Goal: Use online tool/utility: Use online tool/utility

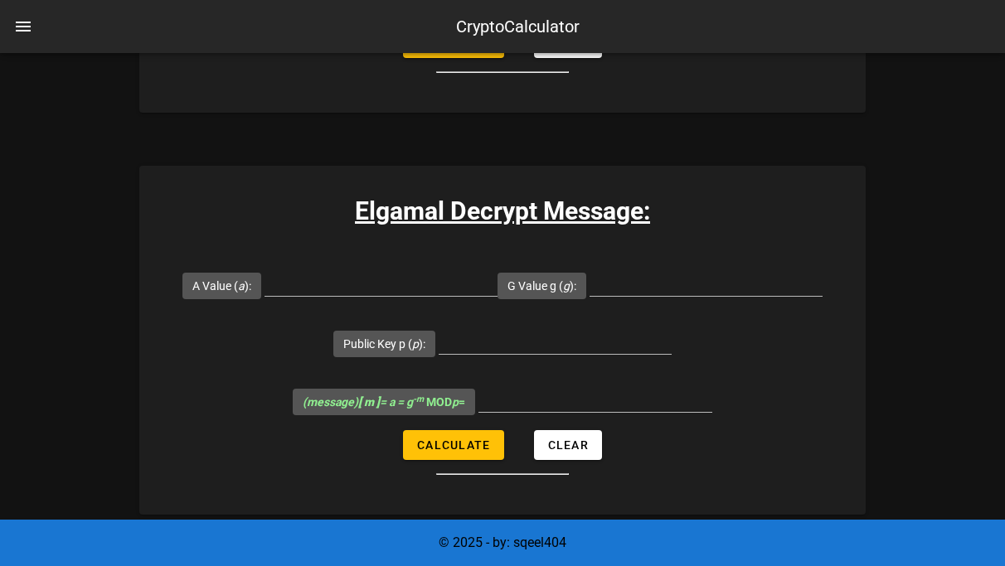
scroll to position [4511, 0]
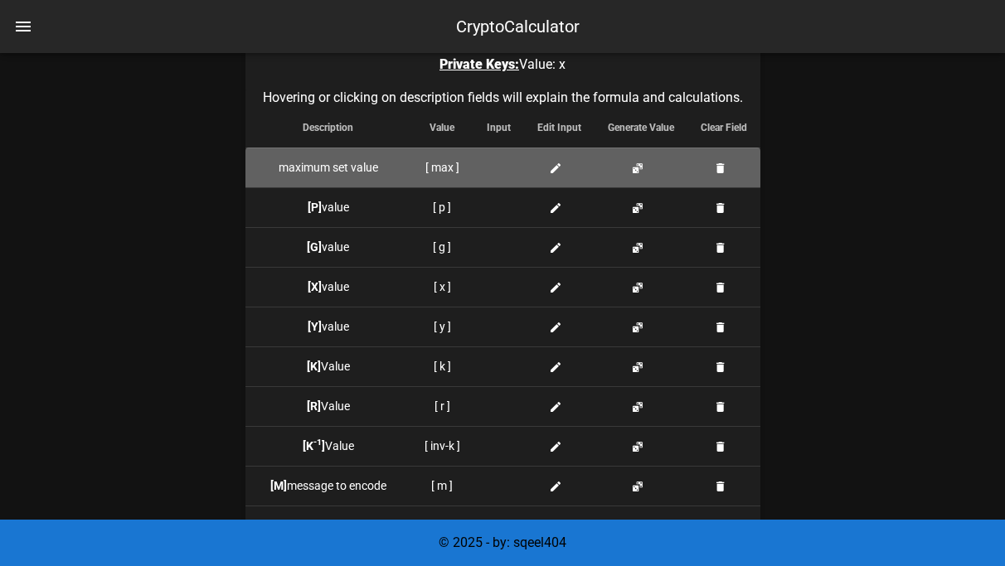
scroll to position [1560, 0]
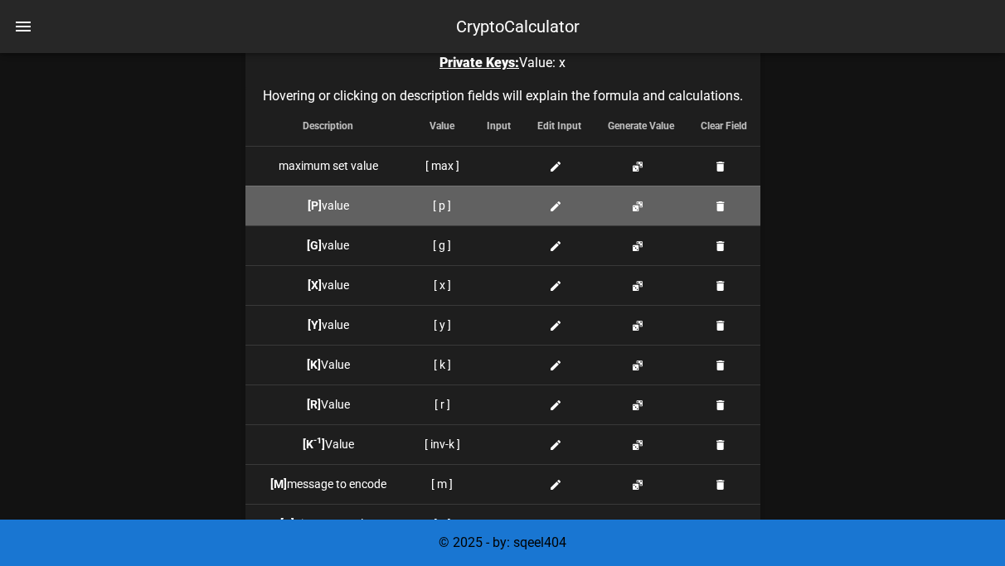
click at [556, 211] on icon at bounding box center [555, 206] width 13 height 13
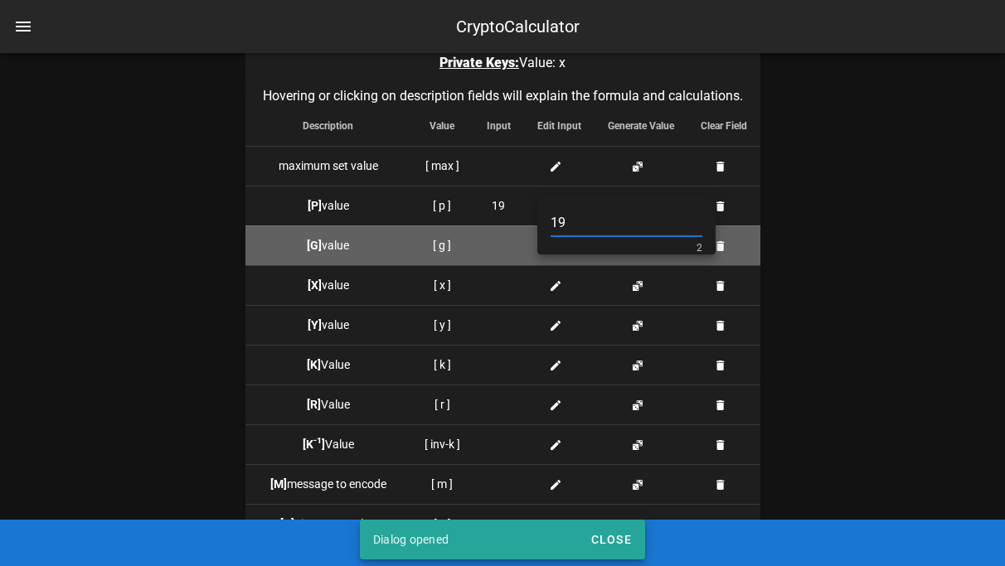
type input "19"
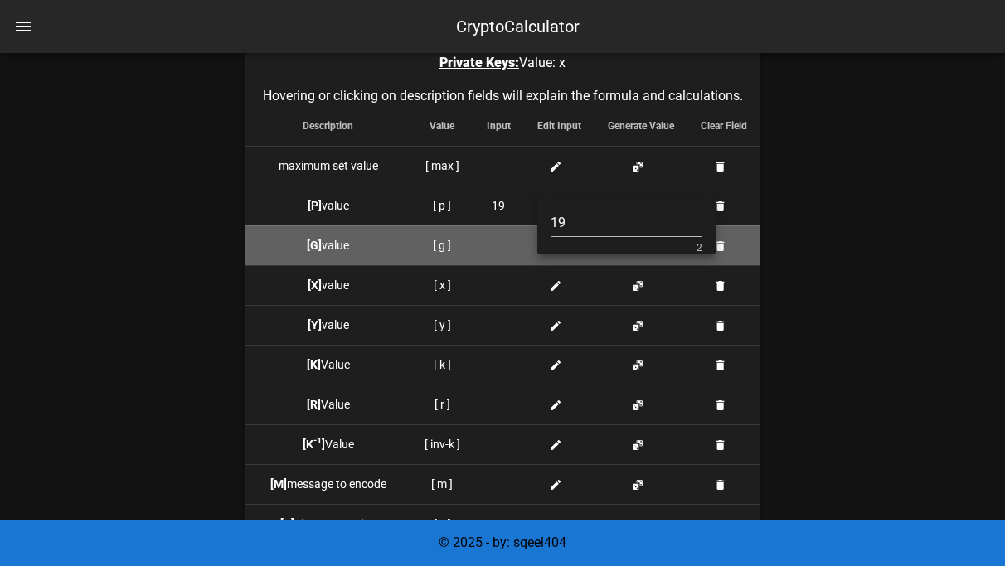
click at [499, 258] on td at bounding box center [498, 245] width 51 height 40
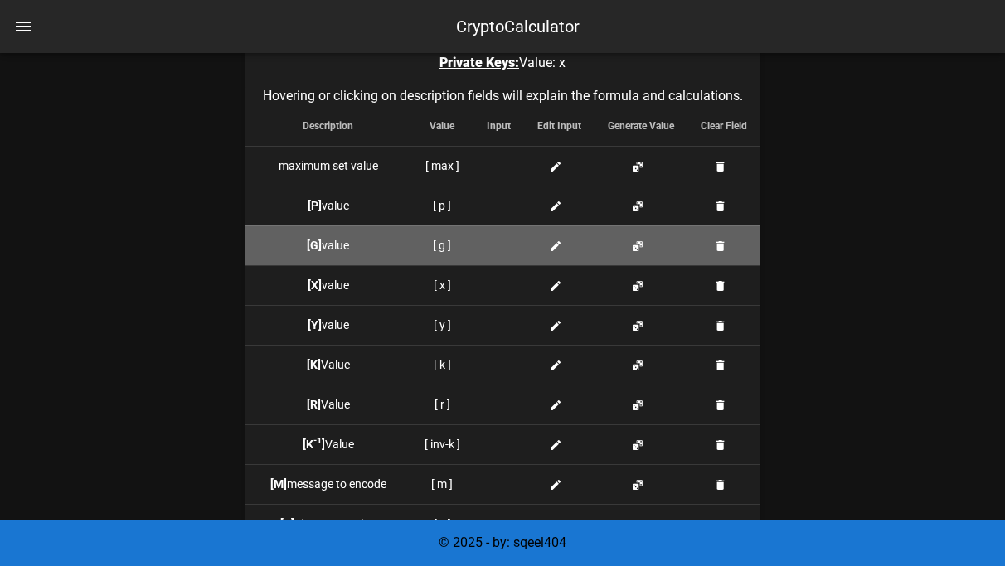
click at [549, 251] on icon at bounding box center [555, 246] width 13 height 13
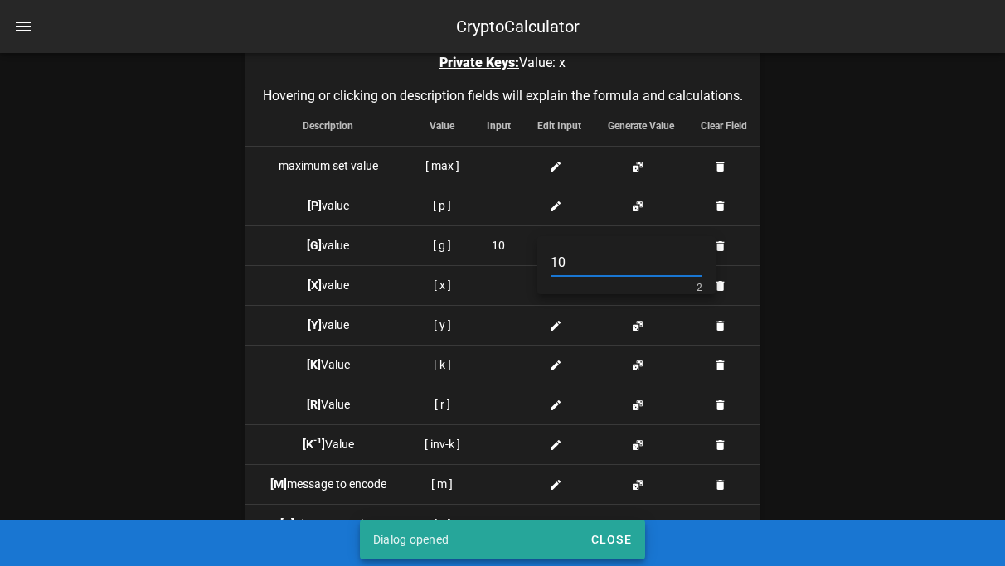
type input "10"
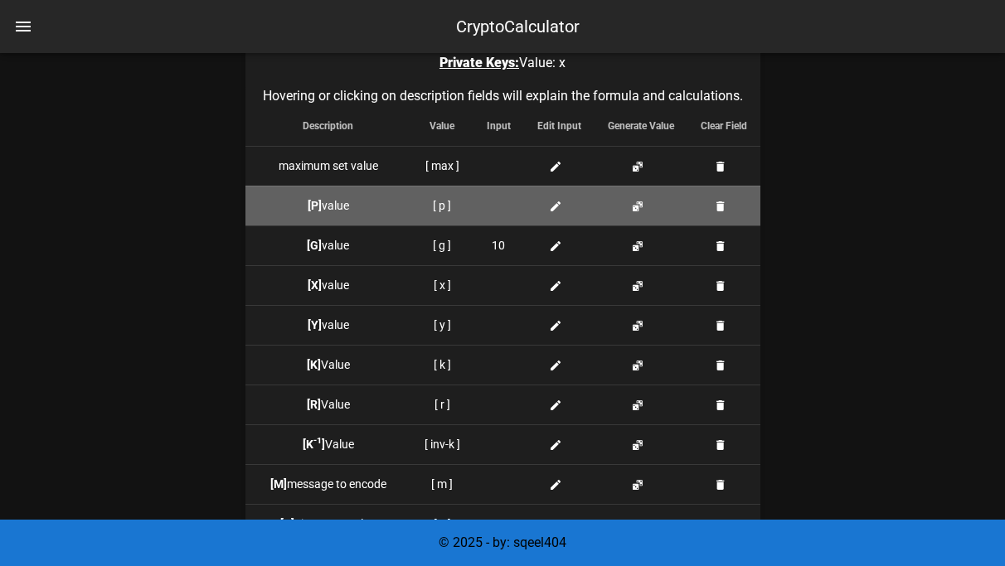
click at [557, 203] on icon at bounding box center [555, 206] width 13 height 13
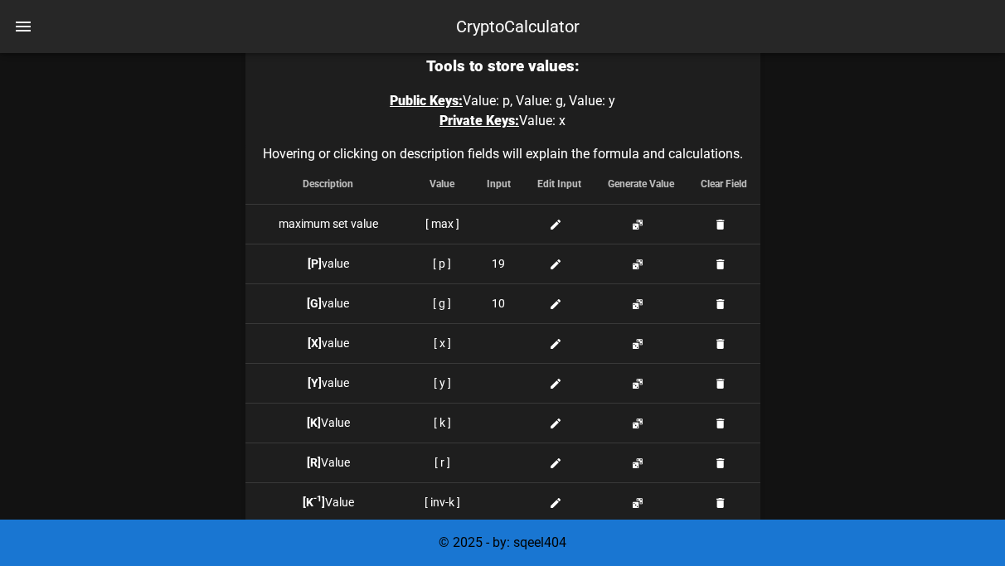
scroll to position [1496, 0]
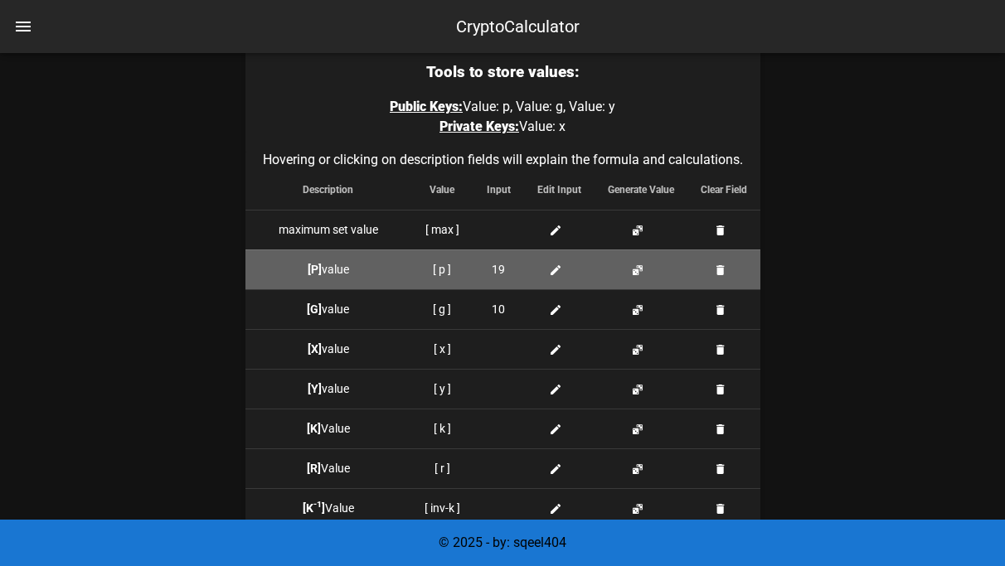
click at [564, 265] on span at bounding box center [559, 269] width 20 height 17
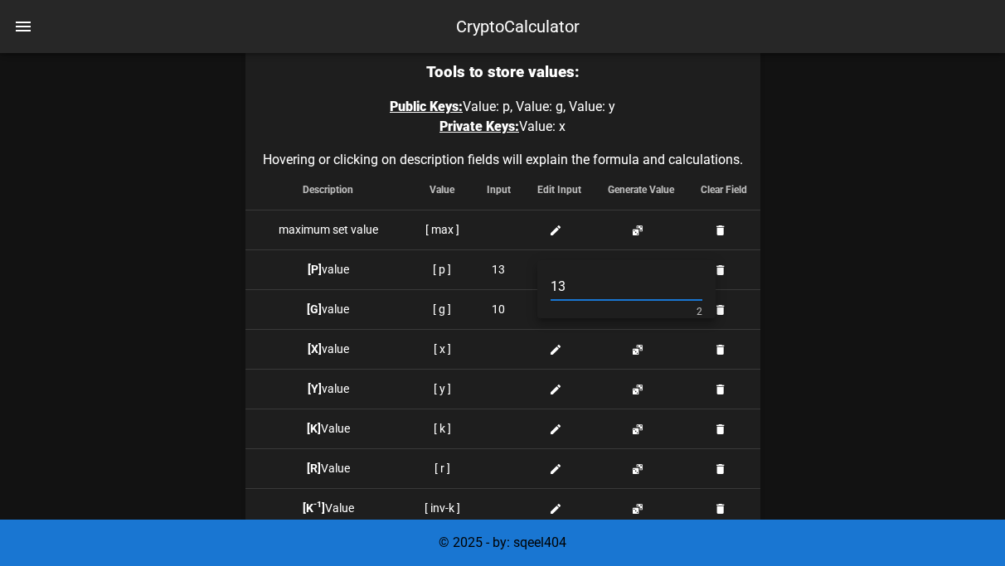
type input "13"
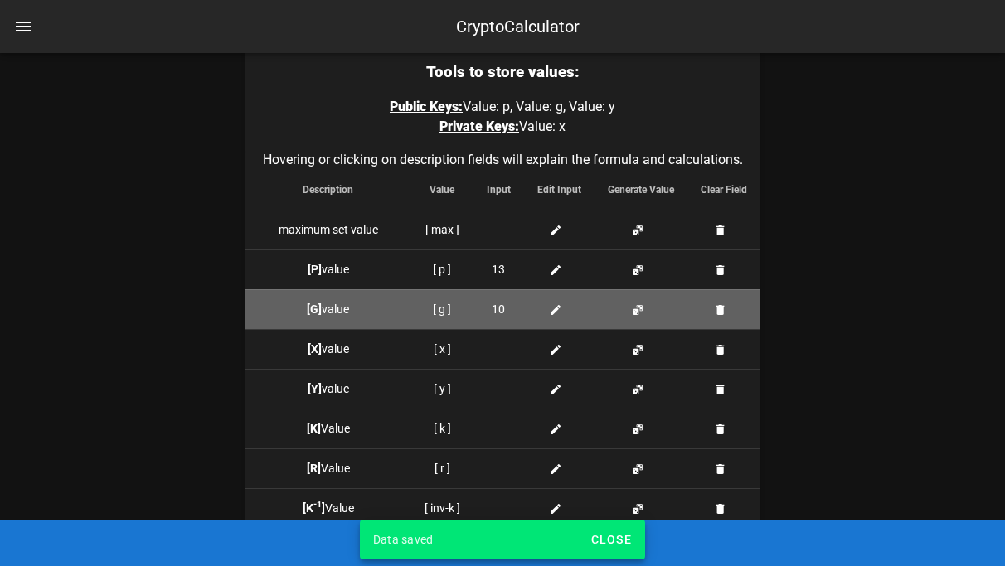
click at [554, 312] on icon at bounding box center [555, 309] width 13 height 13
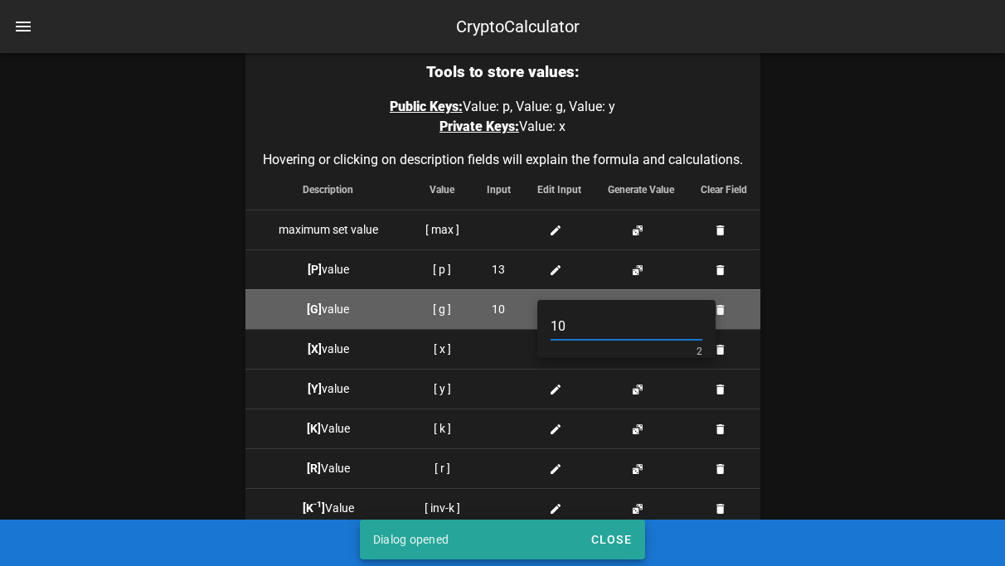
type input "1"
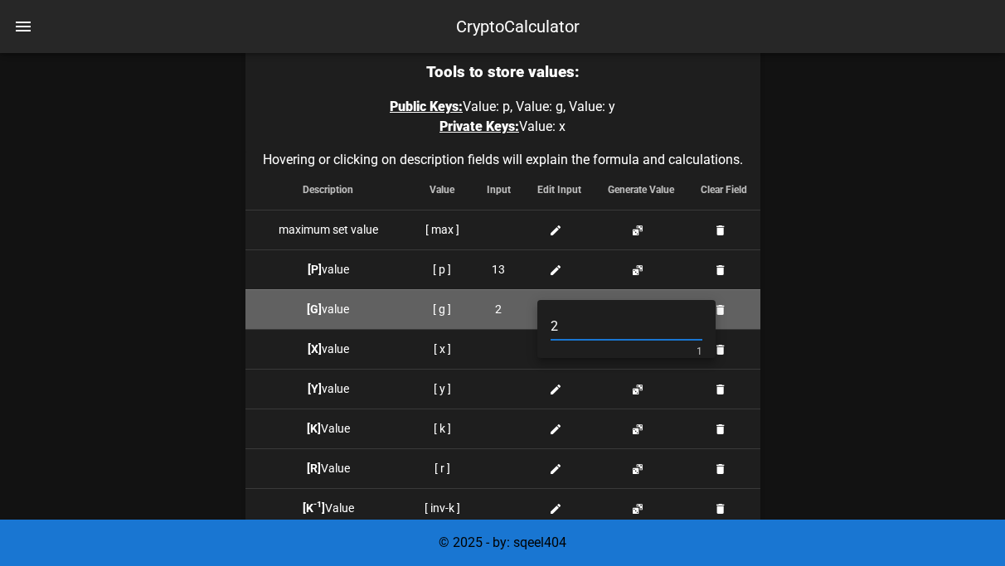
type input "2"
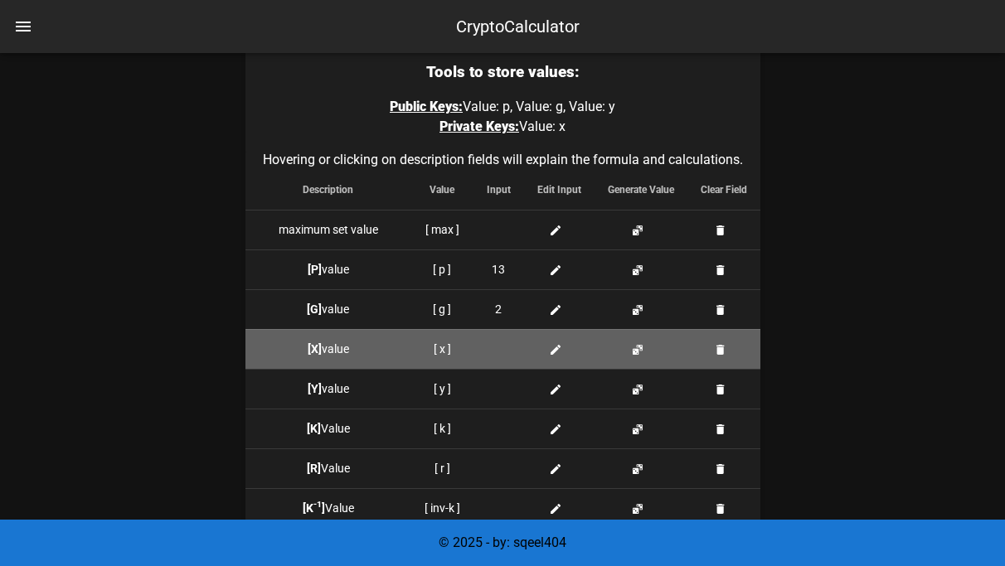
click at [555, 348] on icon at bounding box center [555, 349] width 13 height 13
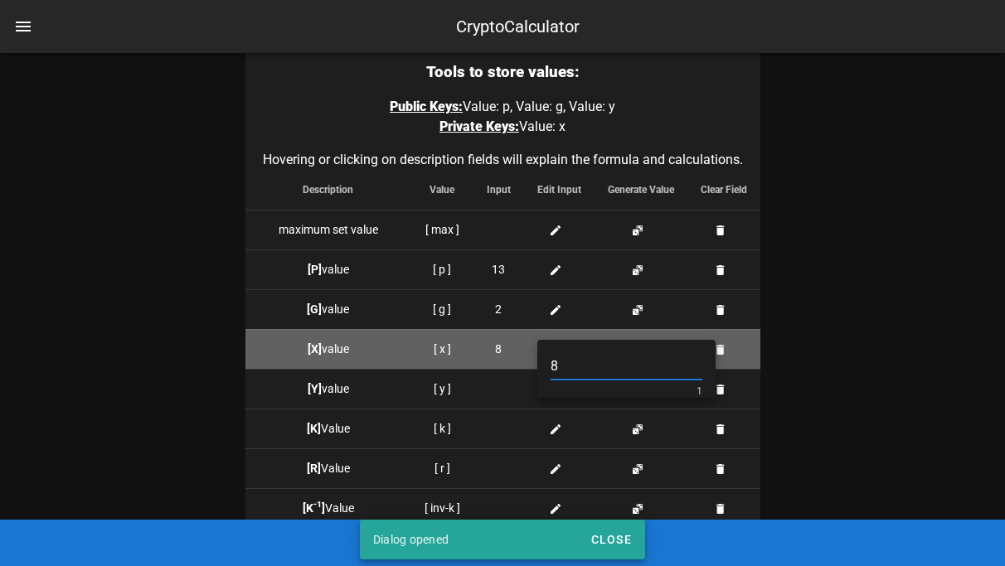
type input "8"
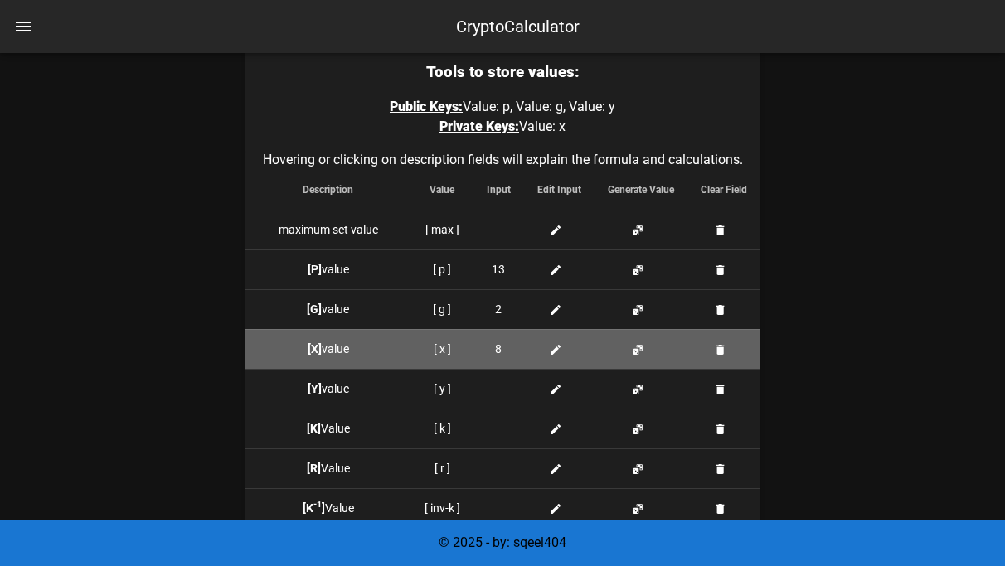
click at [501, 347] on div "8" at bounding box center [499, 349] width 24 height 17
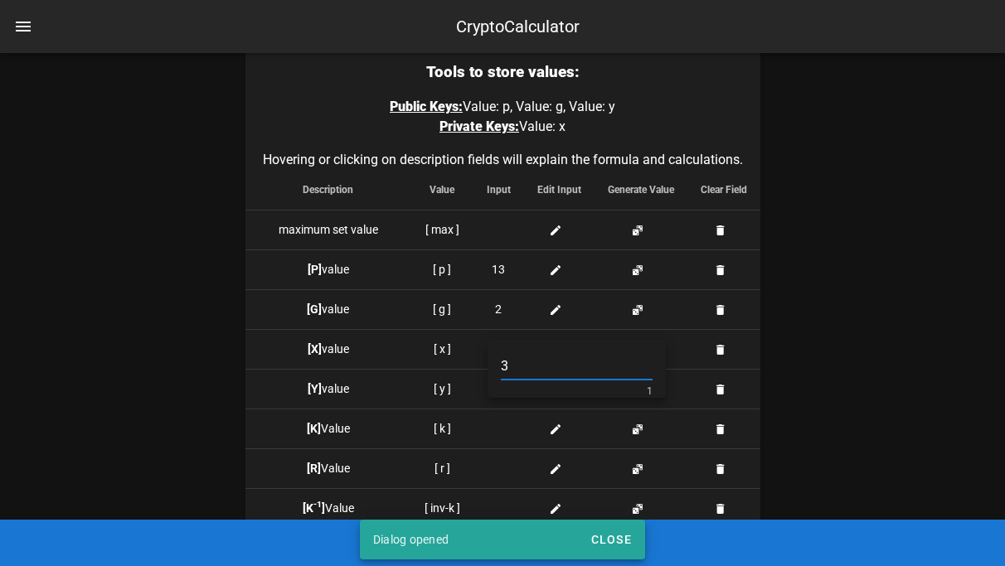
type input "3"
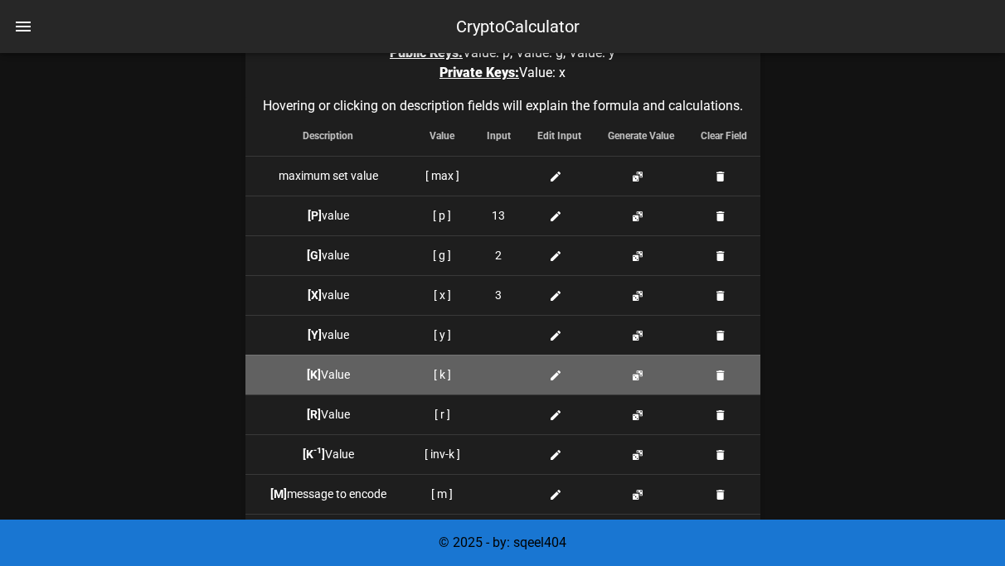
scroll to position [1551, 0]
click at [543, 374] on div at bounding box center [559, 374] width 44 height 17
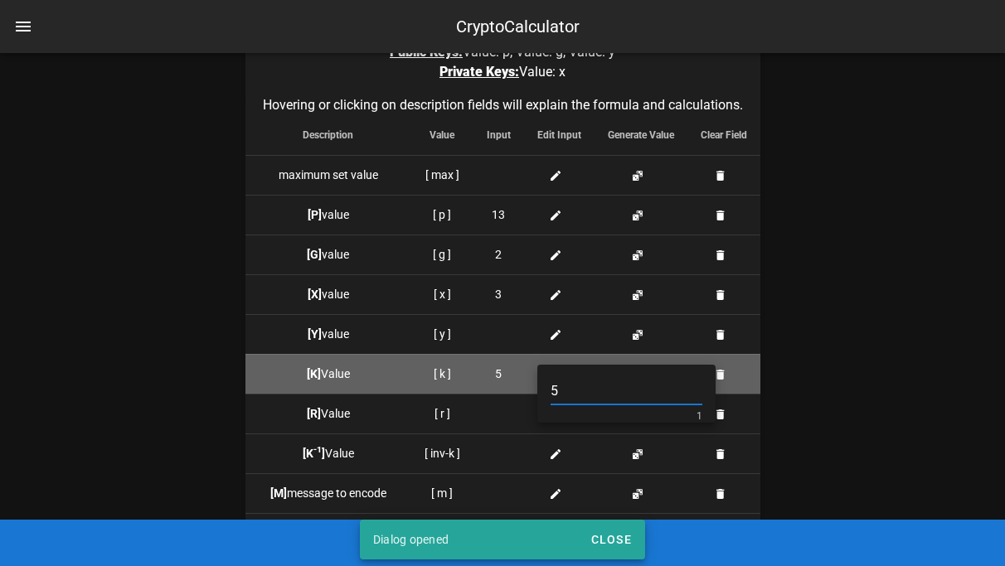
type input "5"
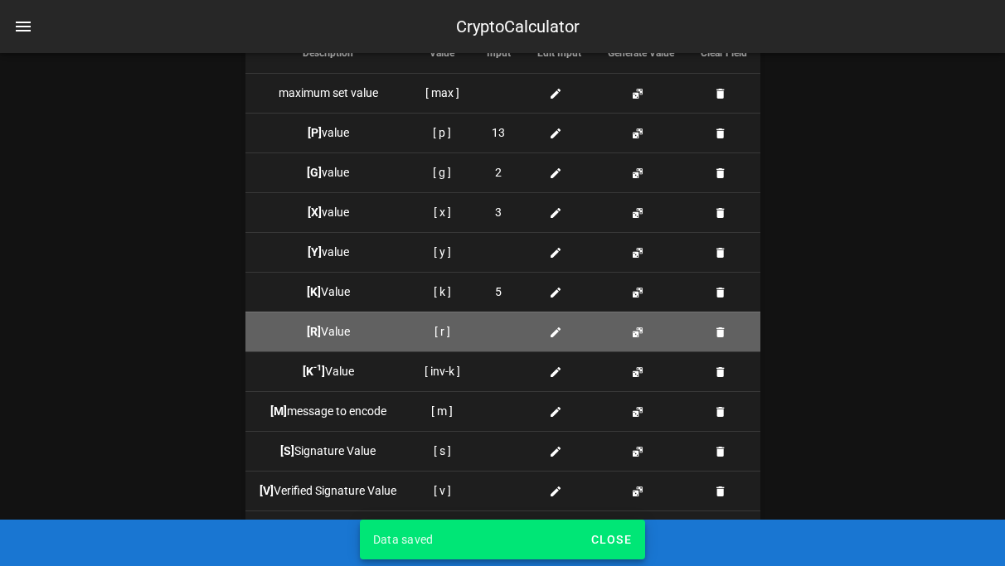
scroll to position [1636, 0]
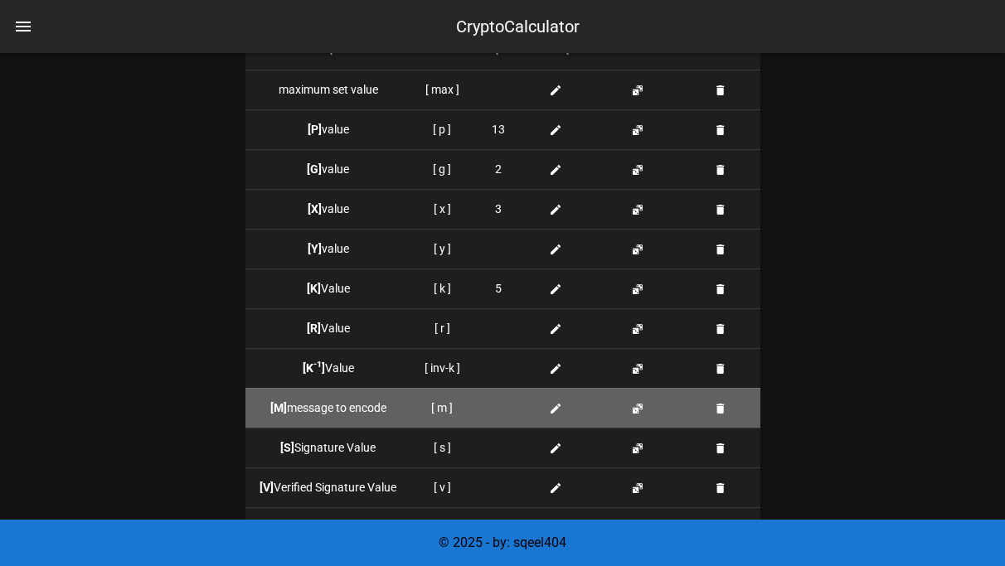
click at [563, 410] on span at bounding box center [559, 407] width 20 height 17
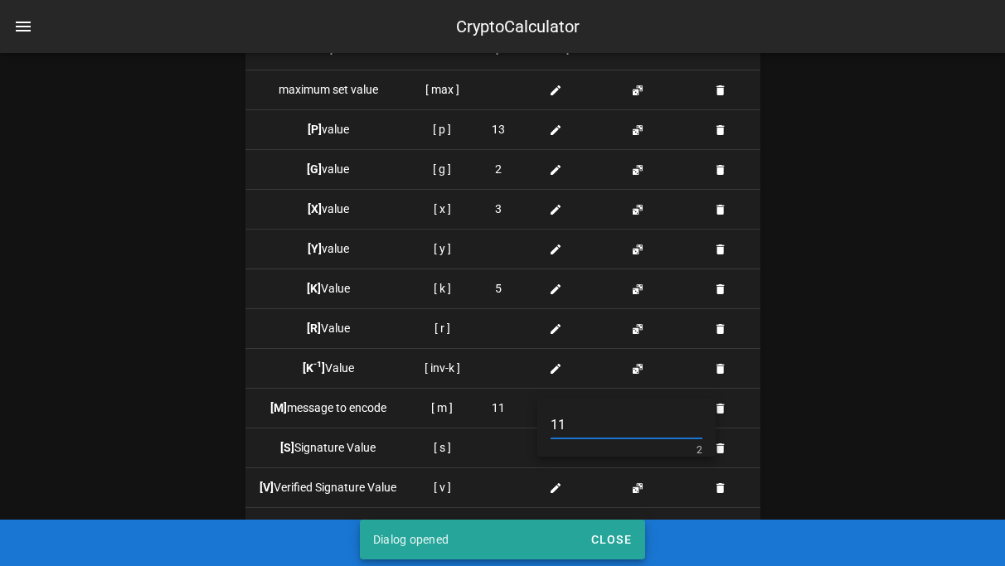
type input "11"
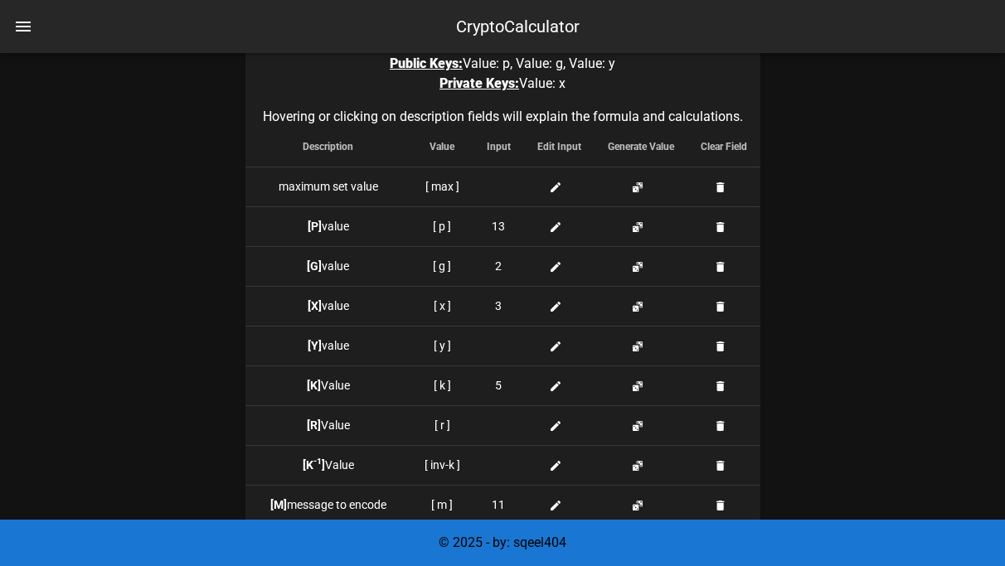
scroll to position [1542, 0]
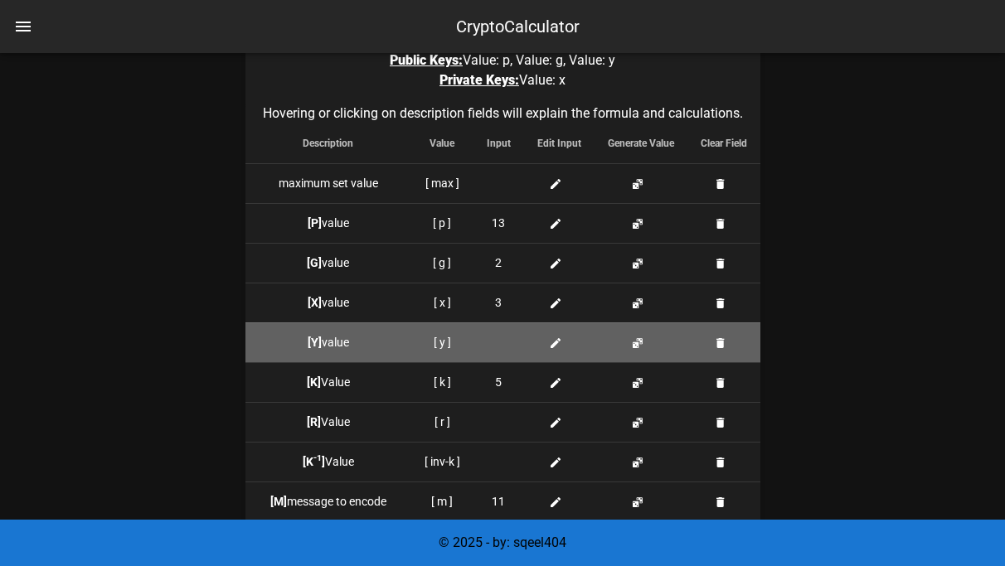
click at [550, 343] on icon at bounding box center [555, 342] width 13 height 13
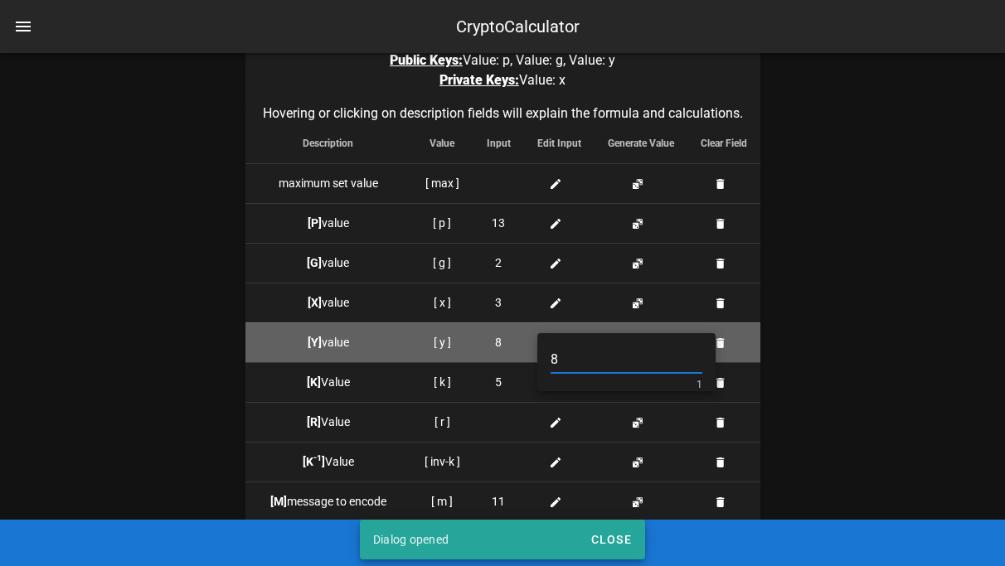
type input "8"
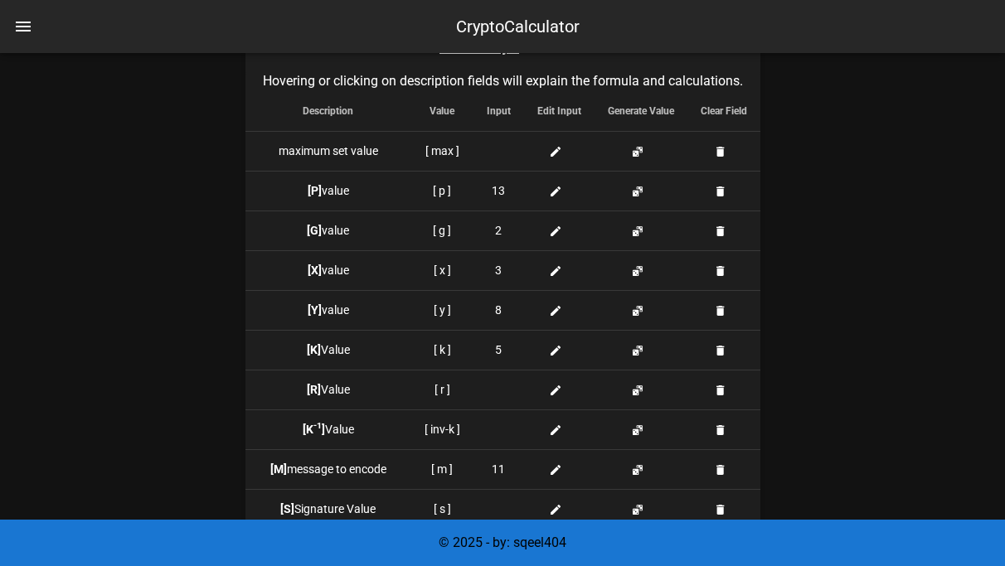
scroll to position [1571, 0]
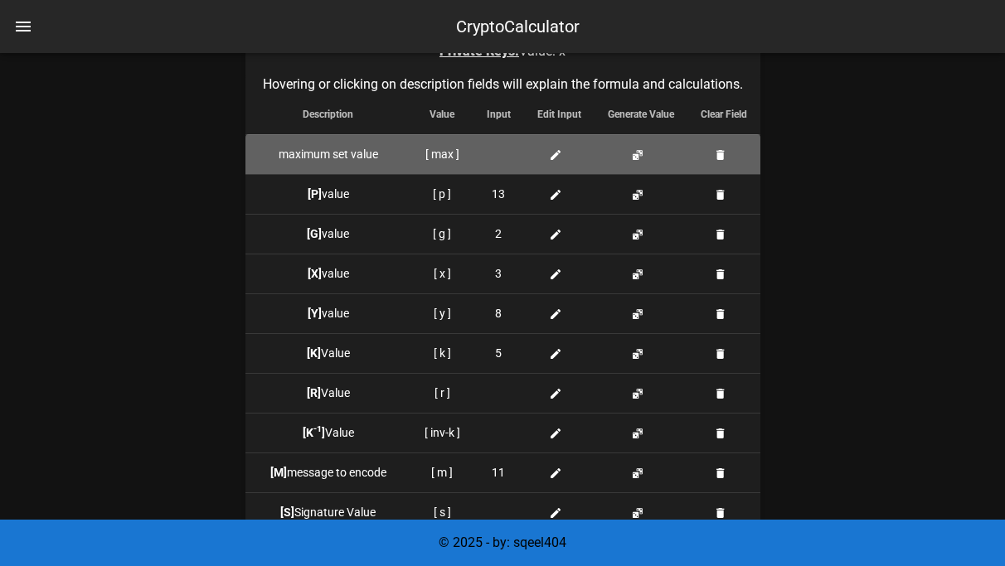
click at [538, 152] on div at bounding box center [559, 154] width 44 height 17
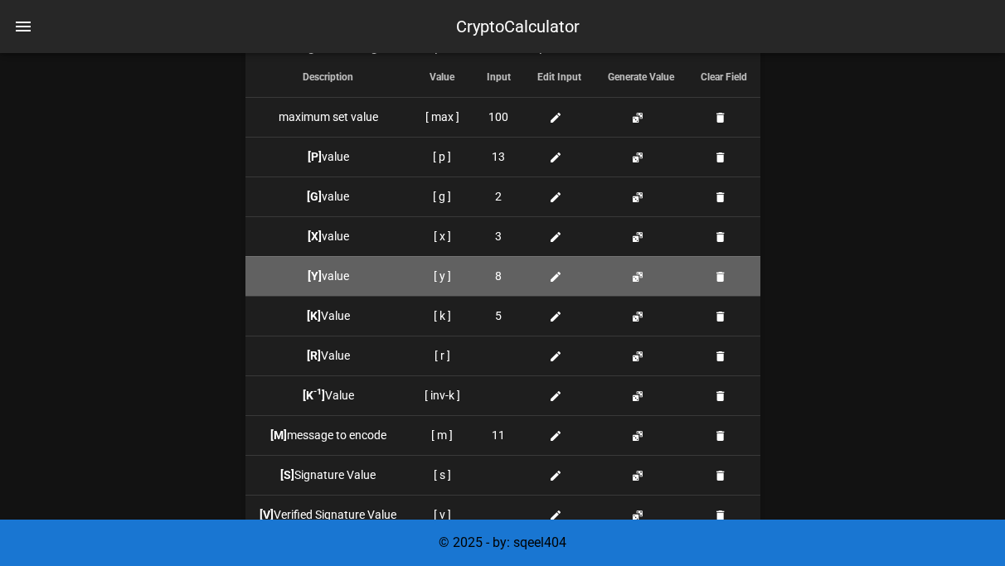
scroll to position [1610, 0]
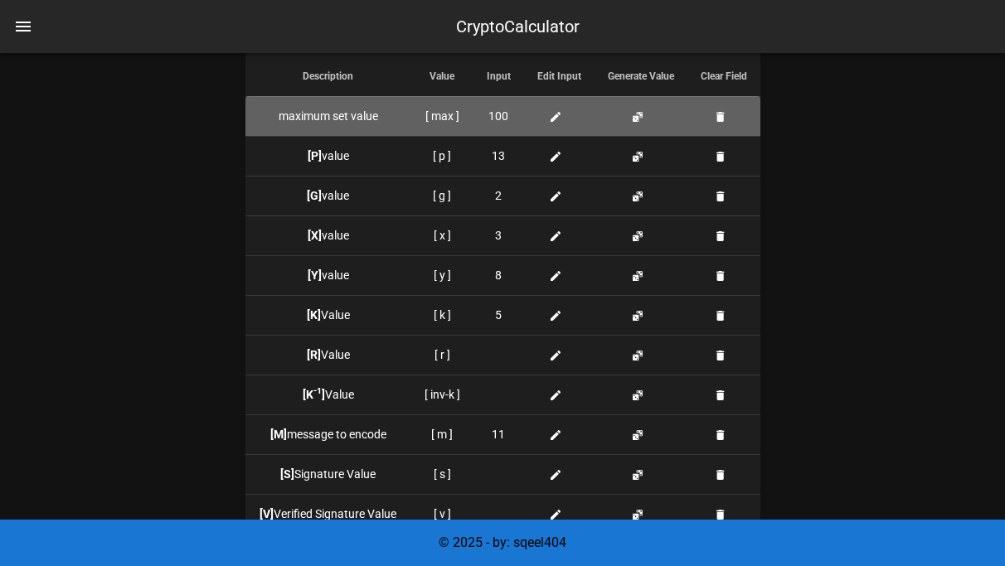
click at [720, 106] on td at bounding box center [723, 116] width 73 height 40
click at [720, 111] on button "button" at bounding box center [720, 116] width 13 height 13
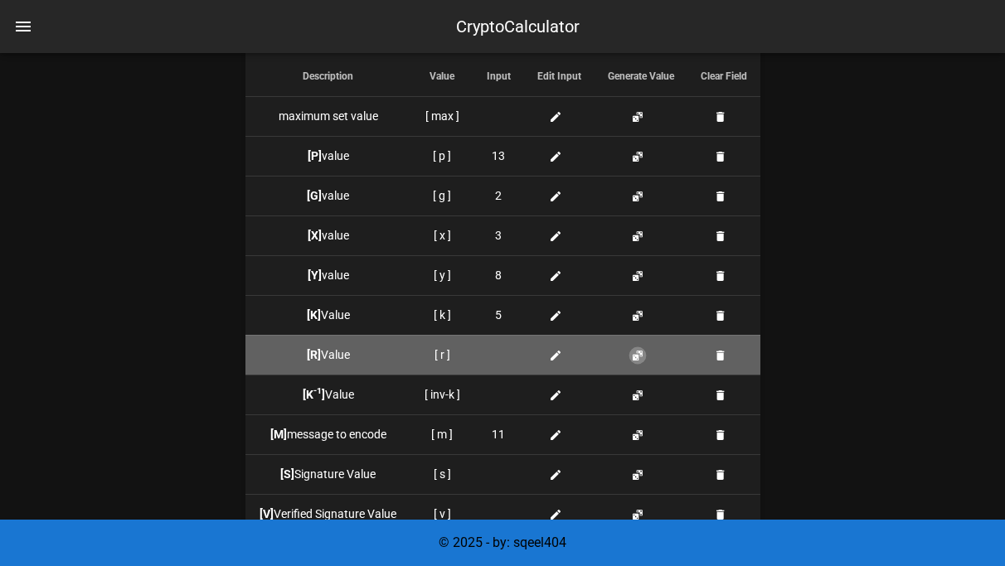
click at [637, 358] on button "button" at bounding box center [637, 355] width 13 height 13
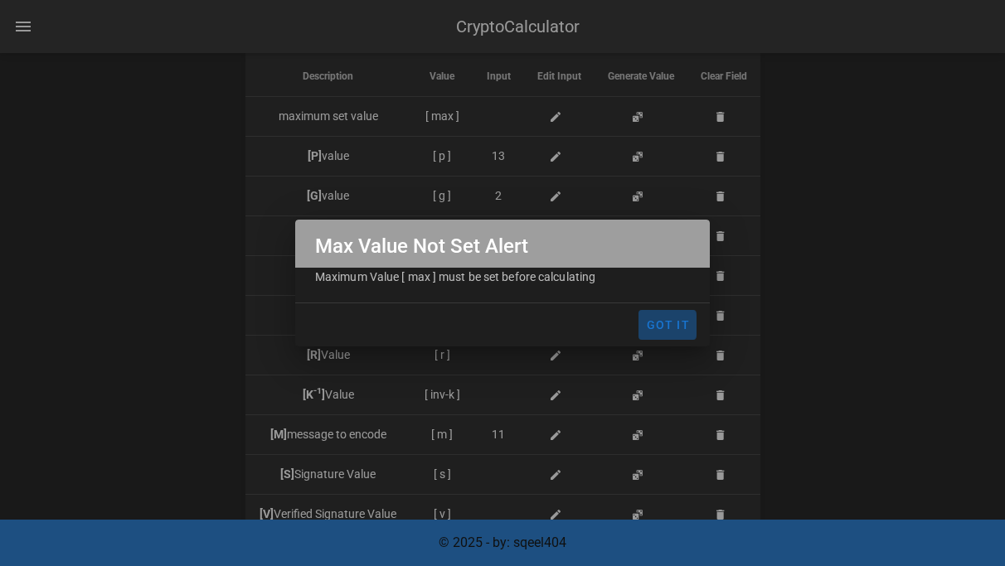
click at [668, 334] on button "Got It" at bounding box center [667, 325] width 58 height 30
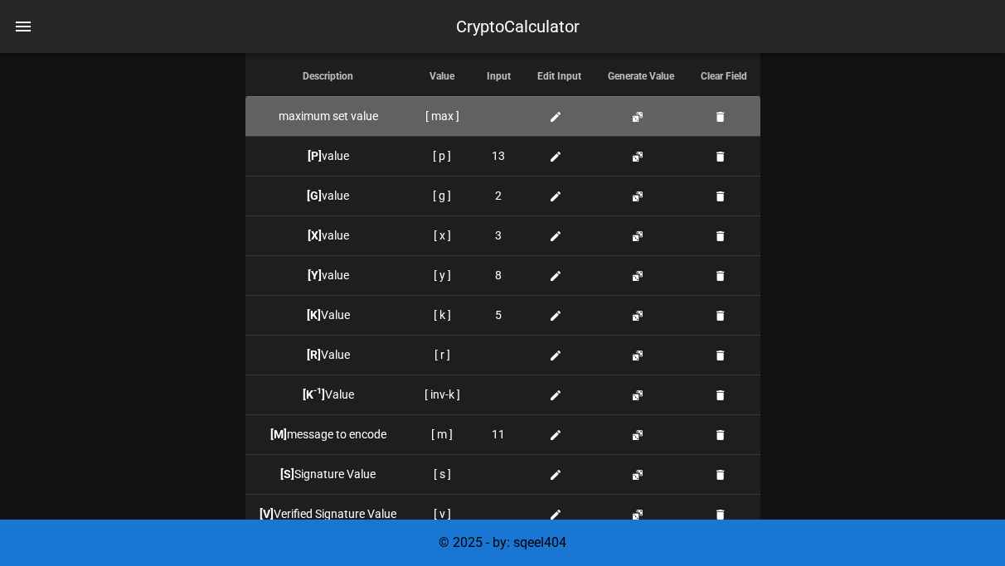
click at [480, 112] on td at bounding box center [498, 116] width 51 height 40
click at [540, 116] on div at bounding box center [559, 116] width 44 height 17
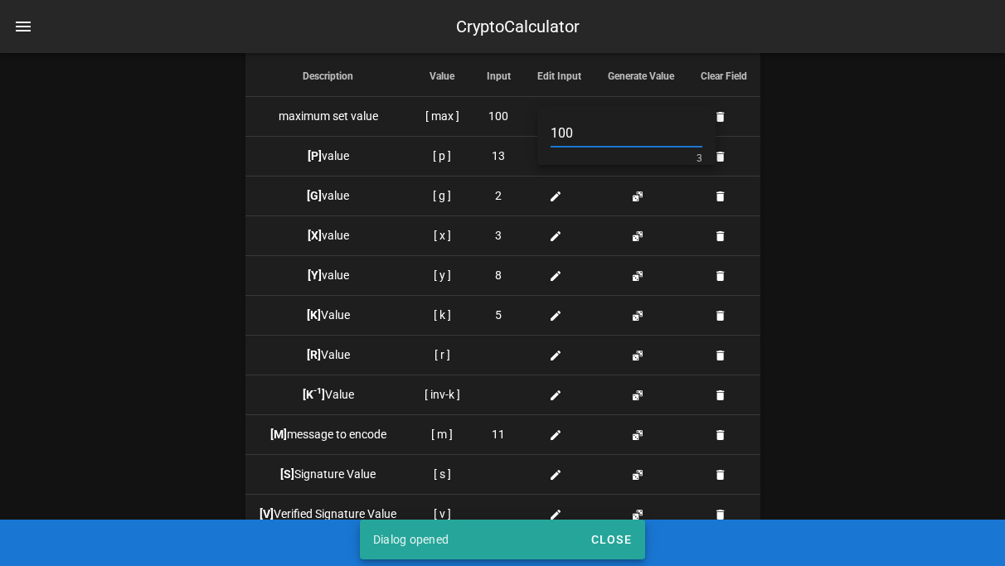
type input "100"
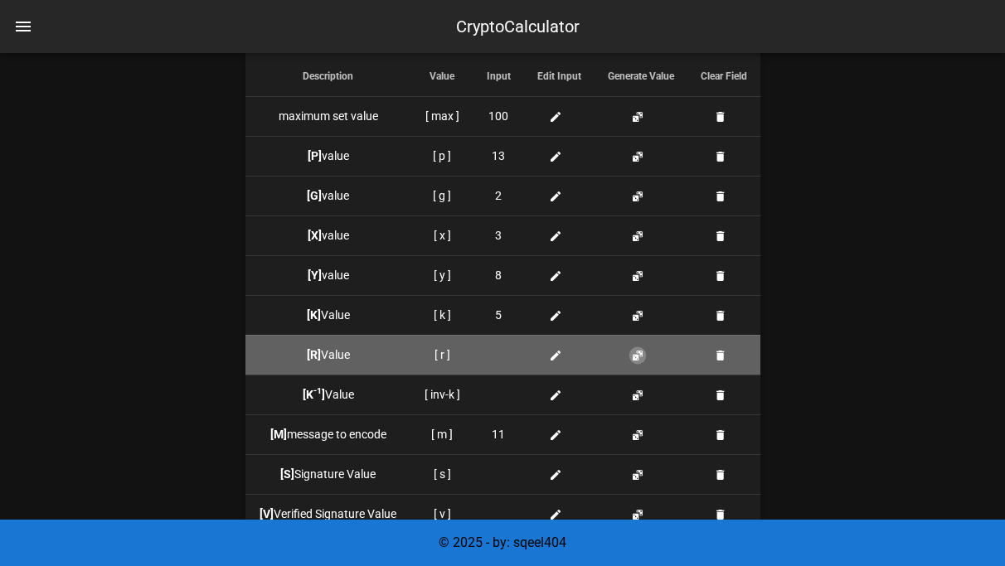
click at [637, 354] on button "button" at bounding box center [637, 355] width 13 height 13
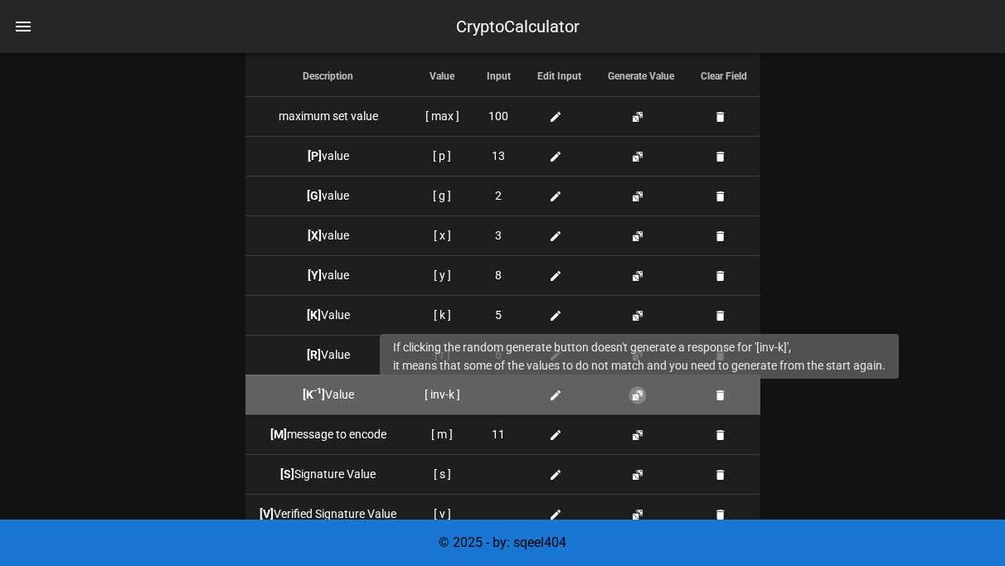
click at [637, 395] on button "button" at bounding box center [637, 395] width 13 height 13
click at [637, 393] on button "button" at bounding box center [637, 395] width 13 height 13
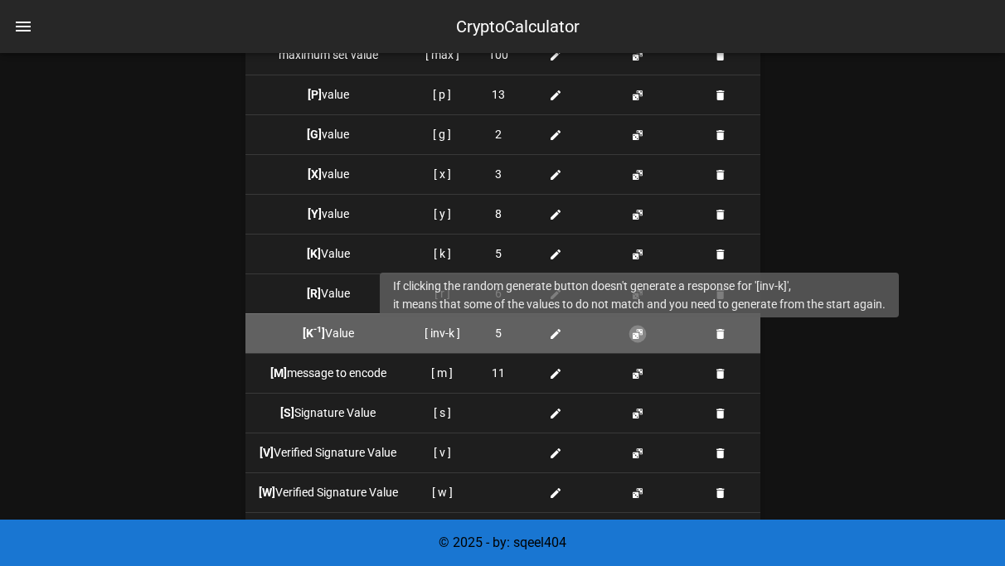
scroll to position [1673, 0]
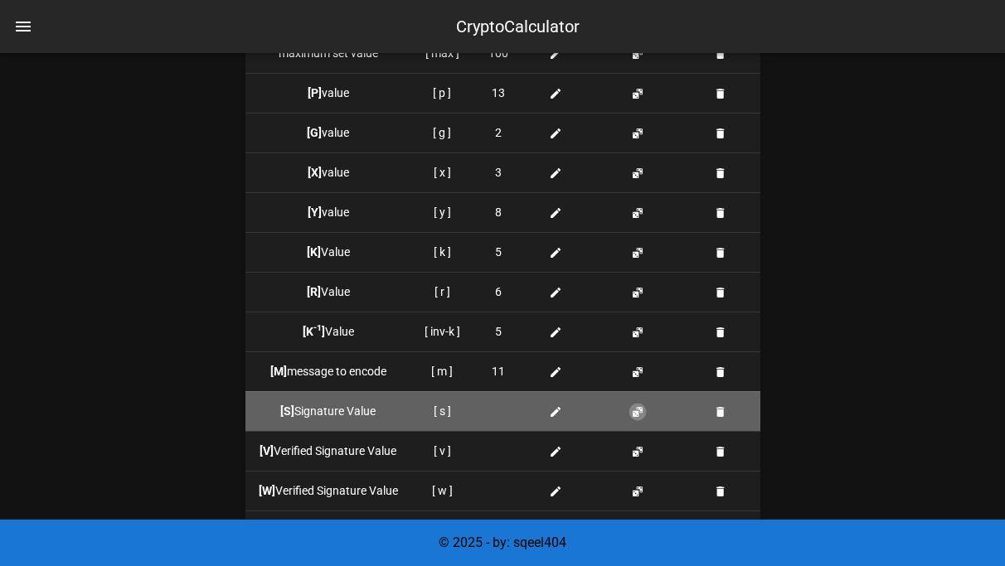
click at [637, 408] on button "button" at bounding box center [637, 411] width 13 height 13
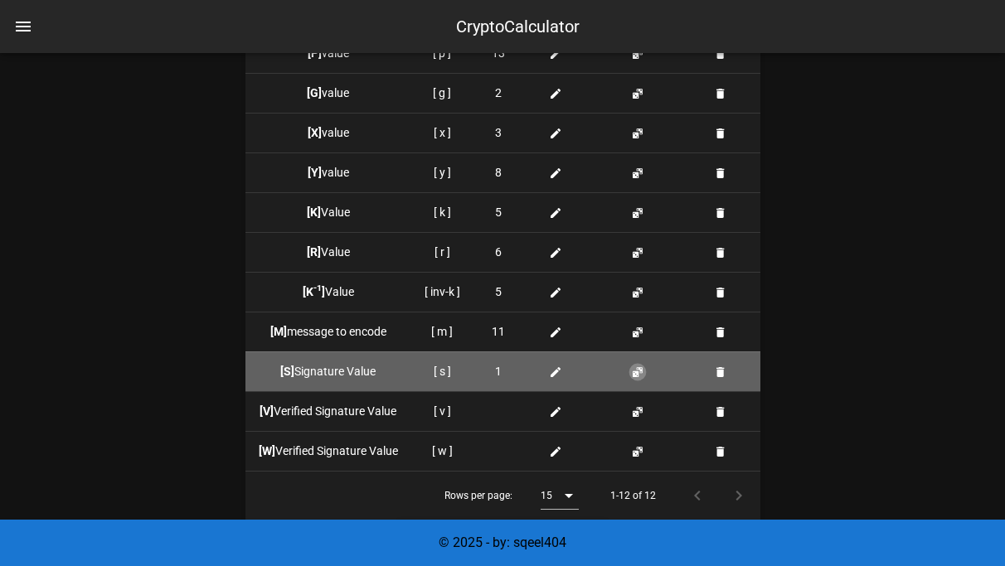
scroll to position [1718, 0]
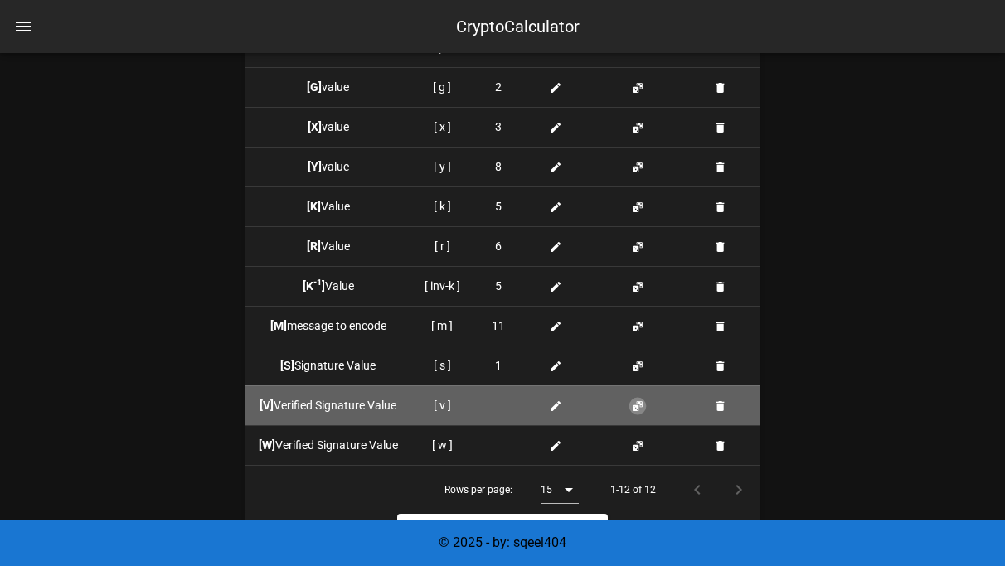
click at [637, 411] on button "button" at bounding box center [637, 405] width 13 height 13
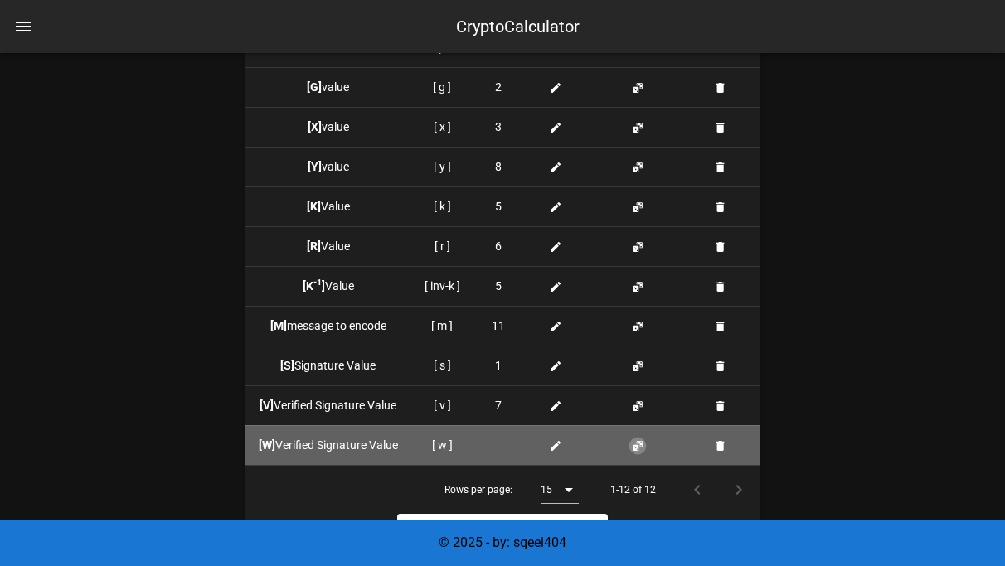
click at [636, 445] on button "button" at bounding box center [637, 445] width 13 height 13
click at [636, 444] on button "button" at bounding box center [637, 445] width 13 height 13
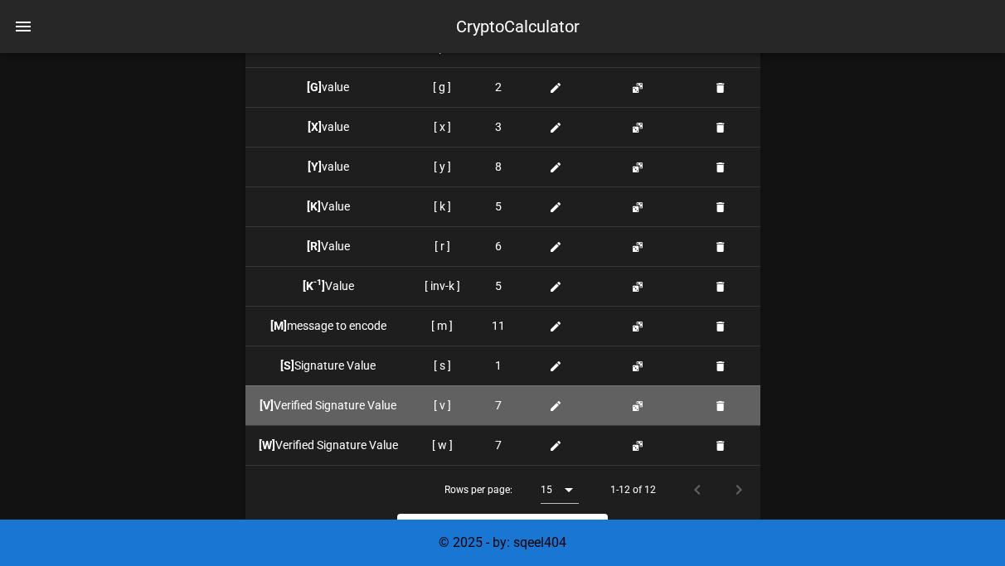
click at [630, 395] on td at bounding box center [640, 405] width 93 height 40
click at [631, 397] on td at bounding box center [640, 405] width 93 height 40
click at [632, 400] on button "button" at bounding box center [637, 405] width 13 height 13
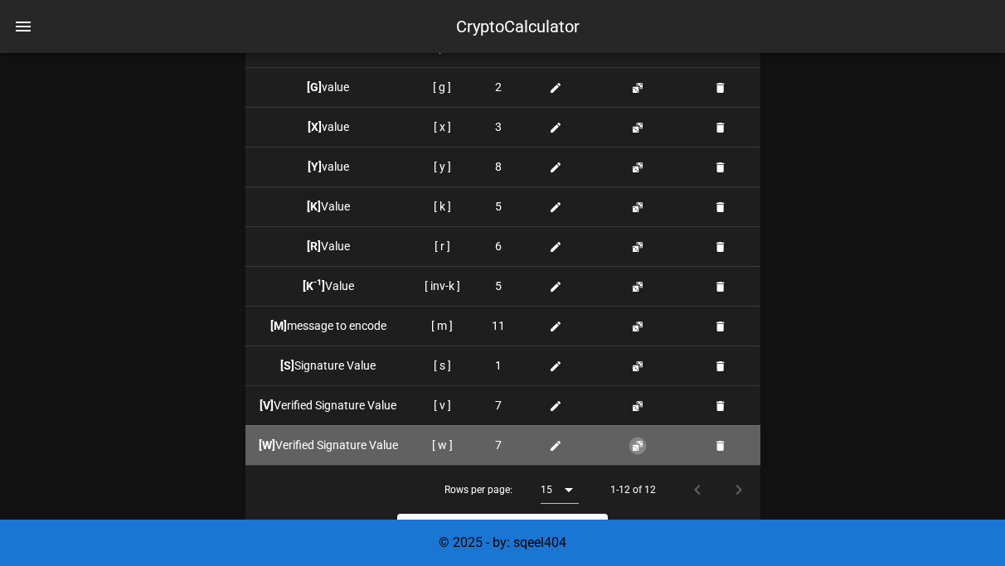
click at [640, 439] on button "button" at bounding box center [637, 445] width 13 height 13
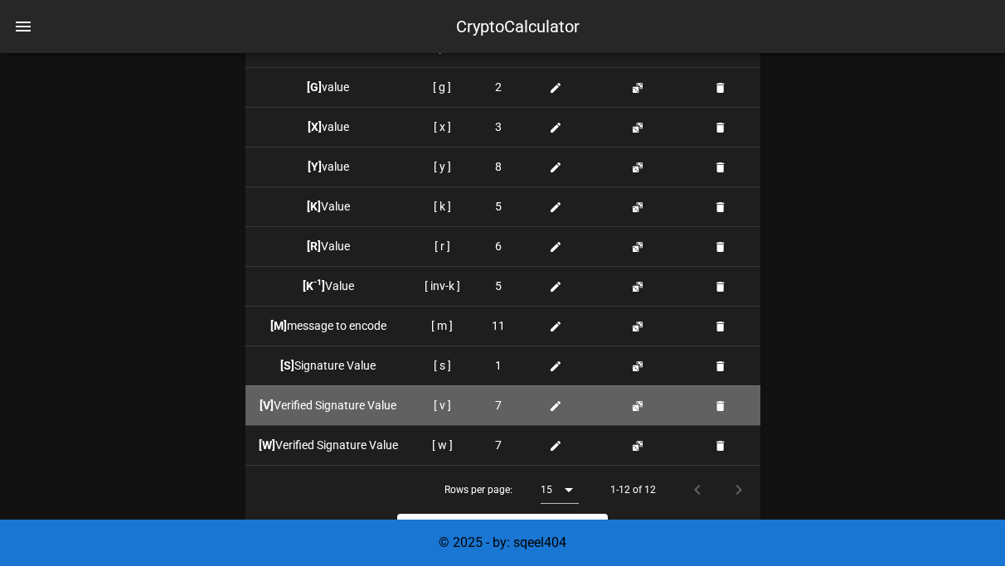
click at [639, 418] on td at bounding box center [640, 405] width 93 height 40
click at [639, 399] on button "button" at bounding box center [637, 405] width 13 height 13
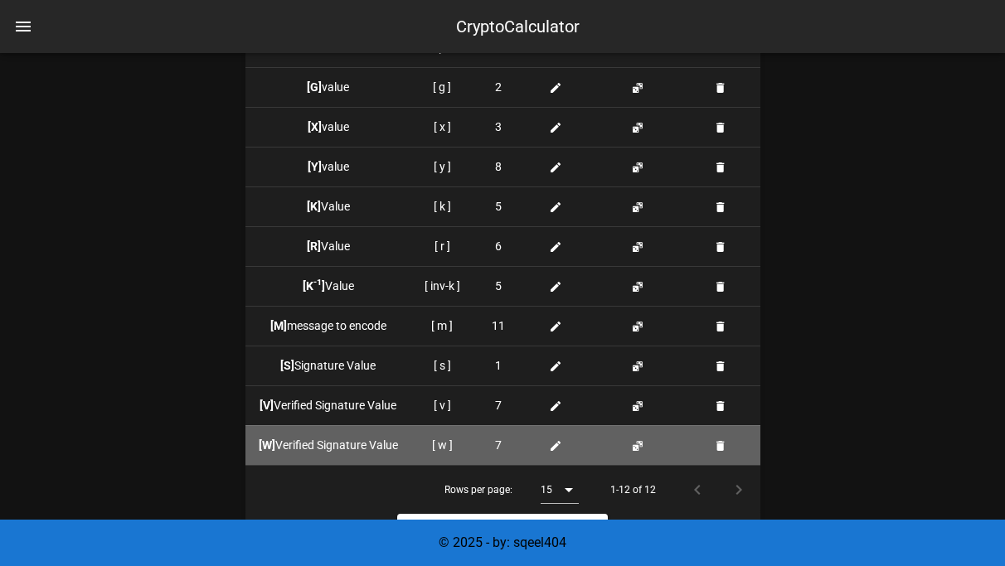
click at [646, 458] on td at bounding box center [640, 445] width 93 height 40
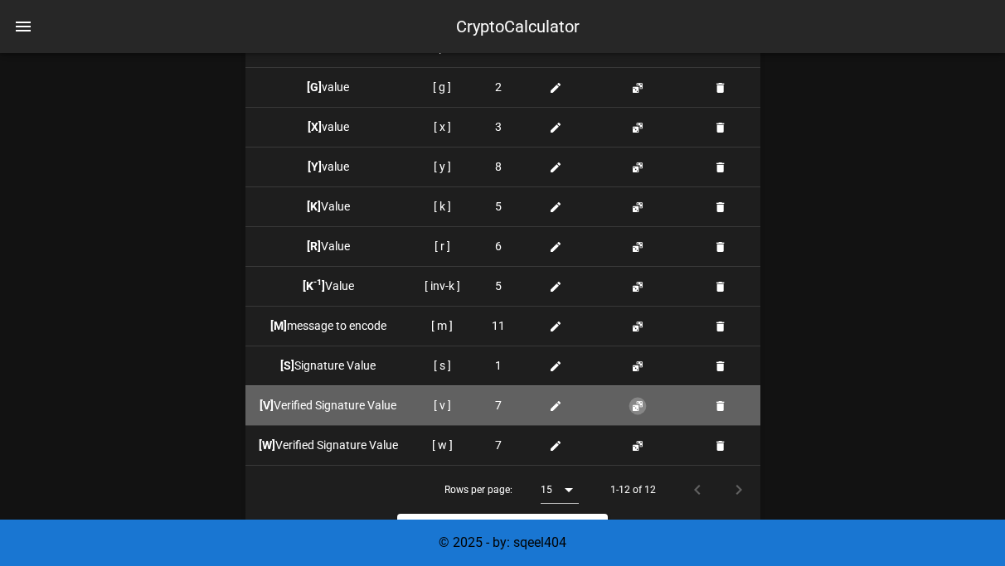
click at [641, 408] on button "button" at bounding box center [637, 405] width 13 height 13
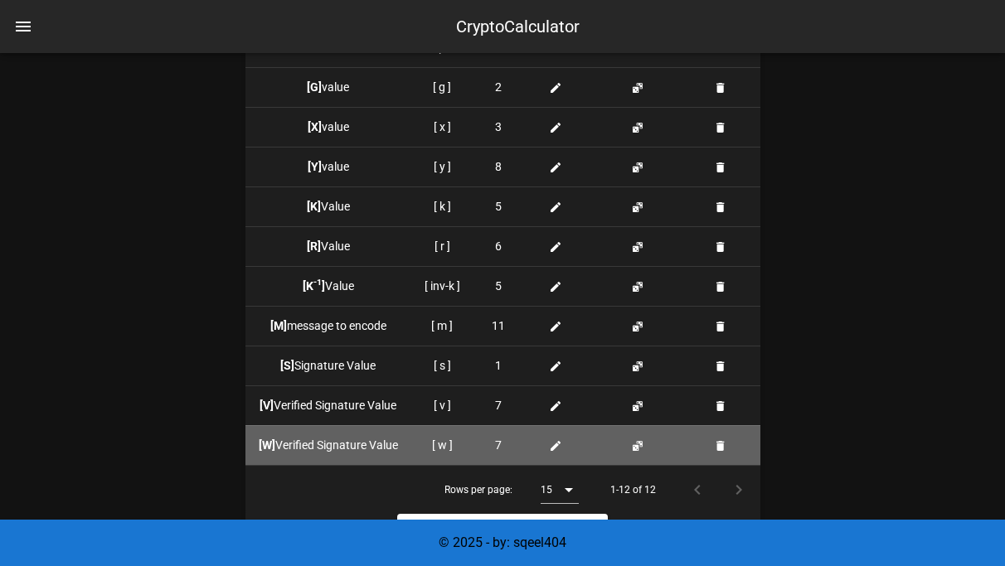
click at [641, 436] on td at bounding box center [640, 445] width 93 height 40
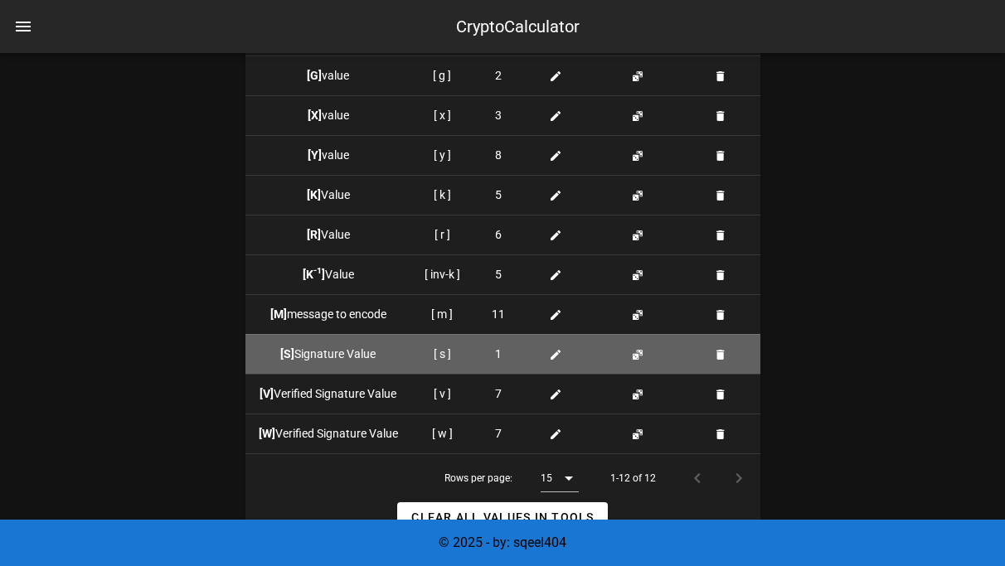
scroll to position [1758, 0]
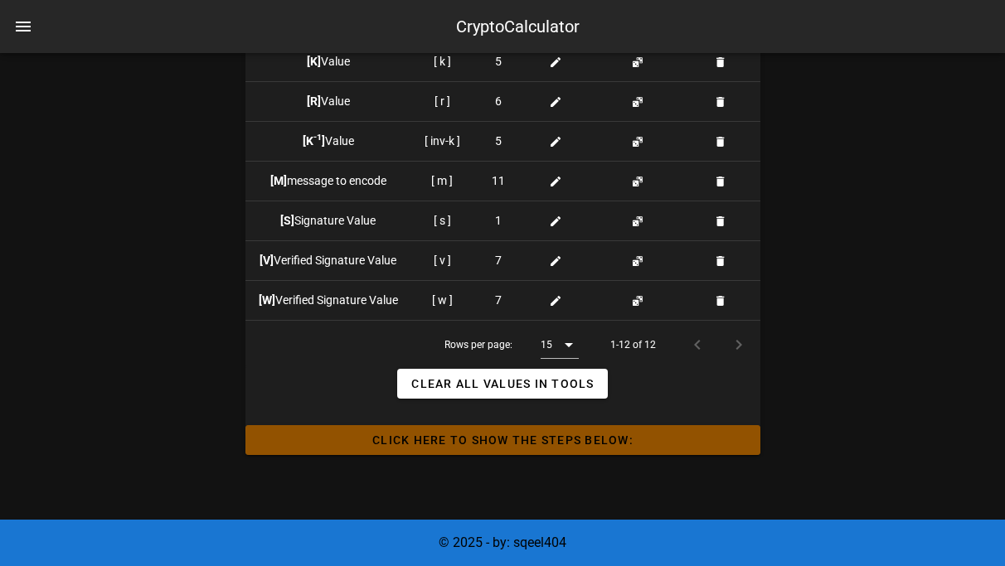
click at [339, 433] on span "Click HERE to Show the Steps Below:" at bounding box center [503, 439] width 488 height 13
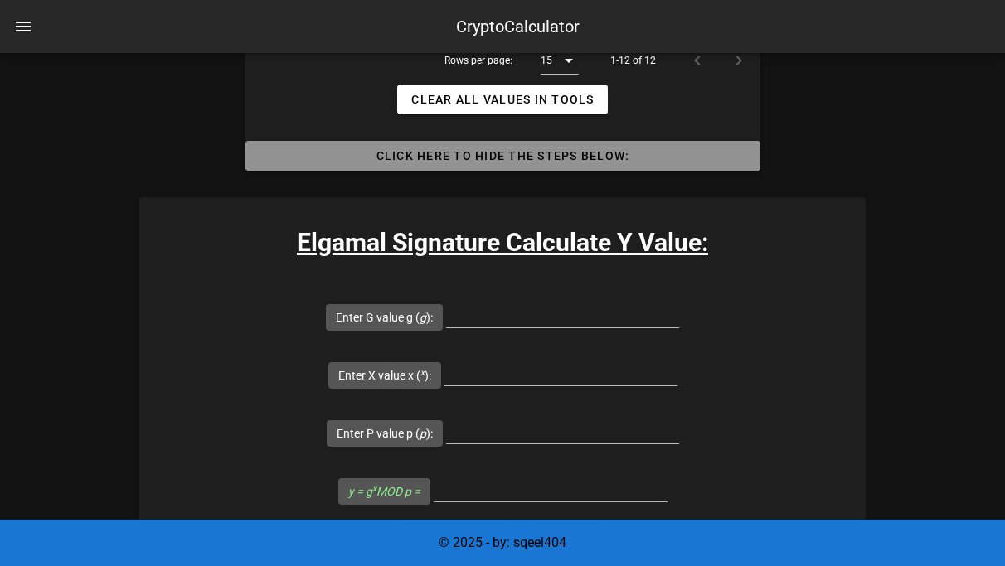
click at [413, 155] on span "Click HERE to Hide the Steps Below:" at bounding box center [503, 155] width 488 height 13
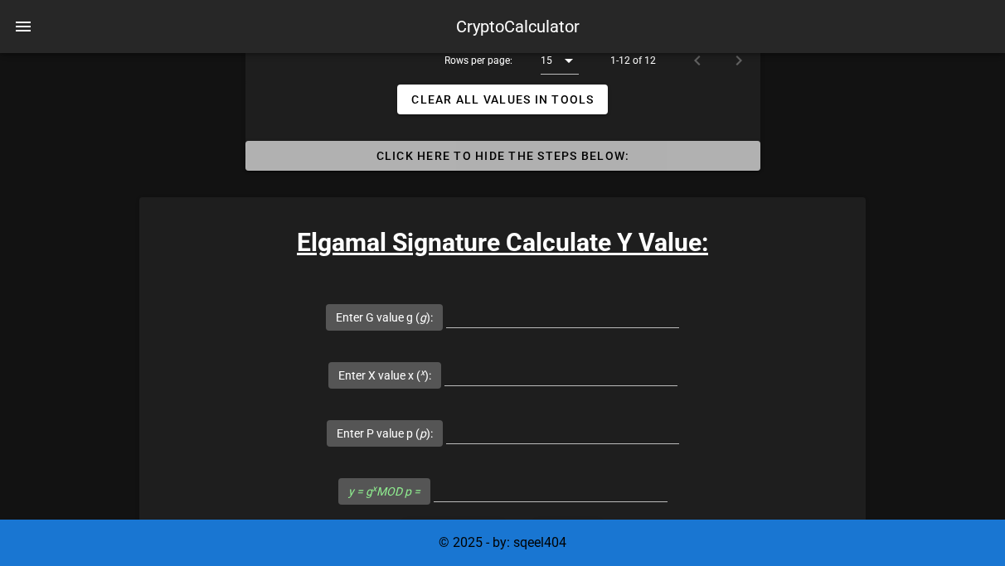
scroll to position [1997, 0]
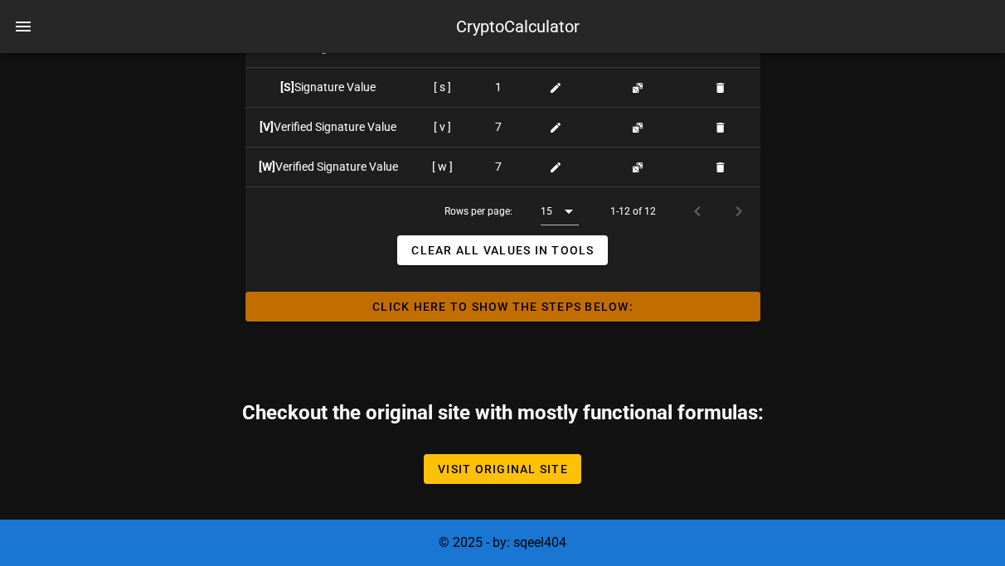
click at [389, 300] on span "Click HERE to Show the Steps Below:" at bounding box center [503, 306] width 488 height 13
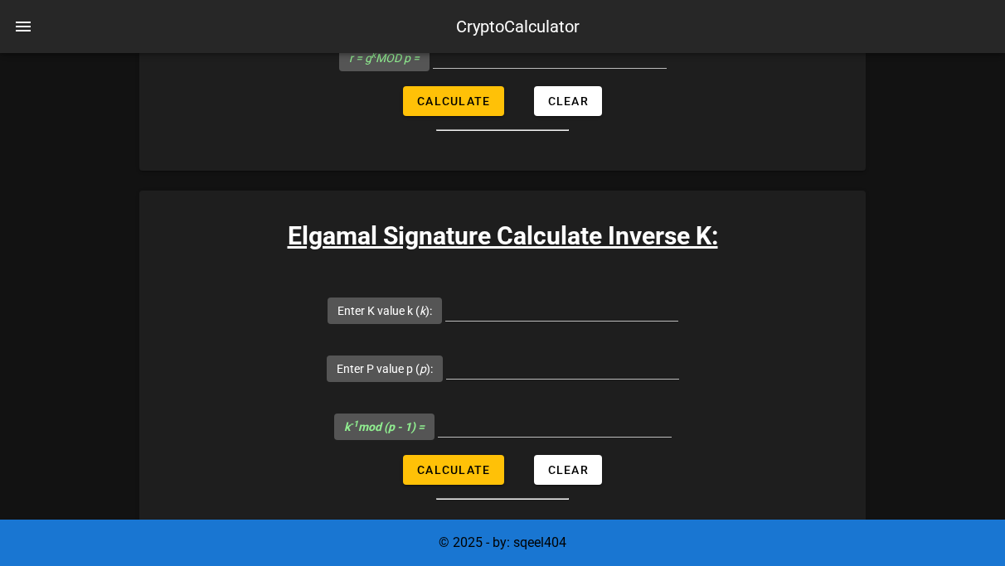
scroll to position [3553, 0]
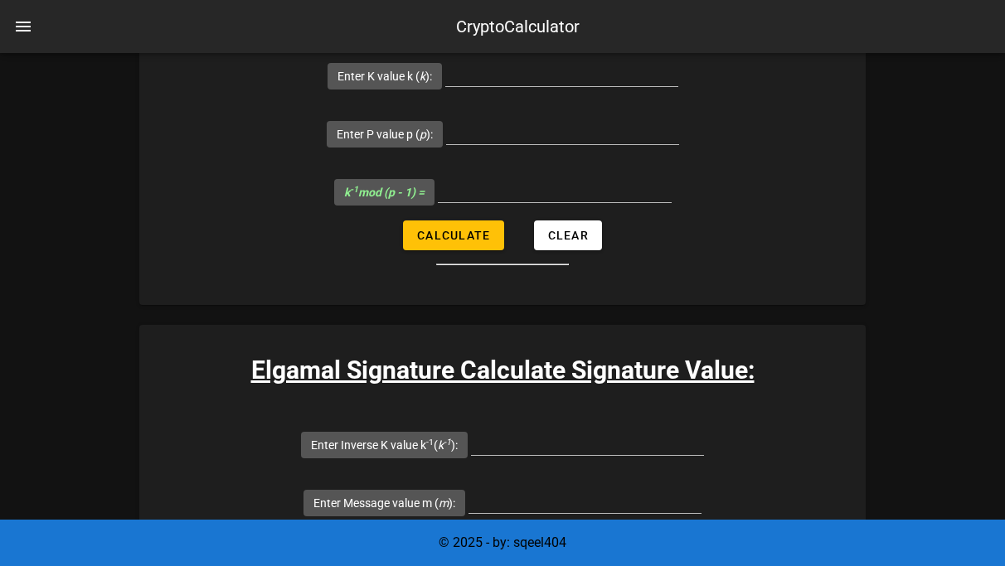
type input "Field is required"
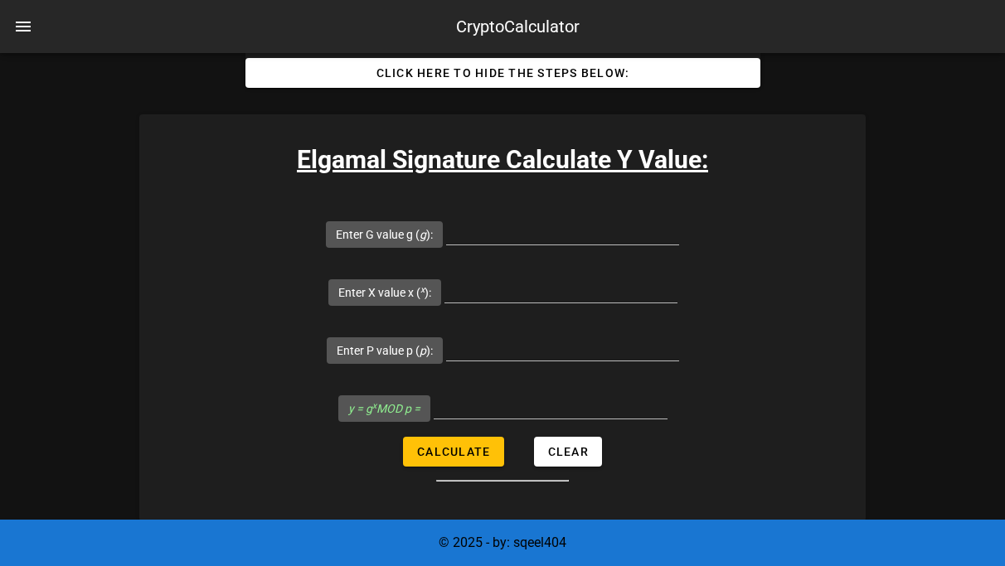
scroll to position [2212, 0]
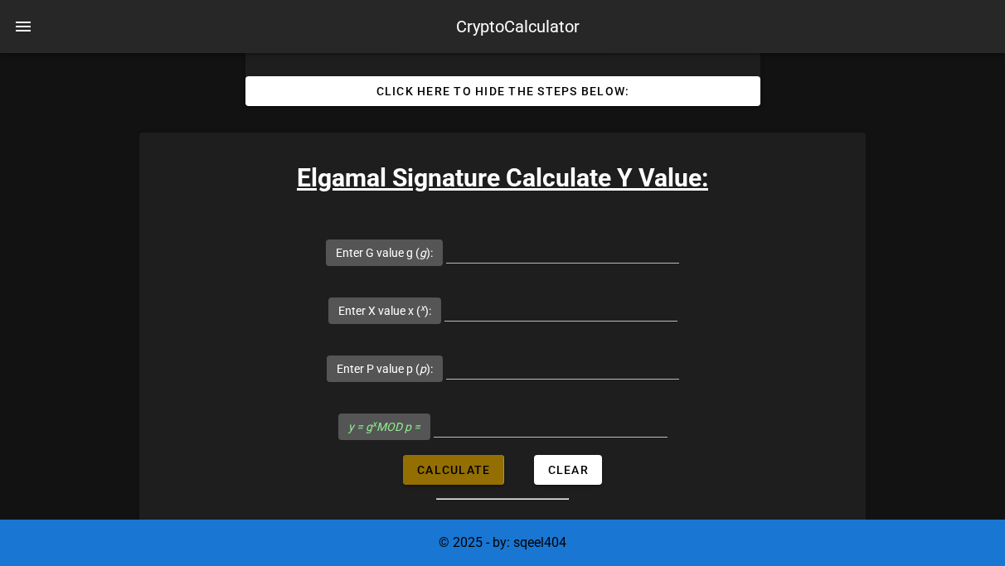
click at [435, 463] on span "Calculate" at bounding box center [453, 469] width 74 height 13
type input "All fields are required"
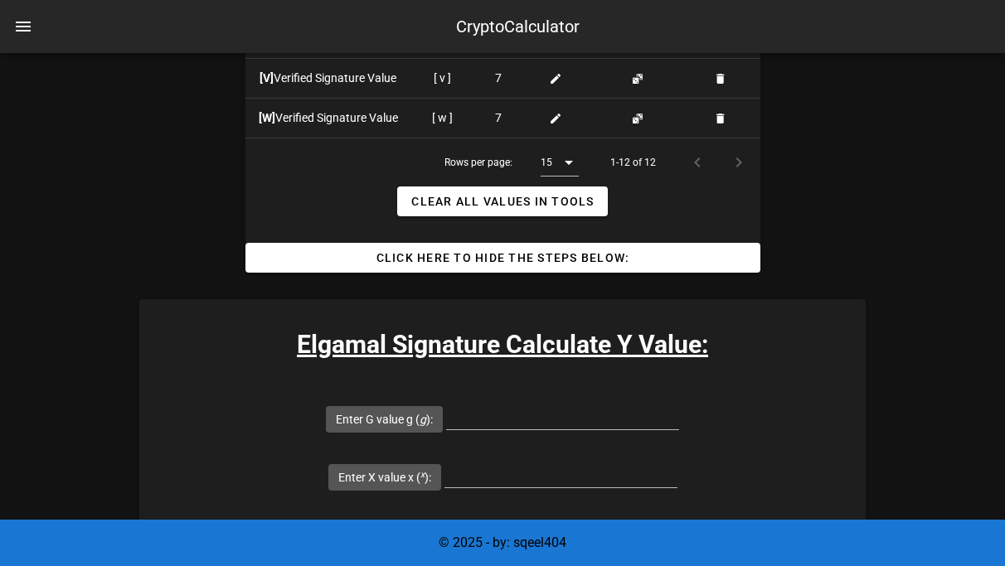
scroll to position [2079, 0]
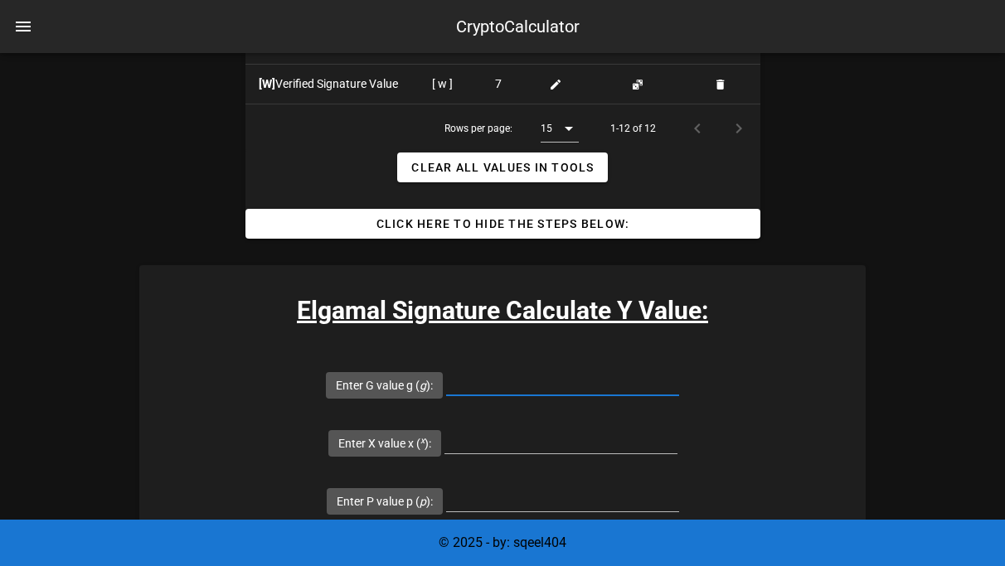
click at [446, 369] on input "Enter G value g ( g ):" at bounding box center [562, 382] width 233 height 27
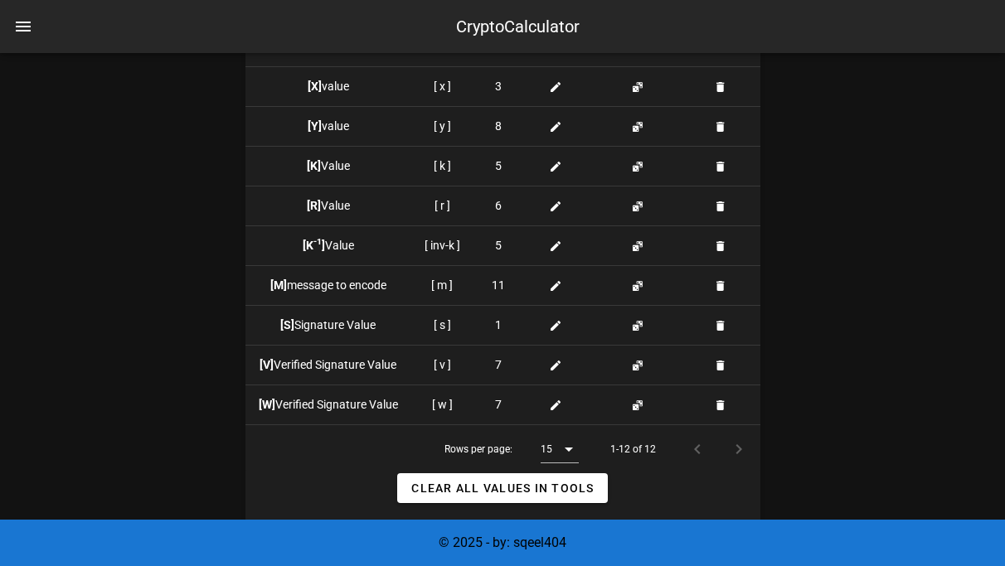
scroll to position [2024, 0]
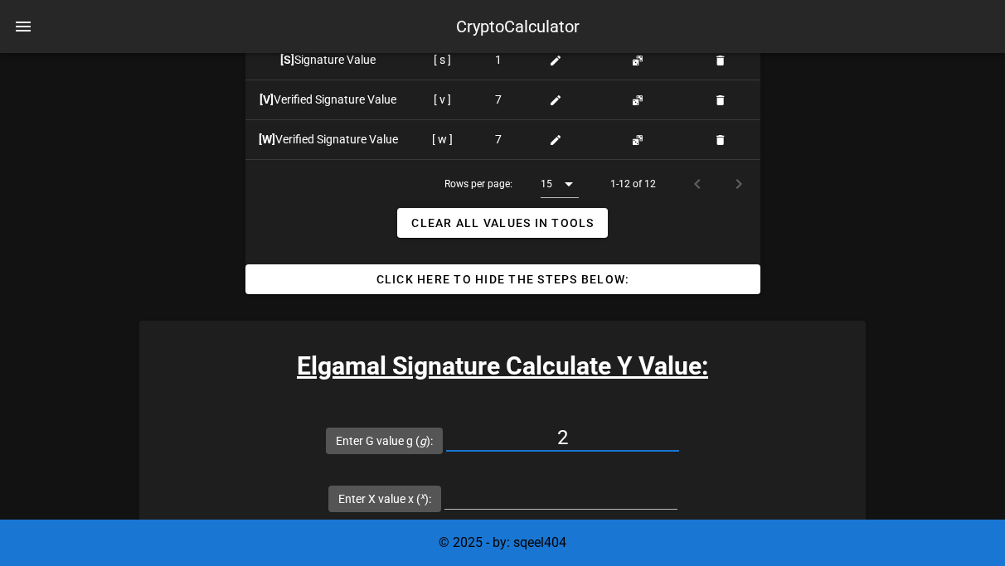
type input "2"
click at [446, 540] on input "Enter P value p ( p ):" at bounding box center [562, 553] width 233 height 27
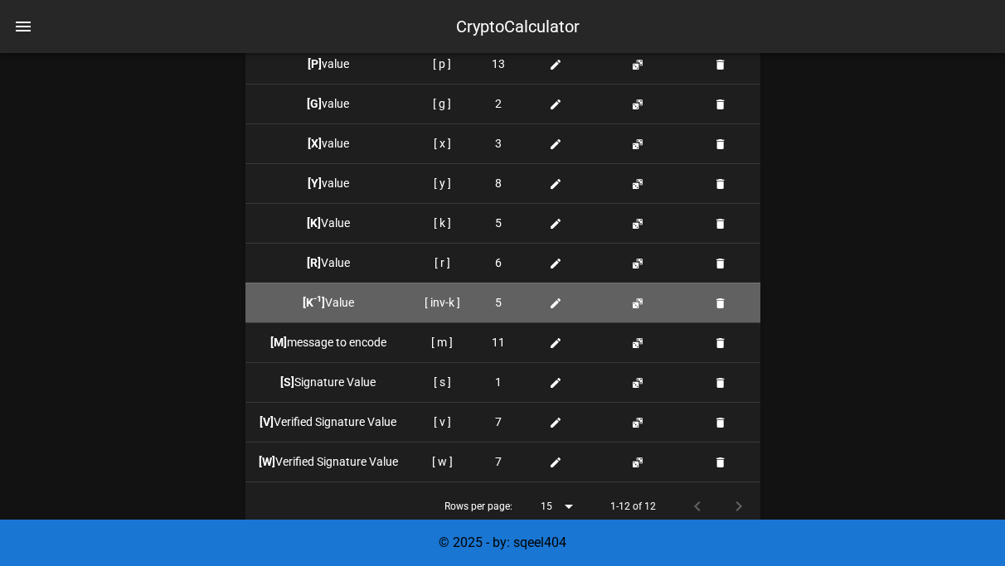
scroll to position [2104, 0]
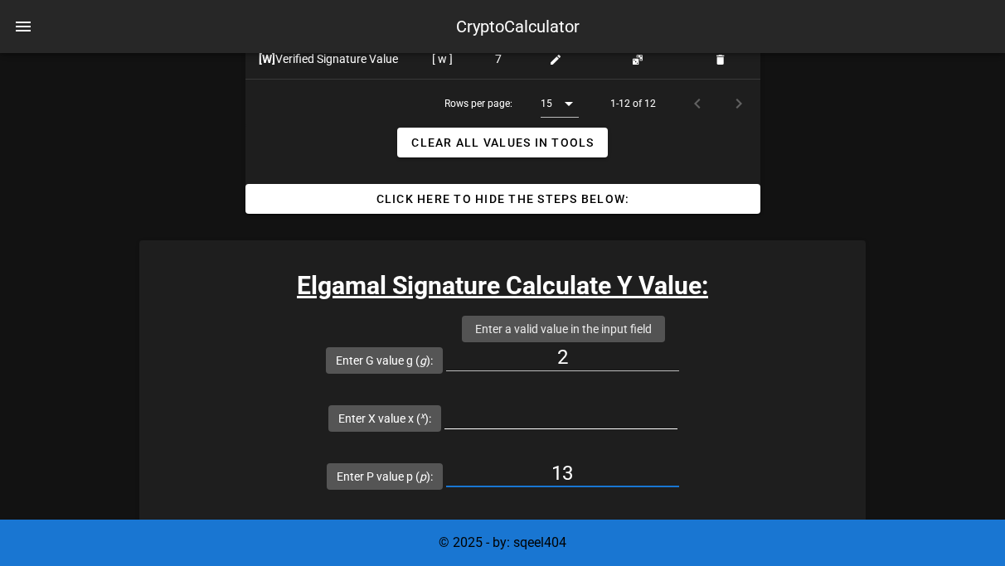
type input "13"
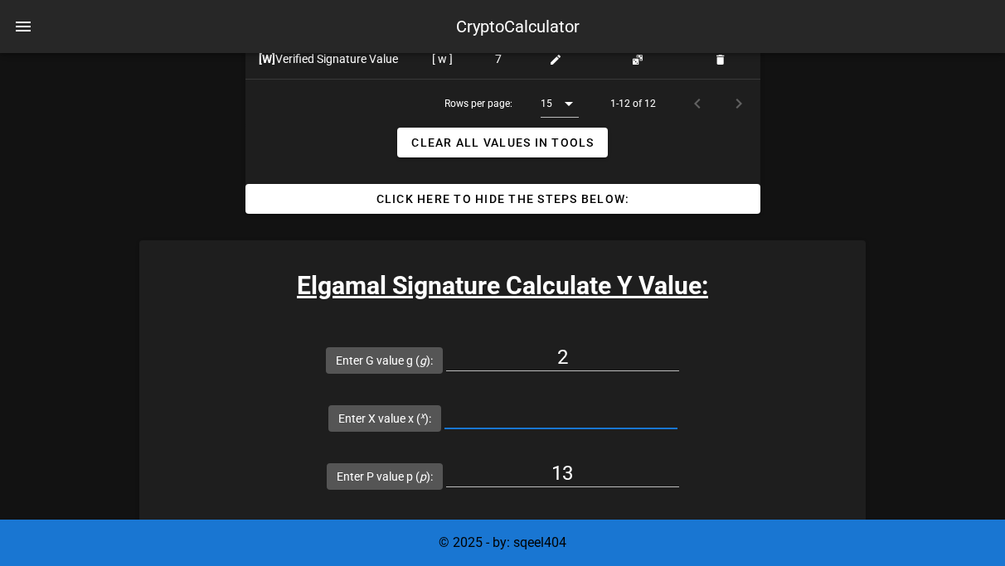
click at [635, 402] on input "Enter X value x ( x ):" at bounding box center [560, 415] width 233 height 27
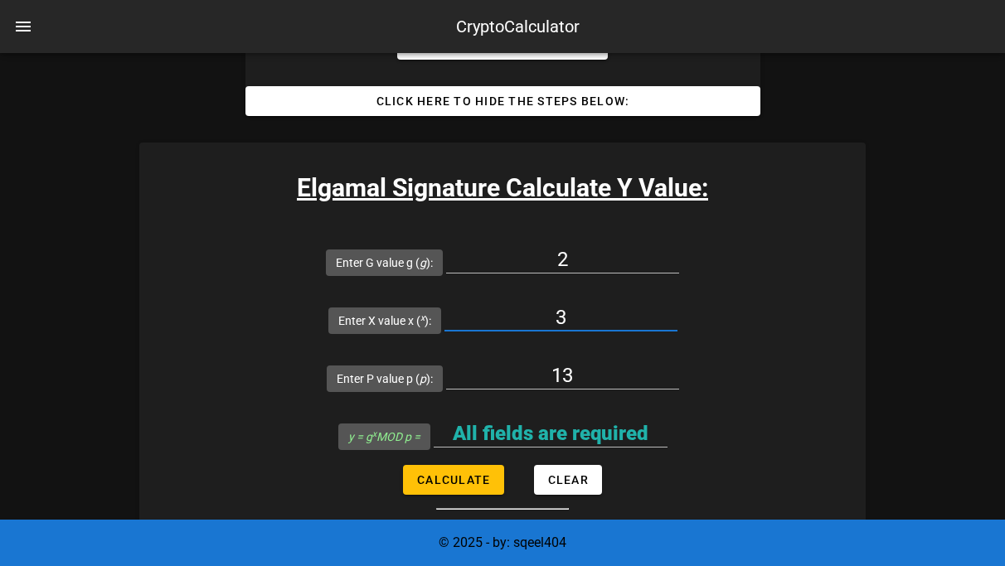
scroll to position [2198, 0]
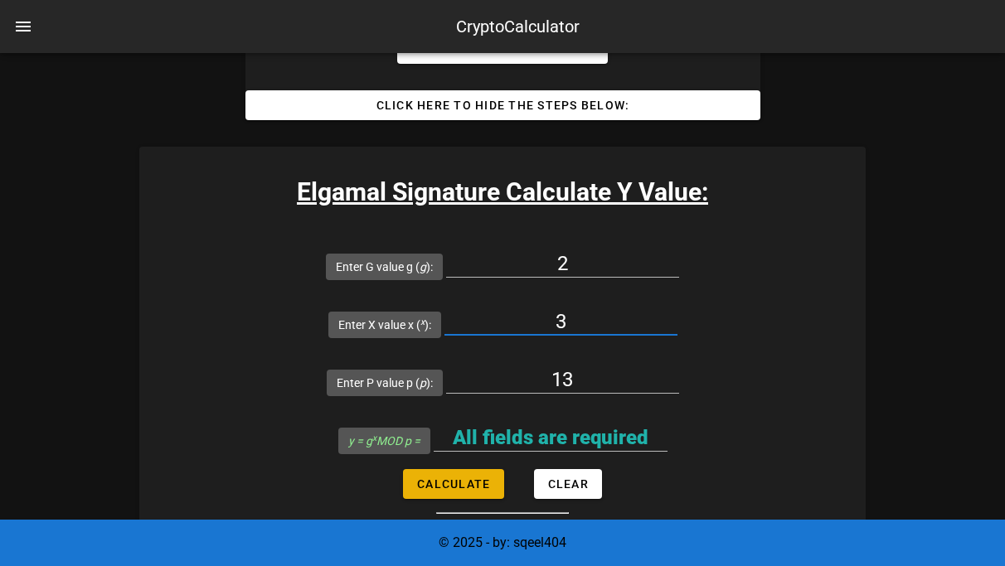
type input "3"
click at [487, 469] on button "Calculate" at bounding box center [453, 484] width 100 height 30
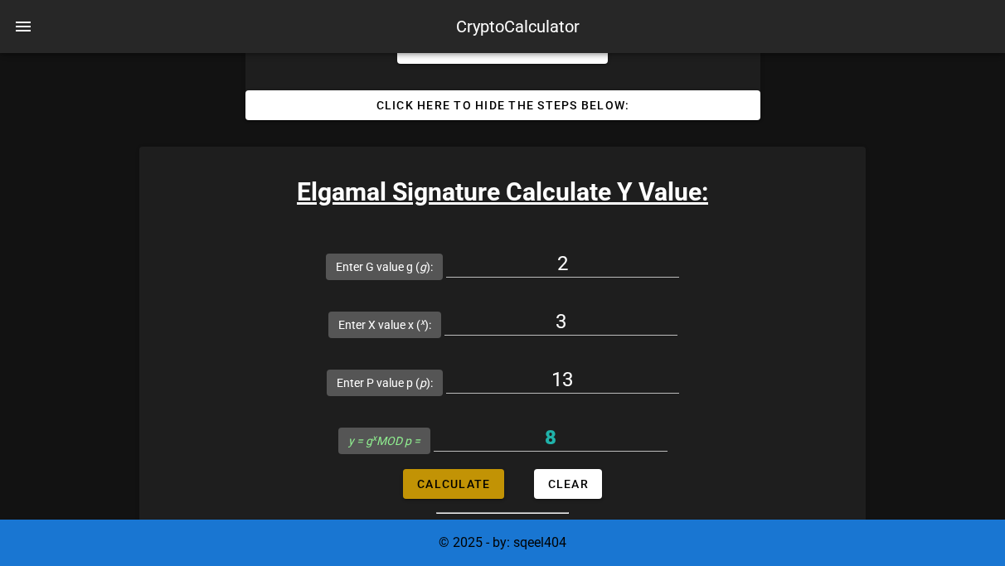
click at [487, 469] on button "Calculate" at bounding box center [453, 484] width 100 height 30
type input "8"
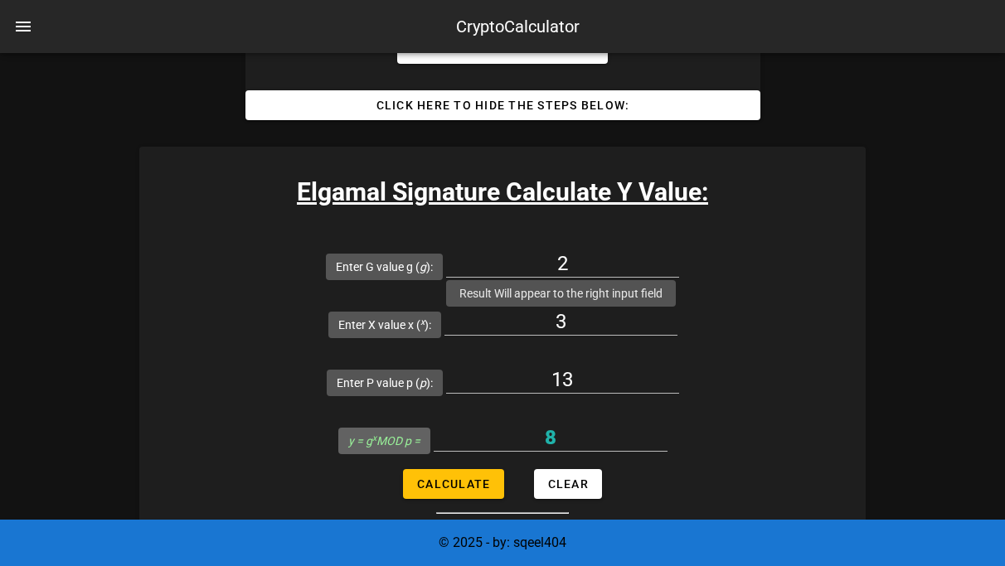
drag, startPoint x: 520, startPoint y: 324, endPoint x: 604, endPoint y: 325, distance: 83.7
click at [430, 428] on span "y = g x MOD p =" at bounding box center [384, 441] width 92 height 27
copy icon "y = g x MOD p ="
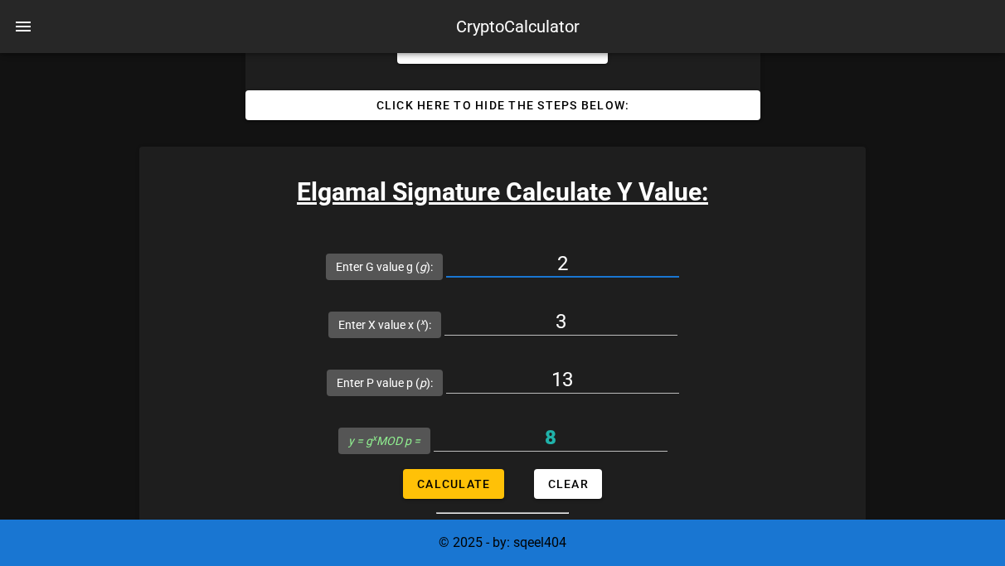
click at [446, 250] on input "2" at bounding box center [562, 263] width 233 height 27
drag, startPoint x: 741, startPoint y: 271, endPoint x: 702, endPoint y: 270, distance: 39.0
click at [677, 308] on input "3" at bounding box center [560, 321] width 233 height 27
type input "08"
click at [516, 378] on form "Enter G value g ( g ): 2 Enter X value x ( x ): 08 Enter P value p ( p ): 13 y …" at bounding box center [502, 375] width 726 height 277
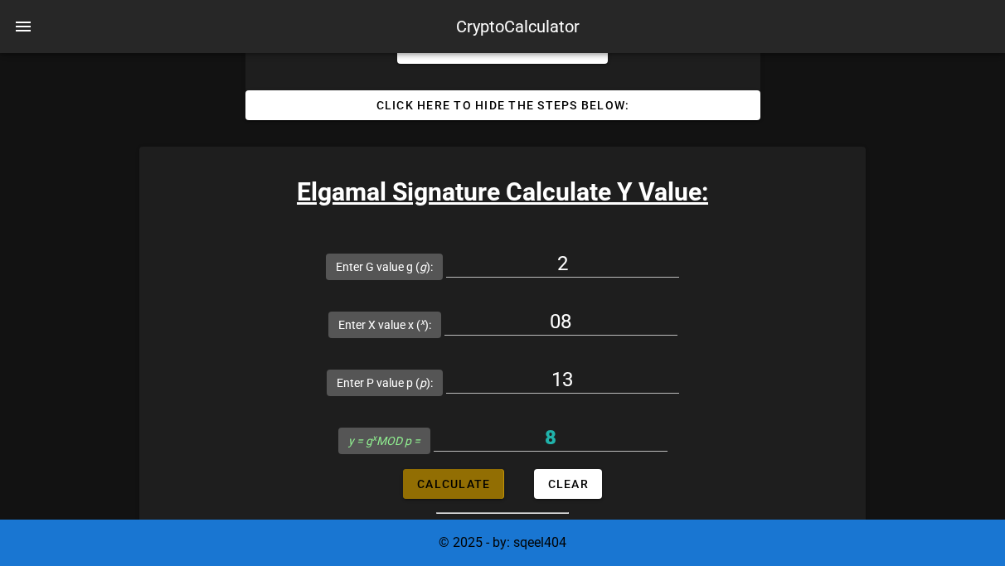
click at [483, 469] on button "Calculate" at bounding box center [453, 484] width 100 height 30
type input "9"
click at [677, 308] on div "08" at bounding box center [560, 330] width 233 height 45
click at [677, 308] on div "08" at bounding box center [560, 321] width 233 height 27
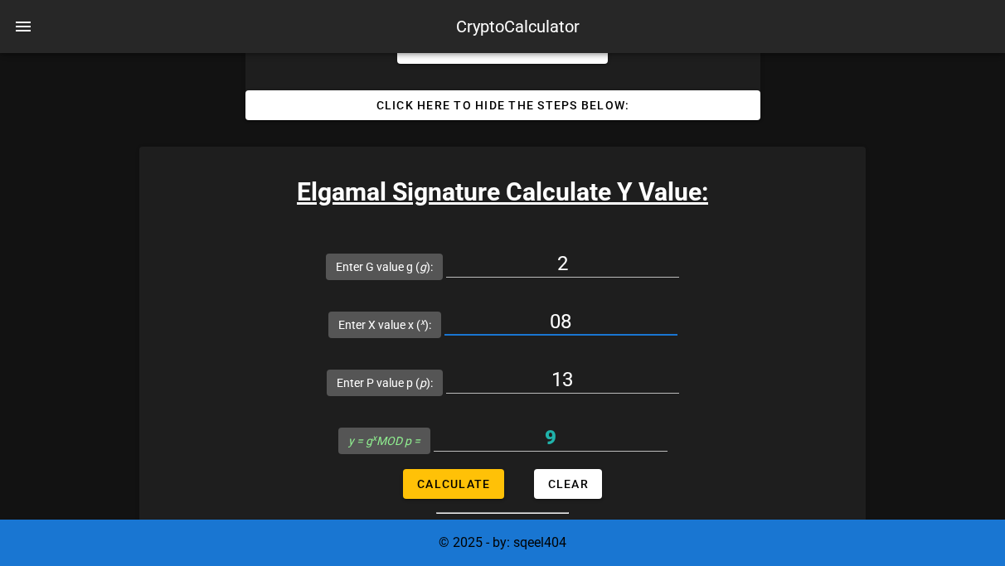
click at [677, 308] on input "08" at bounding box center [560, 321] width 233 height 27
click at [487, 469] on button "Calculate" at bounding box center [453, 484] width 100 height 30
type input "All fields are required"
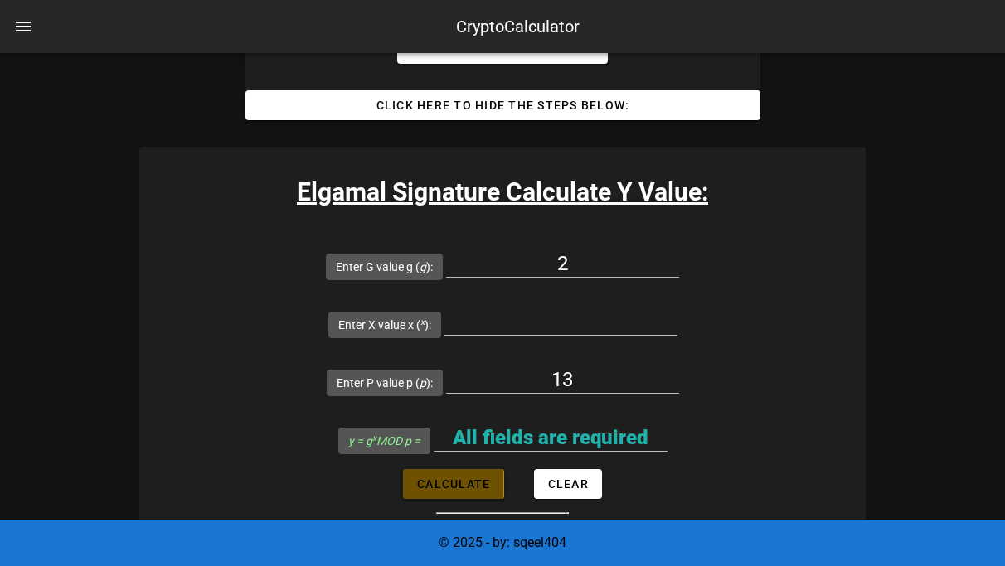
click at [487, 469] on button "Calculate" at bounding box center [453, 484] width 100 height 30
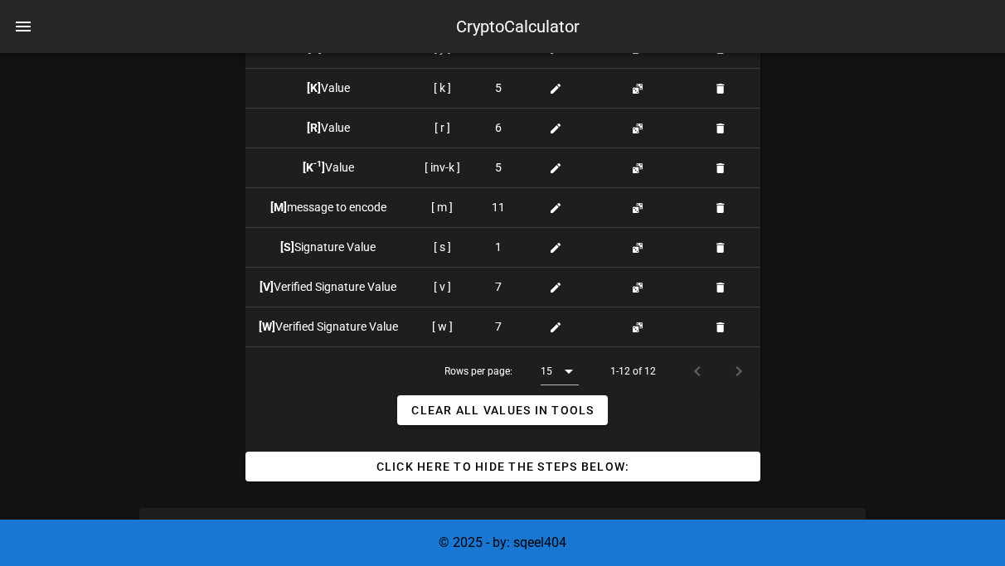
scroll to position [2067, 0]
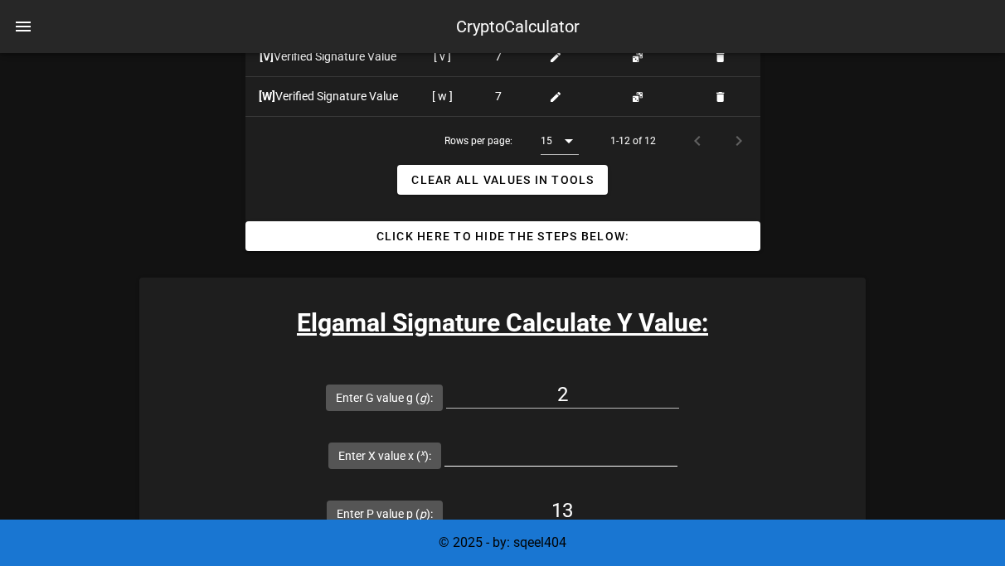
click at [676, 439] on input "Enter X value x ( x ):" at bounding box center [560, 452] width 233 height 27
type input "3"
type input "8"
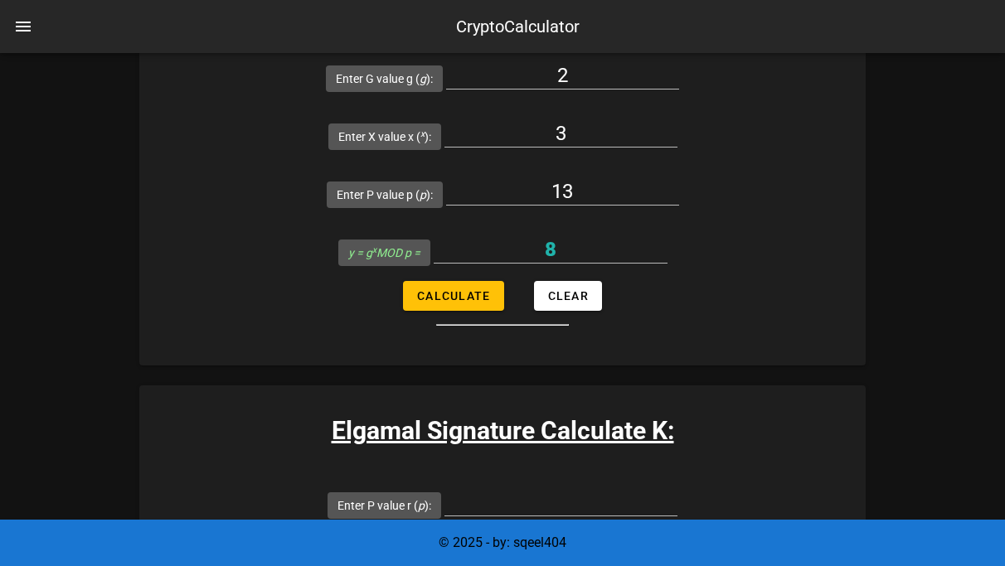
scroll to position [2442, 0]
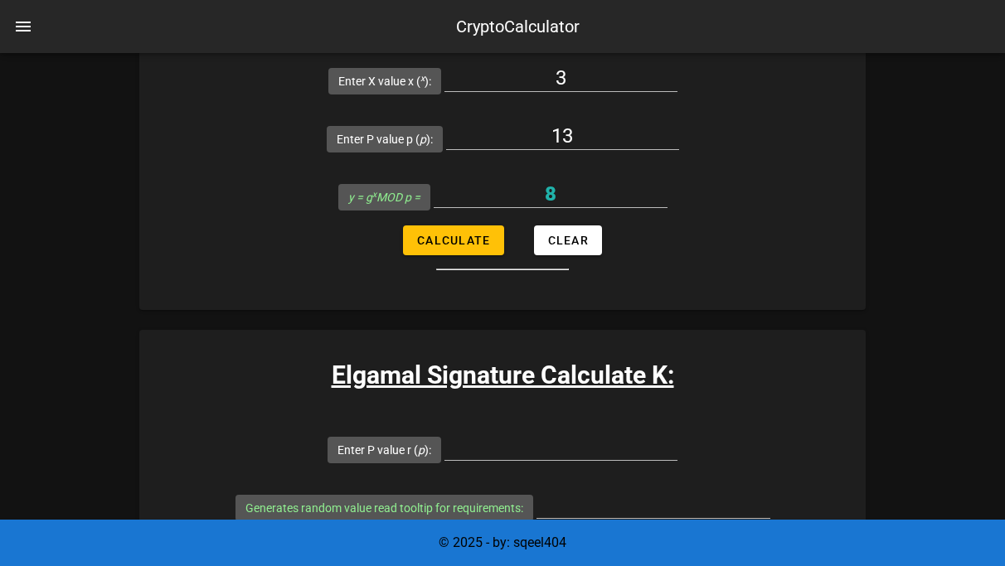
click at [468, 545] on span "Calculate" at bounding box center [453, 551] width 74 height 13
type input "All fields are required"
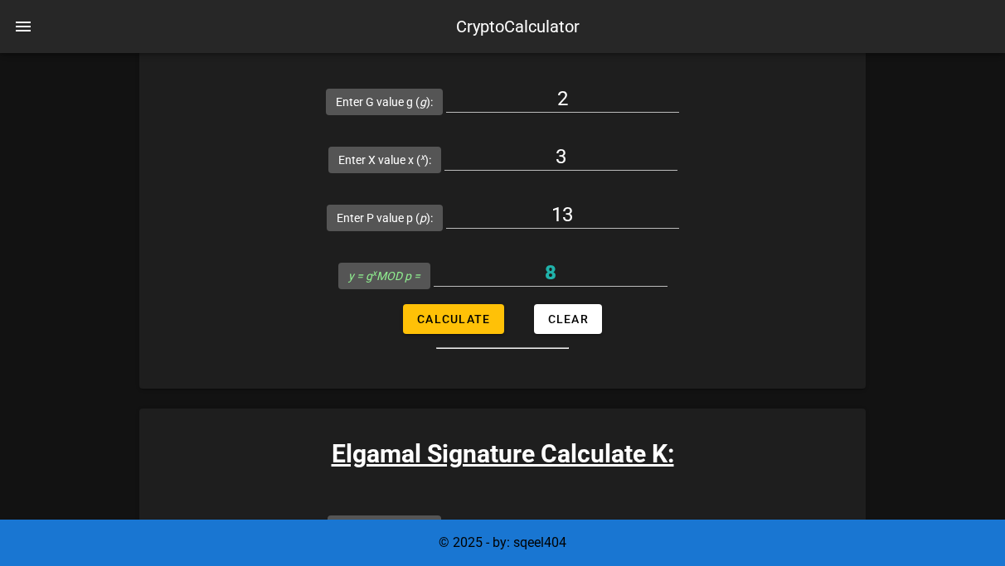
scroll to position [2370, 0]
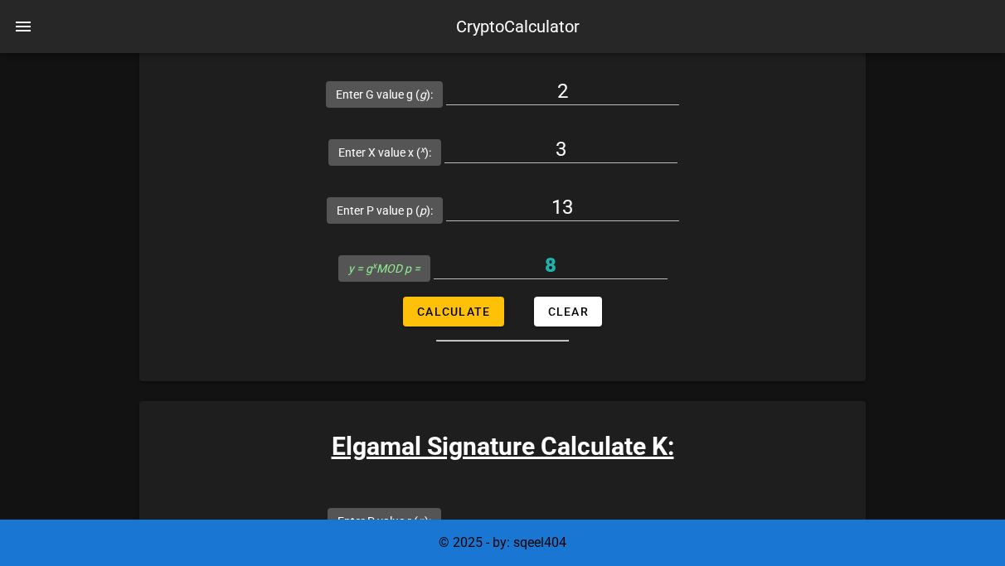
click at [477, 505] on input "Enter P value r ( p ):" at bounding box center [560, 518] width 233 height 27
click at [496, 505] on input "Enter P value r ( p ):" at bounding box center [560, 518] width 233 height 27
type input "13"
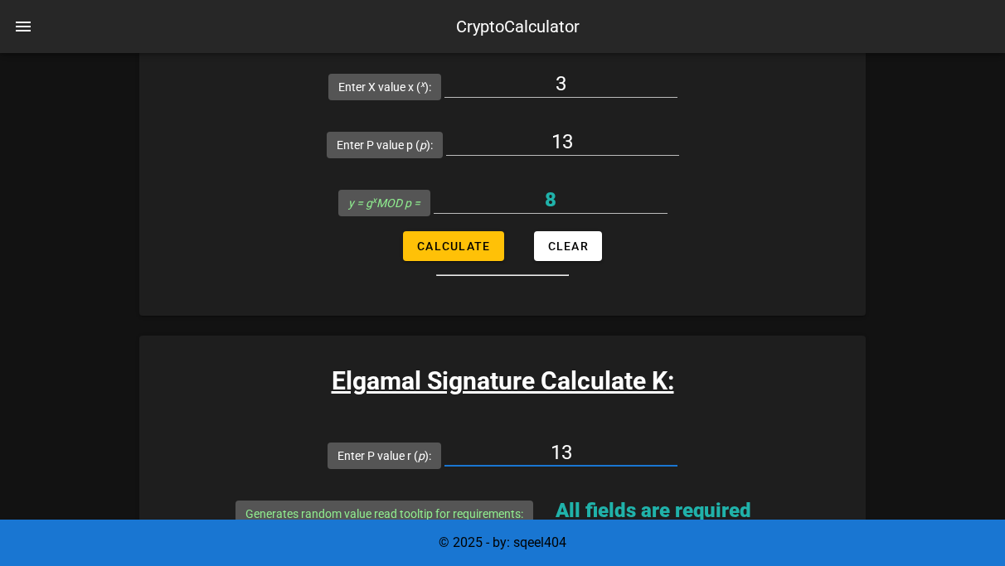
scroll to position [2438, 0]
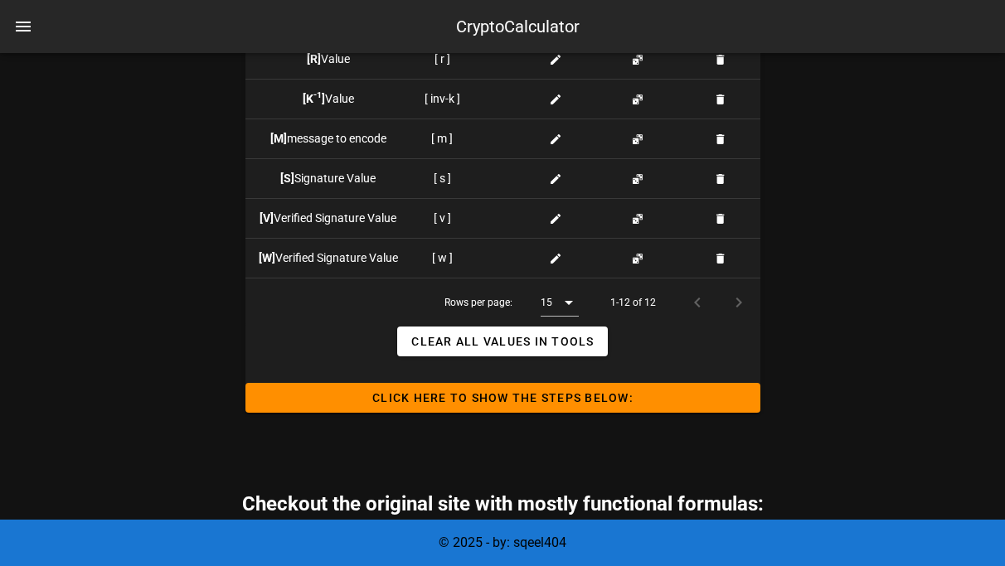
scroll to position [1997, 0]
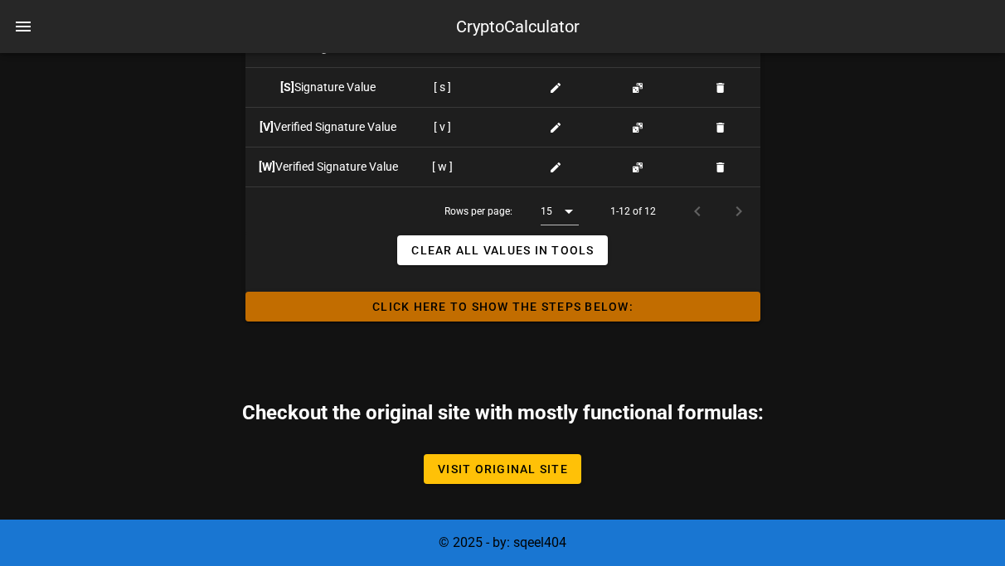
click at [448, 305] on span "Click HERE to Show the Steps Below:" at bounding box center [503, 306] width 488 height 13
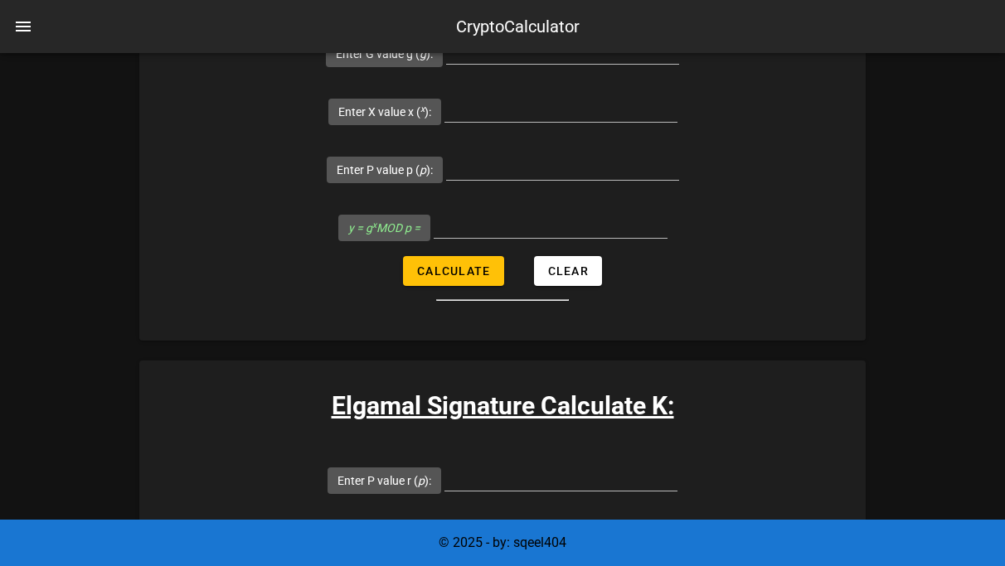
scroll to position [2439, 0]
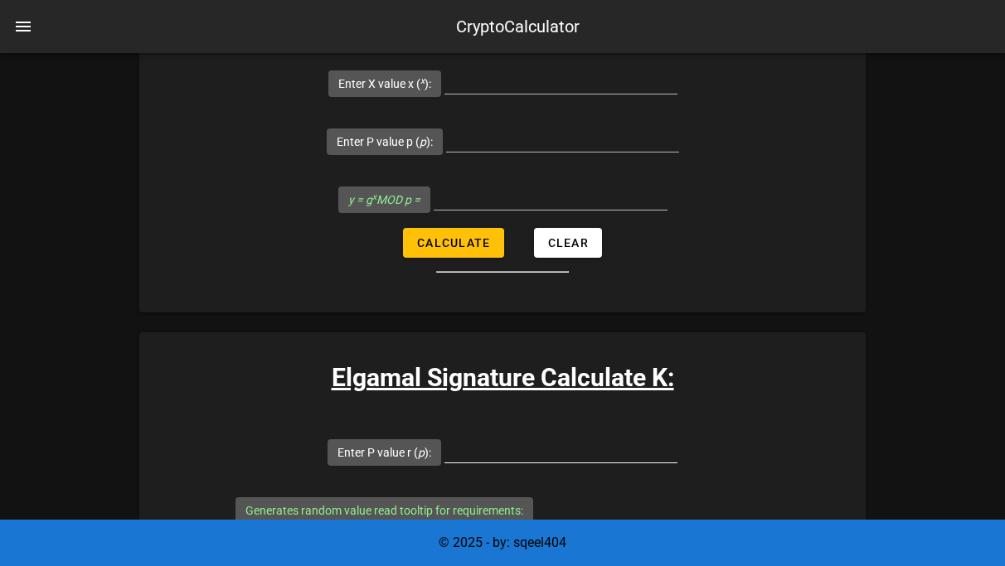
click at [482, 436] on input "Enter P value r ( p ):" at bounding box center [560, 449] width 233 height 27
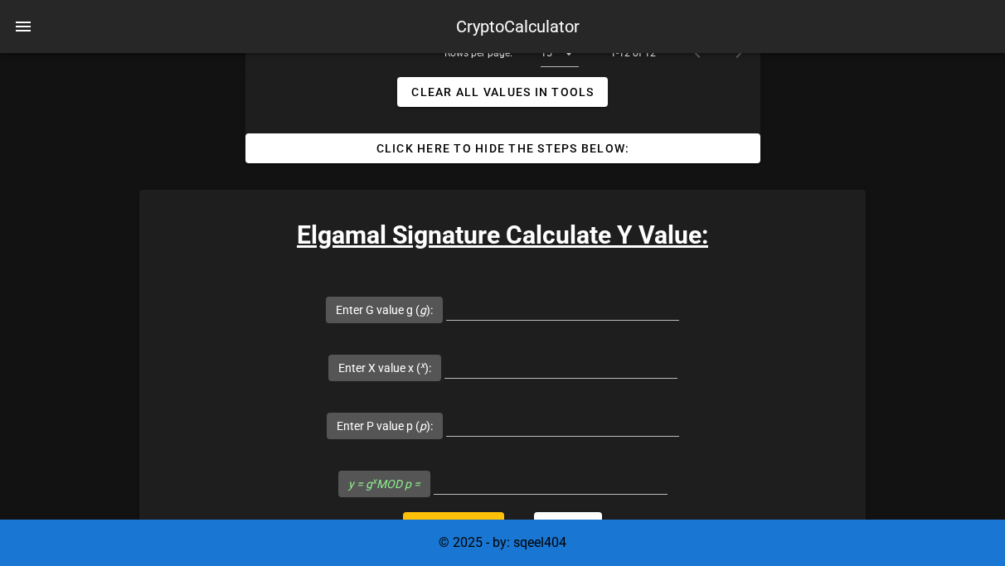
scroll to position [2158, 0]
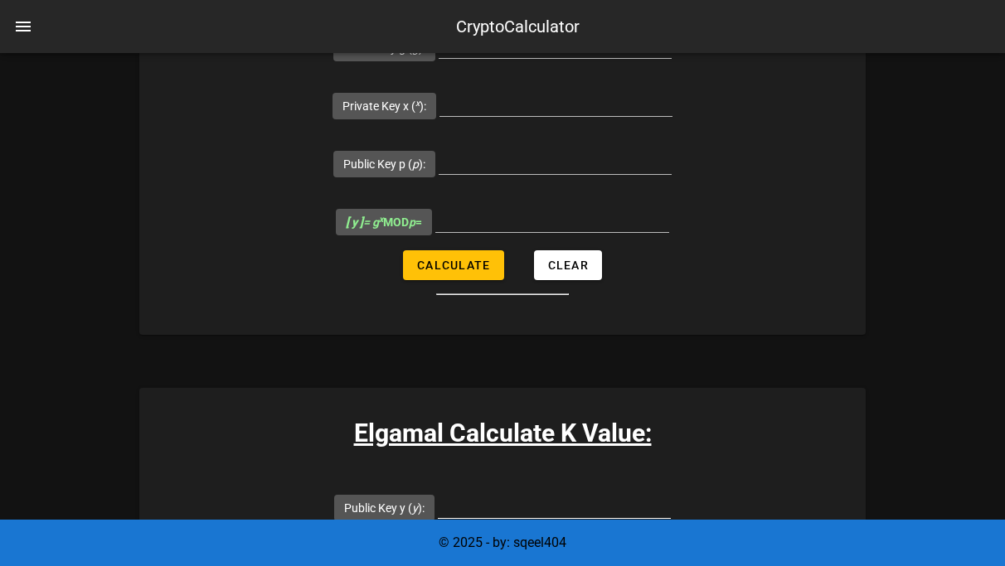
scroll to position [497, 0]
click at [438, 491] on input "Public Key y ( y ):" at bounding box center [554, 504] width 233 height 27
type input "13"
click at [438, 491] on input "Public Key y ( y ):" at bounding box center [554, 504] width 233 height 27
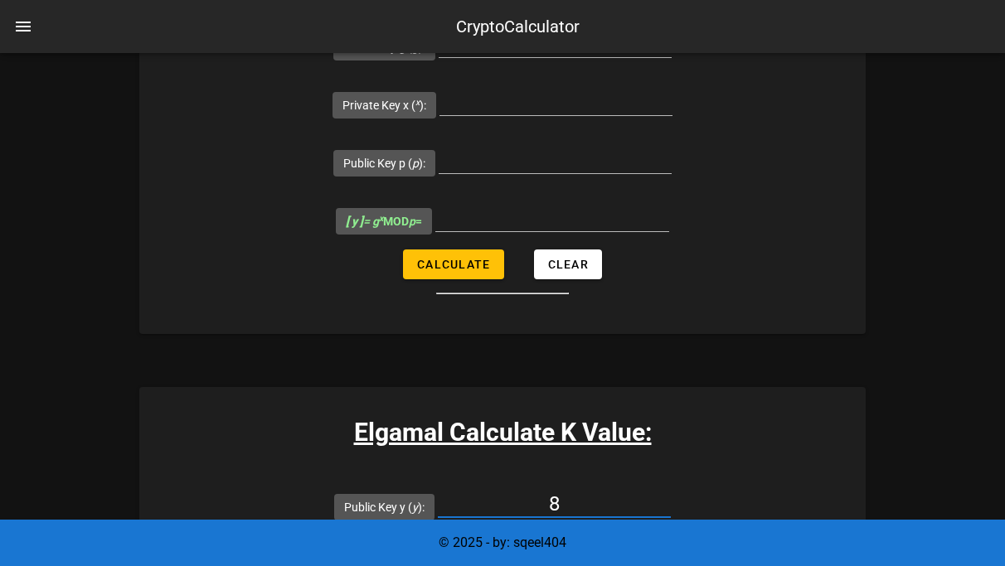
type input "8"
click at [645, 549] on input "Random Number r ( r ):" at bounding box center [569, 562] width 233 height 27
type input "7"
type input "5"
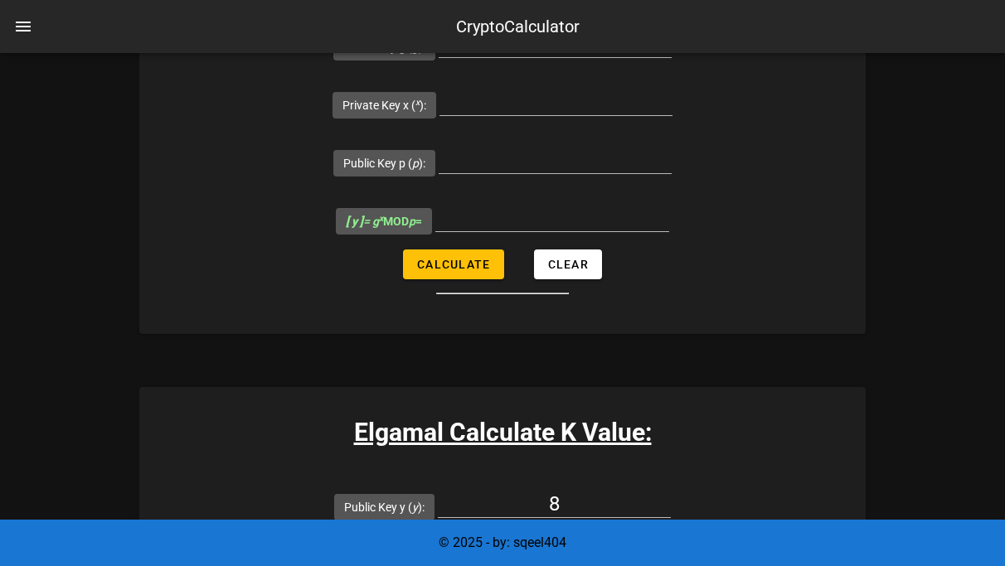
click at [686, 549] on input "7" at bounding box center [569, 562] width 233 height 27
type input "8"
type input "1"
click at [686, 549] on input "8" at bounding box center [569, 562] width 233 height 27
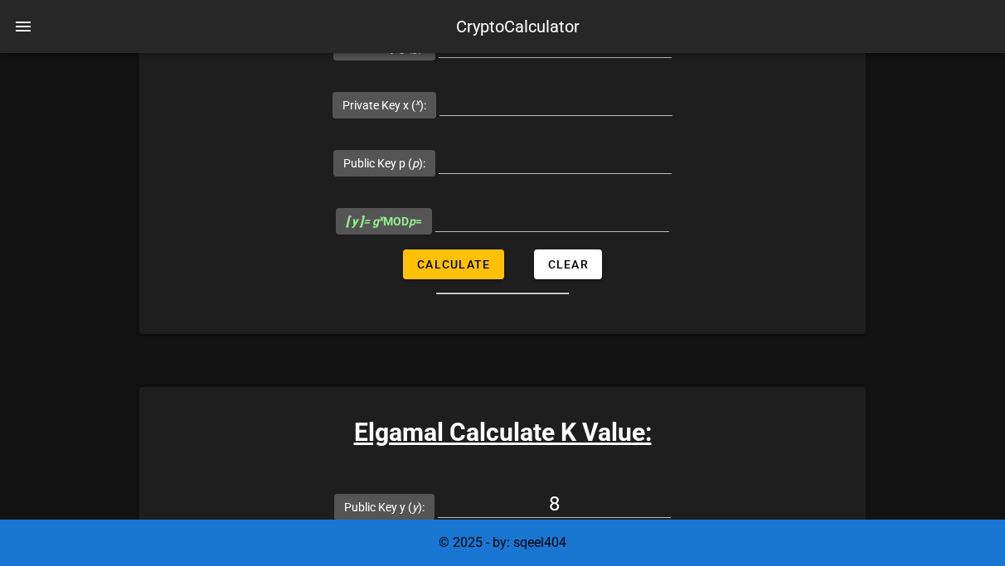
type input "5"
type input "8"
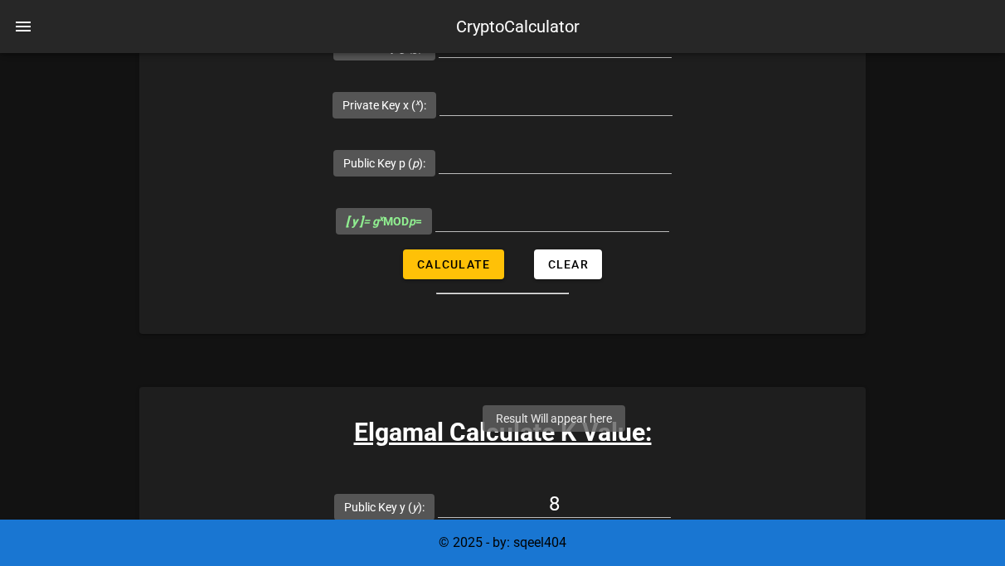
drag, startPoint x: 514, startPoint y: 453, endPoint x: 581, endPoint y: 444, distance: 67.7
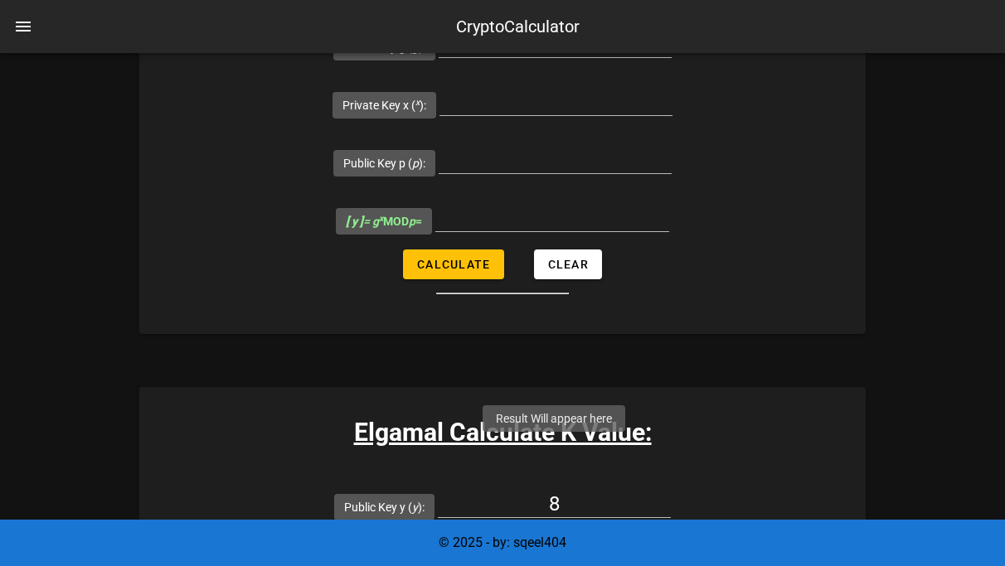
drag, startPoint x: 508, startPoint y: 449, endPoint x: 600, endPoint y: 451, distance: 92.0
copy span "[ k ] = y r MOD p ="
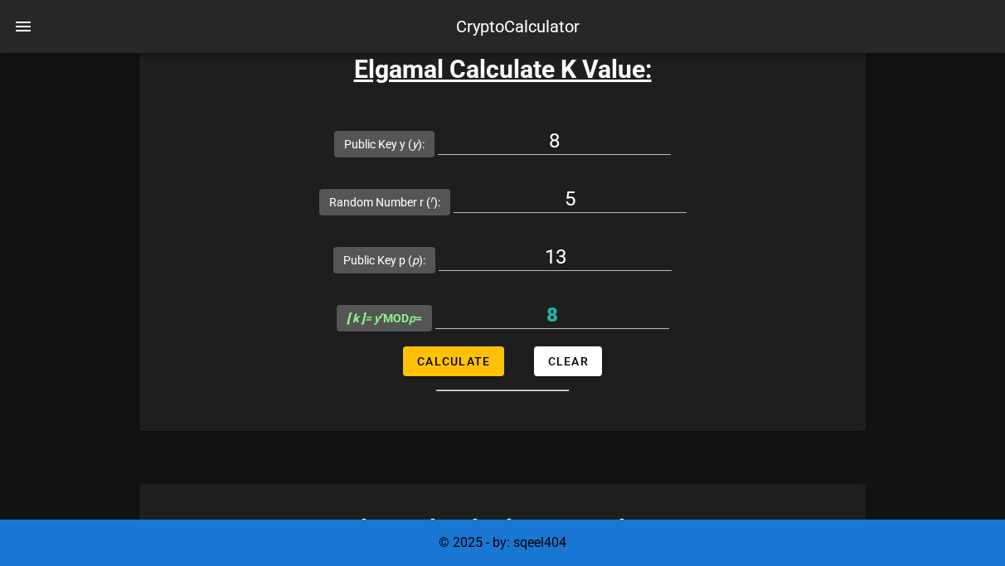
scroll to position [864, 0]
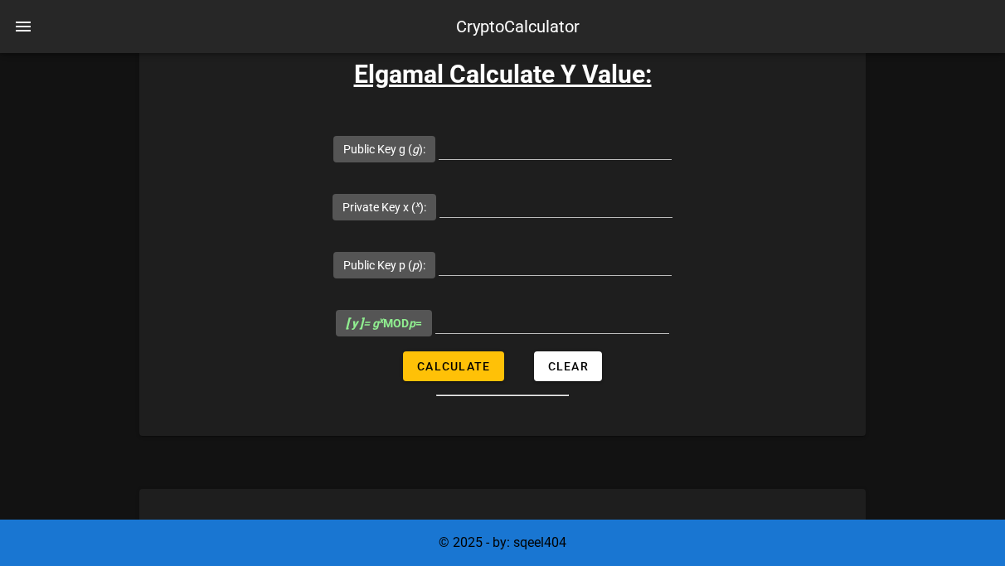
scroll to position [380, 0]
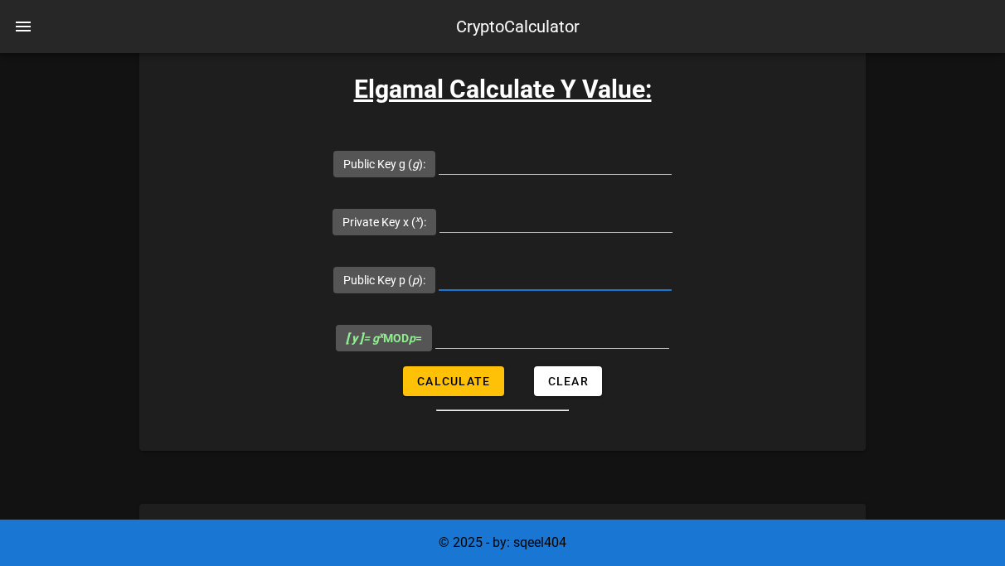
click at [438, 264] on input "Public Key p ( p ):" at bounding box center [554, 277] width 233 height 27
type input "13"
click at [635, 206] on input "Private Key x ( x ):" at bounding box center [555, 219] width 233 height 27
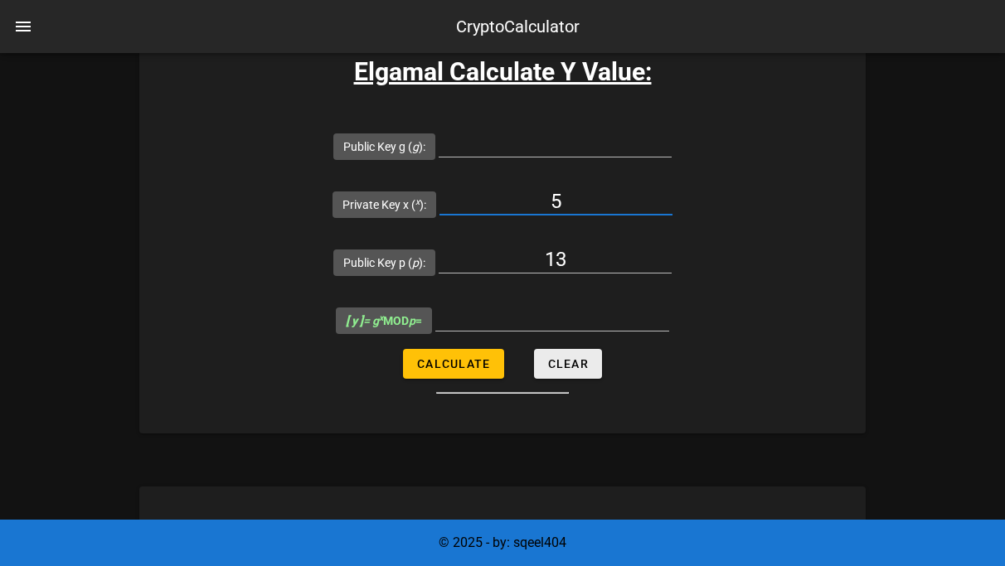
scroll to position [400, 0]
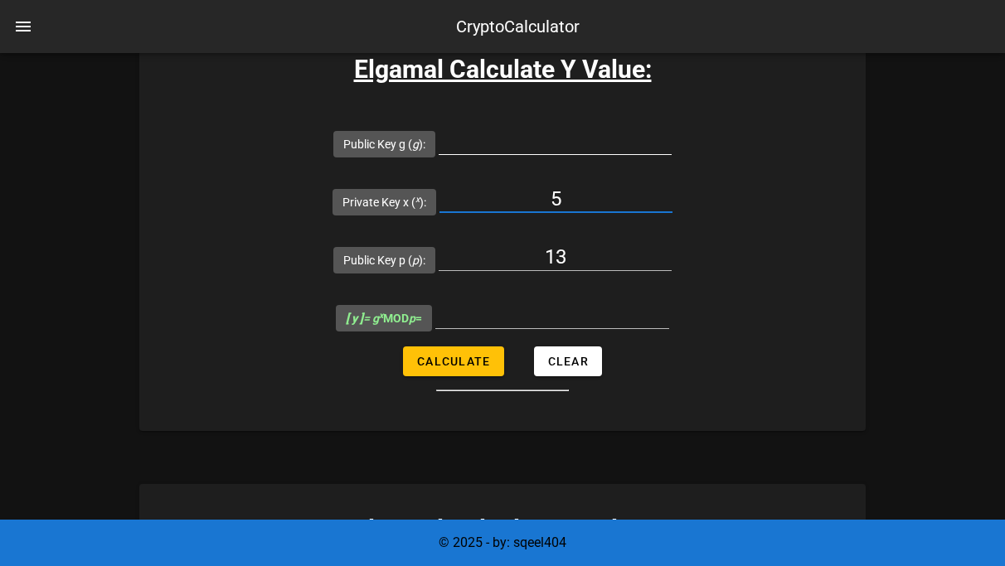
type input "5"
click at [453, 152] on input "Public Key g ( g ):" at bounding box center [554, 141] width 233 height 27
type input "2"
click at [431, 264] on form "Public Key g ( g ): 2 Private Key x ( x ): 5 Public Key p ( p ): 13 [ y ] = g x…" at bounding box center [502, 252] width 726 height 277
click at [431, 346] on button "Calculate" at bounding box center [453, 361] width 100 height 30
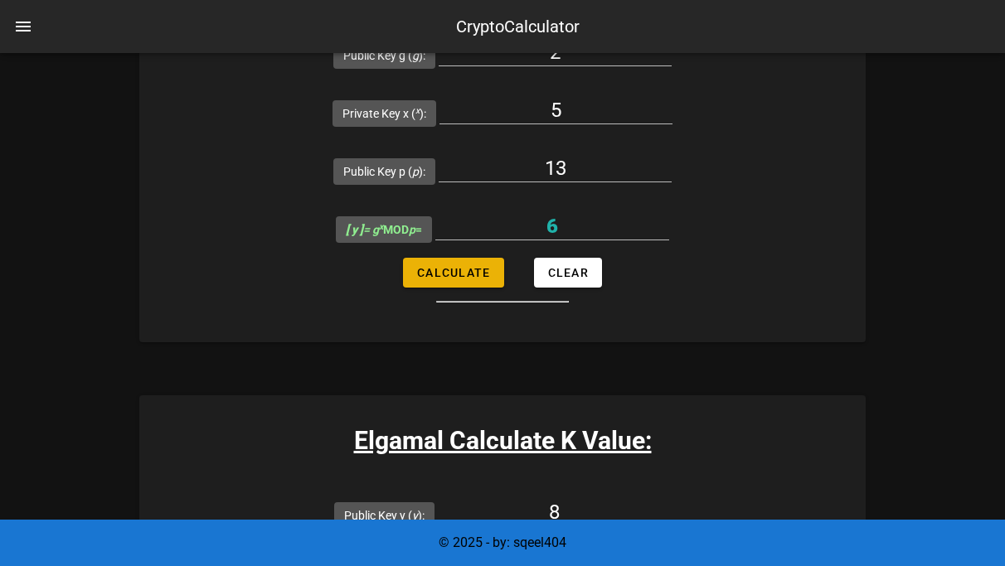
scroll to position [429, 0]
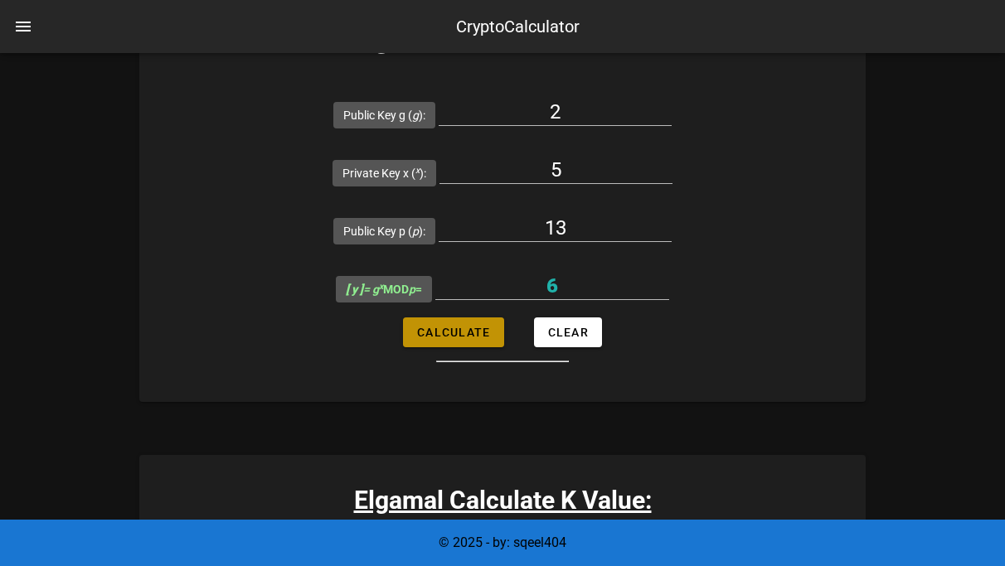
click at [470, 317] on button "Calculate" at bounding box center [453, 332] width 100 height 30
type input "6"
drag, startPoint x: 420, startPoint y: 176, endPoint x: 313, endPoint y: 172, distance: 107.0
click at [438, 215] on input "13" at bounding box center [554, 228] width 233 height 27
type input "1"
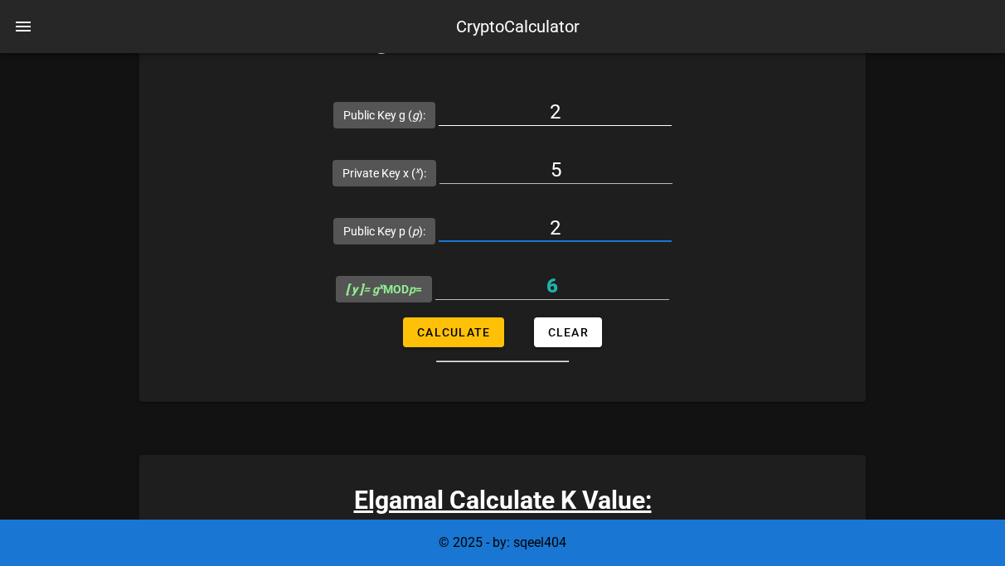
type input "2"
drag, startPoint x: 360, startPoint y: 123, endPoint x: 428, endPoint y: 119, distance: 68.9
click at [438, 119] on input "2" at bounding box center [554, 112] width 233 height 27
type input "13"
click at [419, 317] on button "Calculate" at bounding box center [453, 332] width 100 height 30
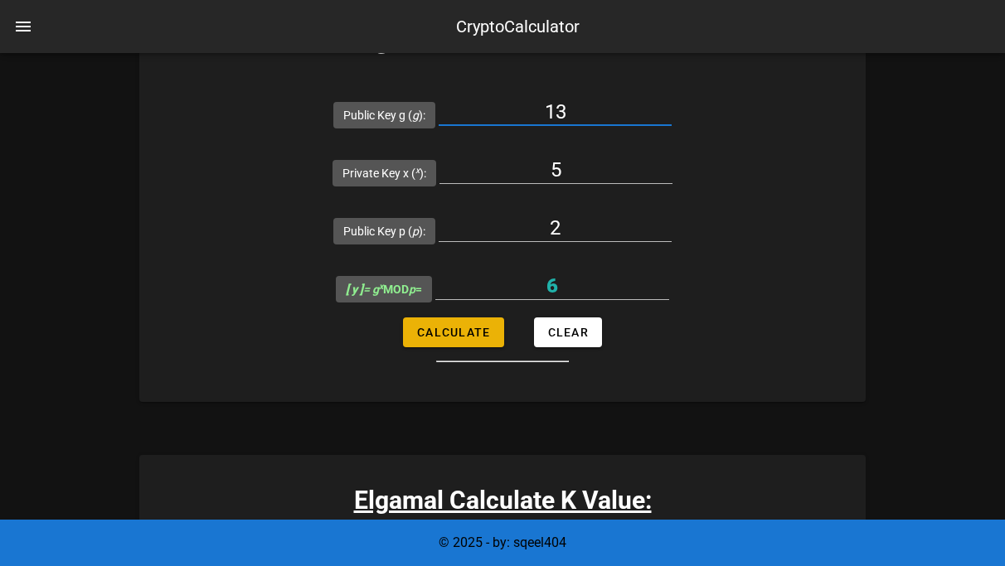
type input "1"
drag, startPoint x: 409, startPoint y: 109, endPoint x: 283, endPoint y: 77, distance: 130.9
click at [283, 80] on div "Elgamal Calculate Y Value: Public Key g ( g ): 13 Private Key x ( x ): 5 Public…" at bounding box center [502, 198] width 726 height 407
type input "2"
drag, startPoint x: 402, startPoint y: 179, endPoint x: 291, endPoint y: 172, distance: 111.3
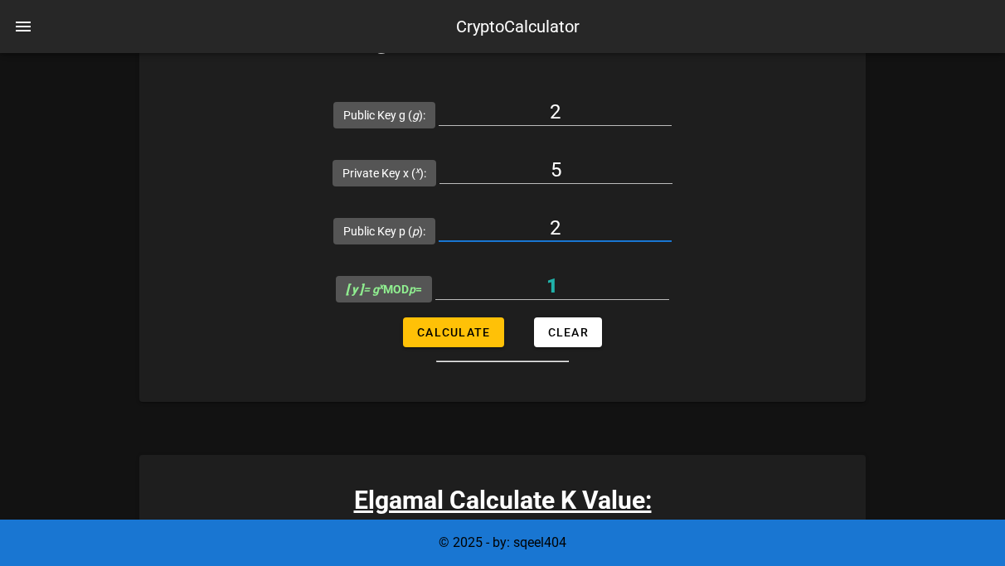
click at [438, 215] on input "2" at bounding box center [554, 228] width 233 height 27
type input "13"
click at [437, 234] on form "Public Key g ( g ): 2 Private Key x ( x ): 5 Public Key p ( p ): 13 [ y ] = g x…" at bounding box center [502, 223] width 726 height 277
click at [437, 326] on span "Calculate" at bounding box center [453, 332] width 74 height 13
type input "6"
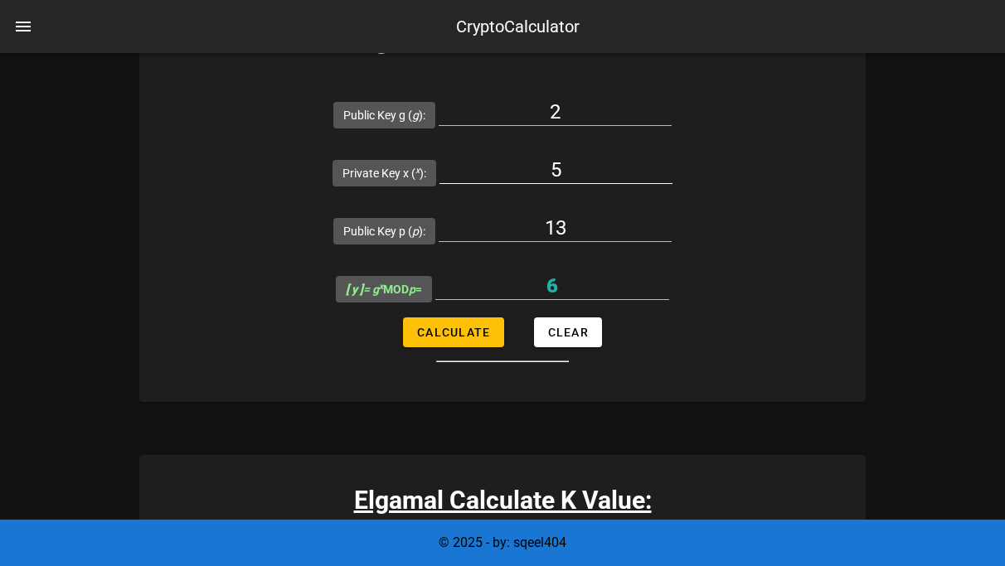
click at [672, 157] on input "5" at bounding box center [555, 170] width 233 height 27
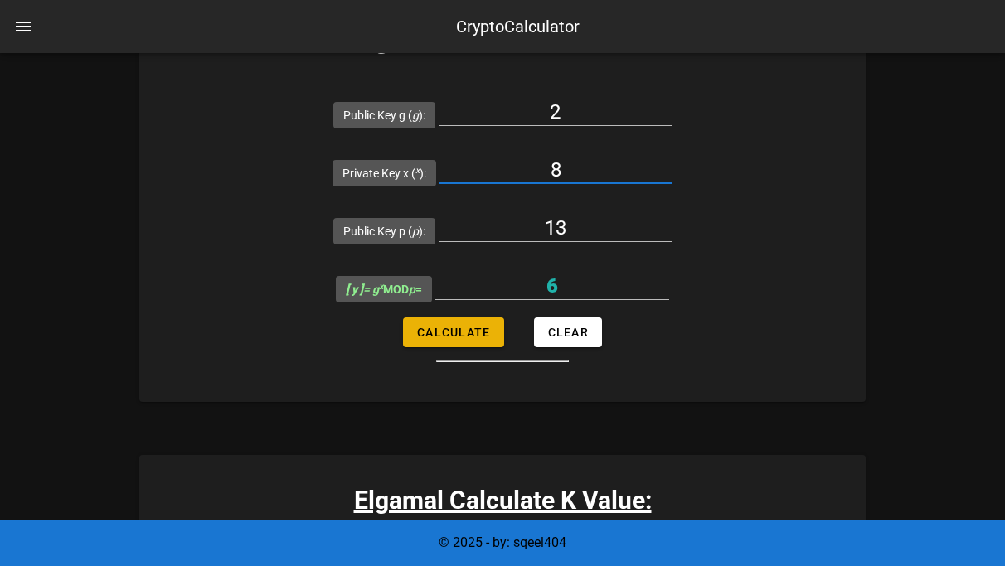
type input "8"
click at [445, 317] on button "Calculate" at bounding box center [453, 332] width 100 height 30
type input "9"
drag, startPoint x: 695, startPoint y: 105, endPoint x: 748, endPoint y: 104, distance: 53.1
click at [672, 157] on input "8" at bounding box center [555, 170] width 233 height 27
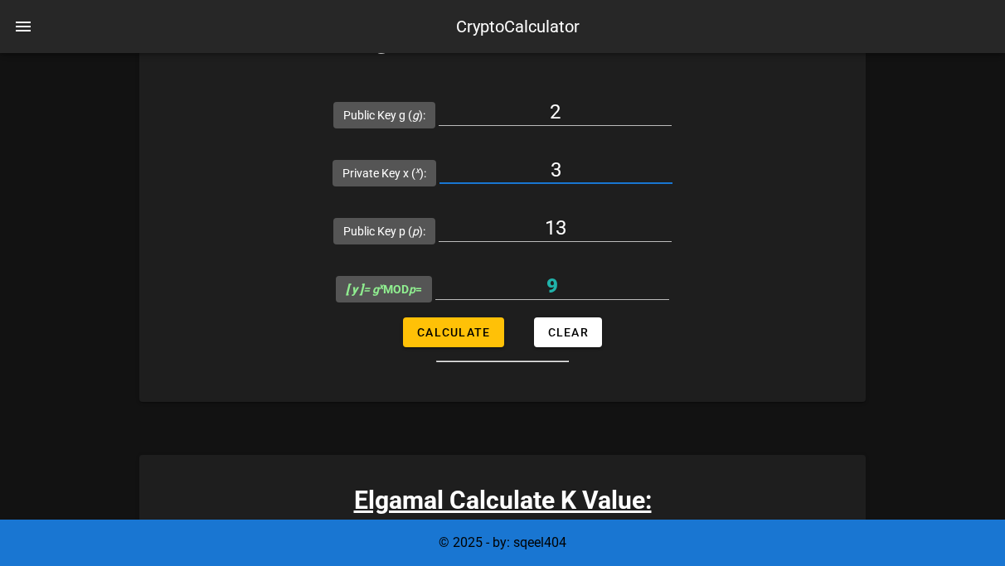
type input "3"
click at [487, 232] on form "Public Key g ( g ): 2 Private Key x ( x ): 3 Public Key p ( p ): 13 [ y ] = g x…" at bounding box center [502, 223] width 726 height 277
click at [469, 326] on span "Calculate" at bounding box center [453, 332] width 74 height 13
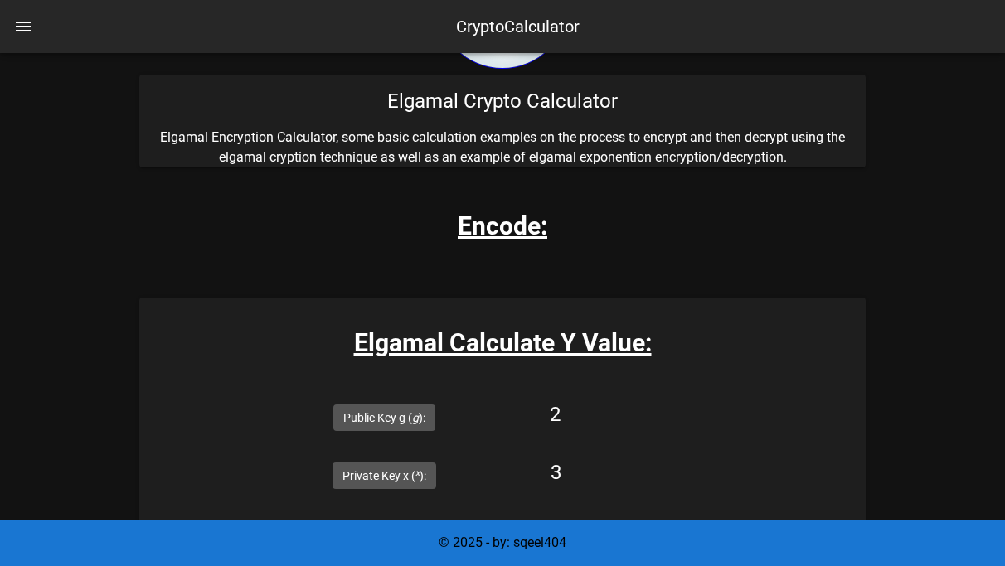
scroll to position [0, 0]
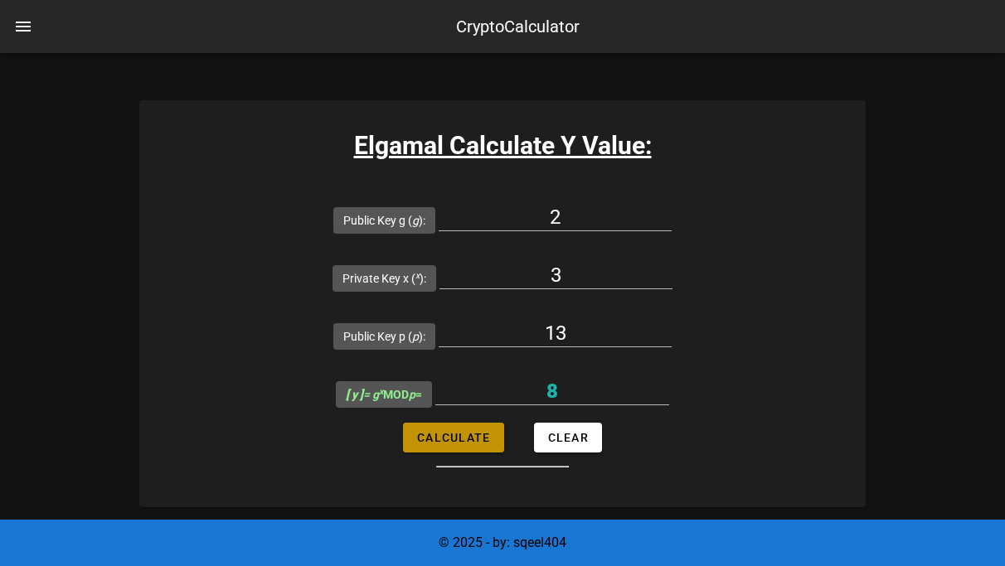
click at [454, 431] on span "Calculate" at bounding box center [453, 437] width 74 height 13
type input "8"
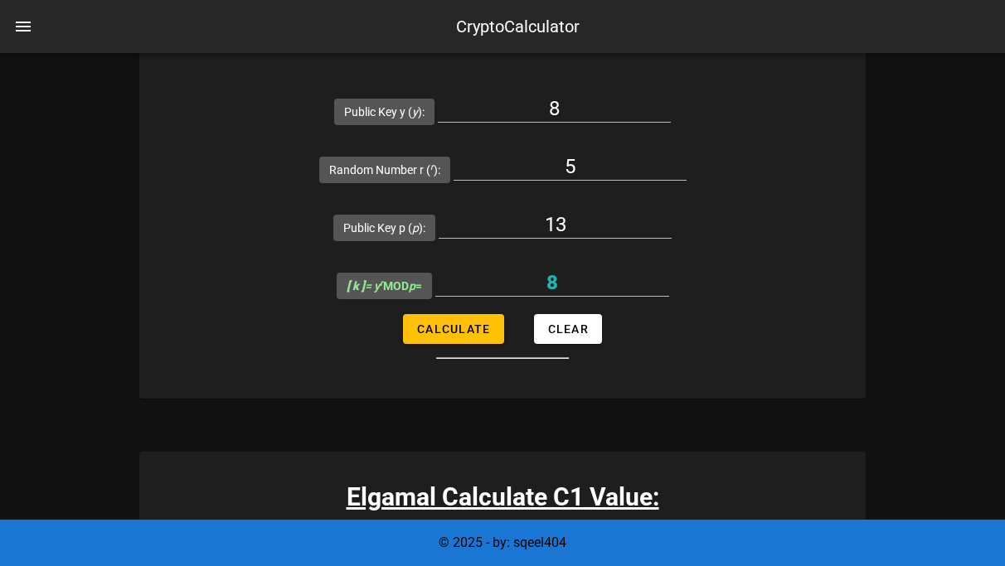
scroll to position [895, 0]
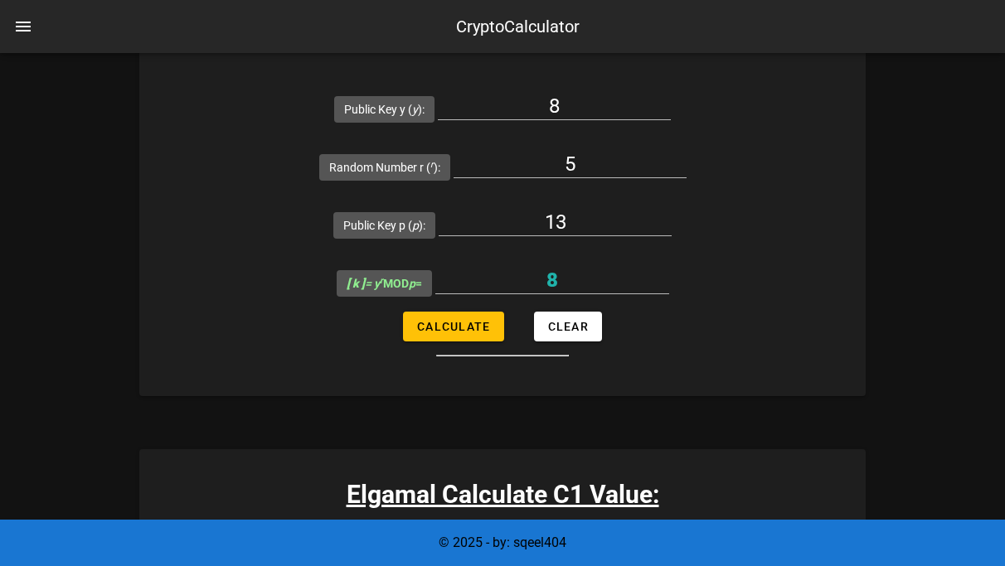
click at [444, 553] on input "Public Key g ( g ):" at bounding box center [554, 566] width 233 height 27
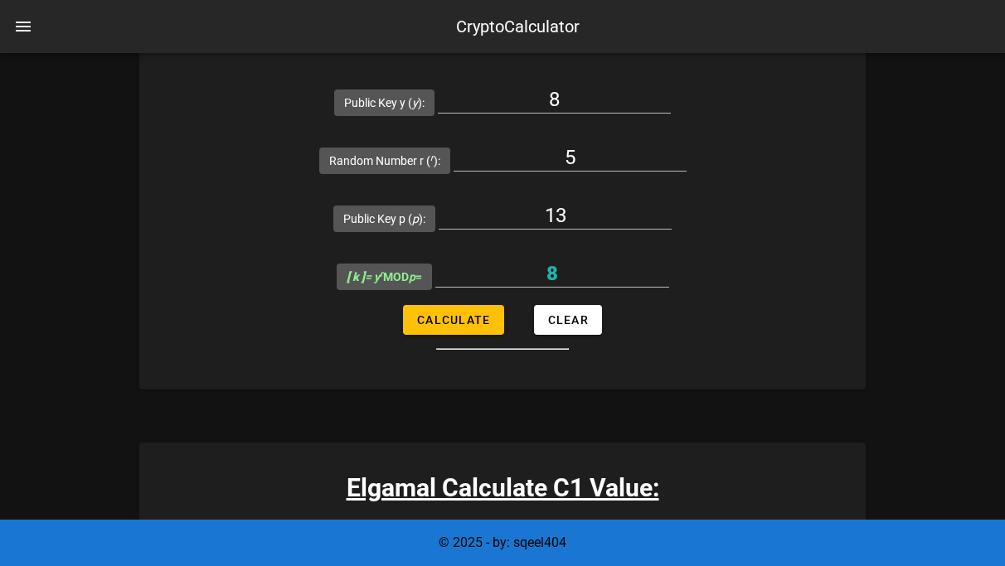
scroll to position [903, 0]
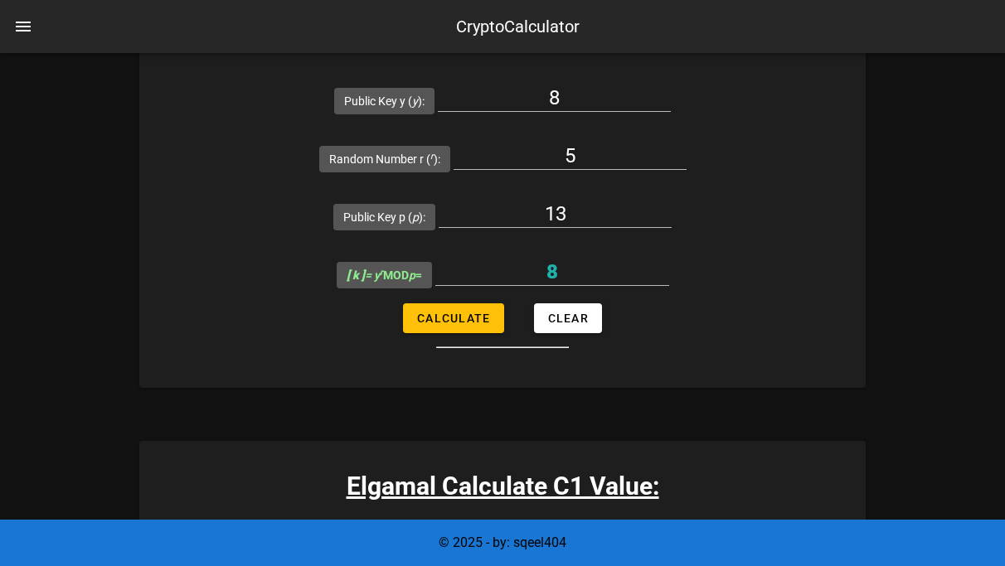
type input "5"
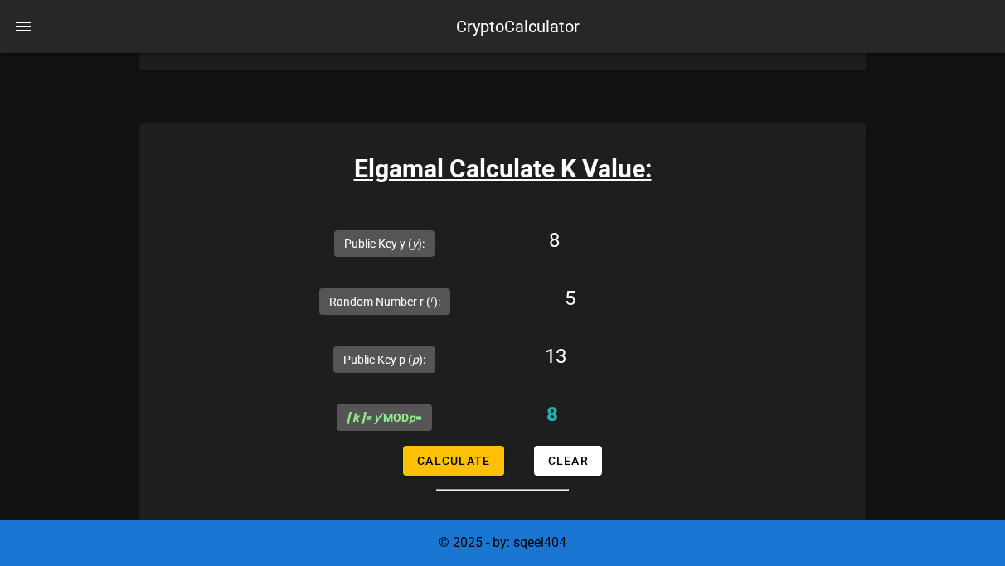
scroll to position [790, 0]
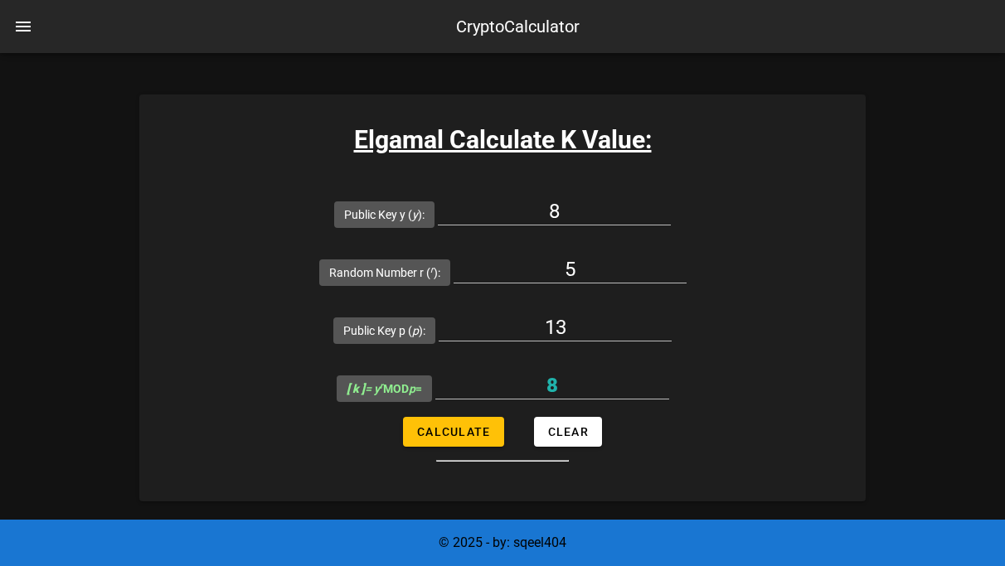
type input "13"
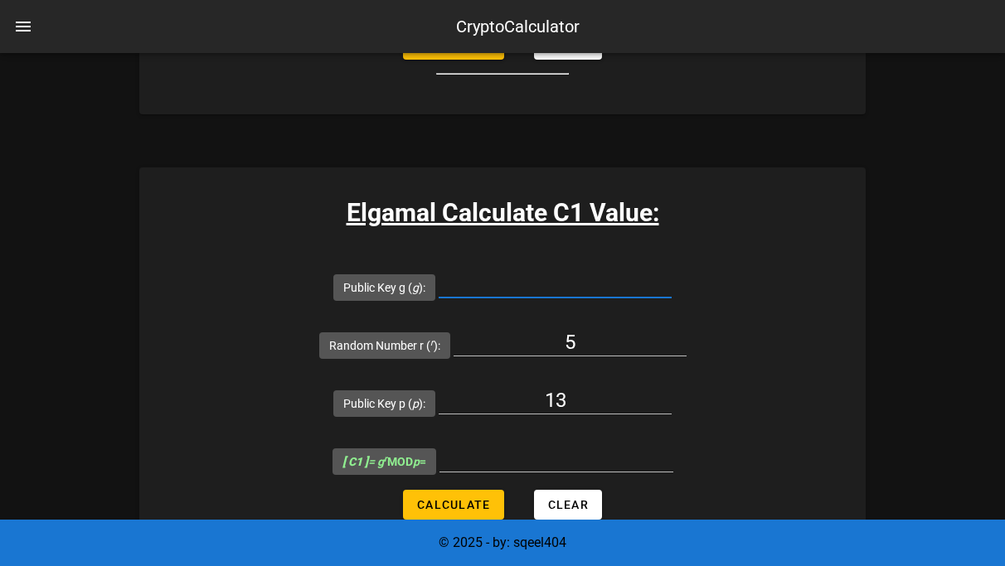
scroll to position [1237, 0]
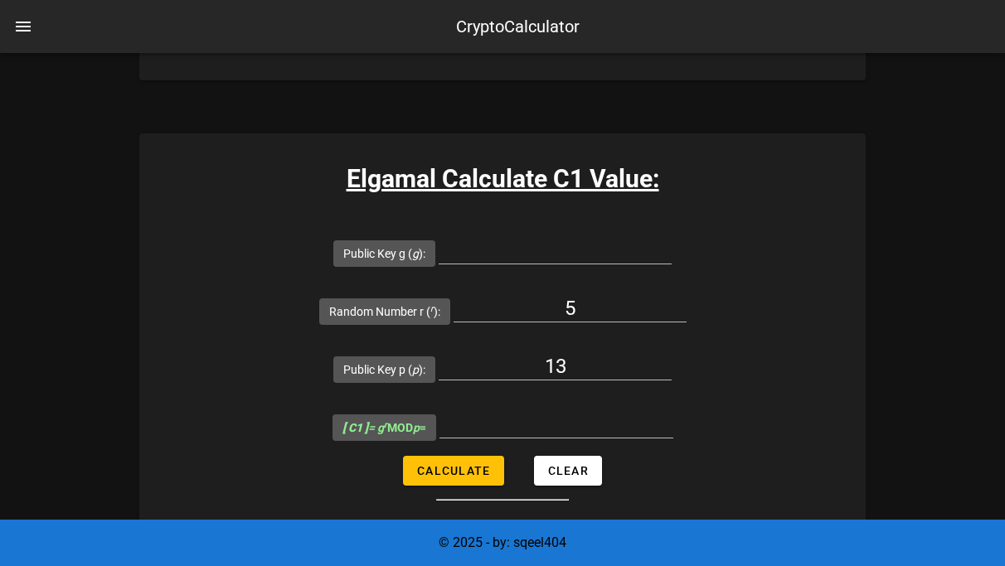
scroll to position [1212, 0]
type input "11"
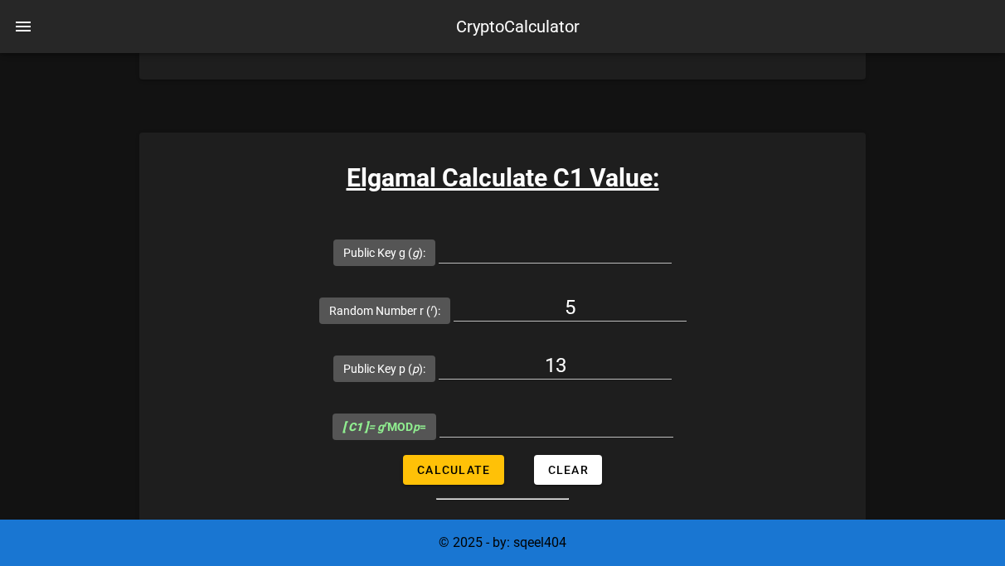
type input "13"
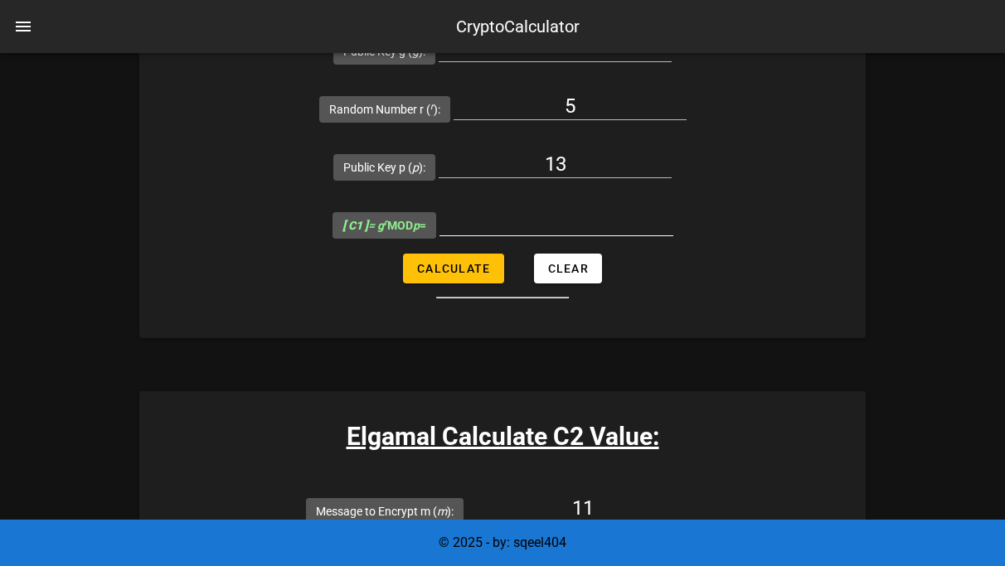
scroll to position [1267, 0]
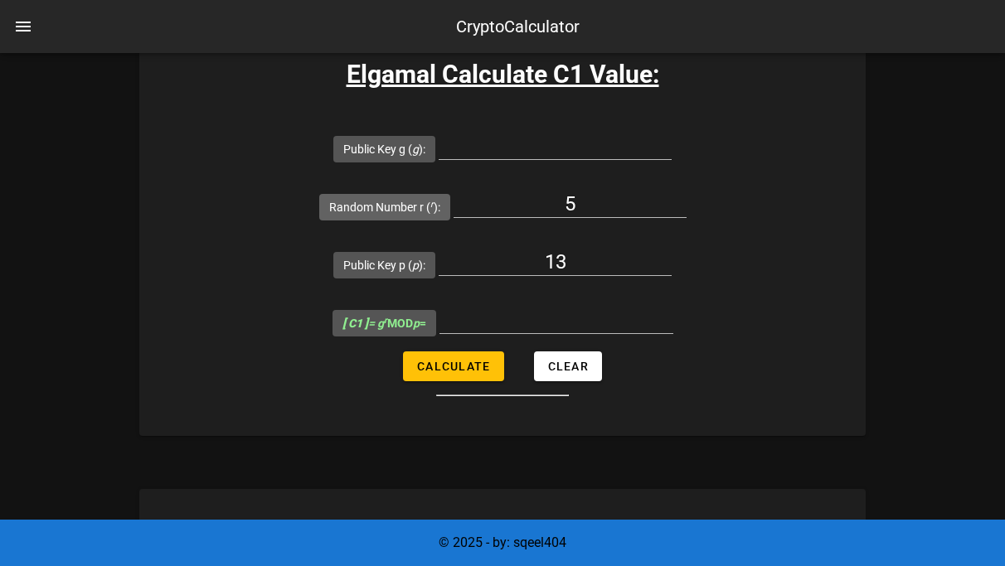
scroll to position [1331, 0]
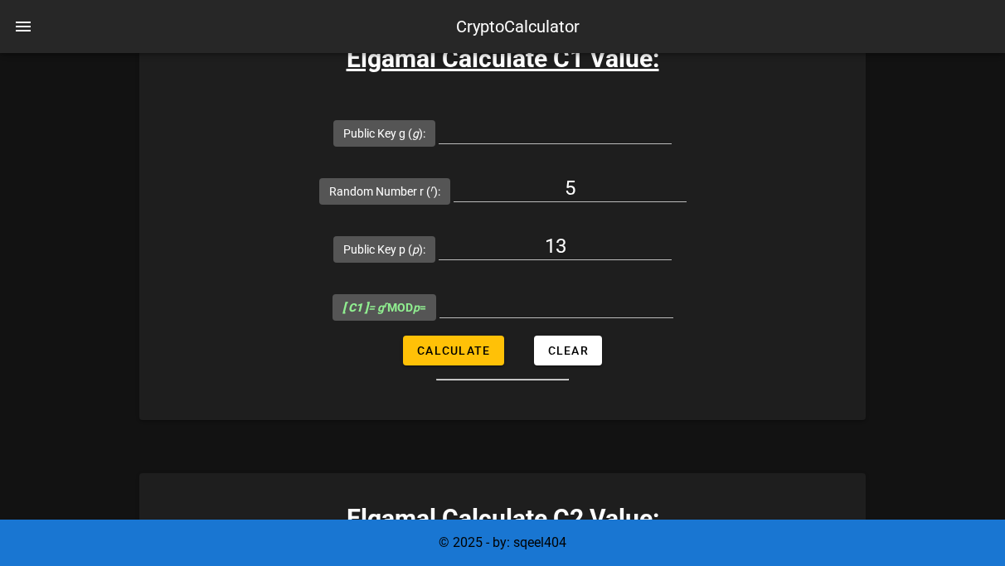
type input "5"
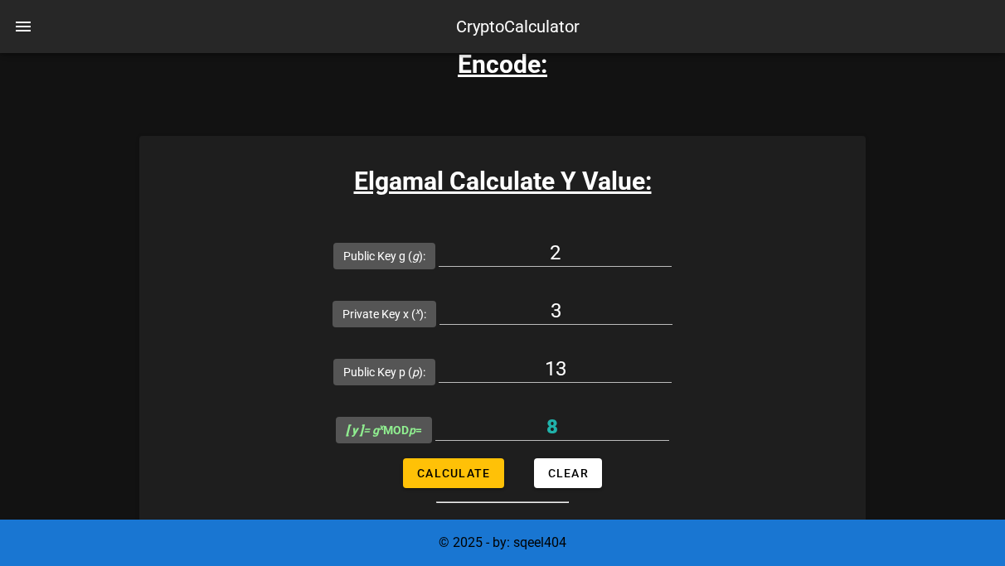
scroll to position [184, 0]
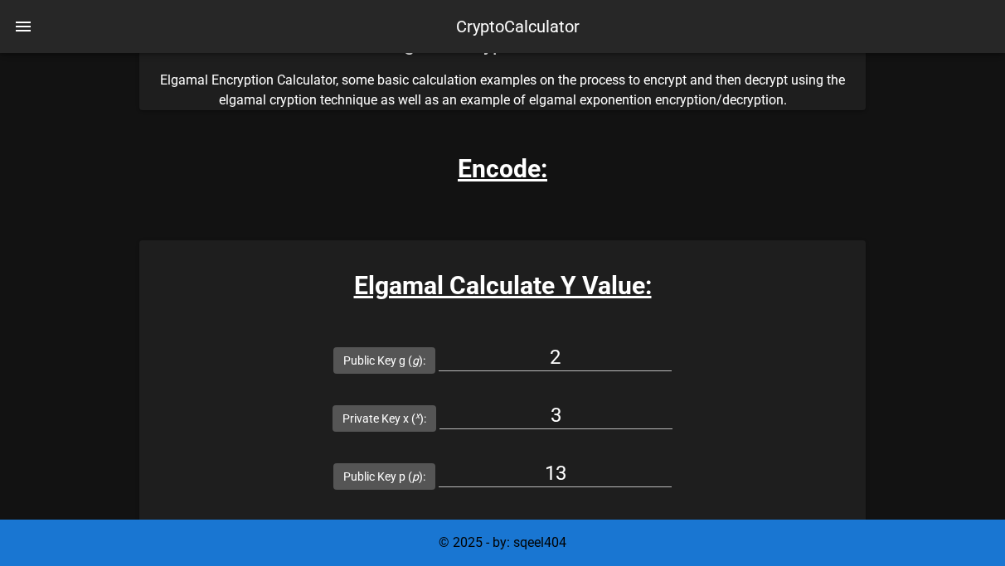
type input "8"
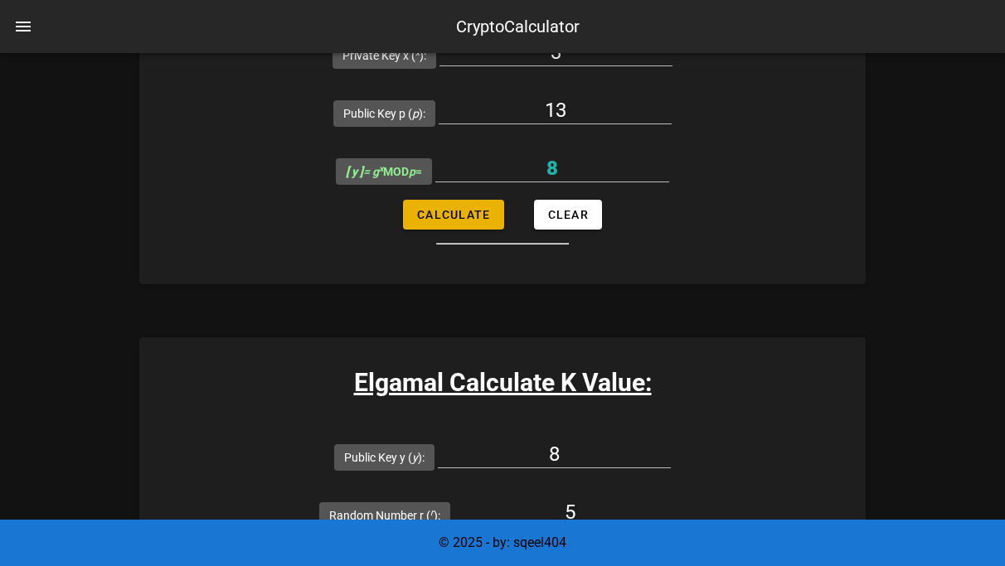
scroll to position [671, 0]
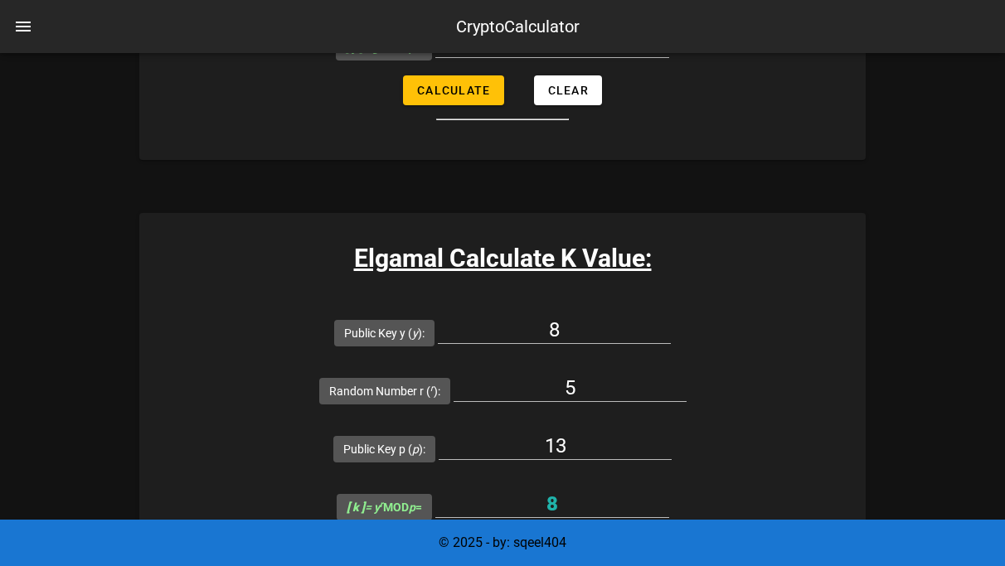
click at [466, 535] on button "Calculate" at bounding box center [453, 550] width 100 height 30
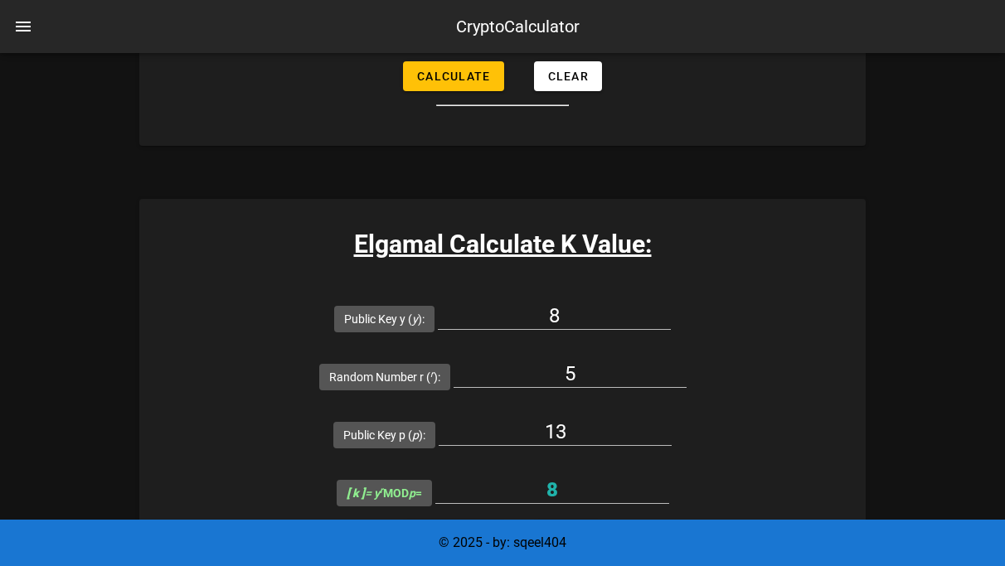
scroll to position [775, 0]
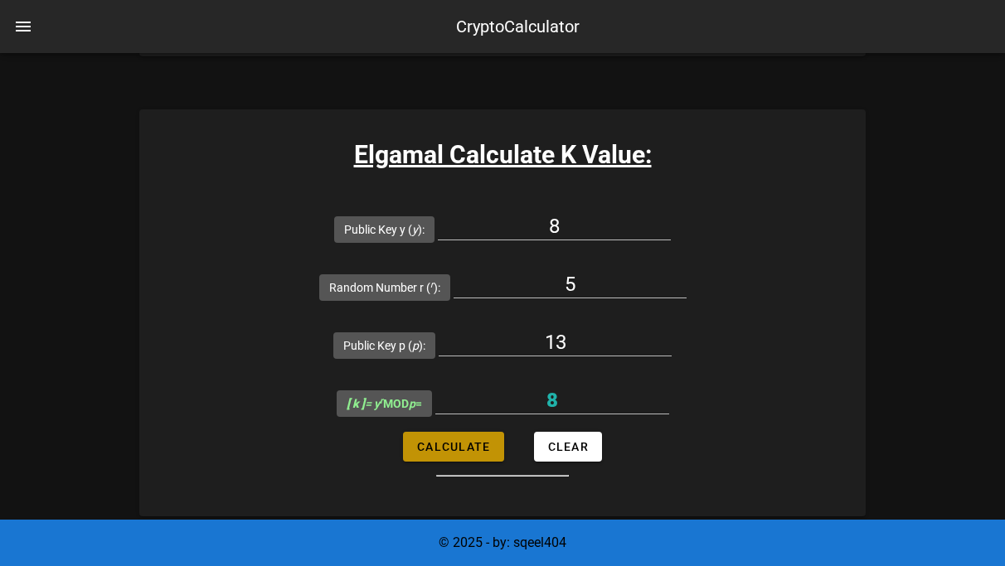
click at [475, 432] on button "Calculate" at bounding box center [453, 447] width 100 height 30
type input "8"
click at [669, 387] on input "8" at bounding box center [552, 400] width 234 height 27
click at [686, 271] on input "5" at bounding box center [569, 284] width 233 height 27
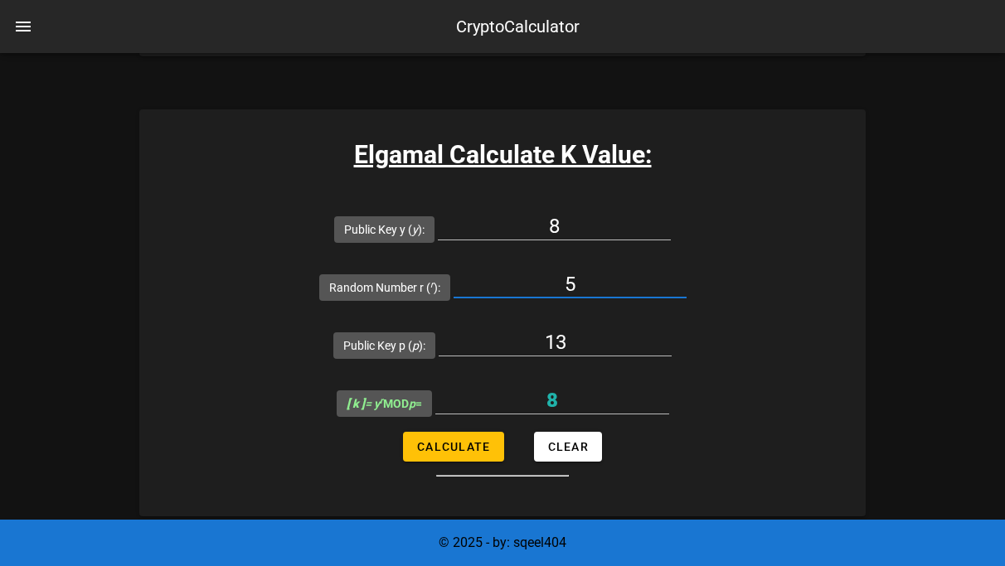
click at [686, 271] on input "5" at bounding box center [569, 284] width 233 height 27
type input "6"
click at [453, 440] on span "Calculate" at bounding box center [453, 446] width 74 height 13
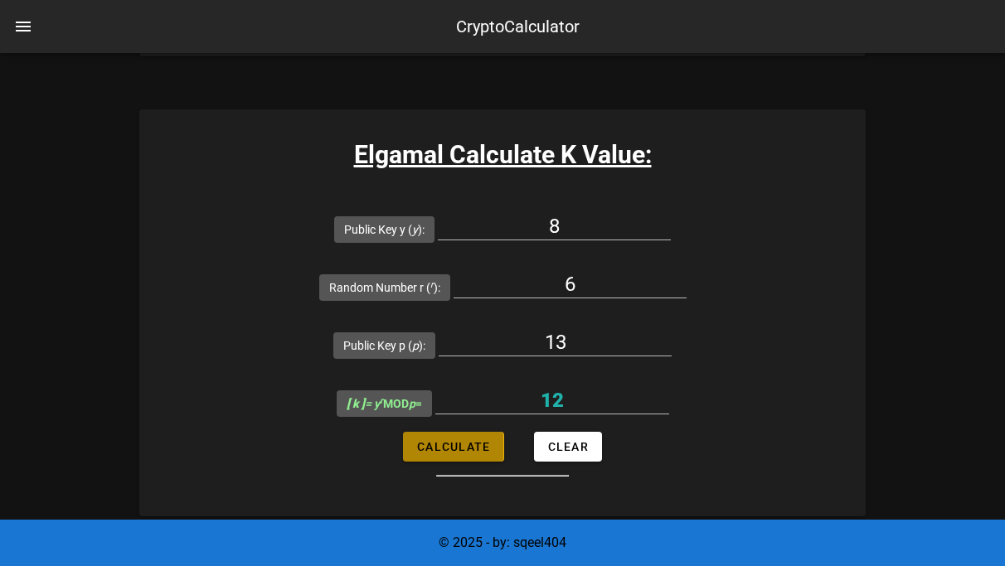
type input "12"
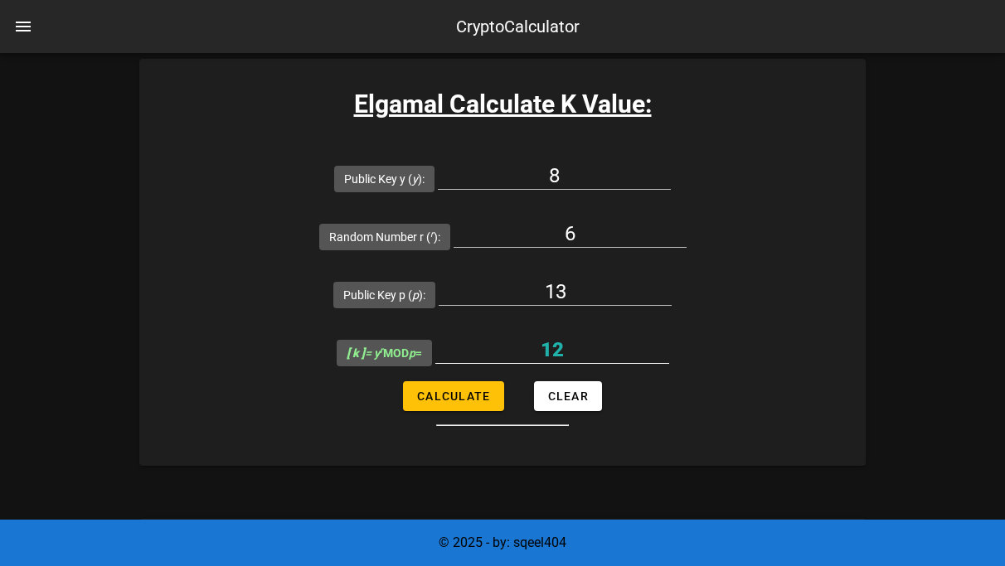
scroll to position [826, 0]
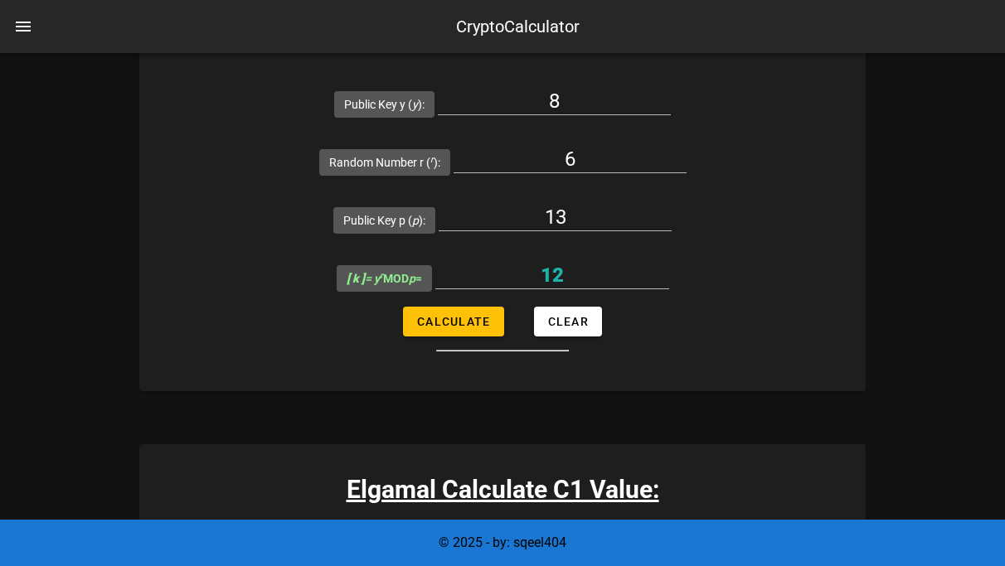
type input "2"
type input "6"
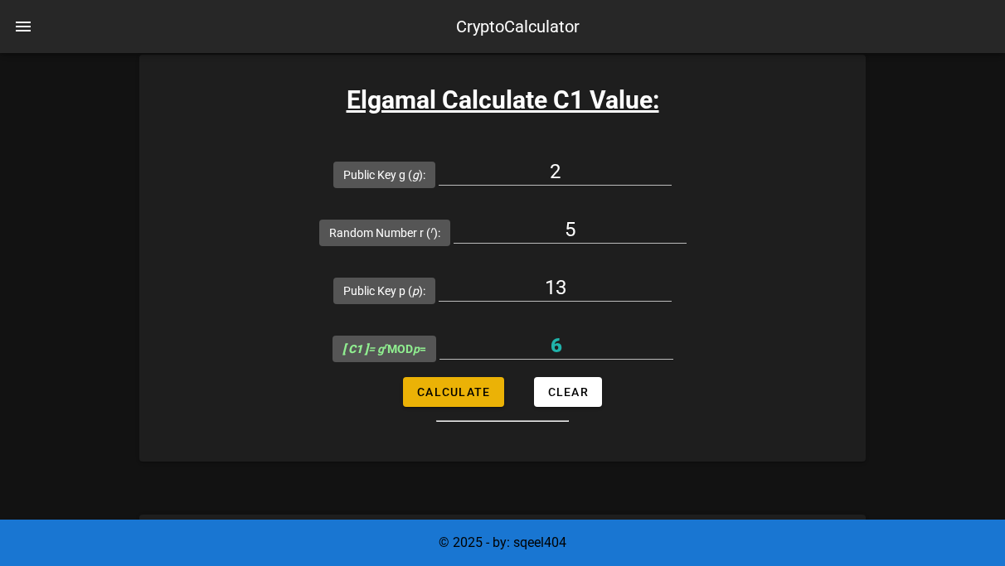
scroll to position [1295, 0]
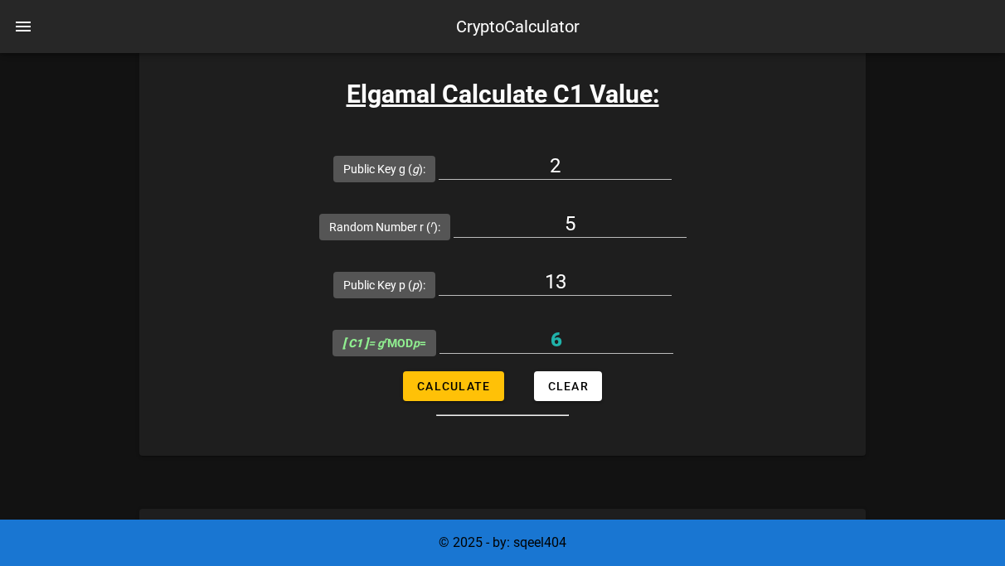
type input "3"
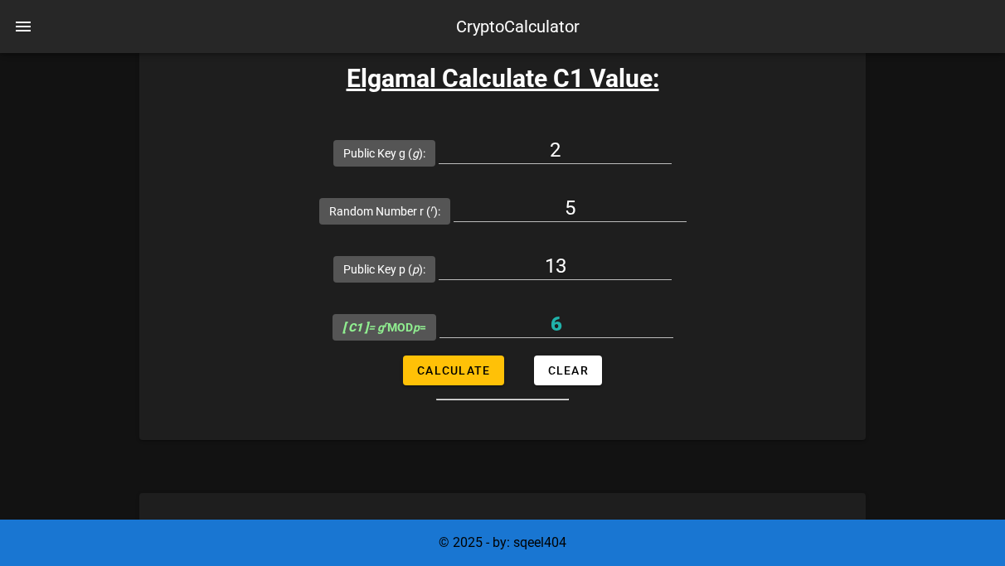
scroll to position [1312, 0]
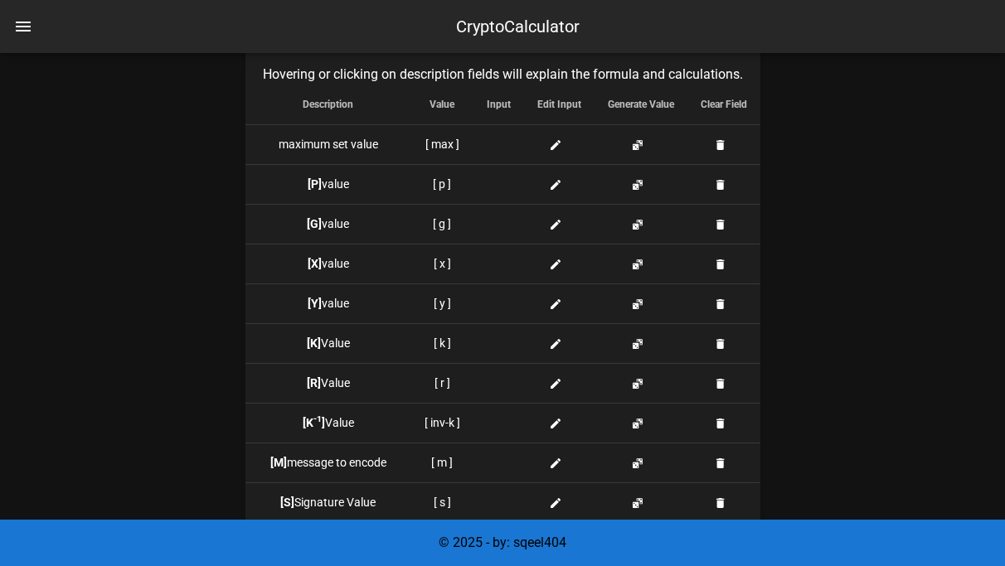
scroll to position [1580, 0]
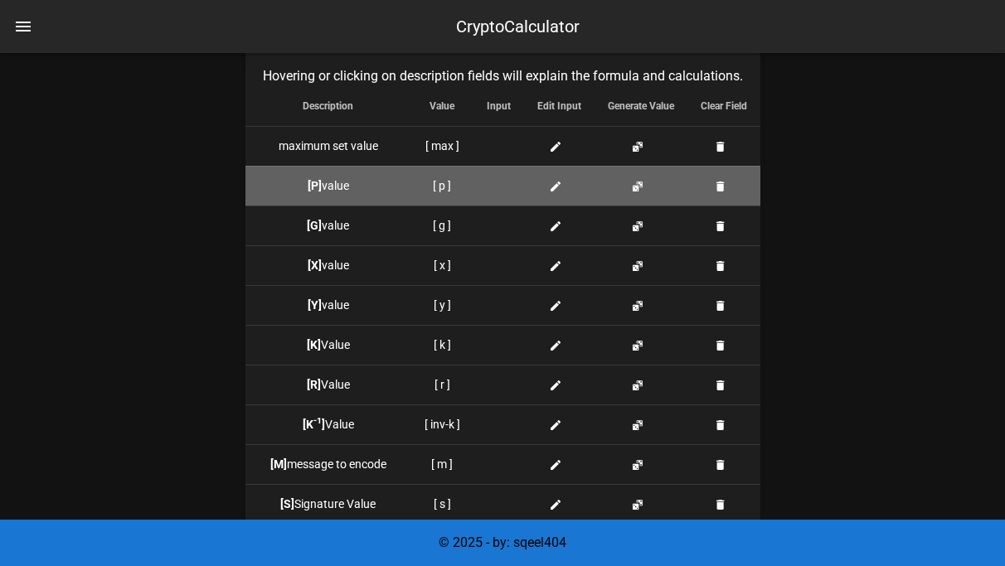
click at [500, 185] on div at bounding box center [499, 185] width 24 height 17
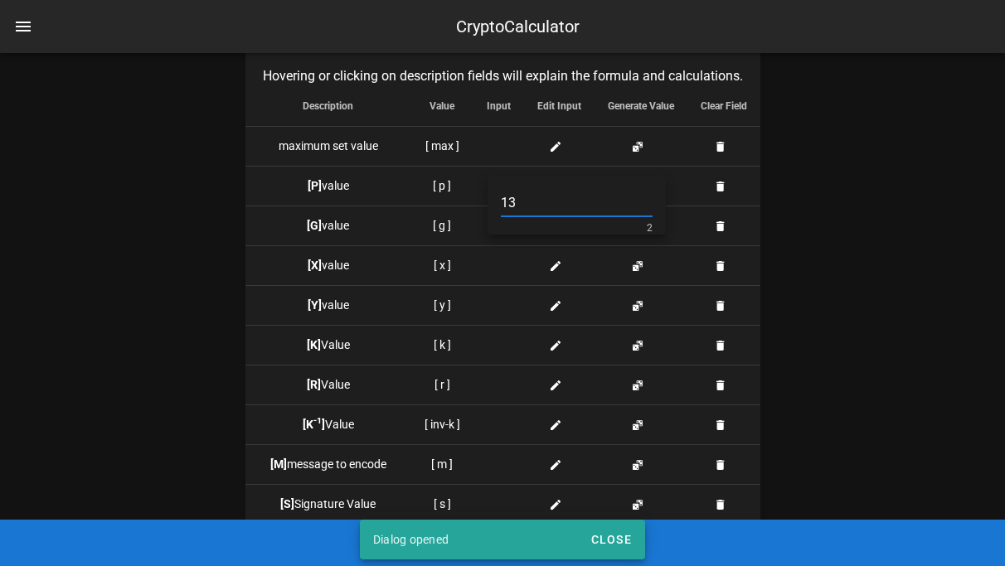
type input "13"
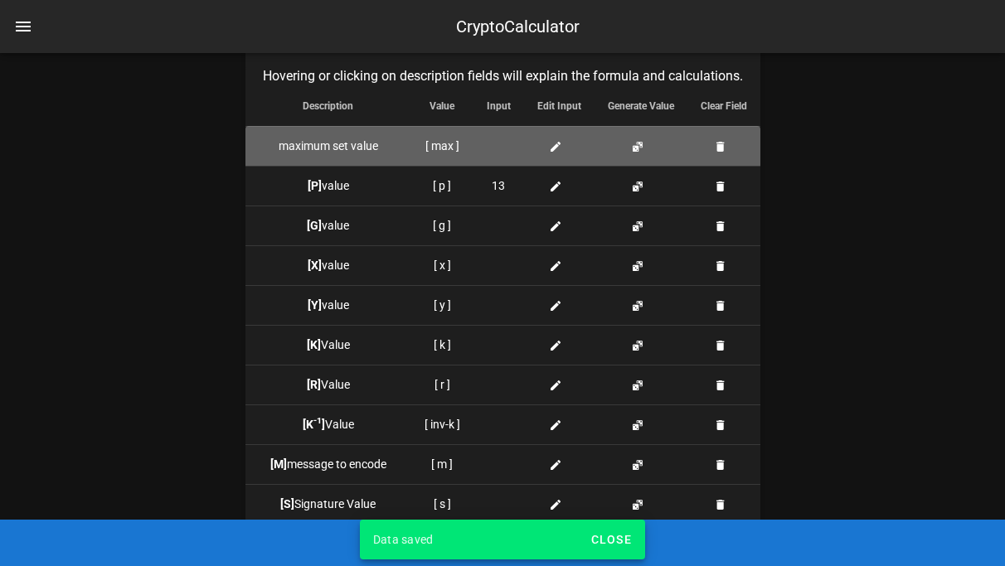
click at [501, 145] on div at bounding box center [499, 146] width 24 height 17
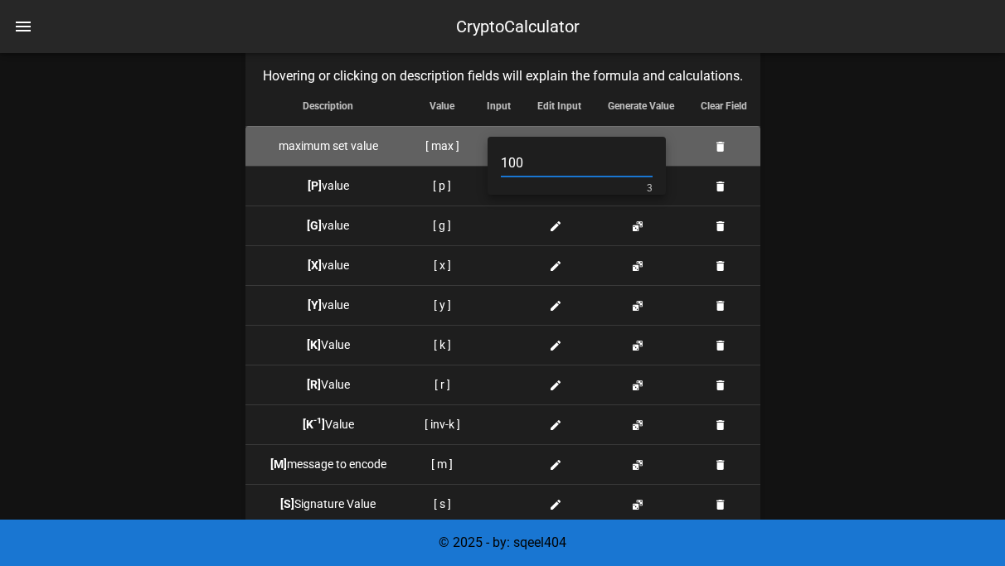
type input "100"
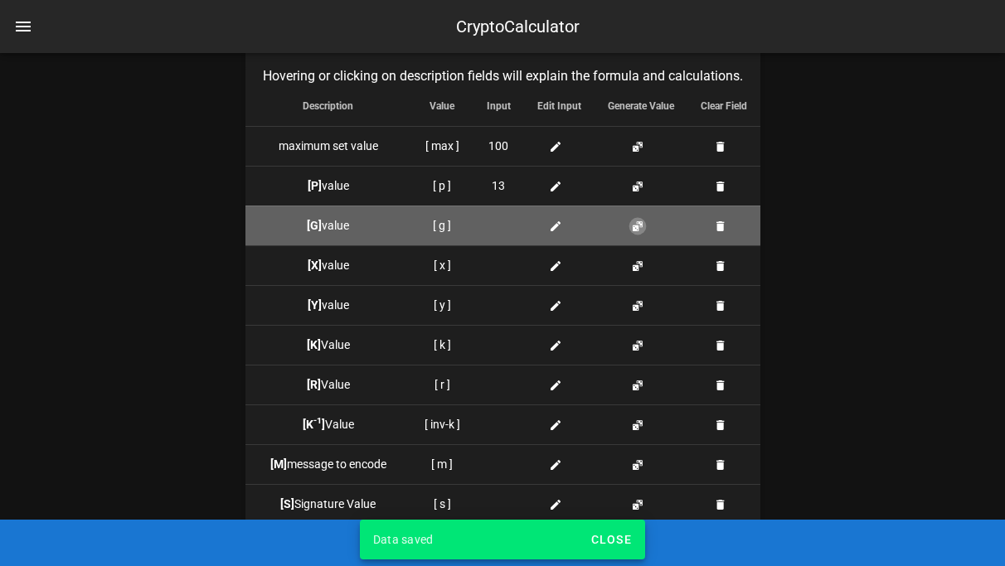
click at [639, 228] on button "button" at bounding box center [637, 226] width 13 height 13
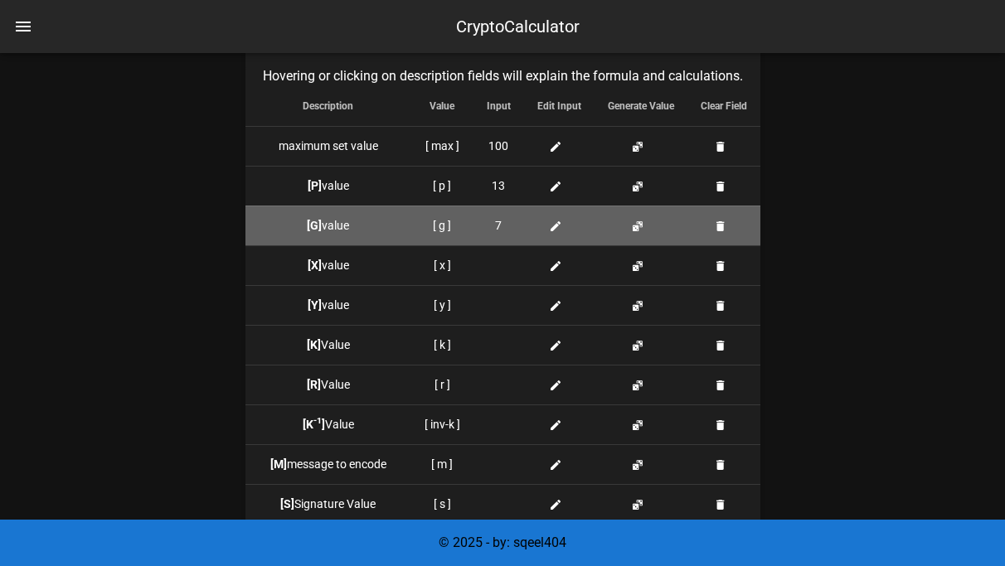
click at [646, 231] on td at bounding box center [640, 226] width 93 height 40
click at [641, 231] on button "button" at bounding box center [637, 226] width 13 height 13
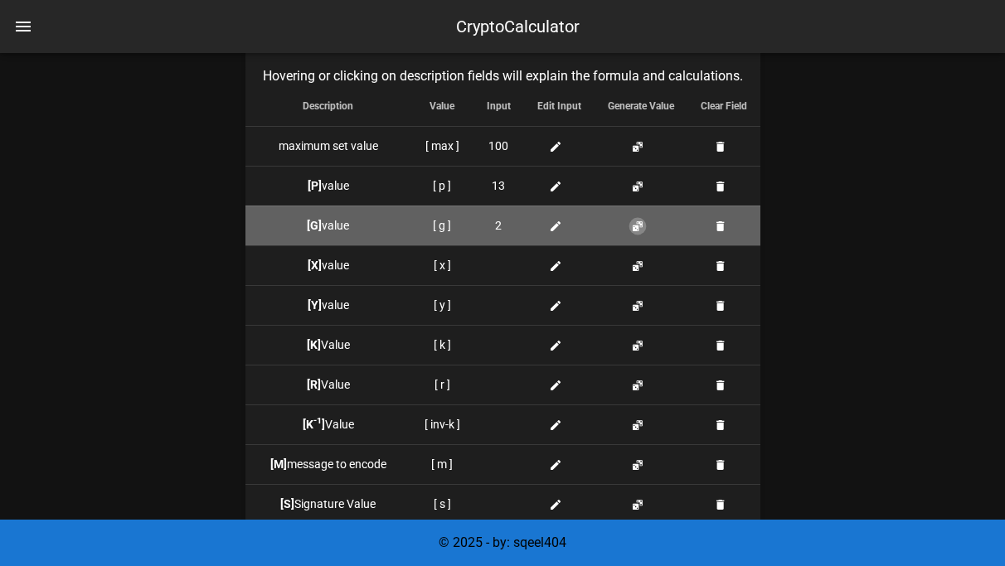
click at [641, 231] on button "button" at bounding box center [637, 226] width 13 height 13
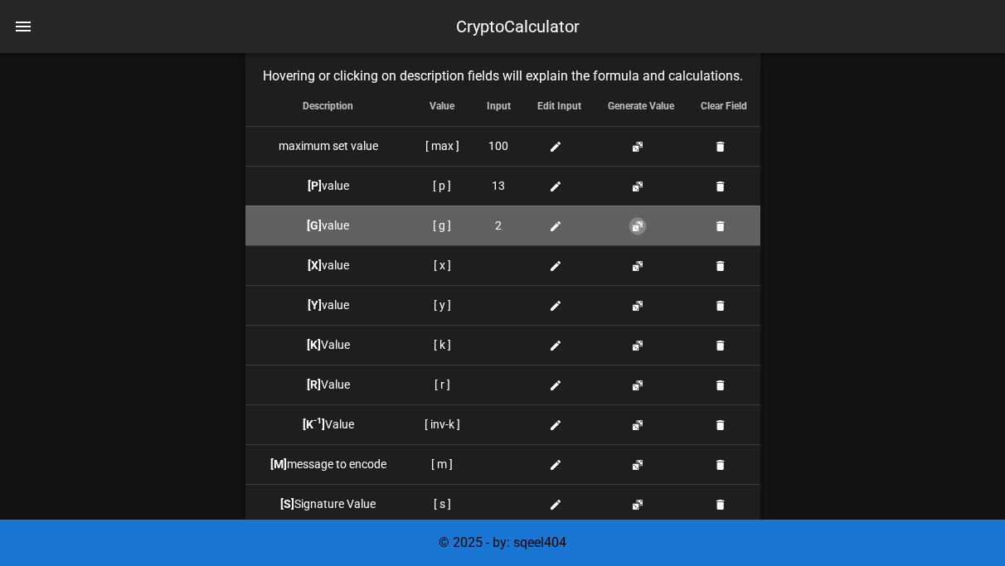
click at [641, 231] on button "button" at bounding box center [637, 226] width 13 height 13
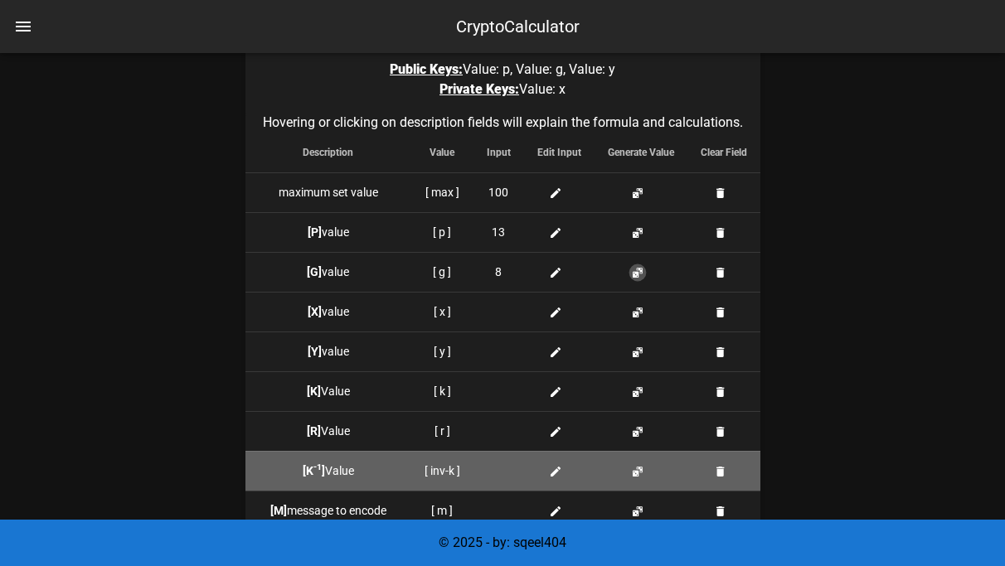
scroll to position [1529, 0]
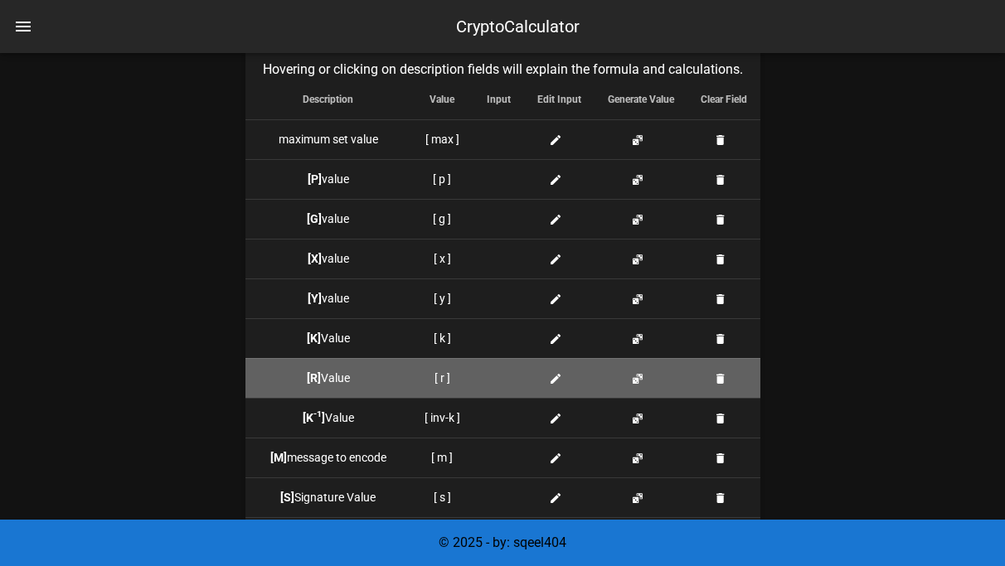
scroll to position [1997, 0]
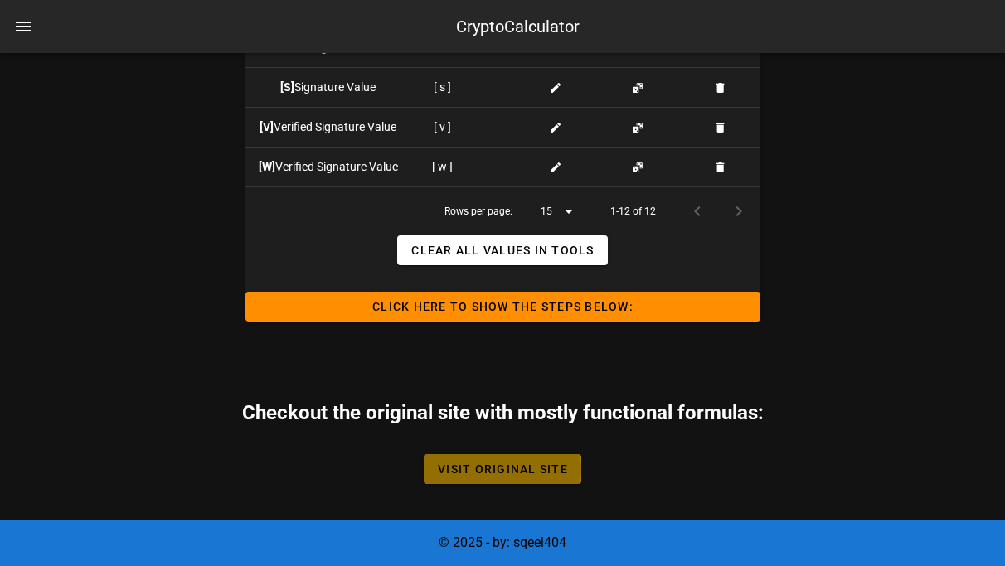
click at [501, 458] on link "Visit Original Site" at bounding box center [502, 469] width 157 height 30
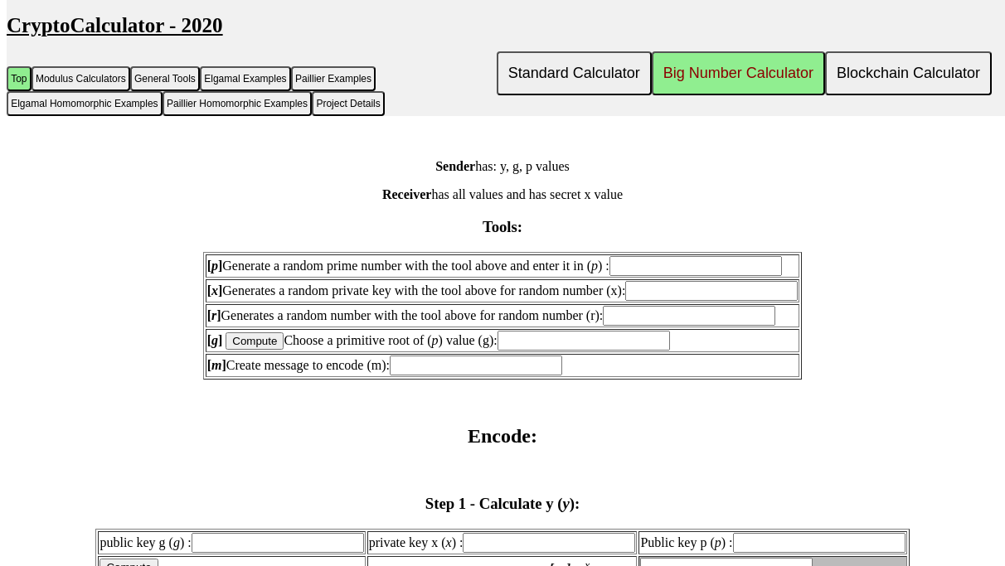
scroll to position [1774, 0]
click at [644, 274] on input "text" at bounding box center [695, 264] width 172 height 20
type input "13"
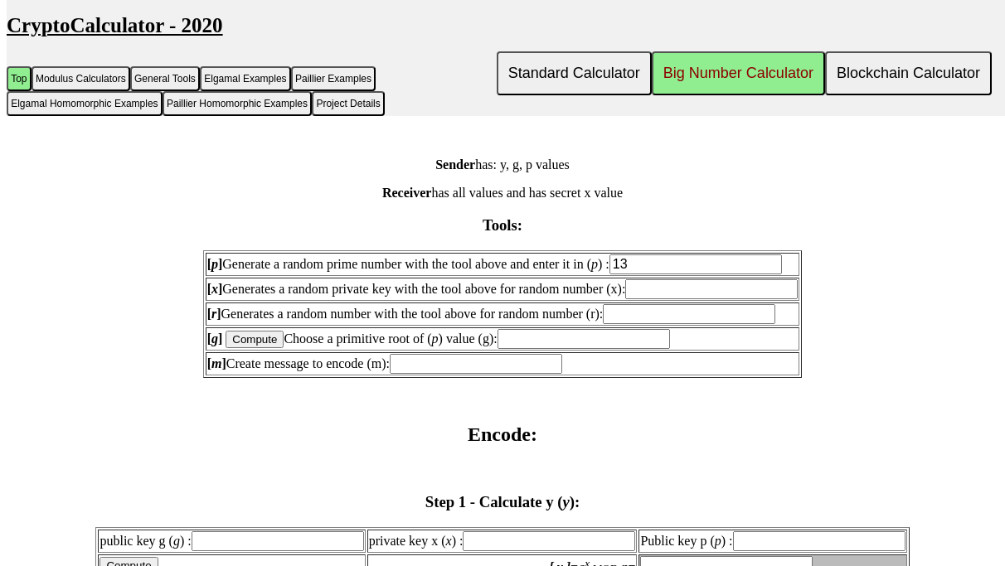
type input "13"
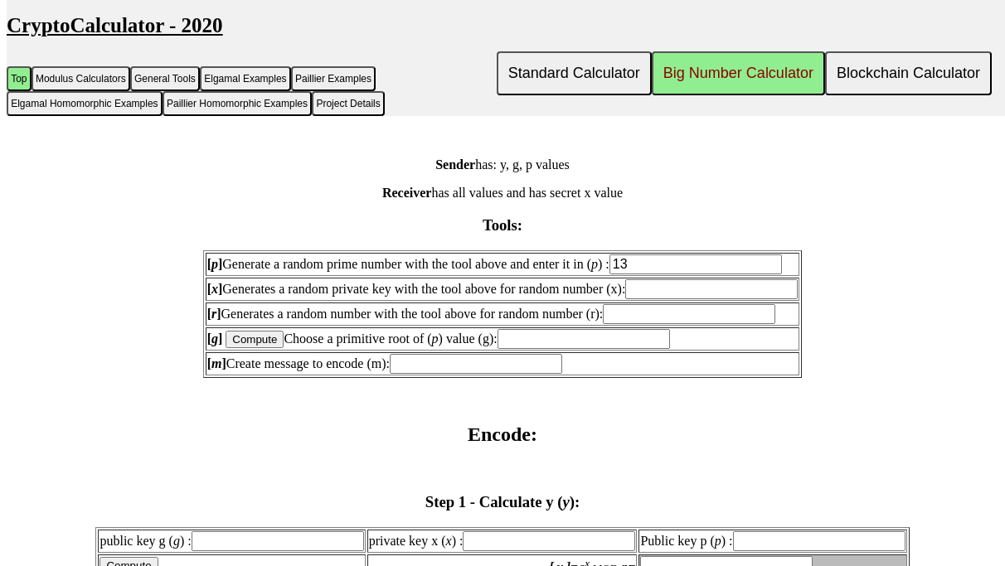
type input "13"
click at [675, 299] on input "text" at bounding box center [711, 289] width 172 height 20
type input "3"
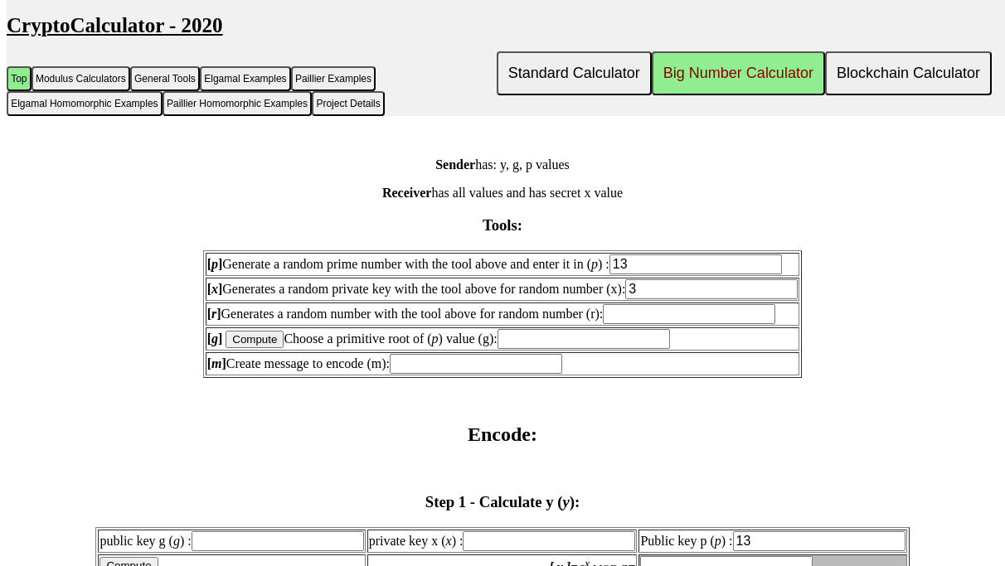
type input "3"
click at [640, 324] on input "text" at bounding box center [689, 314] width 172 height 20
type input "5"
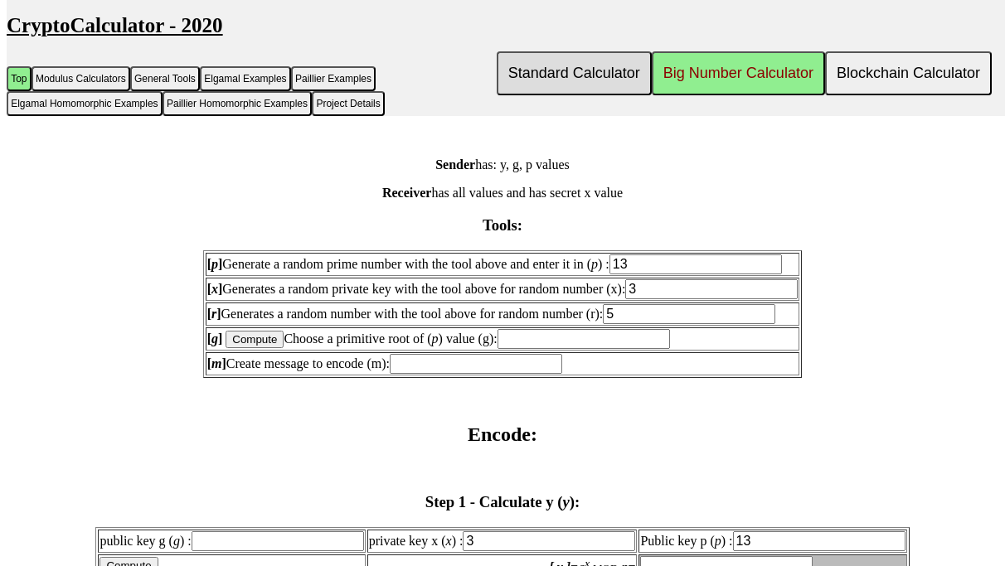
type input "5"
click at [603, 349] on input "text" at bounding box center [583, 339] width 172 height 20
click at [276, 348] on input "Compute" at bounding box center [254, 339] width 58 height 17
type input "7"
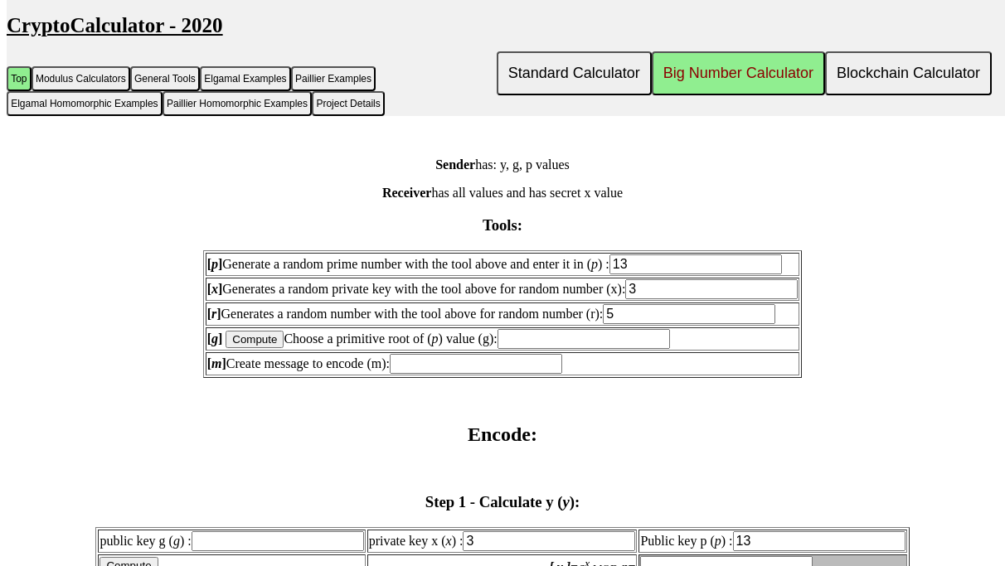
type input "7"
click at [275, 348] on input "Compute" at bounding box center [254, 339] width 58 height 17
type input "2"
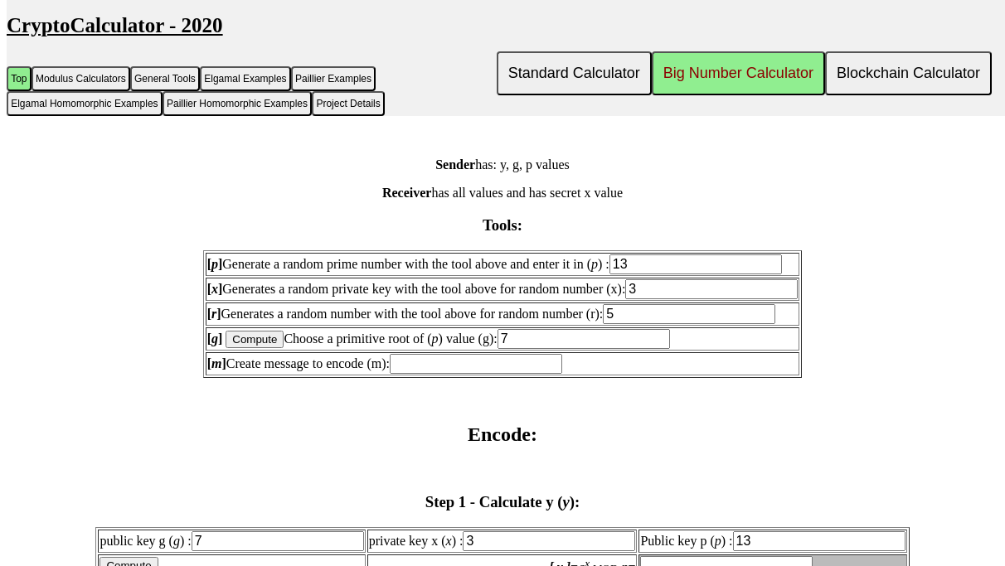
type input "2"
click at [275, 348] on input "Compute" at bounding box center [254, 339] width 58 height 17
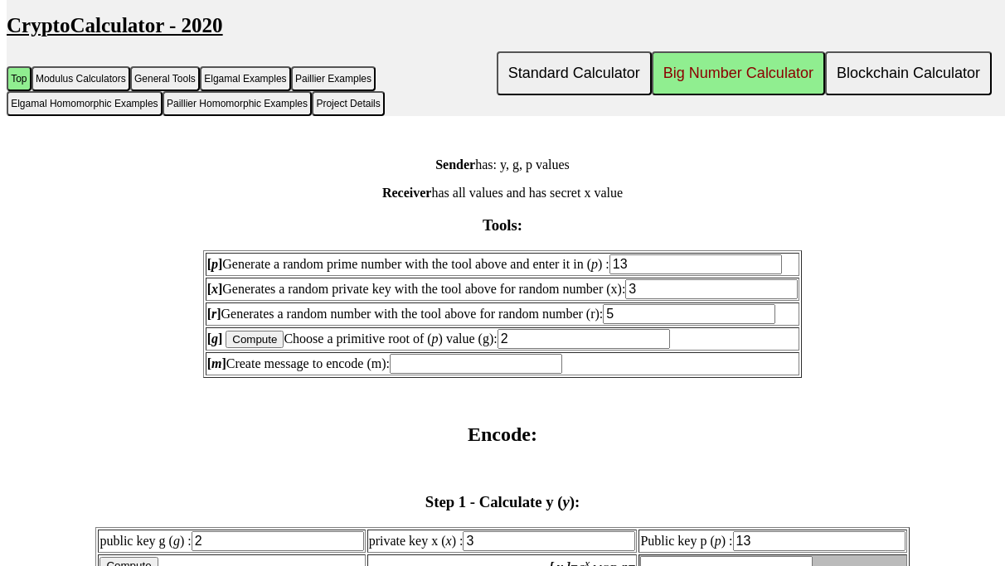
type input "7"
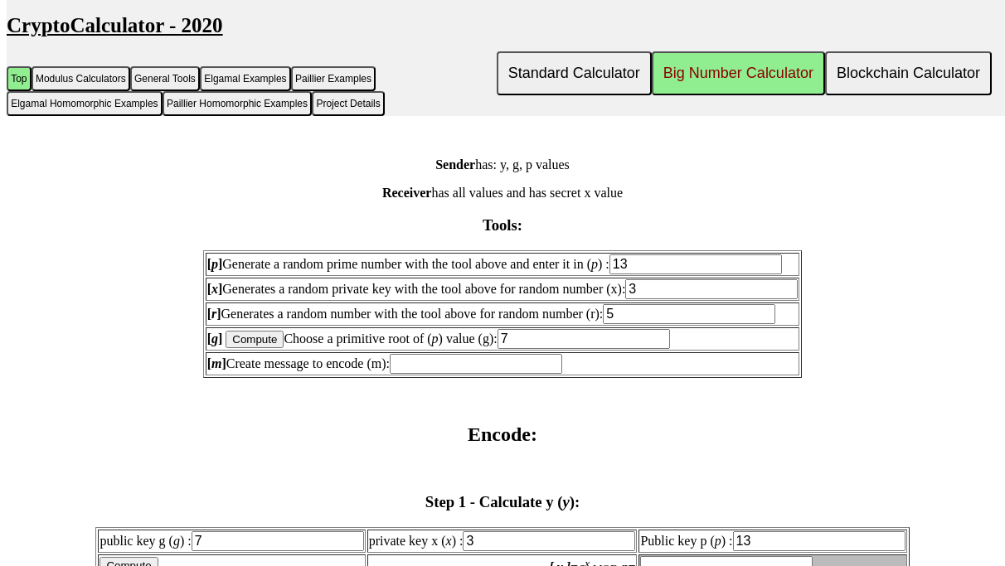
click at [275, 348] on input "Compute" at bounding box center [254, 339] width 58 height 17
type input "2"
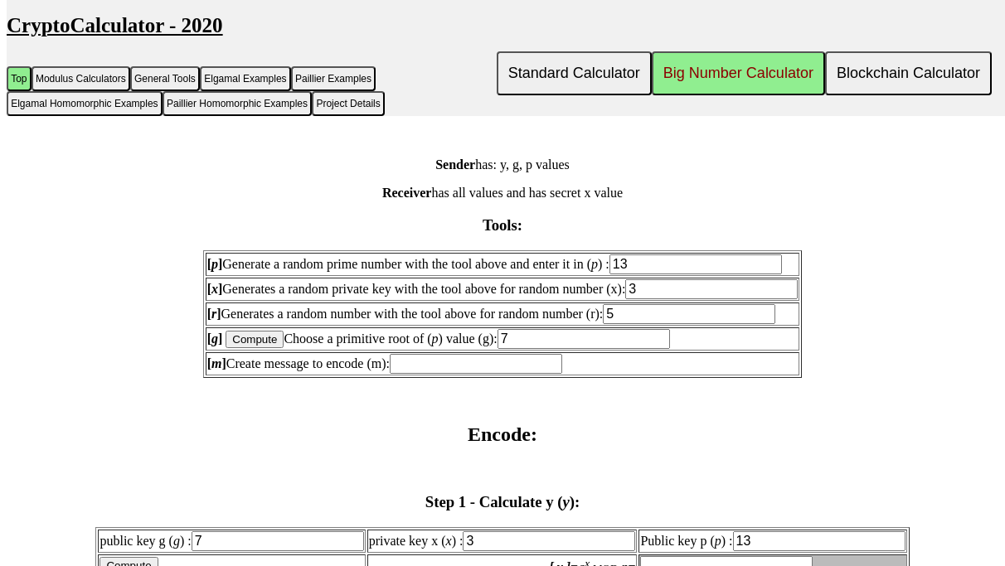
type input "2"
click at [275, 348] on input "Compute" at bounding box center [254, 339] width 58 height 17
type input "5"
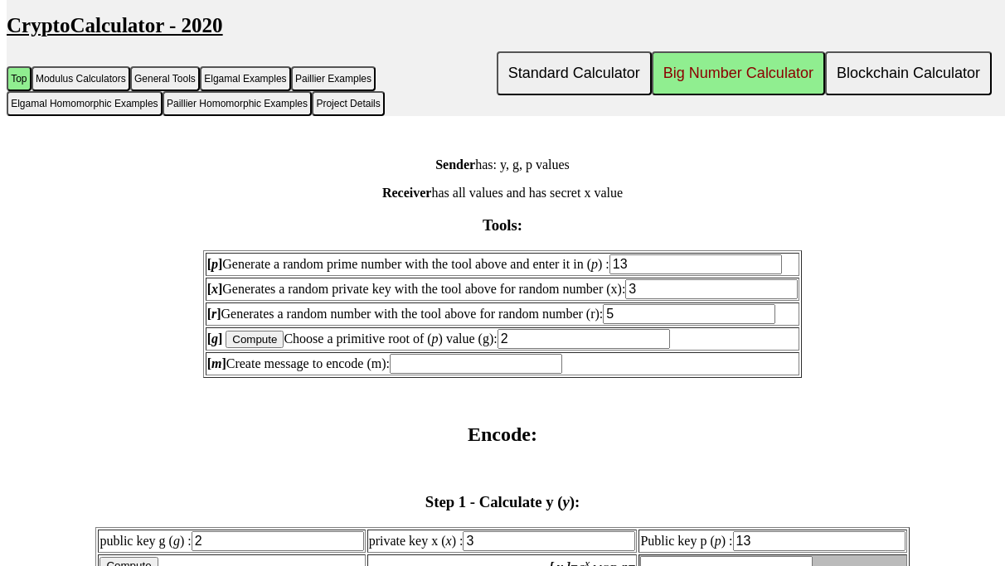
type input "5"
click at [275, 348] on input "Compute" at bounding box center [254, 339] width 58 height 17
type input "2"
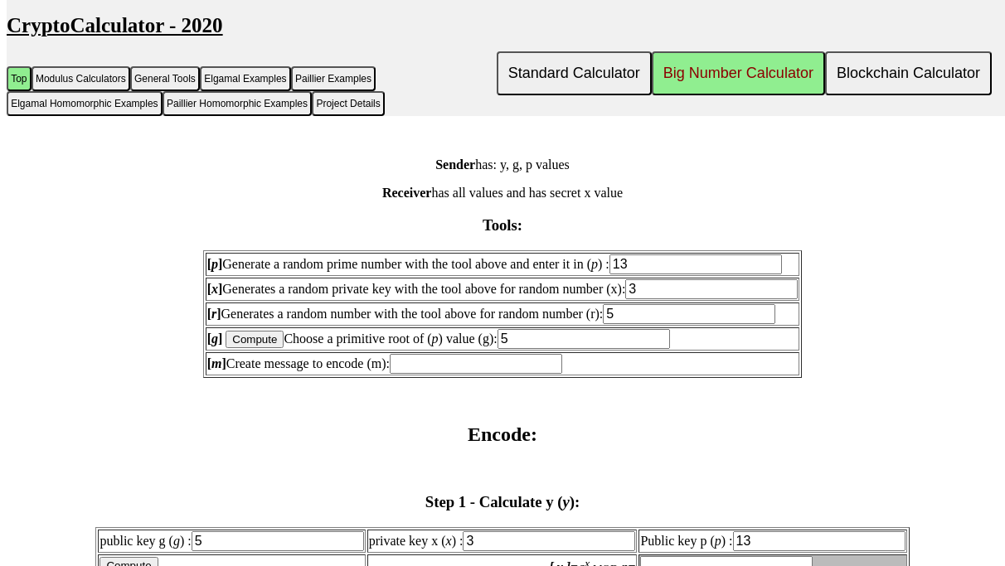
type input "2"
click at [275, 348] on input "Compute" at bounding box center [254, 339] width 58 height 17
type input "3"
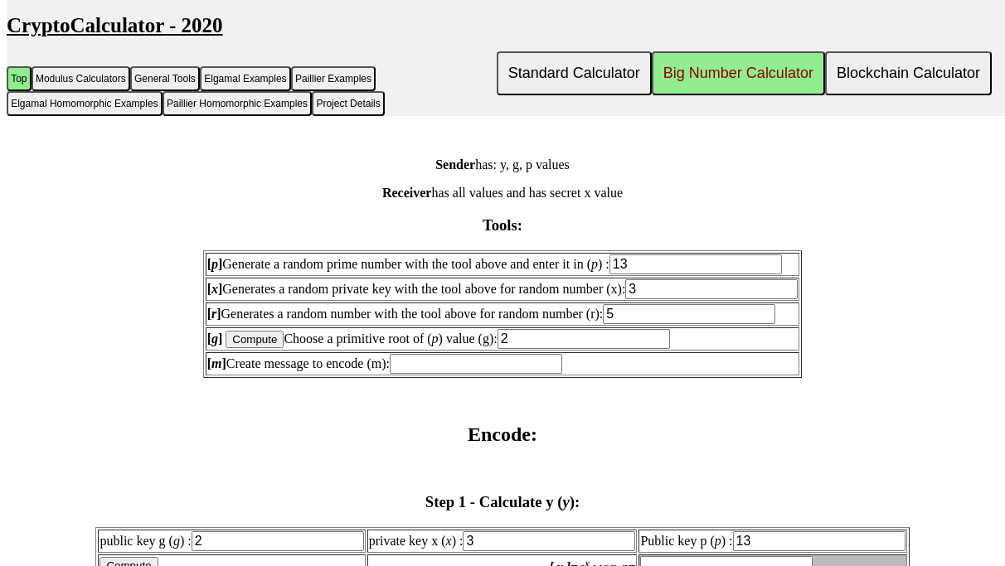
type input "3"
click at [275, 348] on input "Compute" at bounding box center [254, 339] width 58 height 17
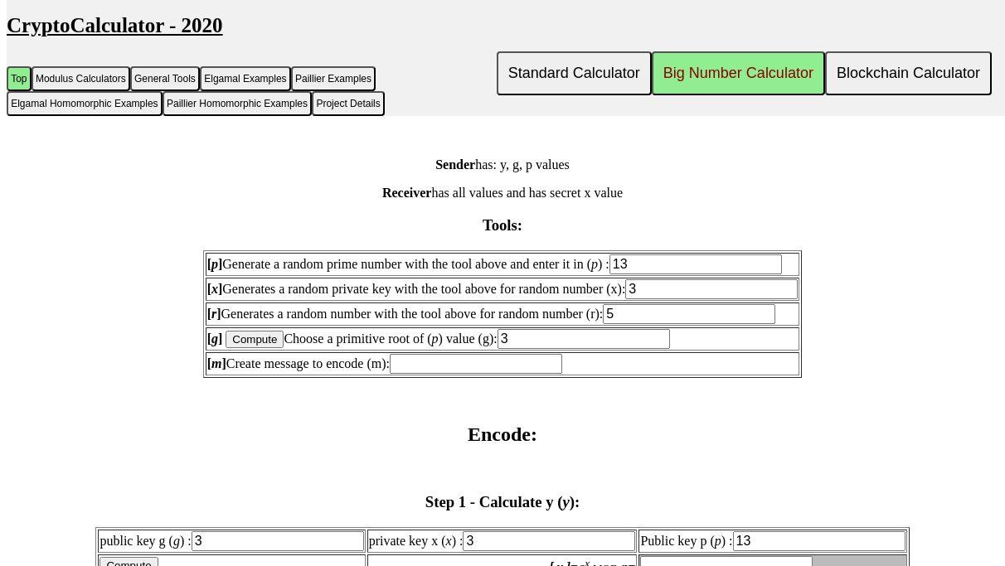
type input "7"
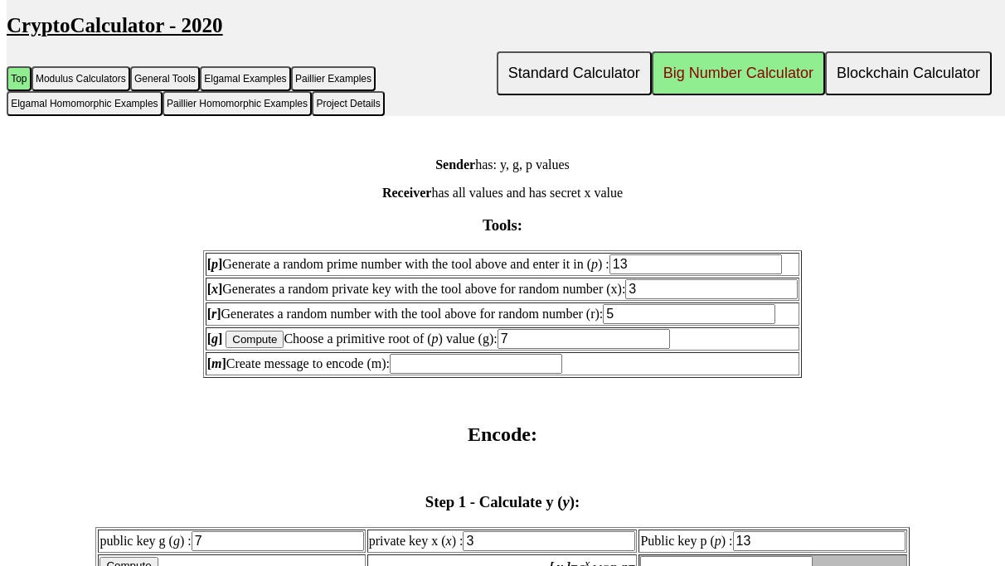
click at [275, 348] on input "Compute" at bounding box center [254, 339] width 58 height 17
type input "11"
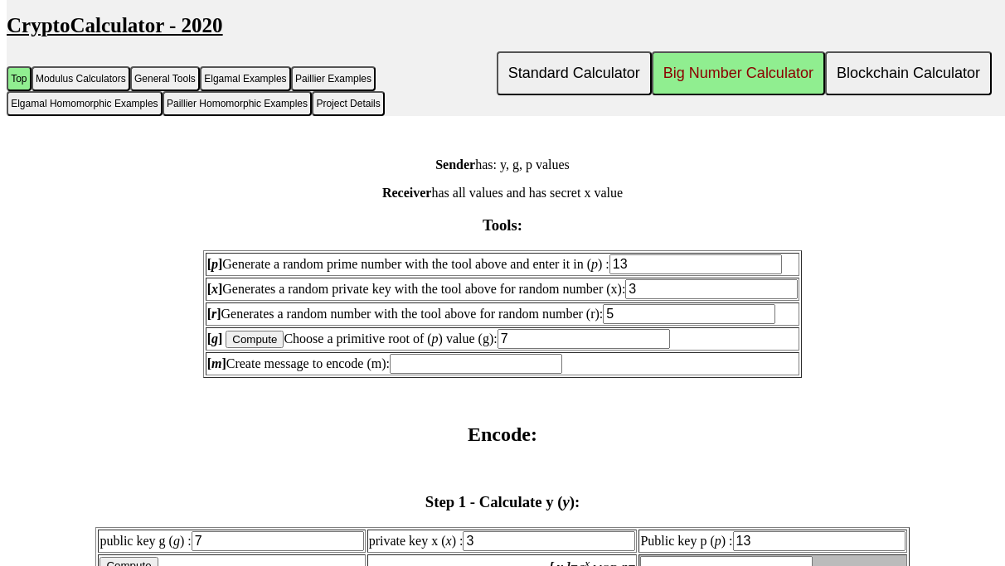
type input "11"
click at [275, 348] on input "Compute" at bounding box center [254, 339] width 58 height 17
type input "3"
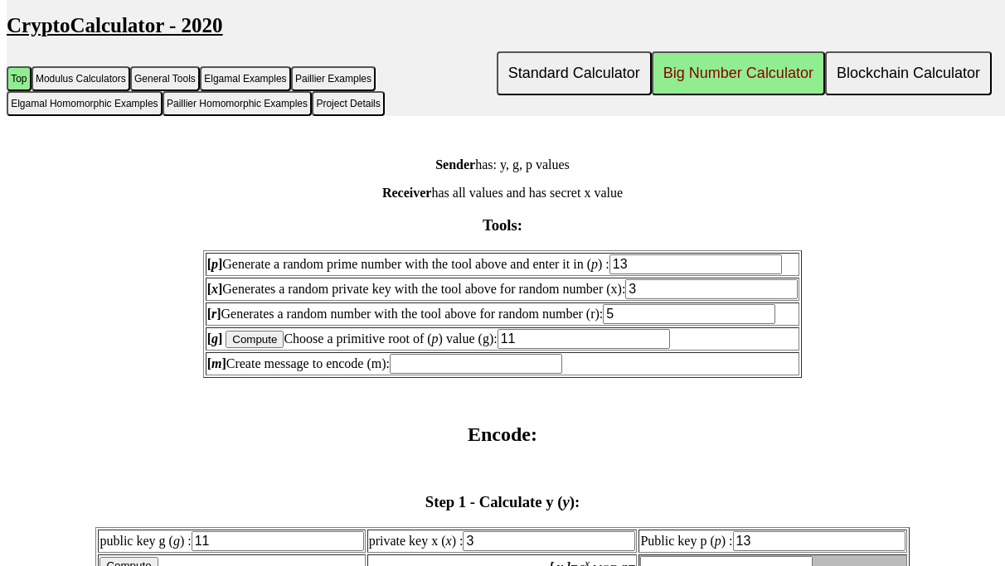
type input "3"
click at [275, 348] on input "Compute" at bounding box center [254, 339] width 58 height 17
type input "5"
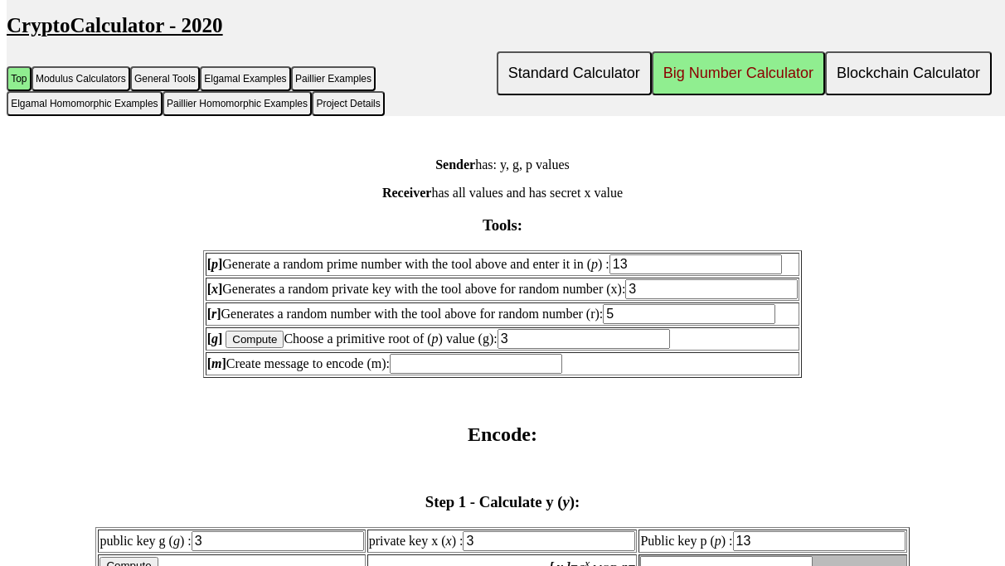
type input "5"
click at [275, 348] on input "Compute" at bounding box center [254, 339] width 58 height 17
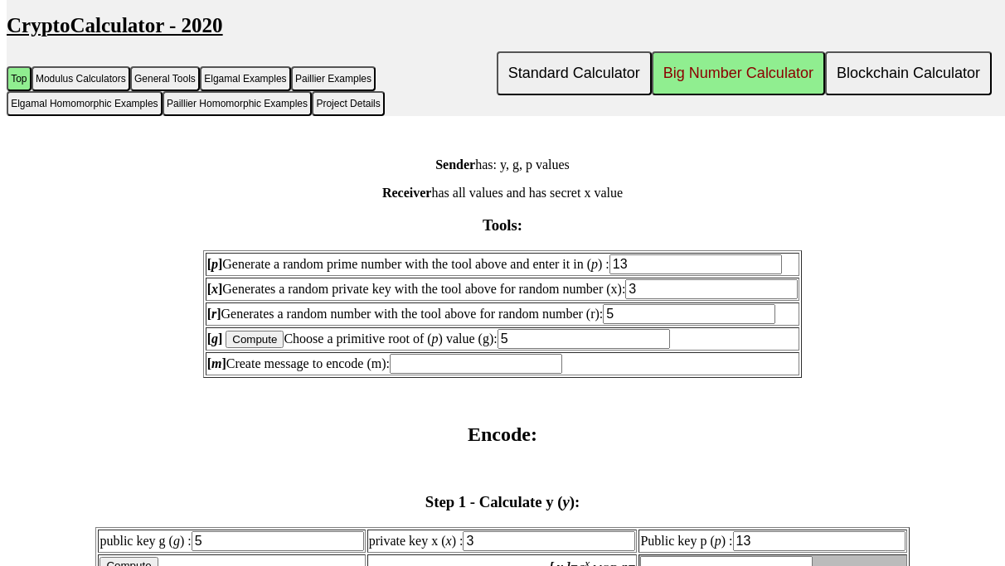
click at [275, 348] on input "Compute" at bounding box center [254, 339] width 58 height 17
type input "3"
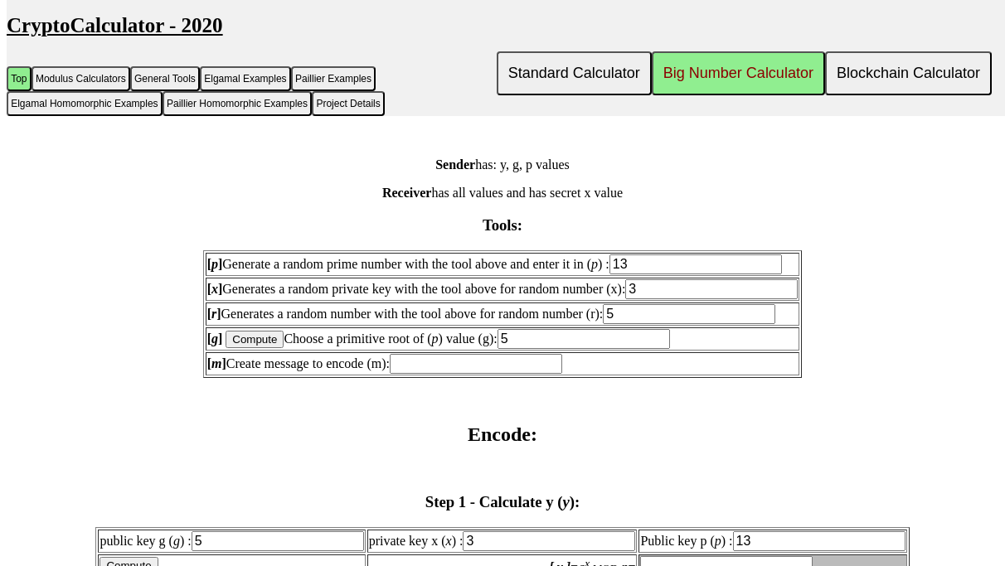
type input "3"
click at [275, 348] on input "Compute" at bounding box center [254, 339] width 58 height 17
type input "5"
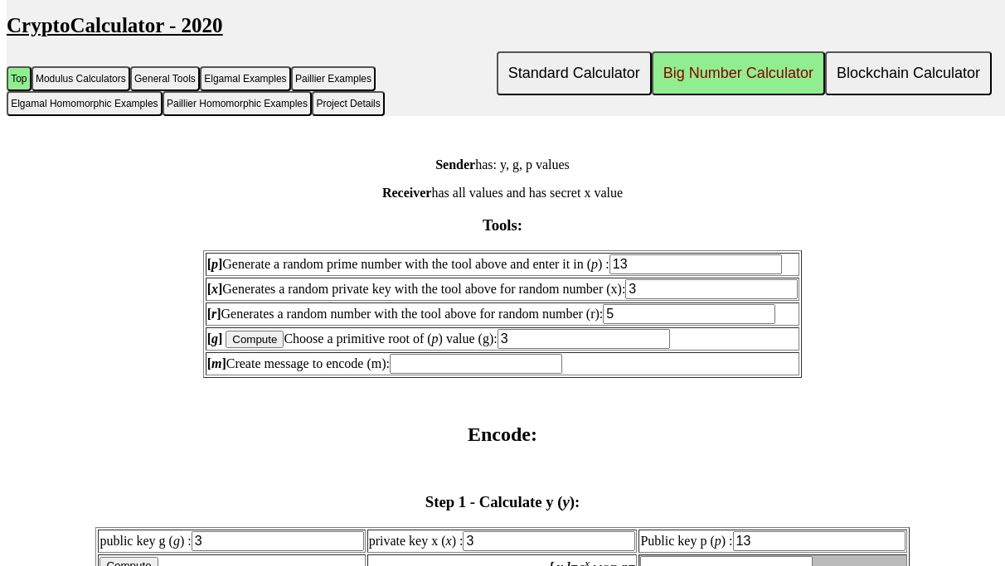
type input "5"
click at [275, 348] on input "Compute" at bounding box center [254, 339] width 58 height 17
type input "3"
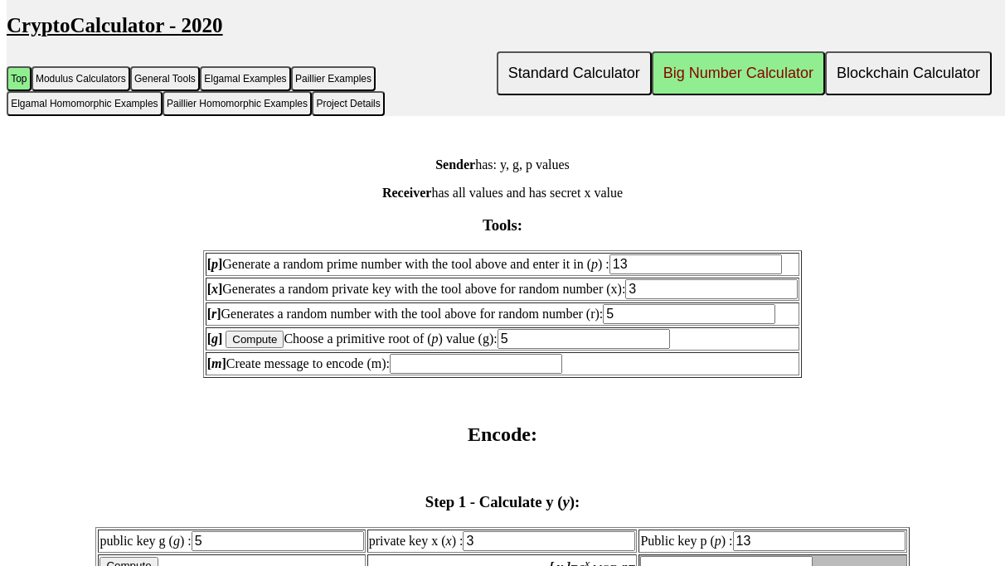
type input "3"
click at [461, 374] on input "text" at bounding box center [476, 364] width 172 height 20
type input "11"
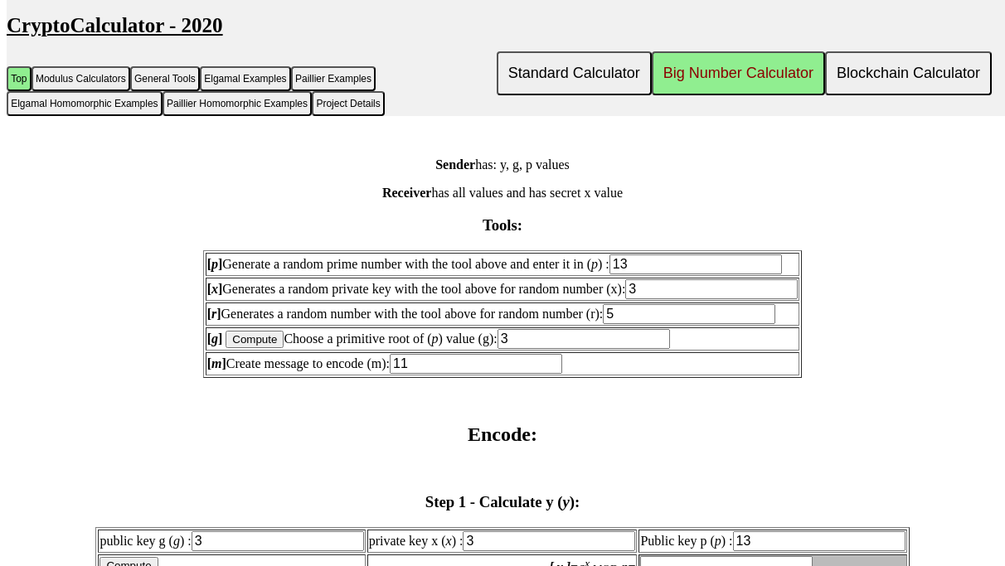
click at [282, 348] on input "Compute" at bounding box center [254, 339] width 58 height 17
type input "5"
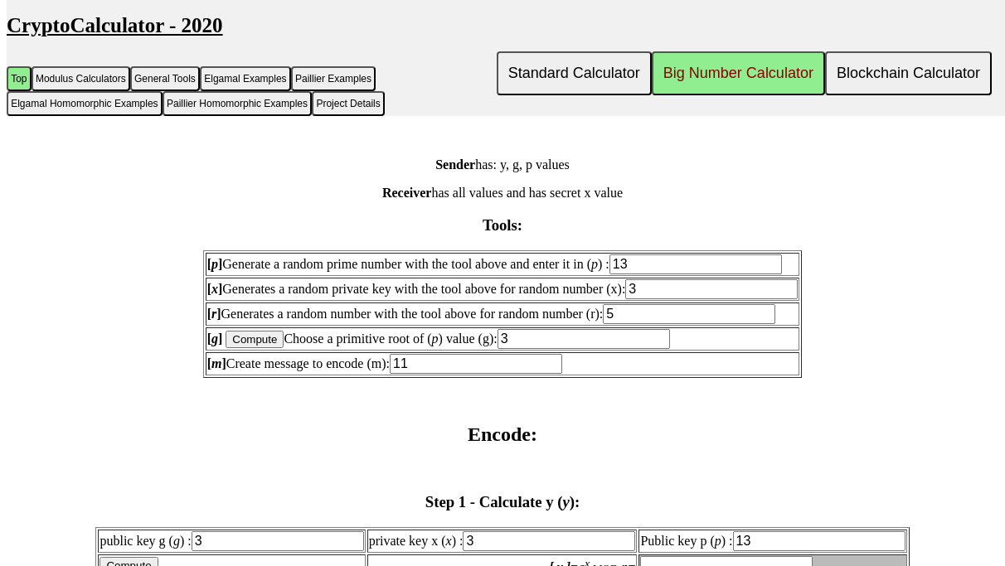
type input "5"
click at [282, 348] on input "Compute" at bounding box center [254, 339] width 58 height 17
type input "2"
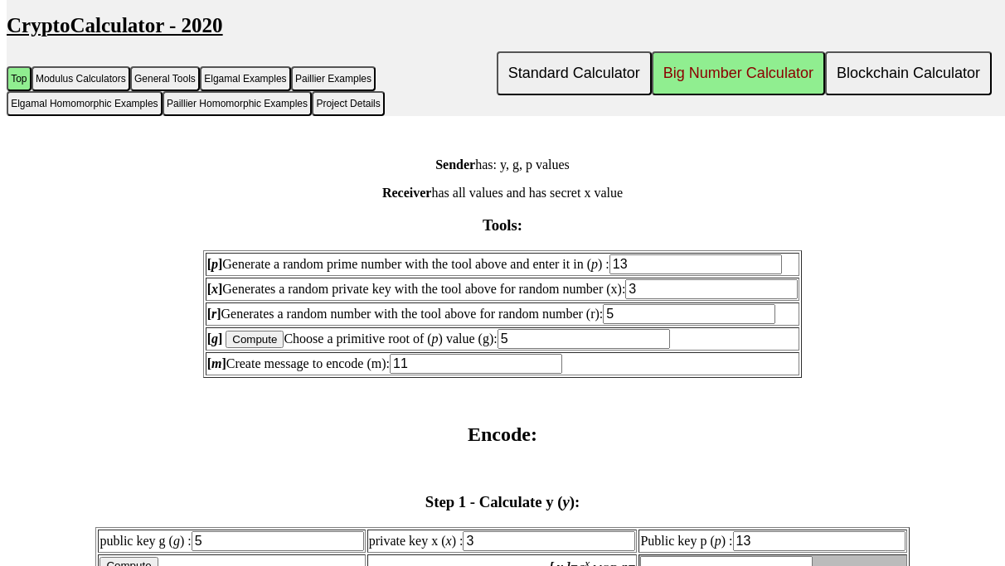
type input "2"
click at [282, 348] on input "Compute" at bounding box center [254, 339] width 58 height 17
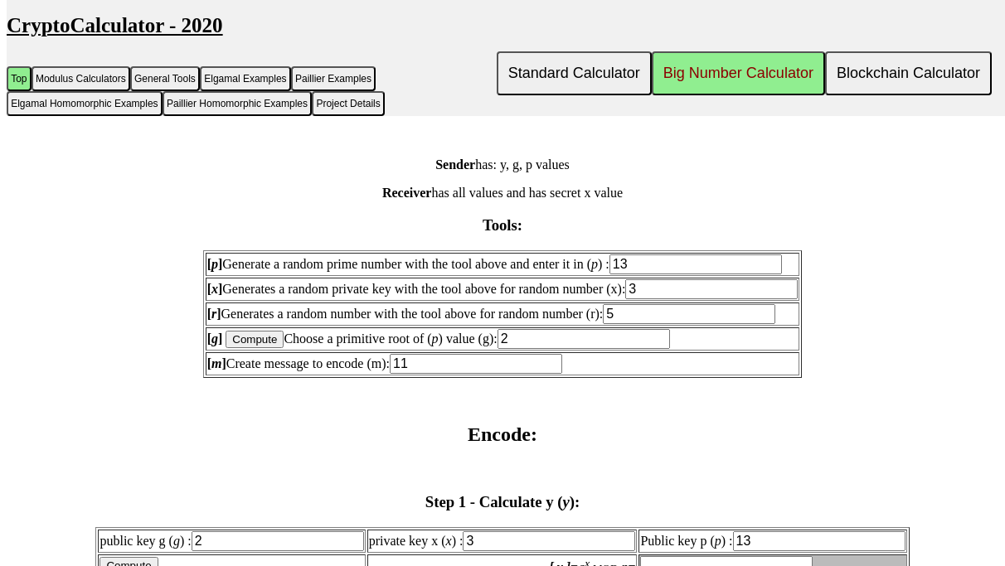
type input "11"
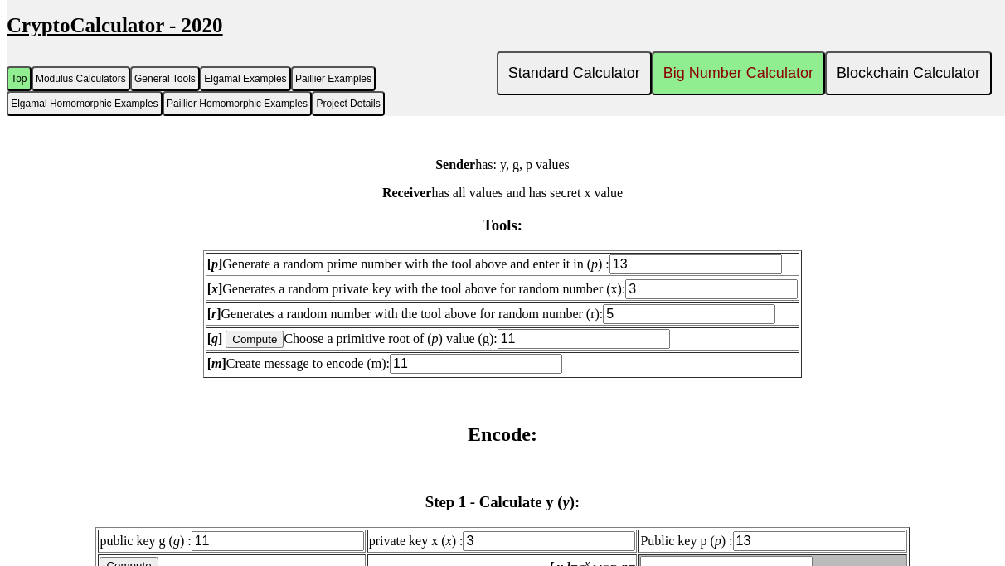
click at [282, 348] on input "Compute" at bounding box center [254, 339] width 58 height 17
type input "5"
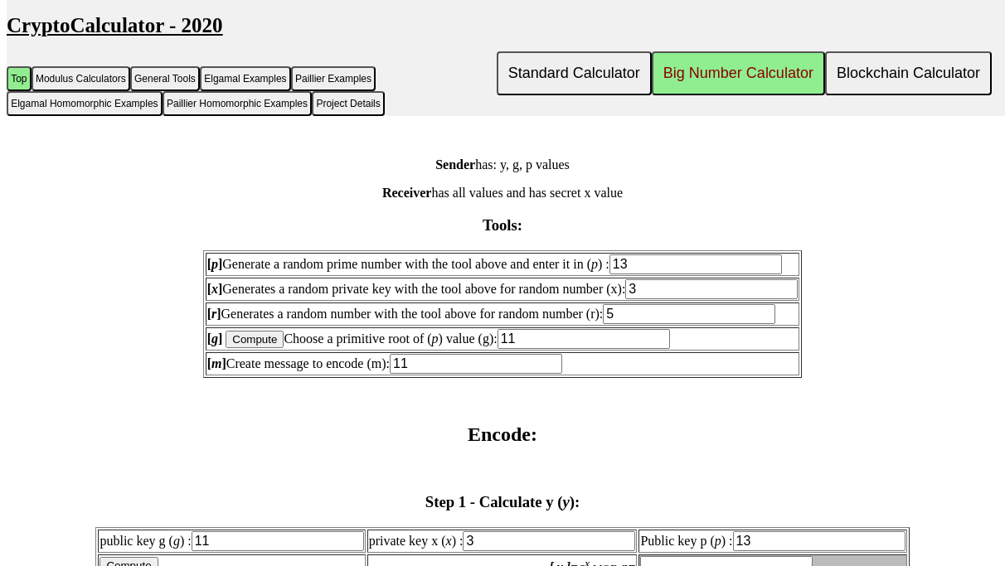
type input "5"
click at [282, 348] on input "Compute" at bounding box center [254, 339] width 58 height 17
type input "3"
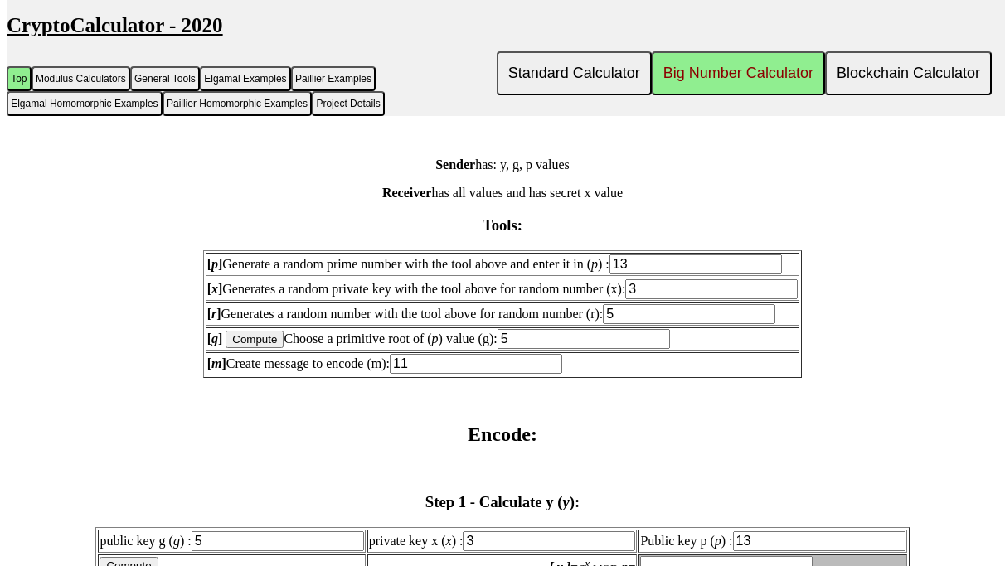
type input "3"
click at [282, 348] on input "Compute" at bounding box center [254, 339] width 58 height 17
type input "2"
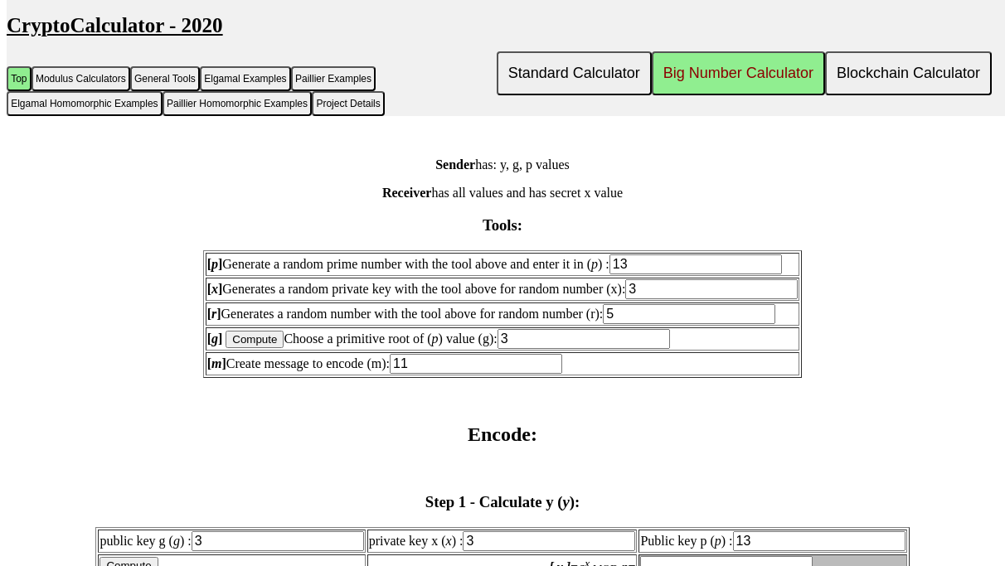
type input "2"
click at [282, 348] on input "Compute" at bounding box center [254, 339] width 58 height 17
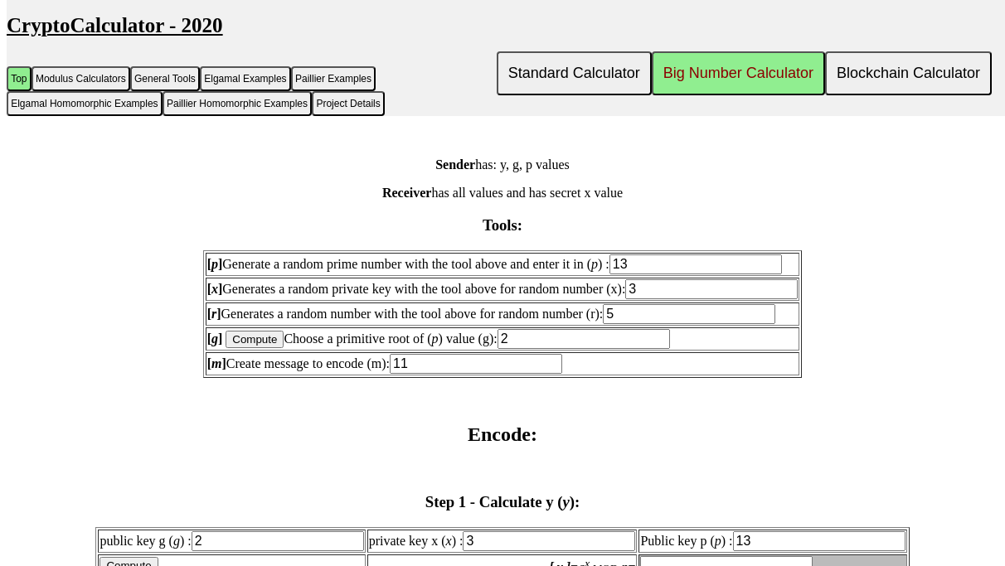
type input "11"
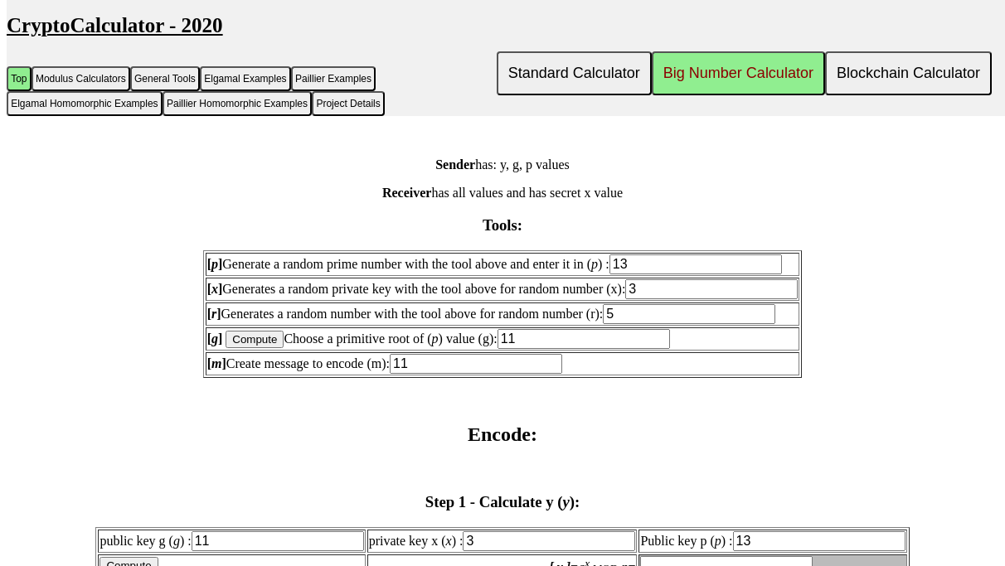
click at [282, 348] on input "Compute" at bounding box center [254, 339] width 58 height 17
type input "2"
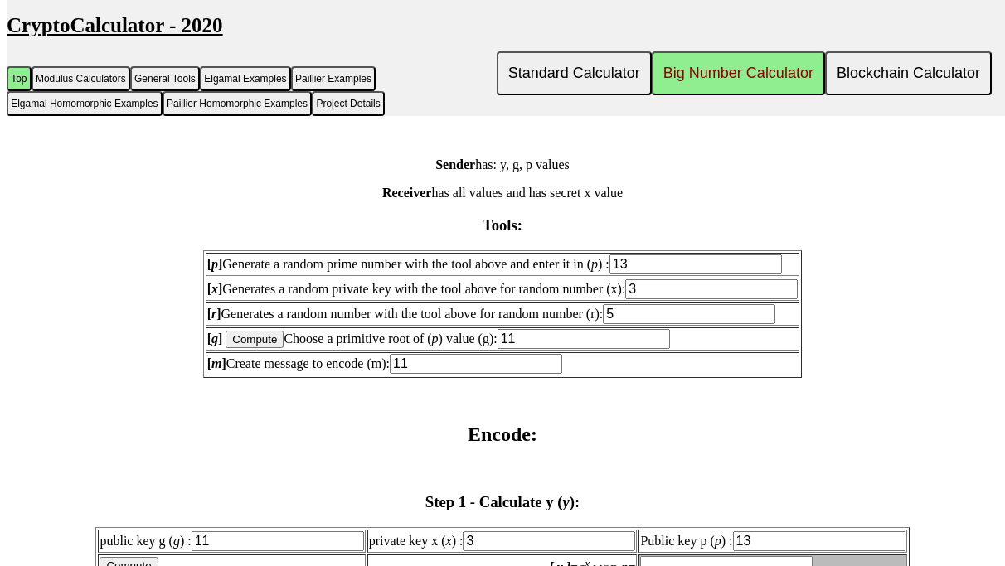
type input "2"
click at [282, 348] on input "Compute" at bounding box center [254, 339] width 58 height 17
type input "5"
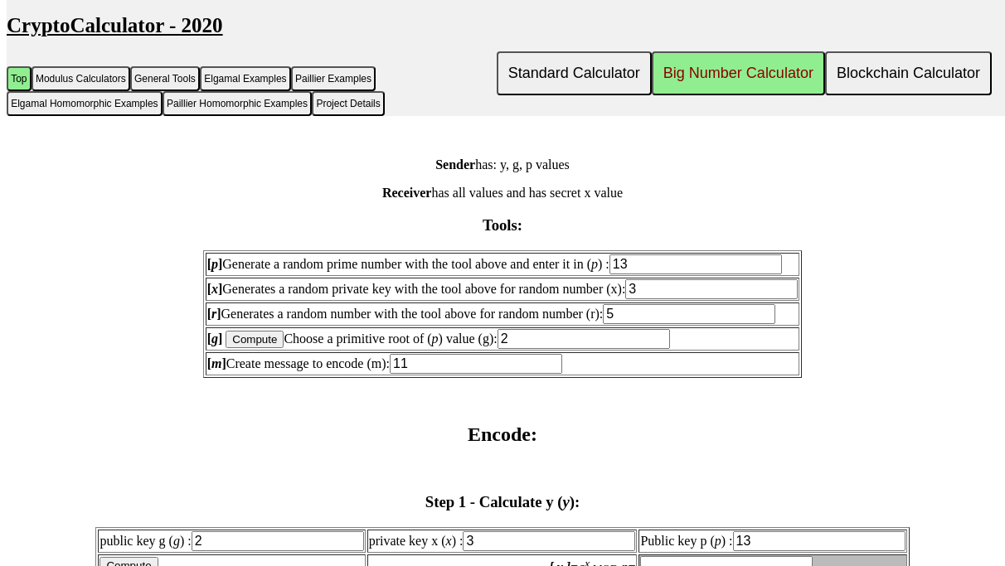
type input "5"
click at [282, 348] on input "Compute" at bounding box center [254, 339] width 58 height 17
type input "11"
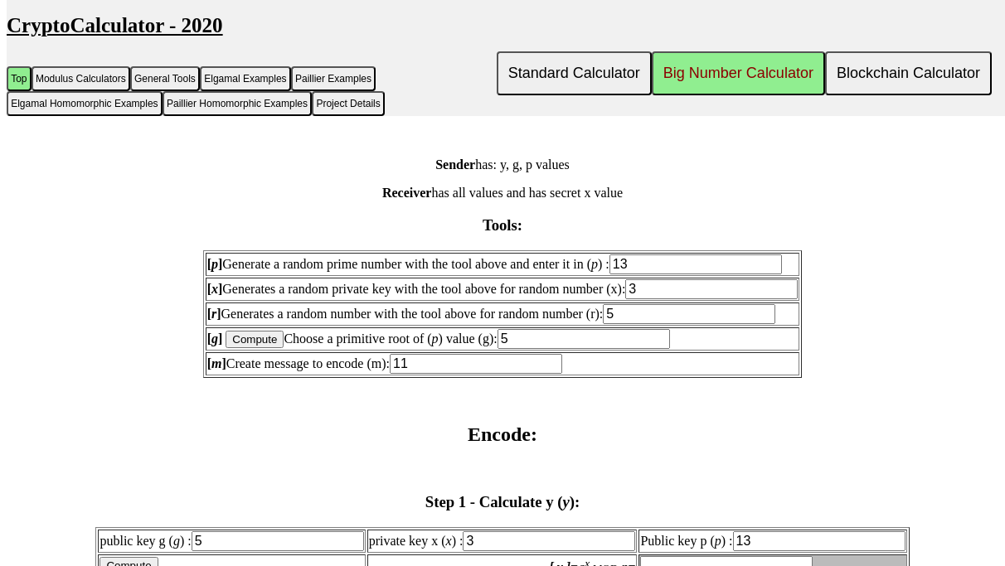
type input "11"
click at [282, 348] on input "Compute" at bounding box center [254, 339] width 58 height 17
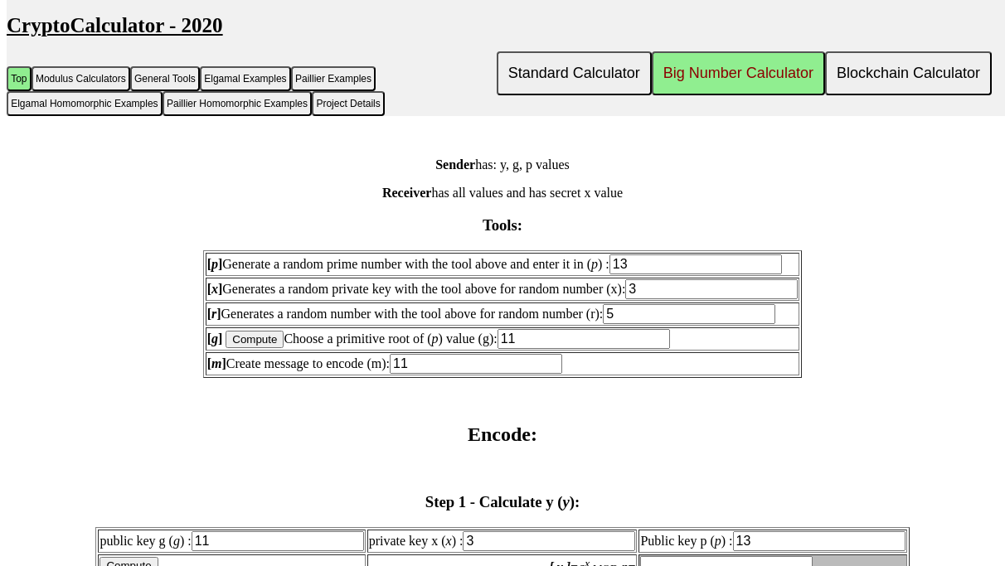
type input "5"
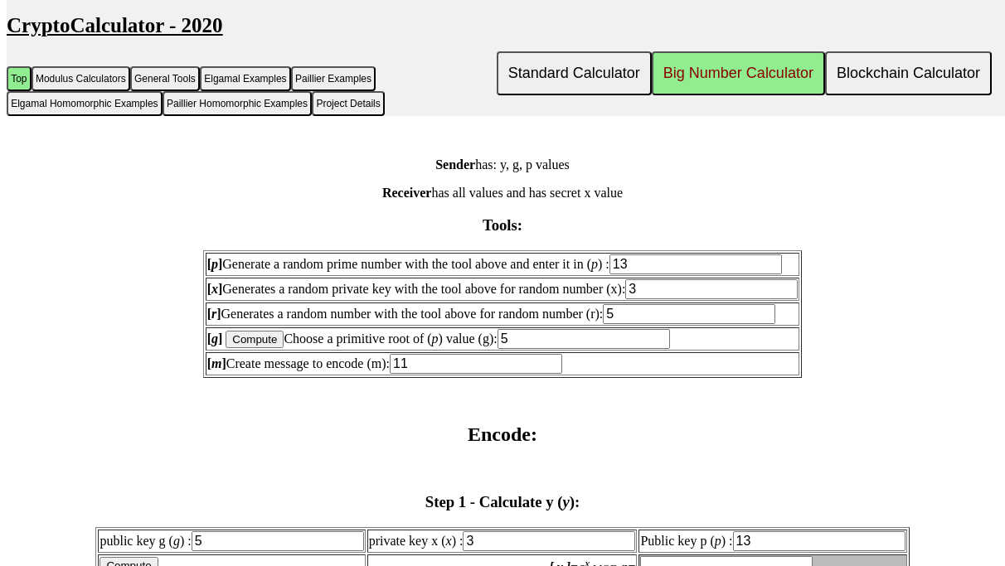
click at [282, 348] on input "Compute" at bounding box center [254, 339] width 58 height 17
type input "11"
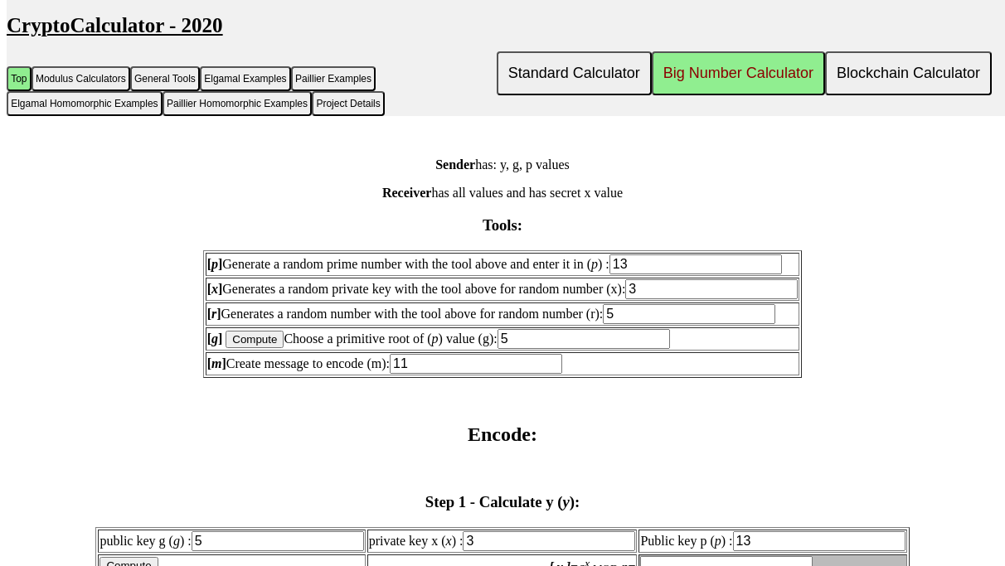
type input "11"
click at [282, 348] on input "Compute" at bounding box center [254, 339] width 58 height 17
type input "7"
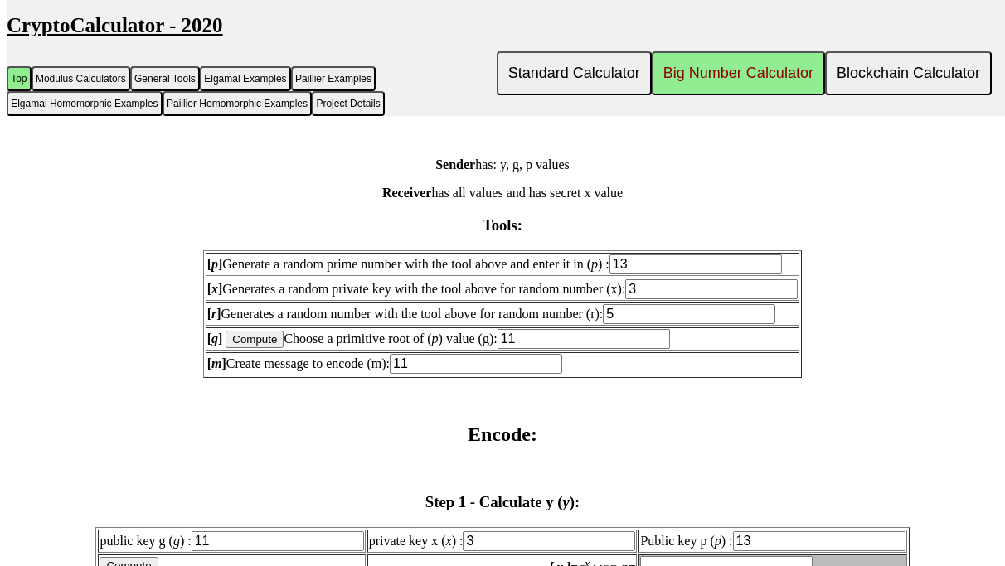
type input "7"
click at [282, 348] on input "Compute" at bounding box center [254, 339] width 58 height 17
type input "5"
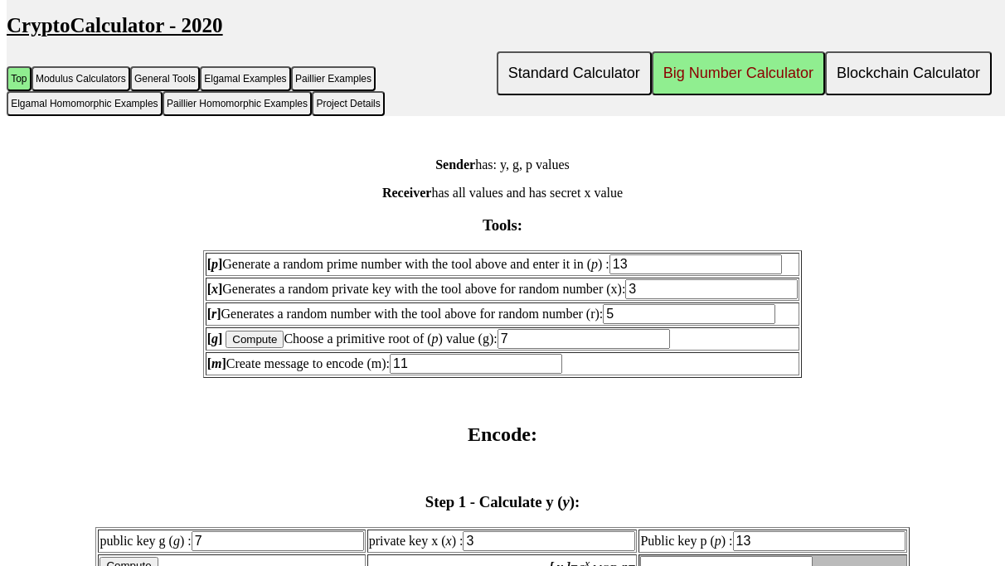
type input "5"
click at [282, 348] on input "Compute" at bounding box center [254, 339] width 58 height 17
drag, startPoint x: 481, startPoint y: 385, endPoint x: 208, endPoint y: 383, distance: 272.7
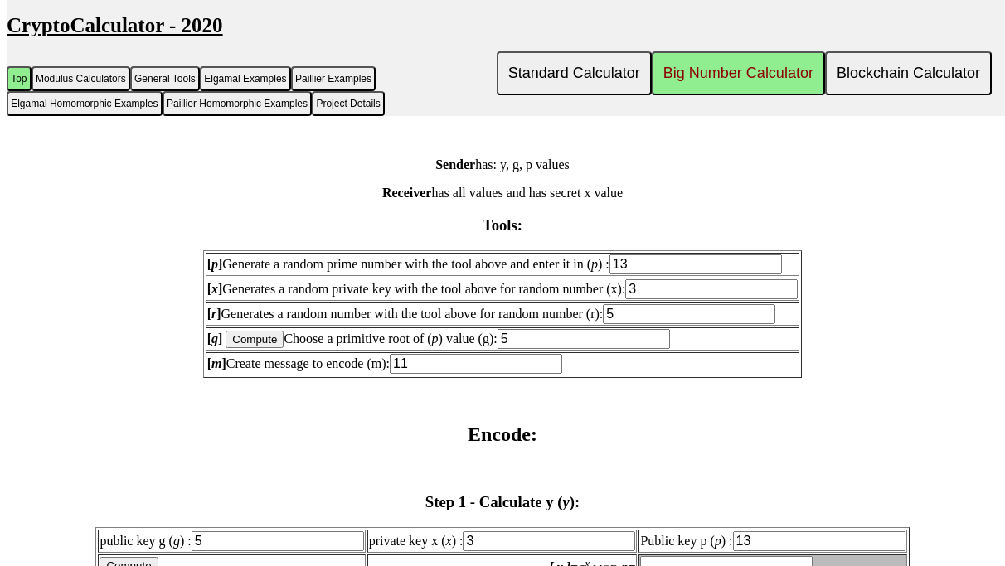
click at [218, 375] on td "[ m ] Create message to encode (m): 11" at bounding box center [503, 363] width 594 height 23
type input "2"
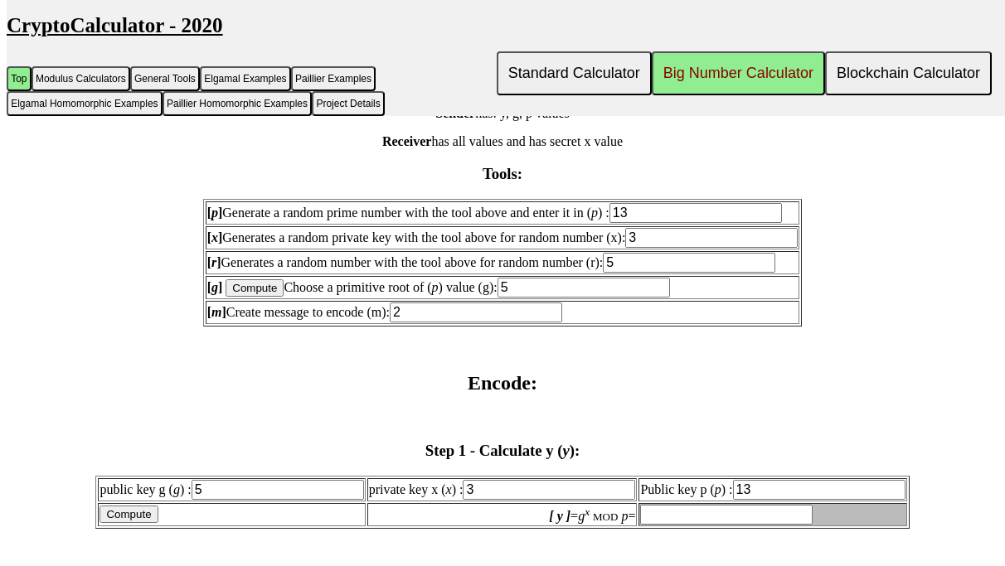
scroll to position [1828, 0]
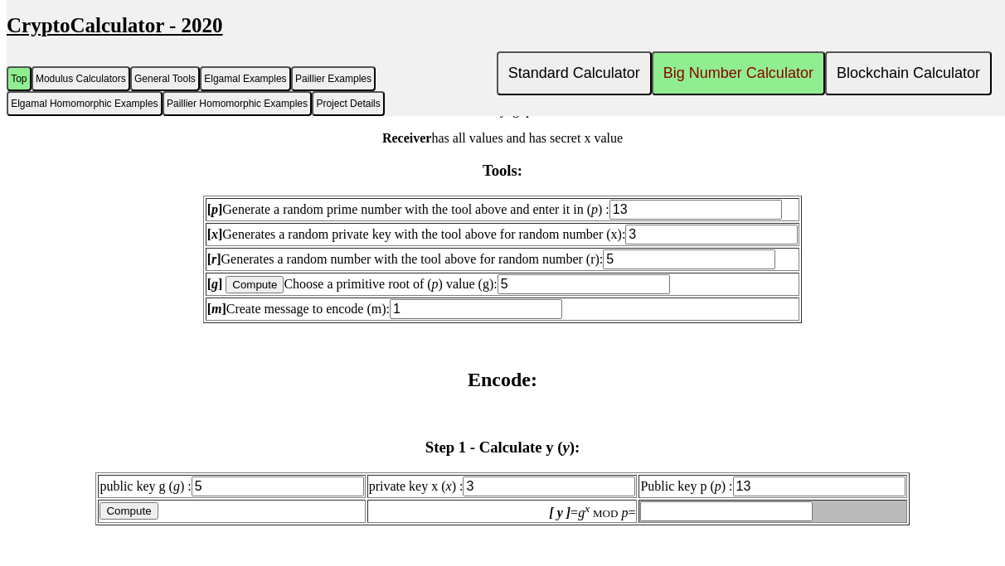
type input "11"
click at [587, 294] on input "5" at bounding box center [583, 284] width 172 height 20
type input "2"
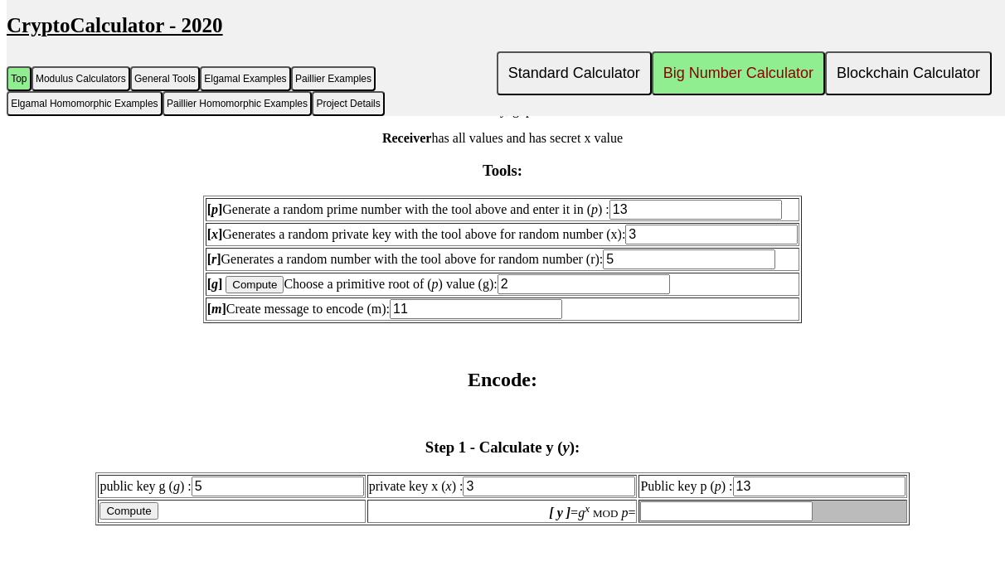
type input "2"
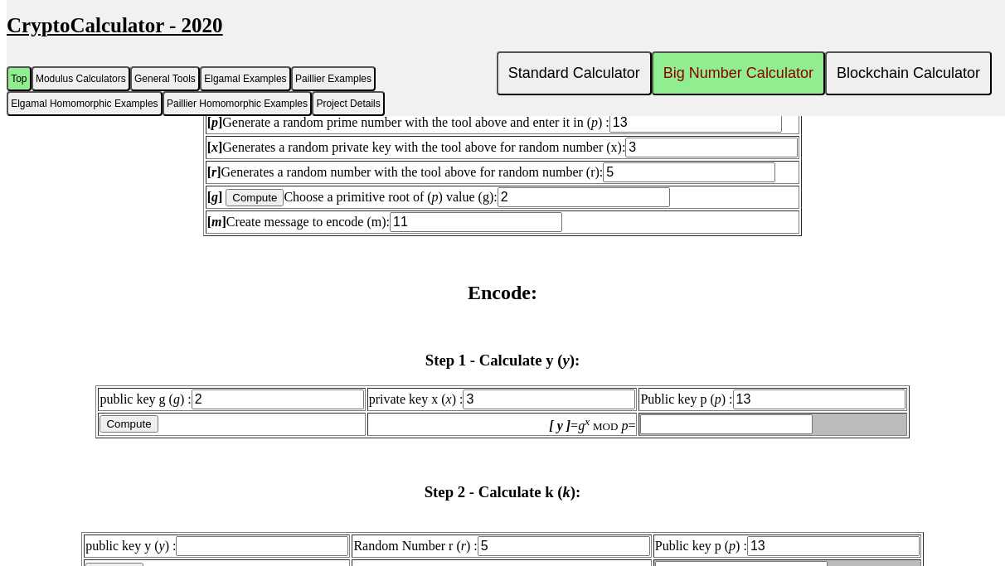
scroll to position [1915, 0]
click at [157, 433] on input "Compute" at bounding box center [128, 424] width 58 height 17
type input "8"
click at [157, 433] on input "Compute" at bounding box center [128, 424] width 58 height 17
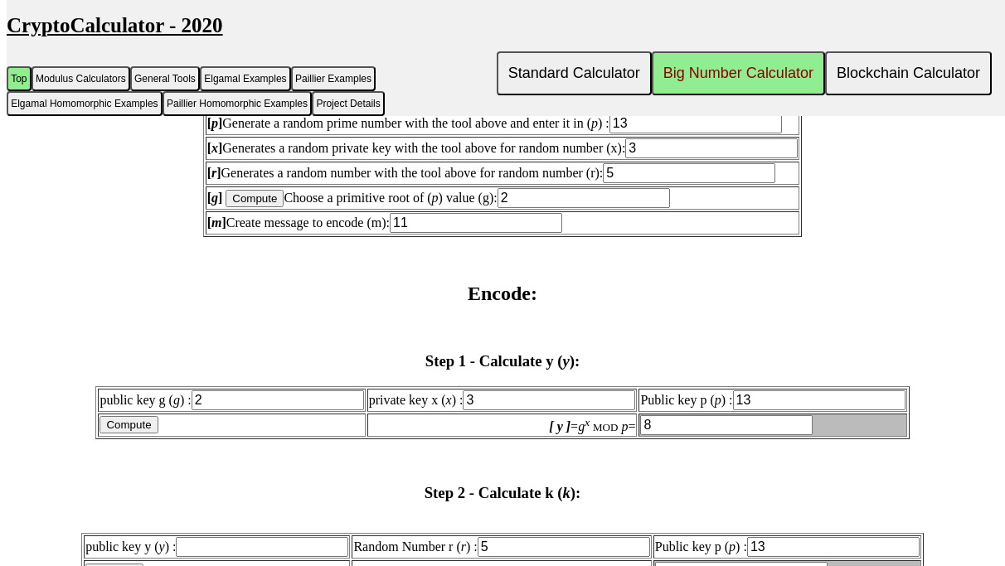
click at [157, 433] on input "Compute" at bounding box center [128, 424] width 58 height 17
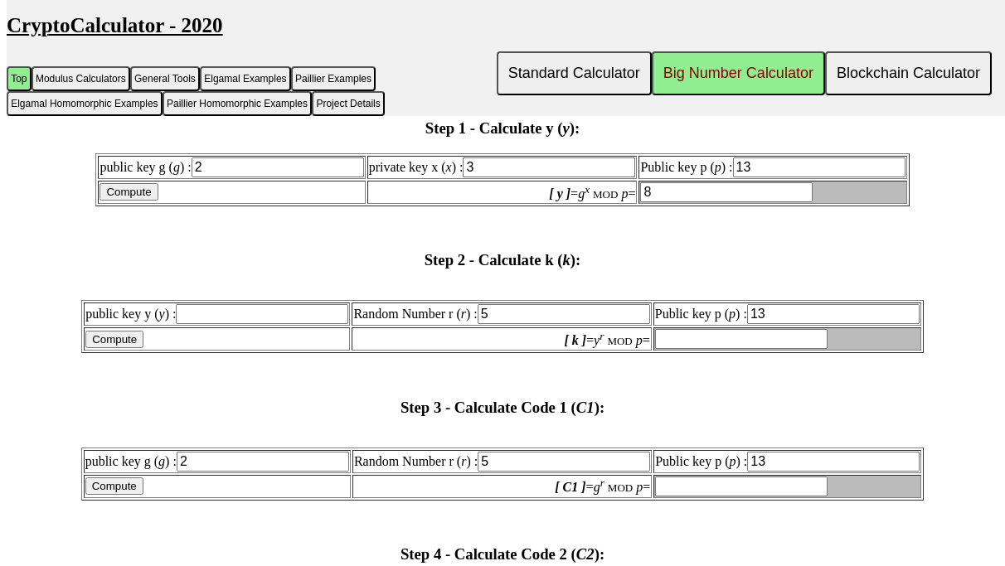
scroll to position [2191, 0]
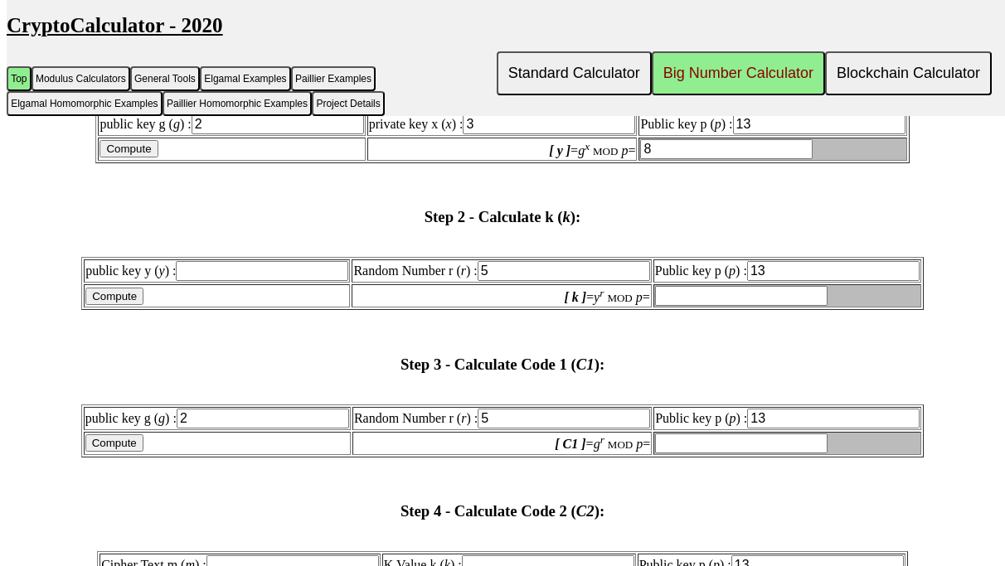
click at [143, 305] on input "Compute" at bounding box center [114, 296] width 58 height 17
type input "invalid"
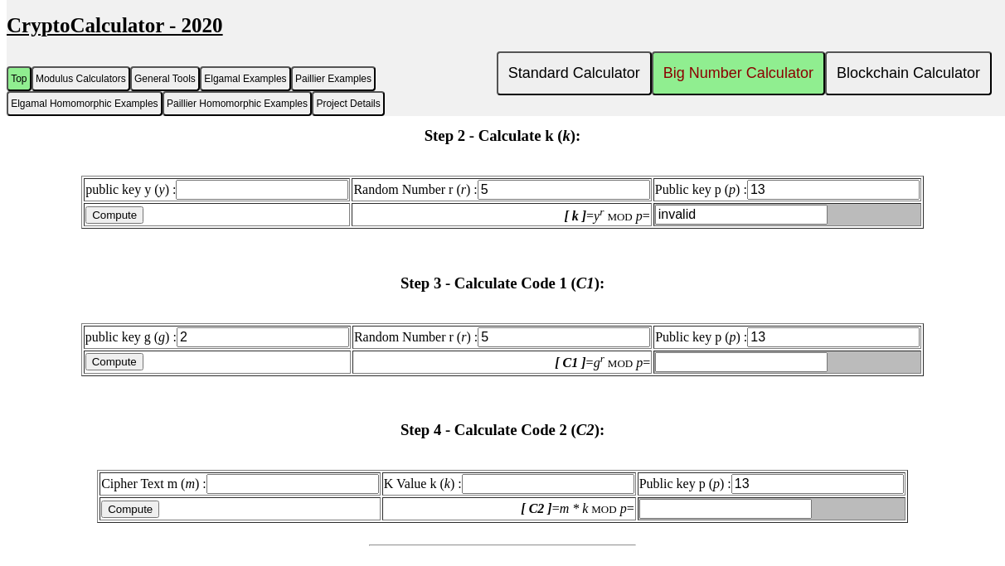
scroll to position [2292, 0]
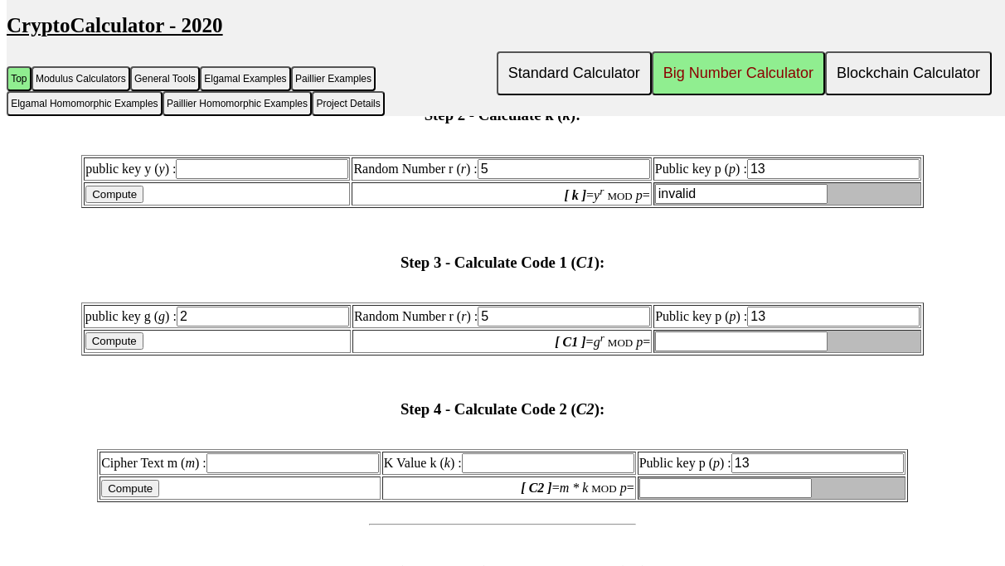
click at [143, 350] on input "Compute" at bounding box center [114, 340] width 58 height 17
type input "6"
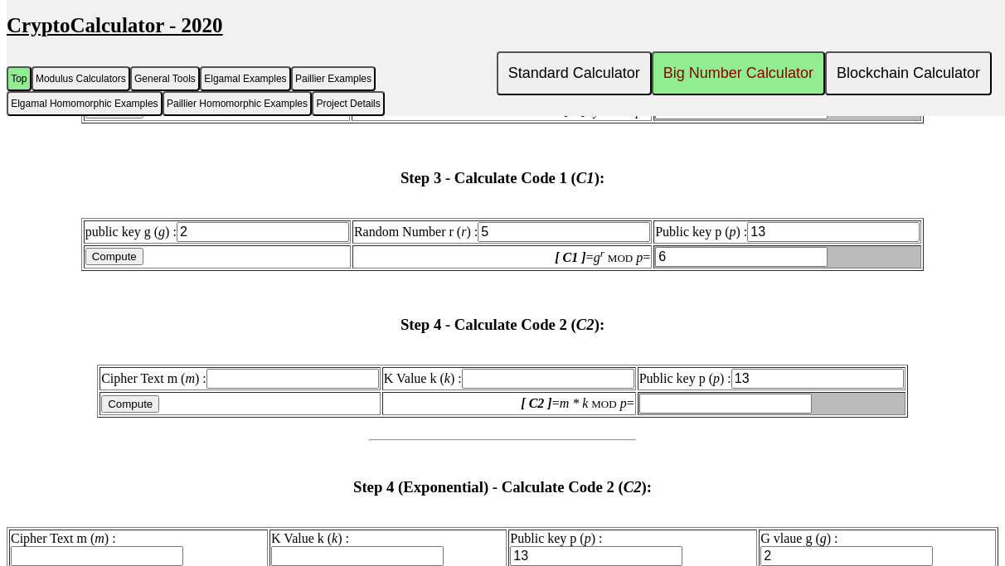
click at [151, 413] on input "Compute" at bounding box center [130, 403] width 58 height 17
type input "invalid"
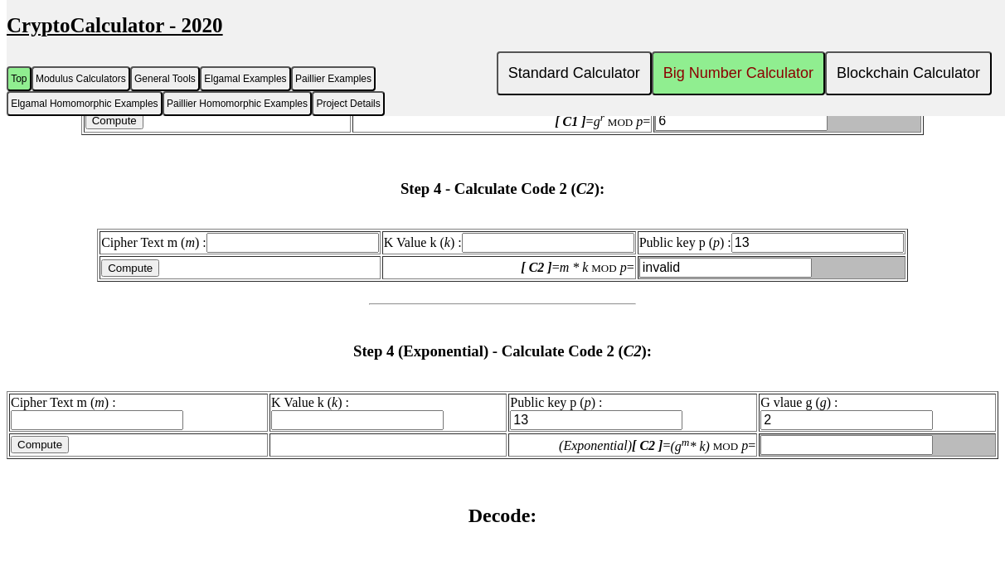
scroll to position [2529, 0]
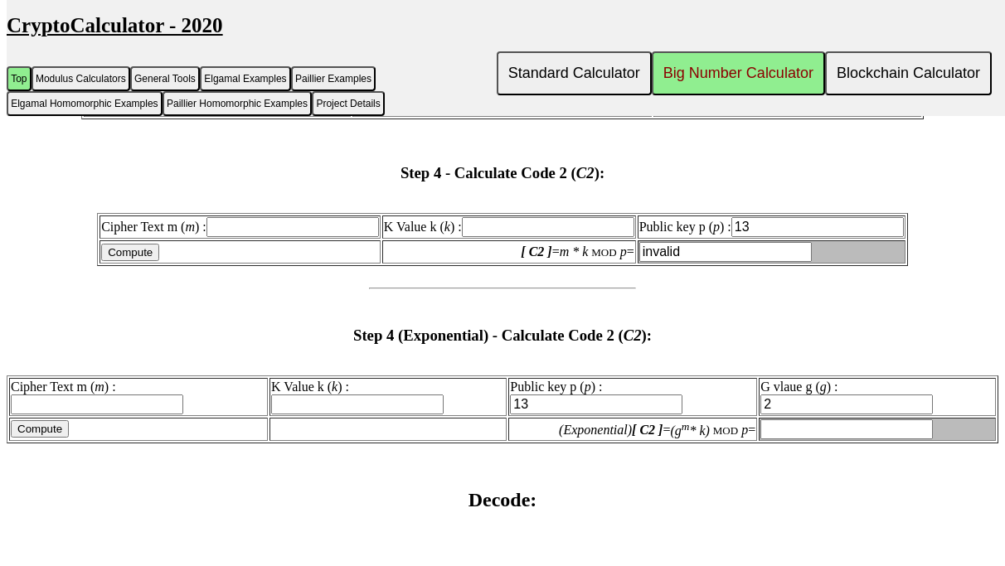
click at [65, 438] on input "Compute" at bounding box center [40, 428] width 58 height 17
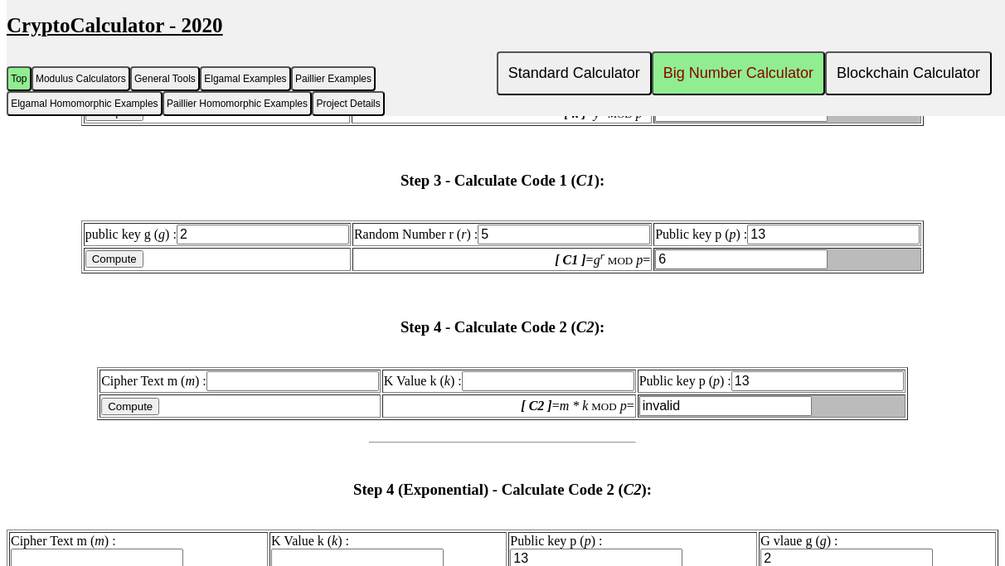
scroll to position [2365, 0]
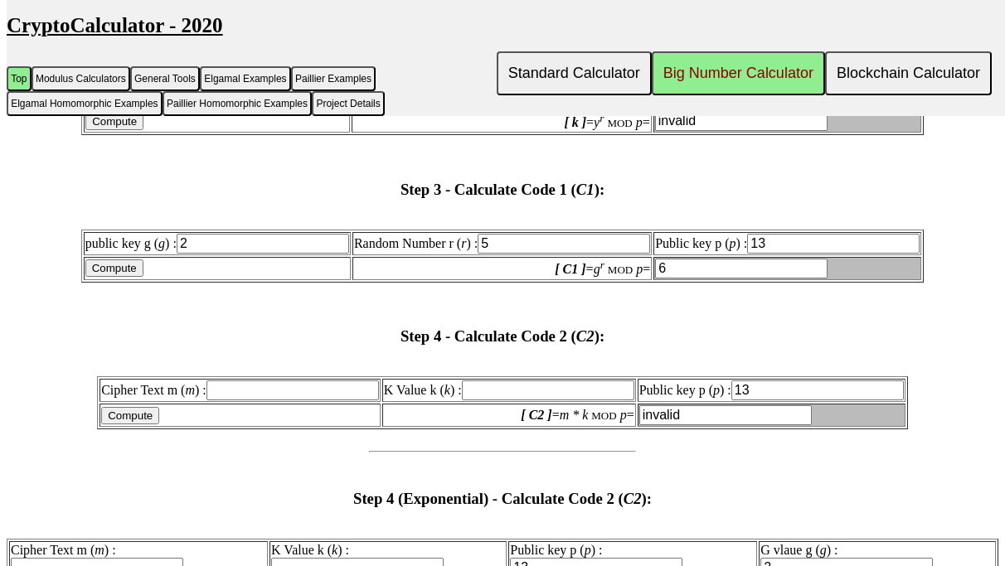
click at [143, 277] on input "Compute" at bounding box center [114, 267] width 58 height 17
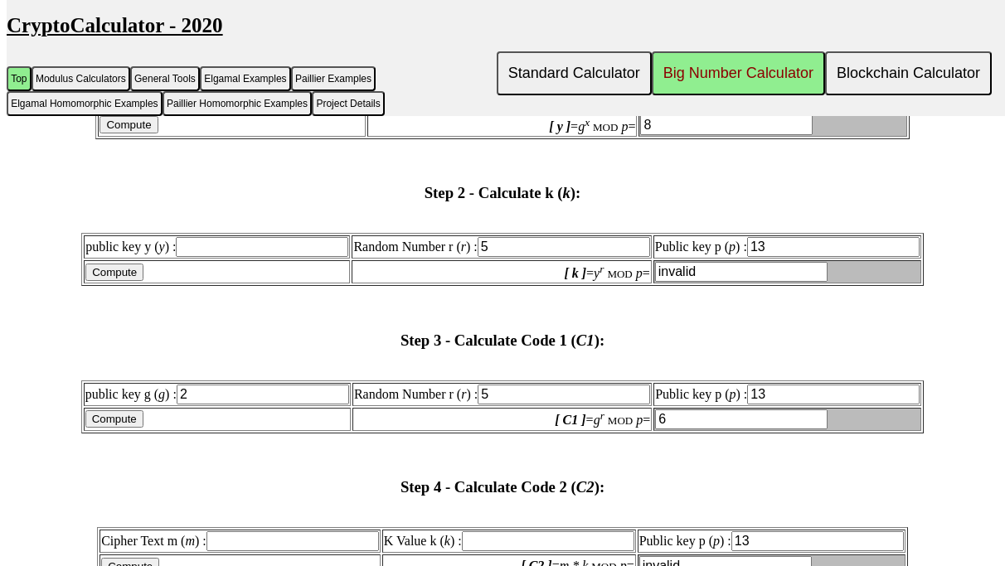
scroll to position [2127, 0]
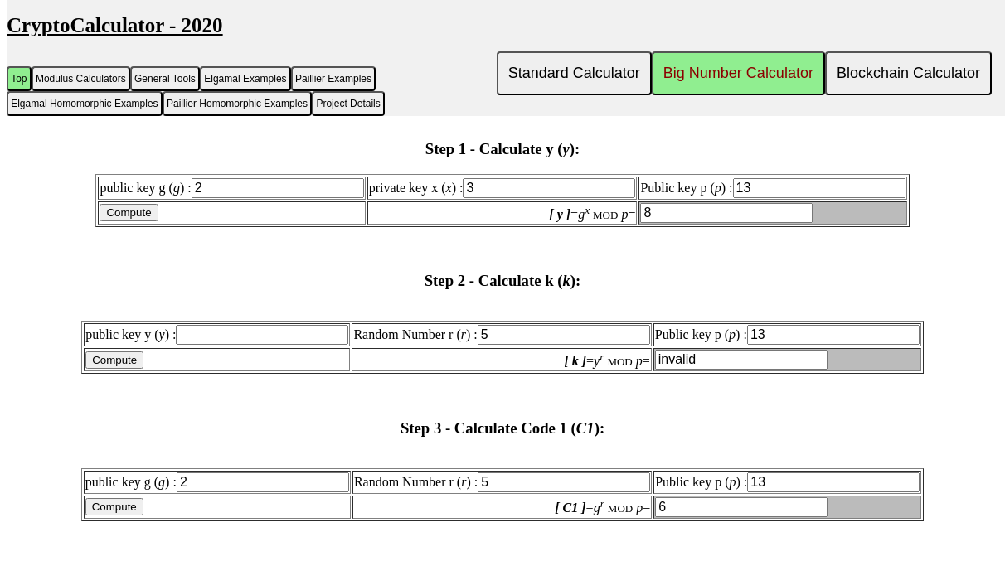
click at [143, 369] on input "Compute" at bounding box center [114, 359] width 58 height 17
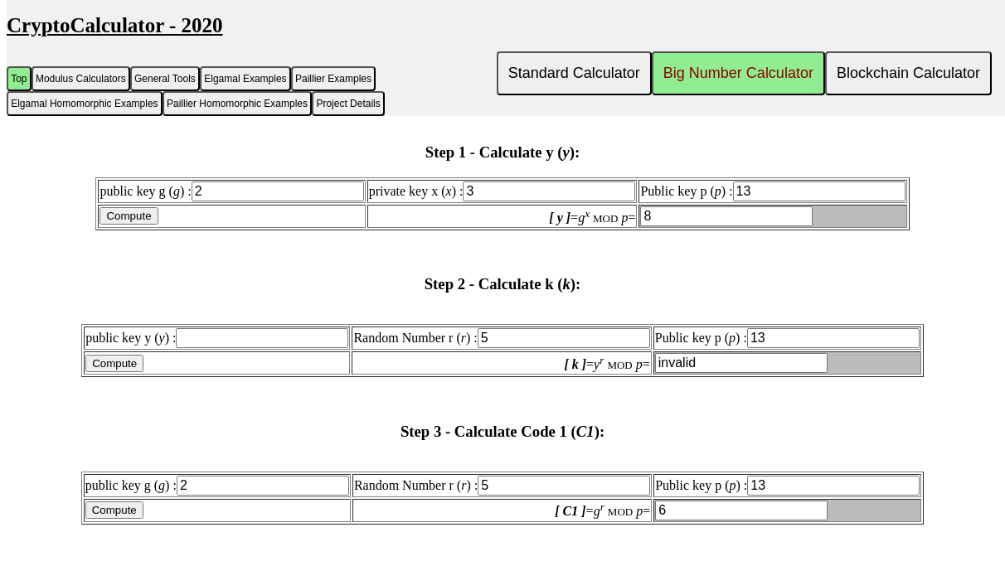
scroll to position [2120, 0]
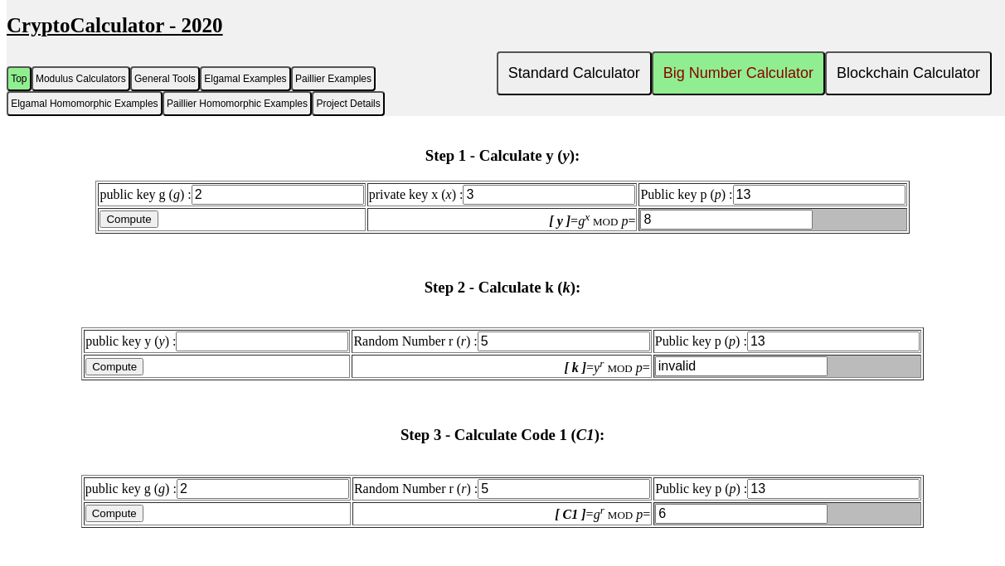
click at [143, 375] on input "Compute" at bounding box center [114, 366] width 58 height 17
click at [235, 351] on input "text" at bounding box center [262, 342] width 172 height 20
type input "8"
click at [143, 375] on input "Compute" at bounding box center [114, 366] width 58 height 17
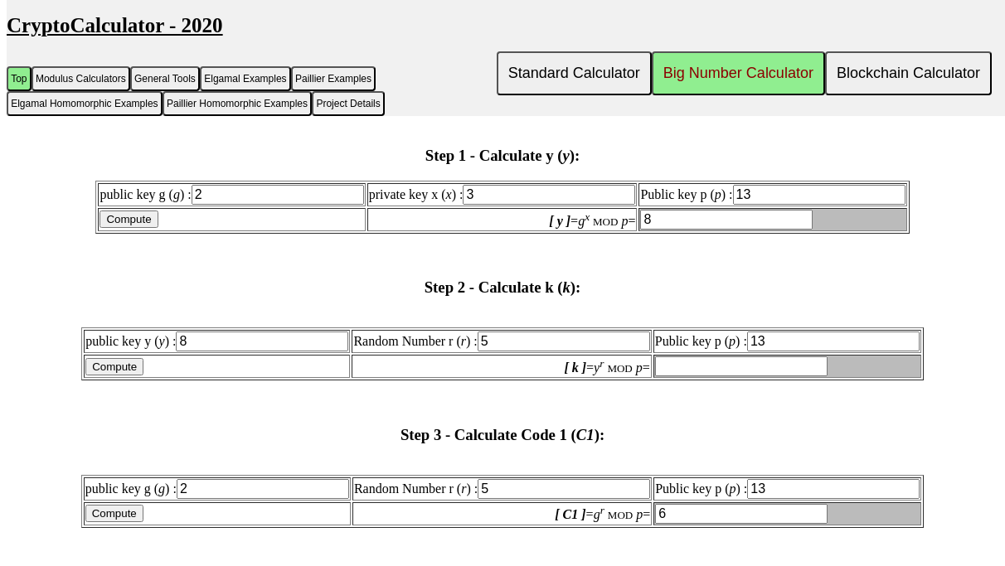
type input "8"
click at [143, 375] on input "Compute" at bounding box center [114, 366] width 58 height 17
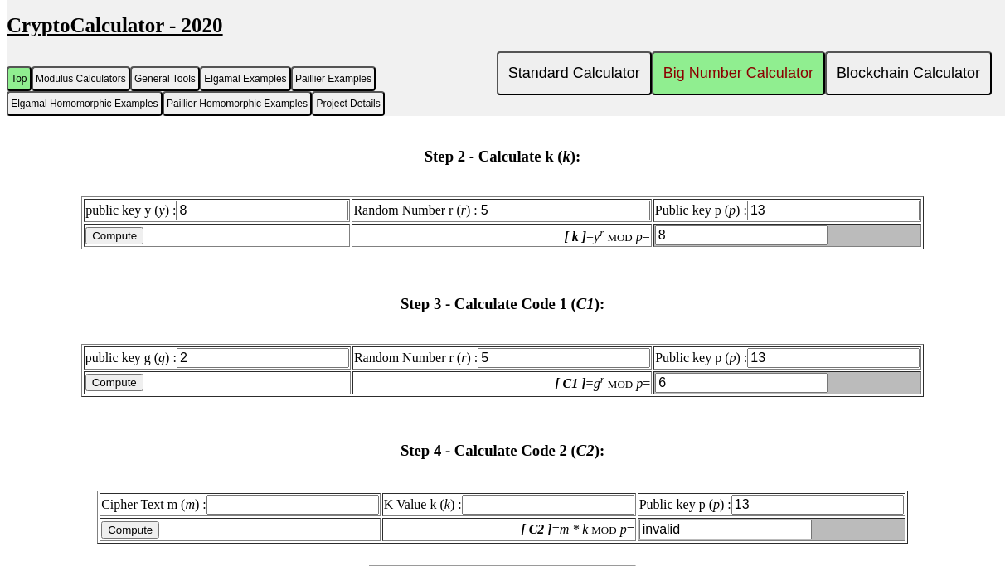
scroll to position [2256, 0]
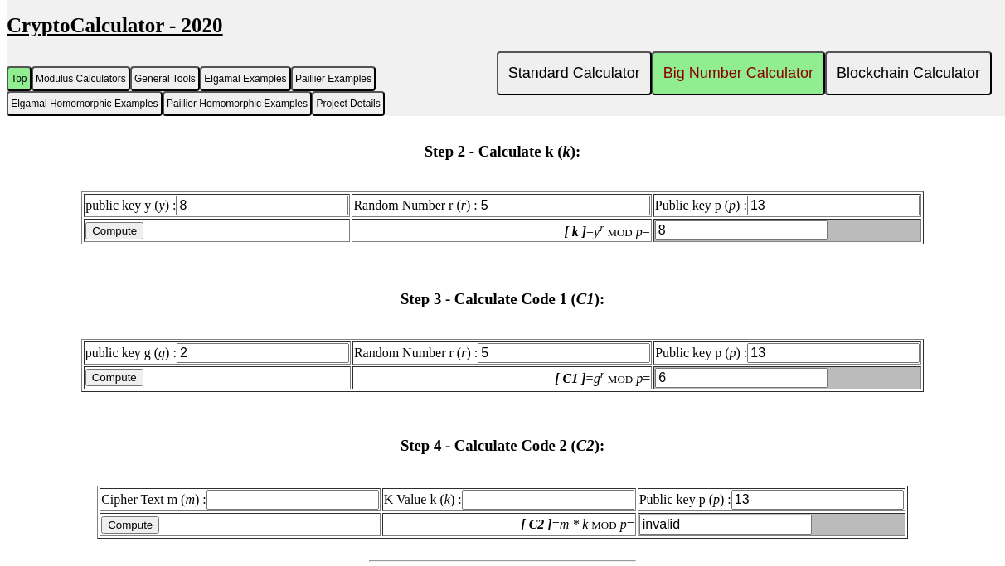
click at [143, 386] on input "Compute" at bounding box center [114, 377] width 58 height 17
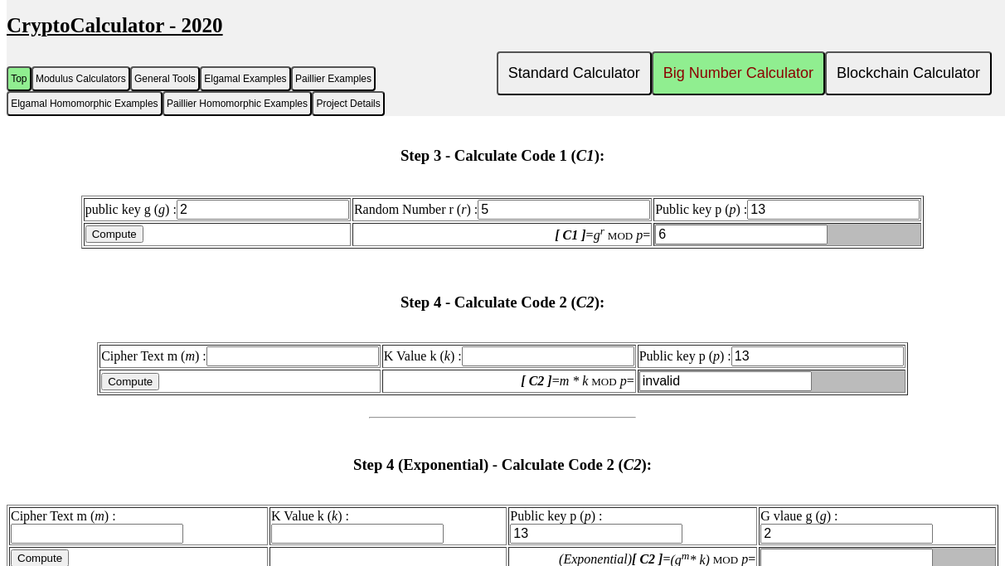
scroll to position [2404, 0]
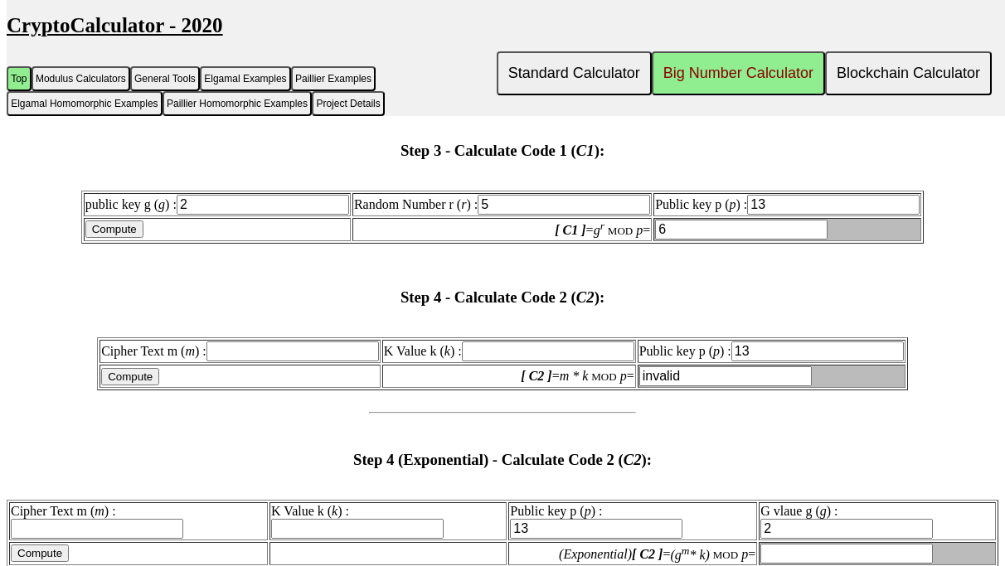
click at [159, 385] on input "Compute" at bounding box center [130, 376] width 58 height 17
click at [306, 361] on input "text" at bounding box center [292, 351] width 172 height 20
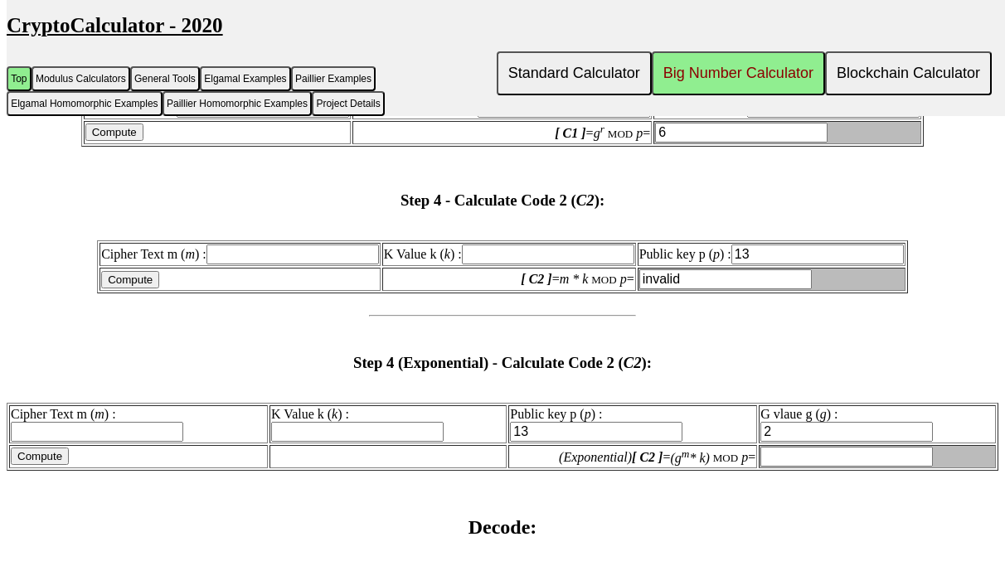
scroll to position [2505, 0]
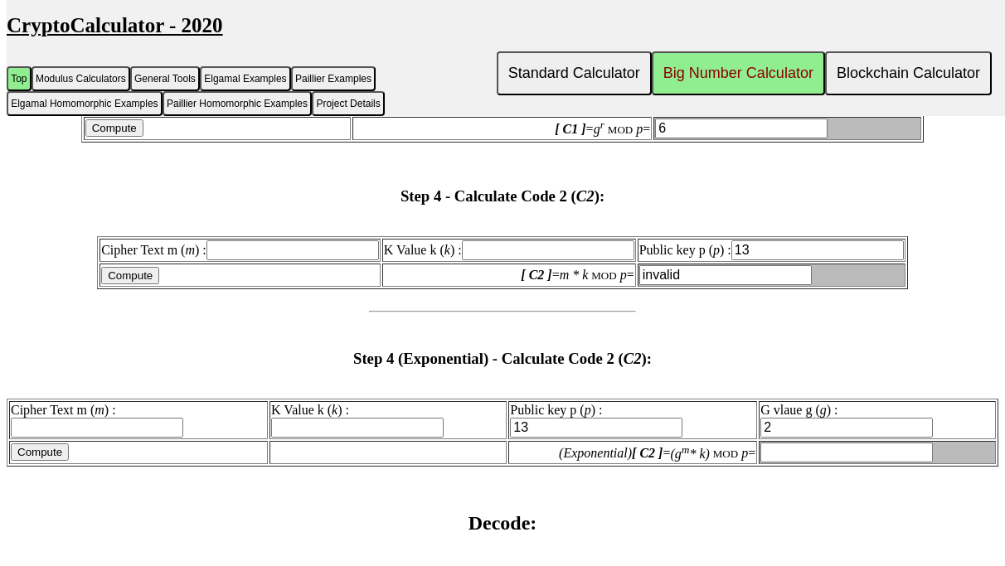
click at [516, 287] on td "[ C2 ] = m * k MOD p =" at bounding box center [509, 275] width 254 height 23
click at [512, 260] on input "text" at bounding box center [548, 250] width 172 height 20
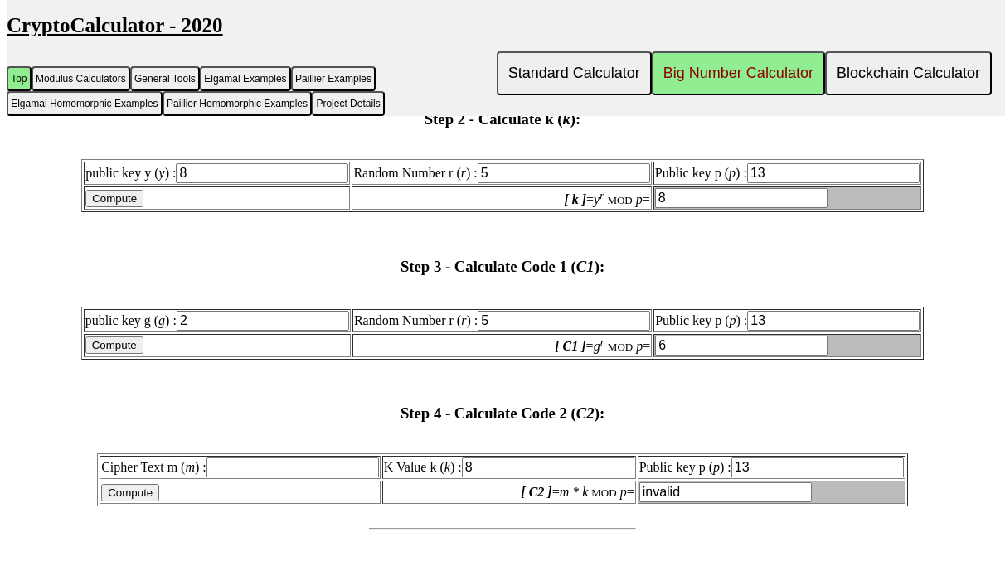
scroll to position [2301, 0]
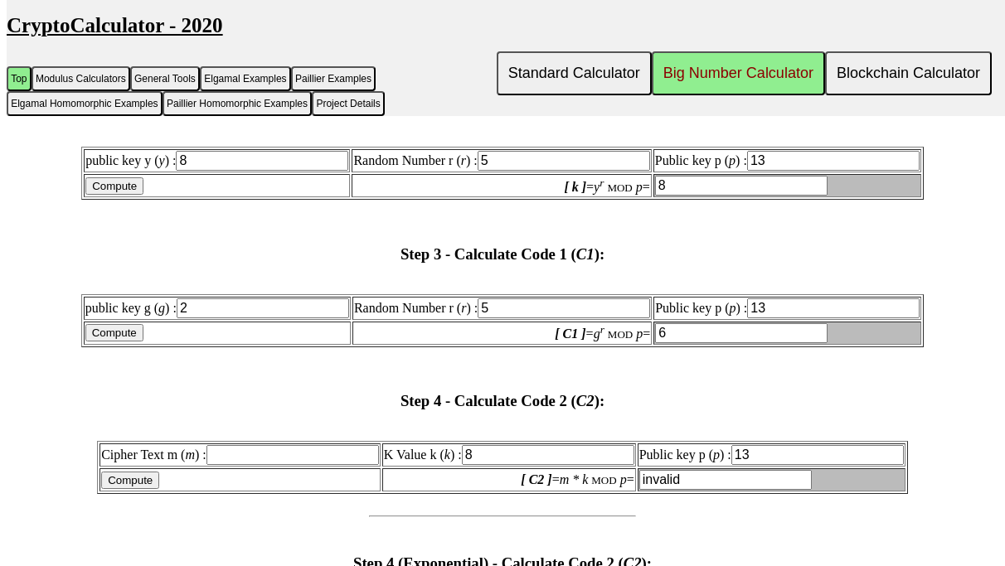
type input "8"
click at [282, 465] on input "text" at bounding box center [292, 455] width 172 height 20
type input "11"
click at [157, 489] on input "Compute" at bounding box center [130, 480] width 58 height 17
type input "10"
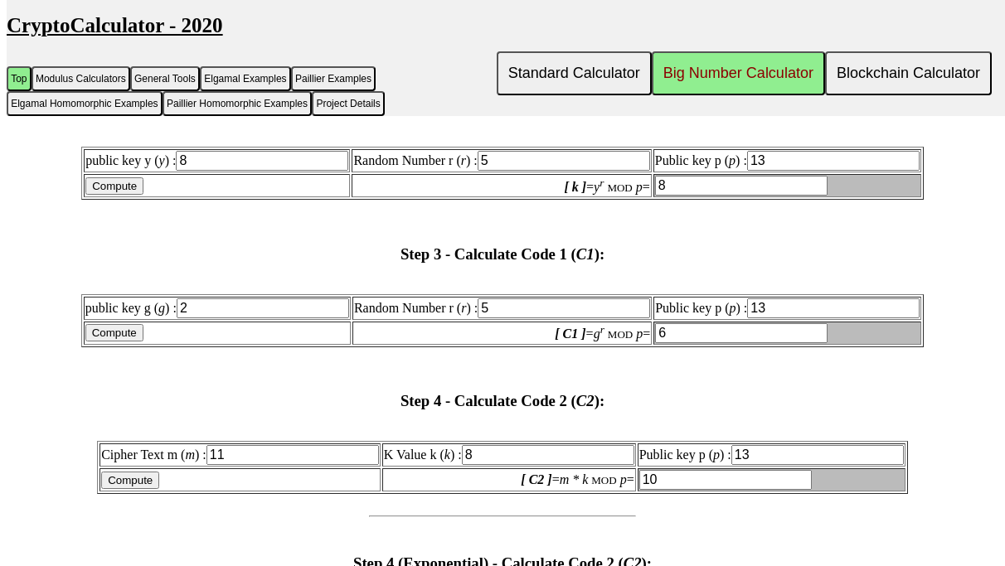
click at [157, 489] on input "Compute" at bounding box center [130, 480] width 58 height 17
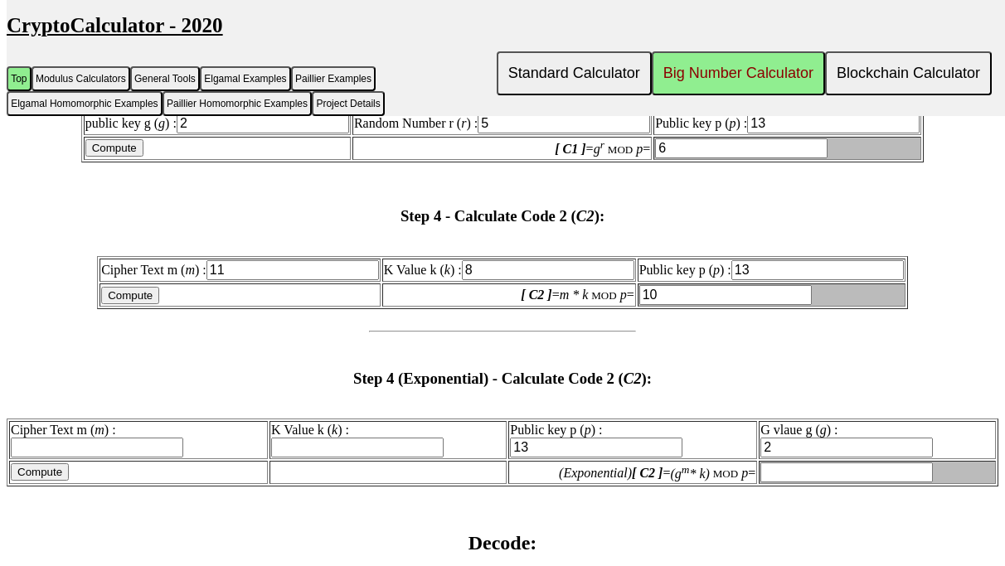
scroll to position [2490, 0]
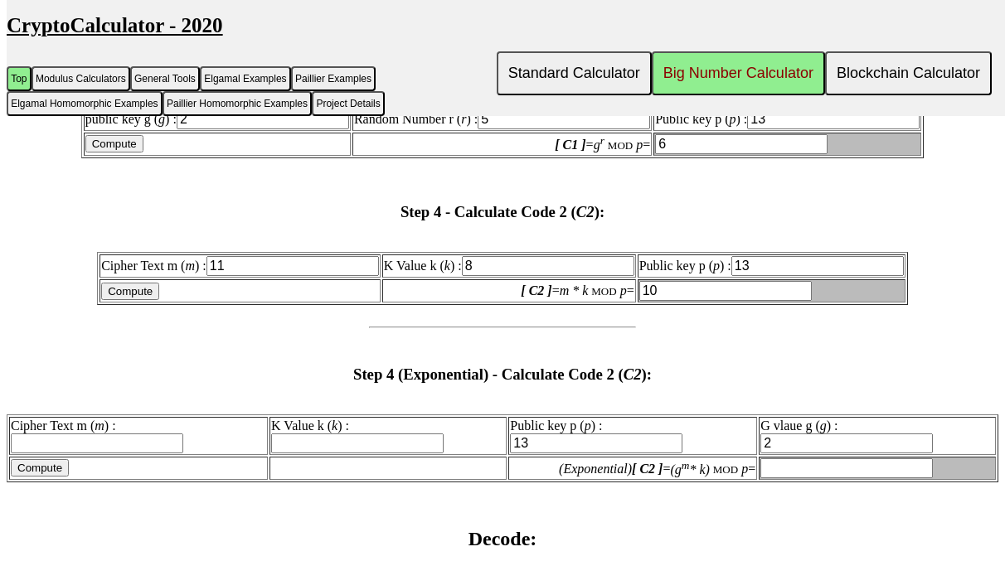
click at [157, 473] on td "Compute" at bounding box center [138, 468] width 259 height 23
click at [157, 453] on input "text" at bounding box center [97, 443] width 172 height 20
type input "11"
click at [417, 453] on input "text" at bounding box center [357, 443] width 172 height 20
type input "9"
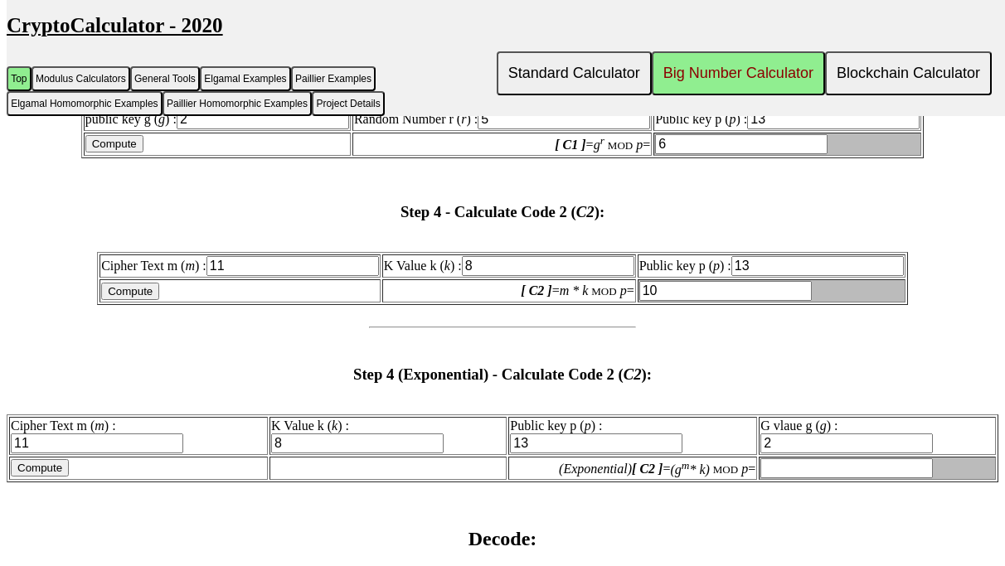
type input "8"
click at [64, 477] on input "Compute" at bounding box center [40, 467] width 58 height 17
type input "4"
click at [64, 477] on input "Compute" at bounding box center [40, 467] width 58 height 17
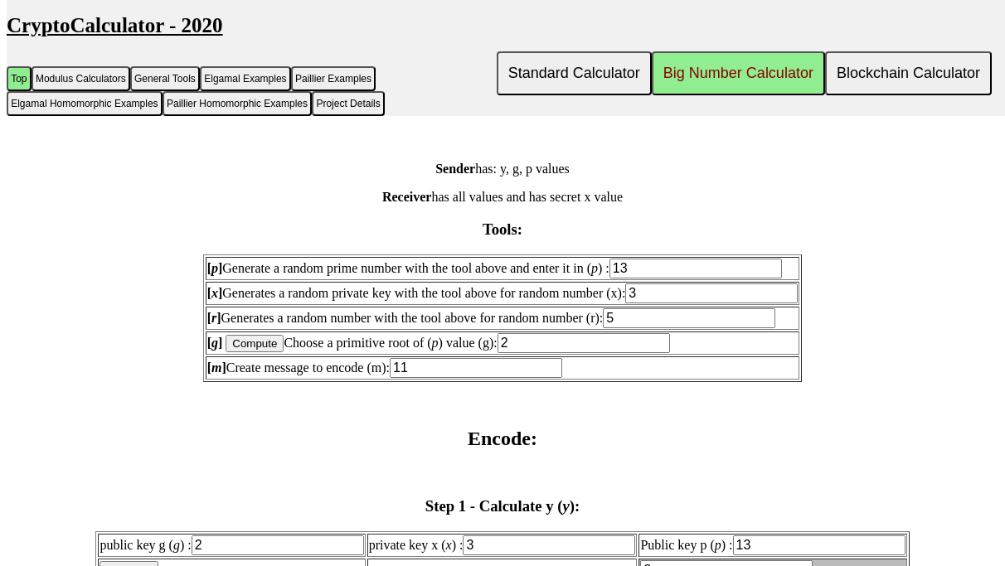
scroll to position [1770, 0]
click at [258, 351] on input "Compute" at bounding box center [254, 342] width 58 height 17
type input "7"
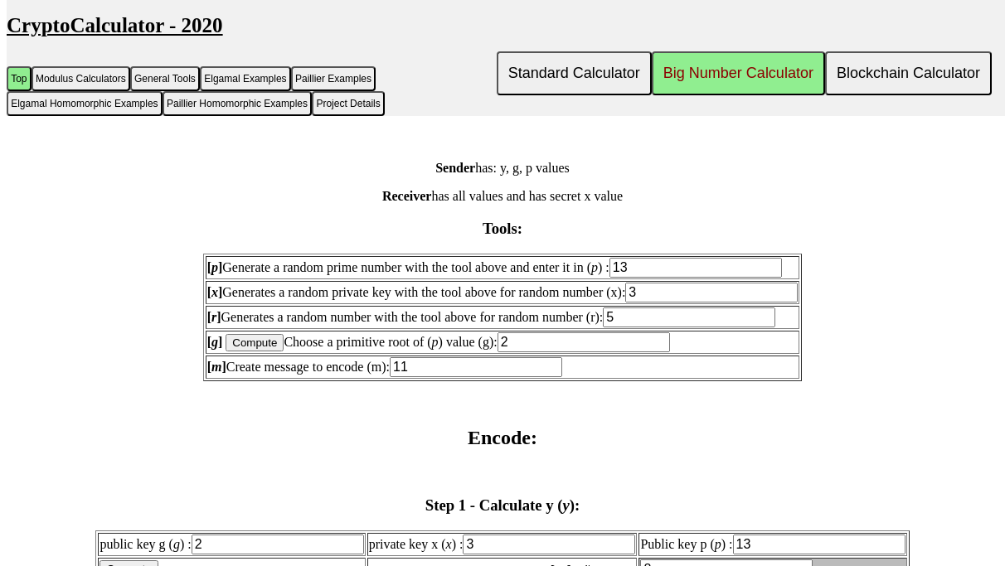
type input "7"
click at [258, 351] on input "Compute" at bounding box center [254, 342] width 58 height 17
type input "5"
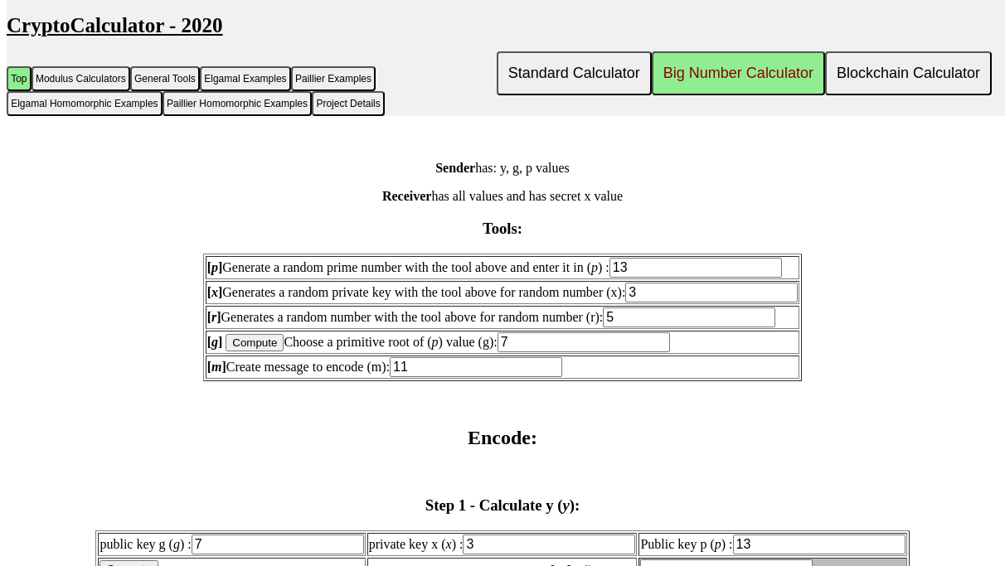
type input "5"
click at [258, 351] on input "Compute" at bounding box center [254, 342] width 58 height 17
type input "11"
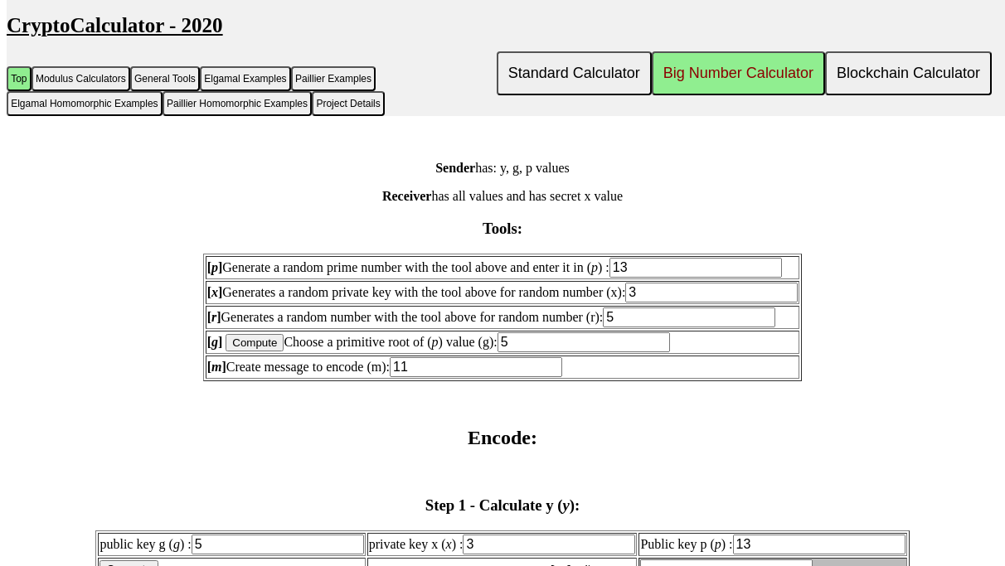
type input "11"
click at [258, 351] on input "Compute" at bounding box center [254, 342] width 58 height 17
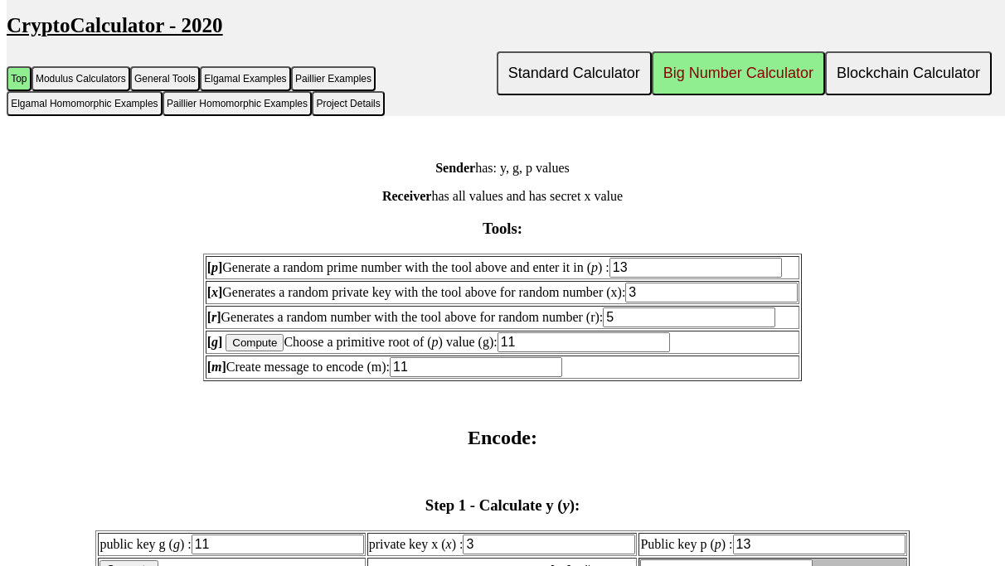
type input "7"
click at [527, 352] on input "7" at bounding box center [583, 342] width 172 height 20
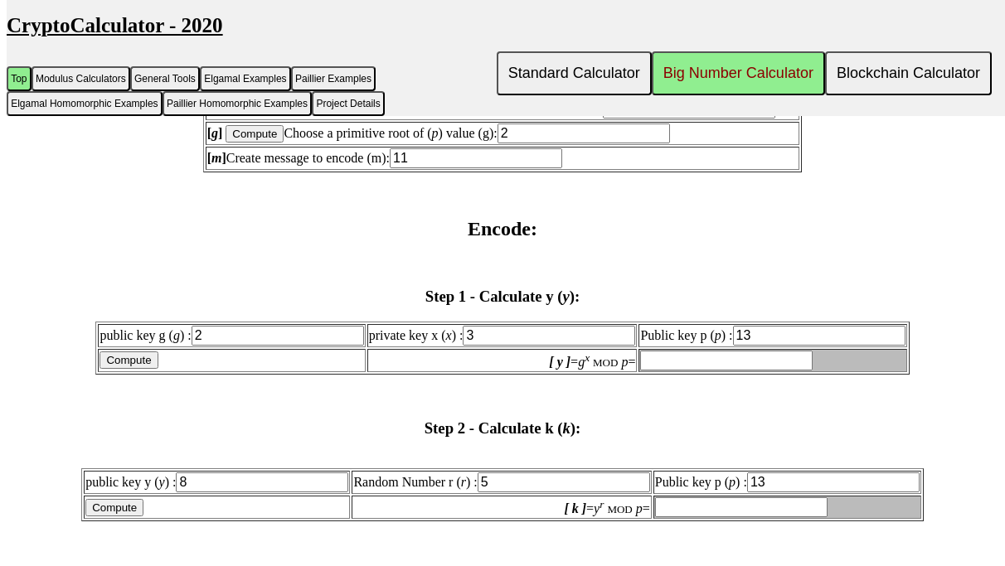
scroll to position [1980, 0]
click at [157, 368] on input "Compute" at bounding box center [128, 359] width 58 height 17
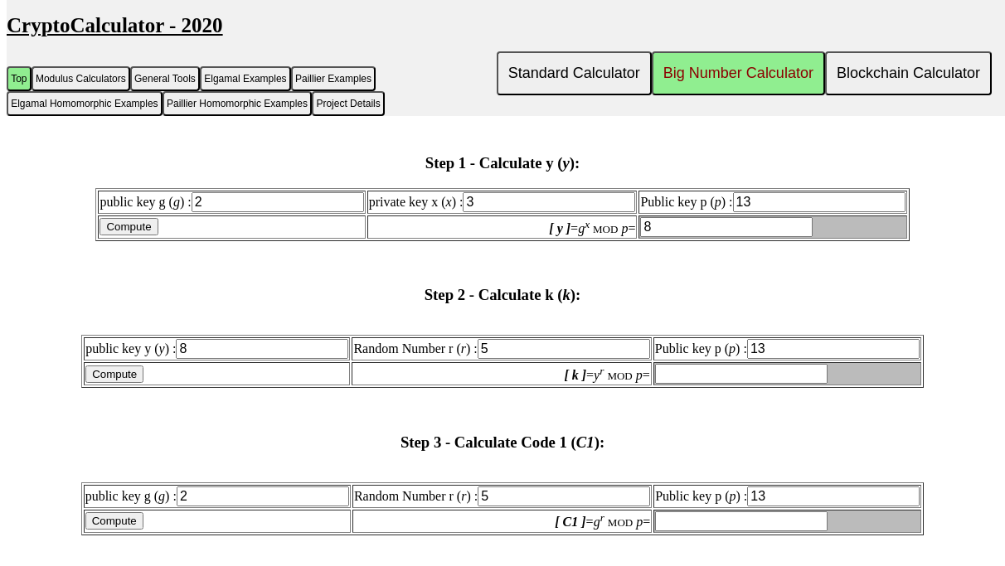
scroll to position [2116, 0]
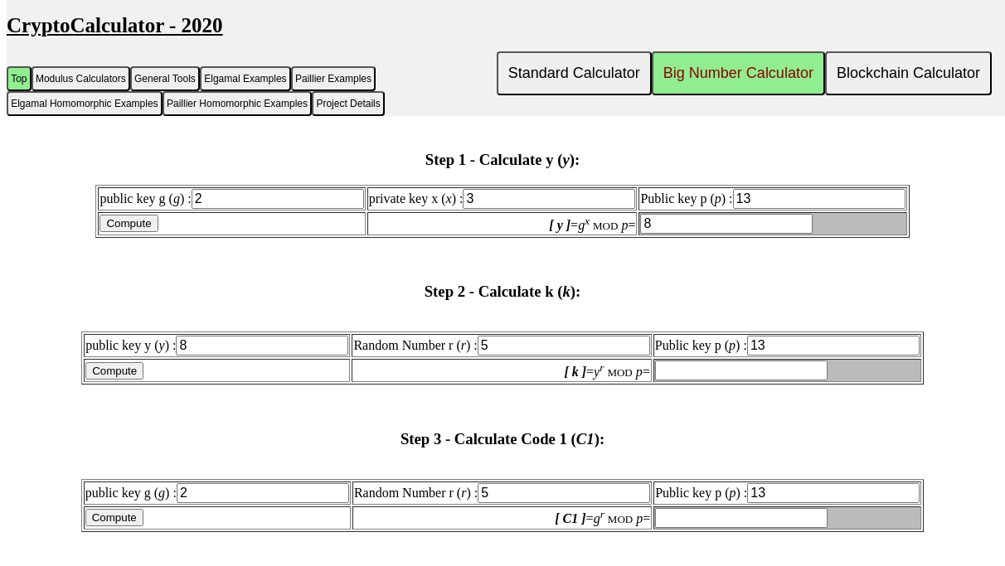
click at [143, 380] on input "Compute" at bounding box center [114, 370] width 58 height 17
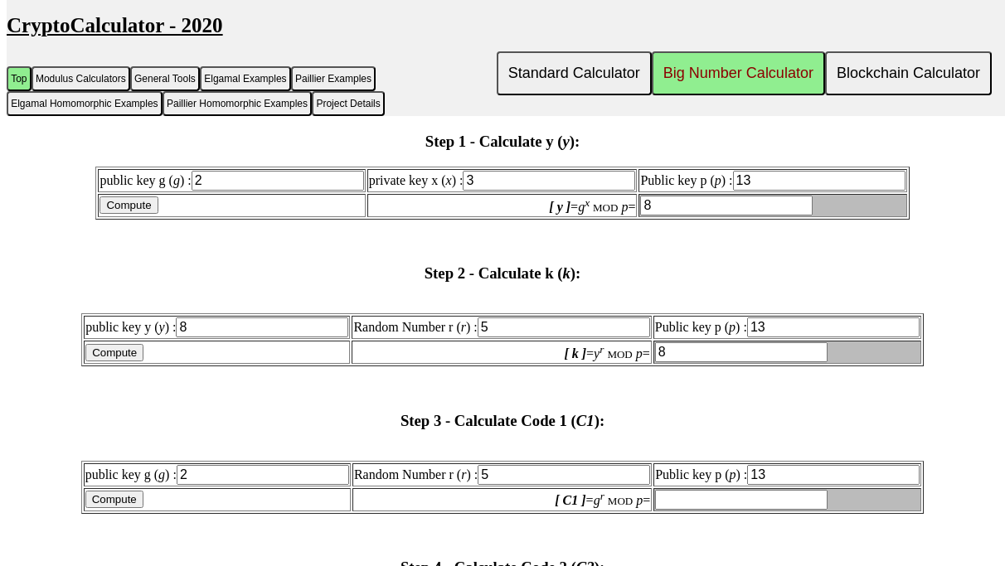
scroll to position [2132, 0]
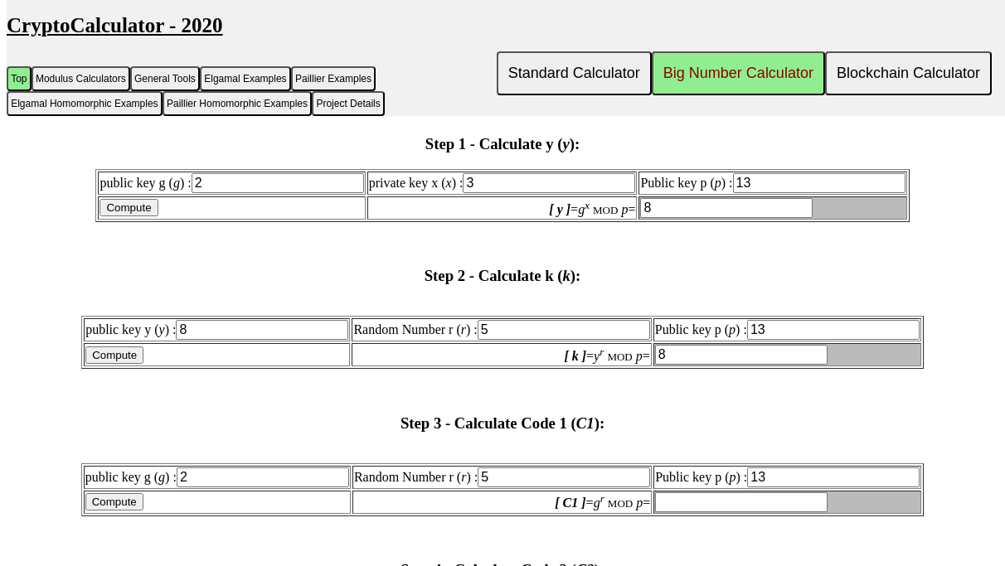
click at [143, 364] on input "Compute" at bounding box center [114, 354] width 58 height 17
click at [157, 216] on input "Compute" at bounding box center [128, 207] width 58 height 17
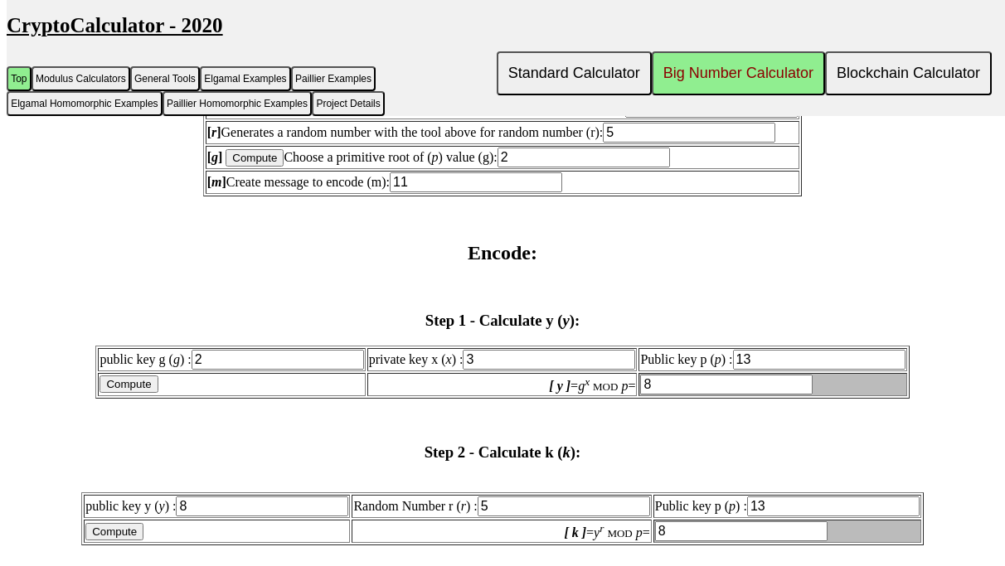
scroll to position [1993, 0]
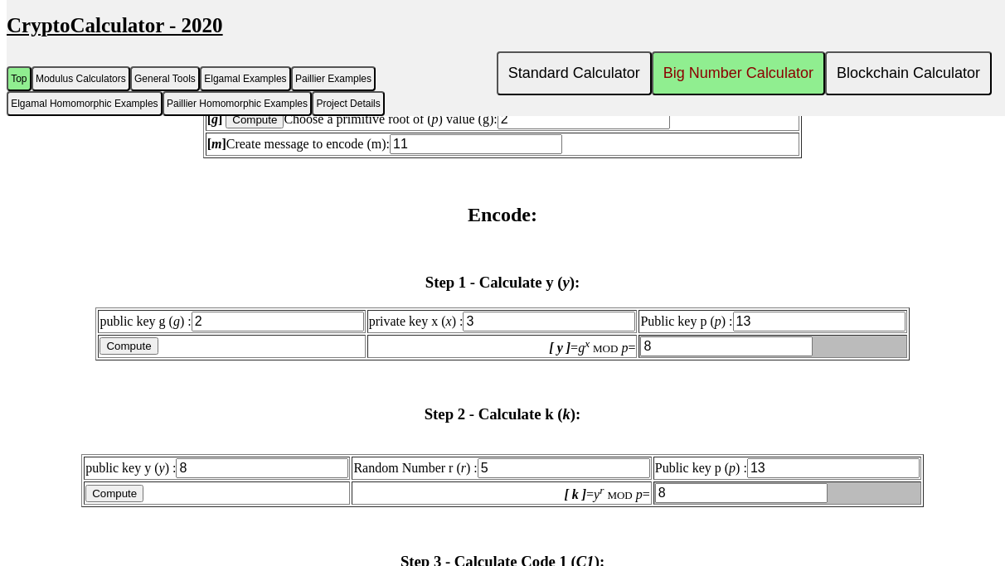
click at [157, 355] on input "Compute" at bounding box center [128, 345] width 58 height 17
click at [143, 502] on input "Compute" at bounding box center [114, 493] width 58 height 17
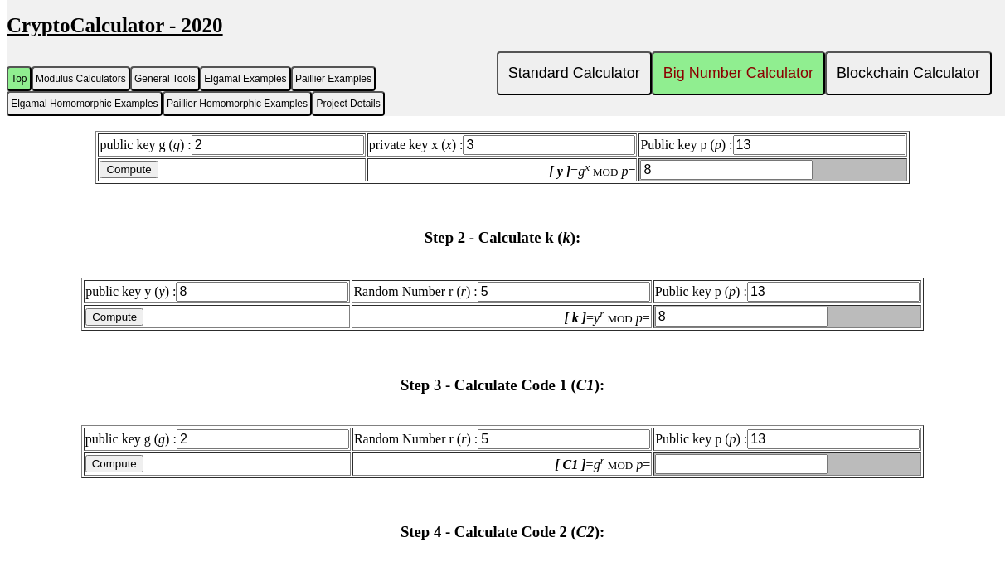
scroll to position [2171, 0]
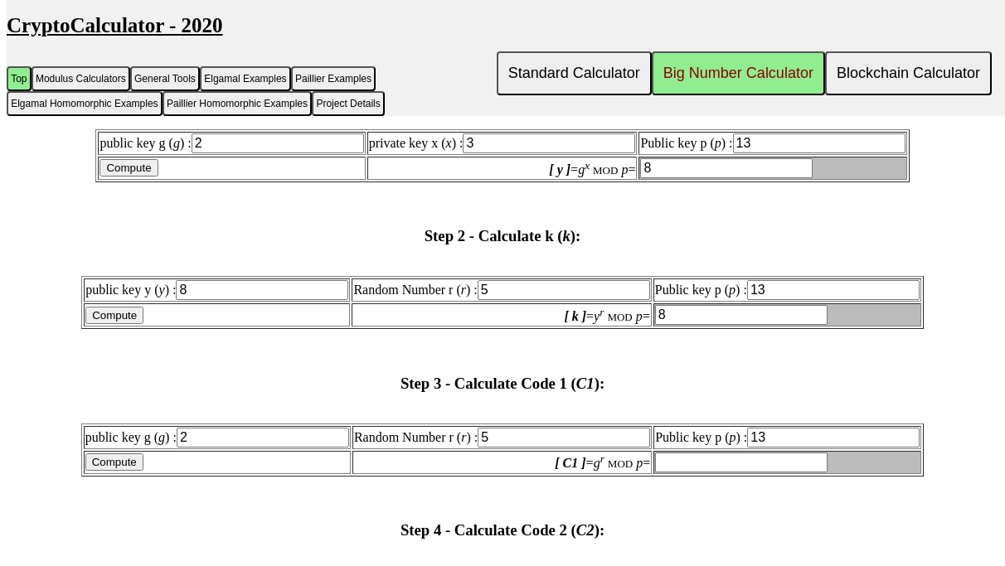
click at [143, 471] on input "Compute" at bounding box center [114, 461] width 58 height 17
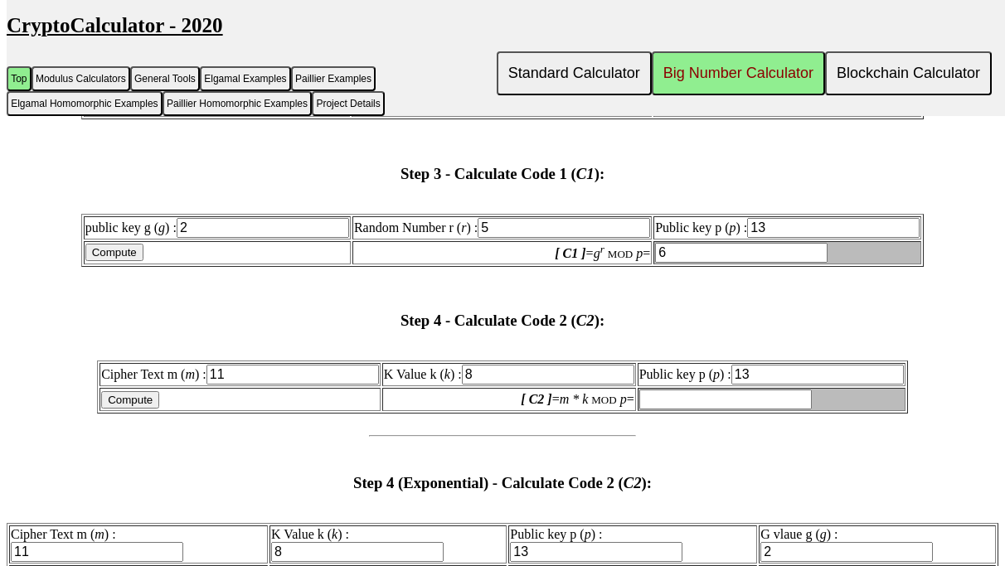
scroll to position [2389, 0]
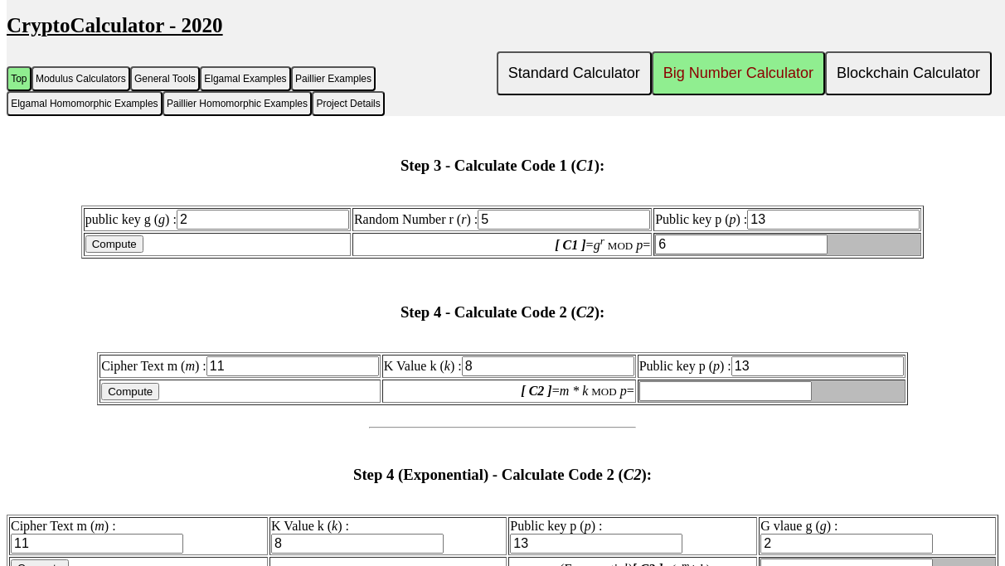
click at [159, 400] on input "Compute" at bounding box center [130, 391] width 58 height 17
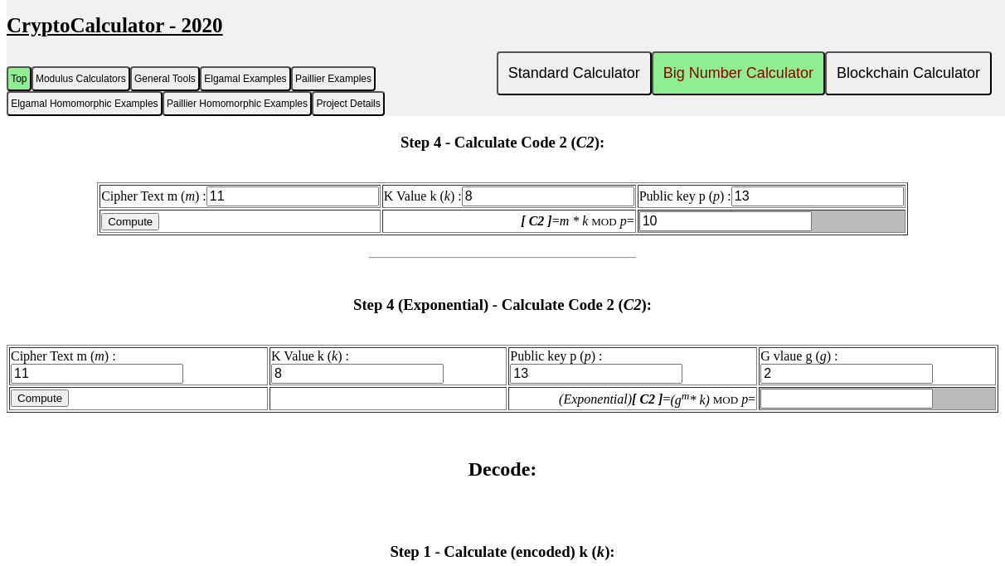
scroll to position [2562, 0]
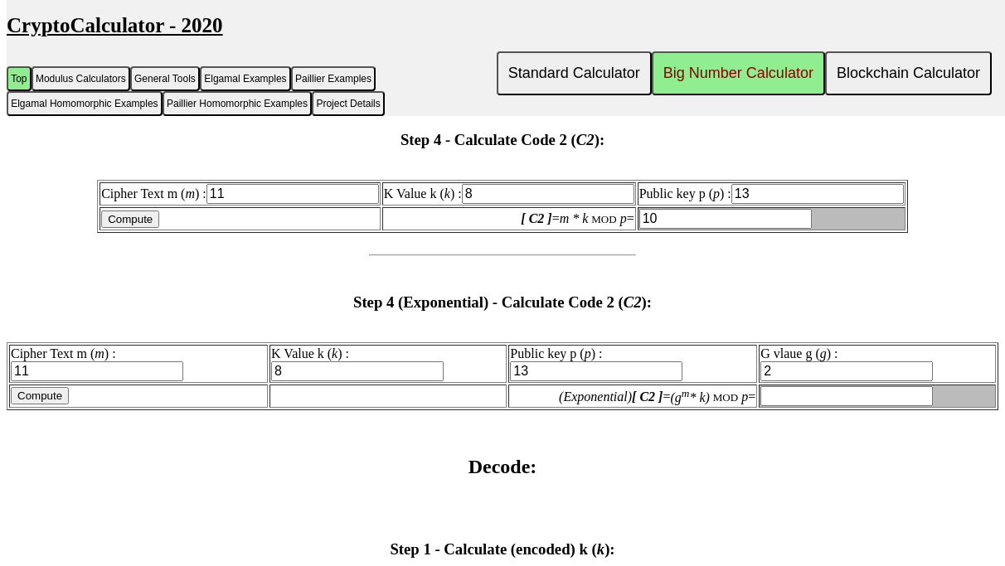
click at [64, 404] on input "Compute" at bounding box center [40, 395] width 58 height 17
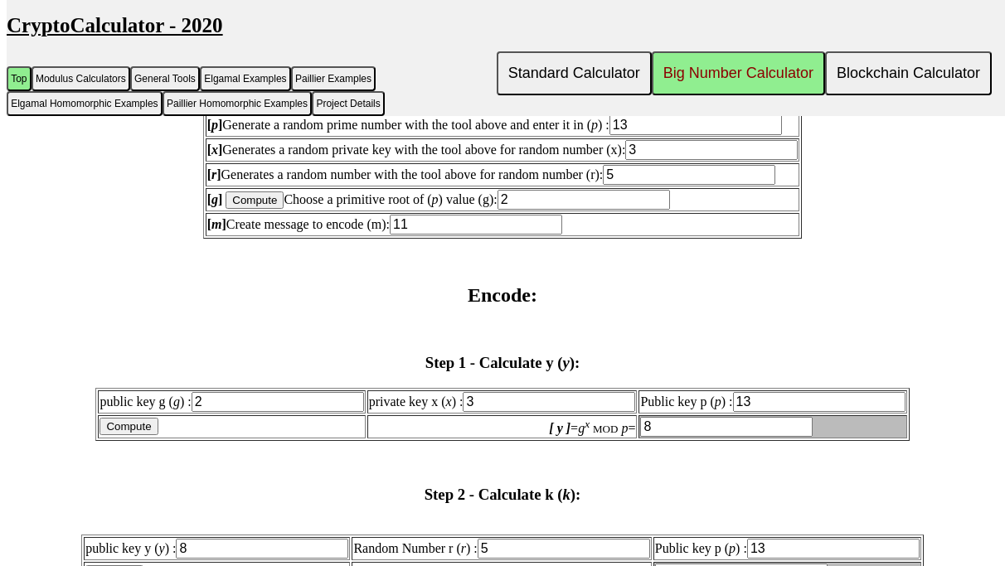
scroll to position [1910, 0]
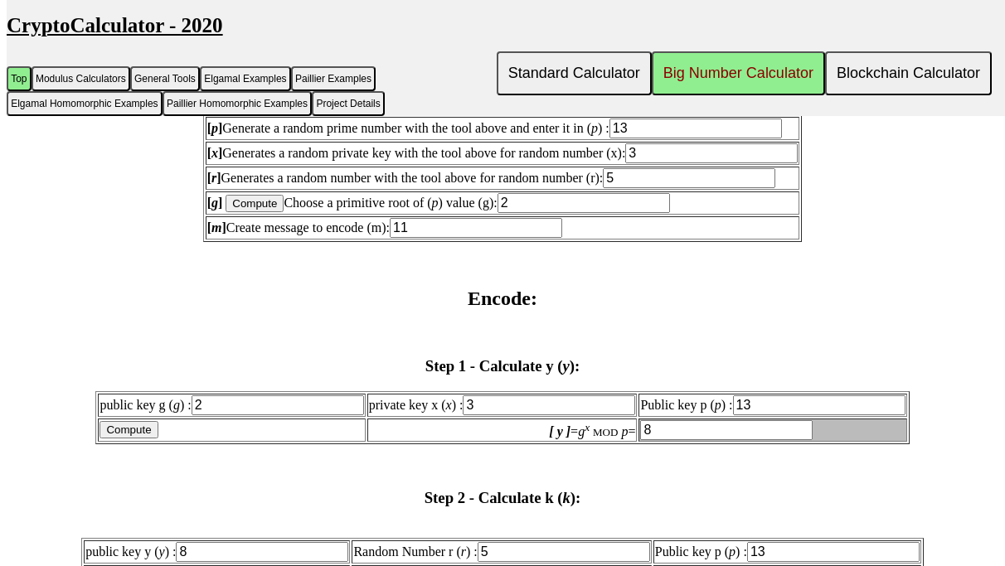
drag, startPoint x: 550, startPoint y: 421, endPoint x: 493, endPoint y: 421, distance: 57.2
click at [493, 415] on input "3" at bounding box center [548, 405] width 172 height 20
drag, startPoint x: 491, startPoint y: 427, endPoint x: 464, endPoint y: 425, distance: 26.6
click at [463, 417] on td "private key x ( x ) : 3" at bounding box center [502, 405] width 270 height 23
click at [491, 415] on input "3" at bounding box center [548, 405] width 172 height 20
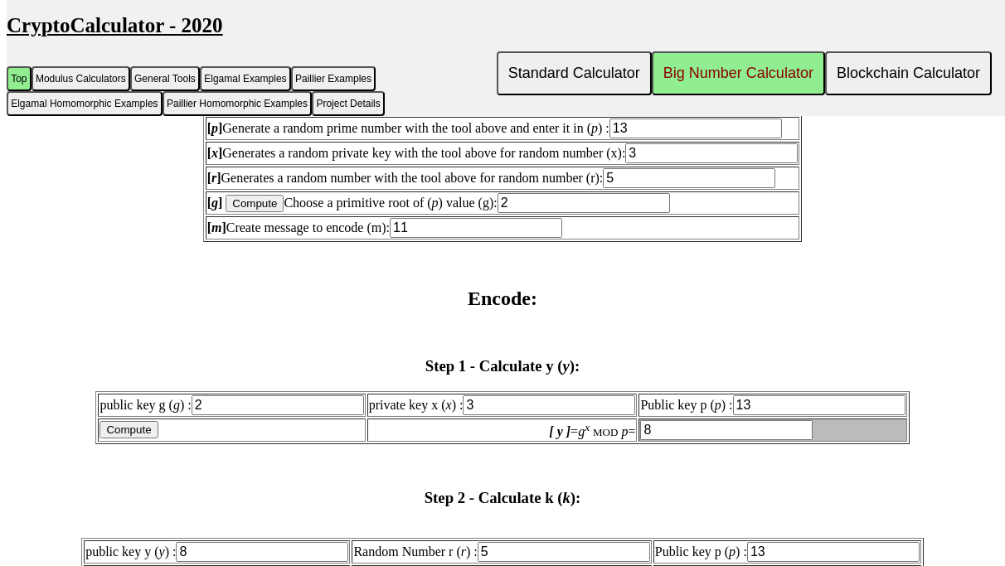
click at [480, 415] on input "3" at bounding box center [548, 405] width 172 height 20
click at [736, 415] on input "13" at bounding box center [819, 405] width 172 height 20
click at [157, 438] on input "Compute" at bounding box center [128, 429] width 58 height 17
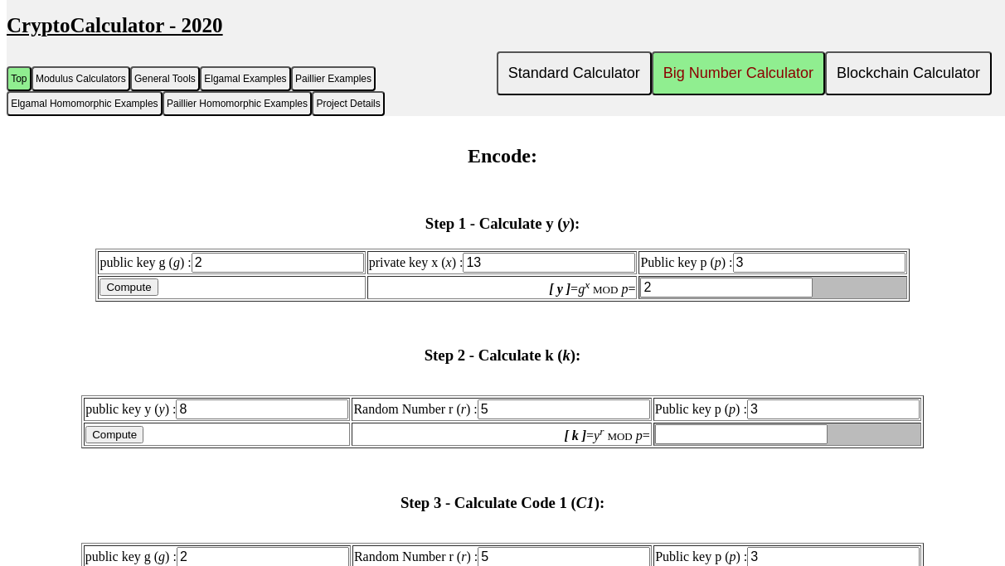
scroll to position [2061, 0]
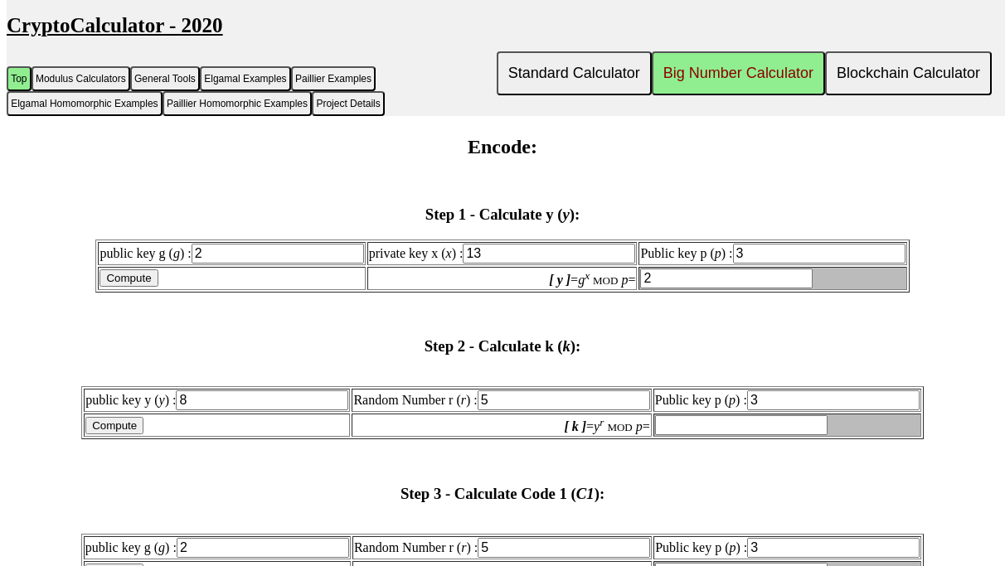
click at [747, 410] on input "3" at bounding box center [833, 400] width 172 height 20
click at [733, 264] on input "13" at bounding box center [819, 254] width 172 height 20
click at [491, 264] on input "13" at bounding box center [548, 254] width 172 height 20
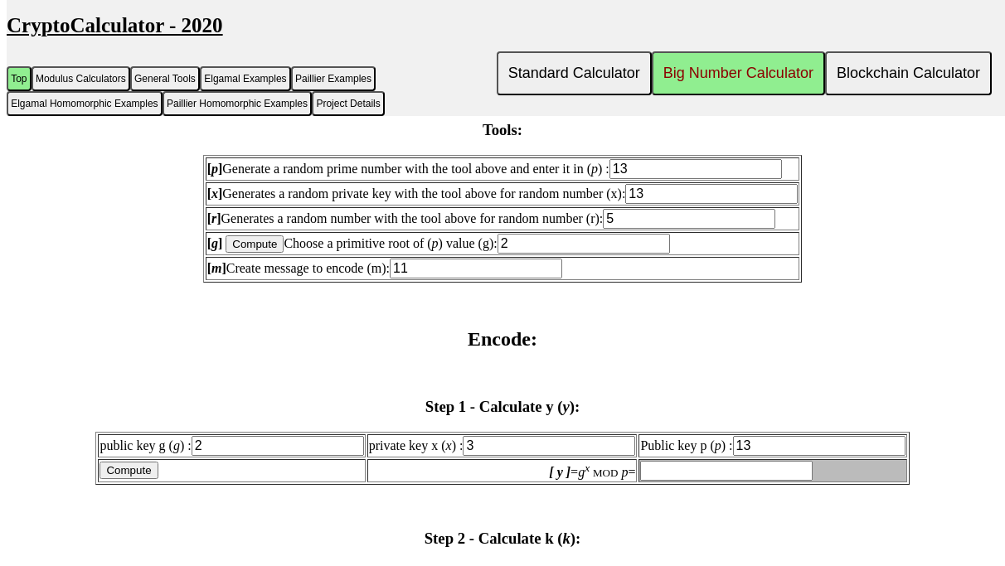
scroll to position [1868, 0]
click at [659, 205] on input "3" at bounding box center [711, 195] width 172 height 20
click at [522, 457] on input "3" at bounding box center [548, 447] width 172 height 20
click at [167, 483] on td "Compute" at bounding box center [231, 471] width 267 height 23
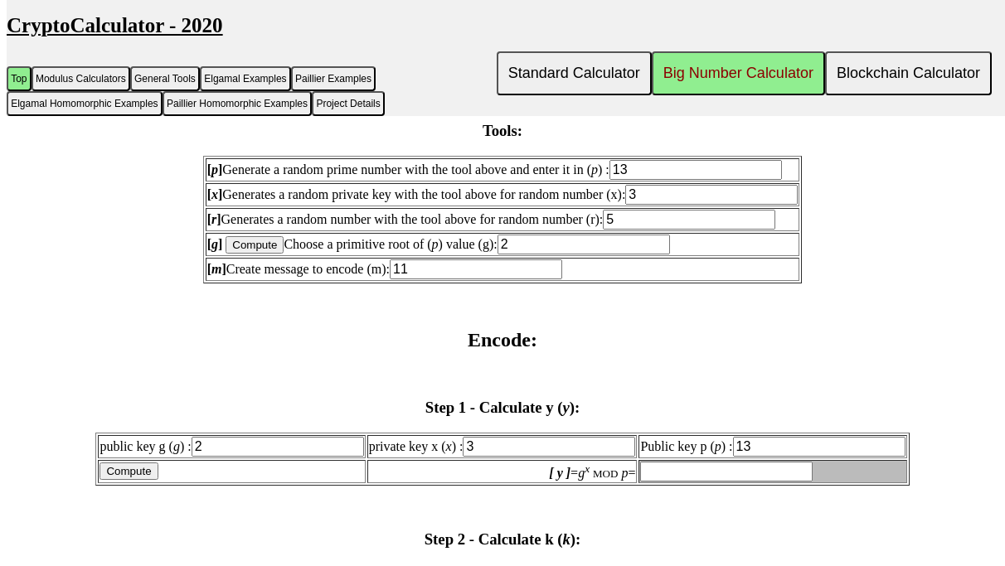
click at [157, 480] on input "Compute" at bounding box center [128, 470] width 58 height 17
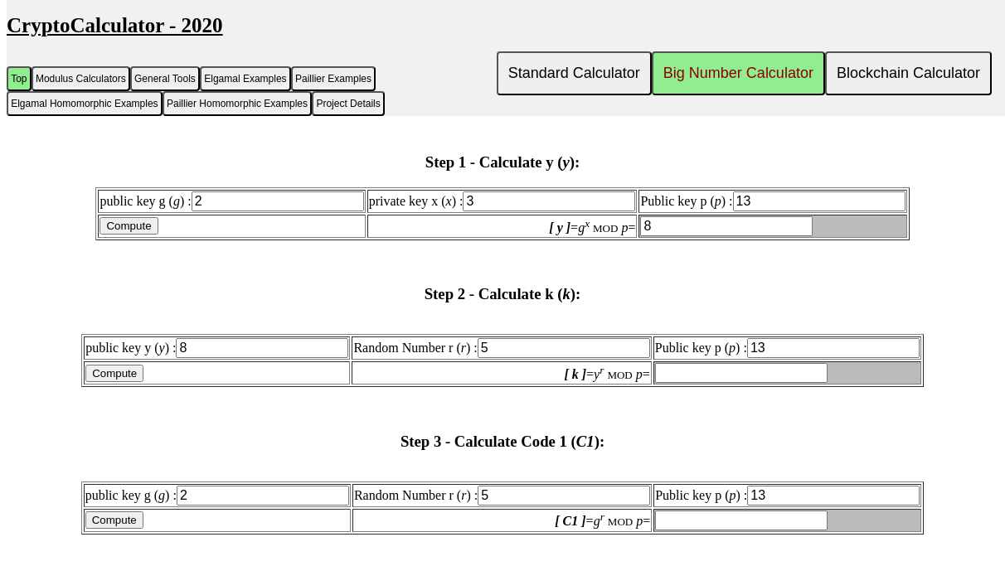
scroll to position [2115, 0]
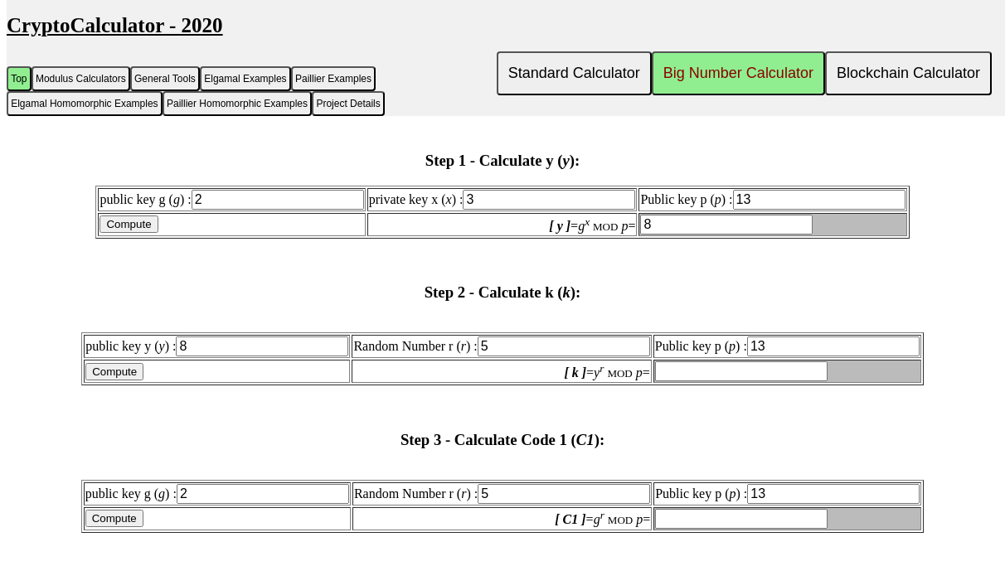
click at [143, 380] on input "Compute" at bounding box center [114, 371] width 58 height 17
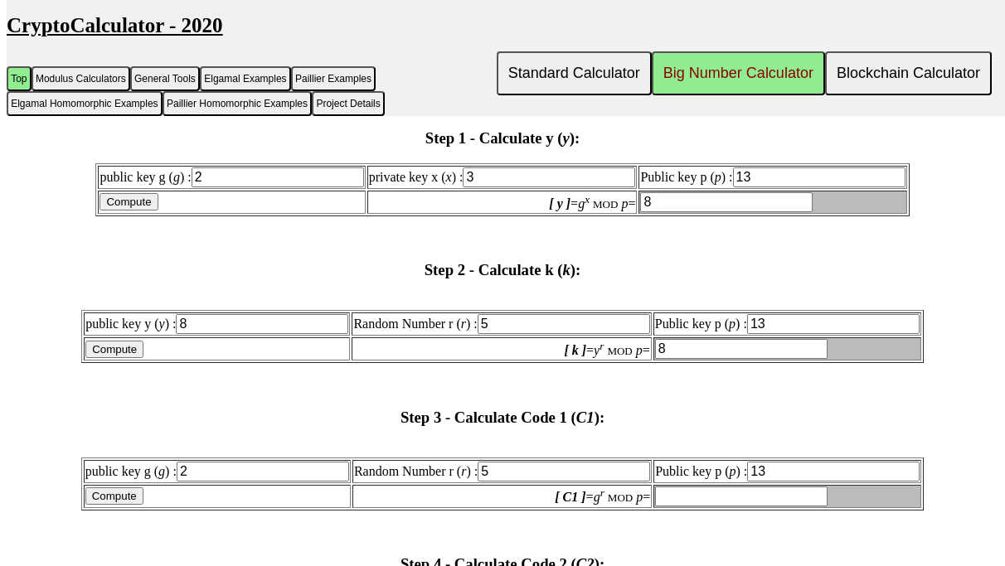
scroll to position [2137, 0]
click at [770, 335] on input "13" at bounding box center [833, 325] width 172 height 20
click at [143, 506] on input "Compute" at bounding box center [114, 496] width 58 height 17
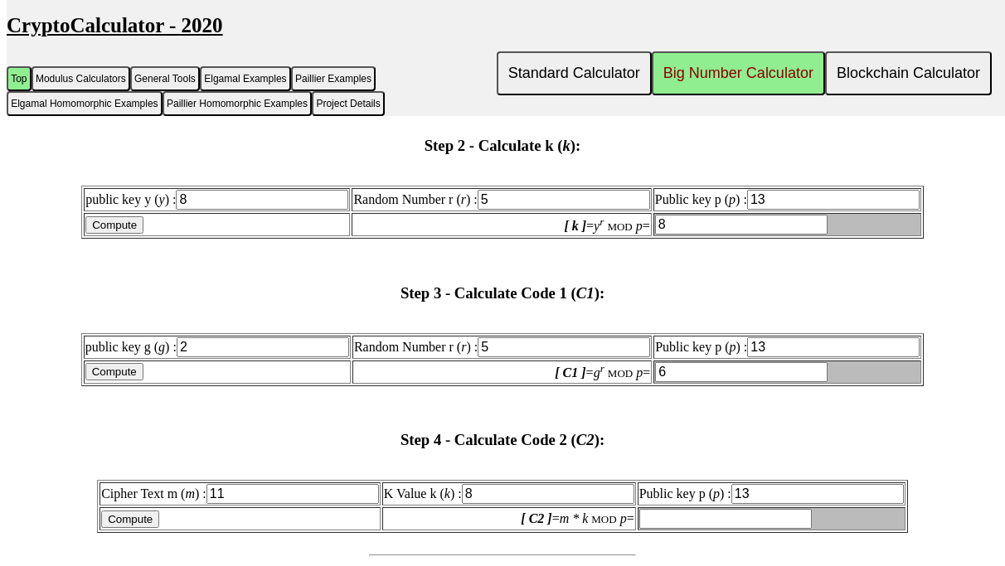
click at [152, 528] on input "Compute" at bounding box center [130, 519] width 58 height 17
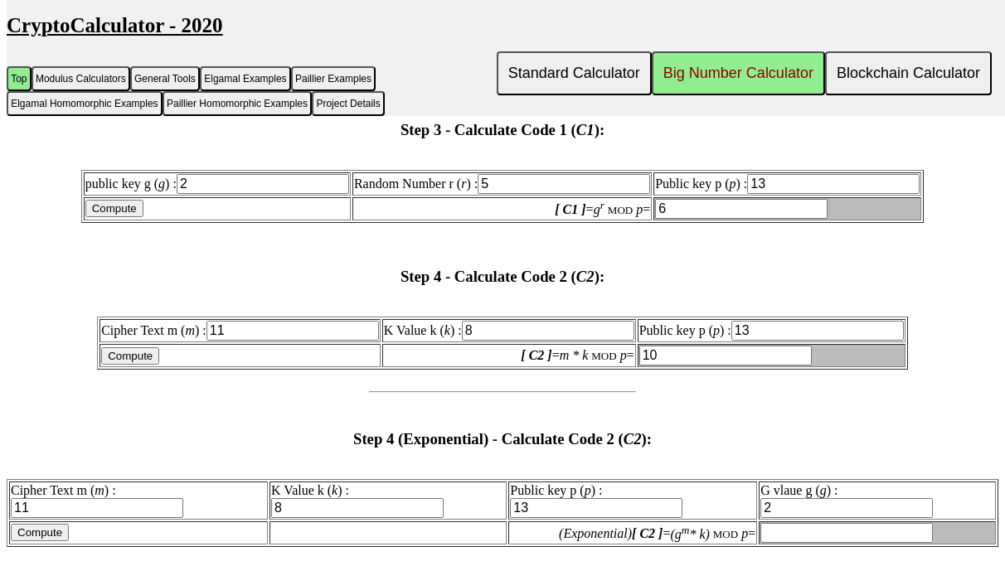
scroll to position [2494, 0]
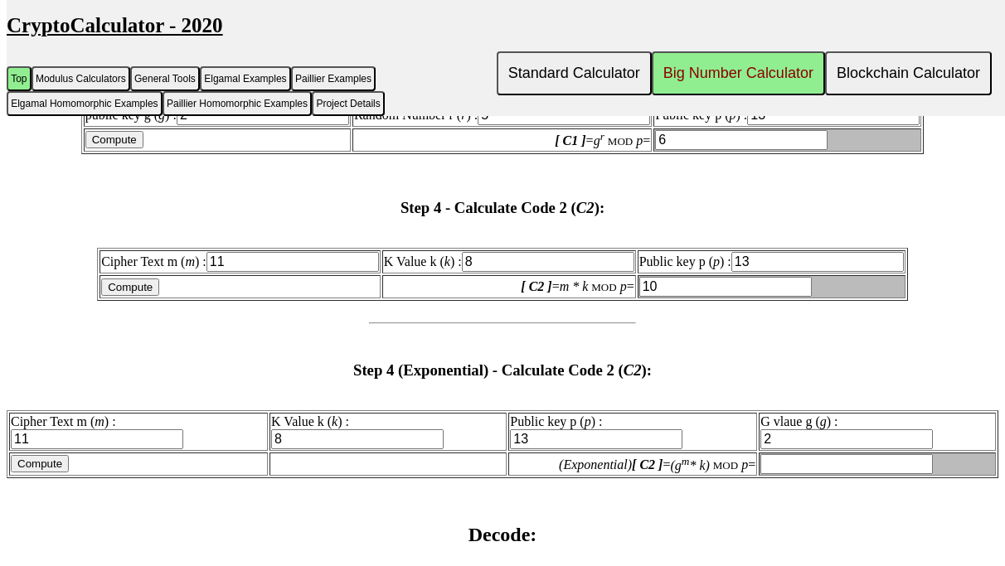
click at [69, 472] on input "Compute" at bounding box center [40, 463] width 58 height 17
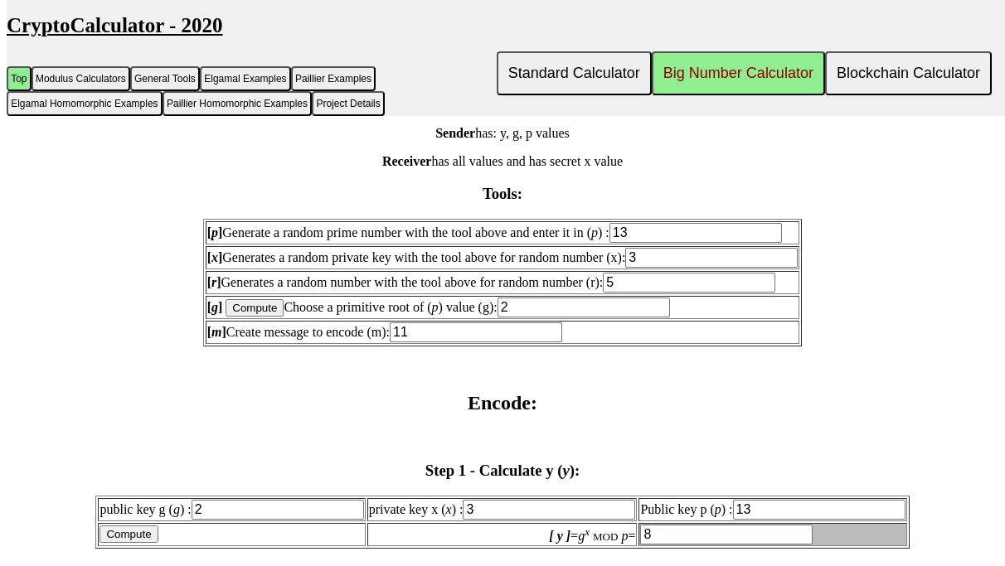
scroll to position [1812, 0]
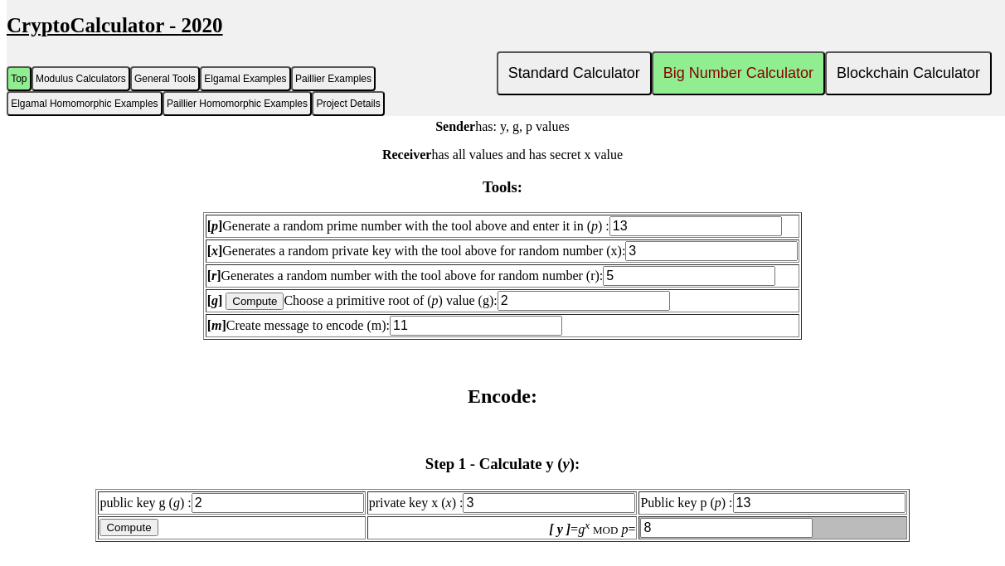
drag, startPoint x: 671, startPoint y: 303, endPoint x: 584, endPoint y: 300, distance: 87.1
click at [584, 288] on td "[ r ] Generates a random number with the tool above for random number (r): 5" at bounding box center [503, 275] width 594 height 23
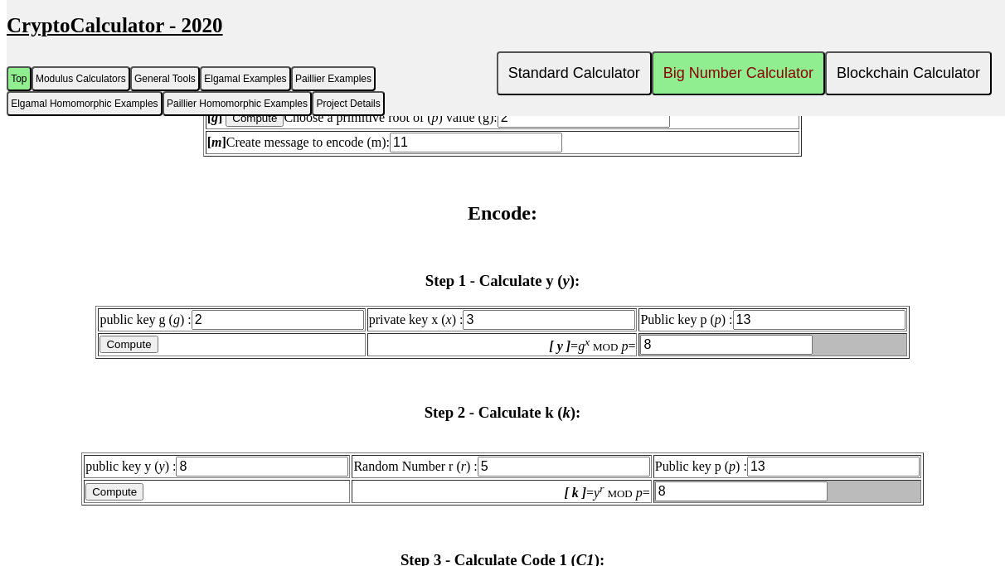
scroll to position [1996, 0]
click at [463, 356] on td "[ y ] = g x MOD p =" at bounding box center [502, 343] width 270 height 23
click at [157, 352] on input "Compute" at bounding box center [128, 343] width 58 height 17
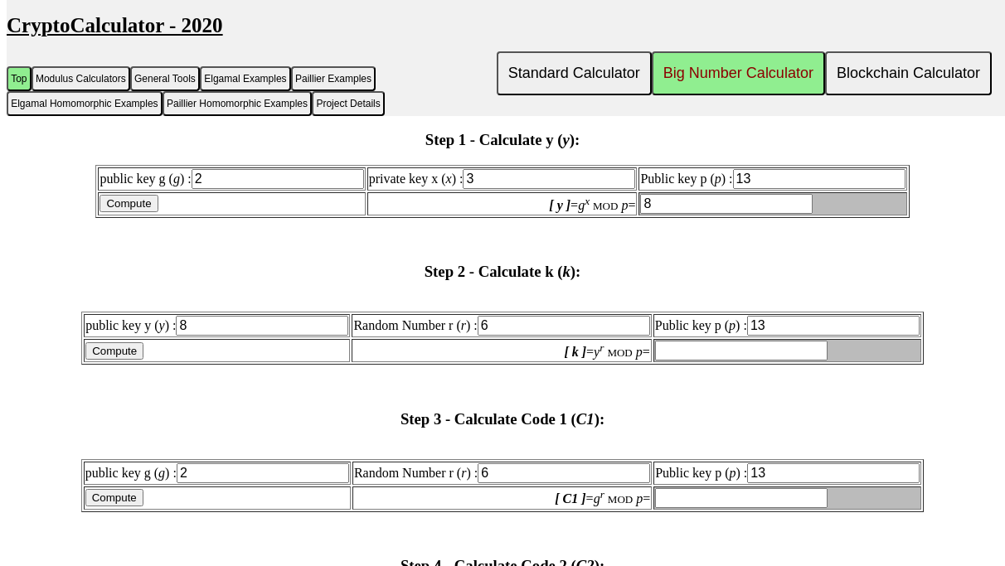
click at [143, 360] on input "Compute" at bounding box center [114, 350] width 58 height 17
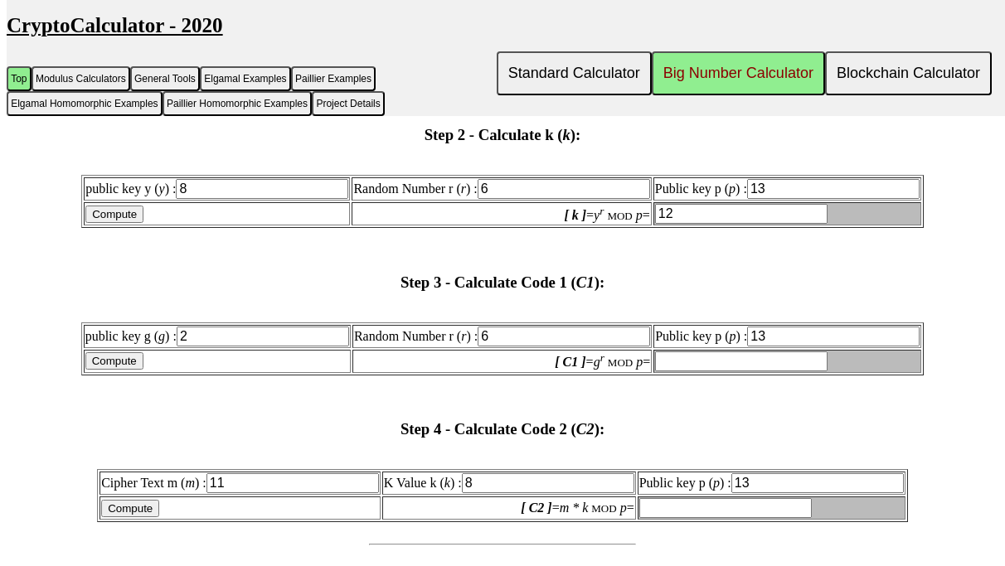
click at [143, 370] on input "Compute" at bounding box center [114, 360] width 58 height 17
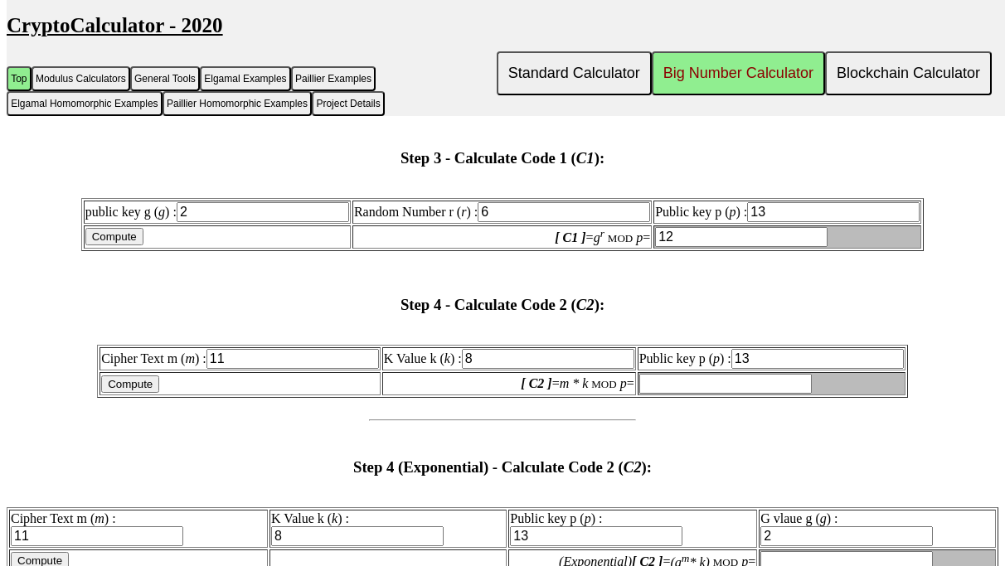
click at [144, 393] on input "Compute" at bounding box center [130, 383] width 58 height 17
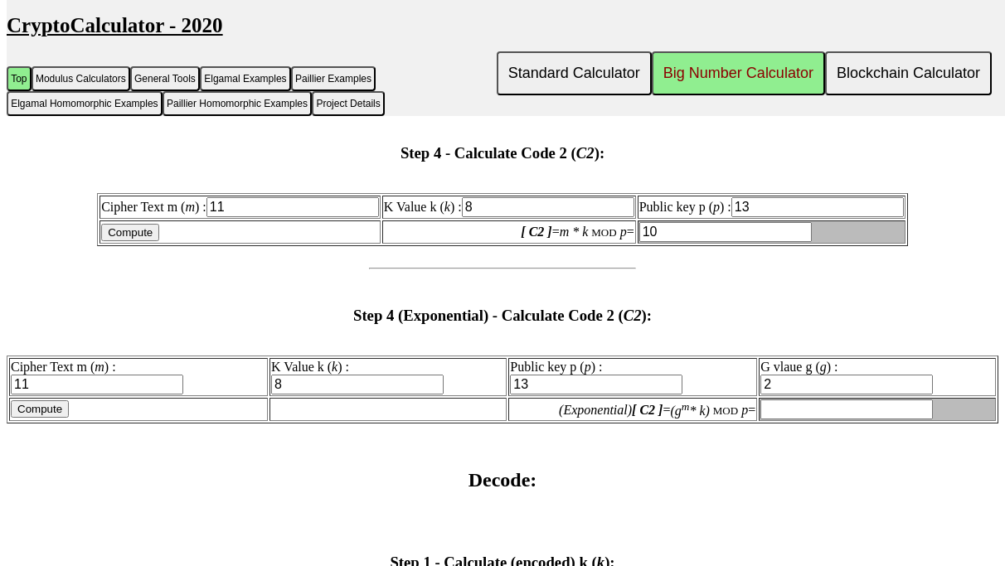
scroll to position [2549, 0]
click at [59, 417] on input "Compute" at bounding box center [40, 407] width 58 height 17
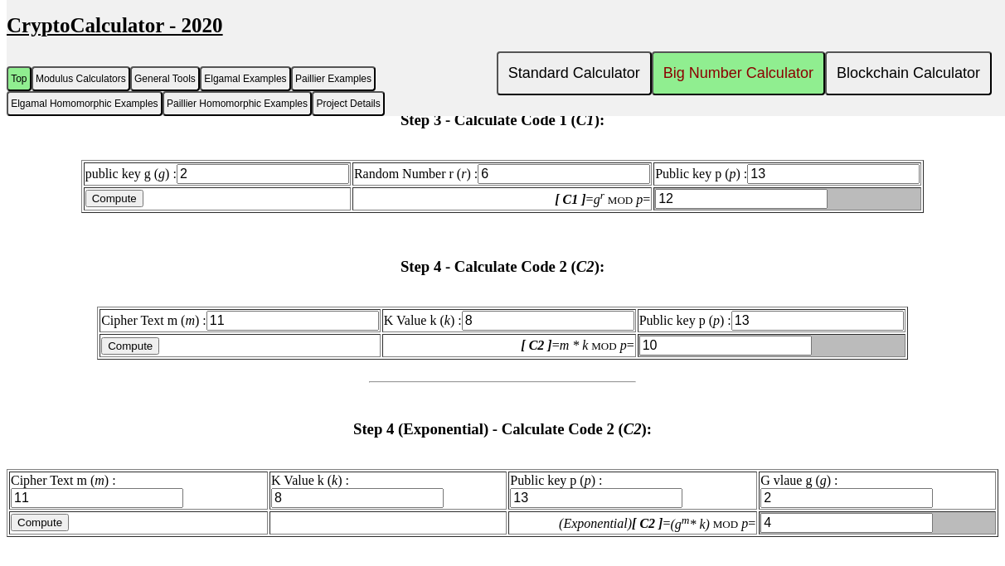
scroll to position [2438, 0]
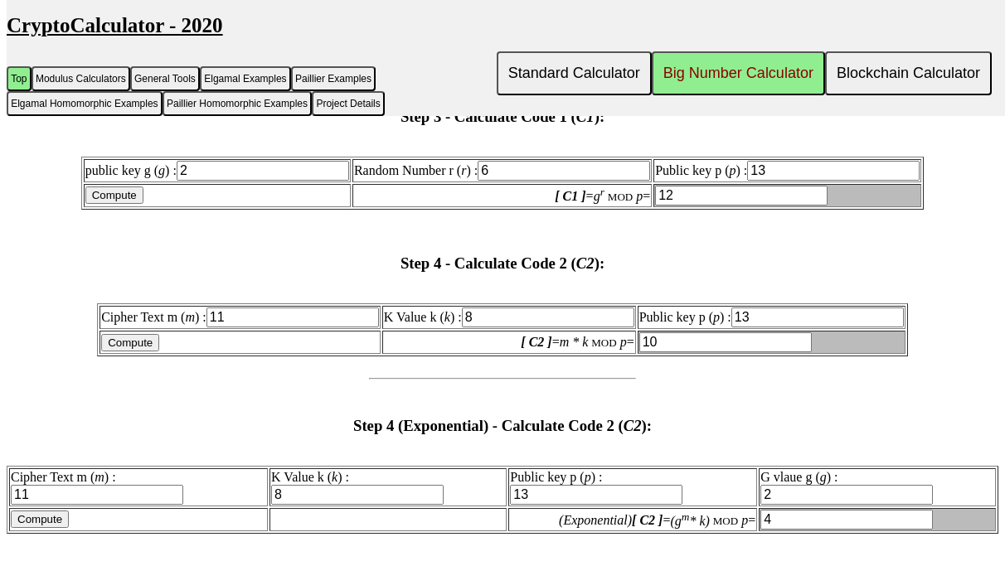
drag, startPoint x: 516, startPoint y: 343, endPoint x: 419, endPoint y: 339, distance: 97.1
click at [419, 329] on td "K Value k ( k ) : 8" at bounding box center [509, 317] width 254 height 23
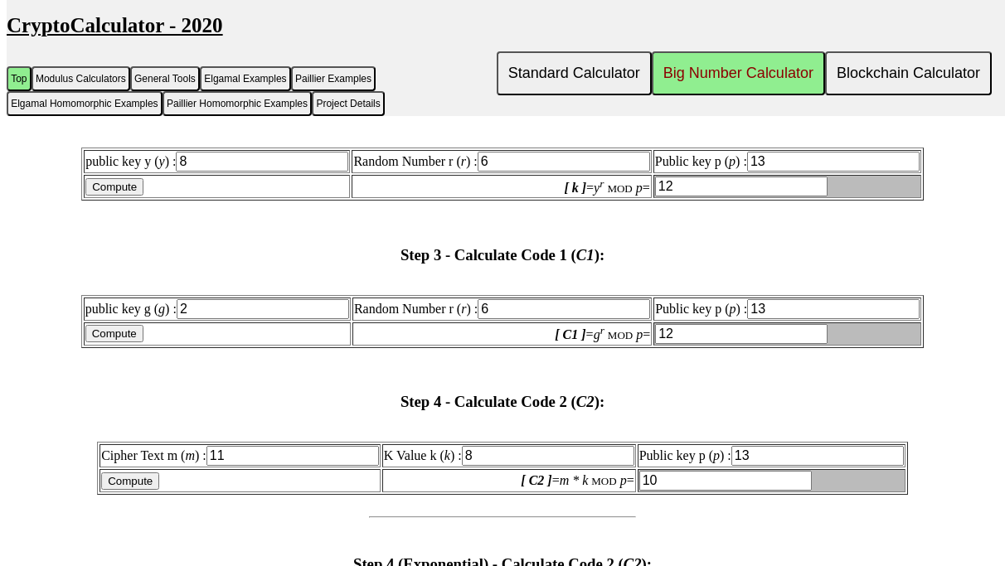
scroll to position [2259, 0]
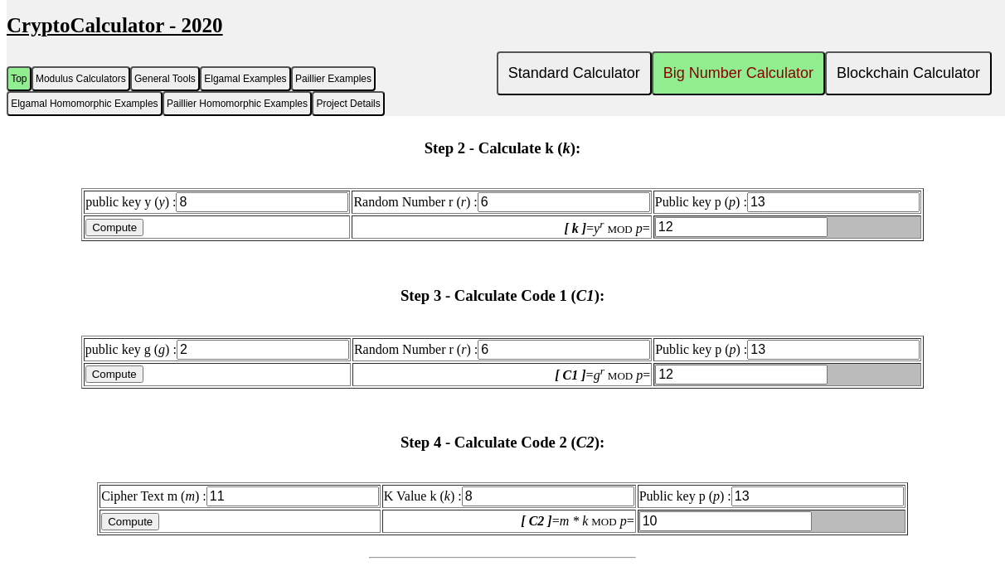
click at [143, 236] on input "Compute" at bounding box center [114, 227] width 58 height 17
click at [581, 212] on input "6" at bounding box center [563, 202] width 172 height 20
click at [341, 212] on input "8" at bounding box center [262, 202] width 172 height 20
click at [825, 212] on input "13" at bounding box center [833, 202] width 172 height 20
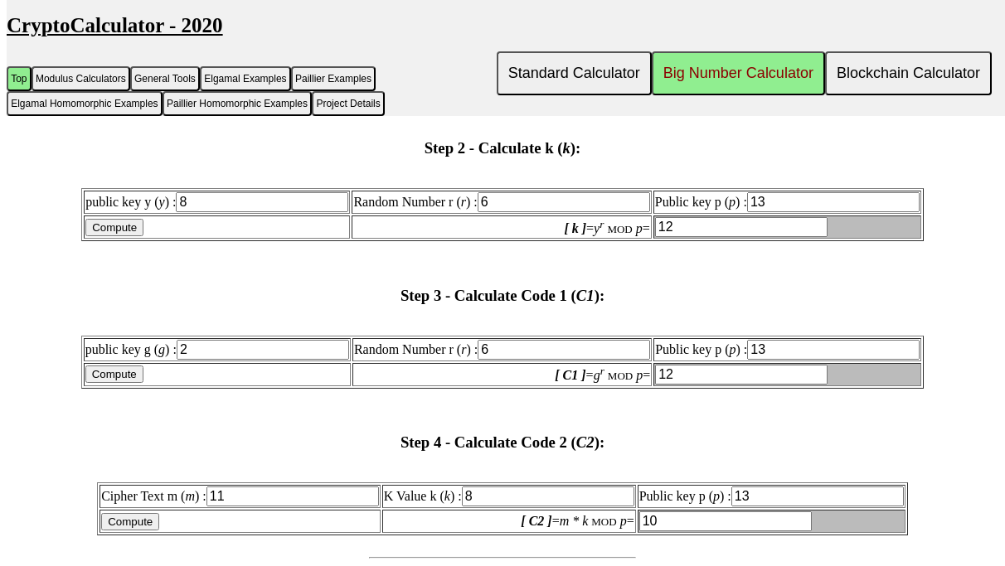
click at [143, 236] on input "Compute" at bounding box center [114, 227] width 58 height 17
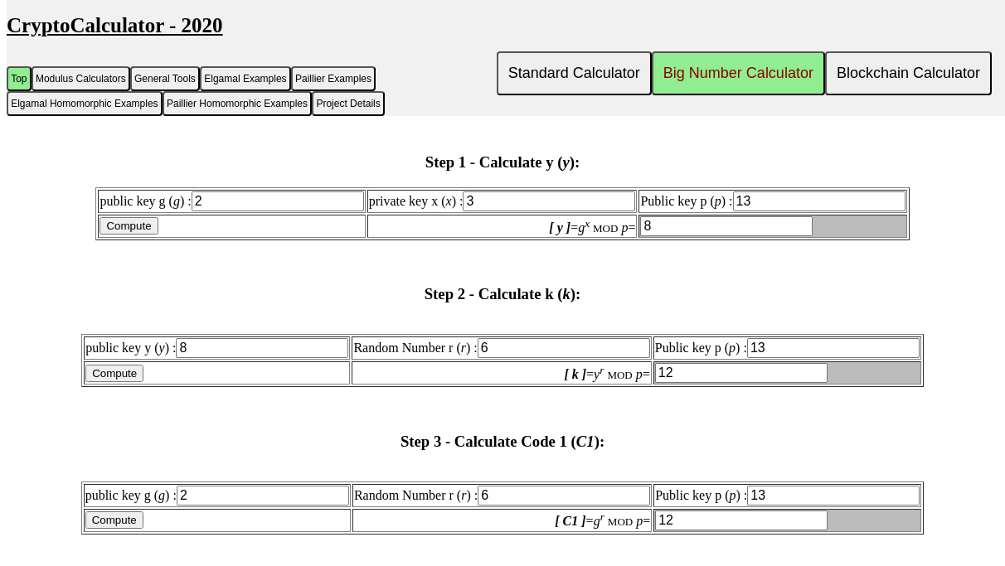
scroll to position [2083, 0]
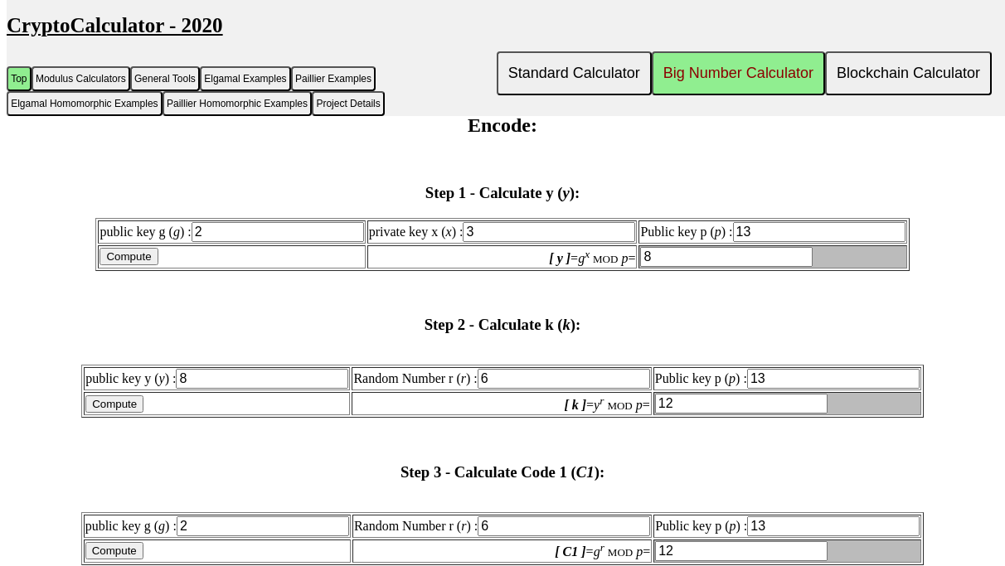
click at [293, 242] on table "public key g ( g ) : 2 private key x ( x ) : 3 Public key p ( p ) : 13 Compute …" at bounding box center [501, 244] width 813 height 53
click at [298, 242] on input "2" at bounding box center [277, 232] width 172 height 20
click at [582, 242] on input "3" at bounding box center [548, 232] width 172 height 20
click at [768, 242] on input "13" at bounding box center [819, 232] width 172 height 20
click at [157, 265] on input "Compute" at bounding box center [128, 256] width 58 height 17
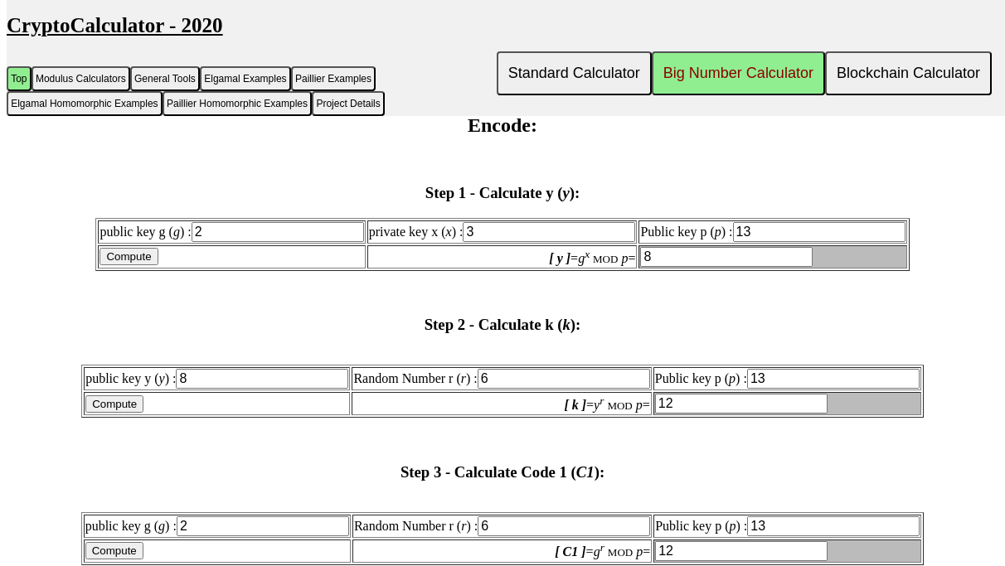
click at [157, 265] on input "Compute" at bounding box center [128, 256] width 58 height 17
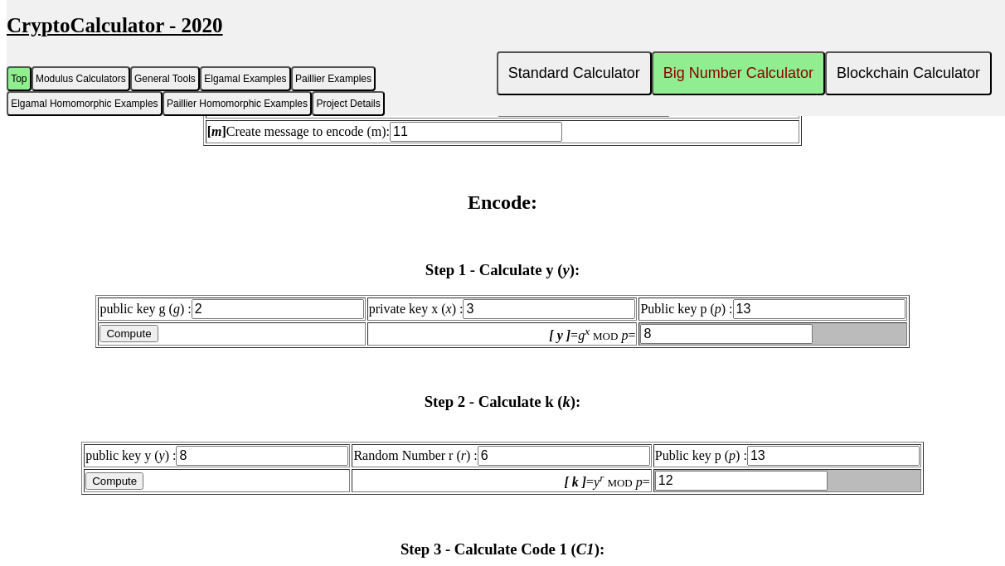
scroll to position [2005, 0]
click at [143, 491] on input "Compute" at bounding box center [114, 481] width 58 height 17
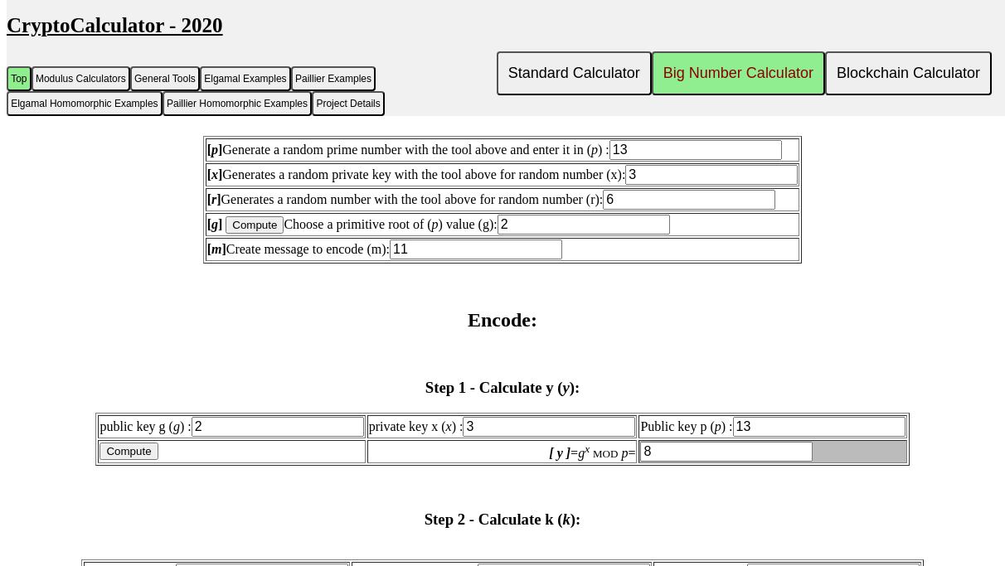
scroll to position [1889, 0]
click at [157, 459] on input "Compute" at bounding box center [128, 450] width 58 height 17
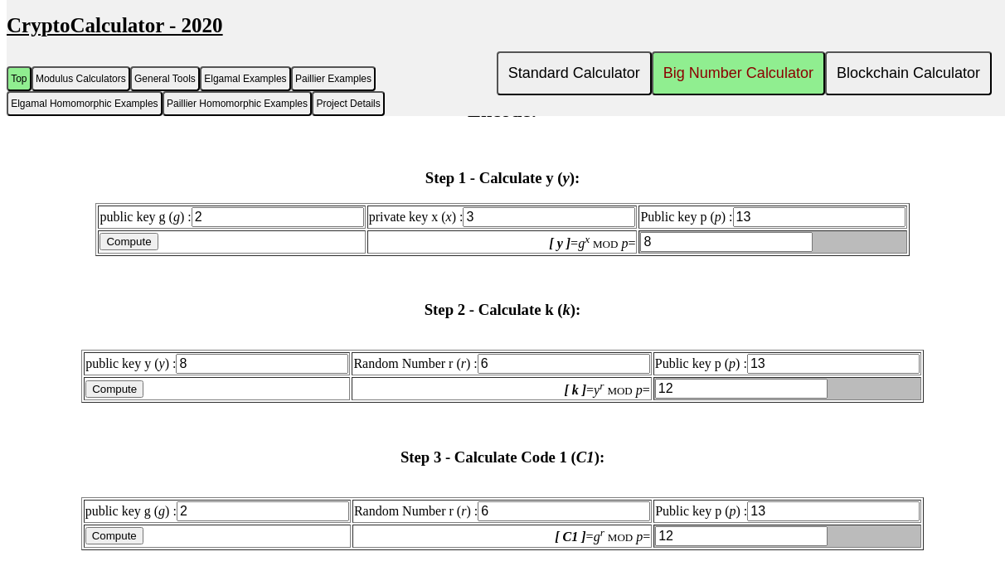
scroll to position [2099, 0]
click at [160, 399] on td "Compute" at bounding box center [217, 387] width 266 height 23
click at [143, 397] on input "Compute" at bounding box center [114, 388] width 58 height 17
drag, startPoint x: 667, startPoint y: 411, endPoint x: 595, endPoint y: 408, distance: 72.2
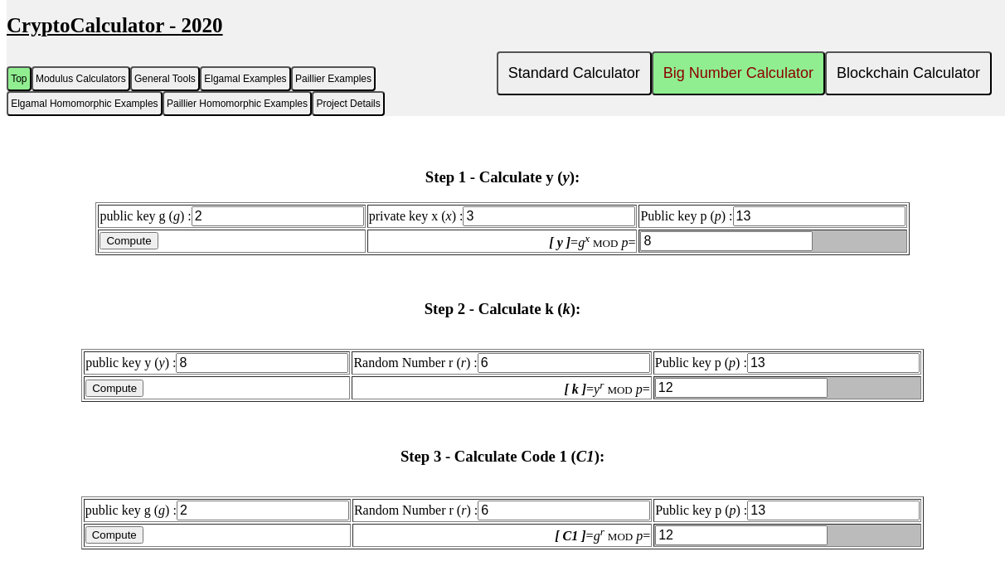
click at [595, 399] on tr "Compute [ k ] = y r MOD p = 12" at bounding box center [502, 387] width 837 height 23
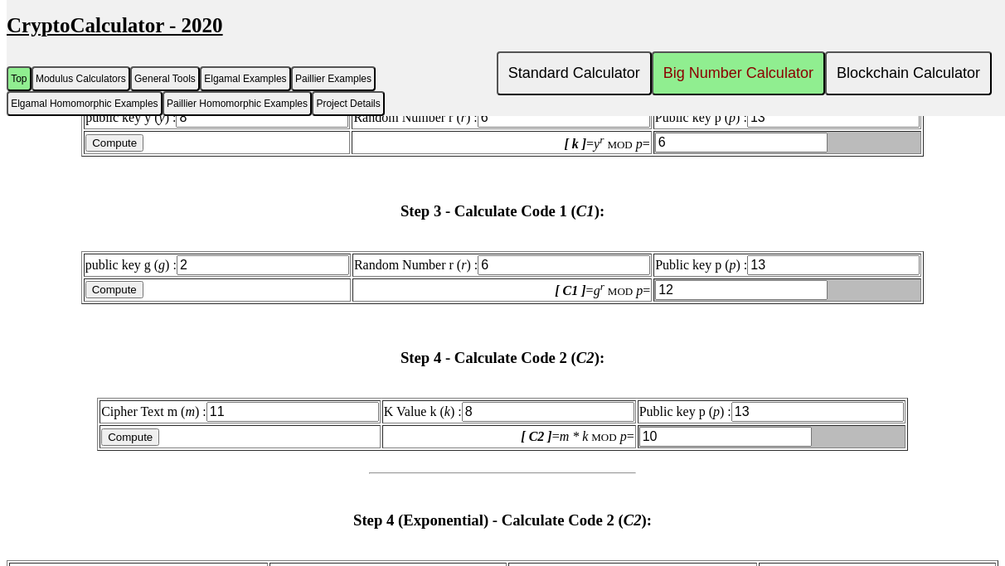
scroll to position [2341, 0]
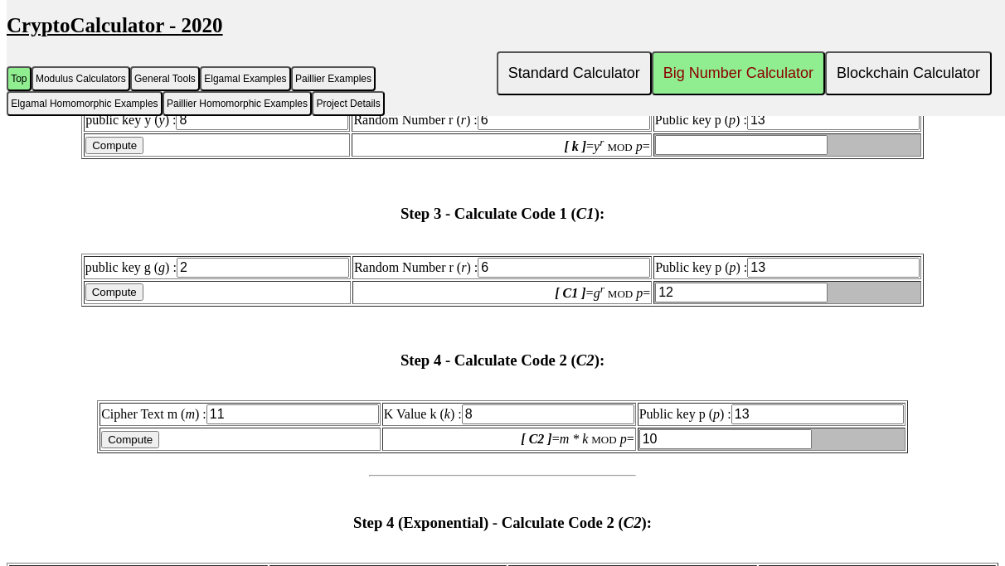
click at [143, 279] on td "public key g ( g ) : 2" at bounding box center [217, 267] width 267 height 23
click at [143, 301] on input "Compute" at bounding box center [114, 291] width 58 height 17
click at [172, 451] on td "Compute" at bounding box center [239, 439] width 281 height 23
click at [159, 448] on input "Compute" at bounding box center [130, 439] width 58 height 17
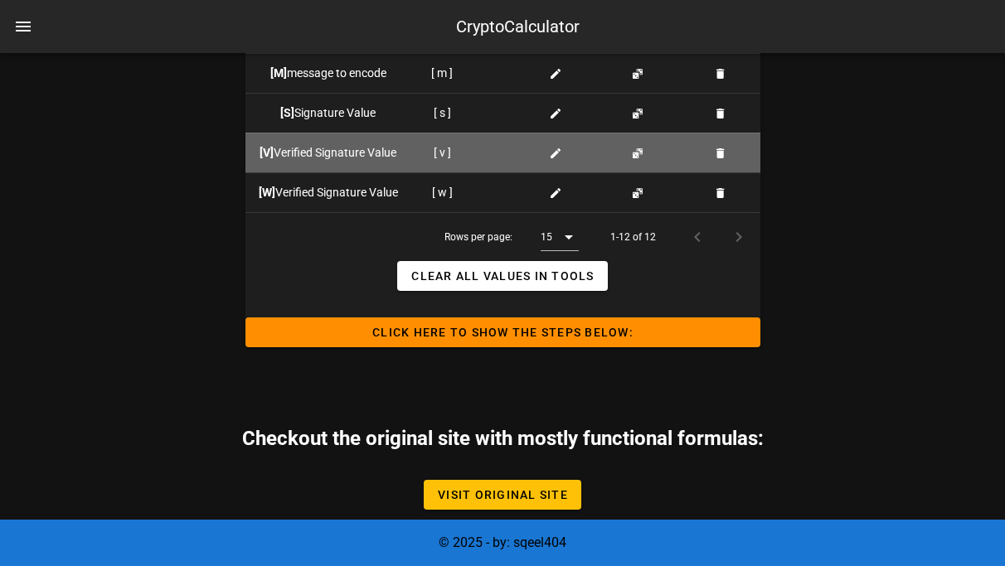
scroll to position [1974, 0]
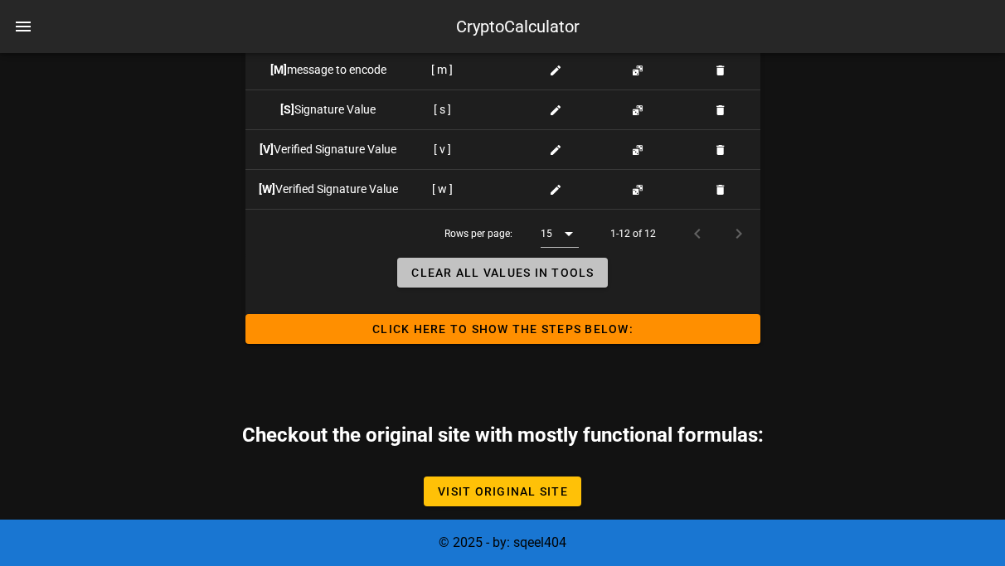
click at [543, 273] on span "Clear all Values in Tools" at bounding box center [501, 272] width 183 height 13
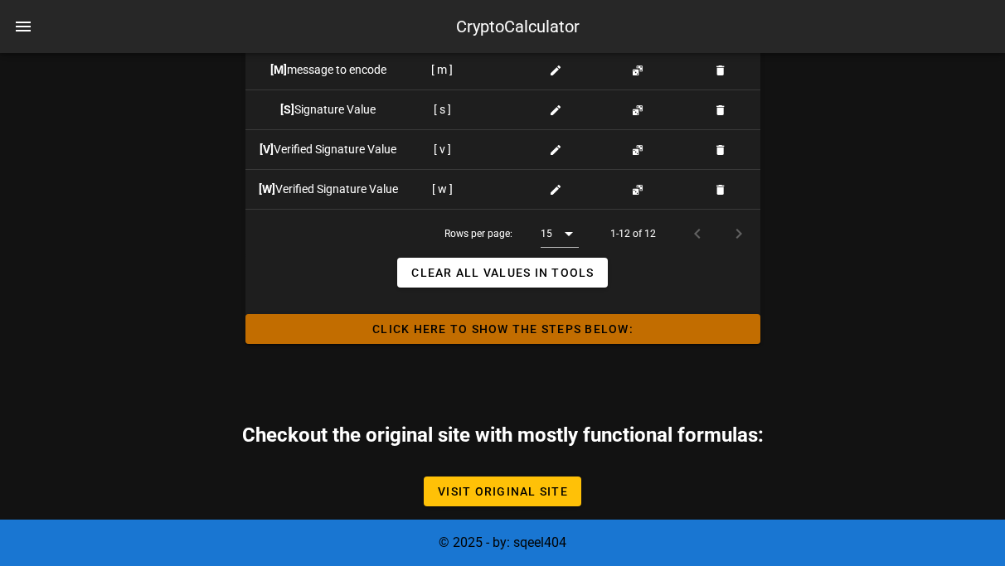
click at [530, 329] on span "Click HERE to Show the Steps Below:" at bounding box center [503, 328] width 488 height 13
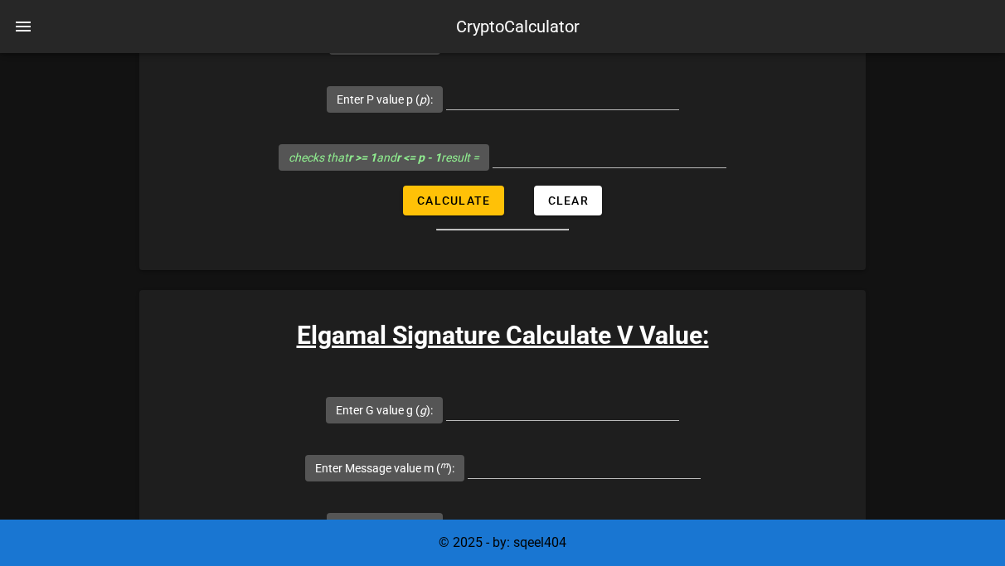
scroll to position [4263, 0]
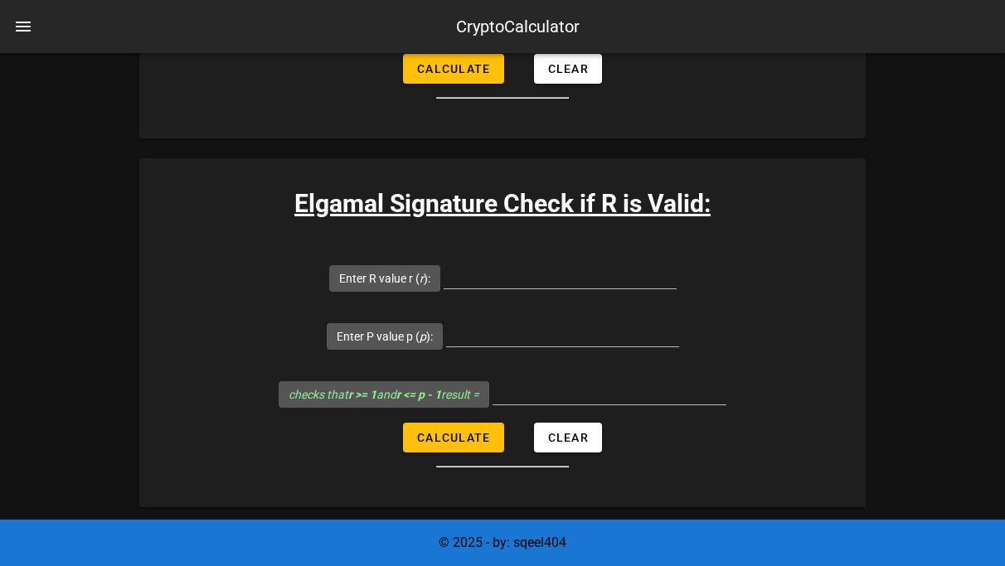
type input "2"
type input "11"
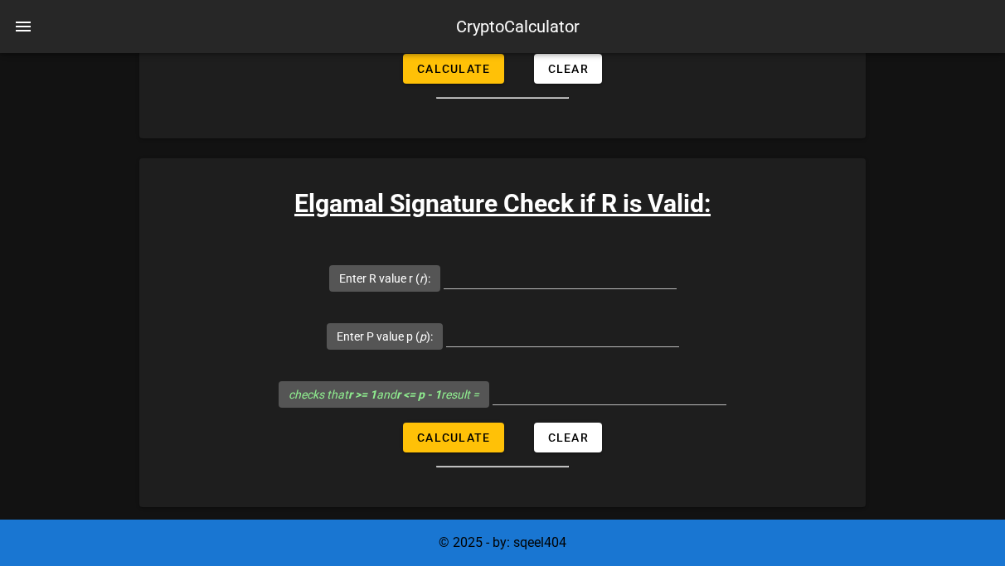
type input "13"
type input "7"
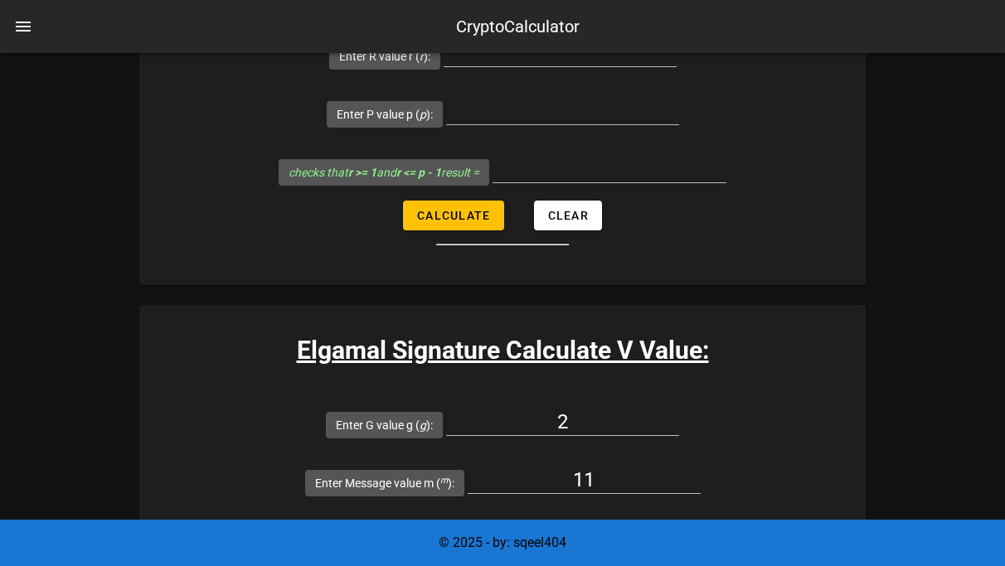
scroll to position [4488, 0]
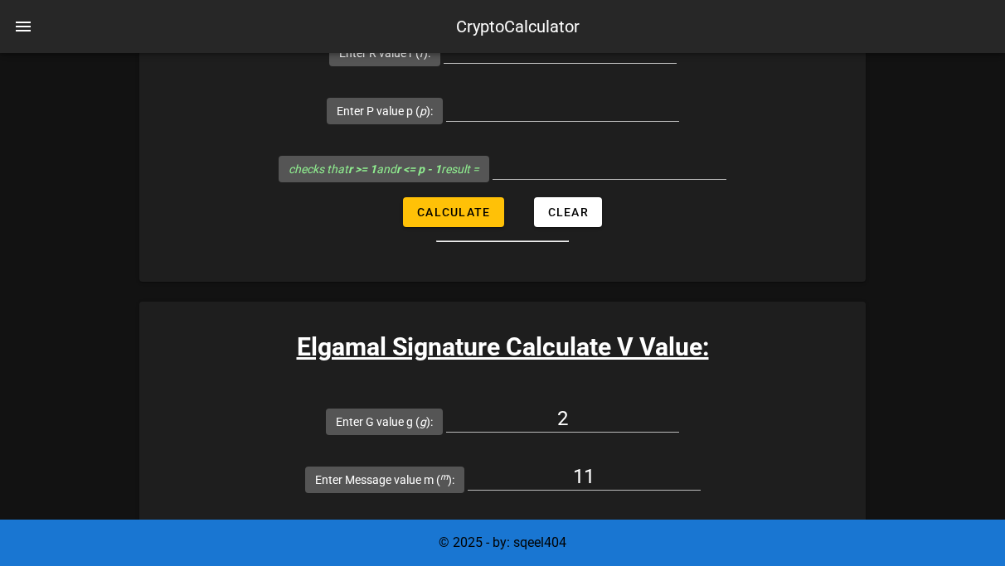
type input "8"
type input "5"
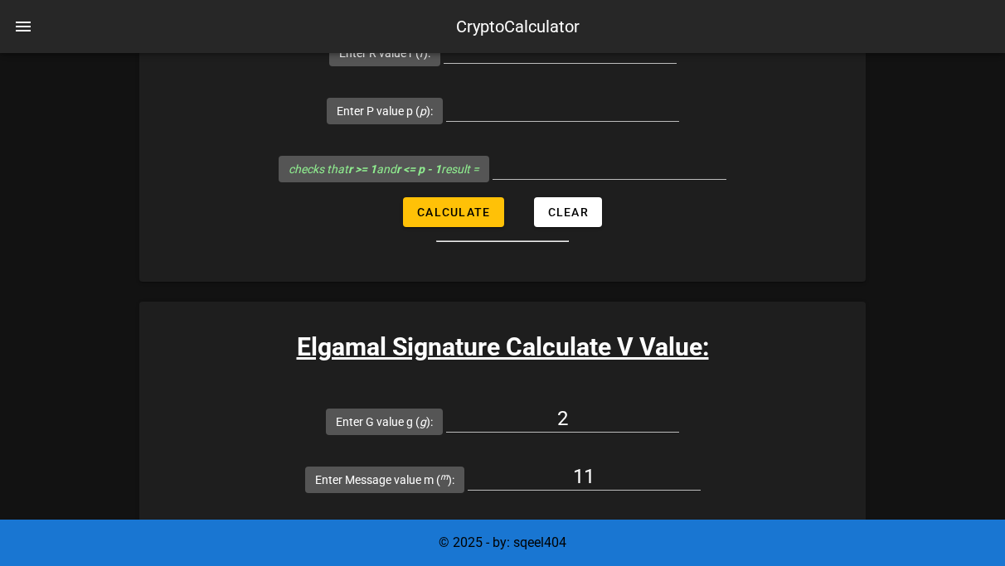
scroll to position [4558, 0]
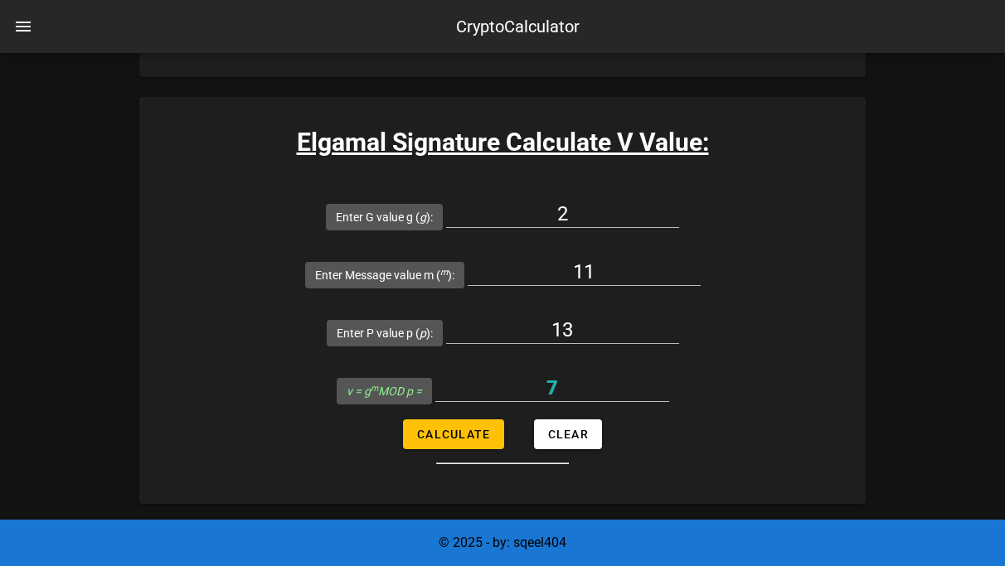
scroll to position [4695, 0]
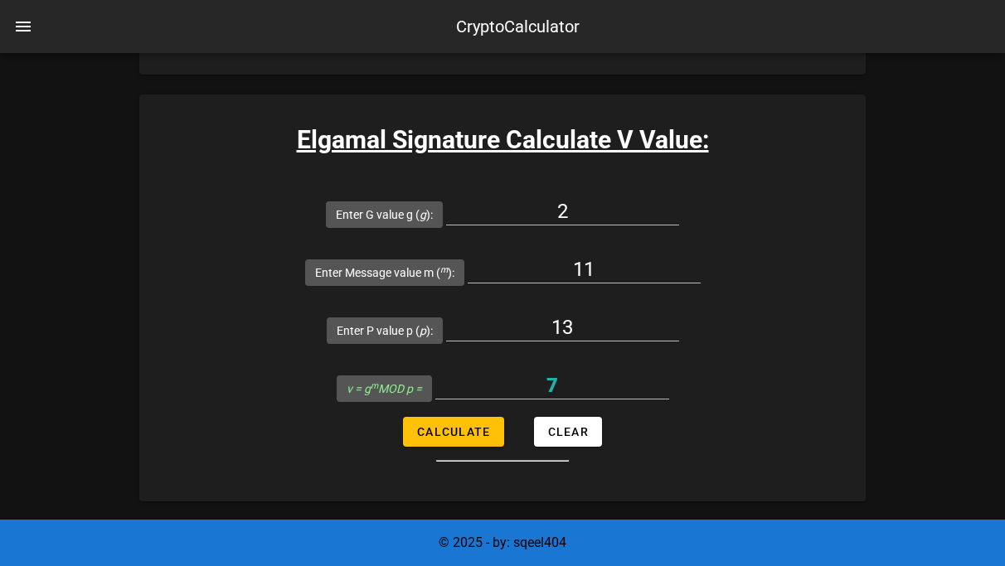
type input "13"
type input "10"
type input "5"
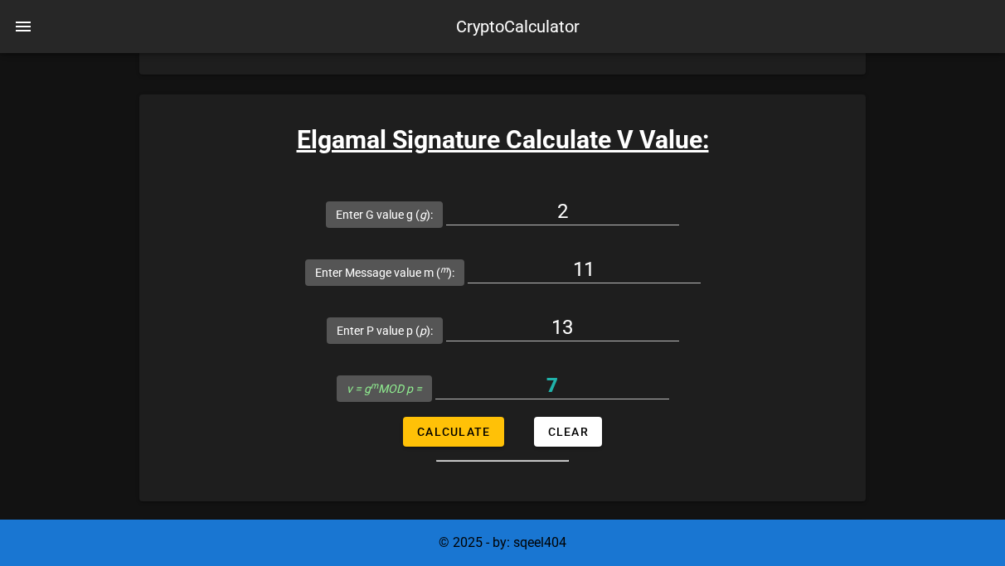
drag, startPoint x: 602, startPoint y: 240, endPoint x: 573, endPoint y: 236, distance: 29.3
type input "4"
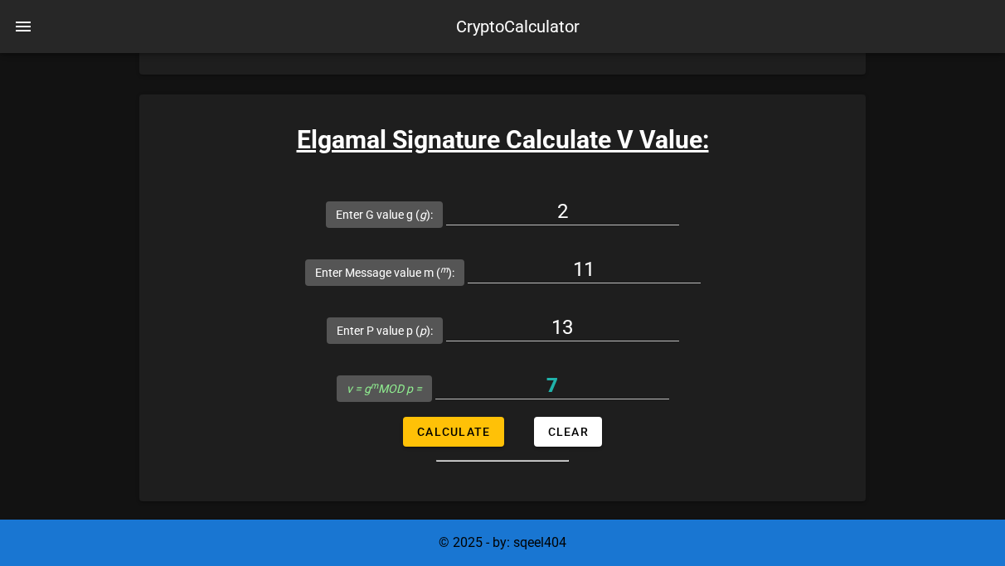
type input "8"
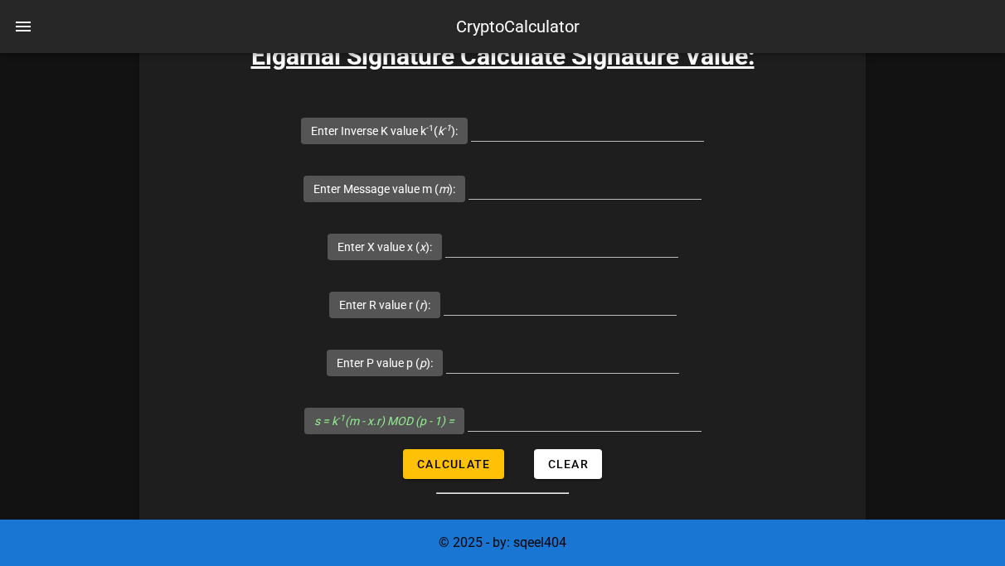
scroll to position [3868, 0]
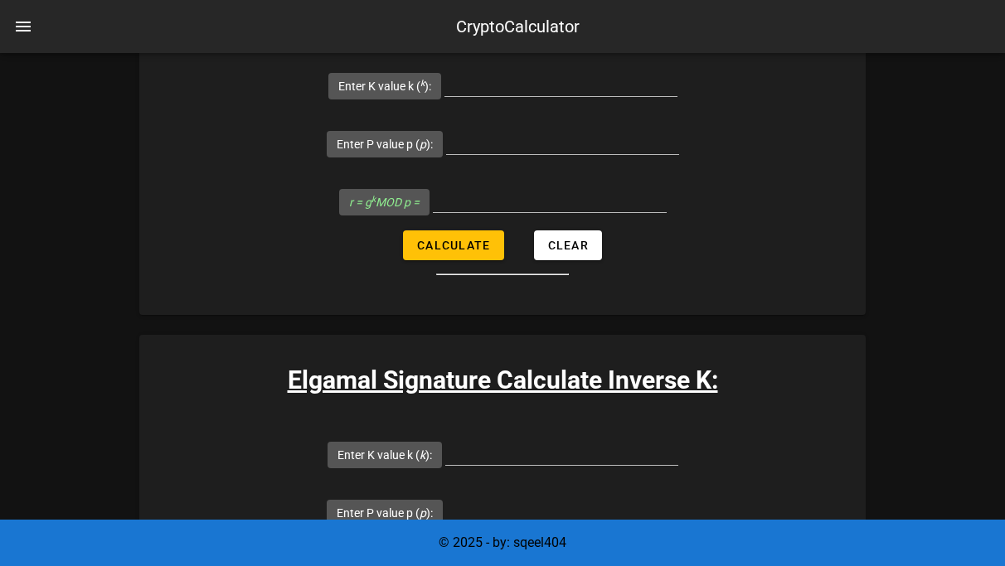
scroll to position [3155, 0]
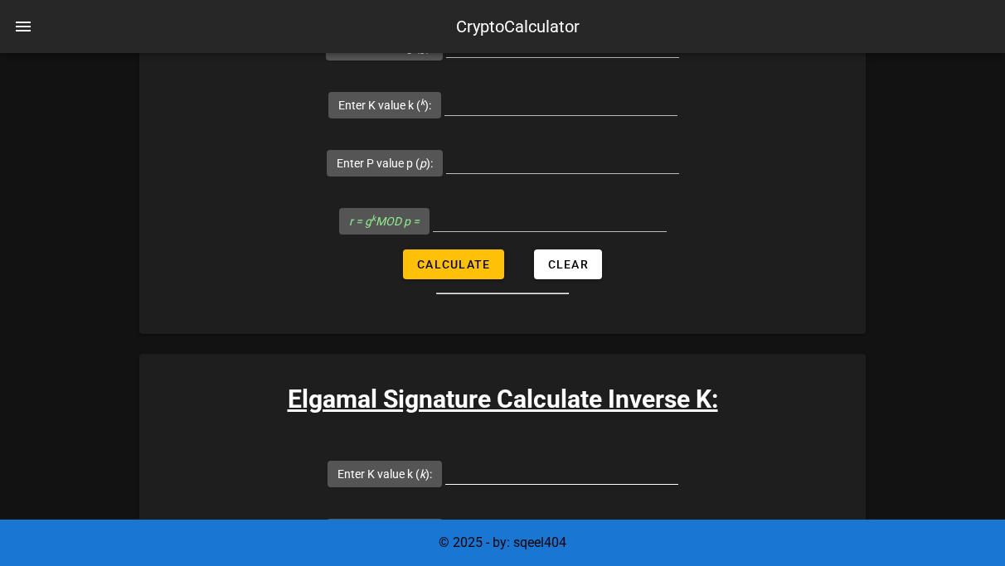
click at [445, 458] on input "Enter K value k ( k ):" at bounding box center [561, 471] width 233 height 27
type input "8"
click at [679, 516] on input "Enter P value p ( p ):" at bounding box center [562, 529] width 233 height 27
type input "13"
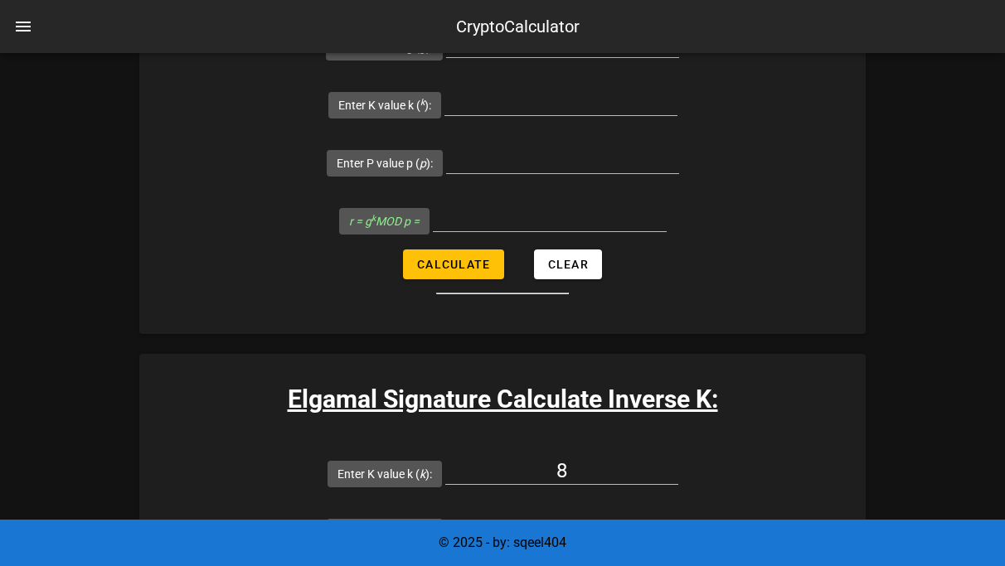
click at [453, 458] on input "8" at bounding box center [561, 471] width 233 height 27
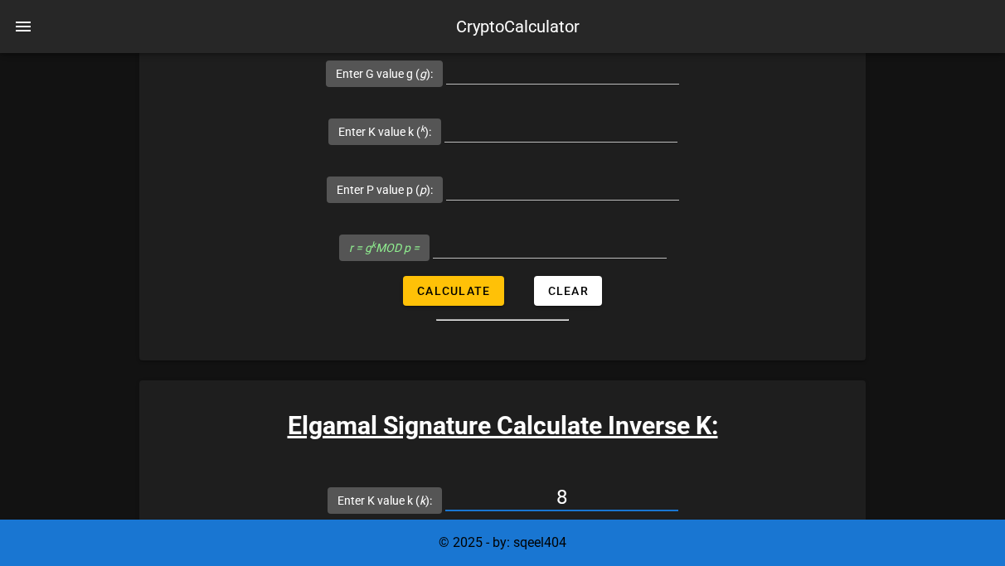
scroll to position [3116, 0]
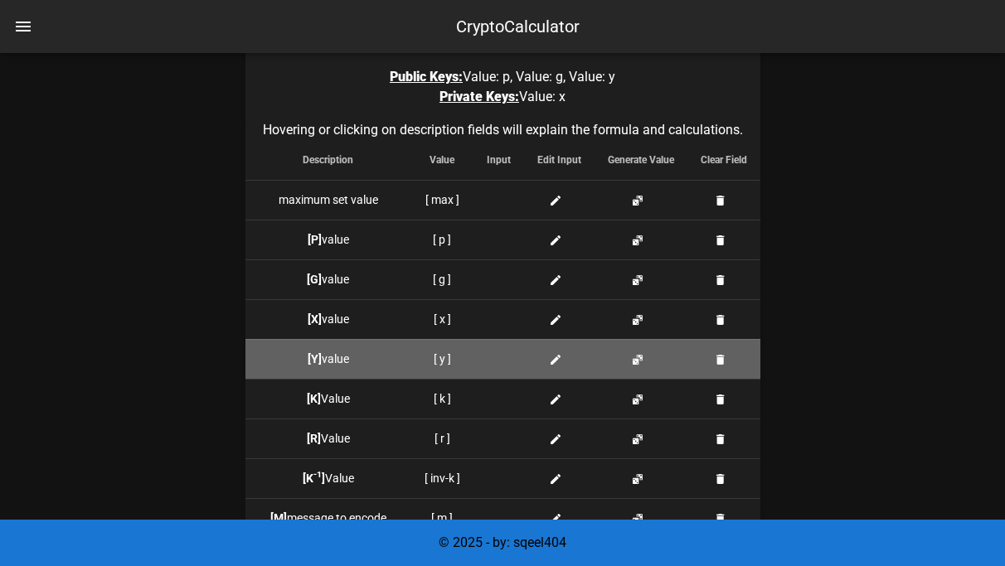
scroll to position [1543, 0]
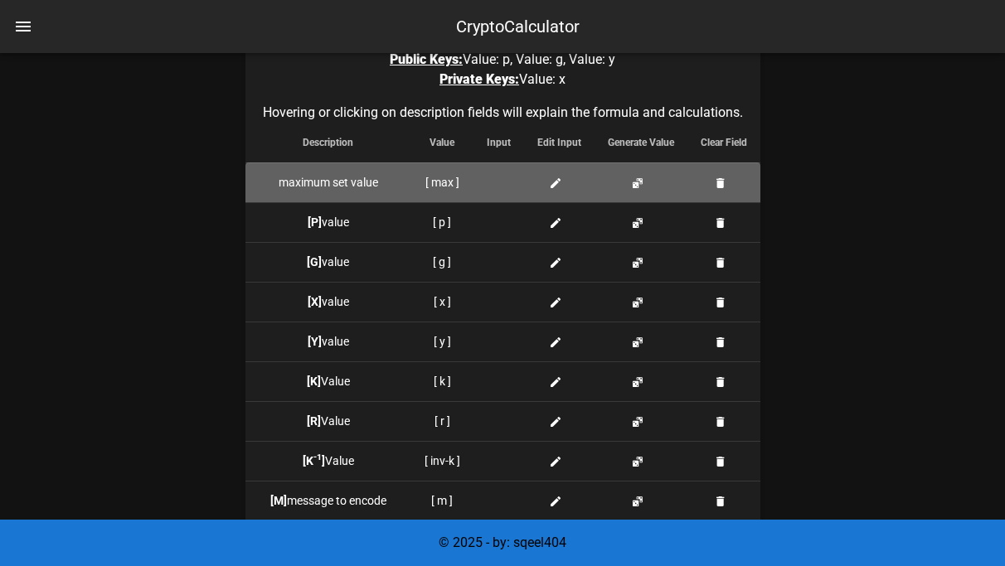
click at [499, 179] on div at bounding box center [499, 182] width 24 height 17
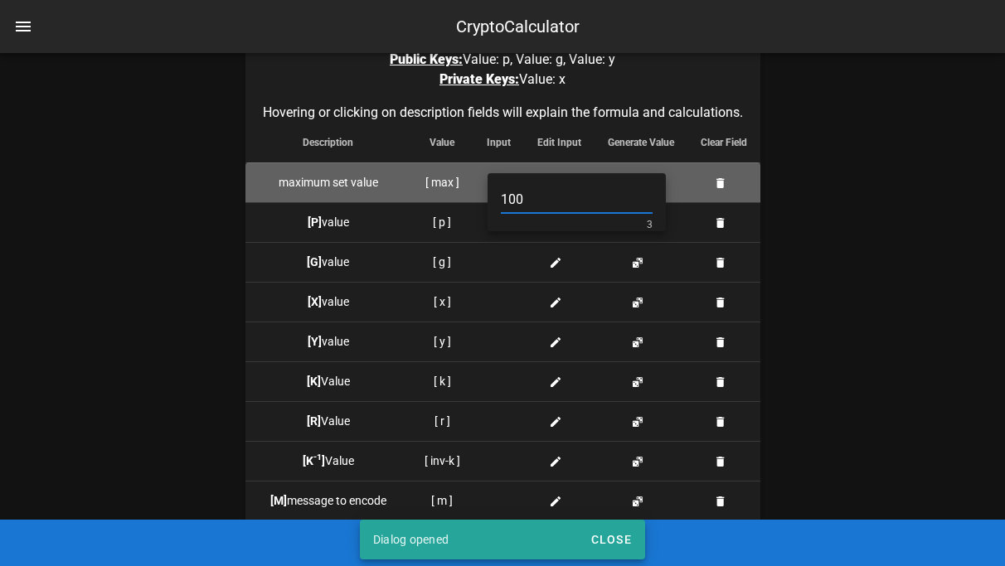
type input "100"
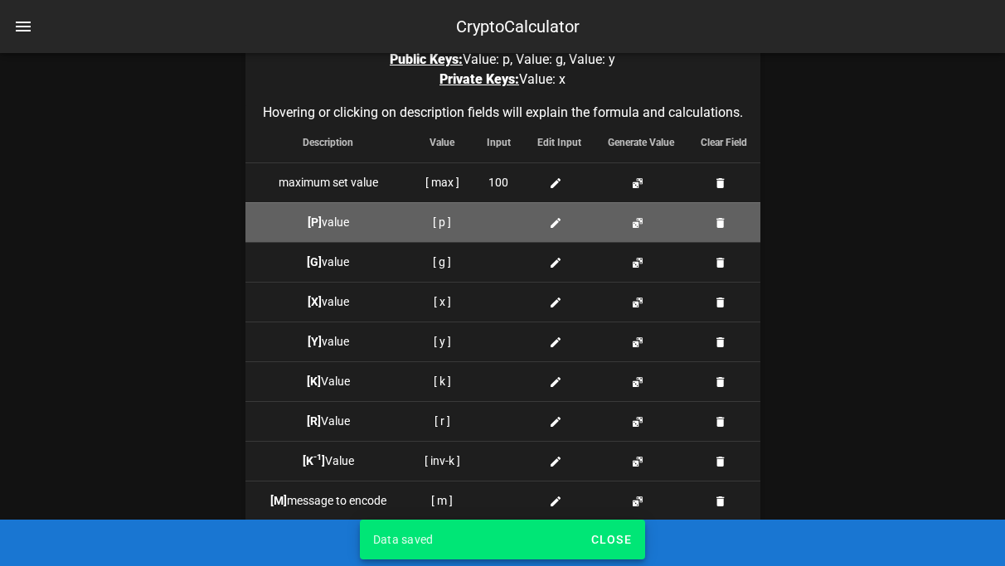
click at [501, 217] on div at bounding box center [499, 222] width 24 height 17
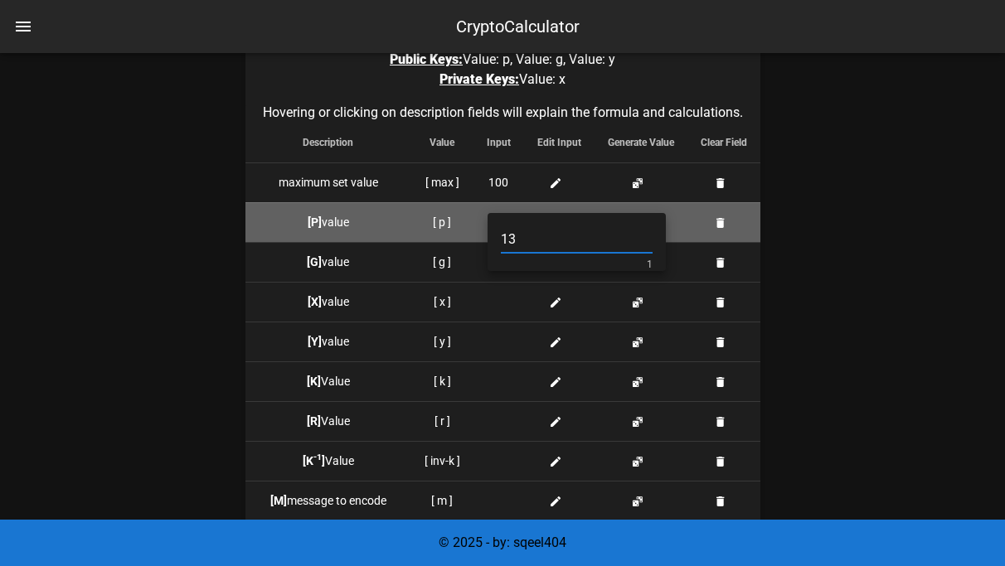
type input "13"
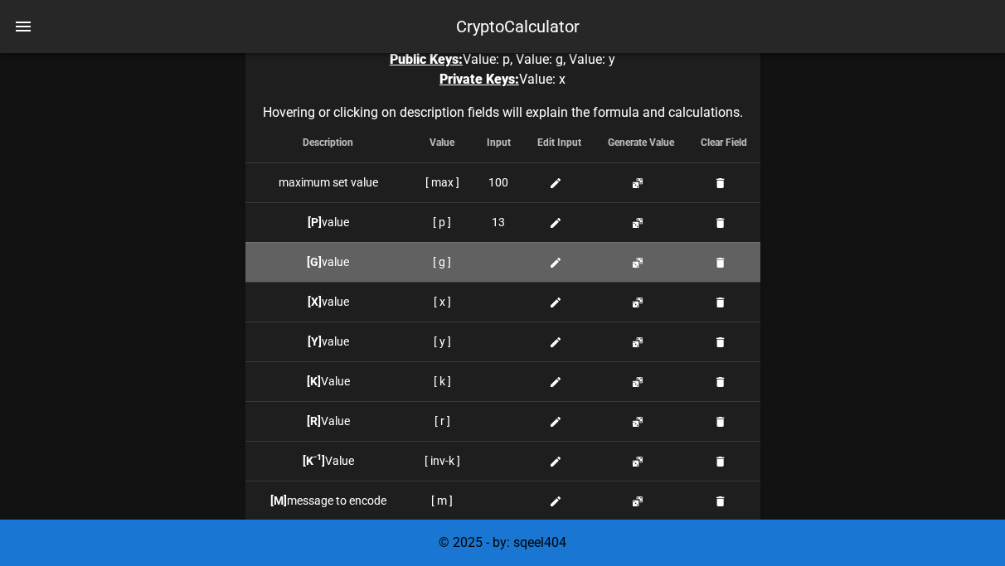
click at [498, 257] on div at bounding box center [499, 262] width 24 height 17
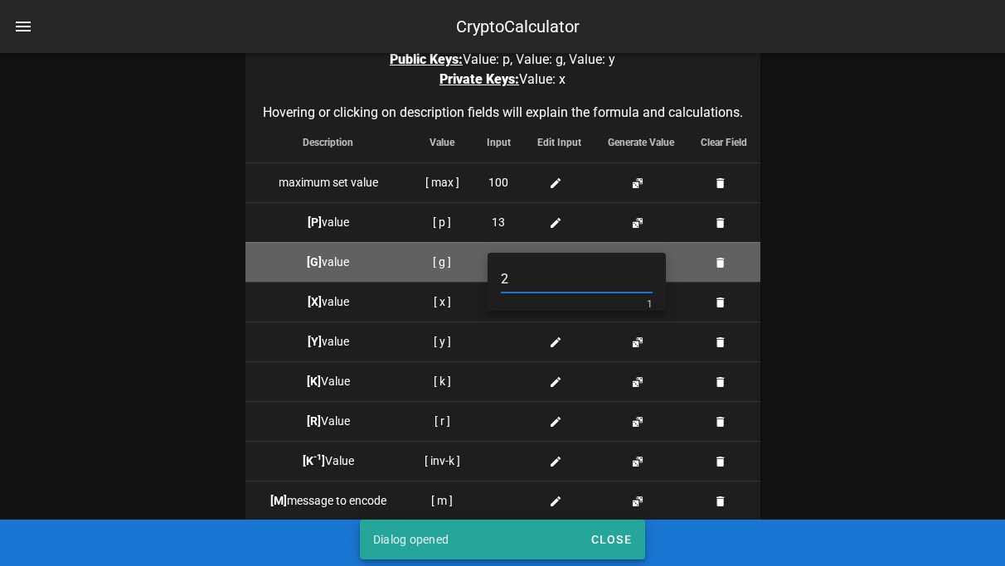
type input "2"
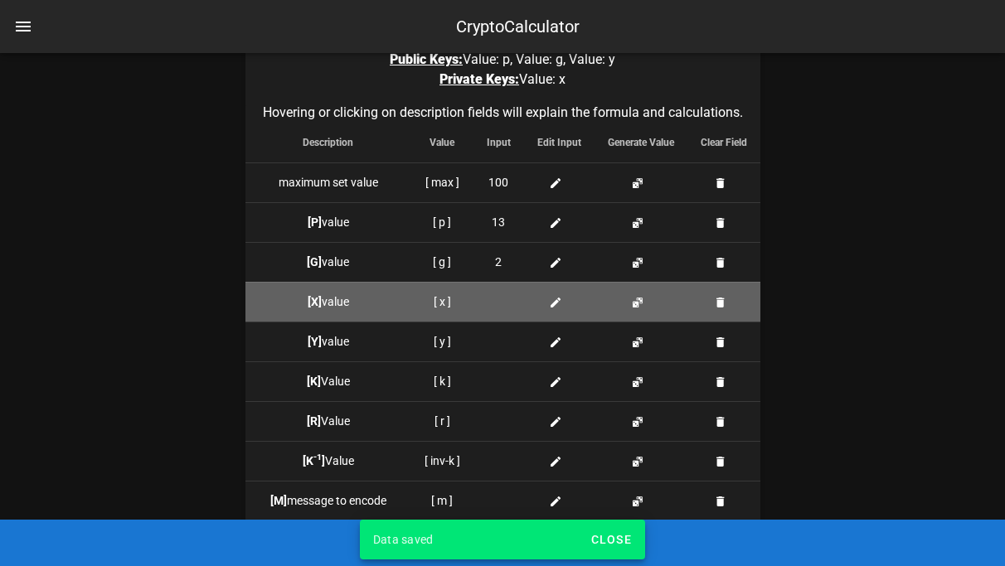
click at [504, 292] on td at bounding box center [498, 302] width 51 height 40
click at [507, 297] on div at bounding box center [499, 301] width 24 height 17
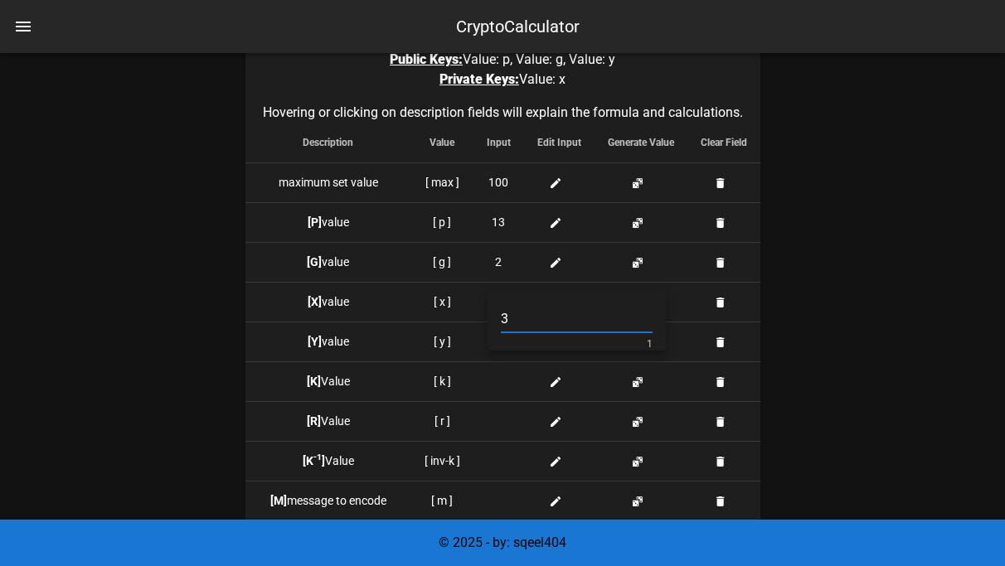
type input "3"
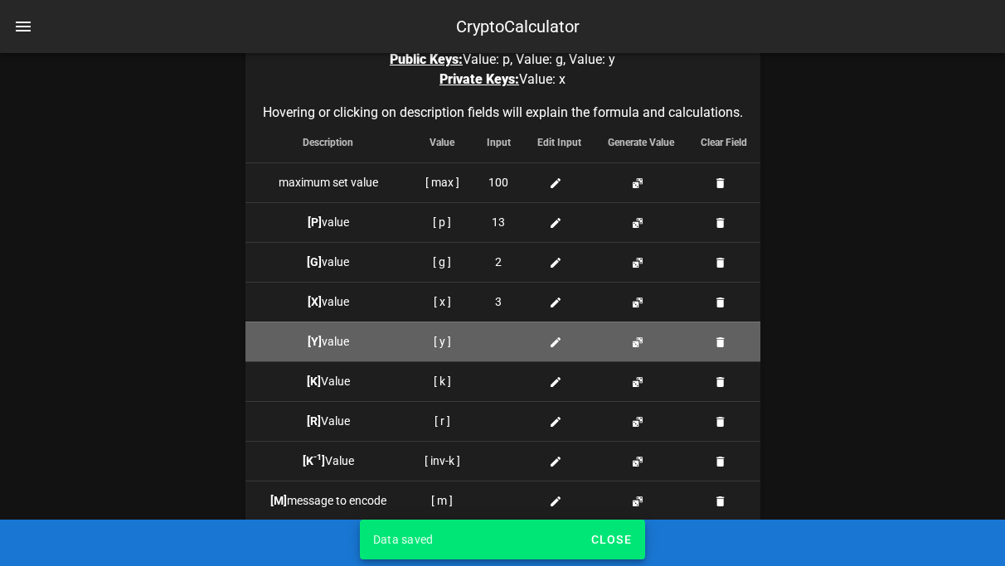
click at [504, 336] on div at bounding box center [499, 341] width 24 height 17
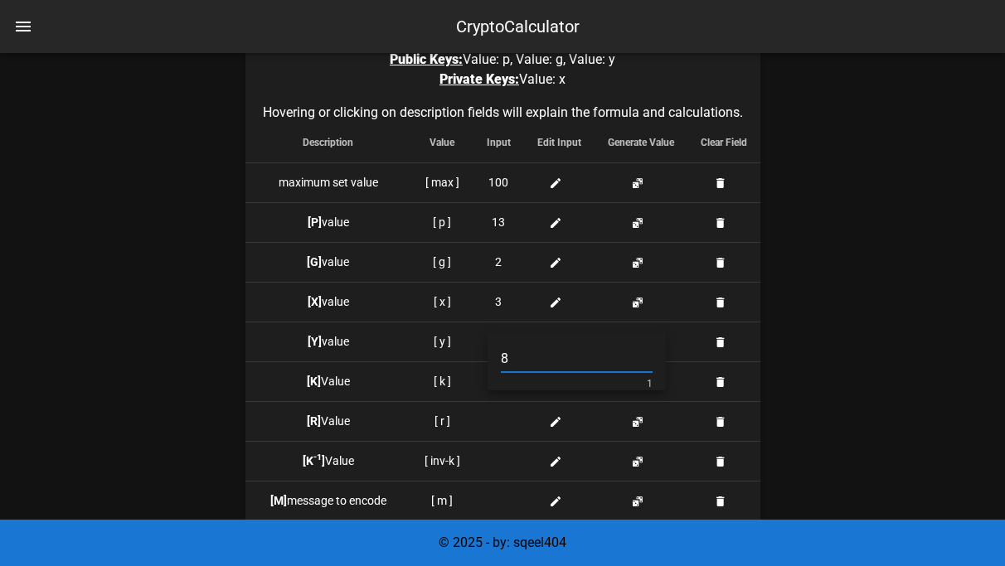
type input "8"
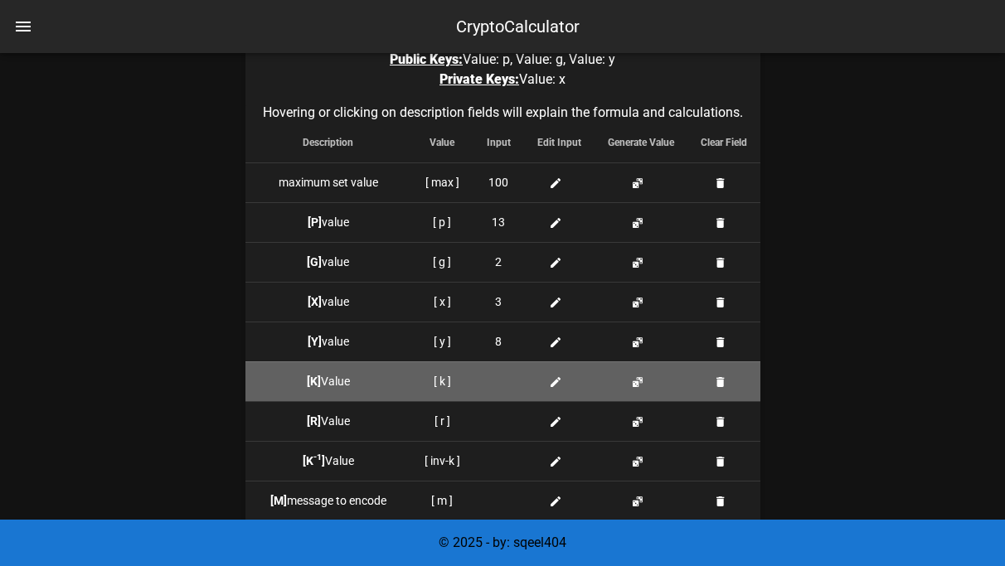
click at [491, 379] on div at bounding box center [499, 381] width 24 height 17
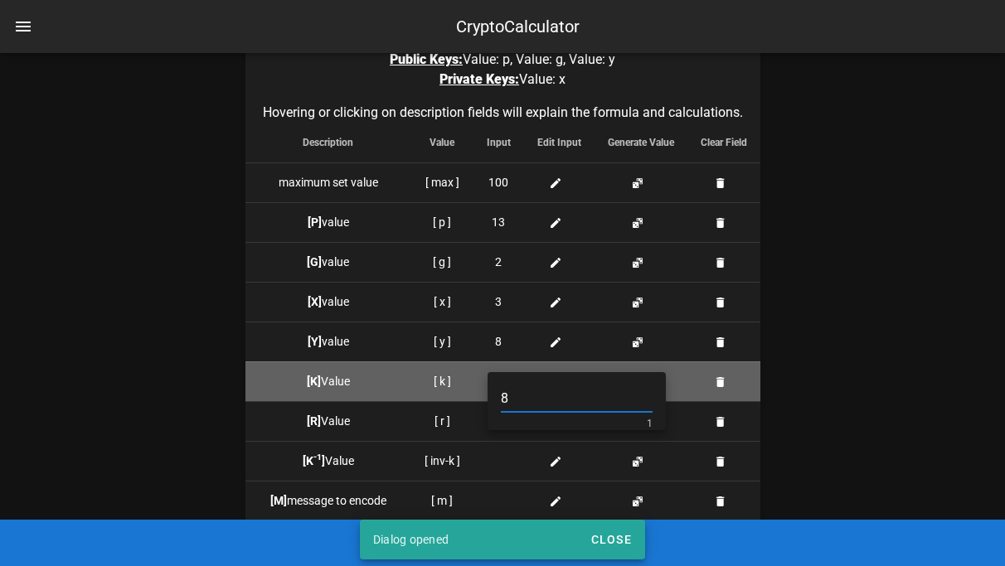
type input "8"
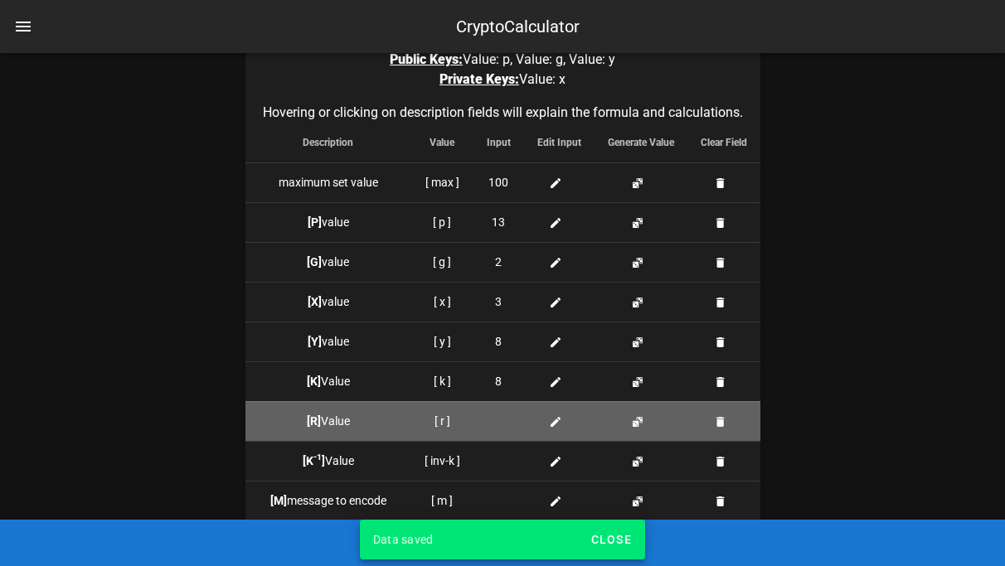
click at [494, 416] on div at bounding box center [499, 421] width 24 height 17
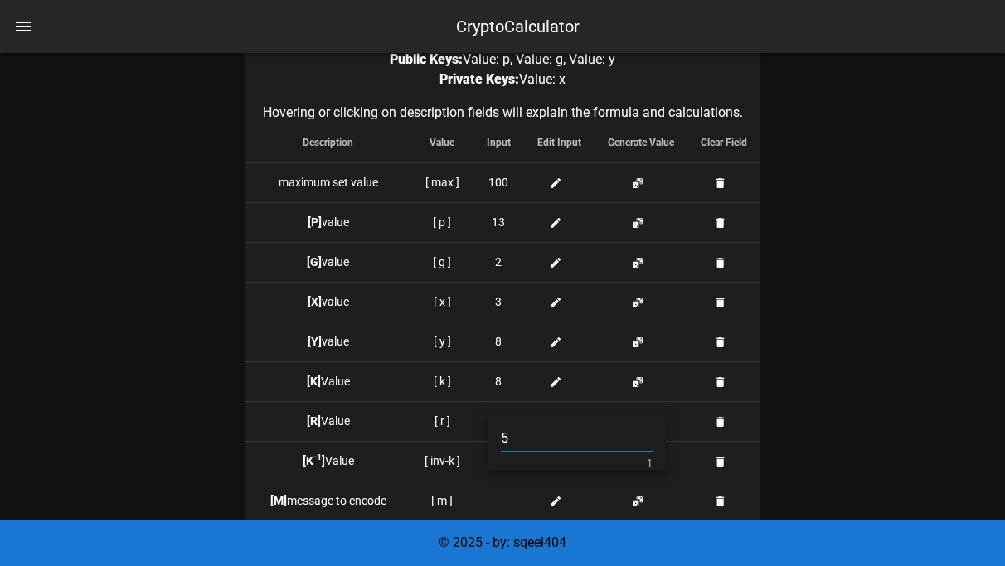
type input "5"
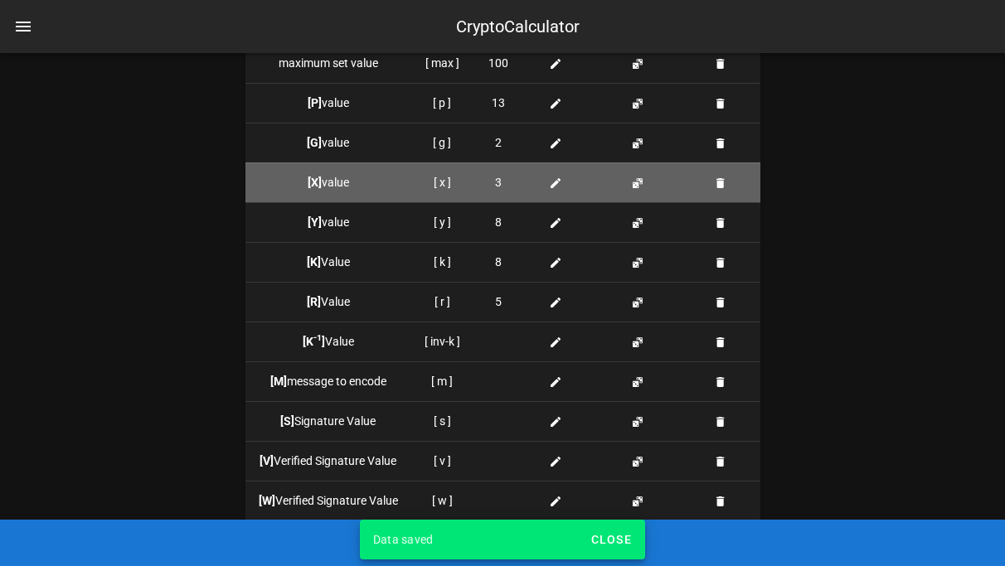
scroll to position [1727, 0]
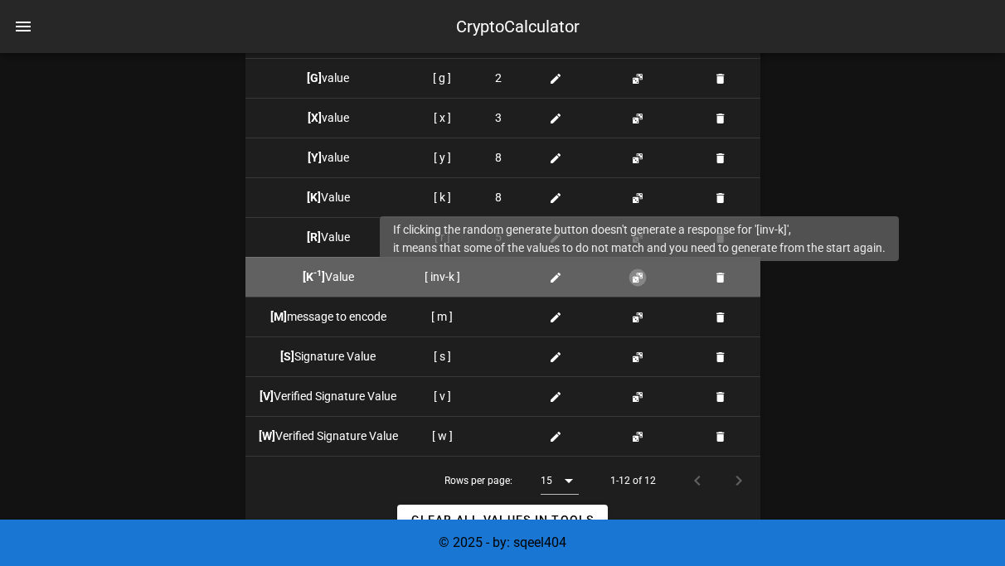
click at [634, 281] on button "button" at bounding box center [637, 277] width 13 height 13
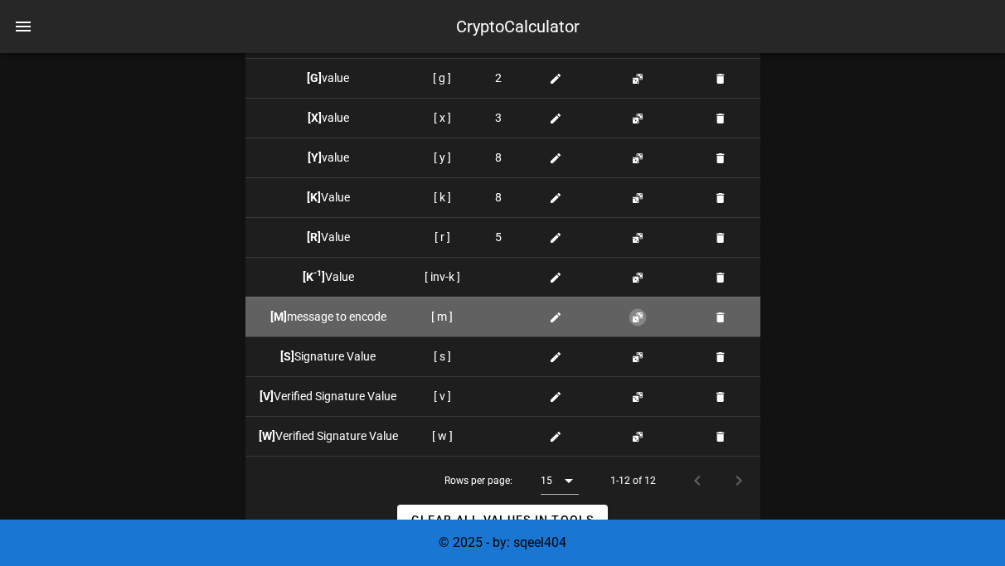
click at [637, 322] on button "button" at bounding box center [637, 317] width 13 height 13
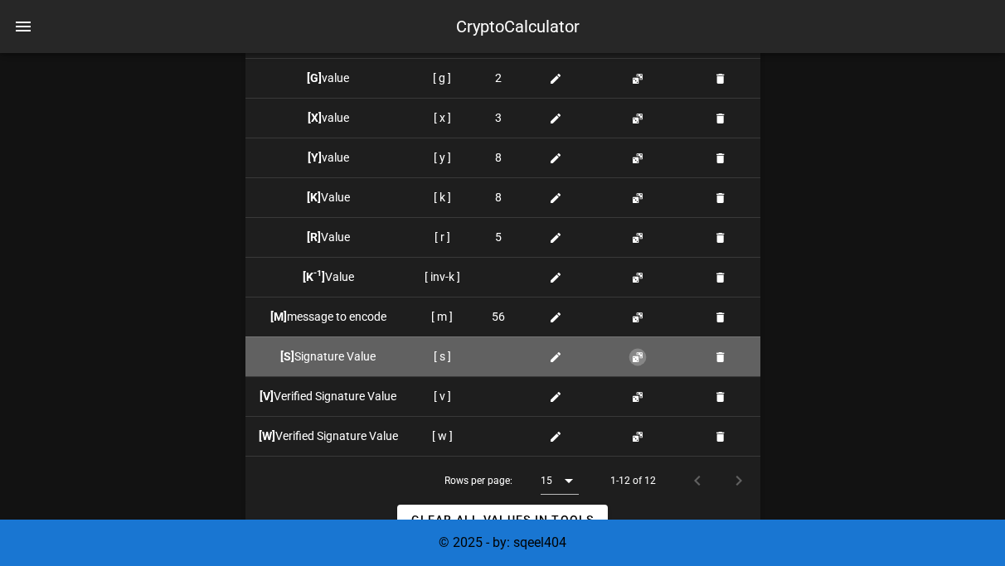
click at [637, 351] on button "button" at bounding box center [637, 357] width 13 height 13
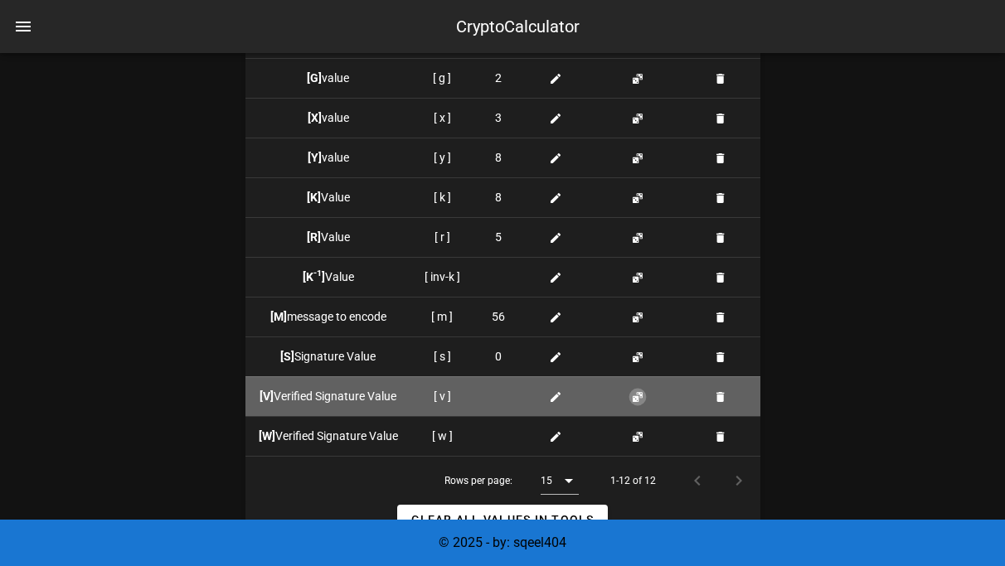
click at [637, 395] on button "button" at bounding box center [637, 396] width 13 height 13
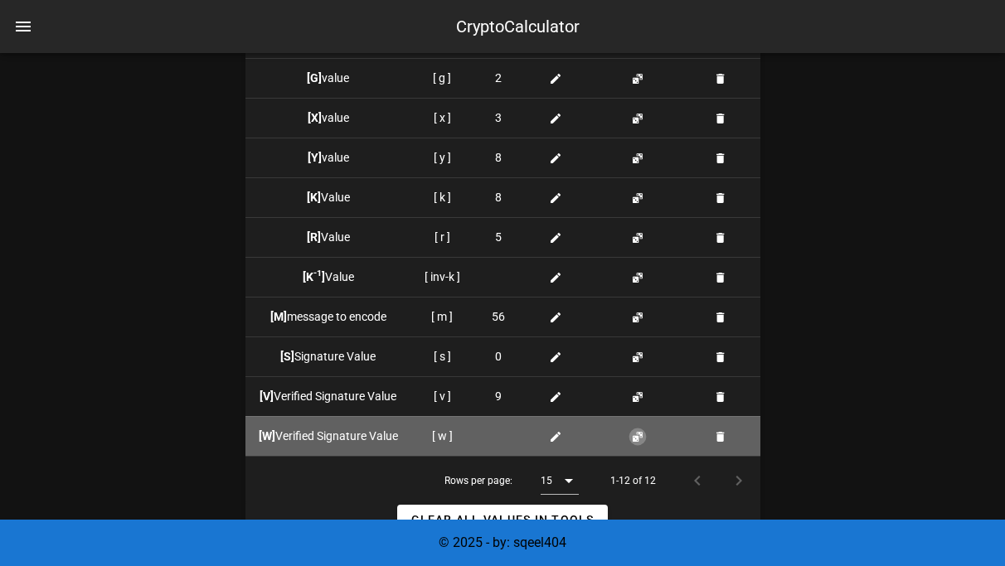
click at [643, 436] on button "button" at bounding box center [637, 436] width 13 height 13
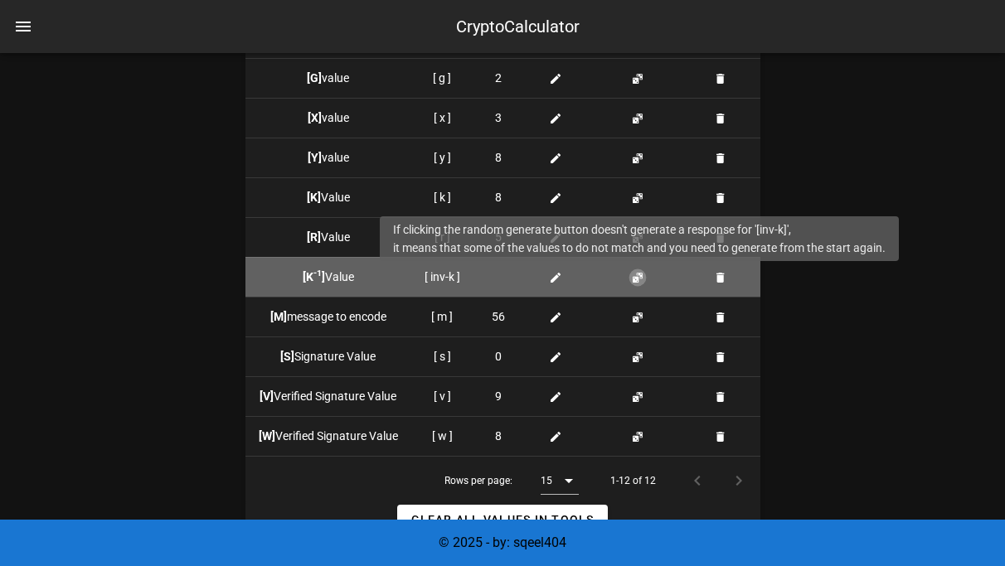
click at [641, 277] on button "button" at bounding box center [637, 277] width 13 height 13
click at [641, 278] on button "button" at bounding box center [637, 277] width 13 height 13
click at [641, 280] on button "button" at bounding box center [637, 277] width 13 height 13
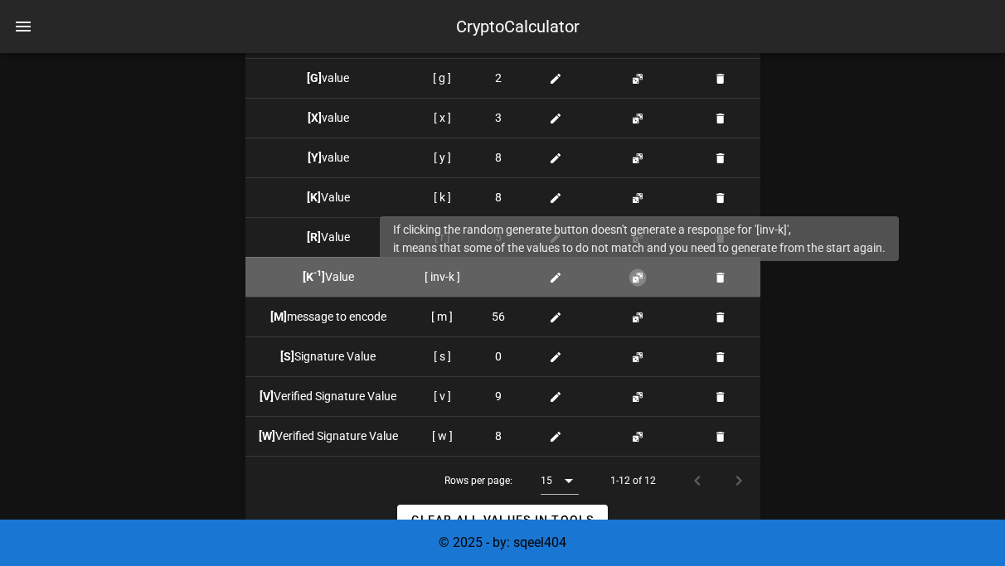
click at [636, 279] on button "button" at bounding box center [637, 277] width 13 height 13
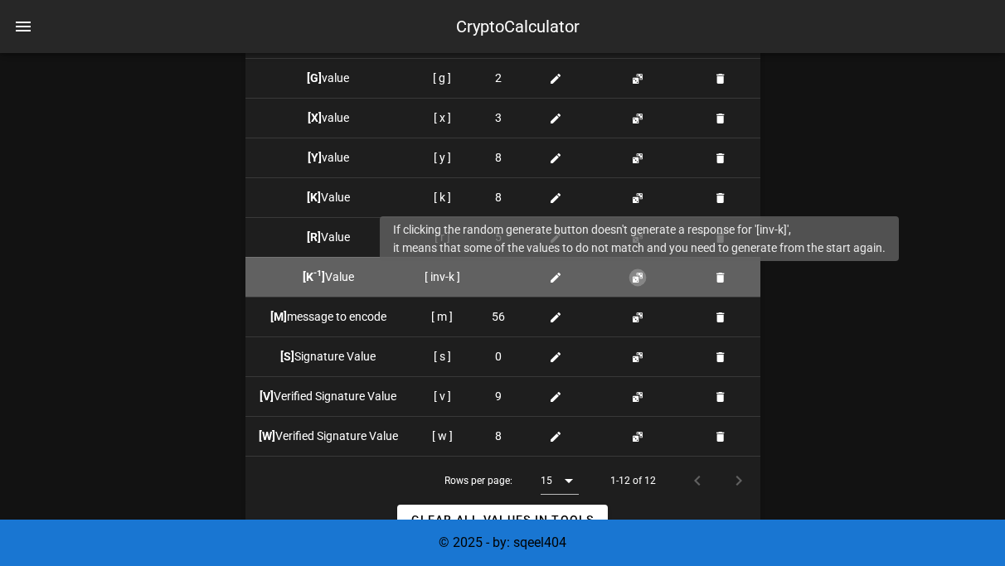
click at [636, 279] on button "button" at bounding box center [637, 277] width 13 height 13
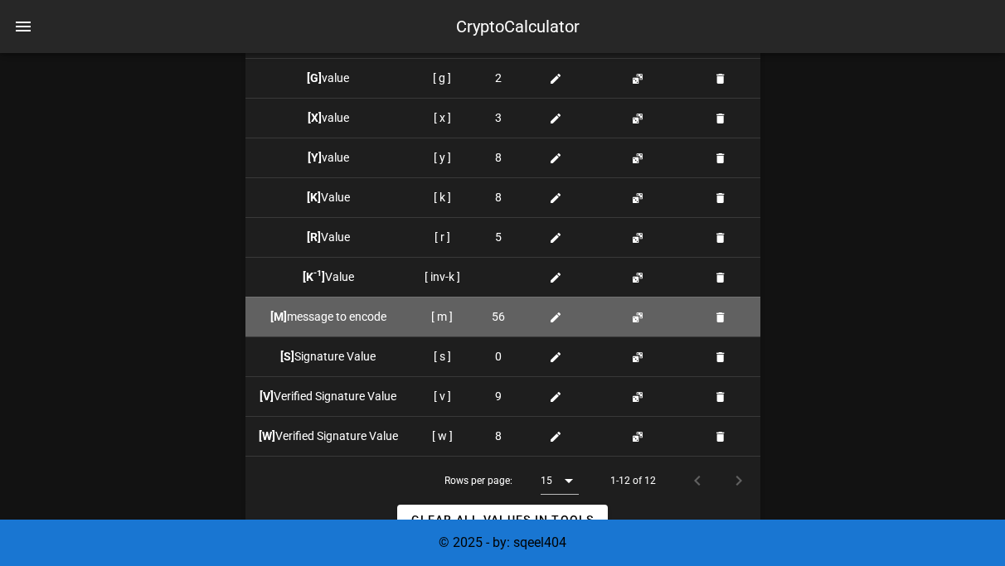
click at [638, 307] on td at bounding box center [640, 317] width 93 height 40
click at [638, 317] on button "button" at bounding box center [637, 317] width 13 height 13
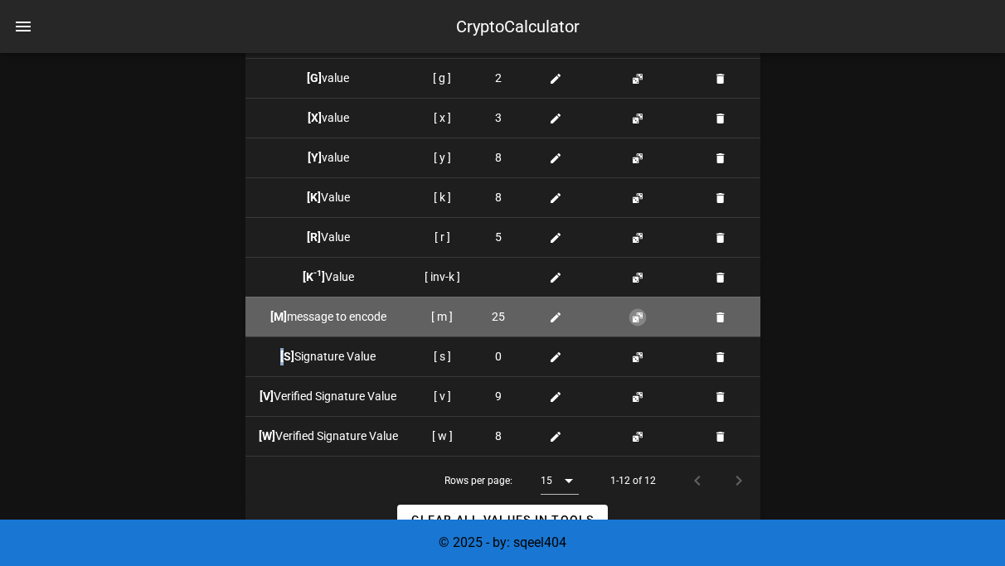
click at [638, 317] on button "button" at bounding box center [637, 317] width 13 height 13
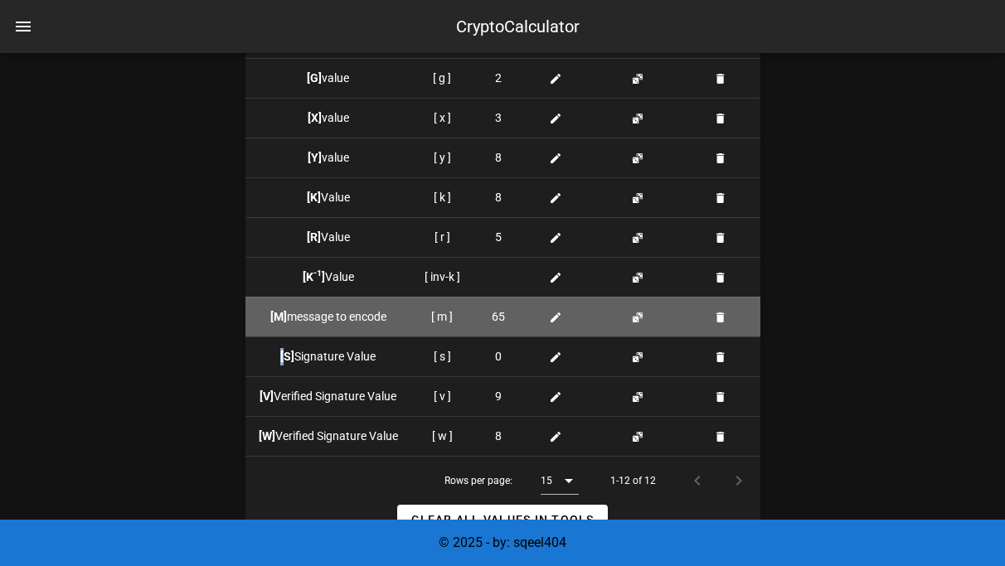
click at [552, 319] on icon at bounding box center [555, 317] width 13 height 13
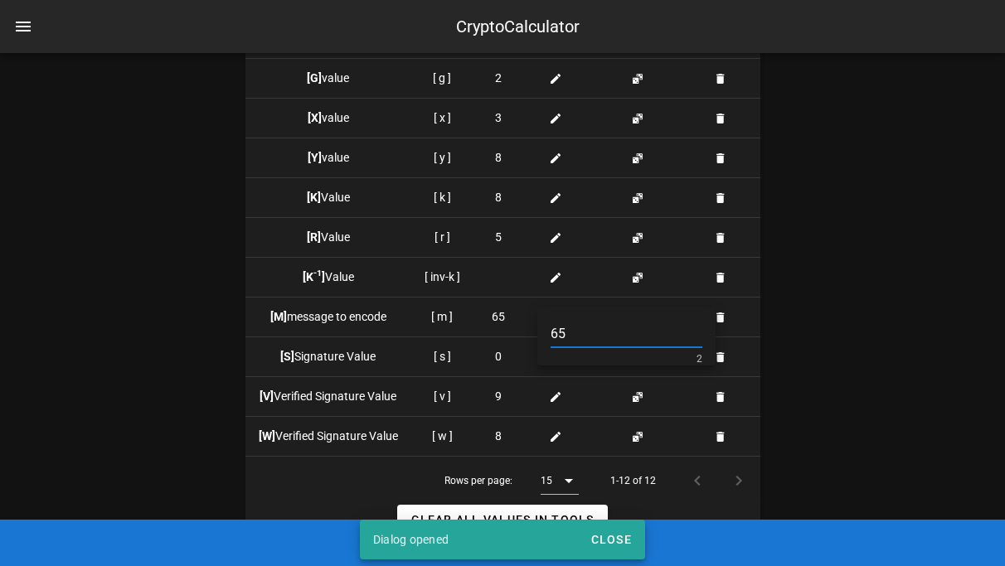
click at [567, 351] on div "65 2" at bounding box center [626, 343] width 152 height 45
click at [567, 335] on input "65" at bounding box center [626, 334] width 152 height 27
type input "11"
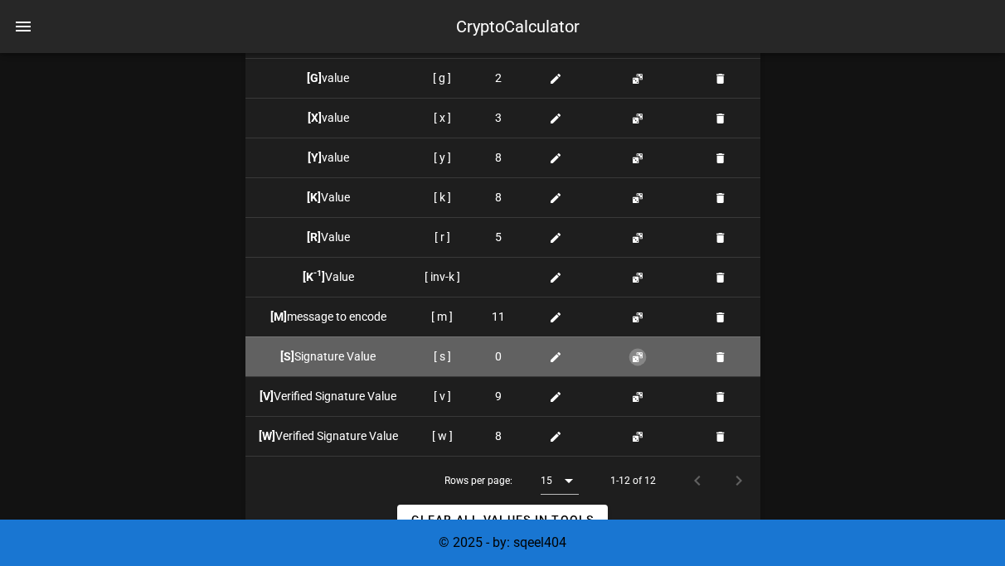
click at [637, 351] on button "button" at bounding box center [637, 357] width 13 height 13
click at [636, 351] on button "button" at bounding box center [637, 357] width 13 height 13
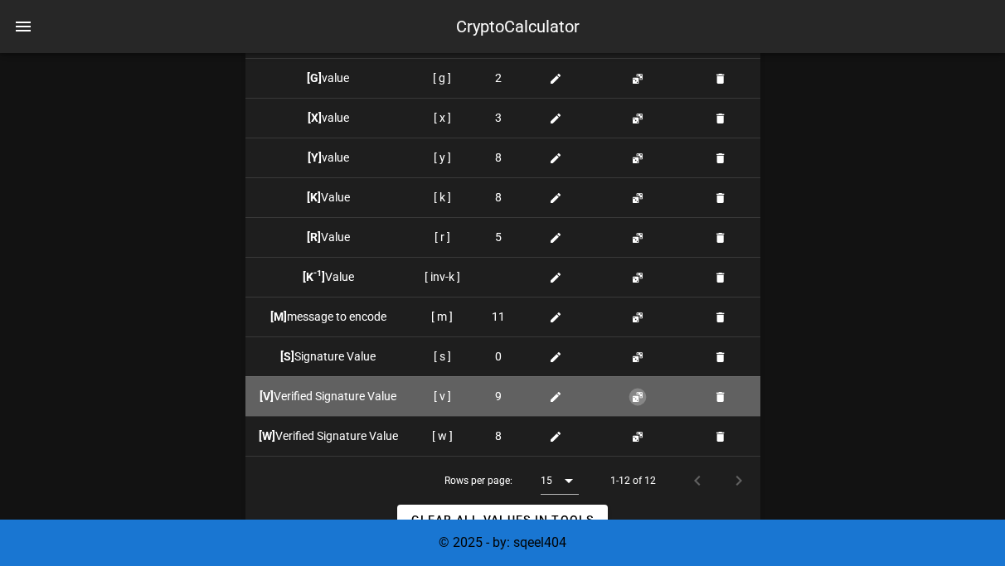
click at [636, 395] on button "button" at bounding box center [637, 396] width 13 height 13
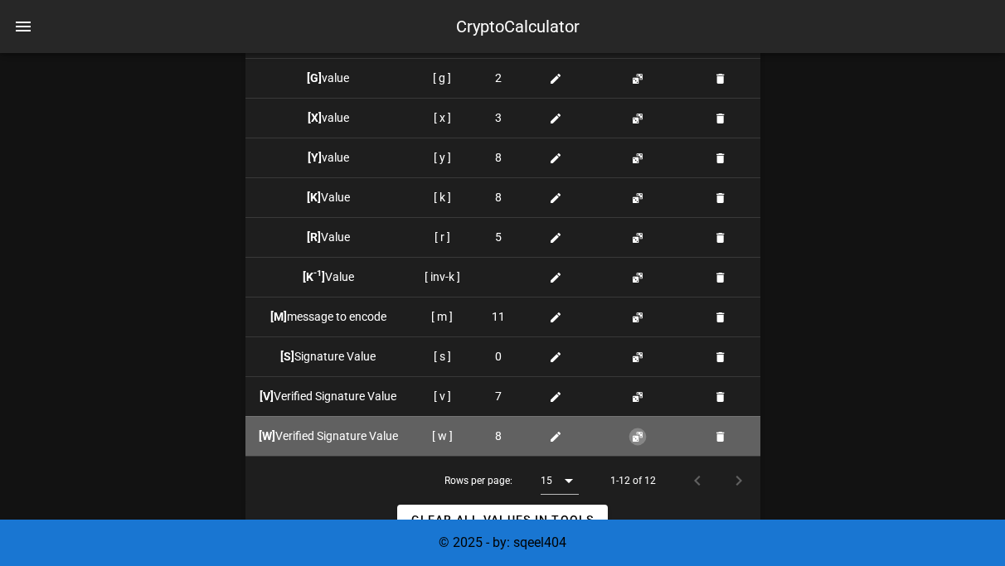
click at [636, 441] on button "button" at bounding box center [637, 436] width 13 height 13
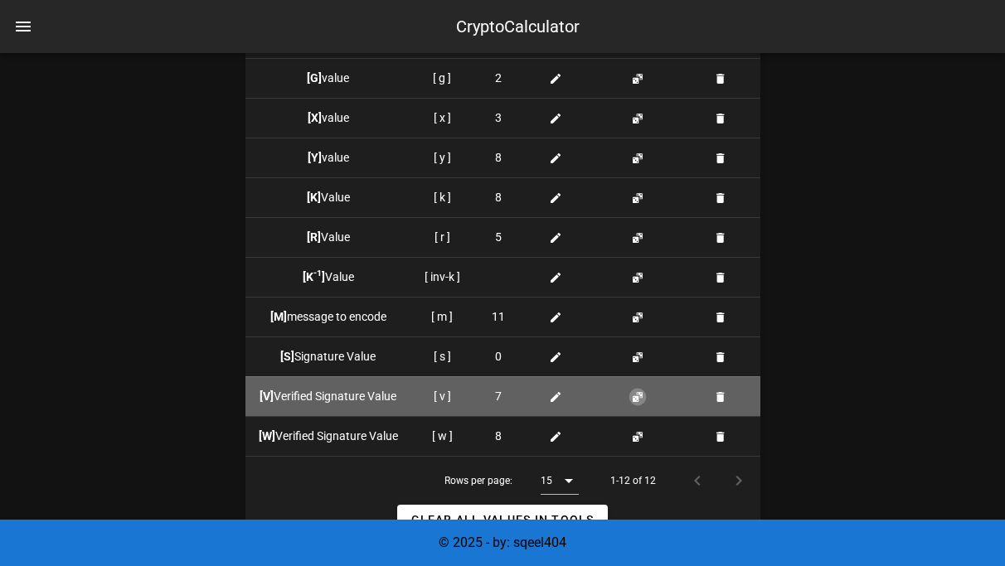
click at [634, 398] on button "button" at bounding box center [637, 396] width 13 height 13
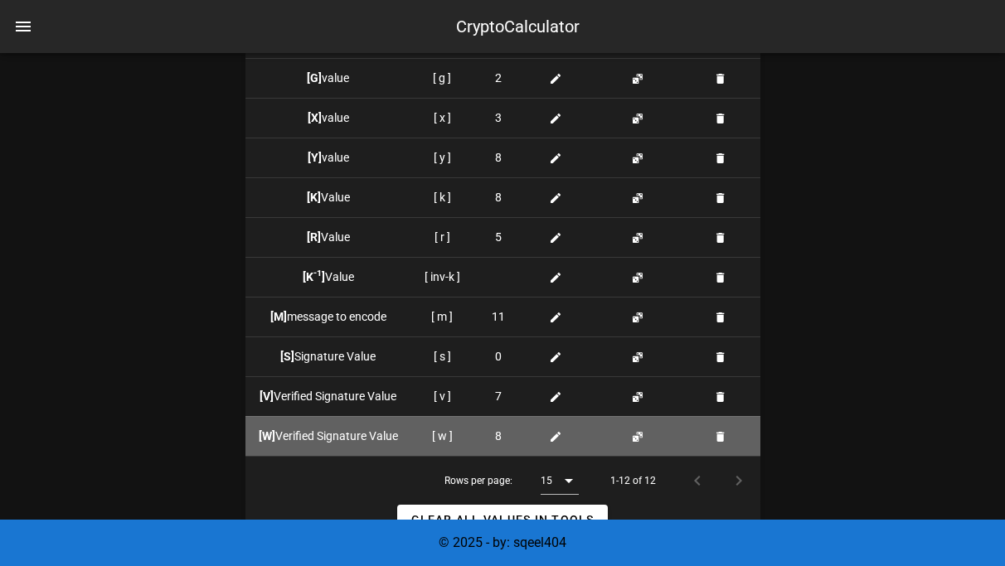
click at [644, 436] on td at bounding box center [640, 436] width 93 height 40
click at [644, 435] on td at bounding box center [640, 436] width 93 height 40
click at [641, 435] on button "button" at bounding box center [637, 436] width 13 height 13
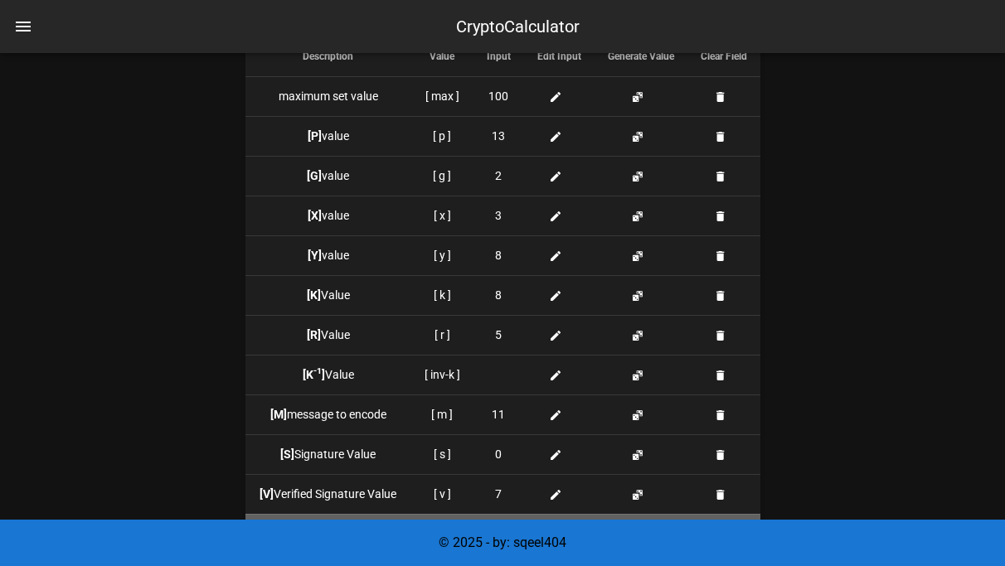
scroll to position [1619, 0]
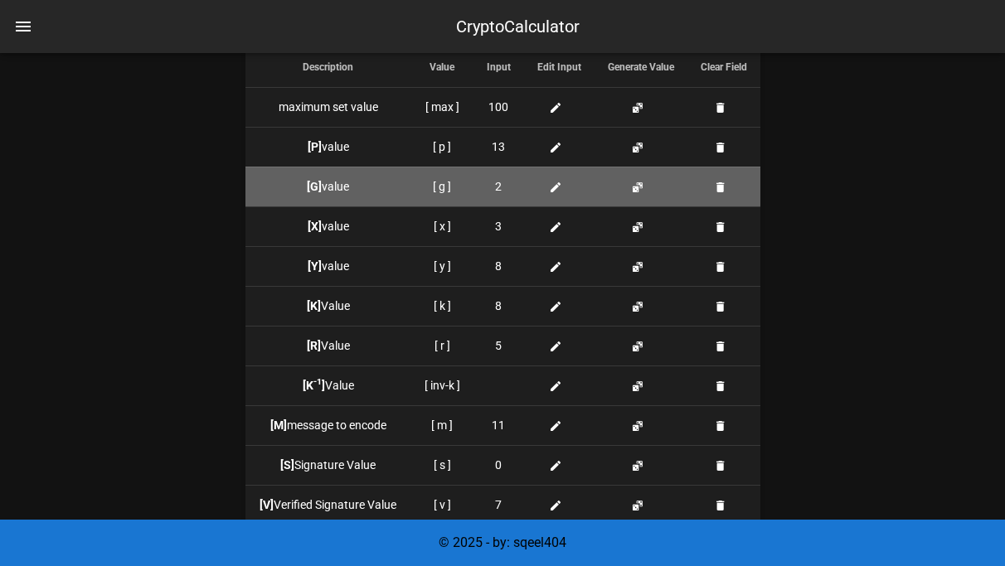
click at [503, 182] on div "2" at bounding box center [499, 186] width 24 height 17
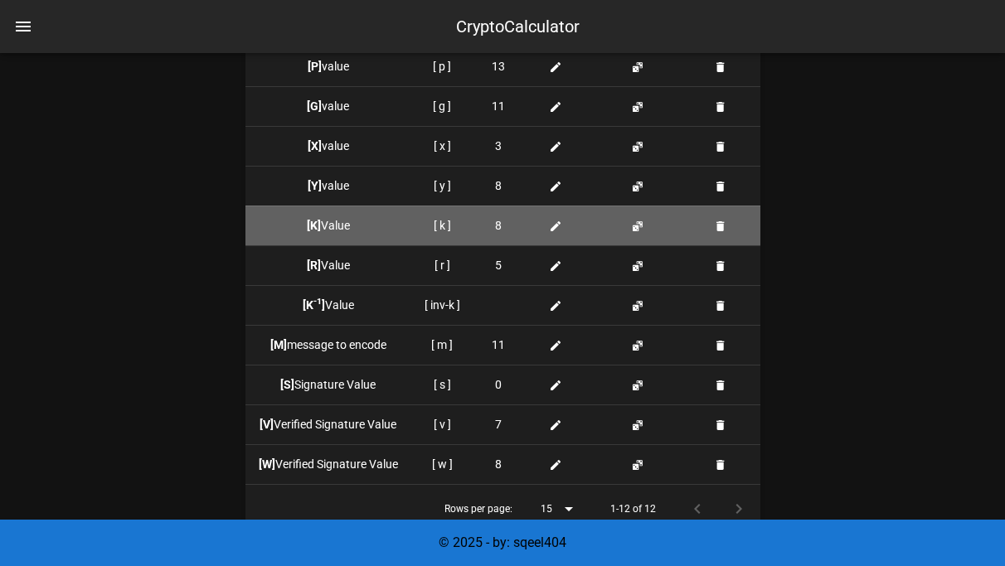
scroll to position [1702, 0]
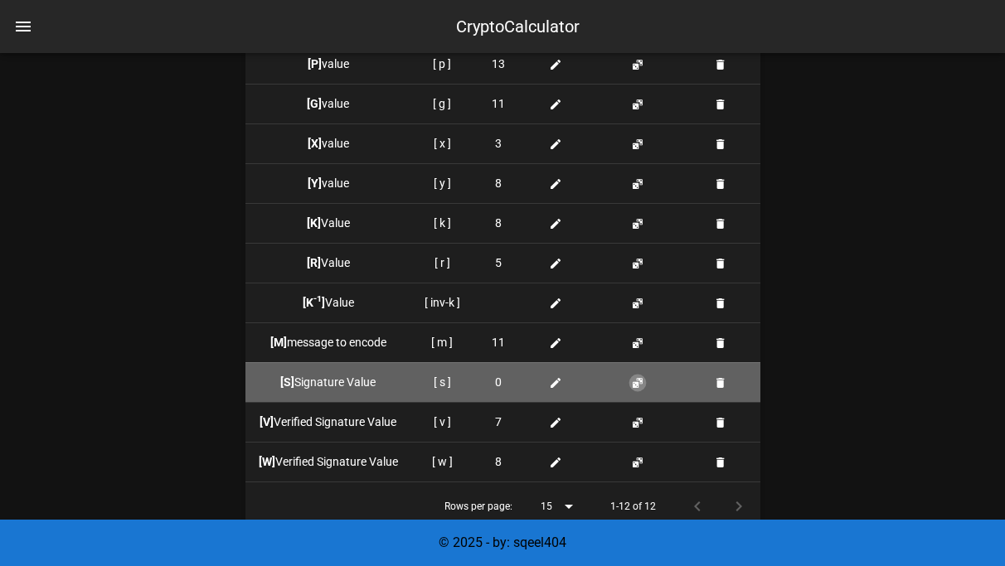
click at [638, 380] on button "button" at bounding box center [637, 382] width 13 height 13
click at [639, 380] on button "button" at bounding box center [637, 382] width 13 height 13
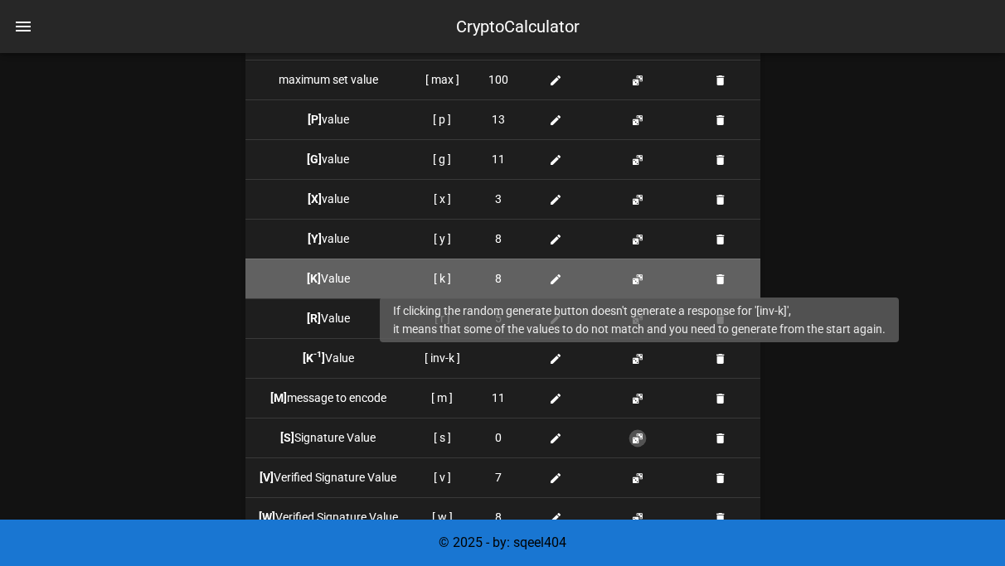
scroll to position [1647, 0]
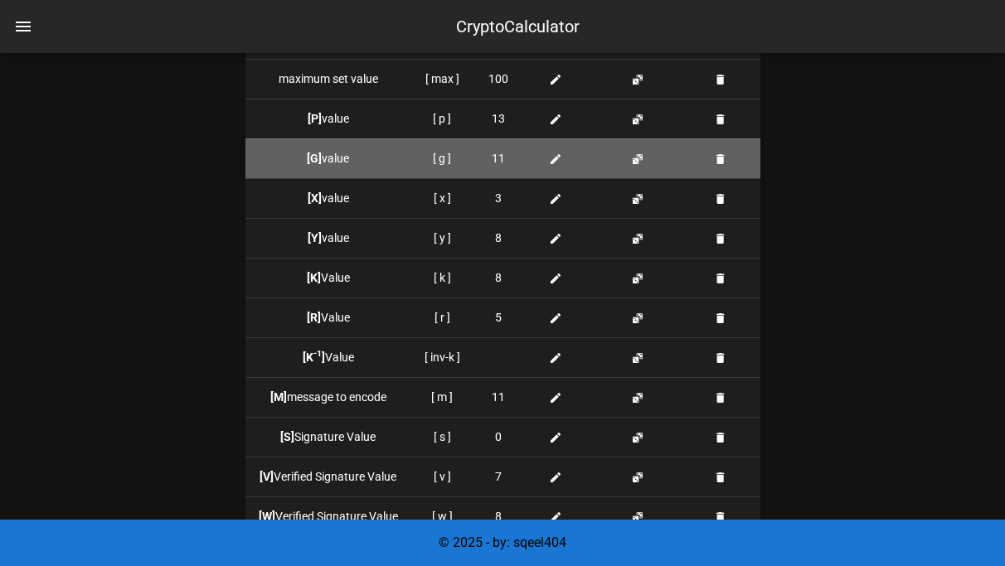
click at [514, 156] on td "11" at bounding box center [498, 158] width 51 height 40
click at [506, 156] on div "11" at bounding box center [499, 158] width 24 height 17
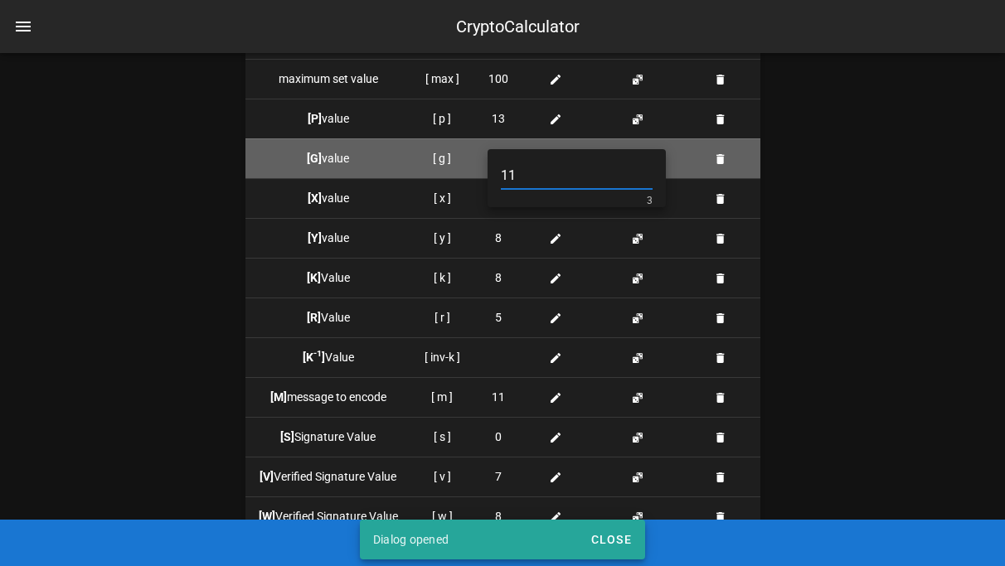
type input "1"
type input "2"
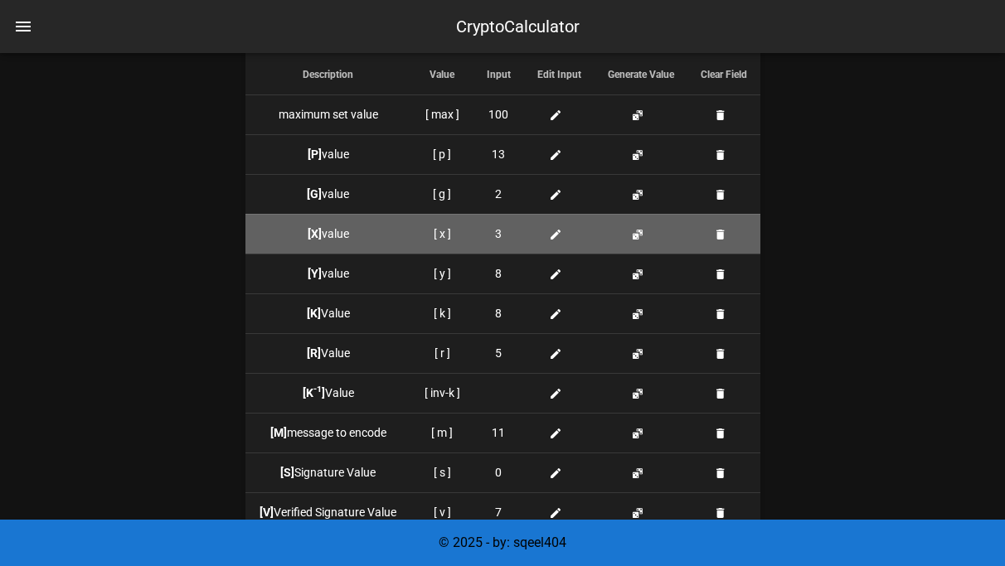
scroll to position [1608, 0]
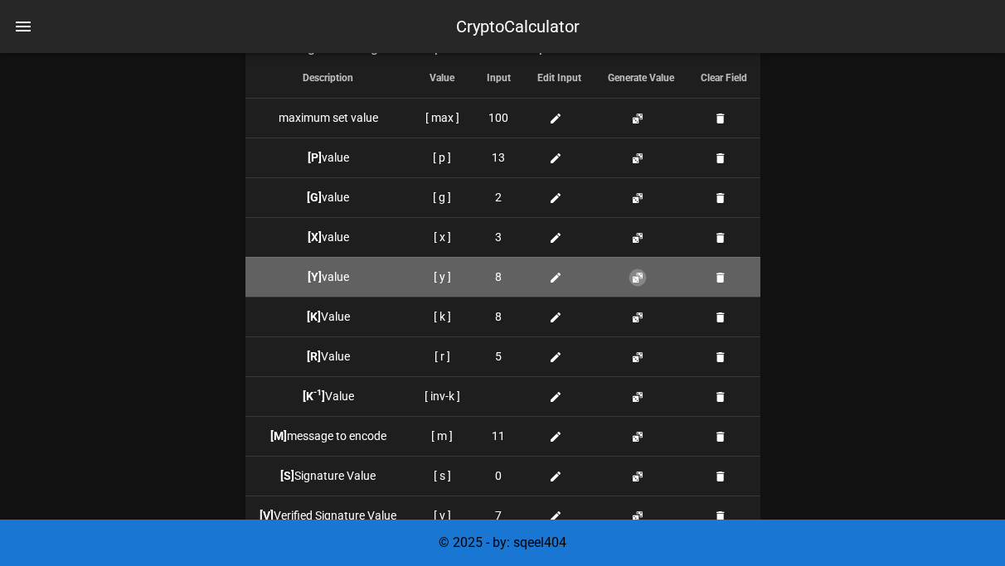
click at [637, 274] on button "button" at bounding box center [637, 277] width 13 height 13
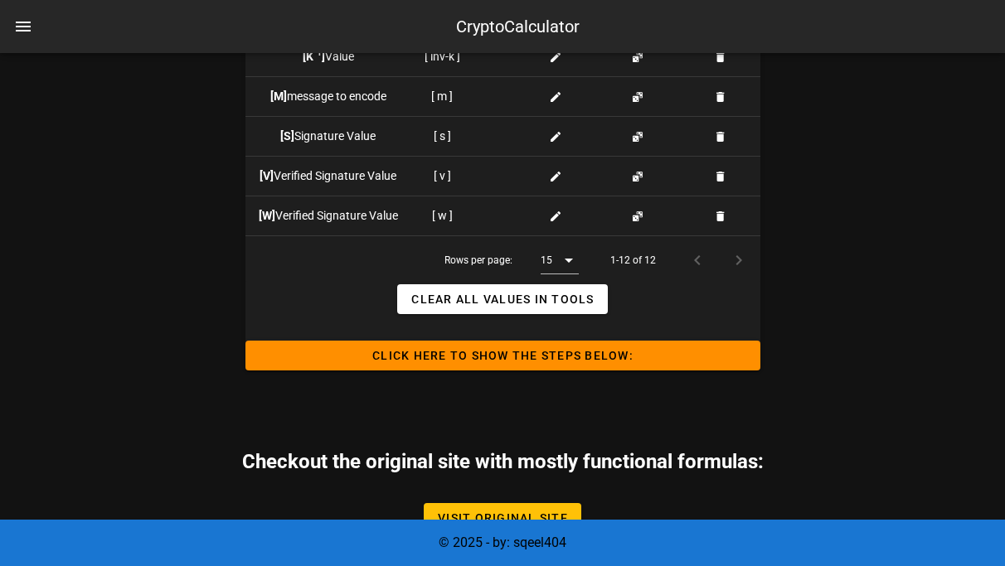
scroll to position [1997, 0]
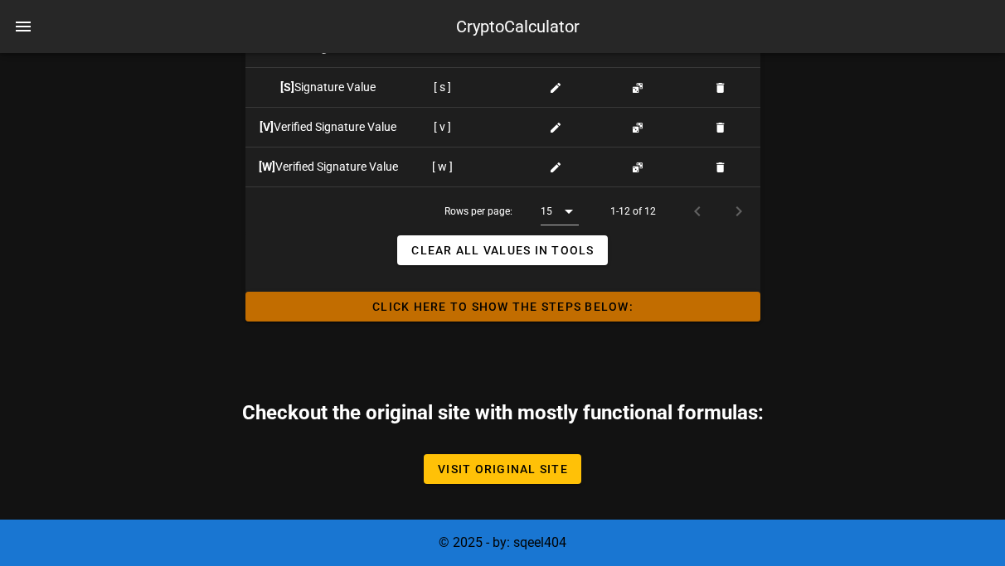
click at [516, 305] on span "Click HERE to Show the Steps Below:" at bounding box center [503, 306] width 488 height 13
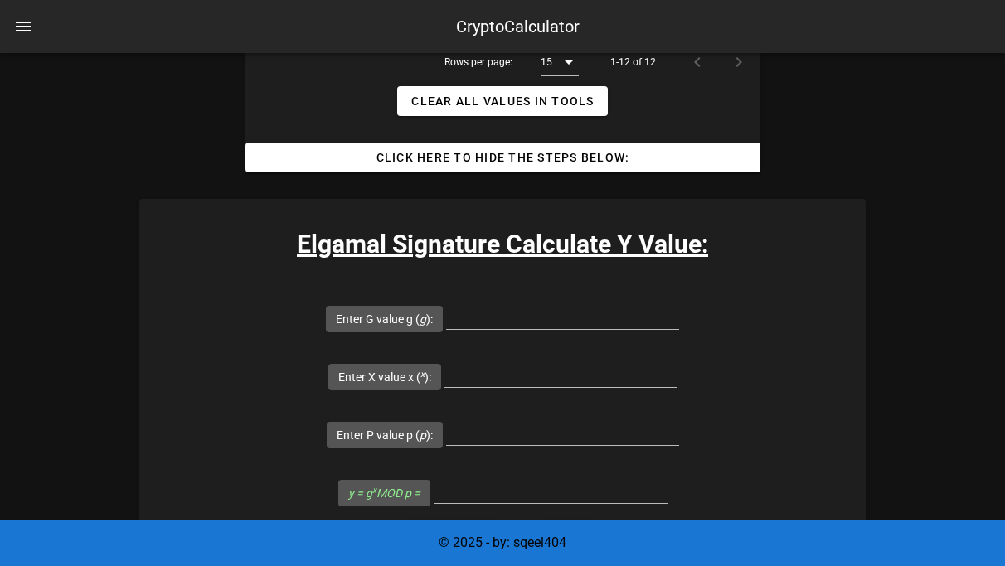
scroll to position [2147, 0]
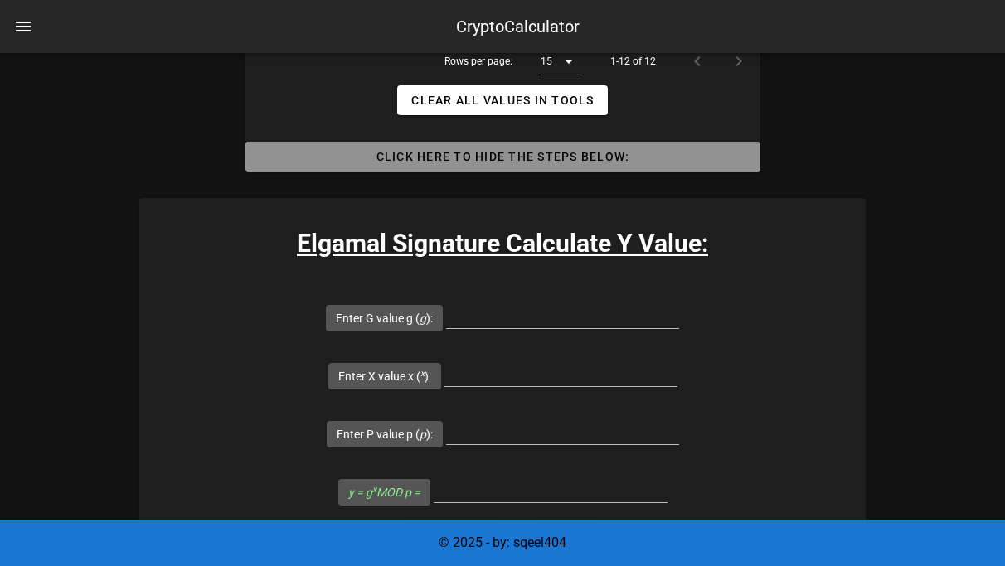
click at [534, 167] on button "Click HERE to Hide the Steps Below:" at bounding box center [502, 157] width 515 height 30
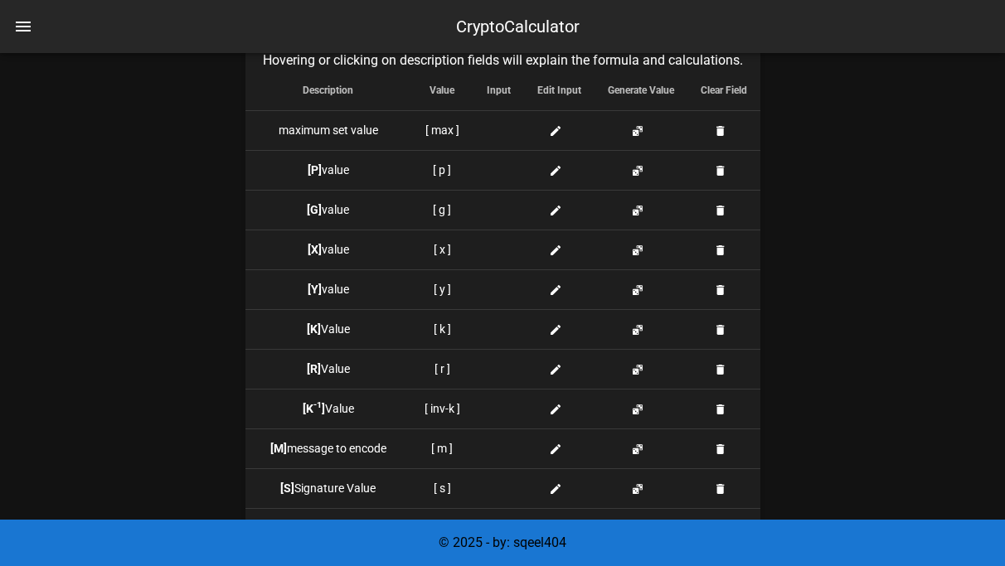
scroll to position [1561, 0]
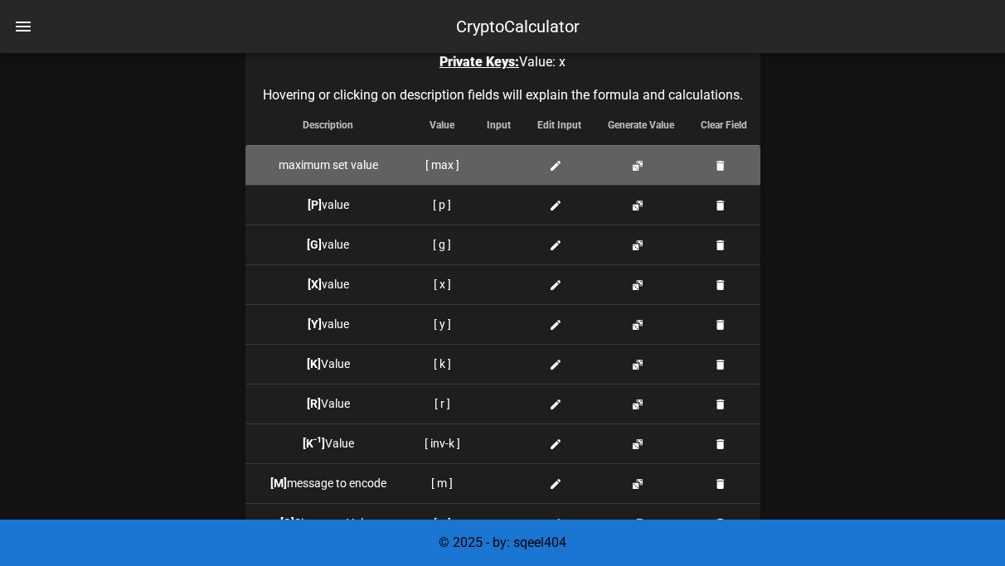
click at [486, 167] on td at bounding box center [498, 165] width 51 height 40
click at [491, 167] on div at bounding box center [499, 165] width 24 height 17
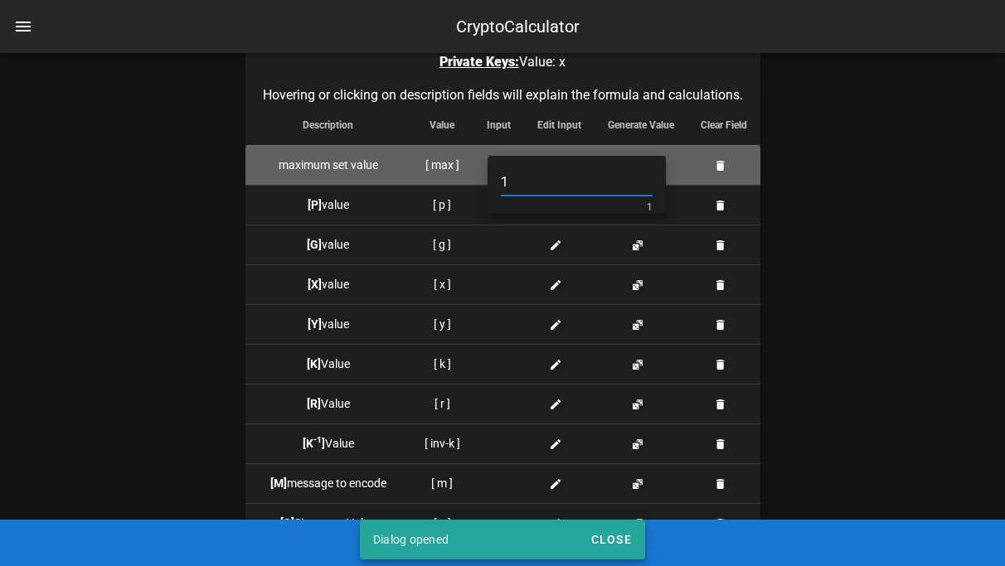
type input "1"
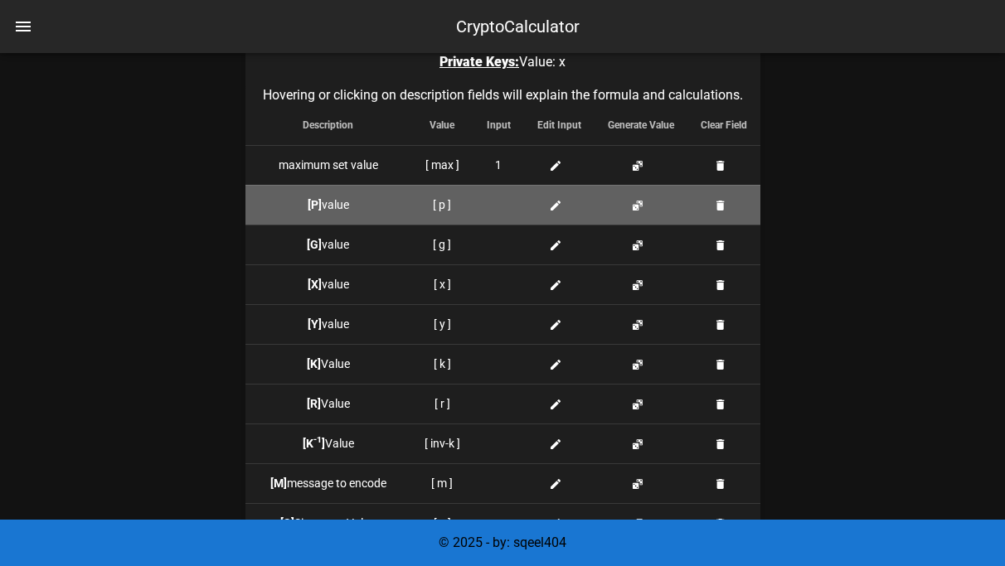
click at [499, 205] on div at bounding box center [499, 204] width 24 height 17
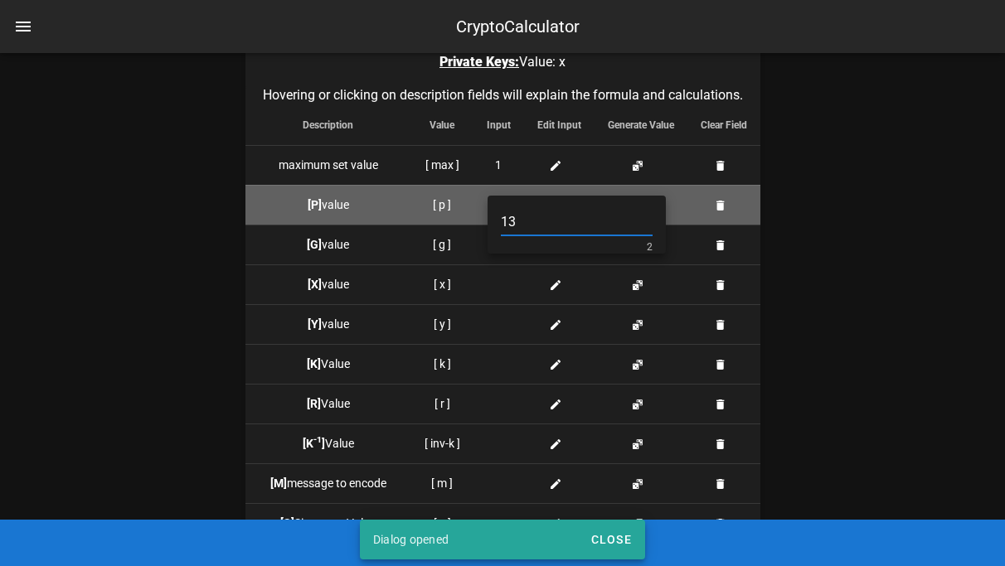
type input "13"
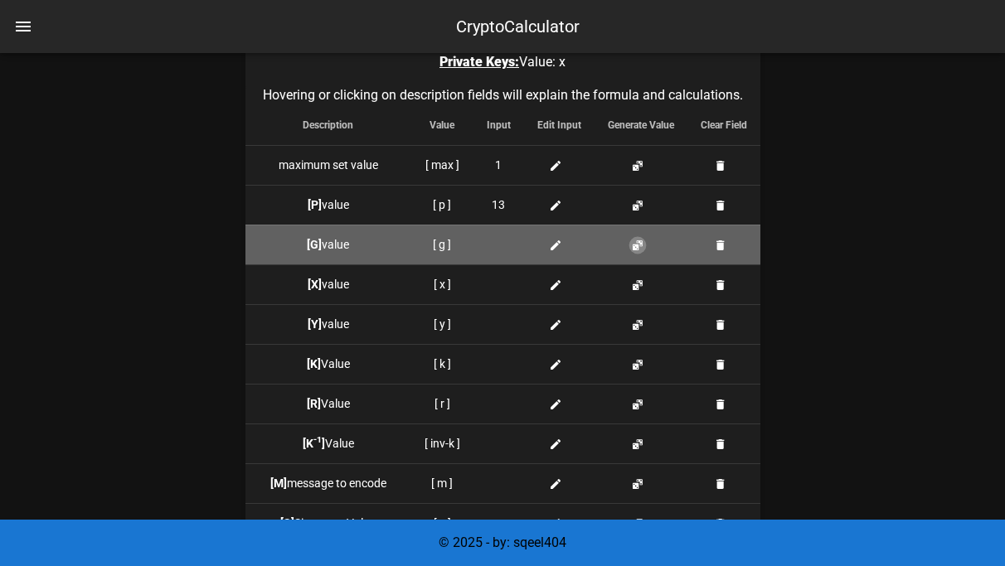
click at [635, 247] on button "button" at bounding box center [637, 245] width 13 height 13
click at [635, 248] on button "button" at bounding box center [637, 245] width 13 height 13
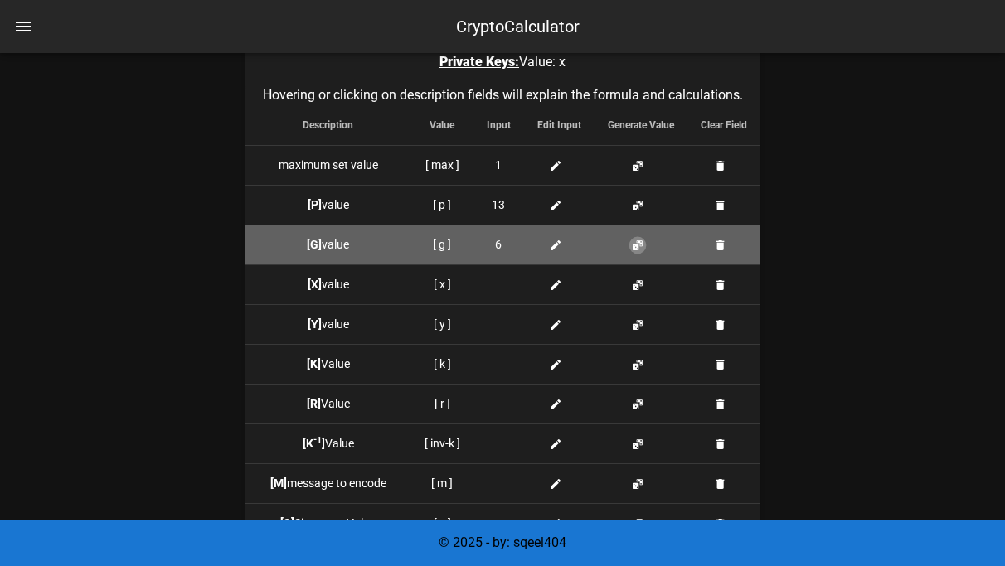
click at [635, 248] on button "button" at bounding box center [637, 245] width 13 height 13
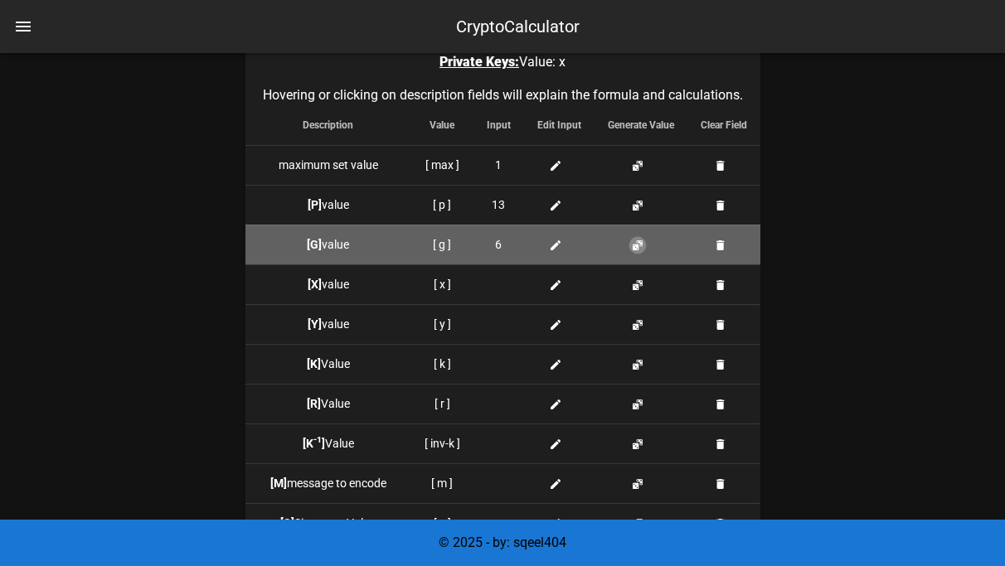
click at [635, 248] on button "button" at bounding box center [637, 245] width 13 height 13
click at [635, 247] on button "button" at bounding box center [637, 245] width 13 height 13
click at [632, 240] on button "button" at bounding box center [637, 245] width 13 height 13
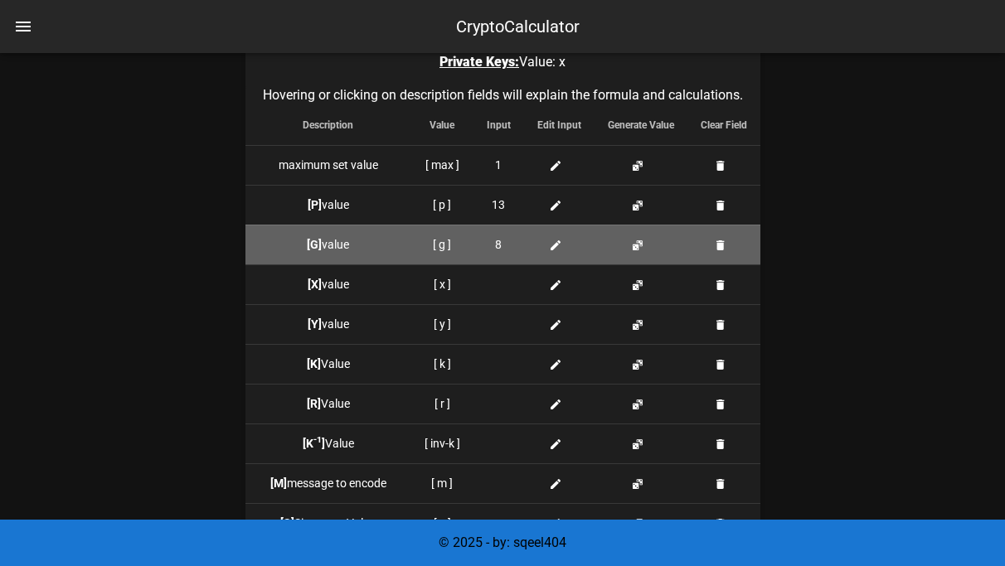
click at [511, 248] on td "8" at bounding box center [498, 245] width 51 height 40
click at [550, 244] on icon at bounding box center [555, 245] width 13 height 13
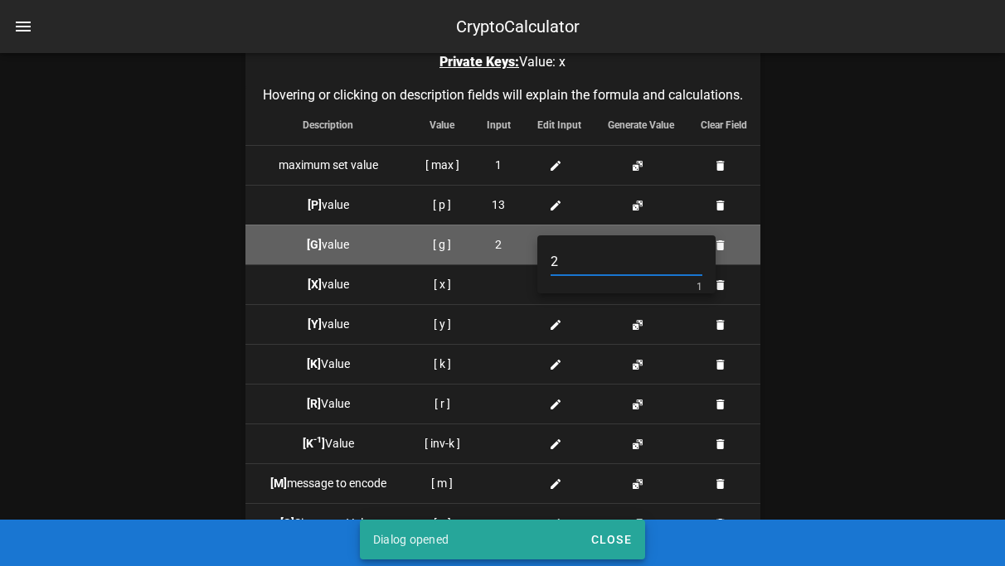
type input "2"
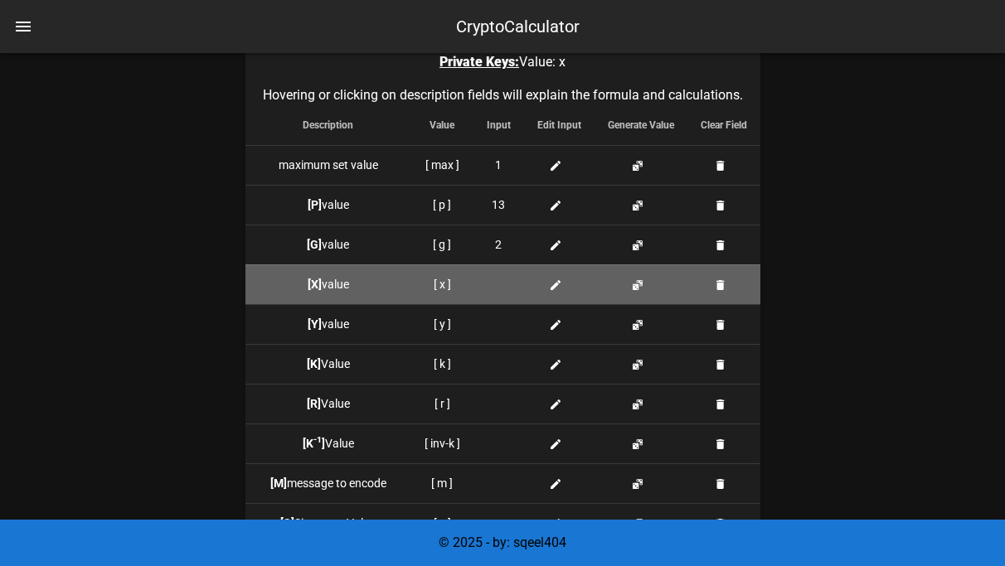
click at [491, 286] on div at bounding box center [499, 284] width 24 height 17
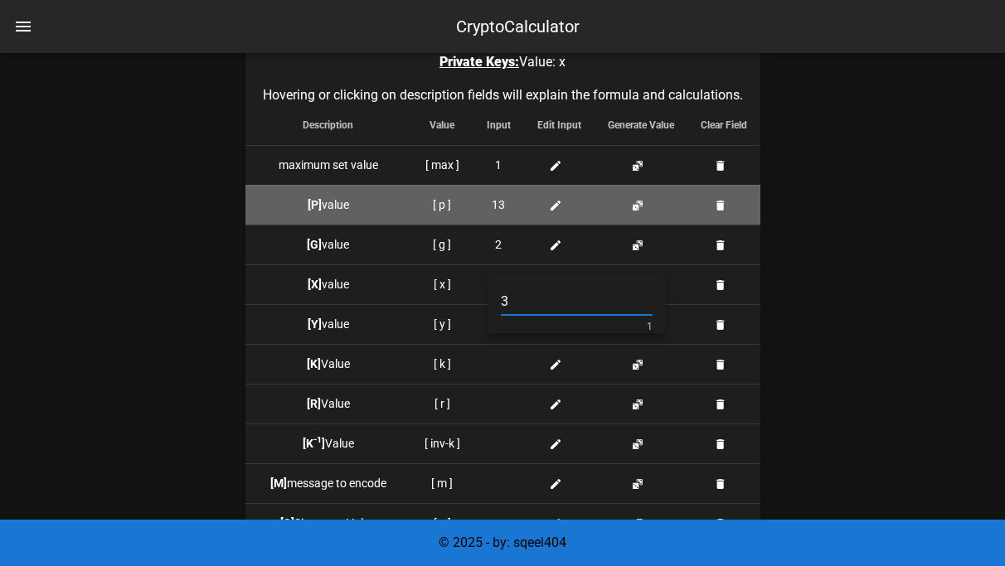
type input "3"
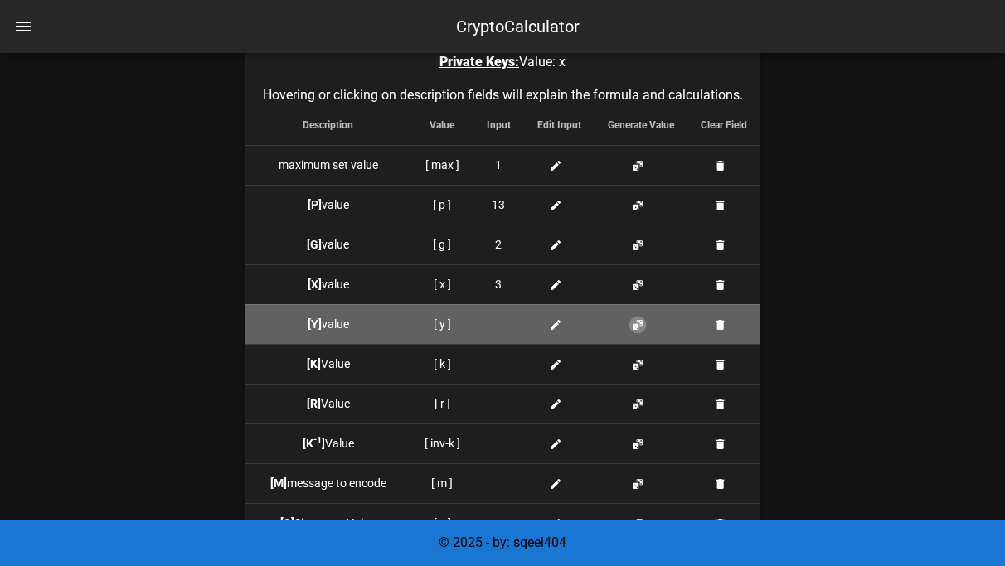
click at [637, 321] on button "button" at bounding box center [637, 324] width 13 height 13
click at [637, 322] on button "button" at bounding box center [637, 324] width 13 height 13
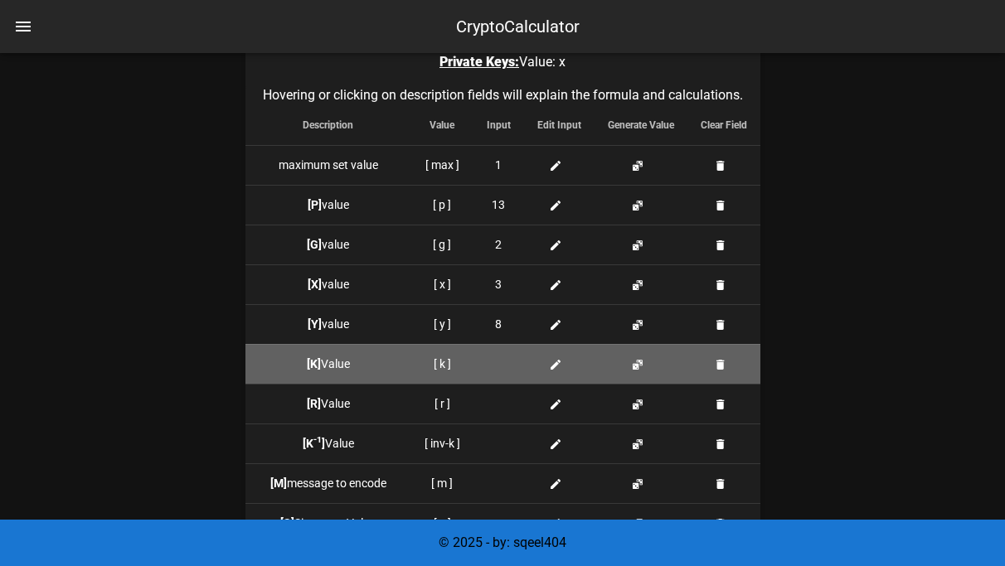
click at [555, 362] on icon at bounding box center [555, 364] width 13 height 13
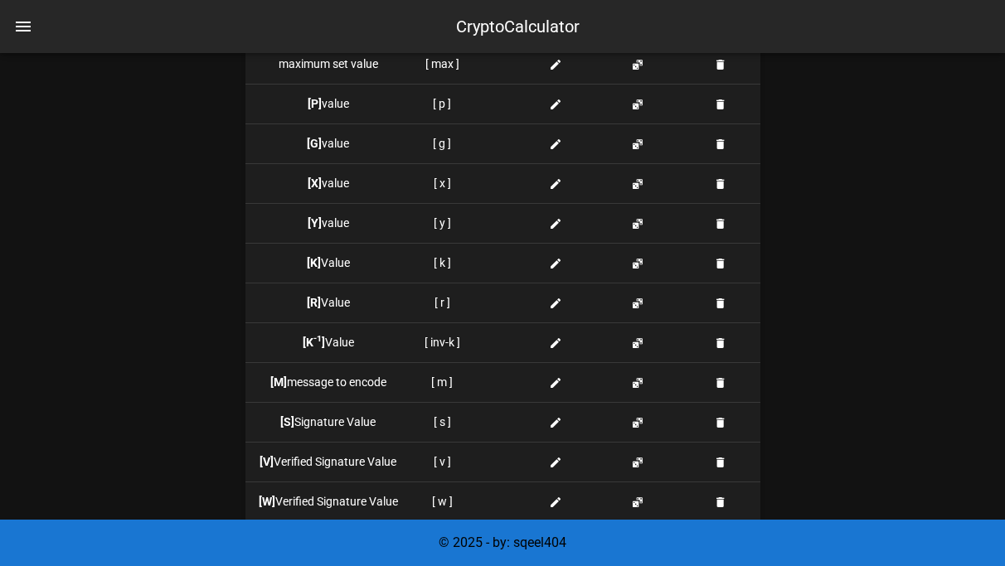
scroll to position [1707, 0]
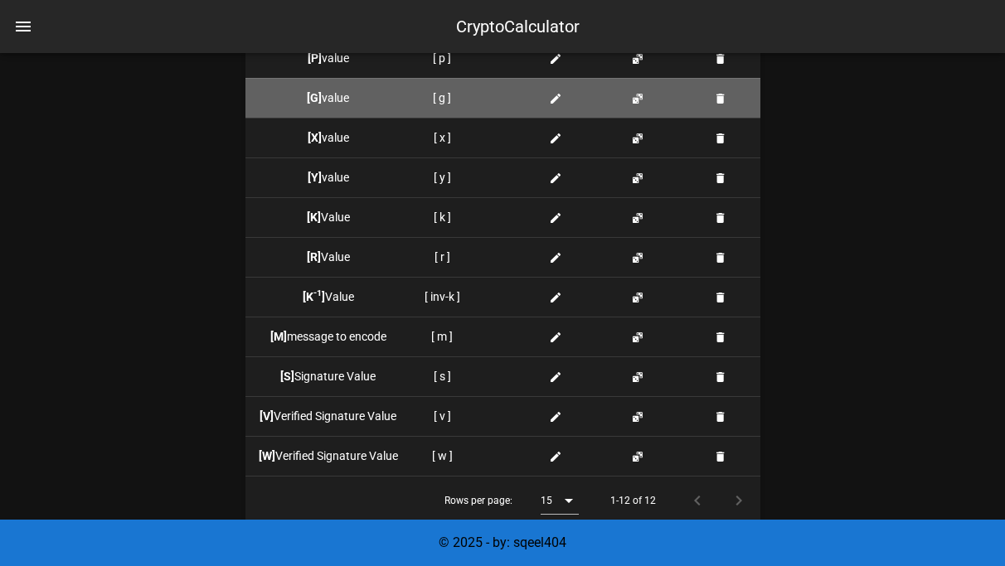
click at [502, 101] on div at bounding box center [499, 98] width 24 height 17
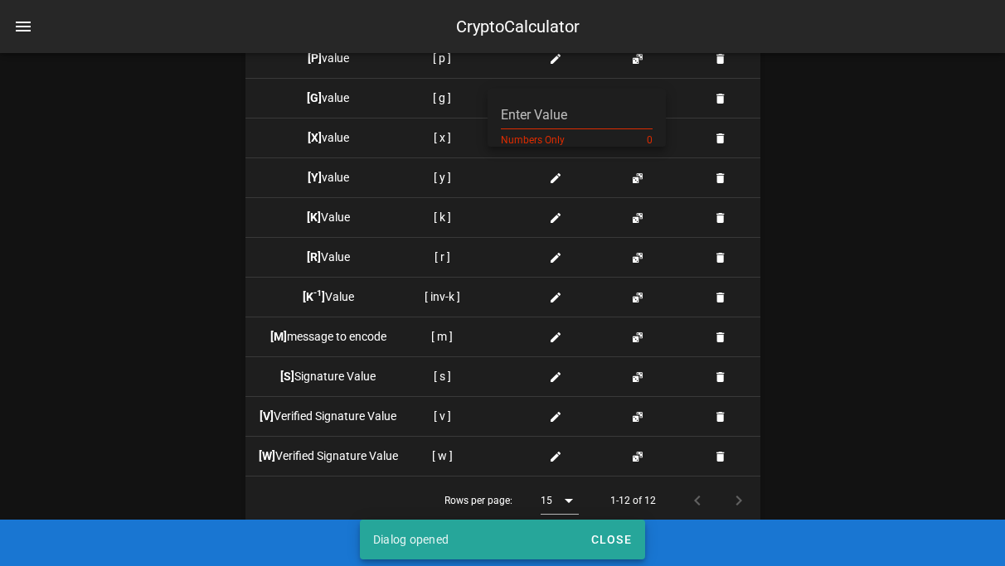
click at [501, 140] on div "Numbers Only" at bounding box center [570, 141] width 139 height 12
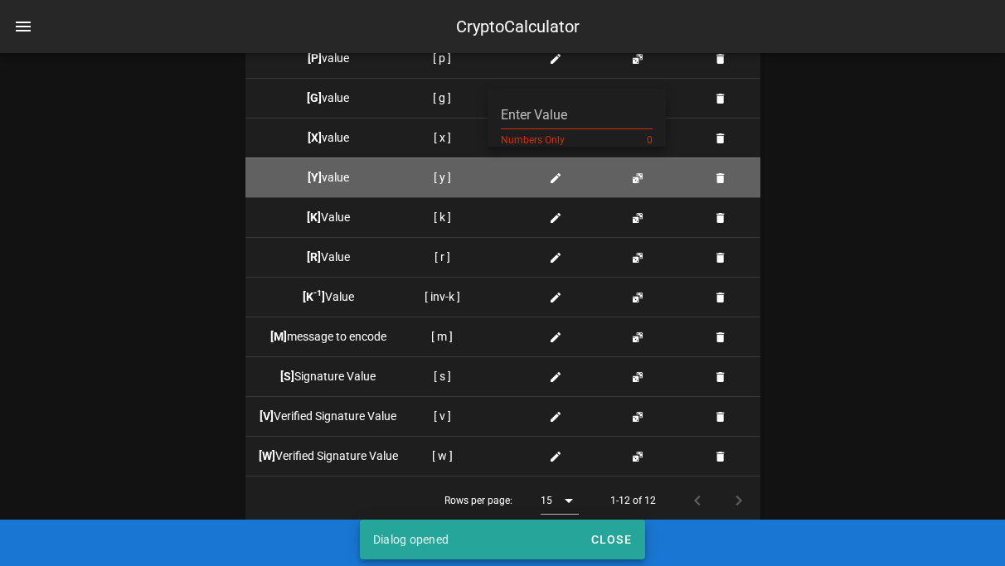
click at [501, 175] on div at bounding box center [499, 177] width 24 height 17
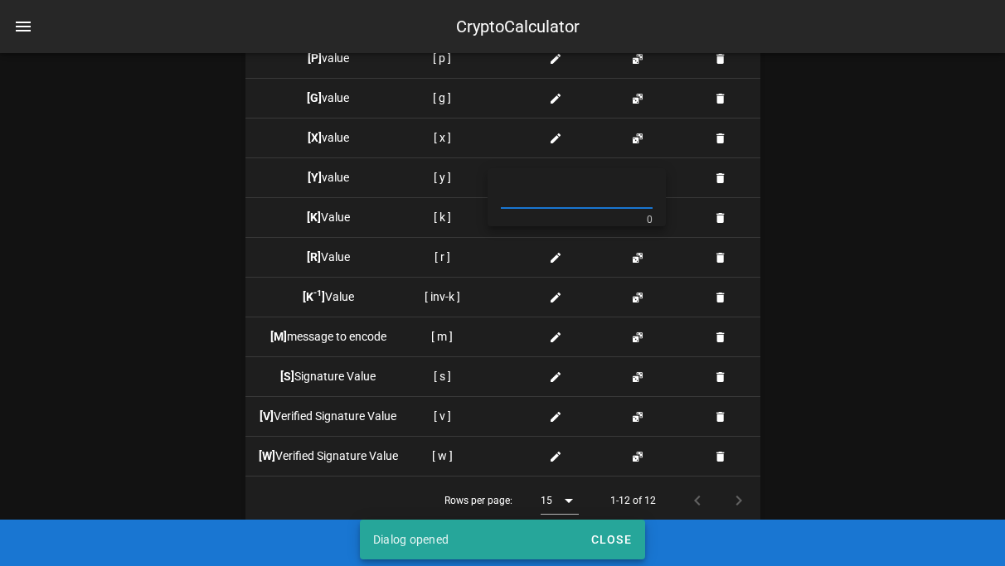
click at [501, 207] on div at bounding box center [577, 195] width 152 height 27
click at [501, 223] on div "Numbers Only" at bounding box center [570, 221] width 139 height 12
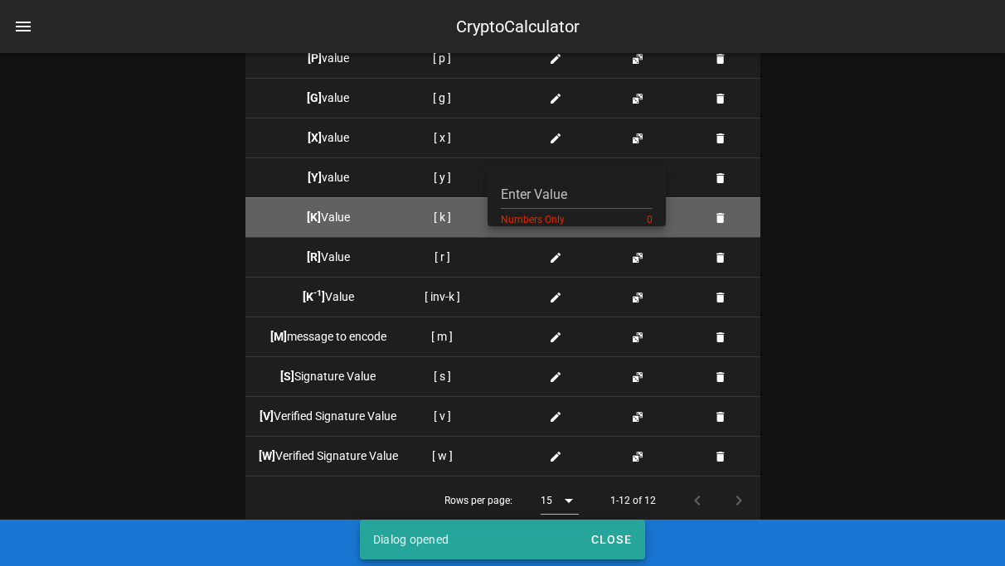
click at [498, 226] on td at bounding box center [498, 217] width 51 height 40
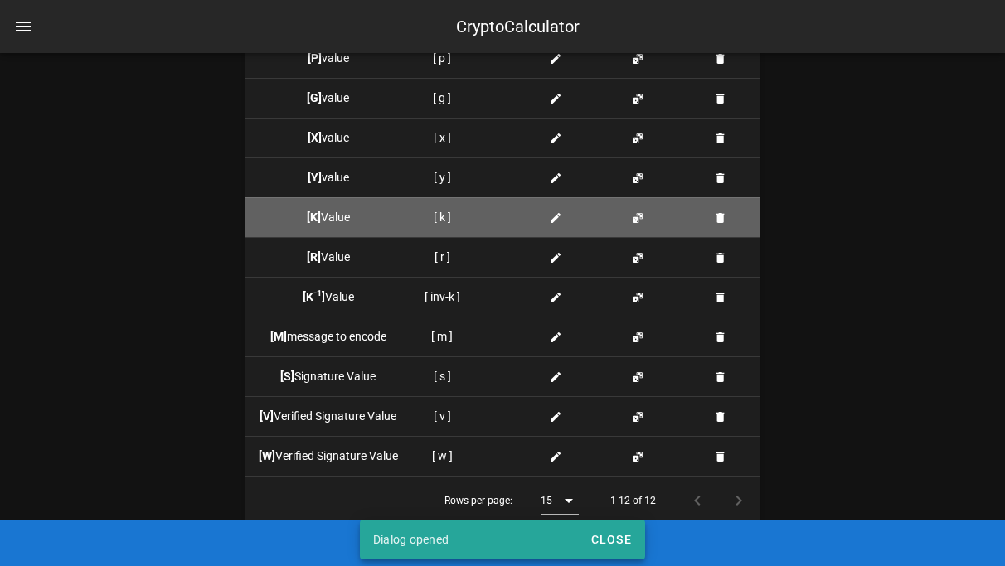
click at [498, 222] on div at bounding box center [499, 217] width 24 height 17
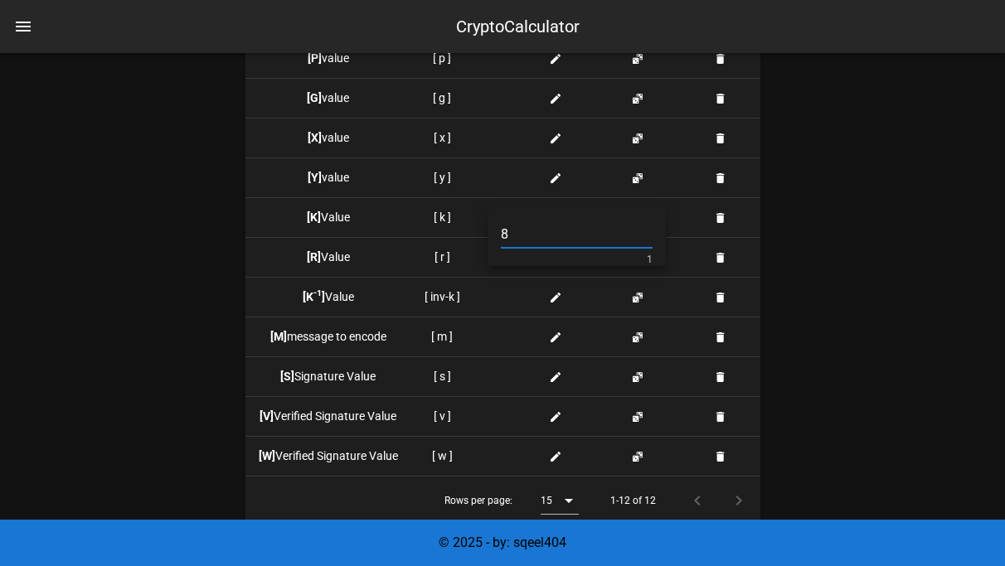
type input "8"
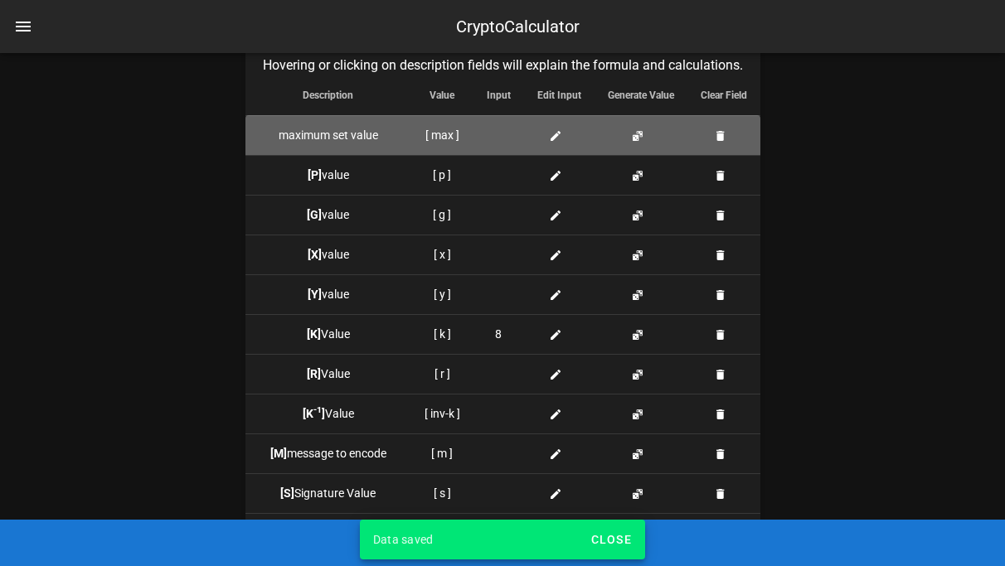
scroll to position [1591, 0]
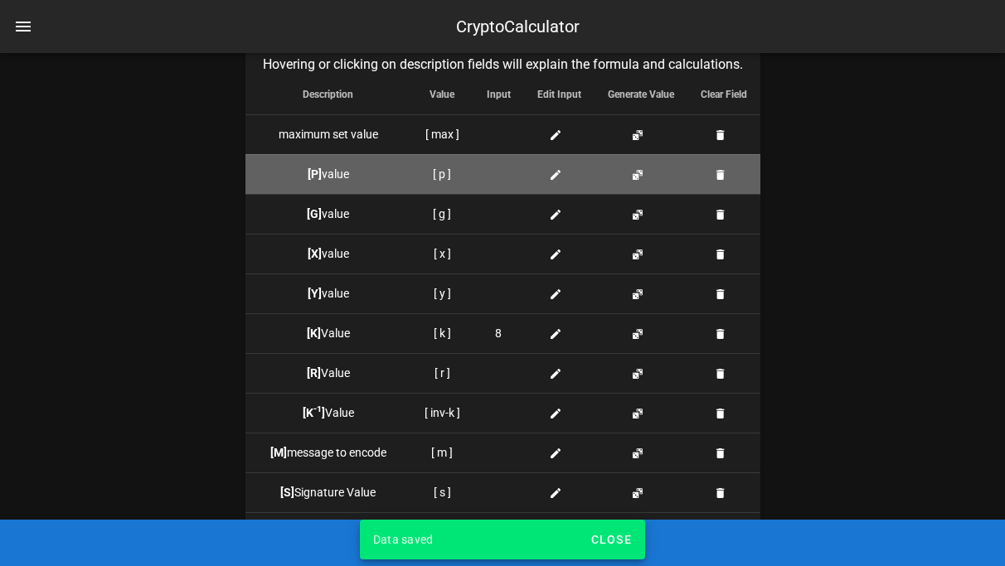
click at [515, 166] on td at bounding box center [498, 174] width 51 height 40
click at [501, 172] on div at bounding box center [499, 174] width 24 height 17
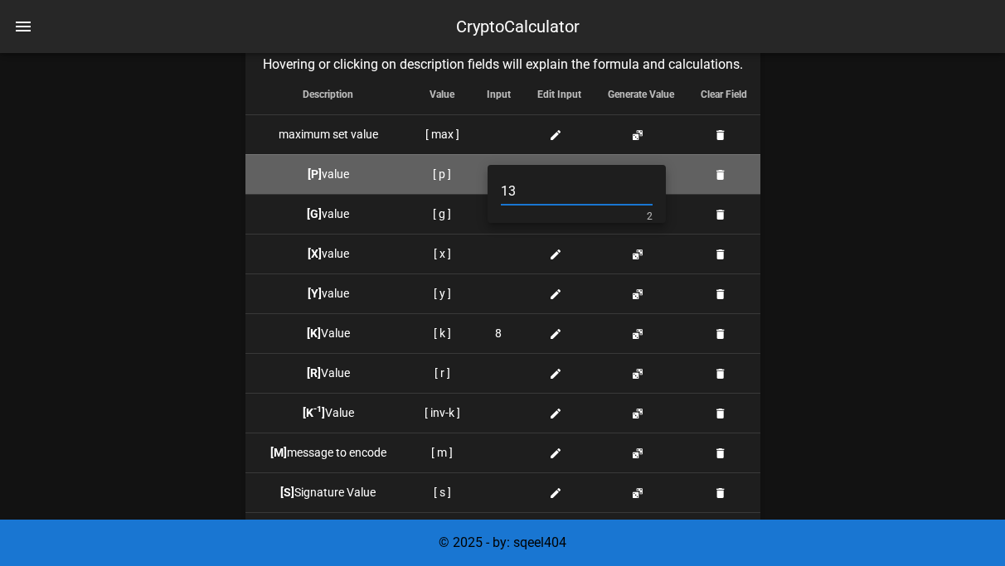
type input "13"
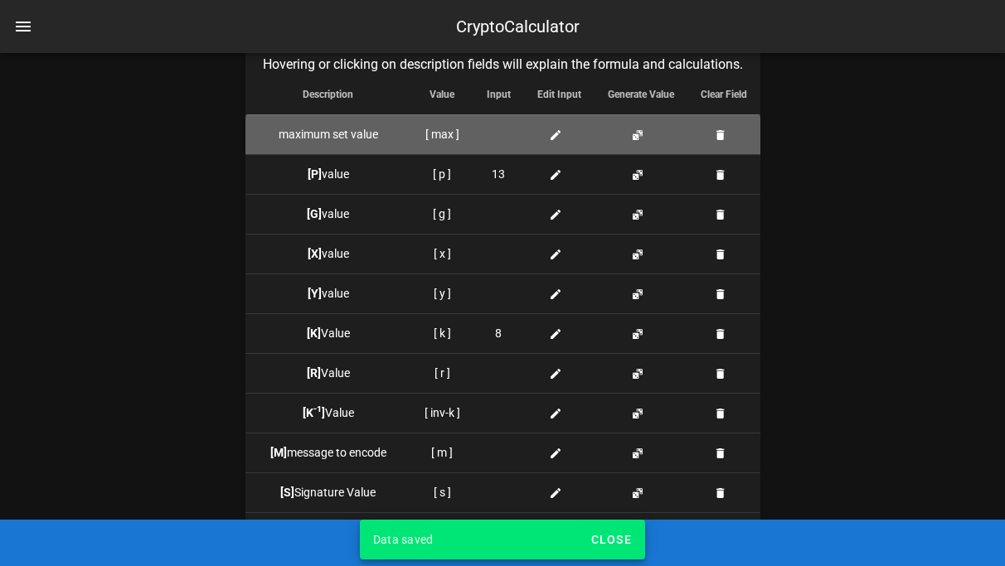
click at [501, 128] on div at bounding box center [499, 134] width 24 height 17
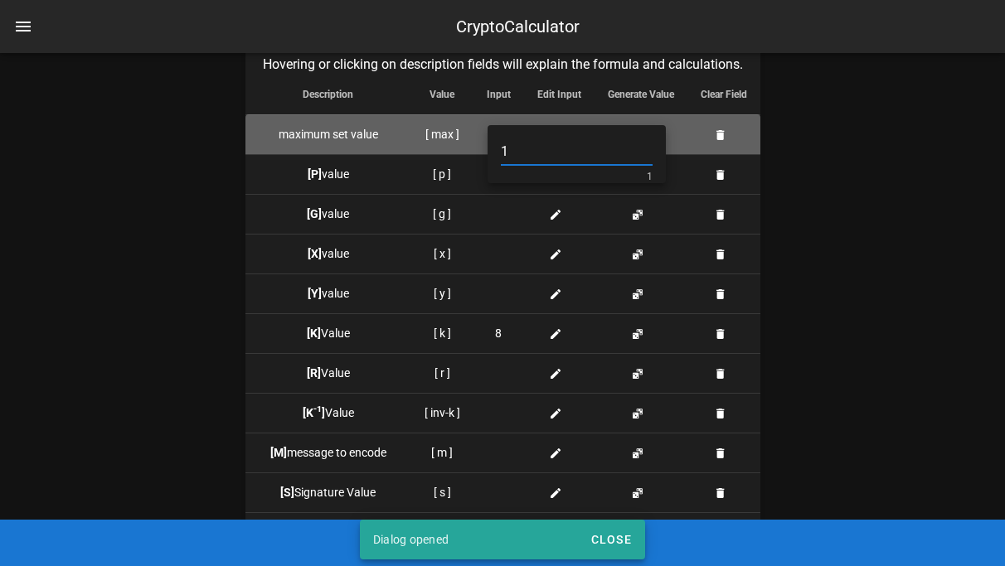
type input "1"
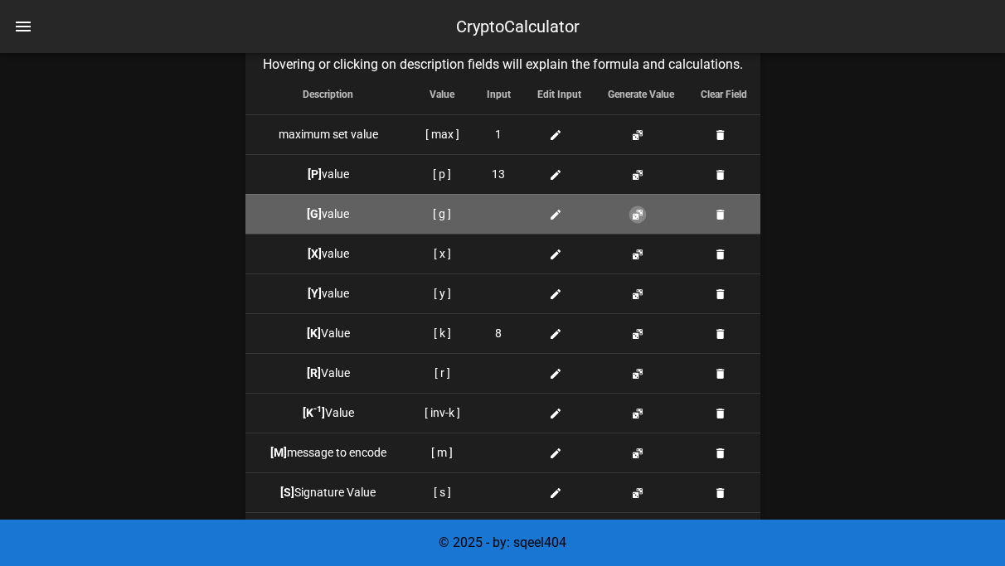
click at [637, 218] on button "button" at bounding box center [637, 214] width 13 height 13
click at [496, 220] on span "9" at bounding box center [498, 214] width 7 height 17
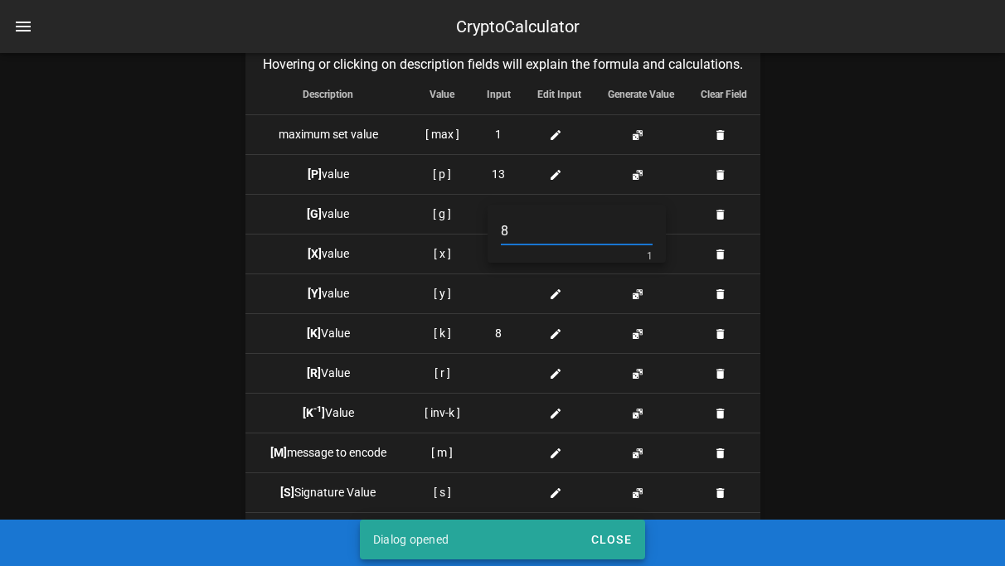
type input "8"
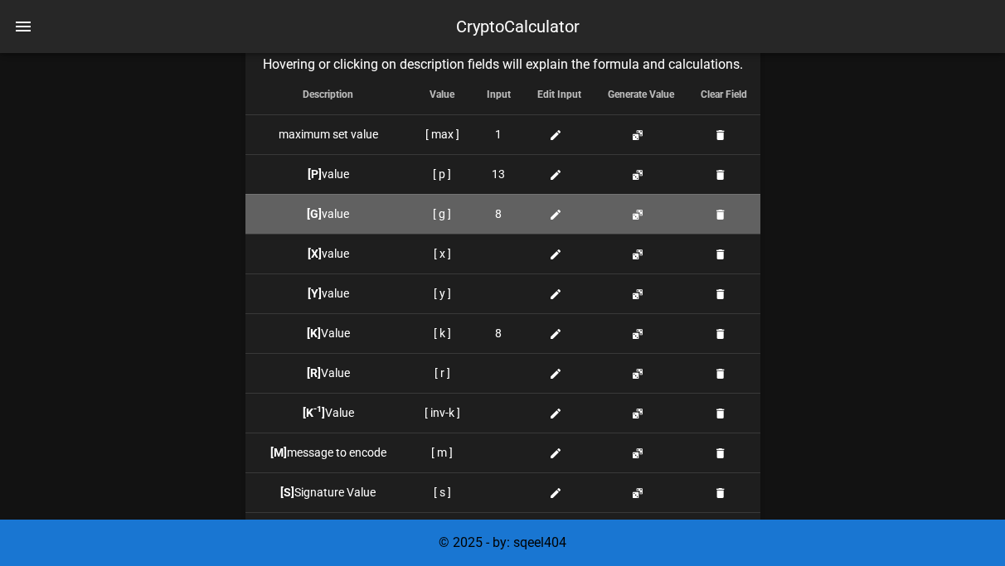
click at [501, 201] on td "8" at bounding box center [498, 214] width 51 height 40
click at [501, 208] on span "8" at bounding box center [498, 214] width 7 height 17
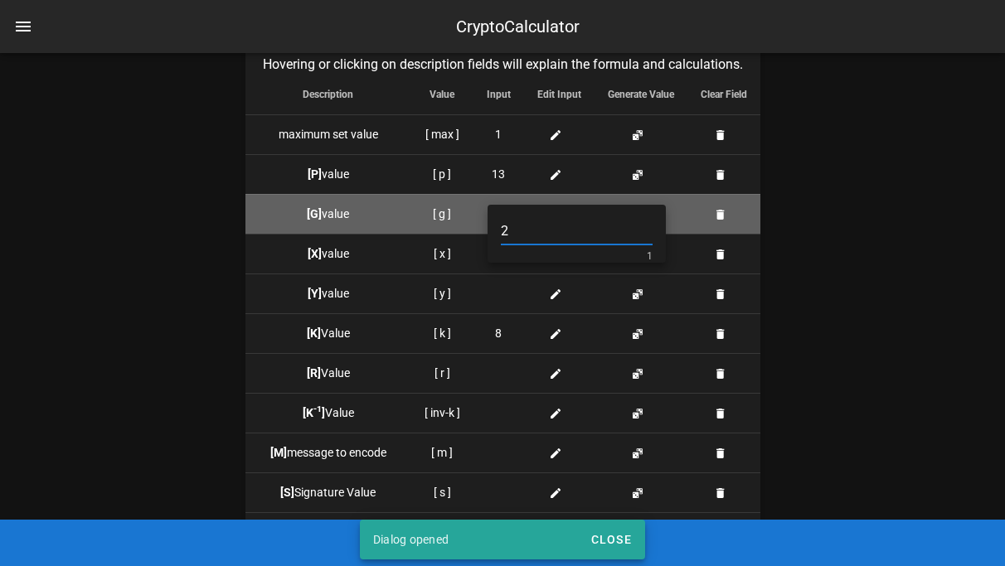
type input "2"
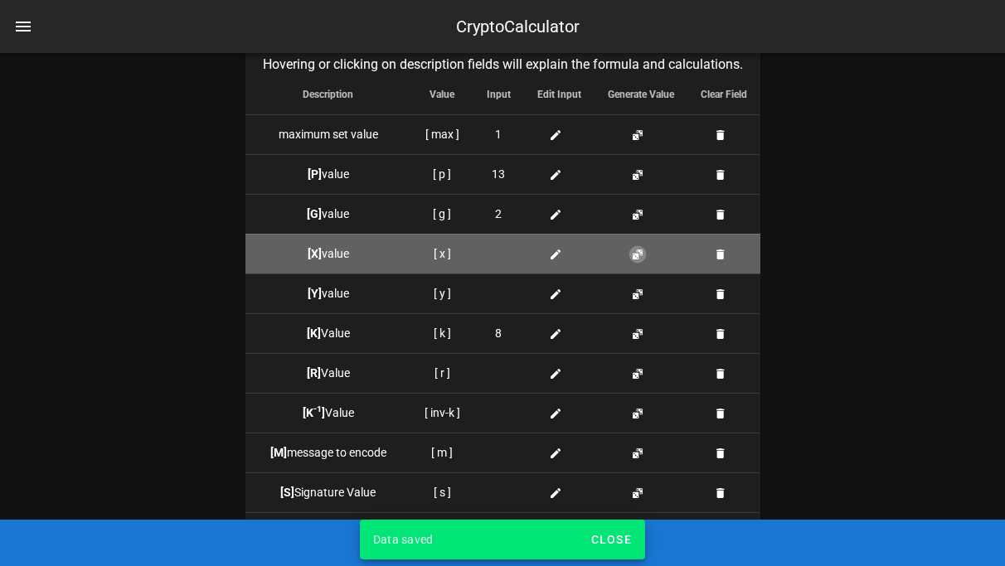
click at [634, 251] on button "button" at bounding box center [637, 254] width 13 height 13
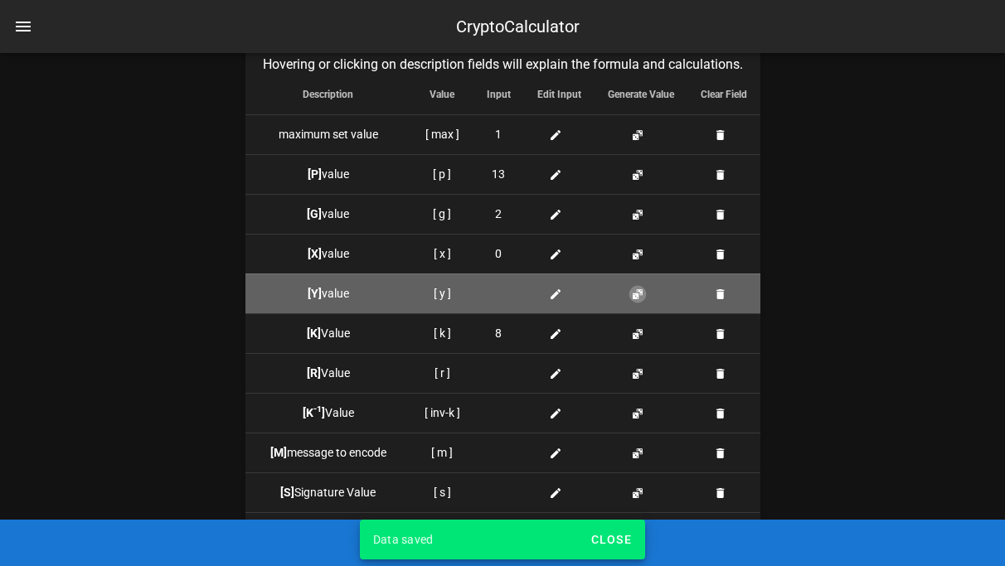
click at [636, 293] on button "button" at bounding box center [637, 294] width 13 height 13
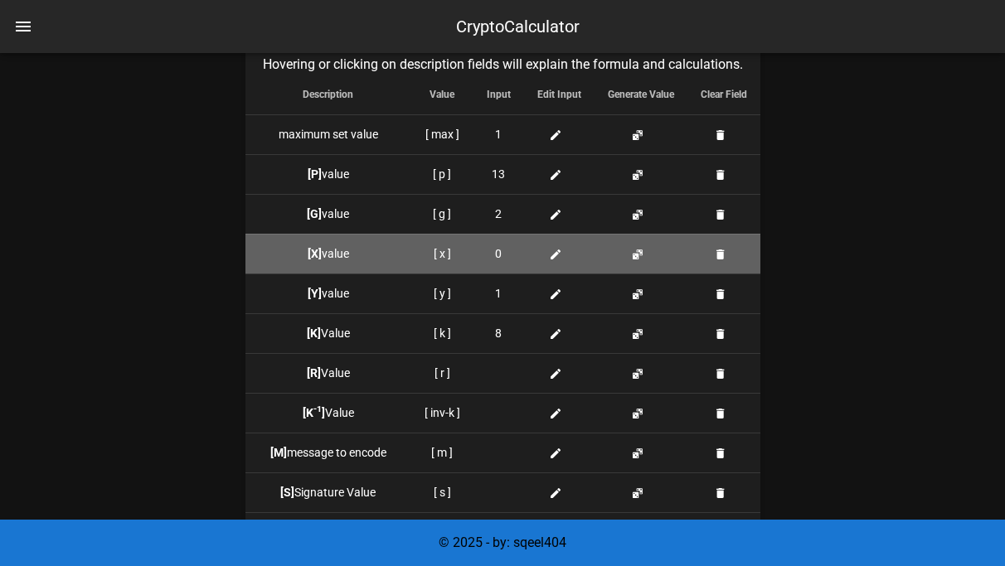
click at [638, 263] on td at bounding box center [640, 254] width 93 height 40
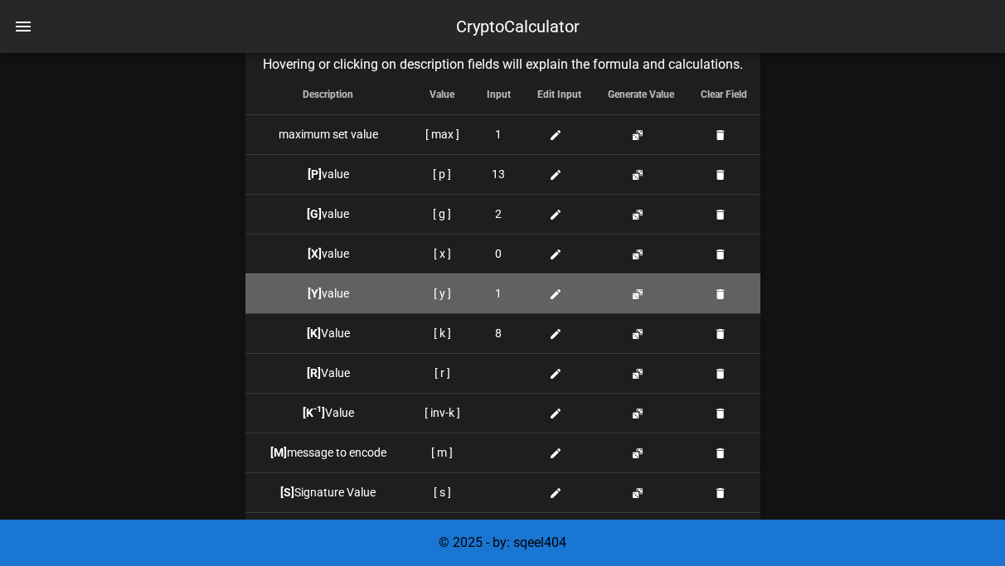
click at [639, 286] on td at bounding box center [640, 294] width 93 height 40
click at [639, 290] on button "button" at bounding box center [637, 294] width 13 height 13
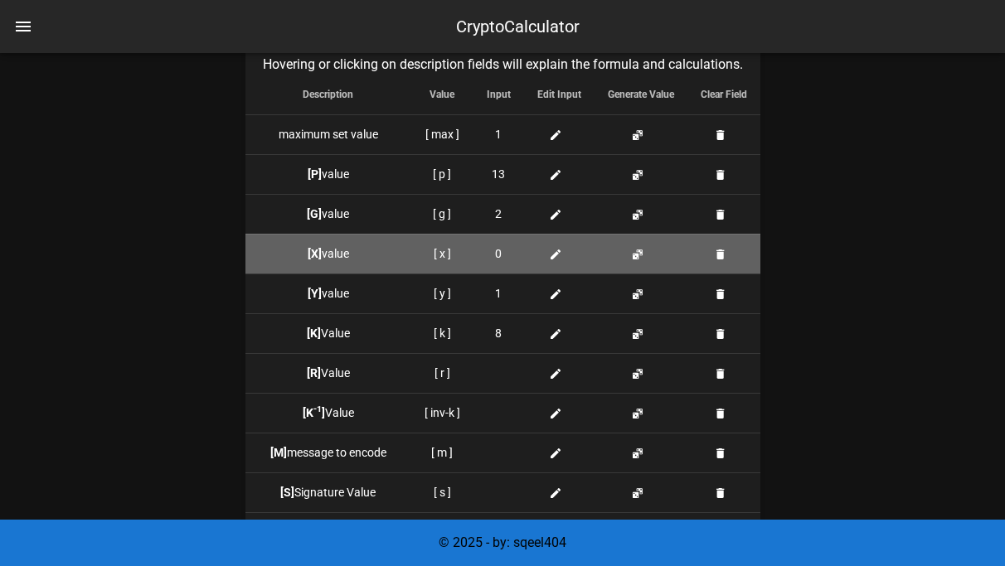
click at [504, 255] on div "0" at bounding box center [499, 253] width 24 height 17
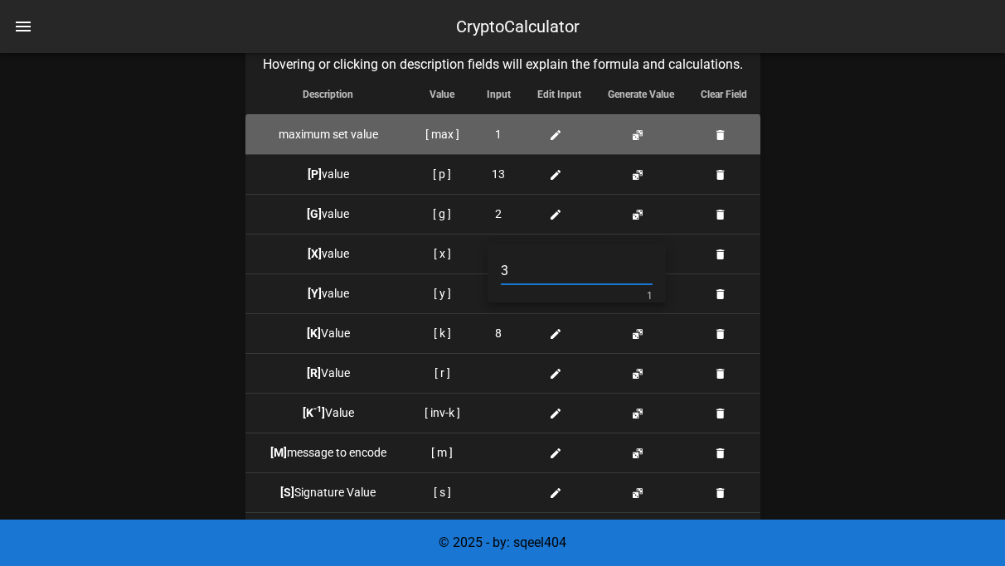
type input "3"
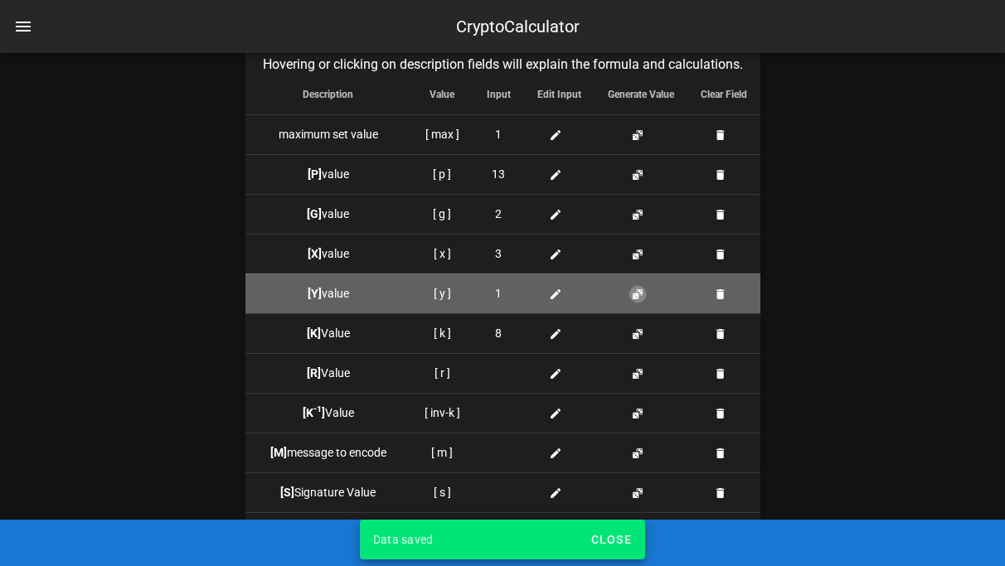
click at [639, 289] on button "button" at bounding box center [637, 294] width 13 height 13
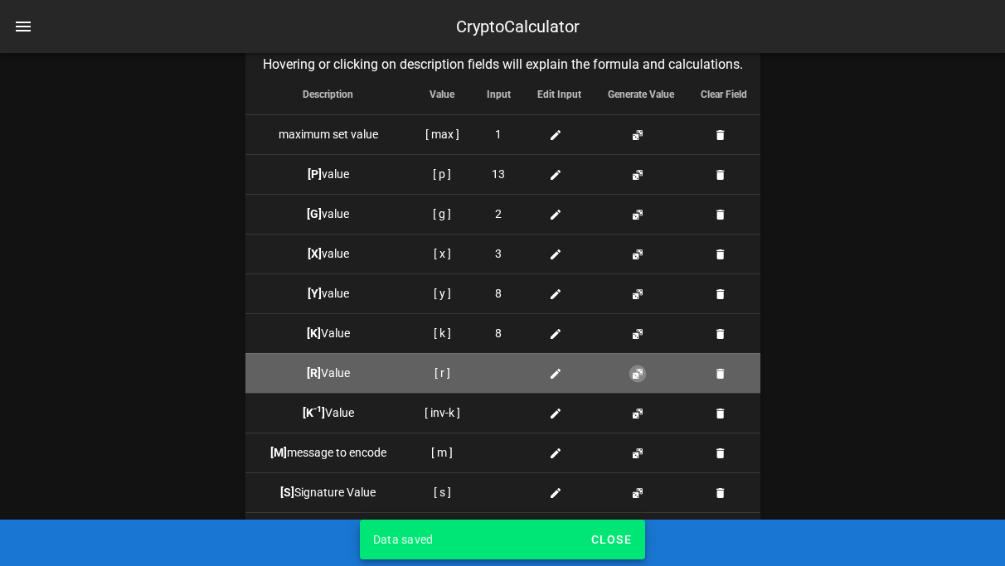
click at [634, 375] on button "button" at bounding box center [637, 373] width 13 height 13
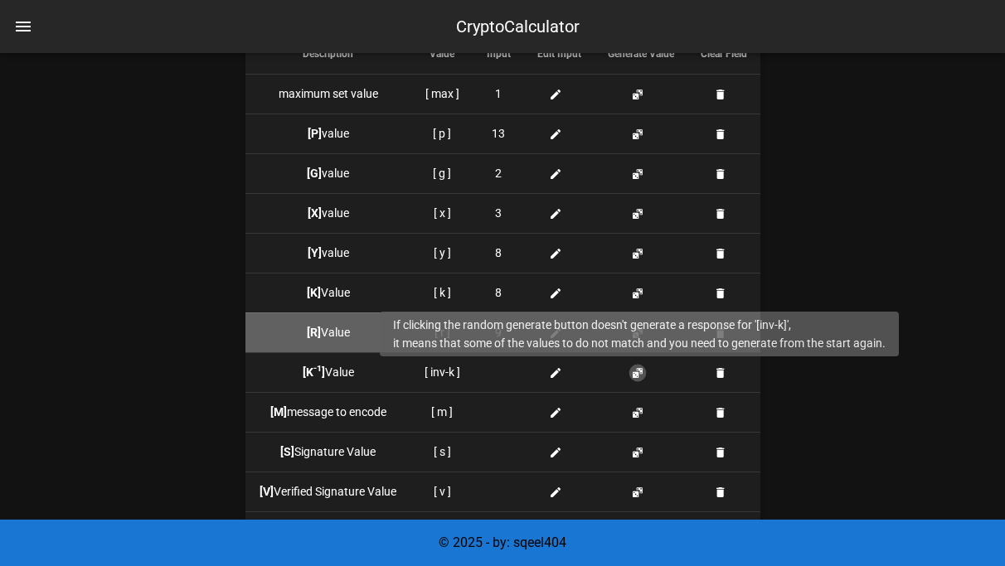
click at [634, 375] on button "button" at bounding box center [637, 372] width 13 height 13
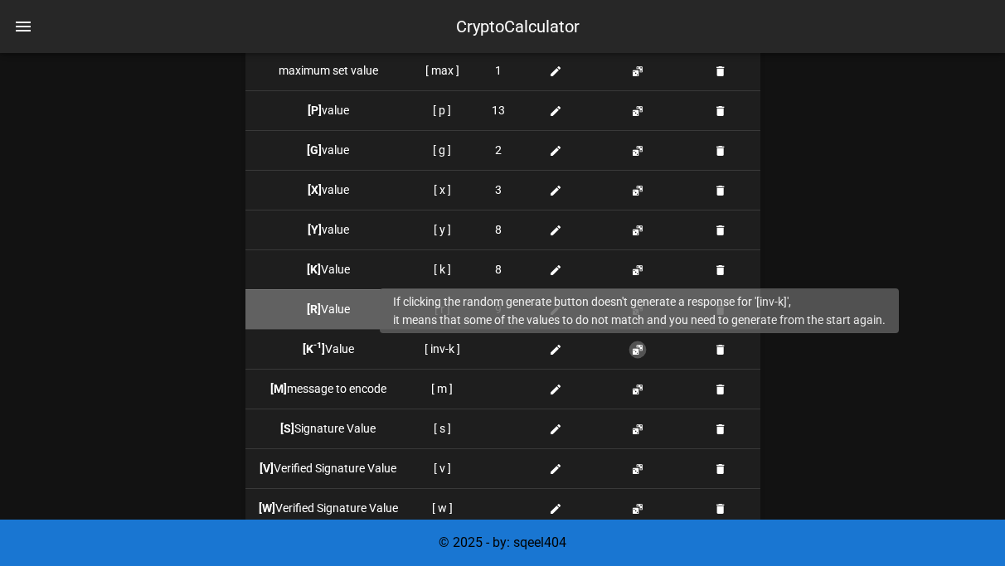
scroll to position [1659, 0]
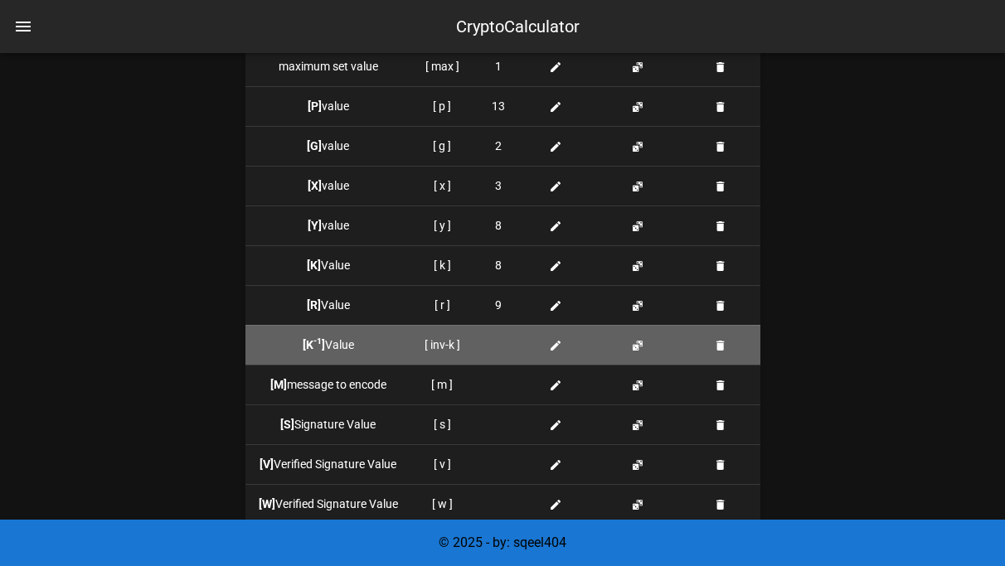
click at [641, 352] on td at bounding box center [640, 345] width 93 height 40
click at [638, 350] on button "button" at bounding box center [637, 345] width 13 height 13
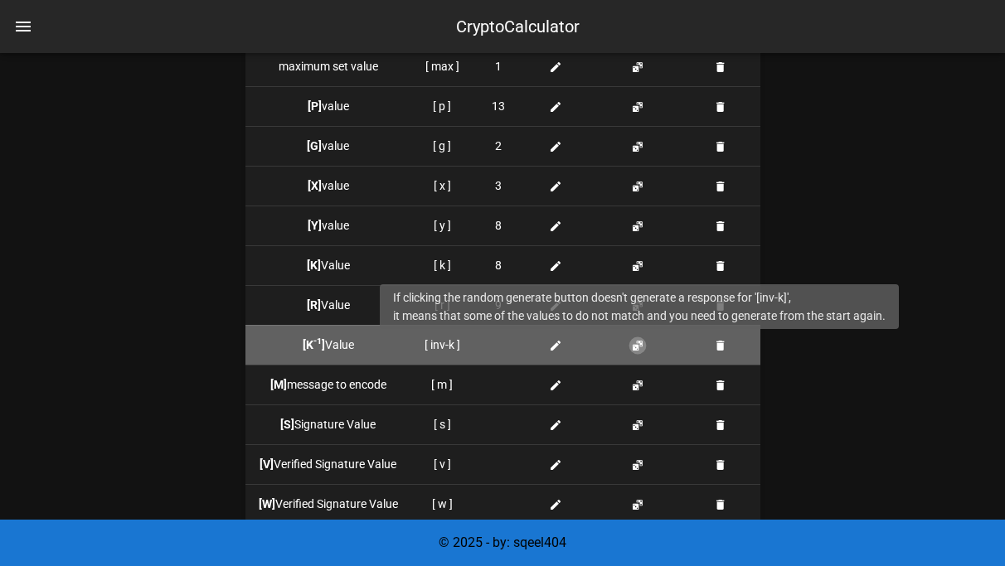
click at [638, 350] on button "button" at bounding box center [637, 345] width 13 height 13
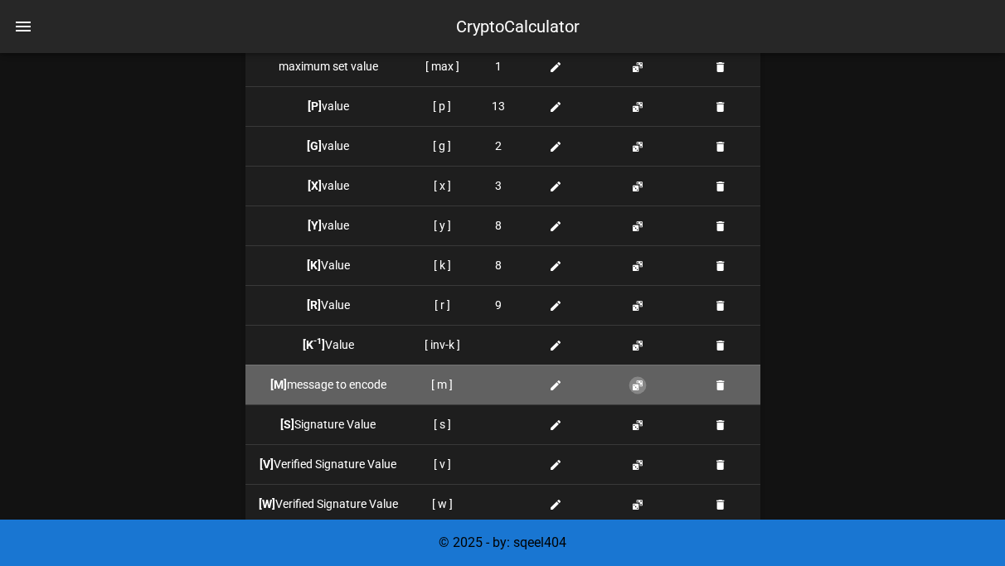
click at [638, 380] on button "button" at bounding box center [637, 385] width 13 height 13
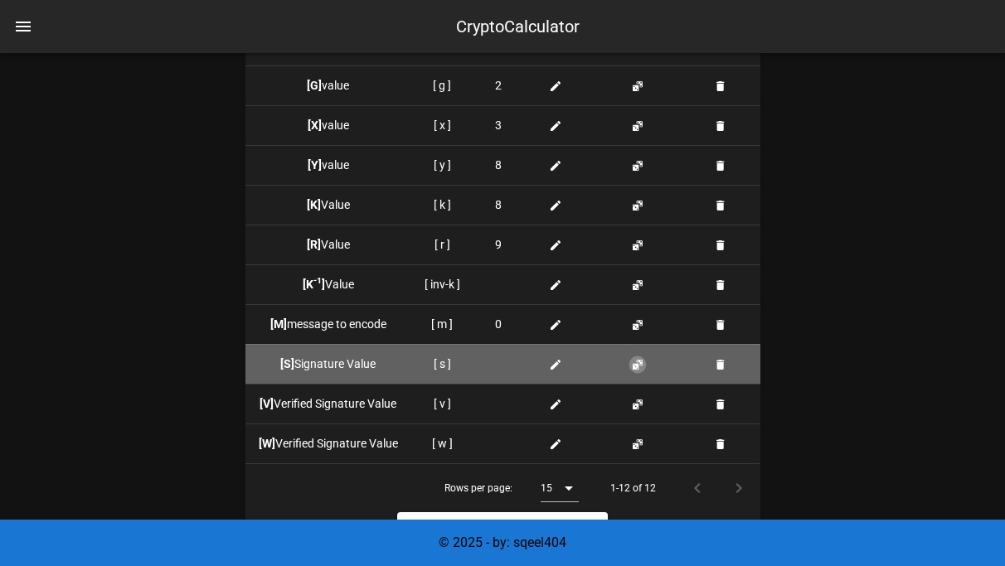
click at [636, 363] on button "button" at bounding box center [637, 364] width 13 height 13
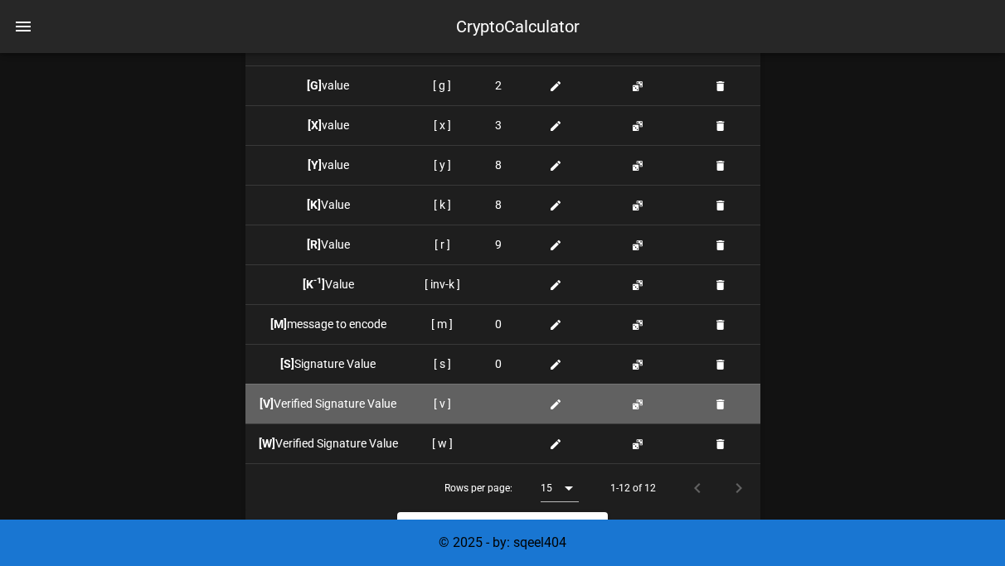
click at [636, 412] on td at bounding box center [640, 404] width 93 height 40
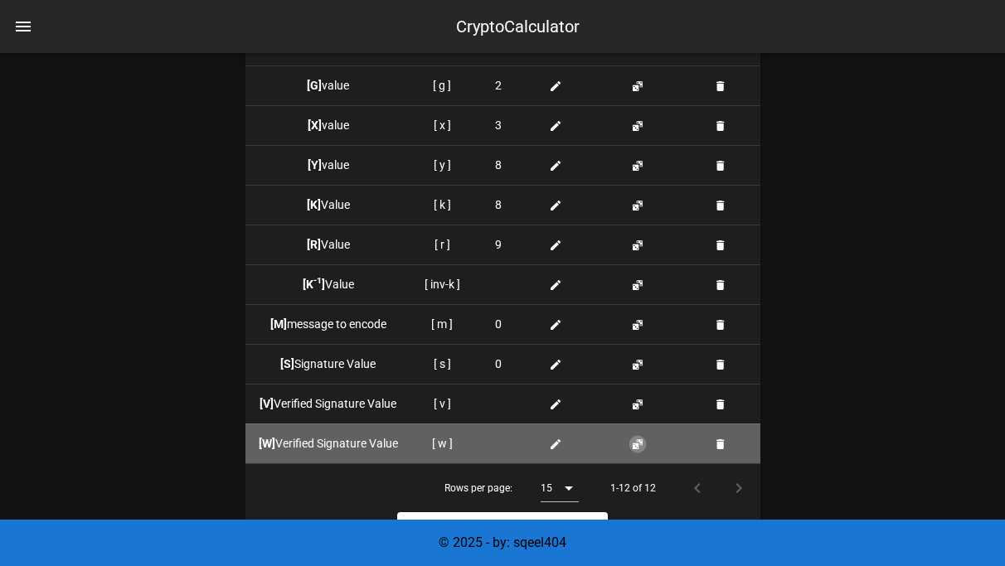
click at [637, 446] on button "button" at bounding box center [637, 444] width 13 height 13
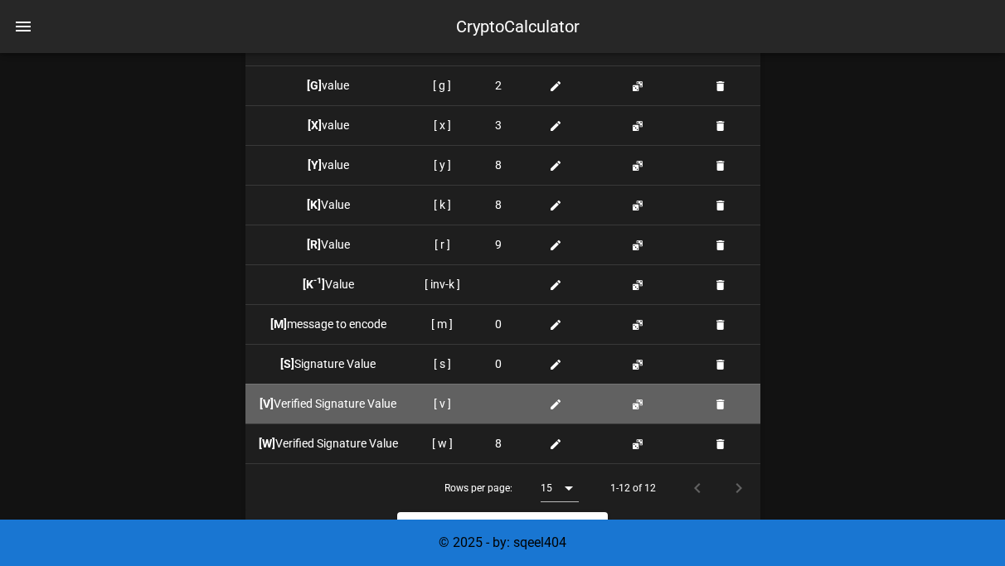
click at [637, 419] on td at bounding box center [640, 404] width 93 height 40
click at [637, 409] on button "button" at bounding box center [637, 404] width 13 height 13
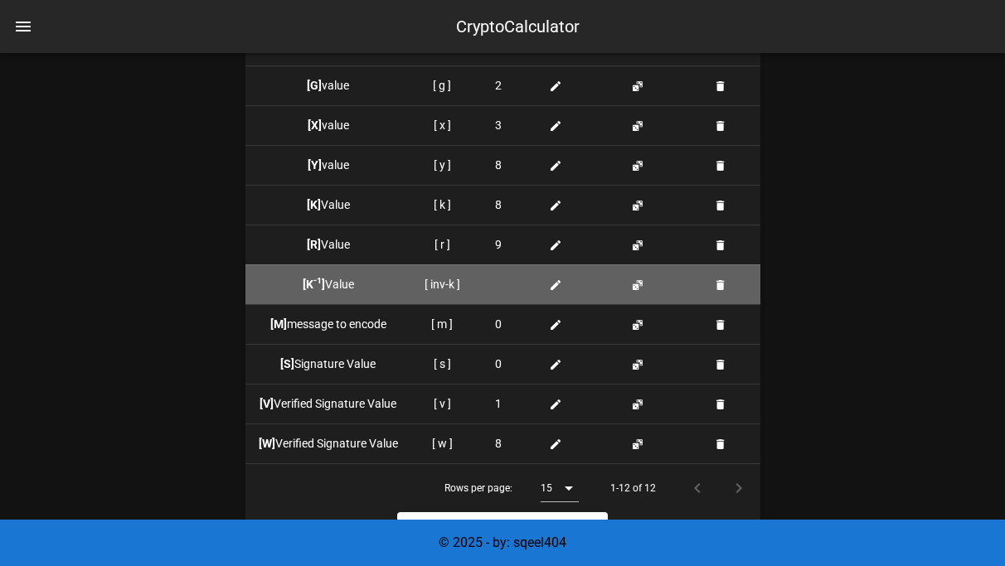
click at [495, 284] on div at bounding box center [499, 284] width 24 height 17
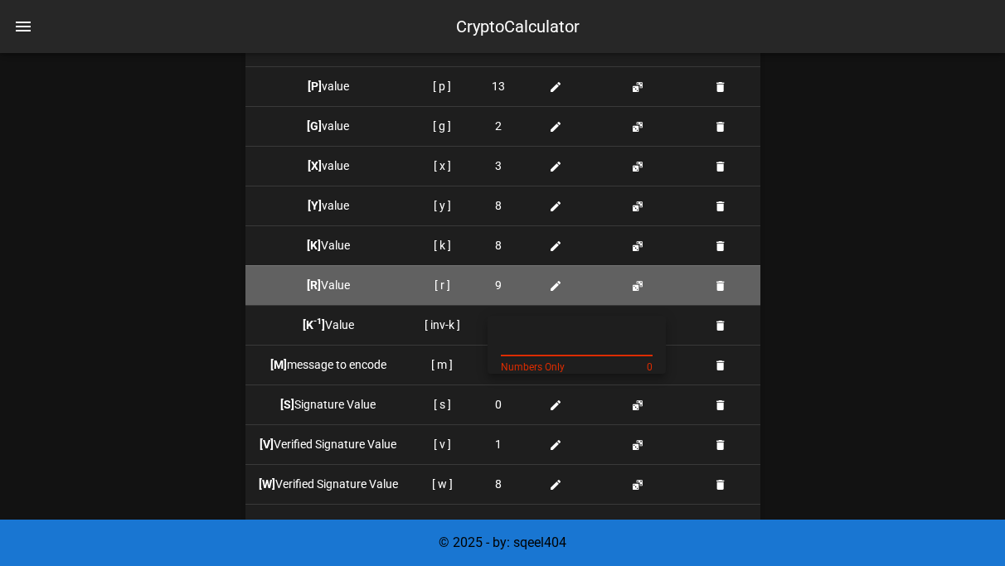
scroll to position [1668, 0]
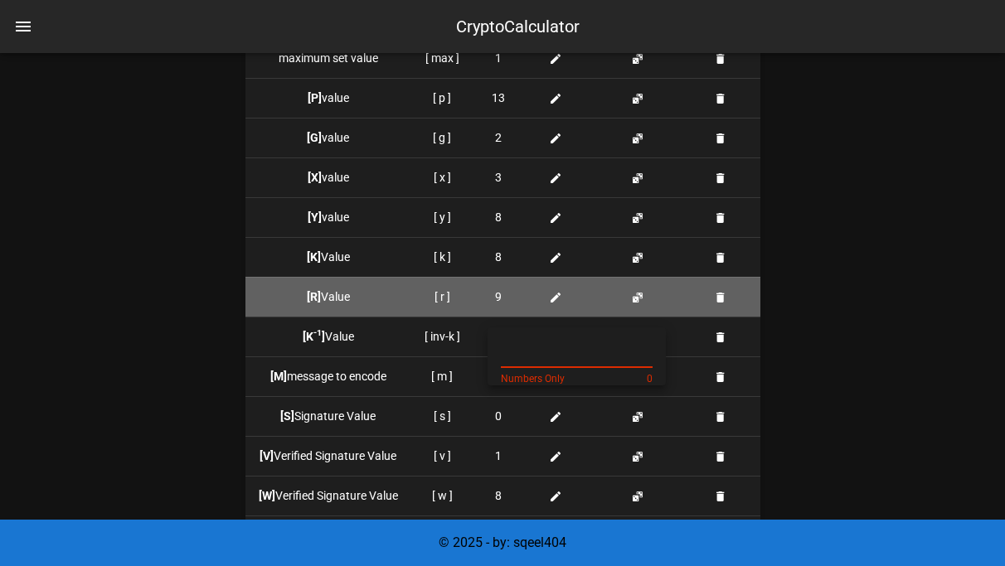
click at [546, 301] on div at bounding box center [559, 296] width 44 height 17
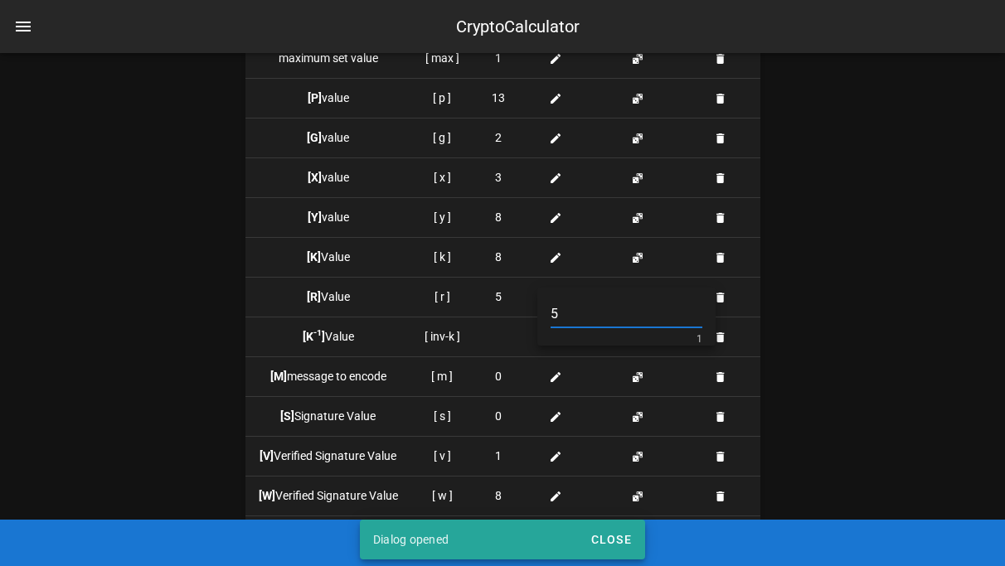
type input "5"
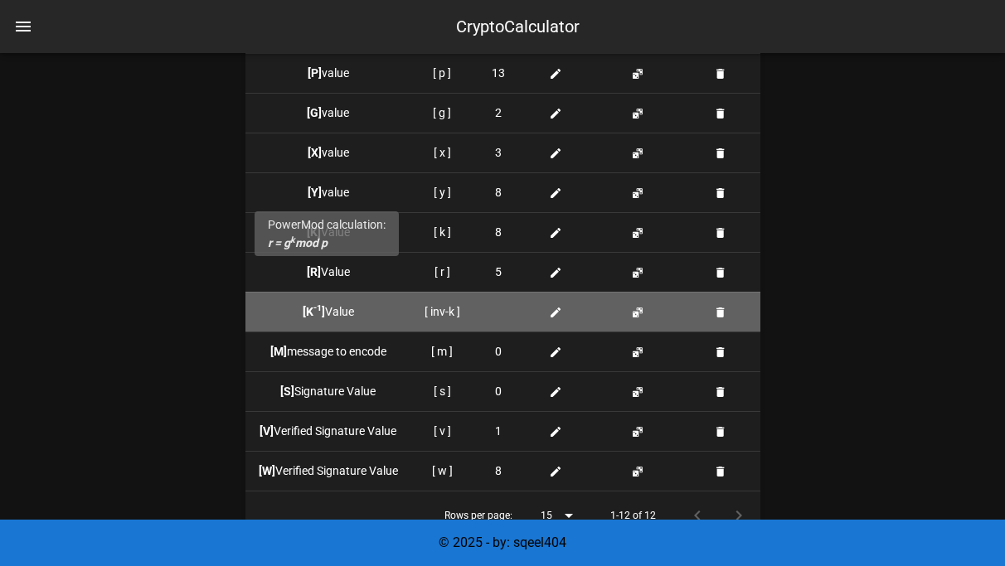
scroll to position [1695, 0]
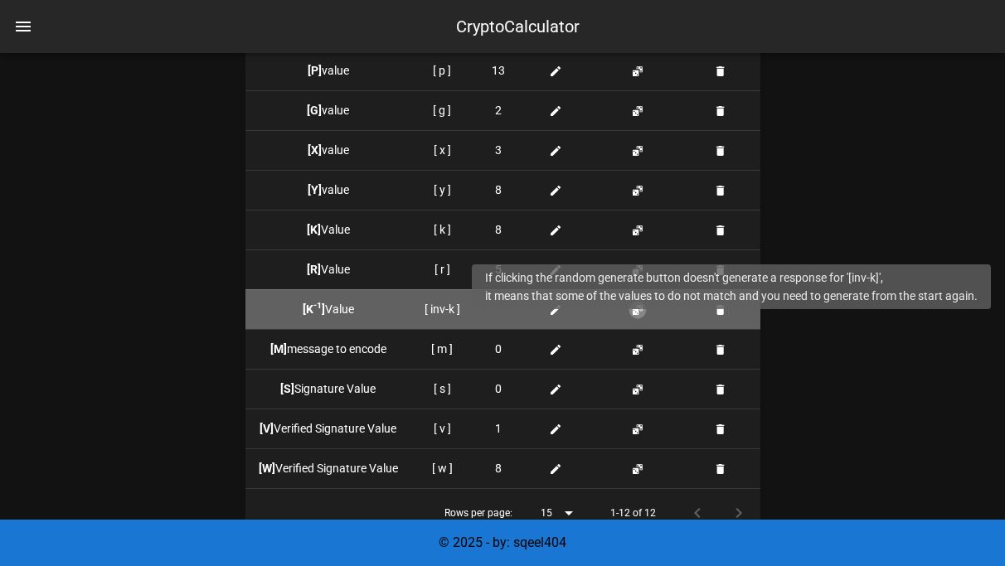
click at [631, 311] on button "button" at bounding box center [637, 309] width 13 height 13
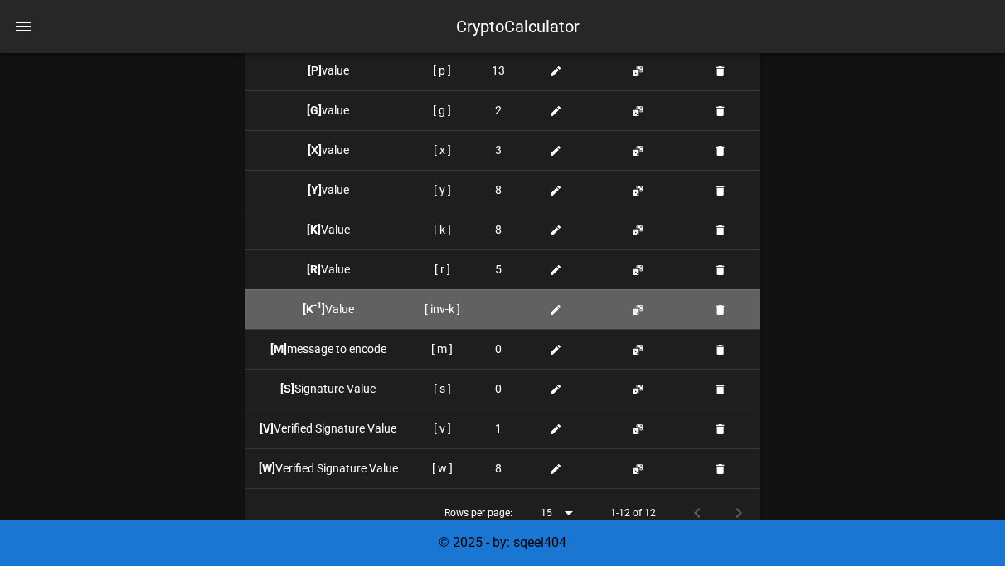
click at [660, 307] on td at bounding box center [640, 309] width 93 height 40
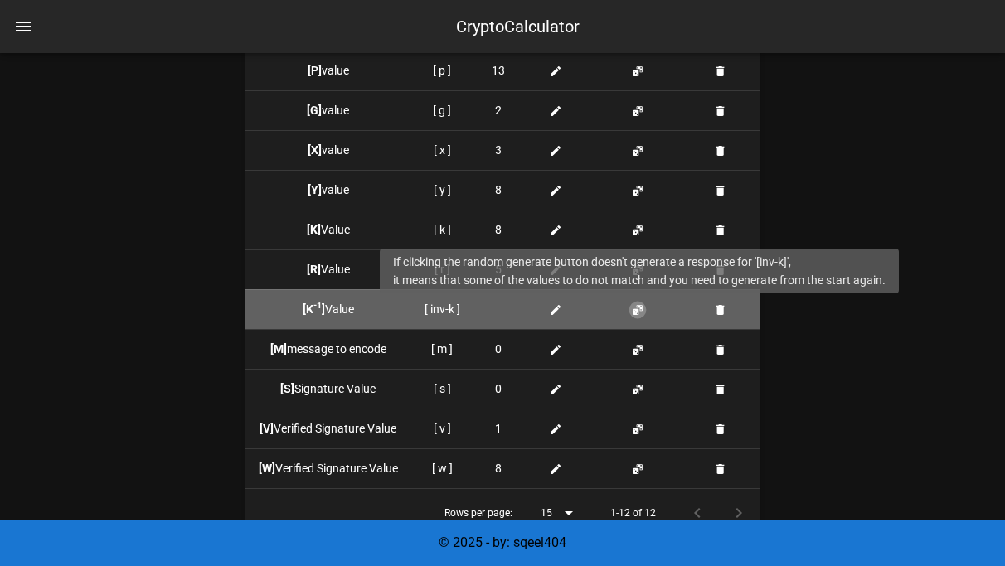
click at [631, 307] on button "button" at bounding box center [637, 309] width 13 height 13
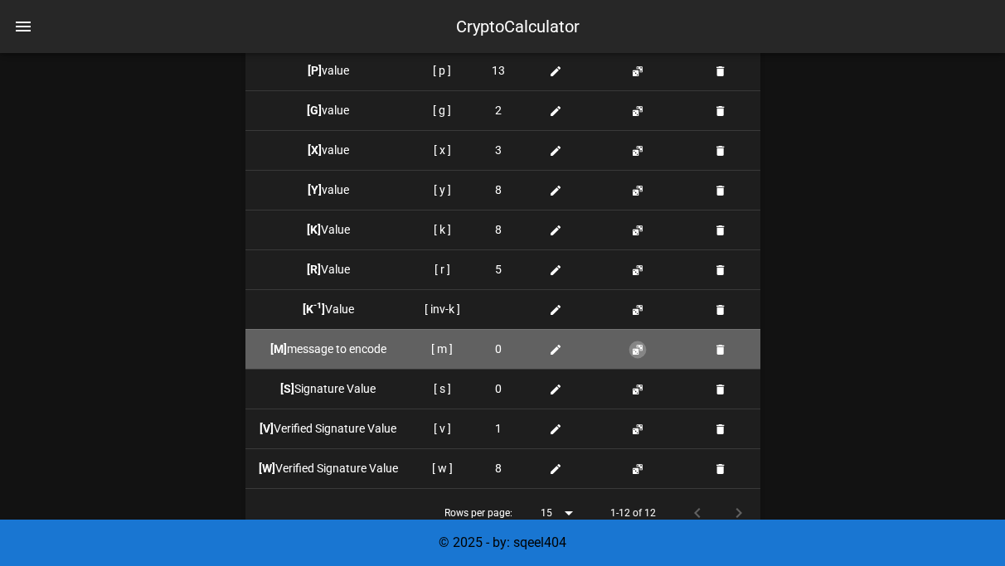
click at [637, 349] on button "button" at bounding box center [637, 349] width 13 height 13
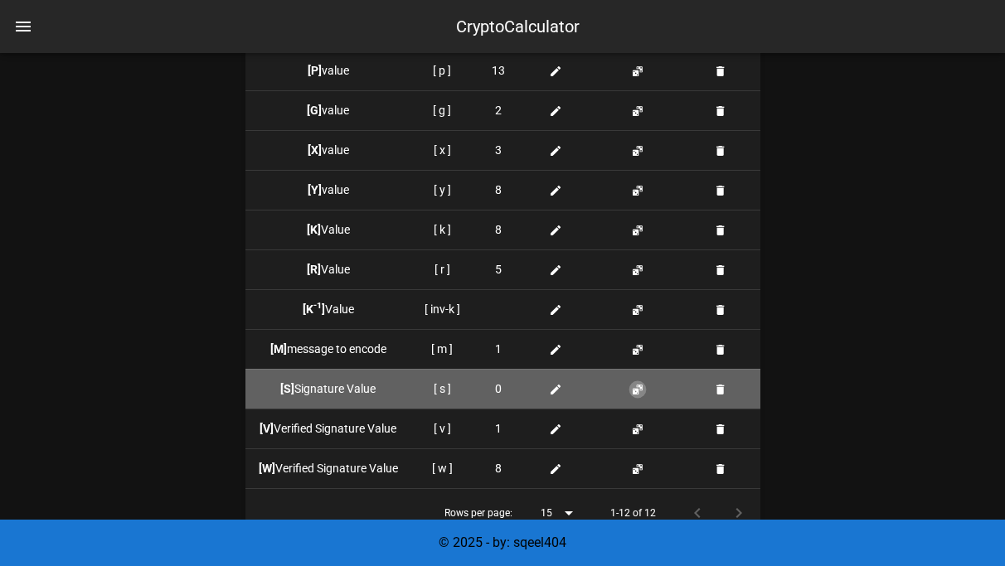
click at [637, 384] on button "button" at bounding box center [637, 389] width 13 height 13
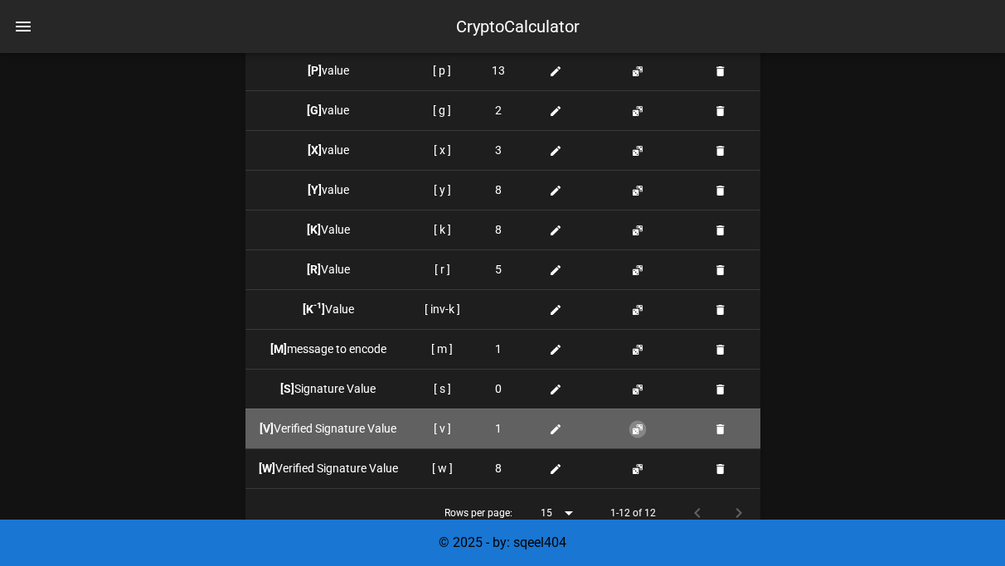
click at [638, 423] on button "button" at bounding box center [637, 429] width 13 height 13
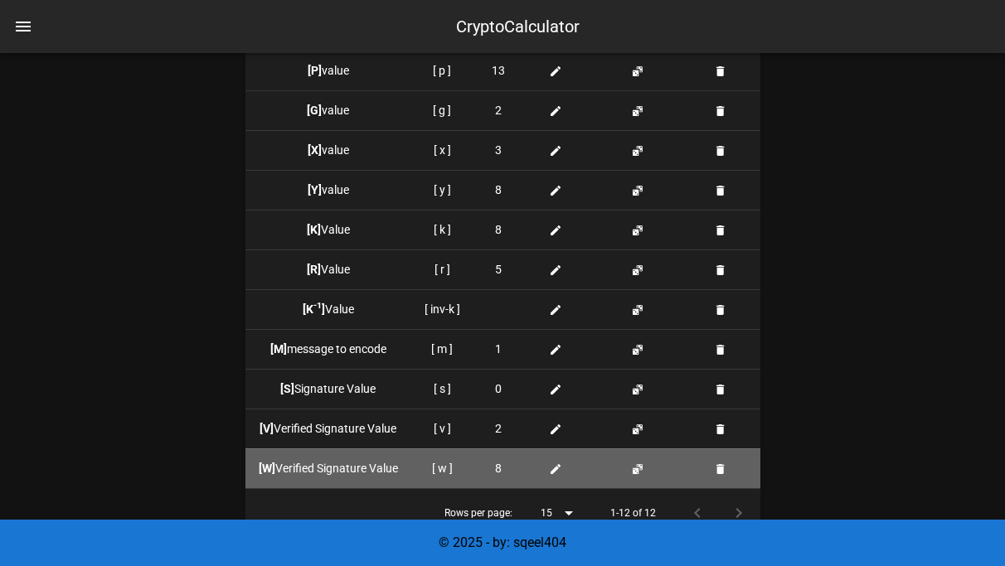
click at [634, 459] on td at bounding box center [640, 468] width 93 height 40
click at [635, 464] on button "button" at bounding box center [637, 468] width 13 height 13
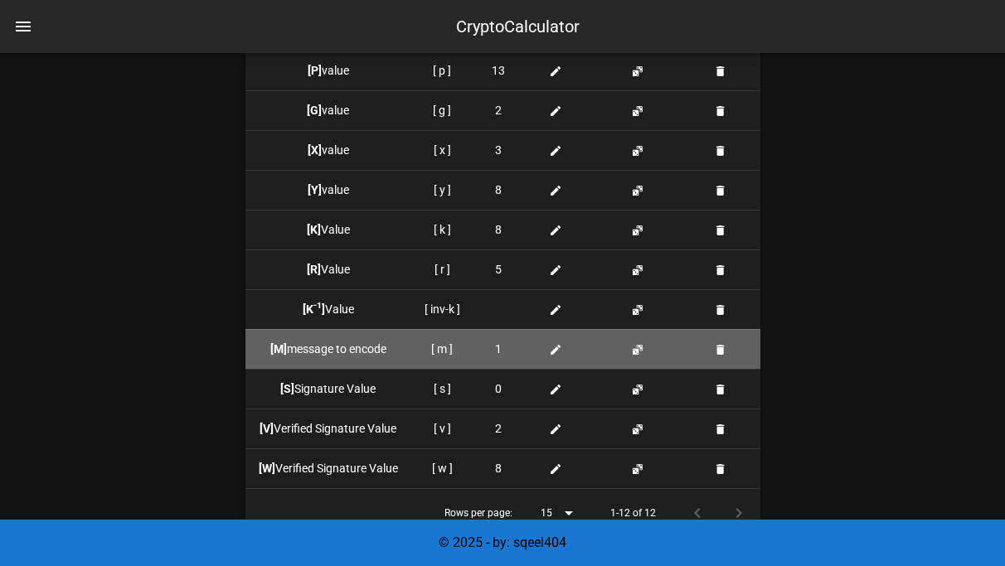
click at [559, 351] on icon at bounding box center [555, 349] width 13 height 13
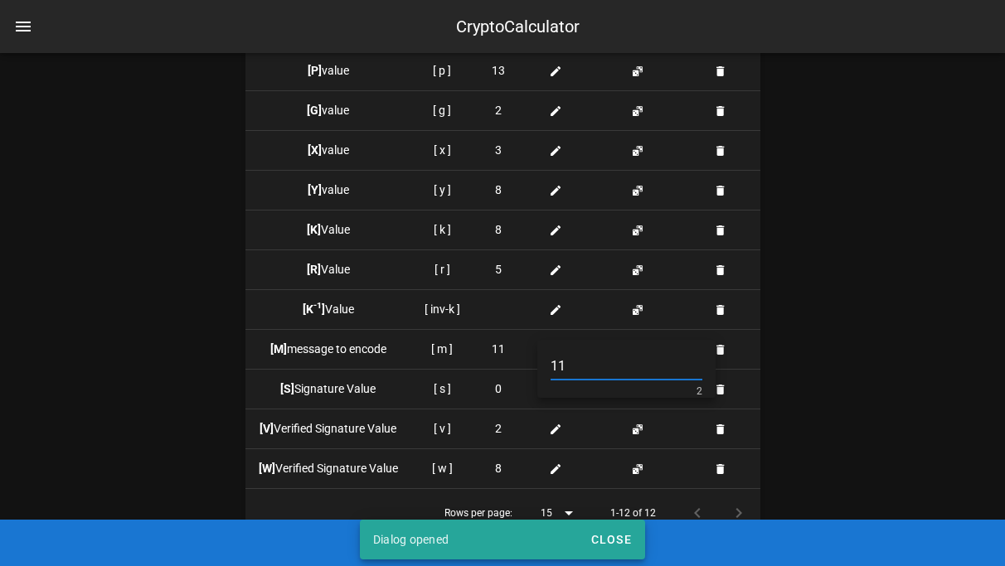
type input "11"
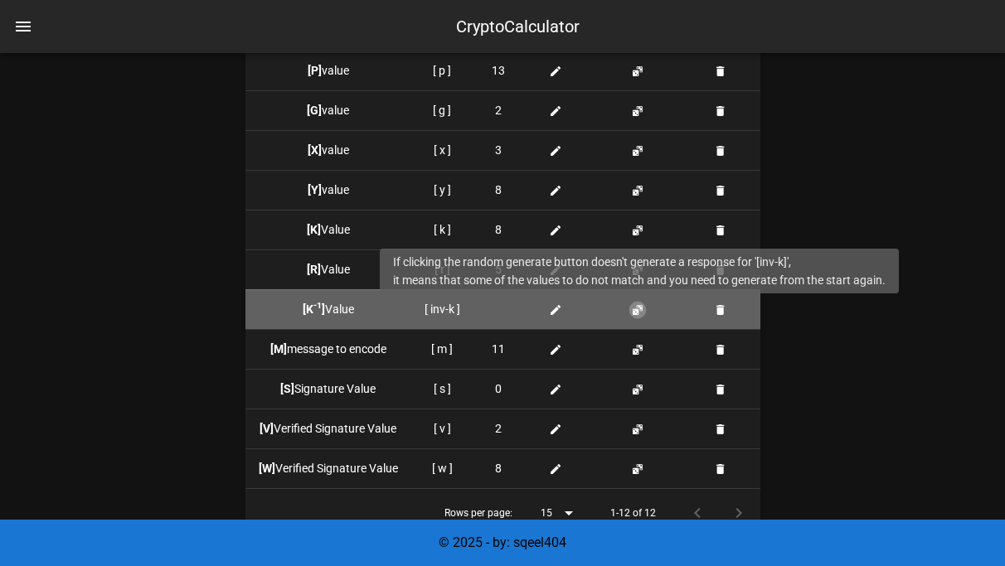
click at [641, 308] on button "button" at bounding box center [637, 309] width 13 height 13
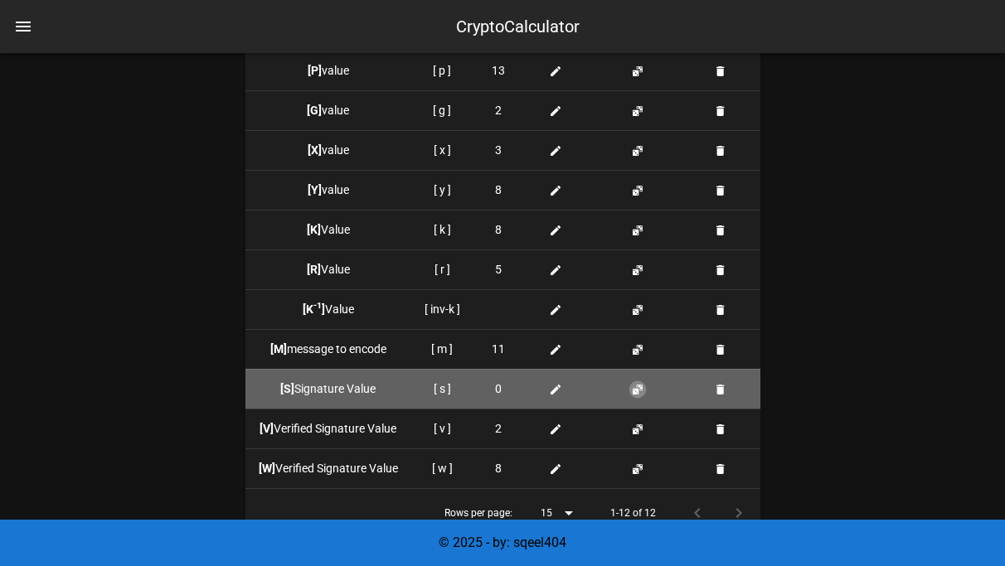
click at [637, 390] on button "button" at bounding box center [637, 389] width 13 height 13
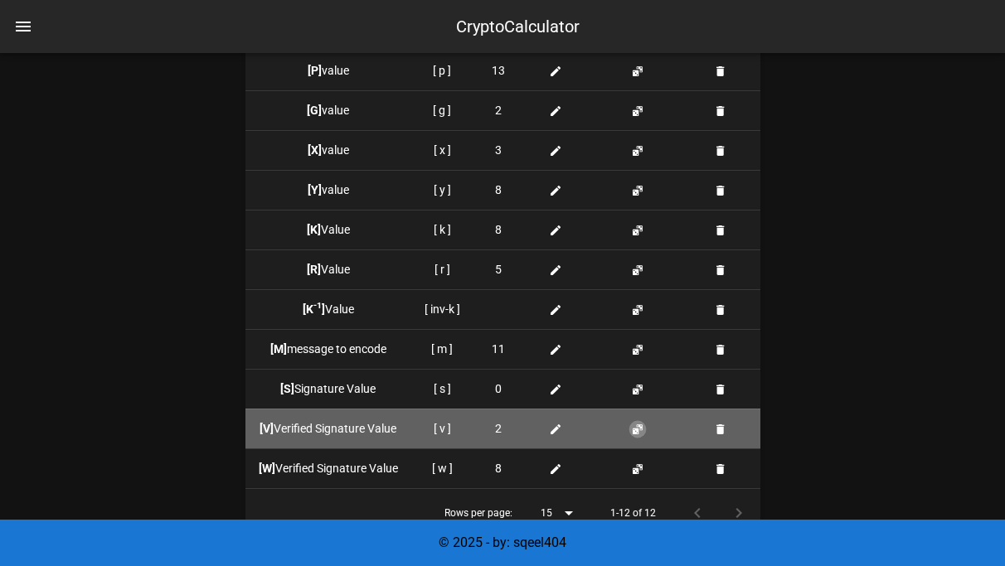
click at [637, 427] on button "button" at bounding box center [637, 429] width 13 height 13
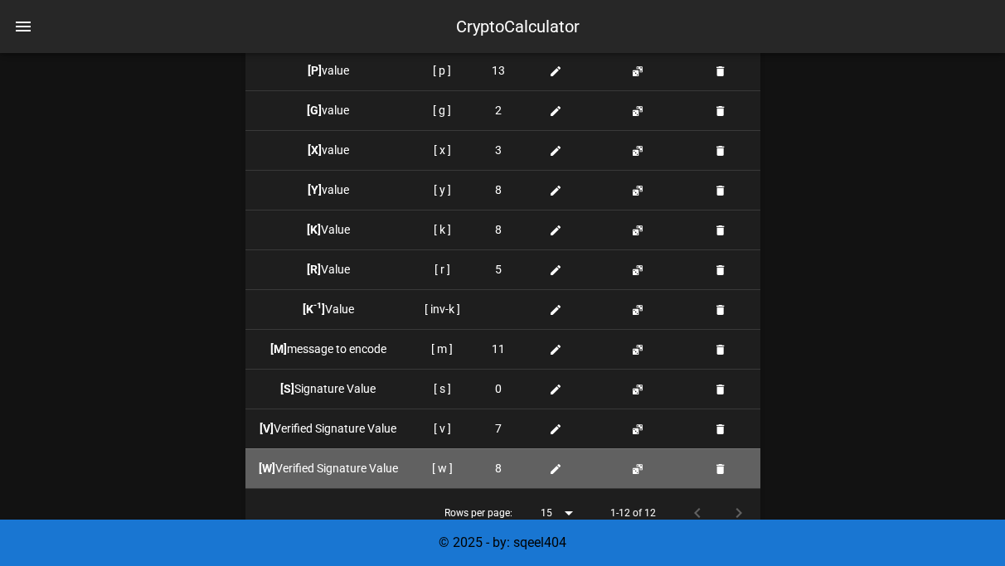
click at [637, 459] on td at bounding box center [640, 468] width 93 height 40
click at [637, 475] on button "button" at bounding box center [637, 468] width 13 height 13
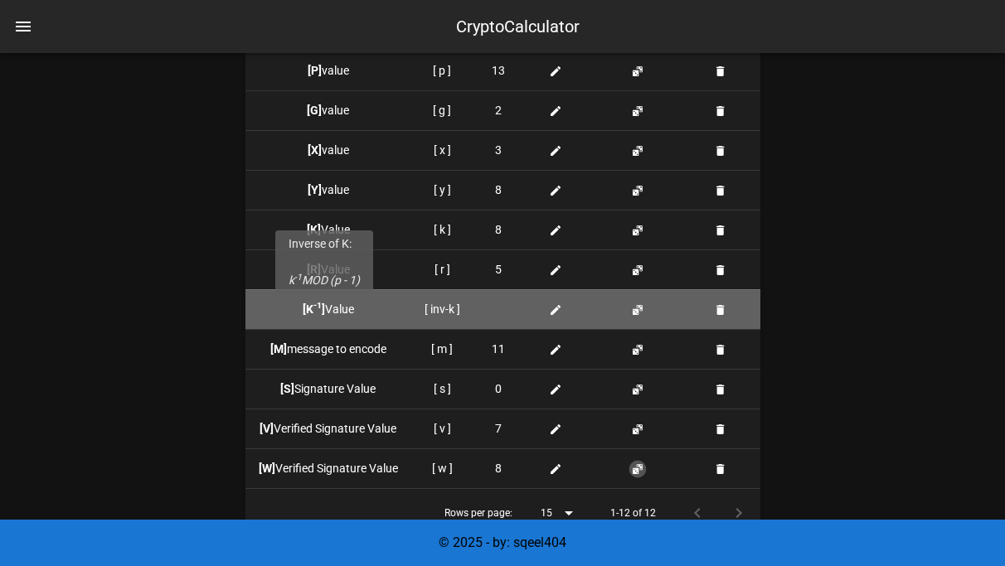
scroll to position [1689, 0]
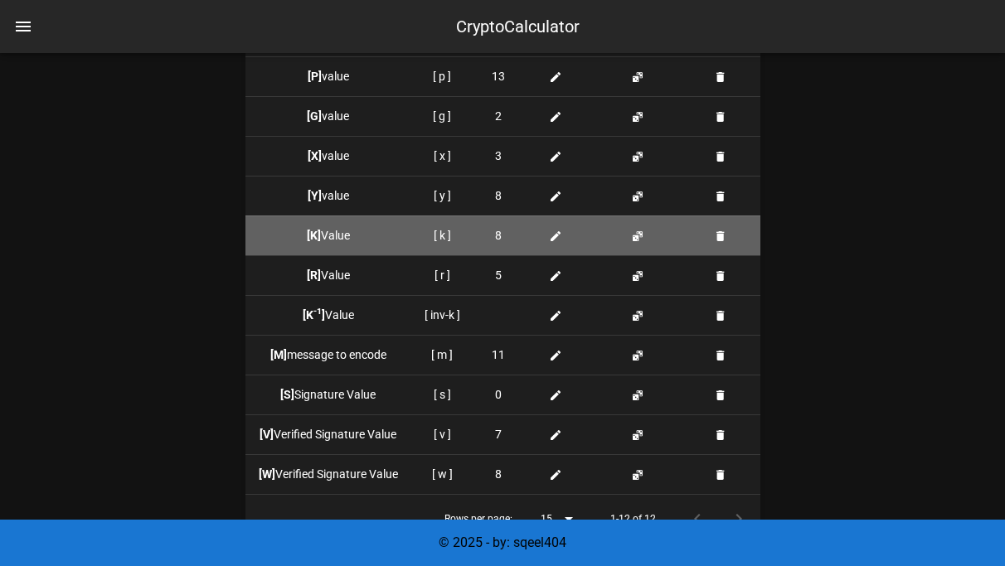
click at [555, 240] on icon at bounding box center [555, 236] width 13 height 13
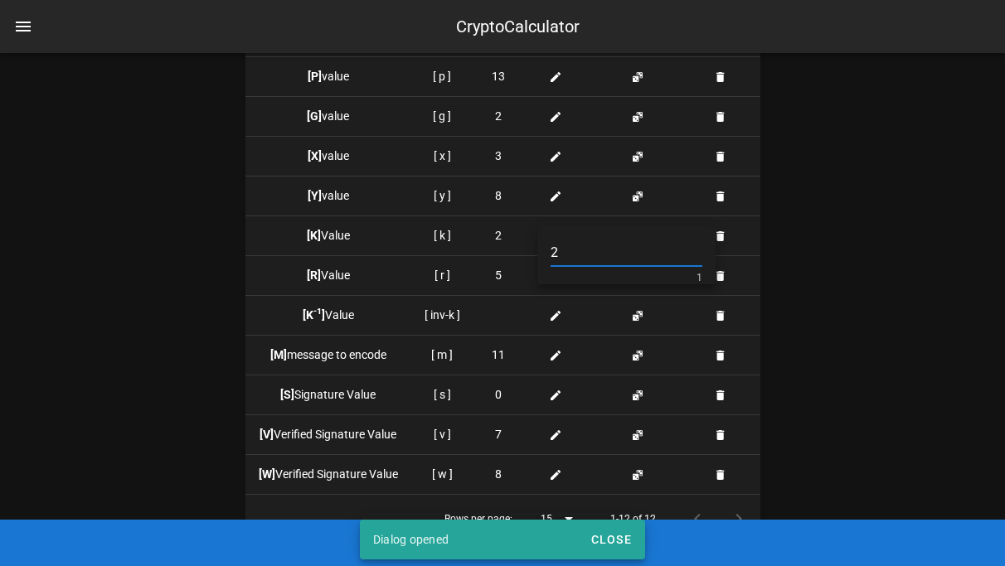
type input "2"
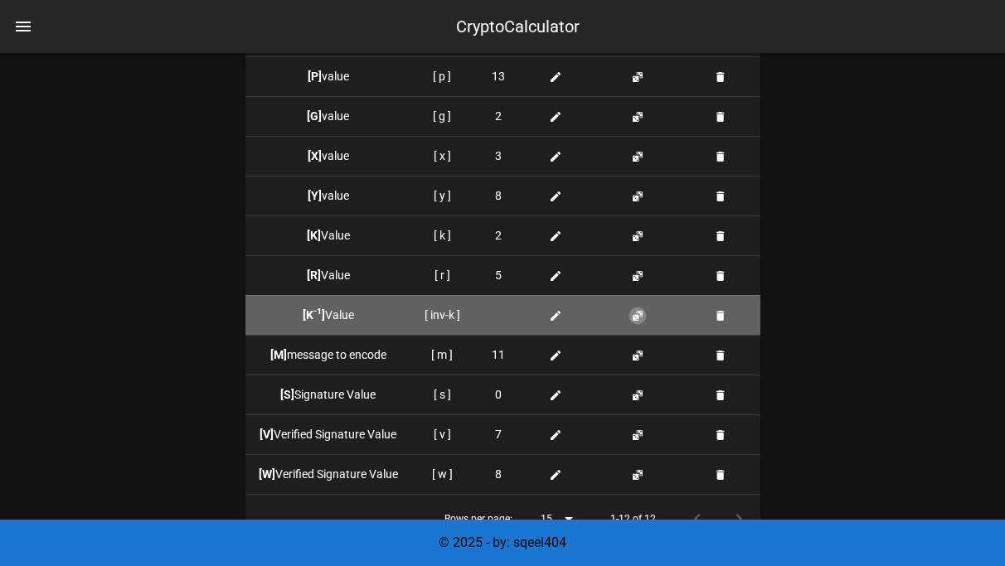
click at [635, 315] on button "button" at bounding box center [637, 315] width 13 height 13
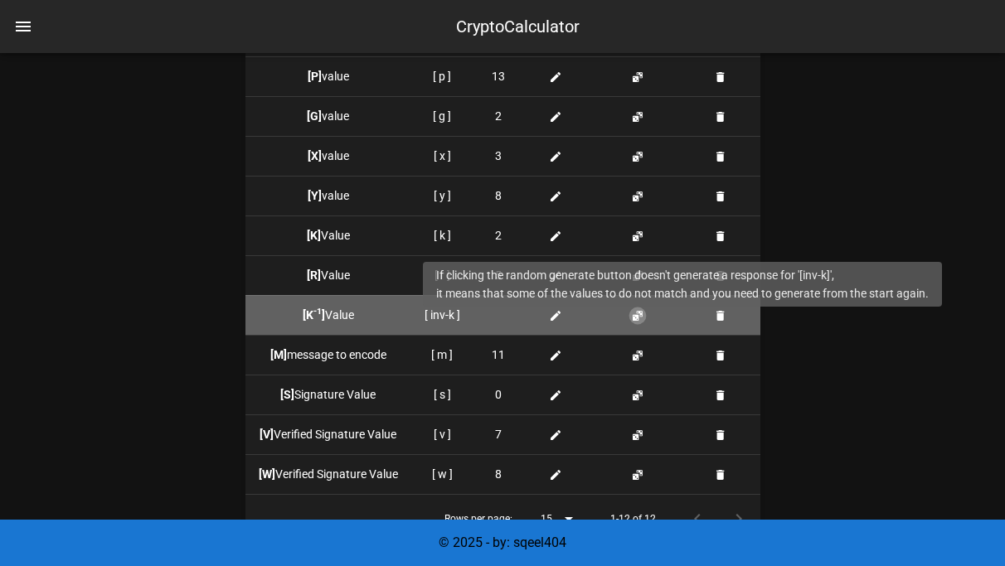
click at [635, 315] on button "button" at bounding box center [637, 315] width 13 height 13
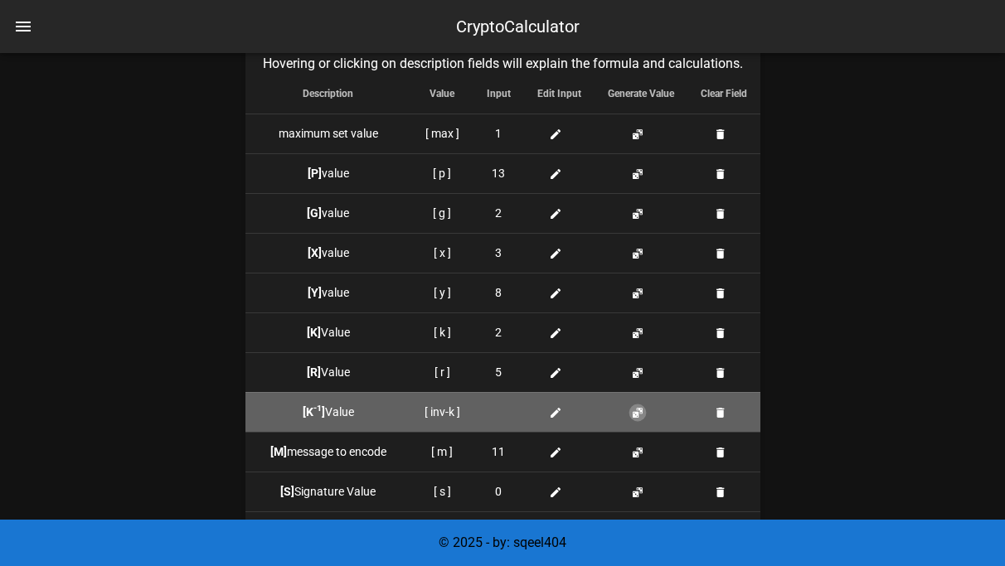
scroll to position [1577, 0]
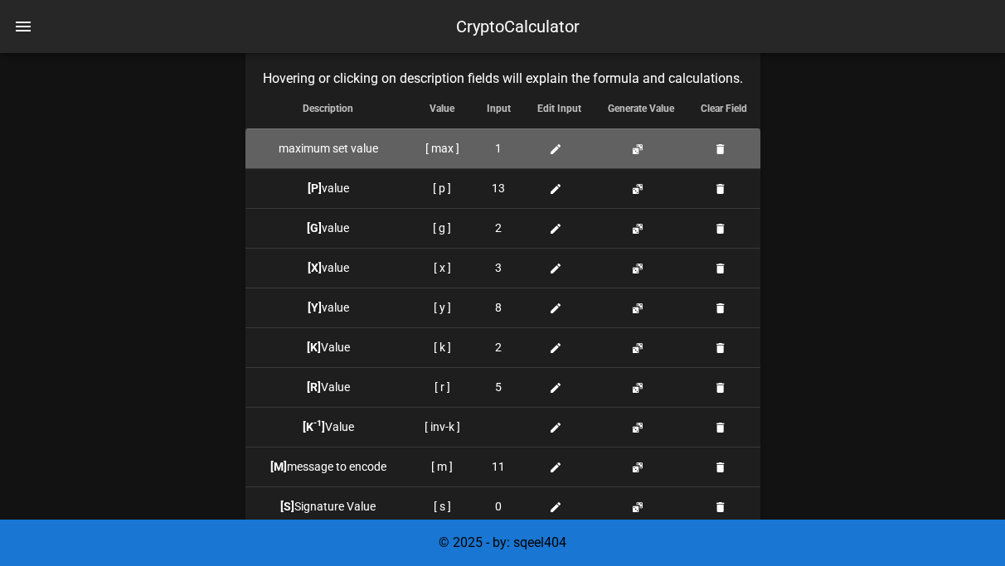
click at [556, 151] on icon at bounding box center [555, 149] width 13 height 13
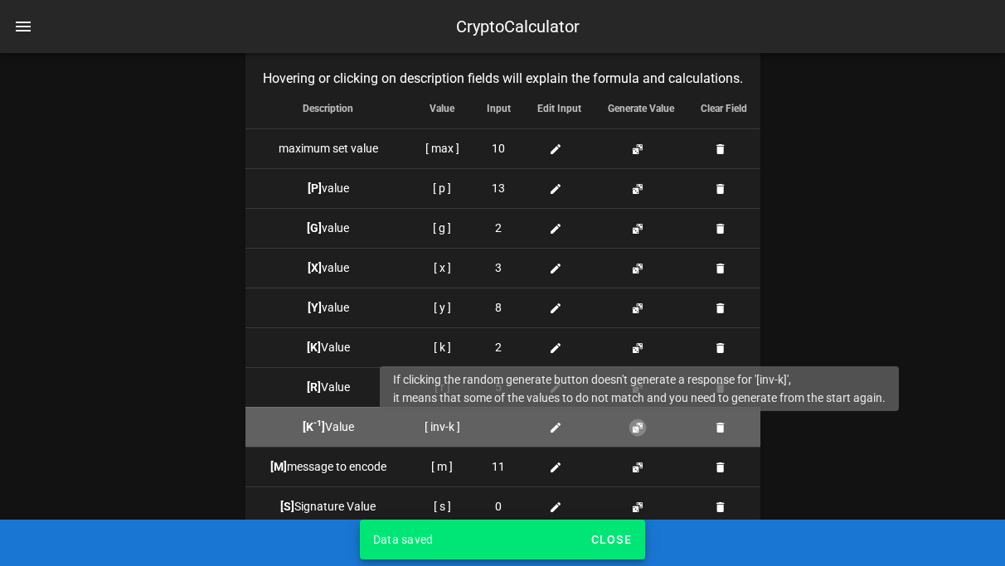
click at [639, 424] on button "button" at bounding box center [637, 427] width 13 height 13
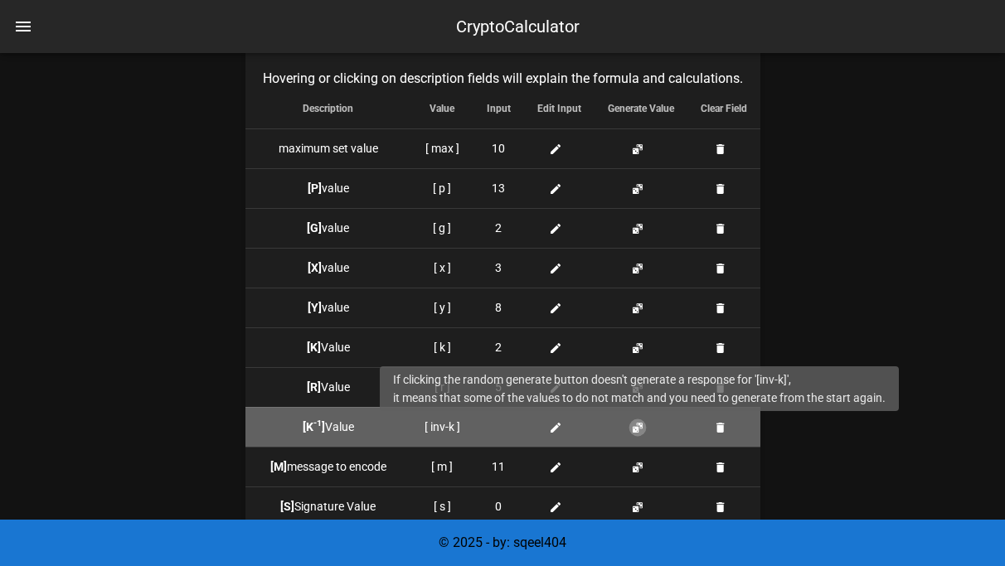
click at [639, 424] on button "button" at bounding box center [637, 427] width 13 height 13
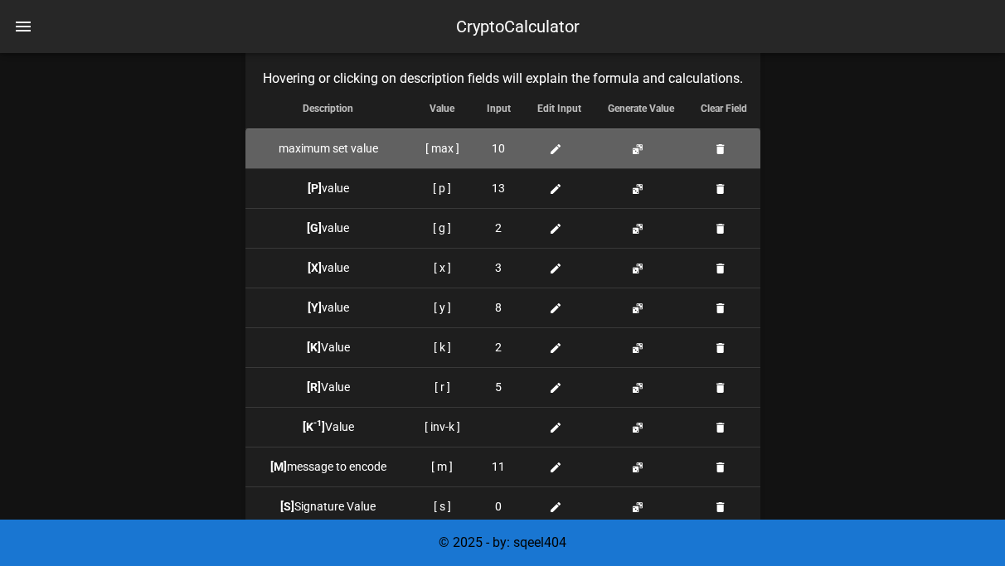
click at [551, 145] on icon at bounding box center [555, 149] width 13 height 13
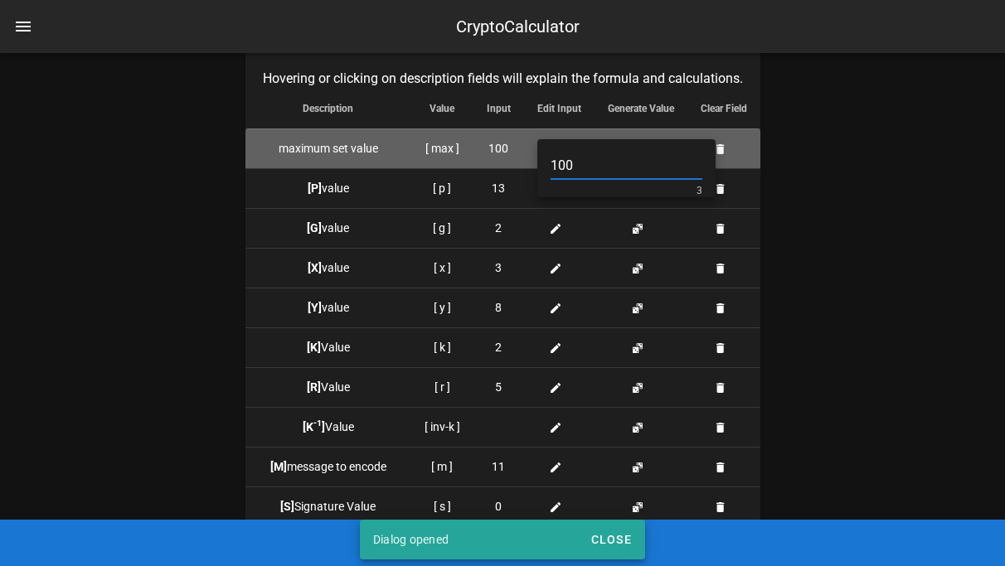
type input "100"
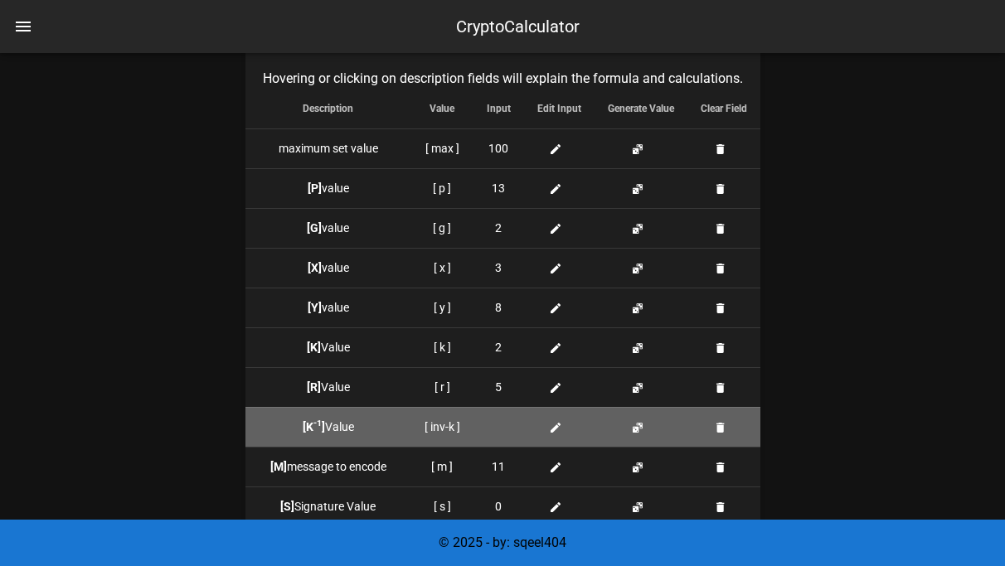
click at [646, 432] on span at bounding box center [641, 426] width 20 height 13
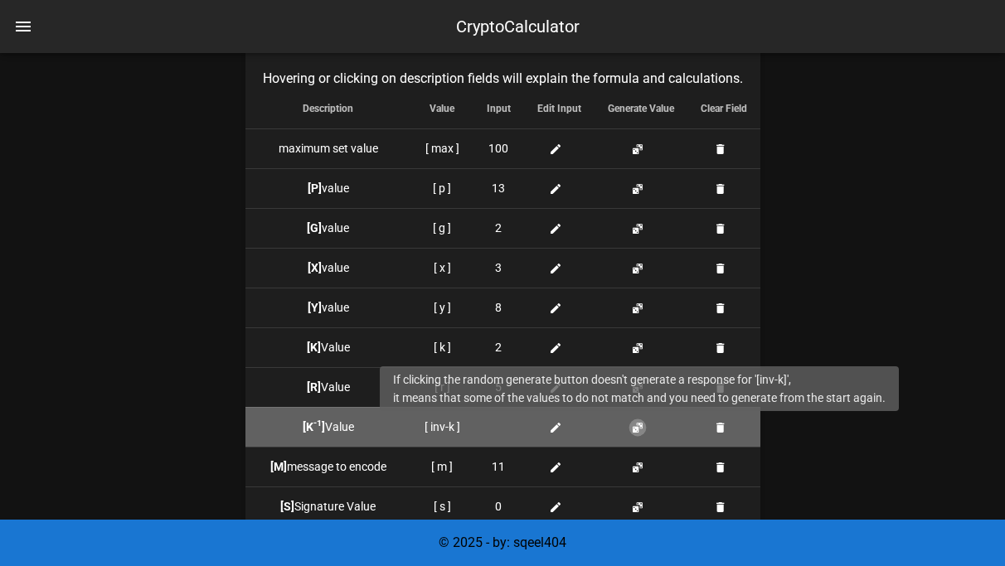
click at [641, 430] on button "button" at bounding box center [637, 427] width 13 height 13
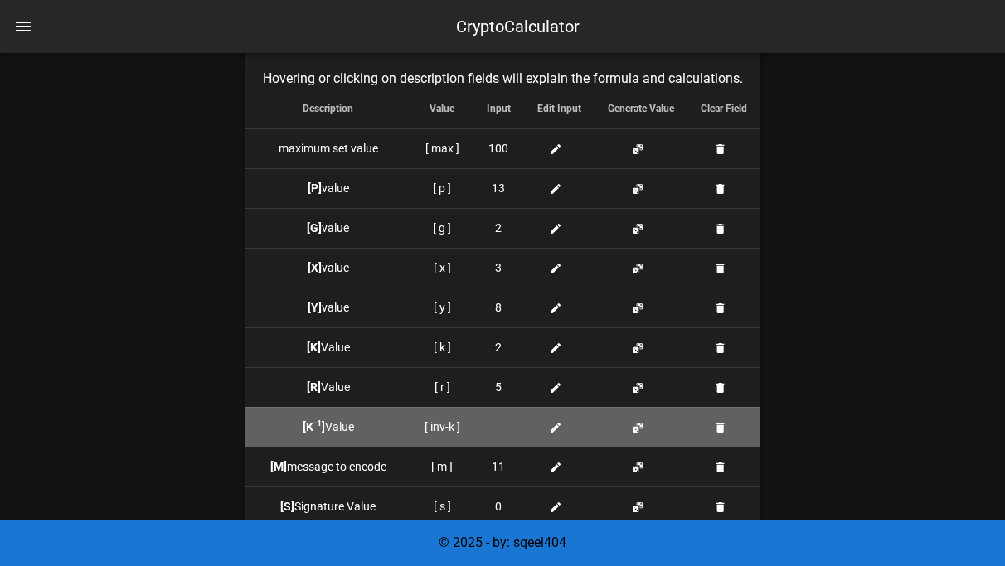
click at [581, 435] on td at bounding box center [559, 427] width 70 height 40
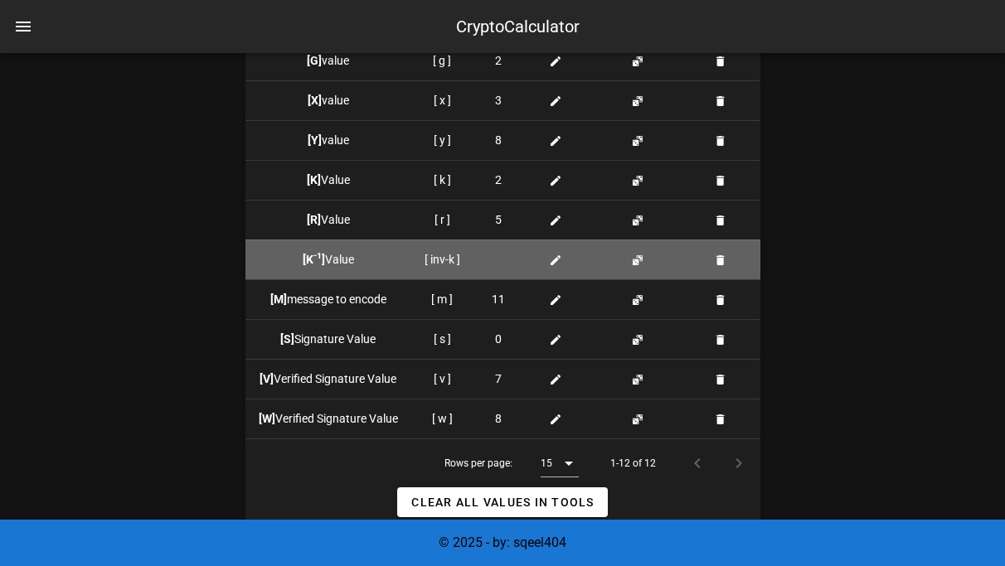
scroll to position [1746, 0]
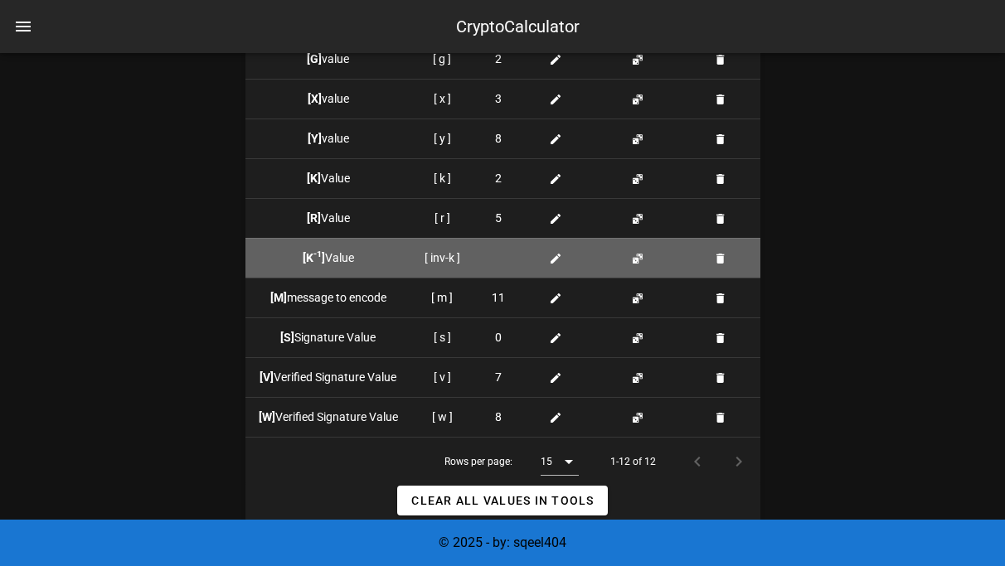
click at [554, 252] on icon at bounding box center [555, 258] width 13 height 13
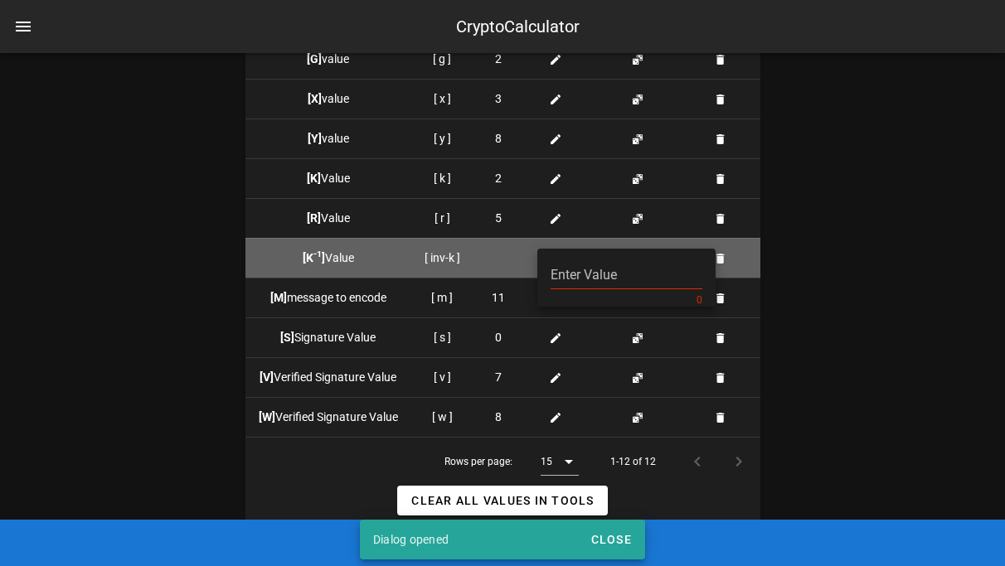
click at [506, 256] on div at bounding box center [499, 257] width 24 height 17
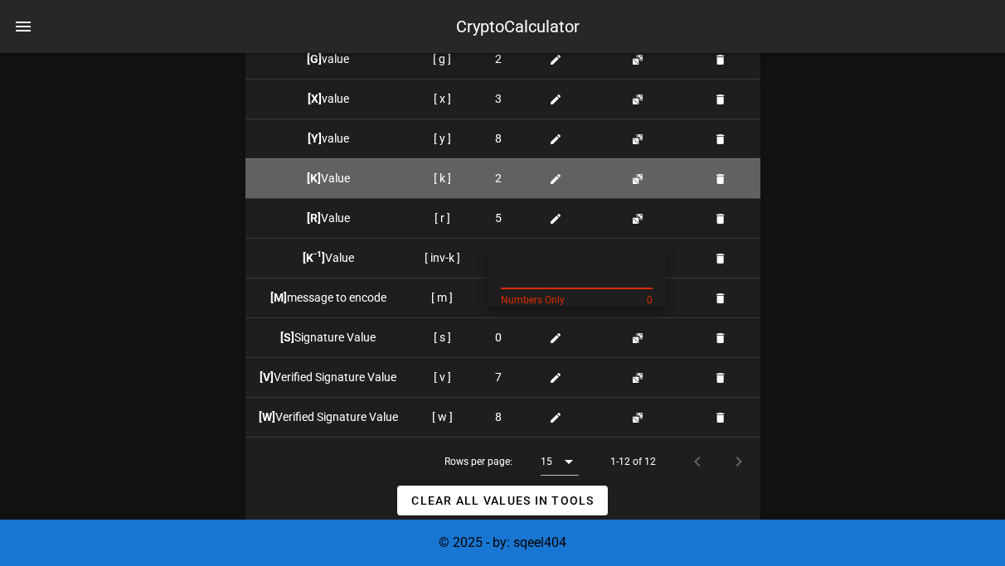
click at [550, 177] on icon at bounding box center [555, 178] width 13 height 13
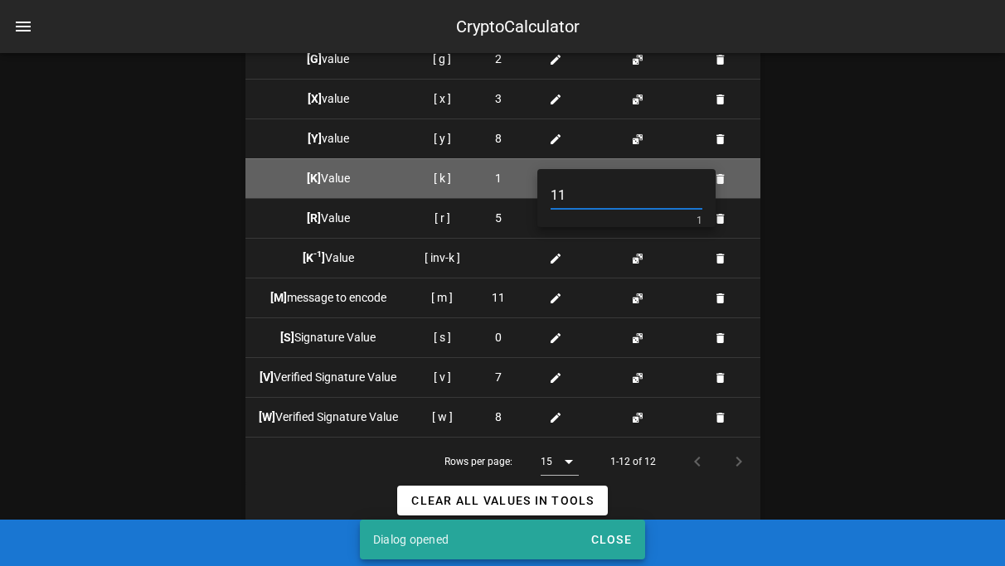
type input "11"
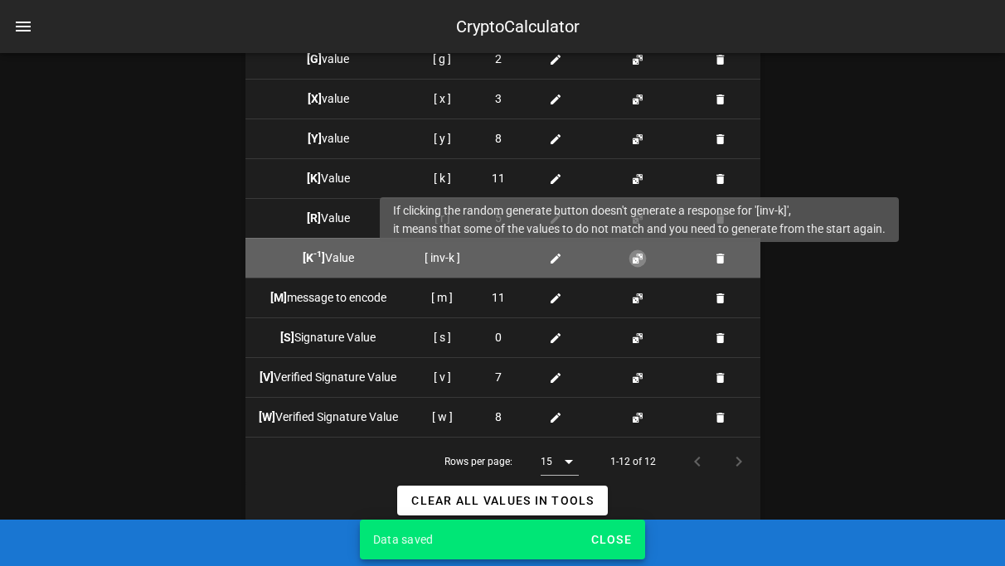
click at [634, 262] on button "button" at bounding box center [637, 258] width 13 height 13
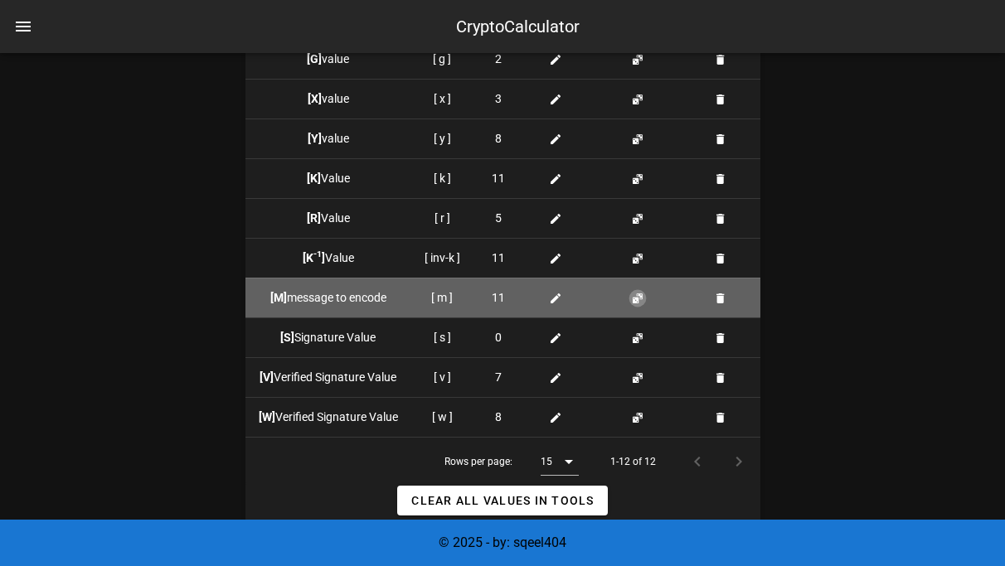
click at [637, 298] on button "button" at bounding box center [637, 298] width 13 height 13
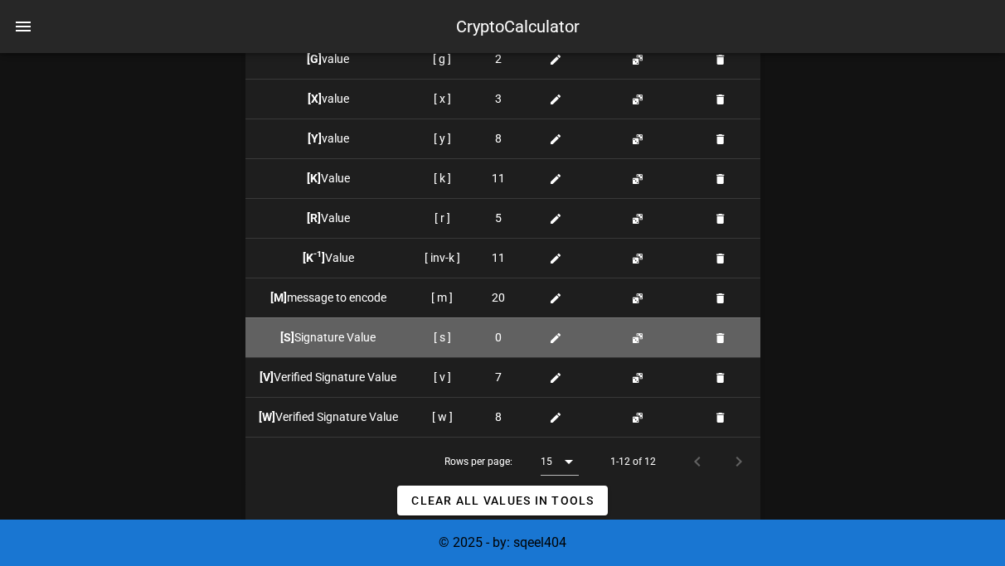
click at [639, 330] on td at bounding box center [640, 337] width 93 height 40
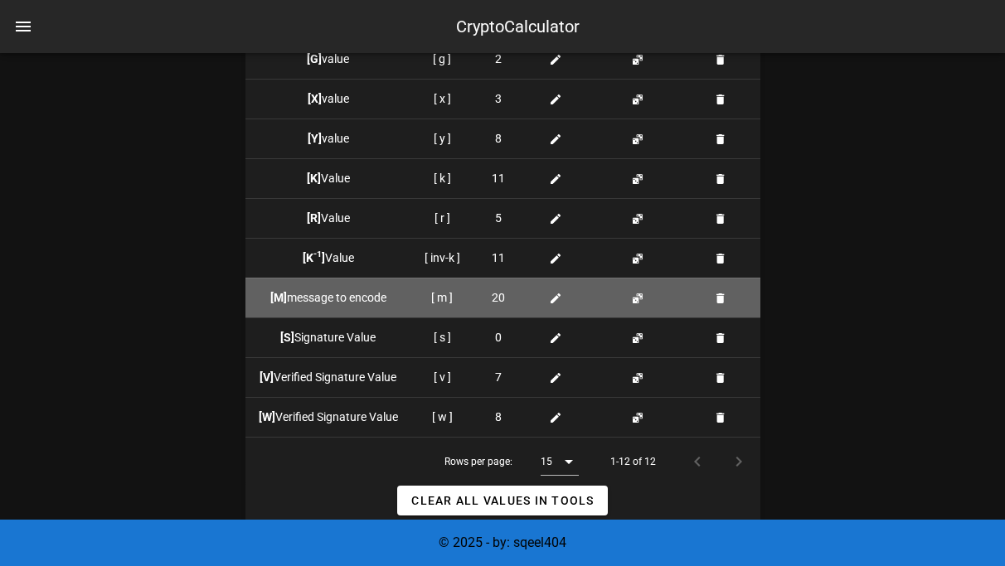
click at [631, 307] on td at bounding box center [640, 298] width 93 height 40
click at [569, 295] on div at bounding box center [559, 297] width 44 height 17
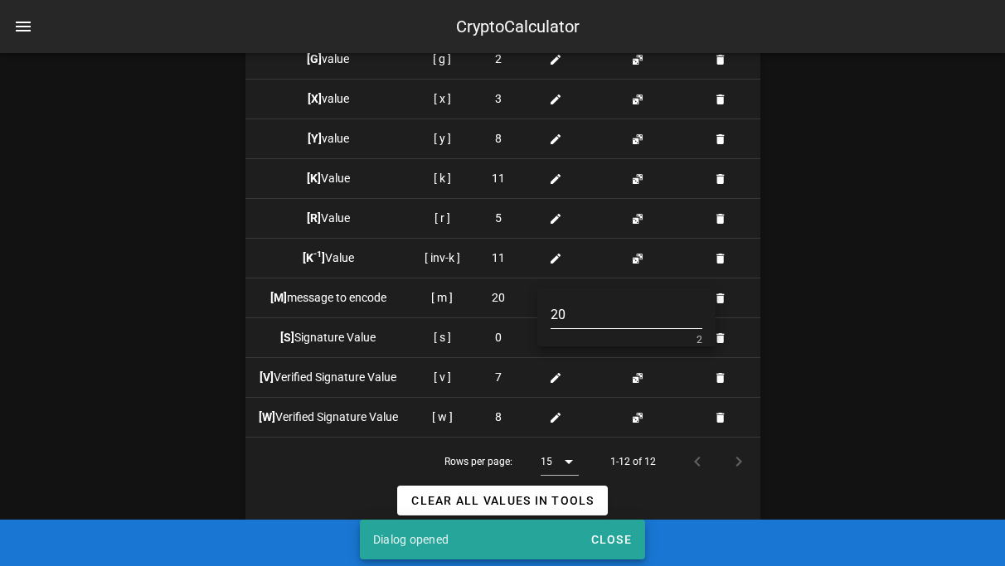
click at [560, 295] on div "20 2" at bounding box center [626, 319] width 152 height 55
click at [566, 313] on input "20" at bounding box center [626, 315] width 152 height 27
type input "2"
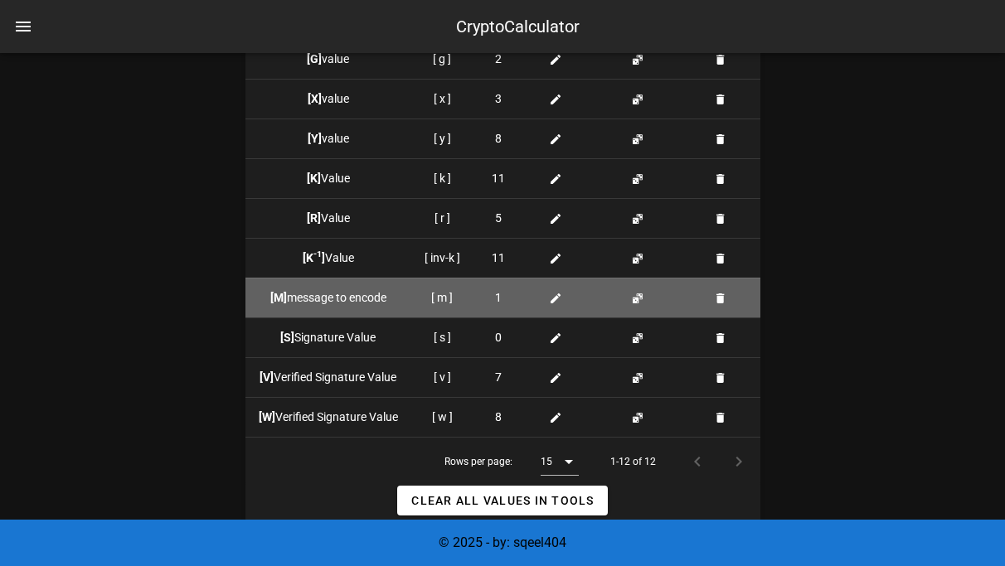
click at [563, 287] on td at bounding box center [559, 298] width 70 height 40
click at [561, 313] on td at bounding box center [559, 298] width 70 height 40
click at [559, 303] on icon at bounding box center [555, 298] width 13 height 13
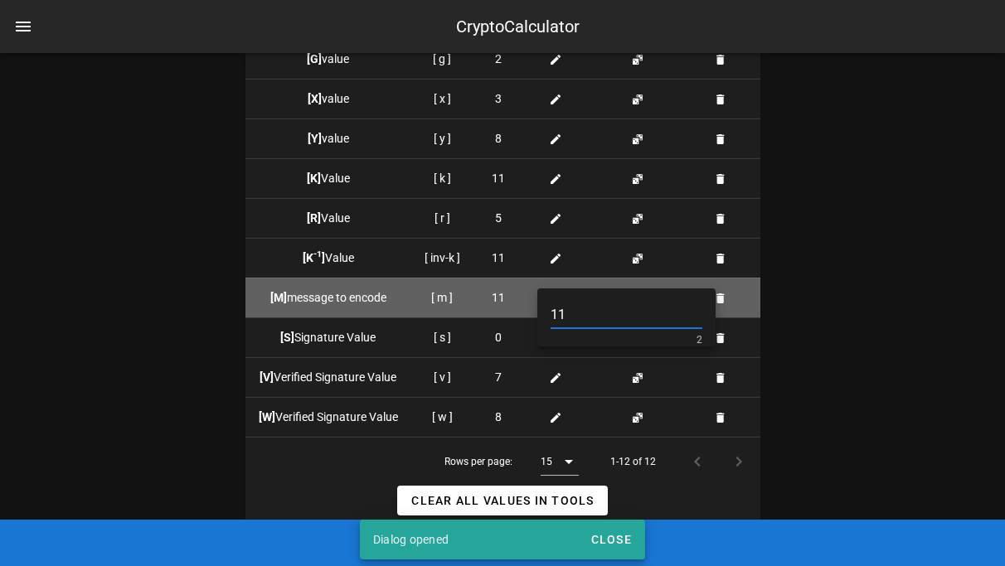
type input "11"
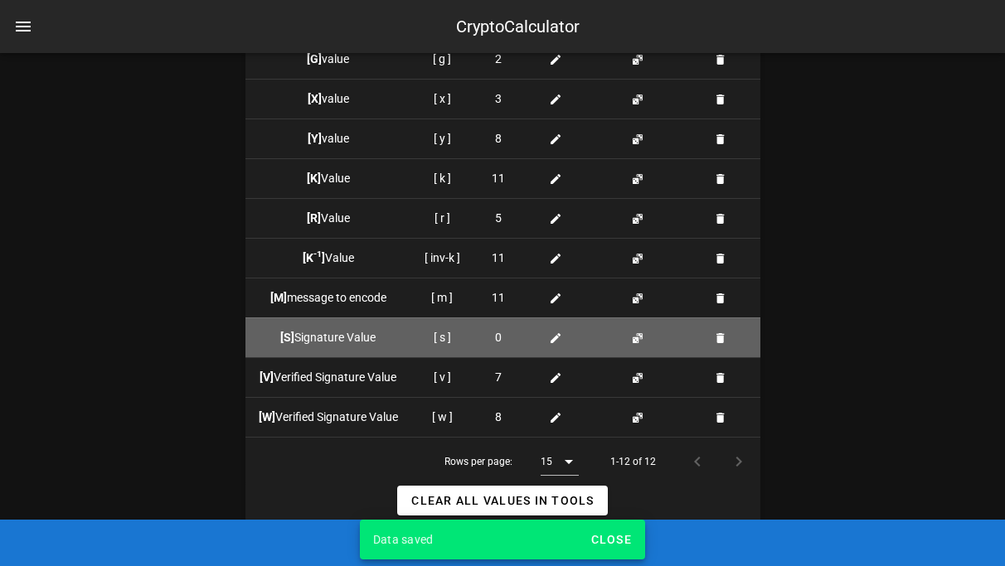
click at [627, 329] on td at bounding box center [640, 337] width 93 height 40
click at [631, 337] on button "button" at bounding box center [637, 338] width 13 height 13
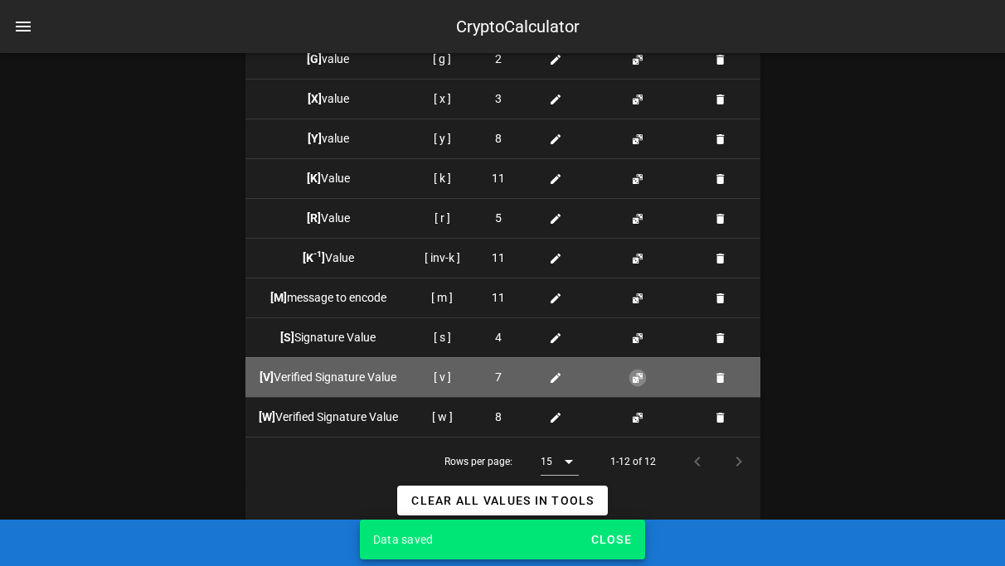
click at [642, 377] on button "button" at bounding box center [637, 377] width 13 height 13
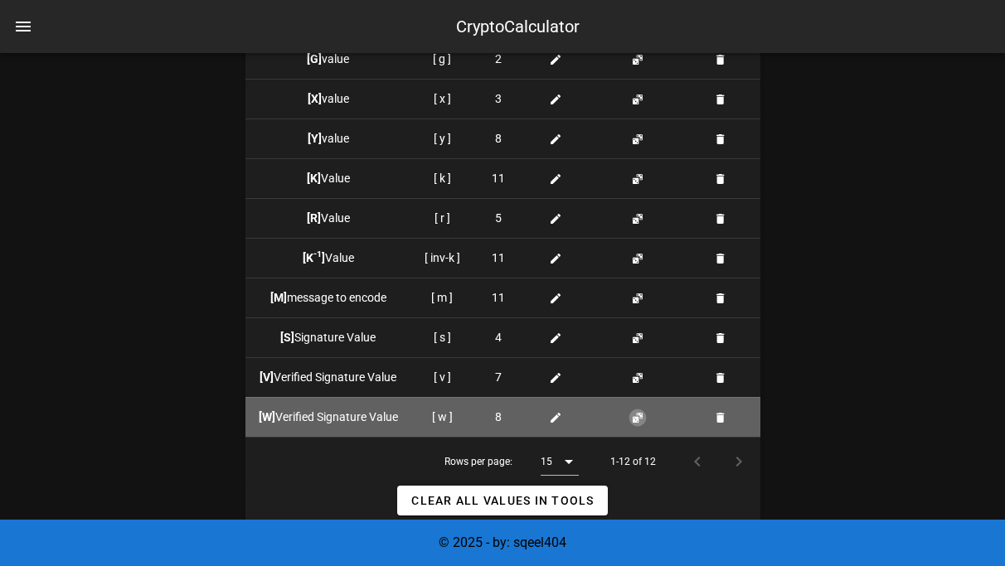
click at [641, 414] on button "button" at bounding box center [637, 417] width 13 height 13
click at [639, 418] on button "button" at bounding box center [637, 417] width 13 height 13
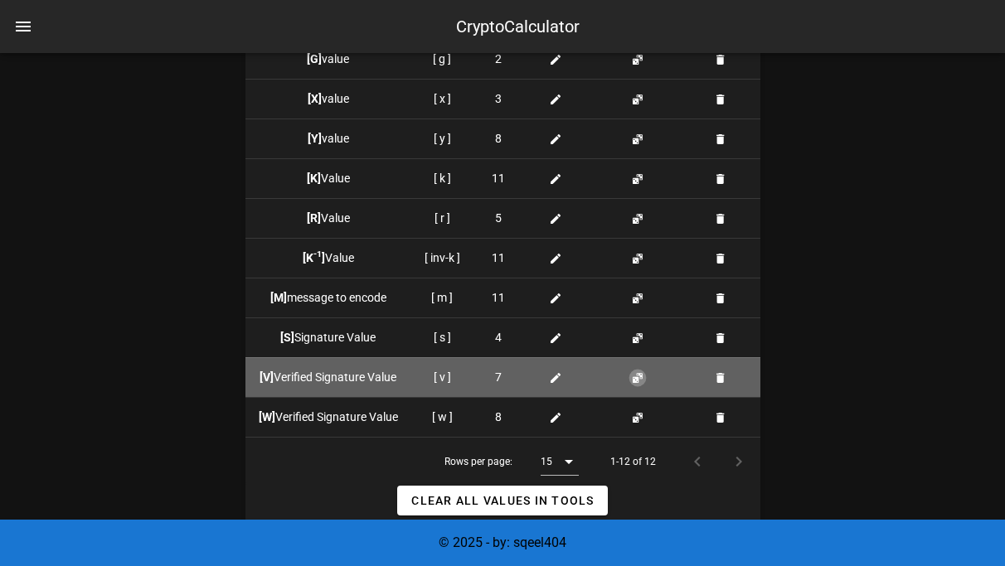
click at [637, 378] on button "button" at bounding box center [637, 377] width 13 height 13
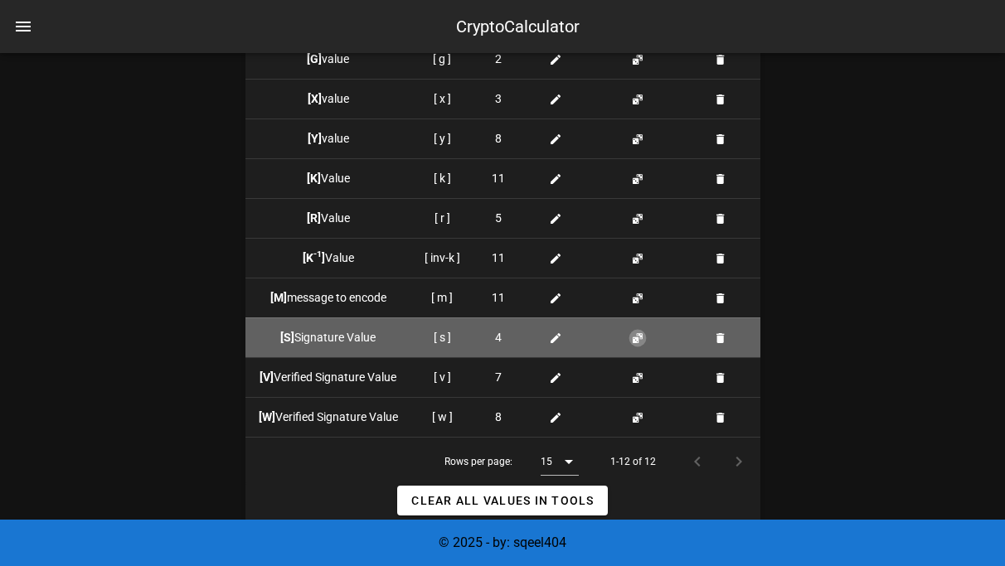
click at [637, 337] on button "button" at bounding box center [637, 338] width 13 height 13
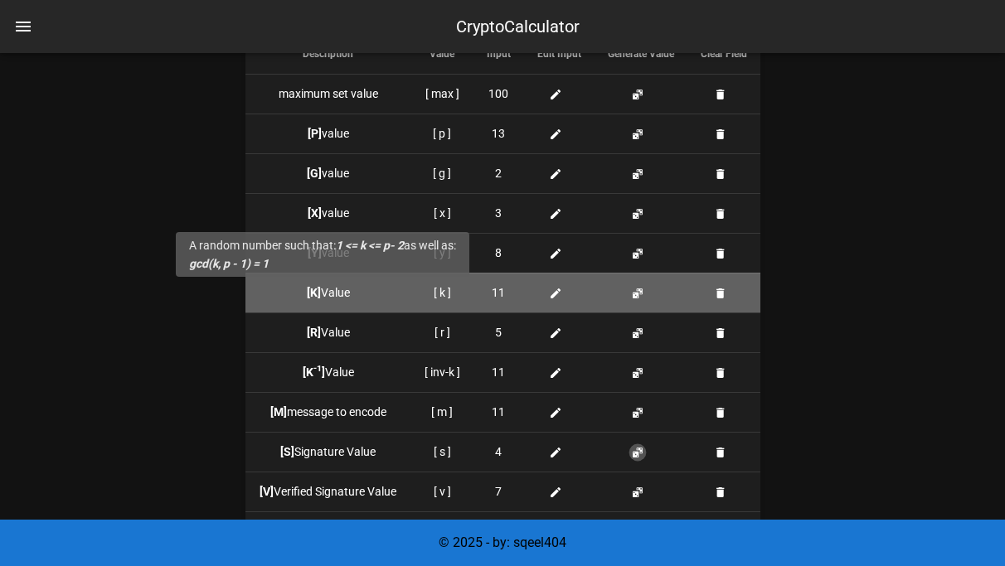
scroll to position [1611, 0]
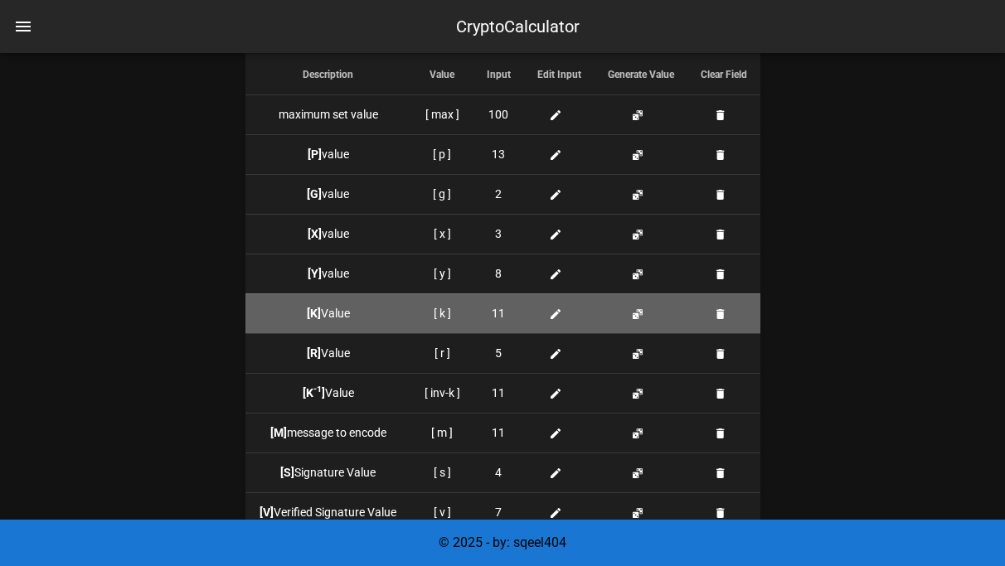
click at [554, 318] on icon at bounding box center [555, 313] width 13 height 13
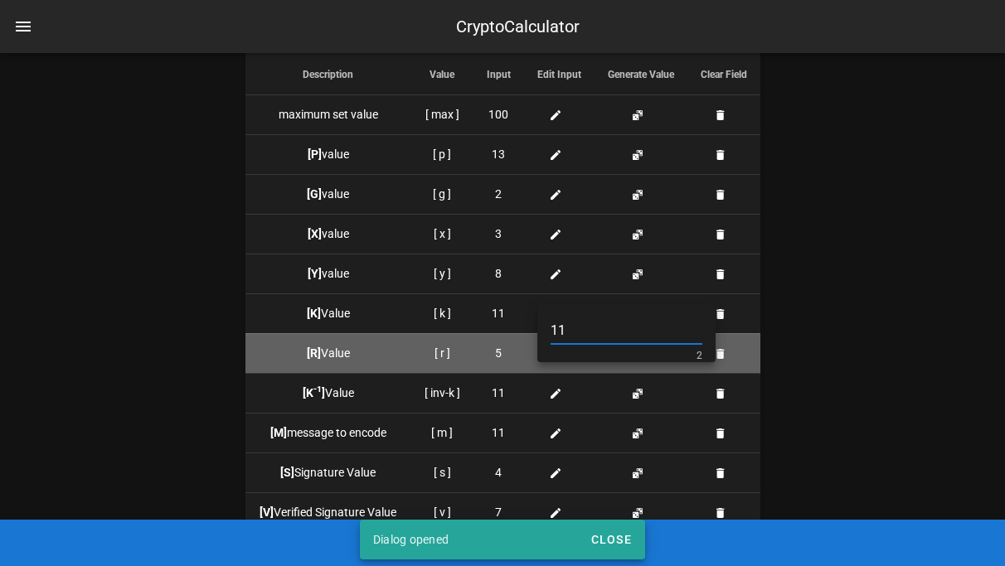
type input "1"
type input "5"
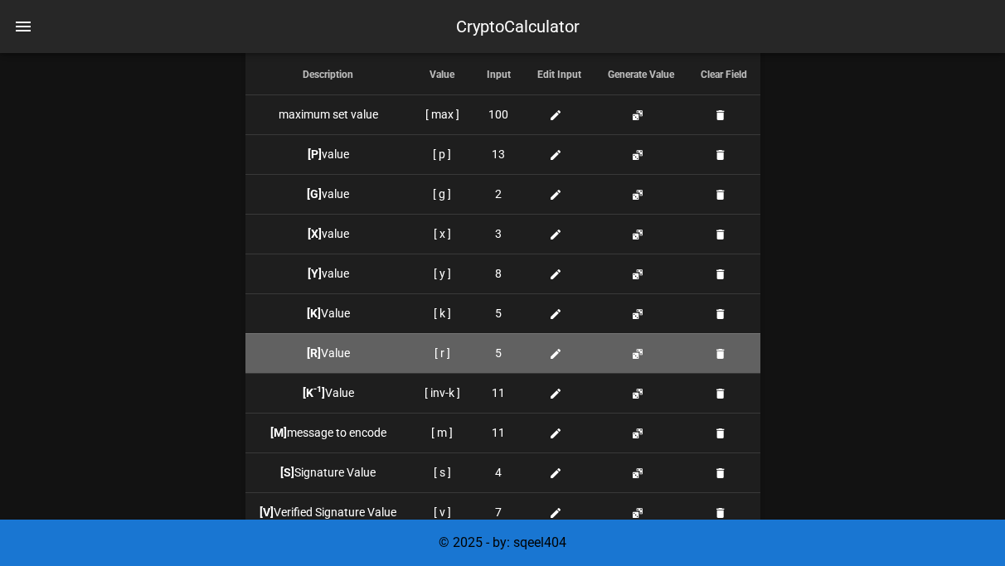
click at [635, 360] on td at bounding box center [640, 353] width 93 height 40
click at [638, 356] on button "button" at bounding box center [637, 353] width 13 height 13
click at [638, 355] on button "button" at bounding box center [637, 353] width 13 height 13
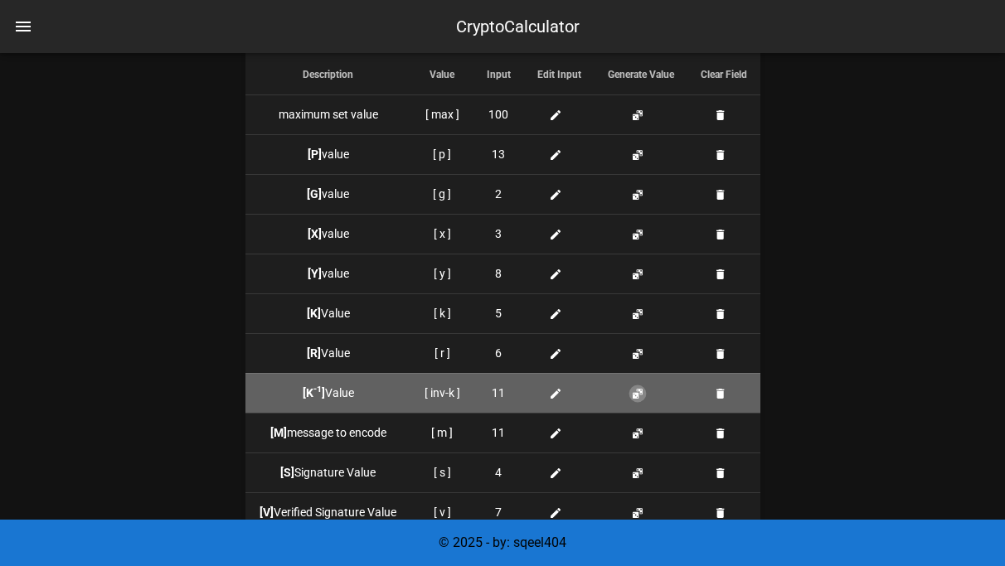
click at [638, 390] on button "button" at bounding box center [637, 393] width 13 height 13
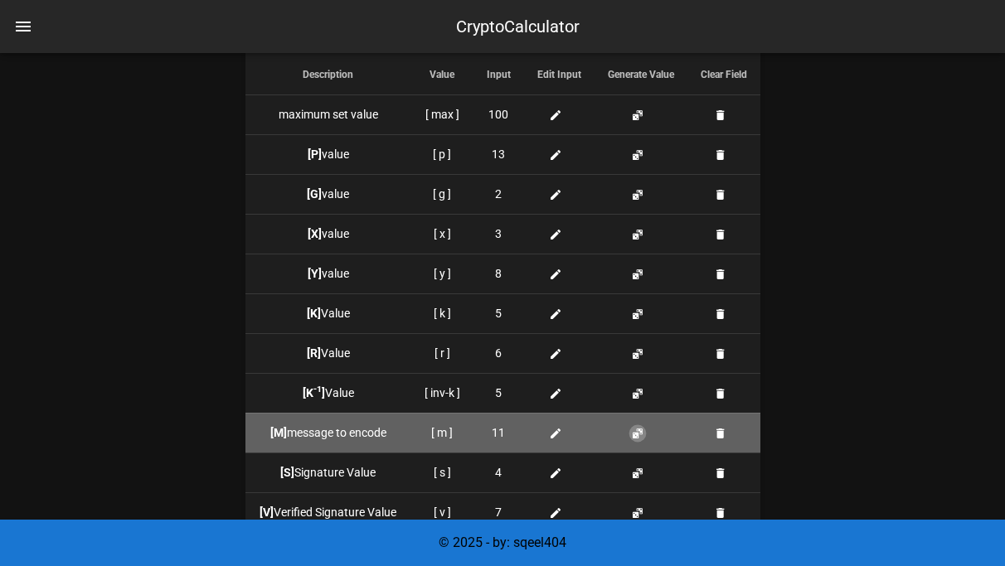
click at [637, 433] on button "button" at bounding box center [637, 433] width 13 height 13
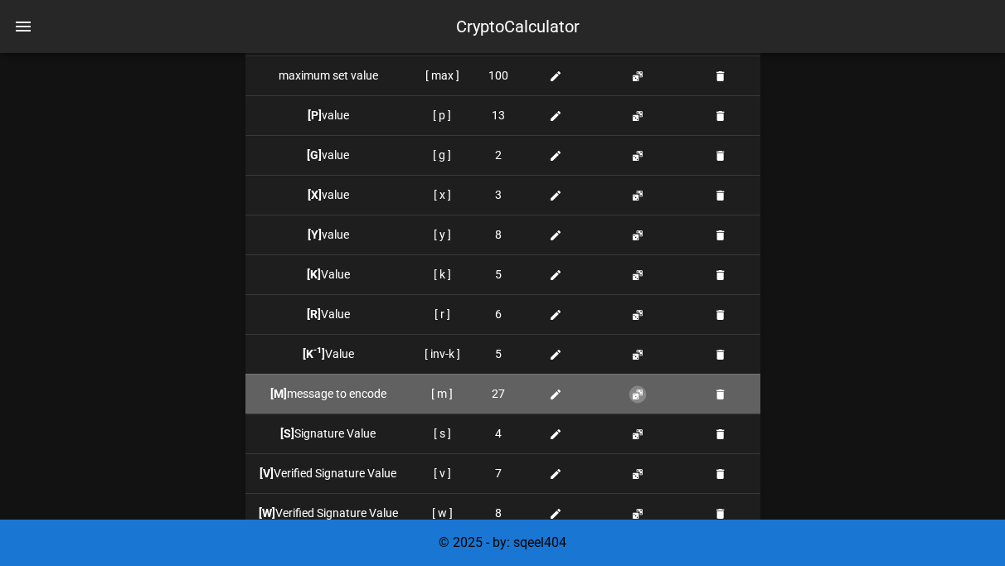
scroll to position [1658, 0]
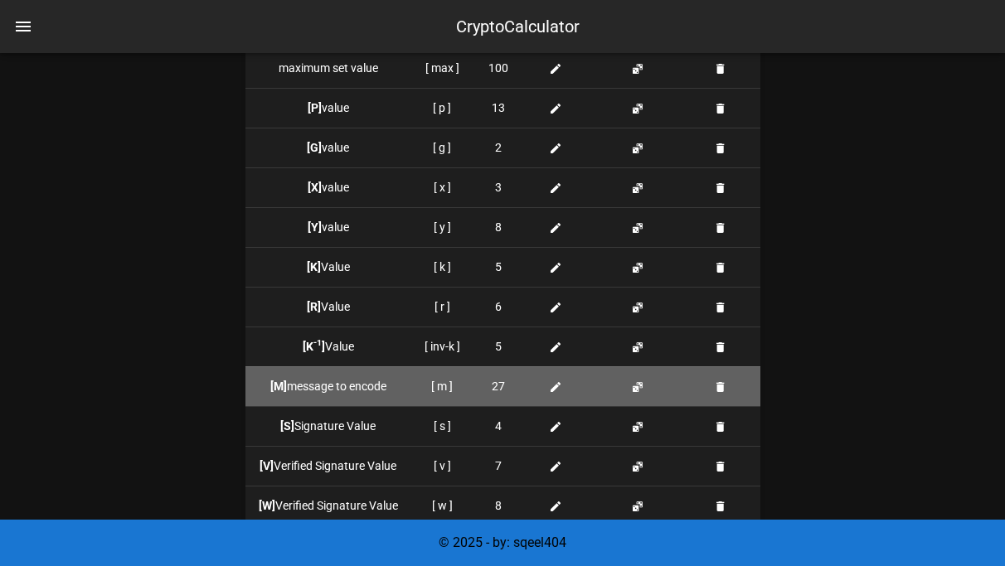
click at [567, 381] on span at bounding box center [559, 386] width 20 height 17
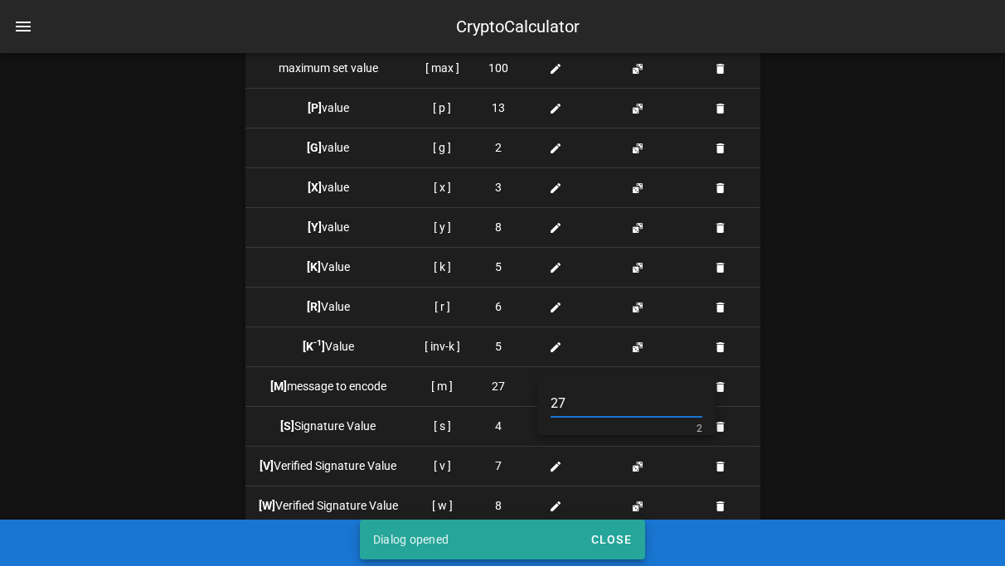
type input "2"
type input "11"
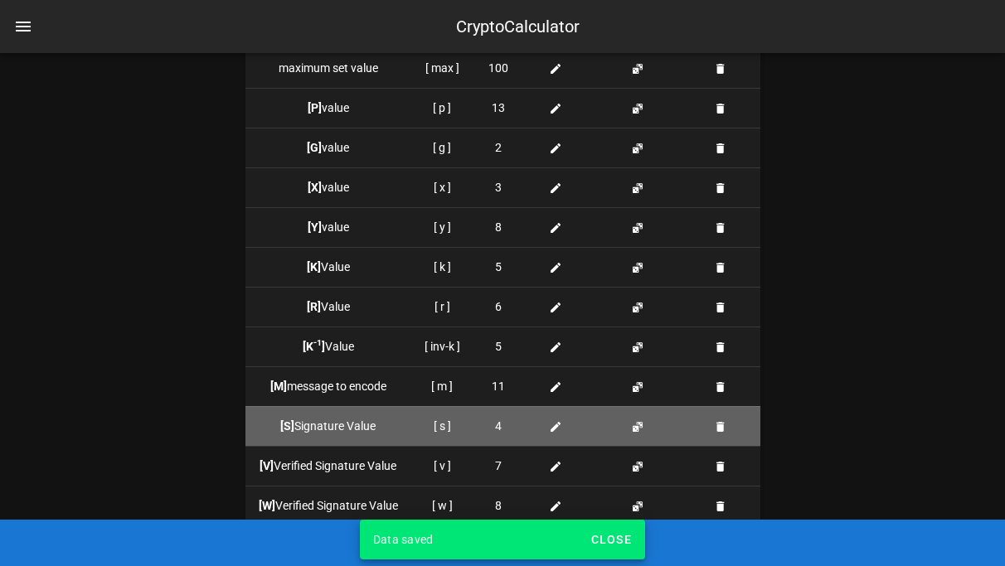
click at [627, 420] on td at bounding box center [640, 426] width 93 height 40
click at [637, 424] on button "button" at bounding box center [637, 426] width 13 height 13
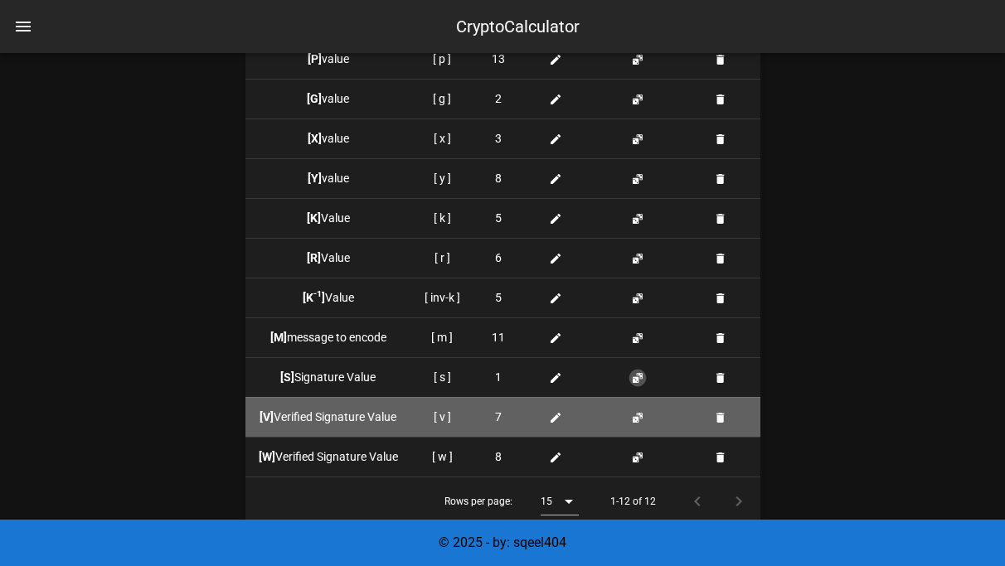
scroll to position [1709, 0]
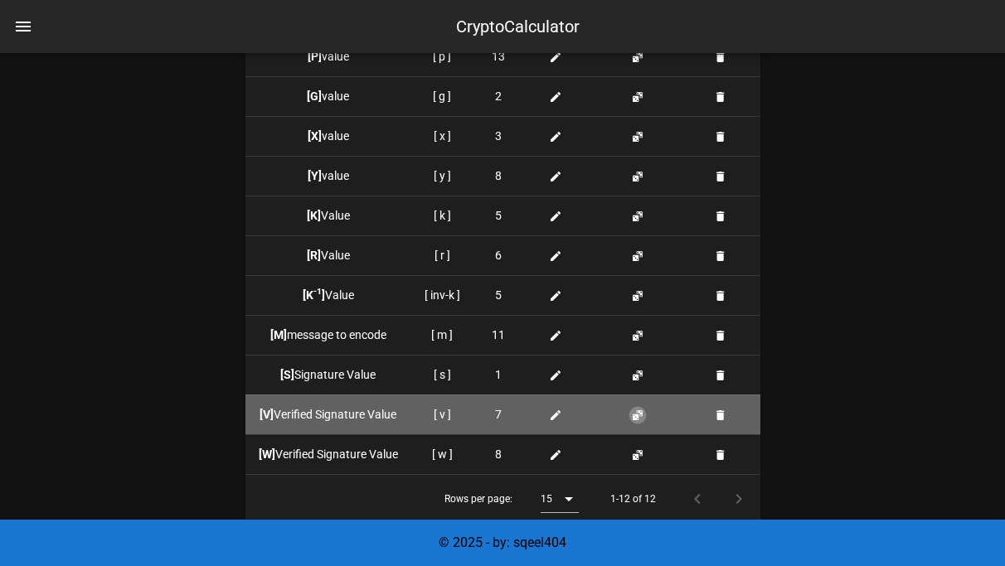
click at [641, 410] on button "button" at bounding box center [637, 415] width 13 height 13
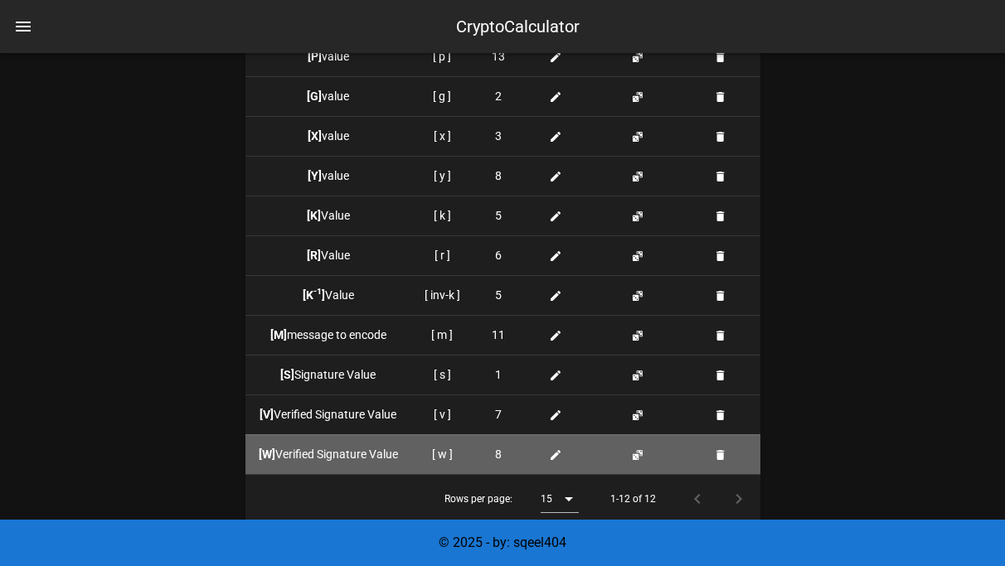
click at [639, 465] on td at bounding box center [640, 454] width 93 height 40
click at [636, 456] on button "button" at bounding box center [637, 454] width 13 height 13
click at [636, 455] on button "button" at bounding box center [637, 454] width 13 height 13
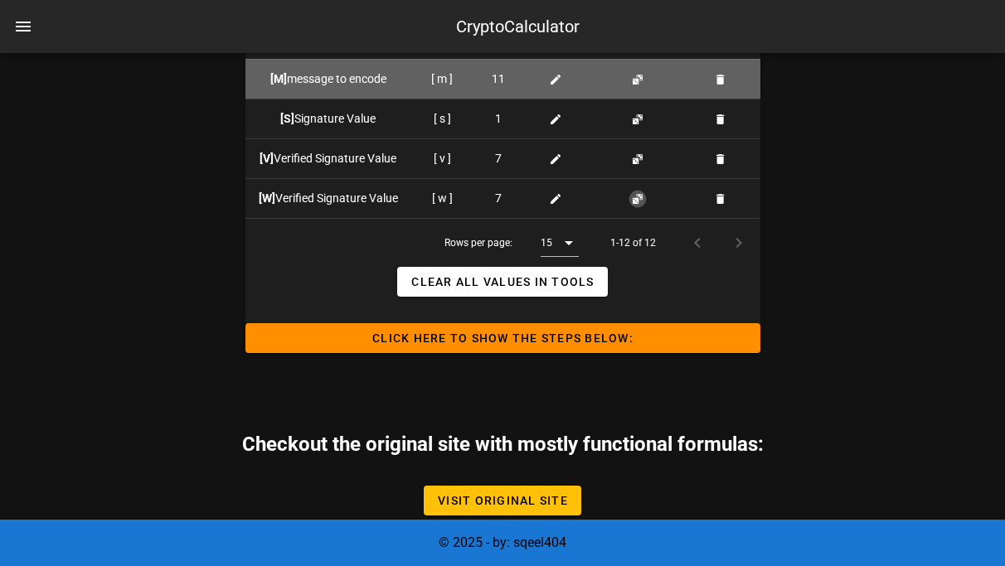
scroll to position [1997, 0]
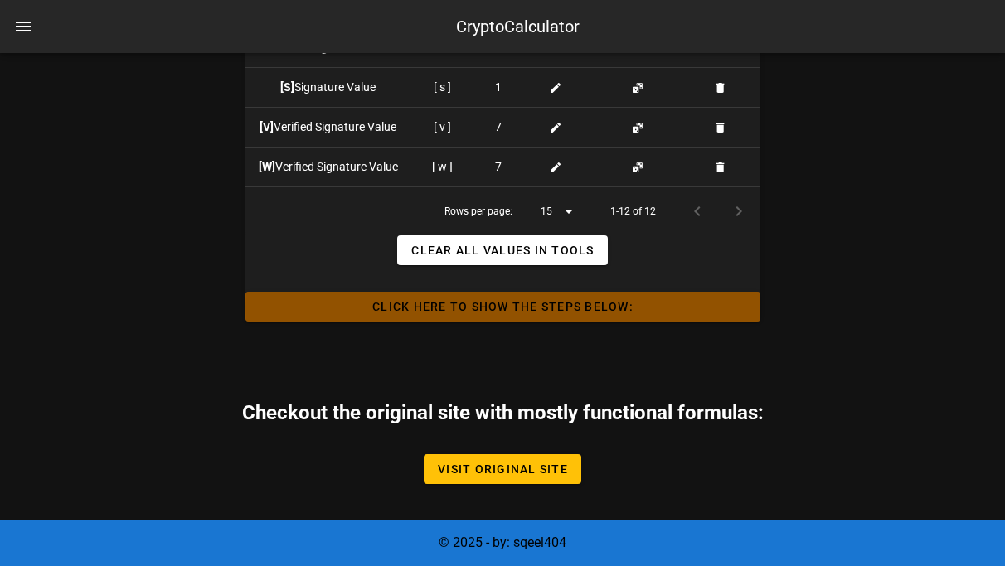
click at [667, 307] on span "Click HERE to Show the Steps Below:" at bounding box center [503, 306] width 488 height 13
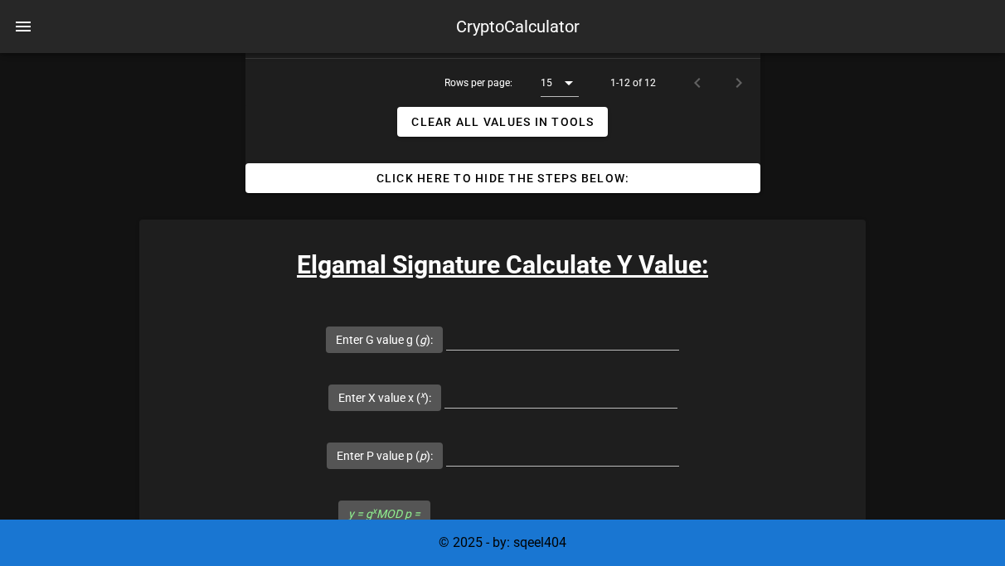
scroll to position [2184, 0]
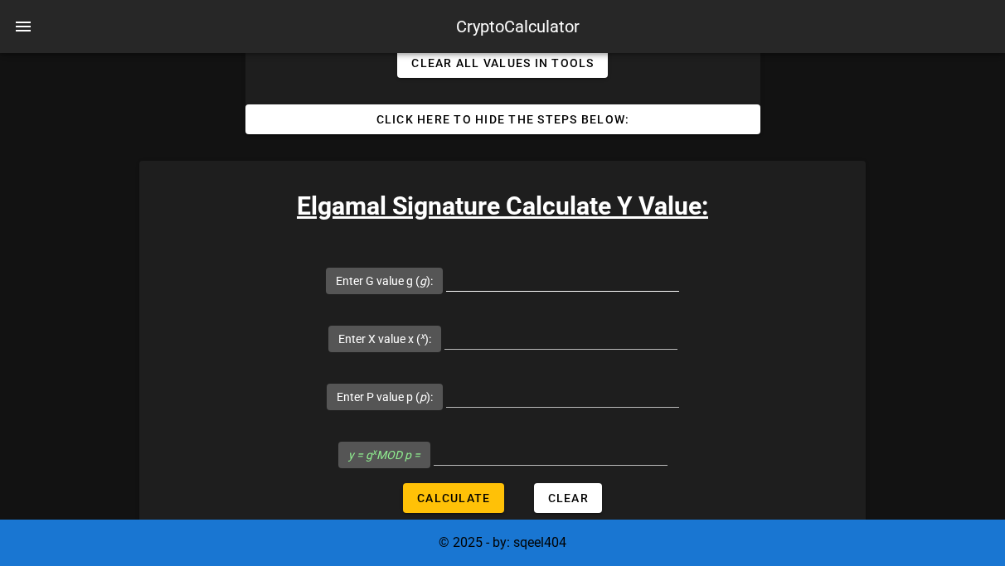
click at [446, 284] on input "Enter G value g ( g ):" at bounding box center [562, 277] width 233 height 27
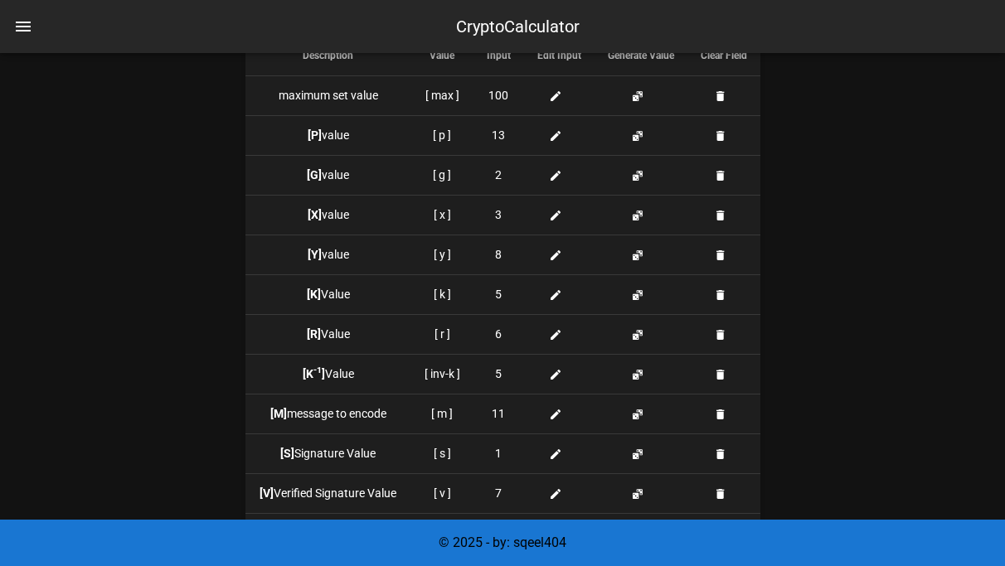
scroll to position [1629, 0]
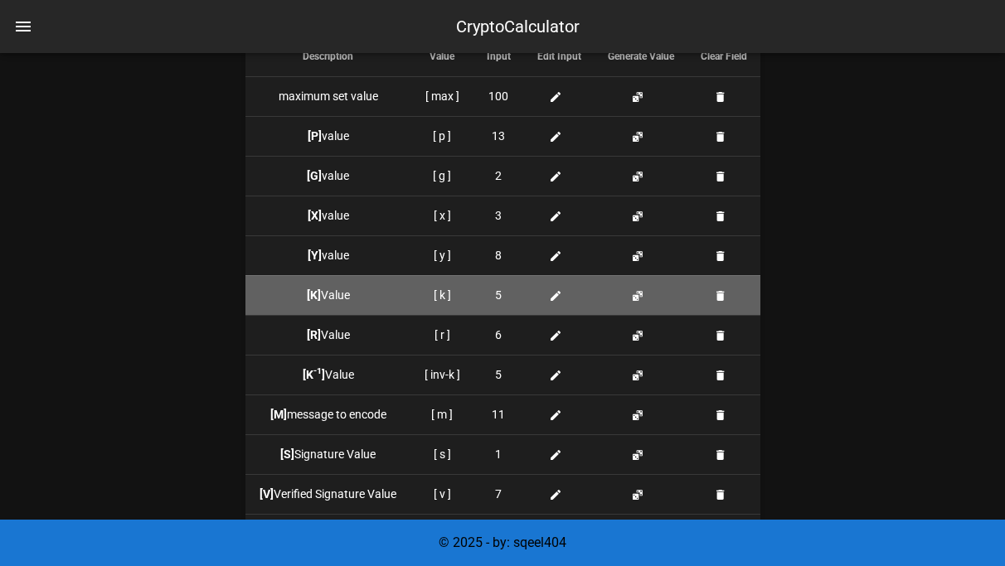
click at [559, 290] on icon at bounding box center [555, 295] width 13 height 13
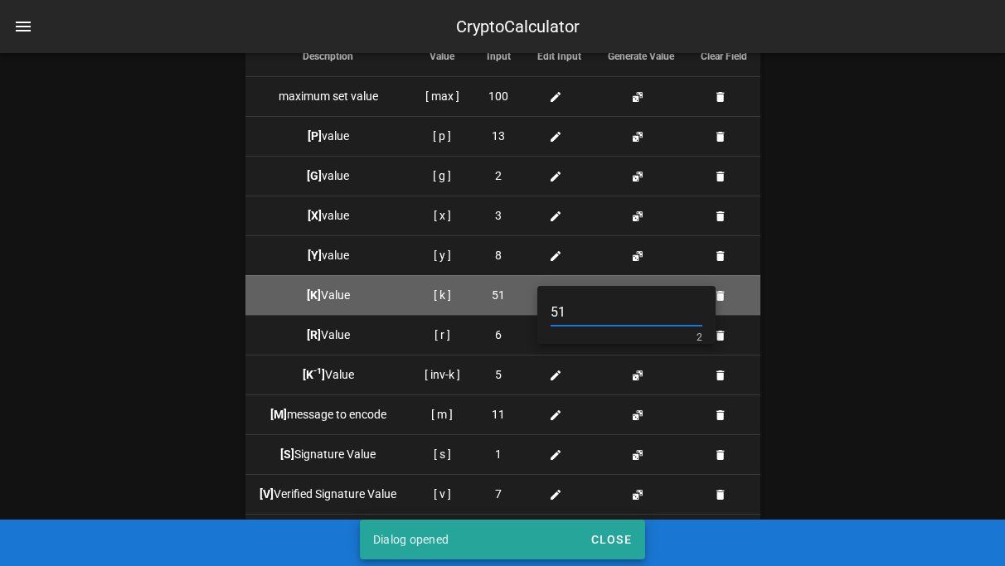
type input "5"
type input "12"
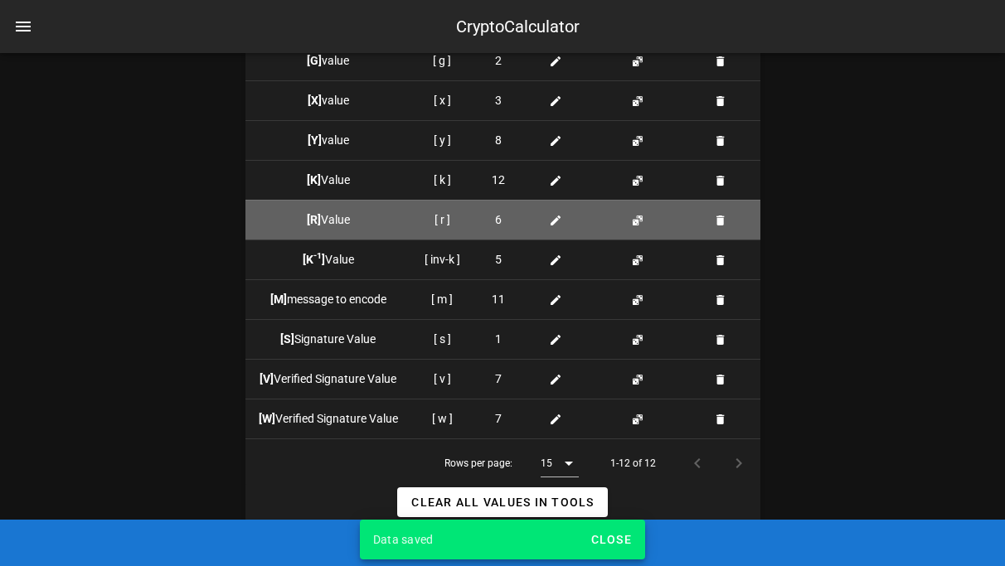
scroll to position [1747, 0]
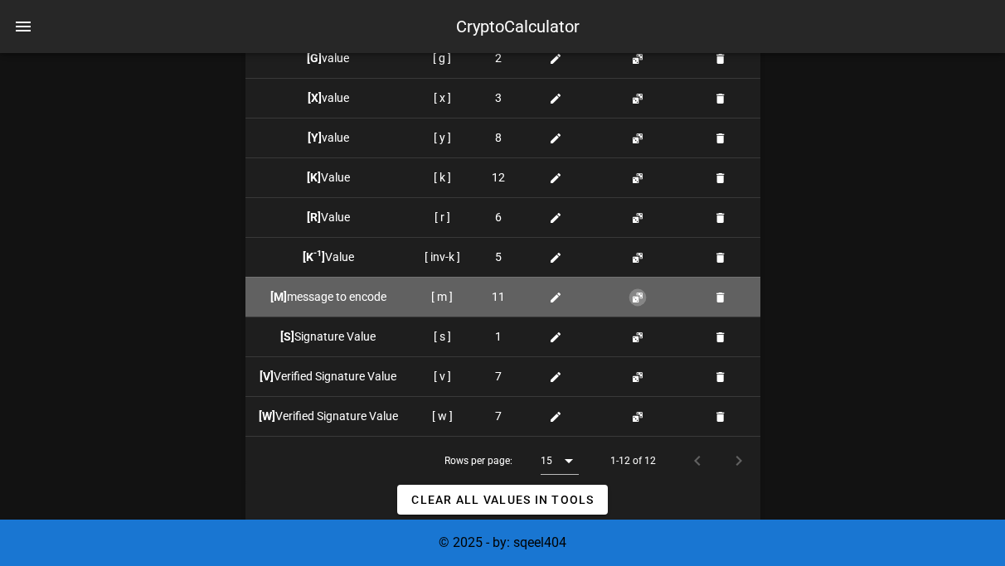
click at [637, 291] on button "button" at bounding box center [637, 297] width 13 height 13
click at [555, 298] on icon at bounding box center [555, 297] width 13 height 13
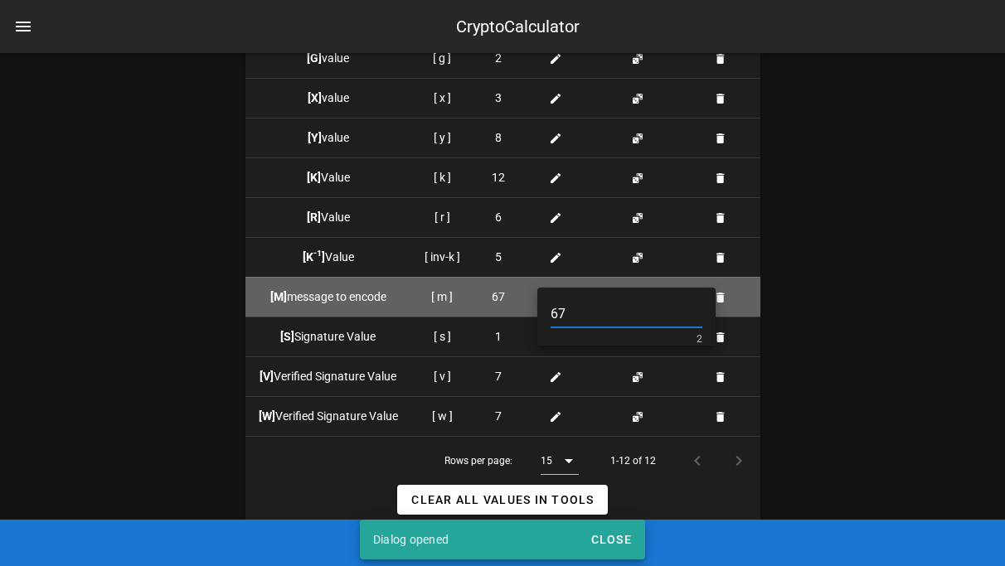
type input "6"
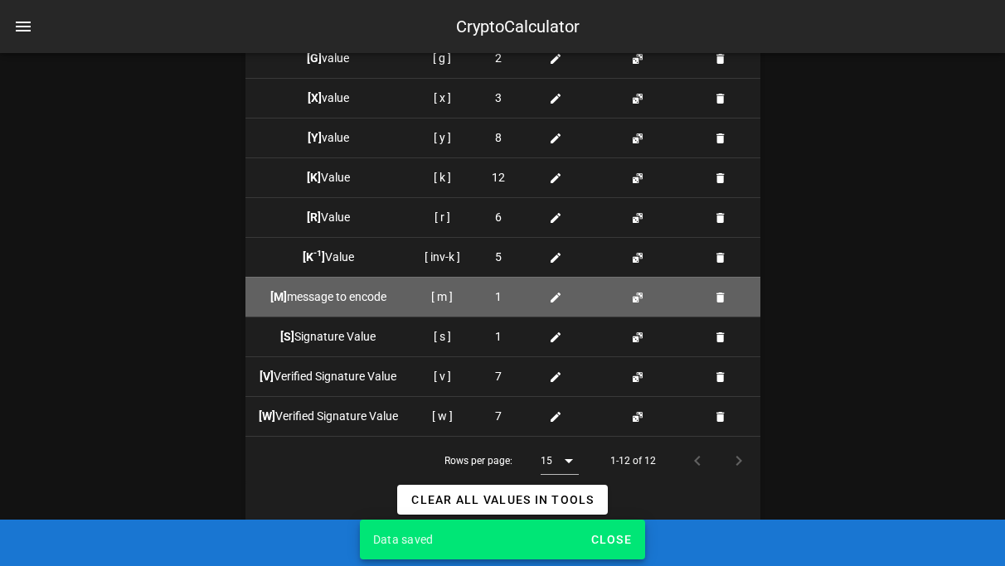
click at [552, 298] on icon at bounding box center [555, 297] width 13 height 13
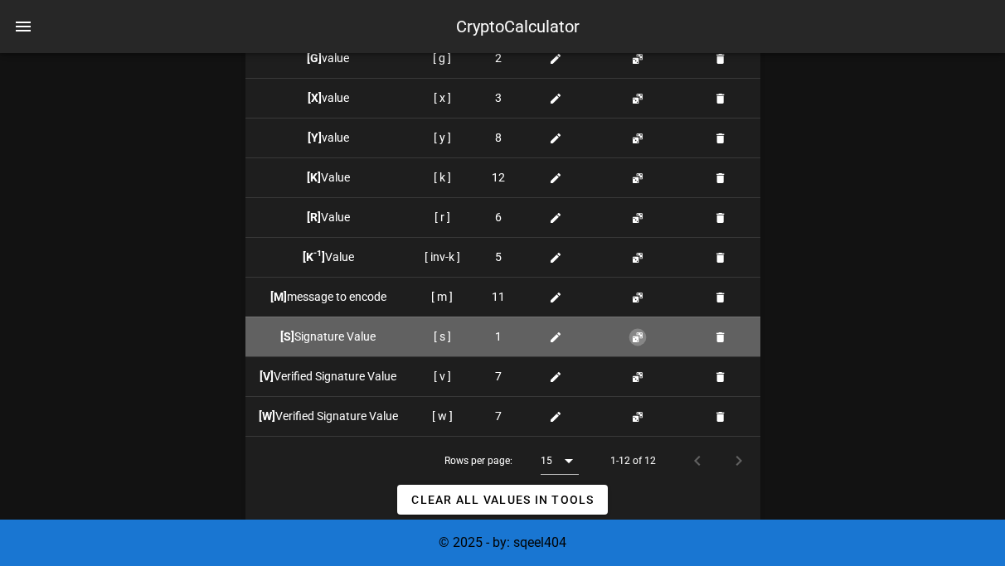
click at [642, 333] on button "button" at bounding box center [637, 337] width 13 height 13
click at [642, 335] on button "button" at bounding box center [637, 337] width 13 height 13
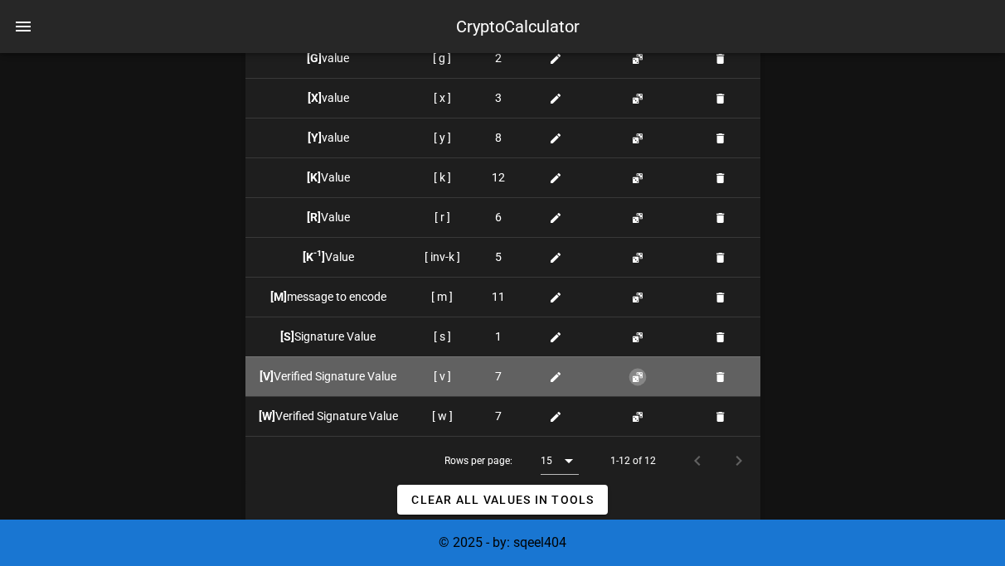
click at [642, 380] on button "button" at bounding box center [637, 376] width 13 height 13
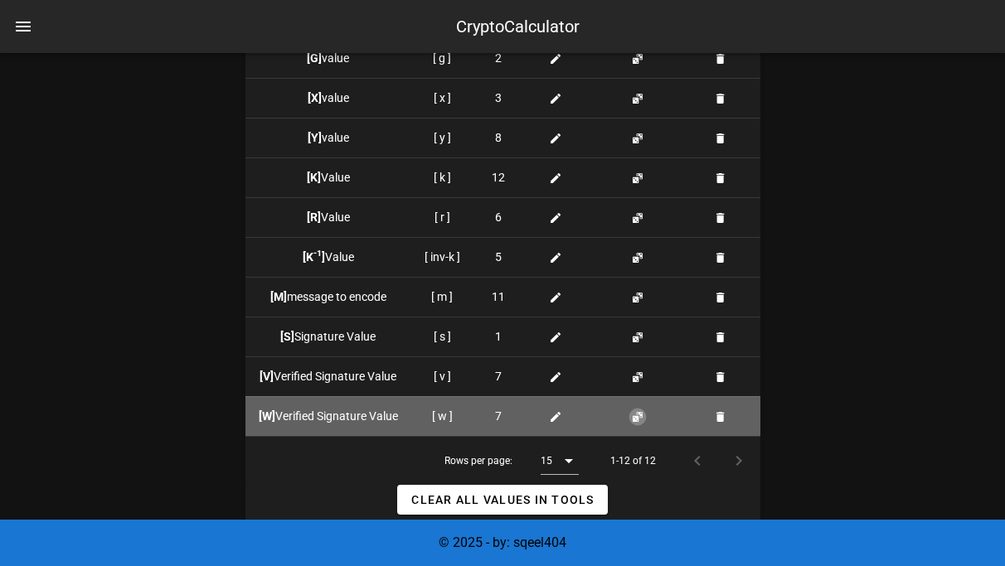
click at [638, 415] on button "button" at bounding box center [637, 416] width 13 height 13
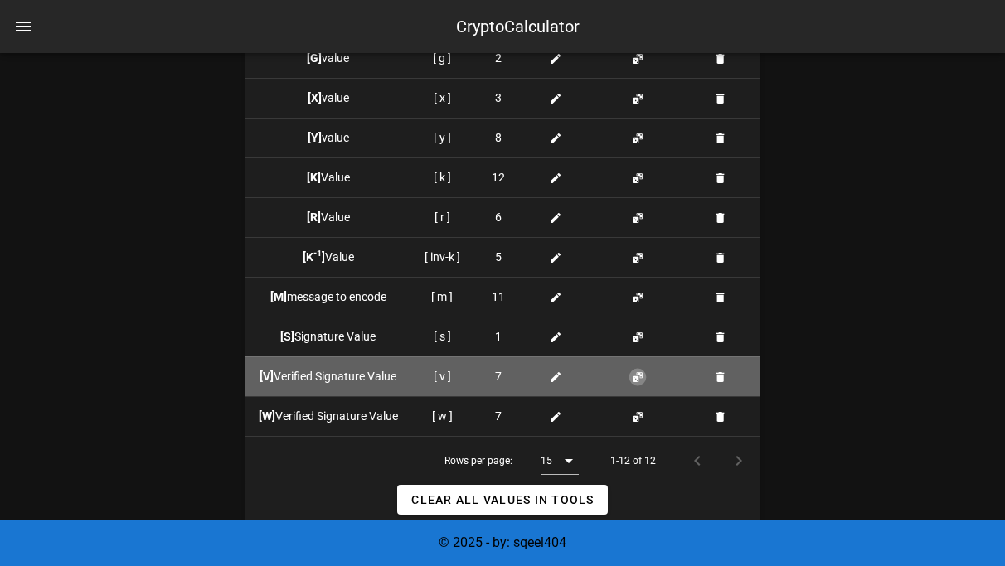
click at [637, 371] on button "button" at bounding box center [637, 376] width 13 height 13
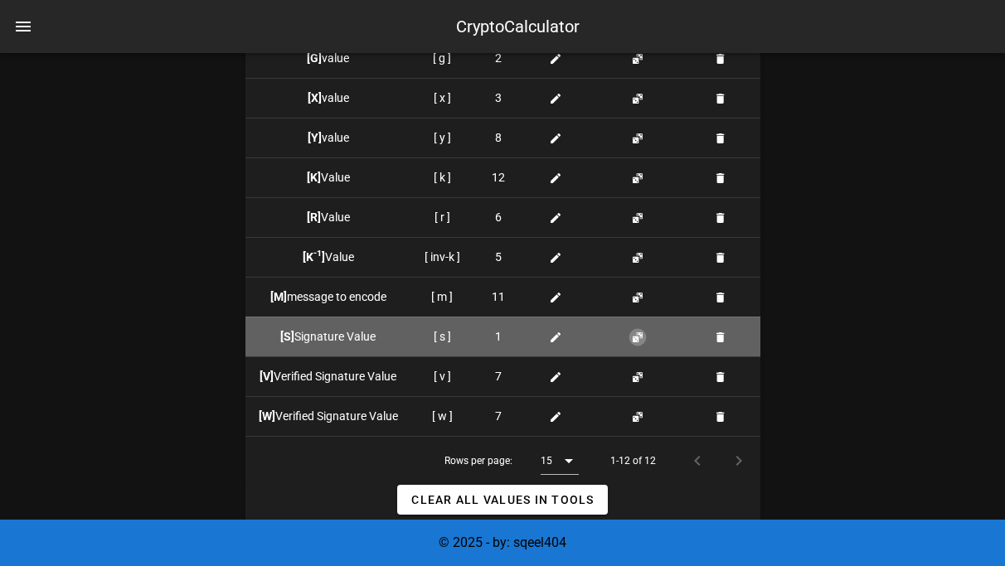
click at [637, 335] on button "button" at bounding box center [637, 337] width 13 height 13
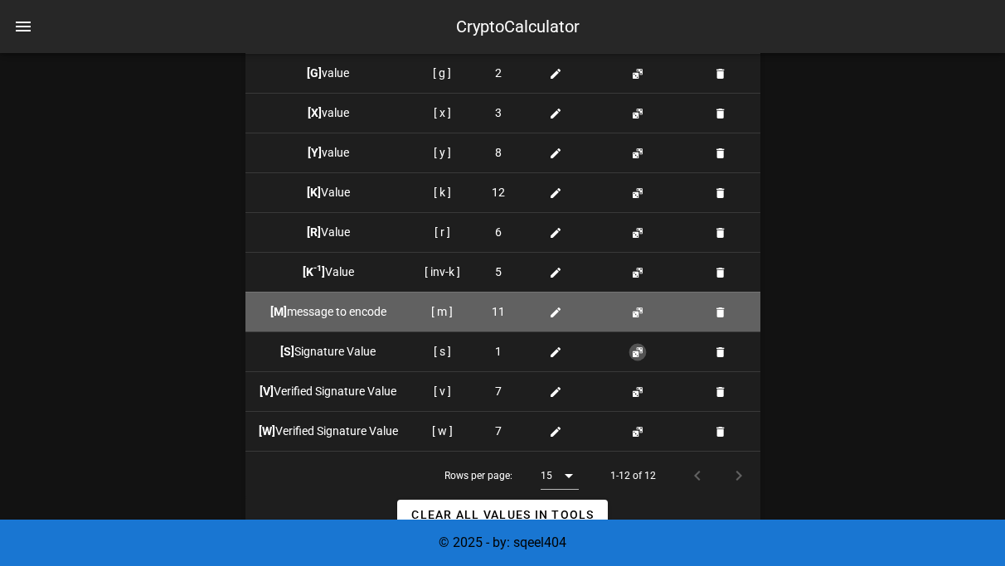
scroll to position [1723, 0]
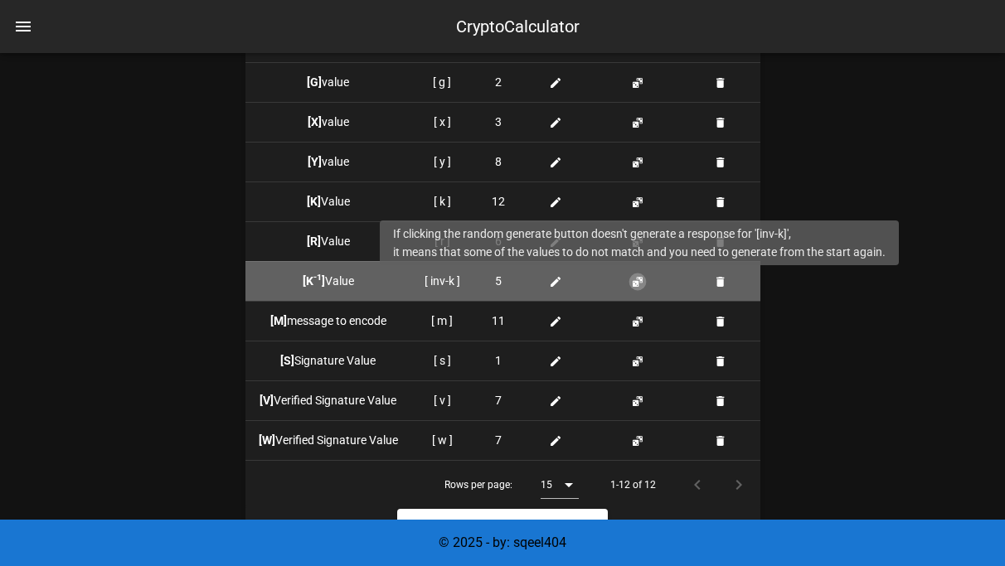
click at [641, 285] on button "button" at bounding box center [637, 281] width 13 height 13
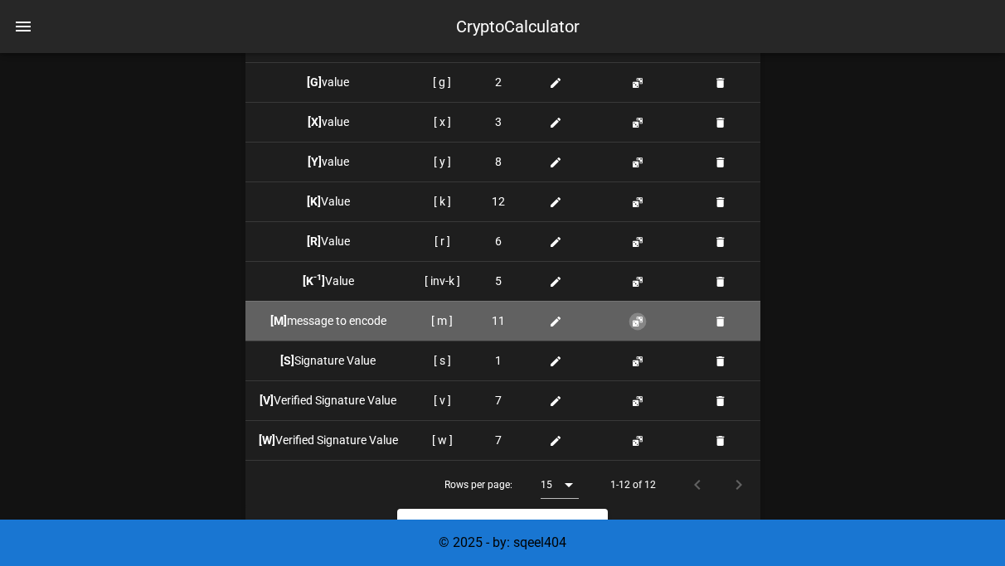
click at [635, 318] on button "button" at bounding box center [637, 321] width 13 height 13
click at [571, 317] on div at bounding box center [559, 320] width 44 height 17
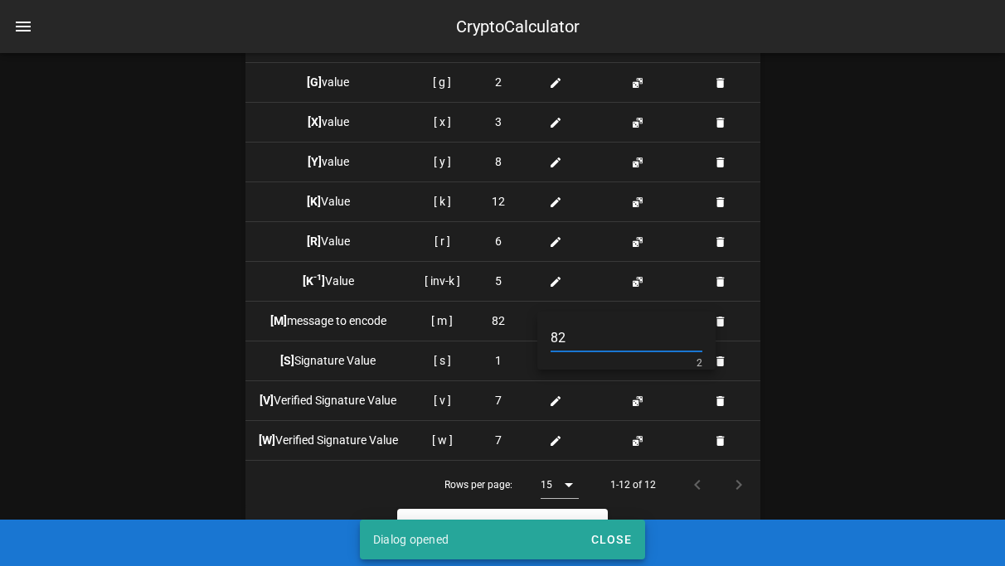
type input "8"
type input "11"
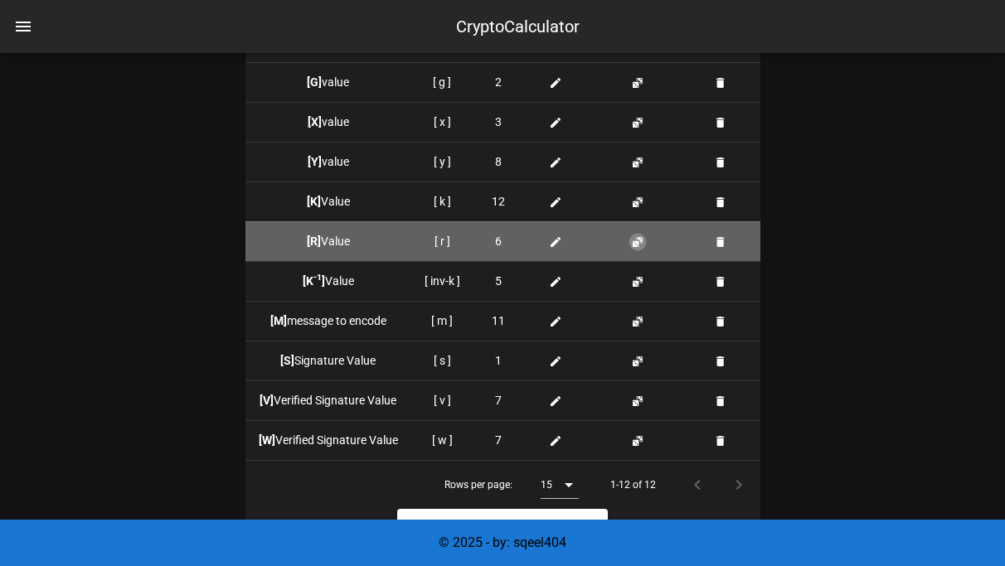
click at [637, 244] on button "button" at bounding box center [637, 241] width 13 height 13
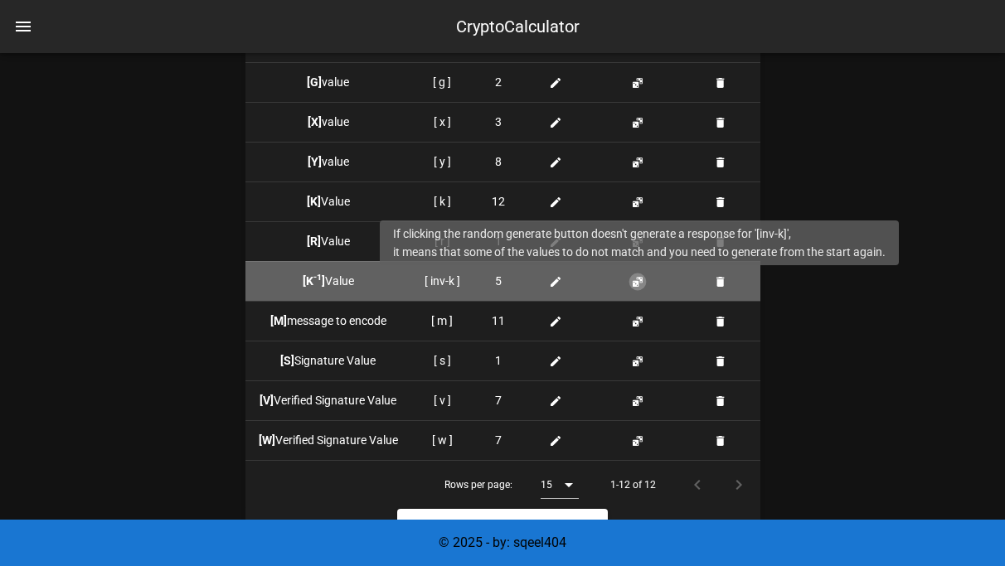
click at [639, 275] on button "button" at bounding box center [637, 281] width 13 height 13
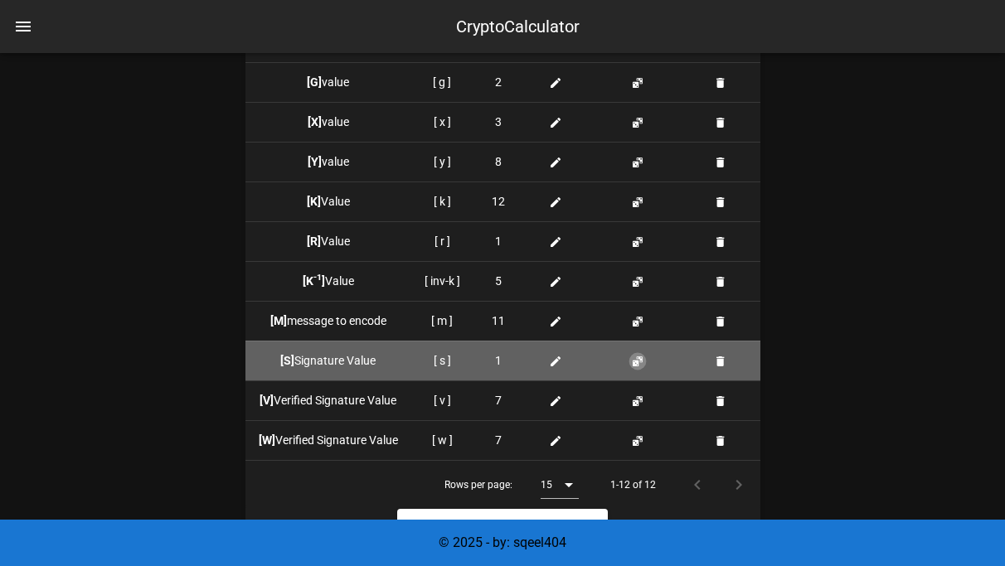
click at [637, 357] on button "button" at bounding box center [637, 361] width 13 height 13
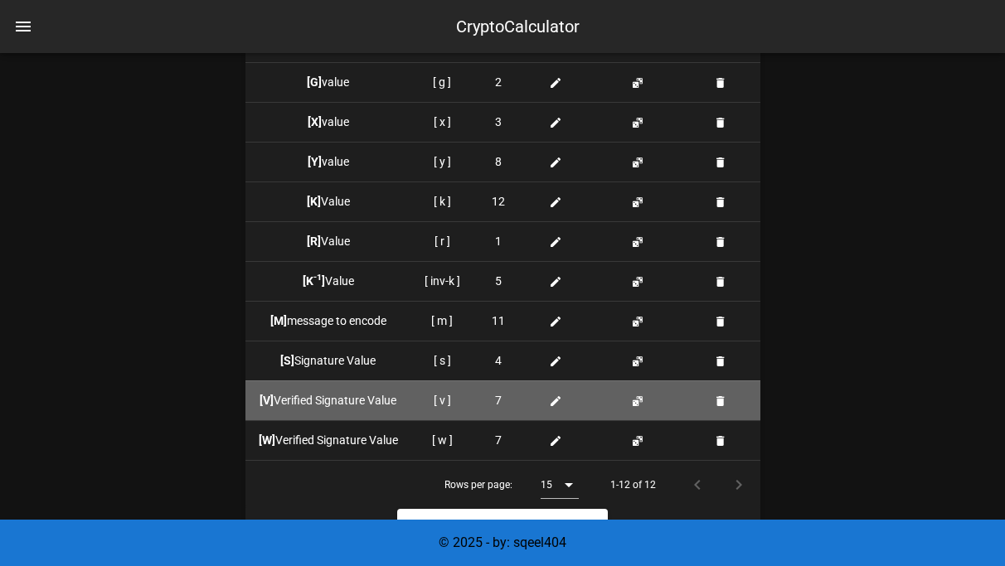
click at [638, 407] on td at bounding box center [640, 400] width 93 height 40
click at [634, 404] on button "button" at bounding box center [637, 401] width 13 height 13
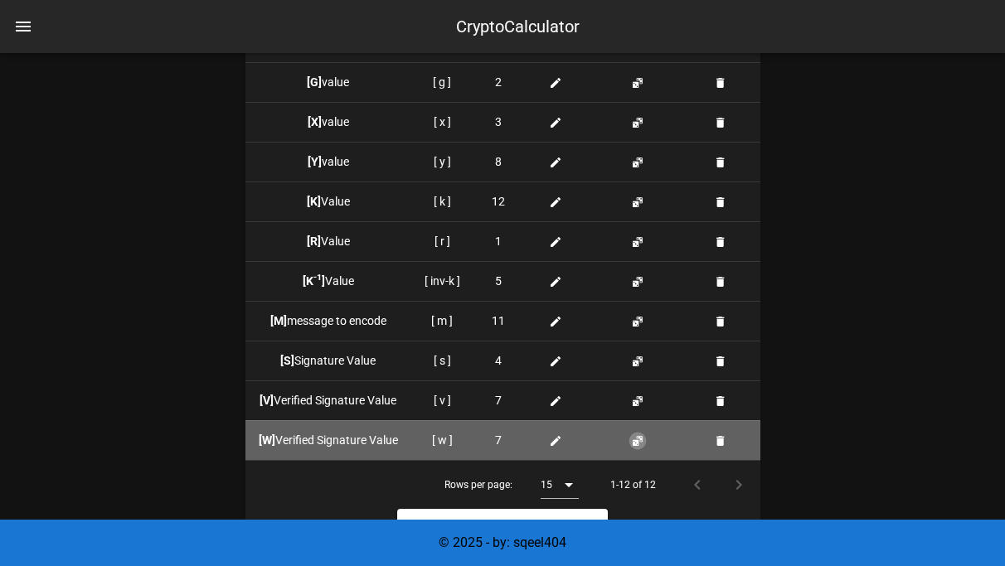
click at [634, 434] on button "button" at bounding box center [637, 440] width 13 height 13
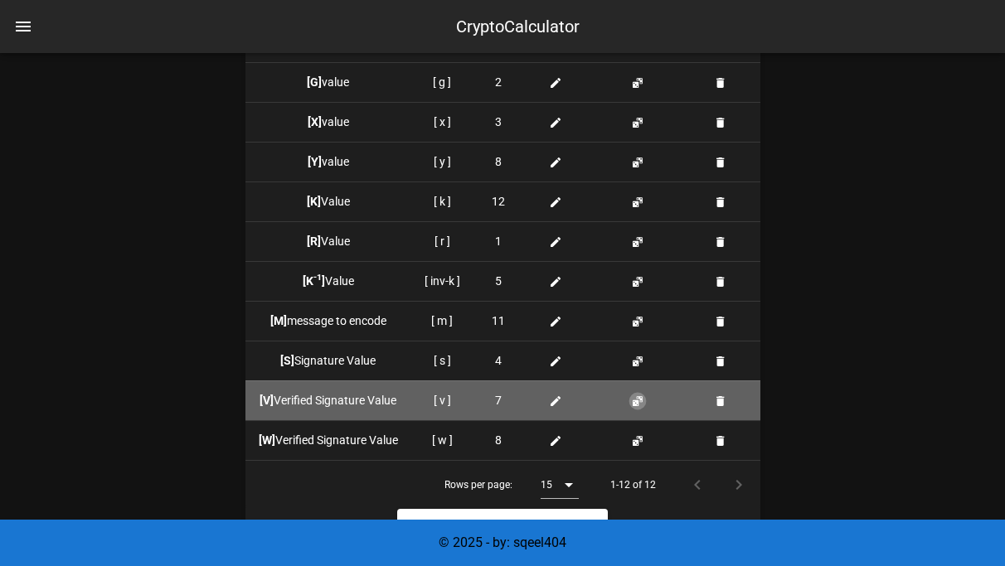
click at [633, 404] on button "button" at bounding box center [637, 401] width 13 height 13
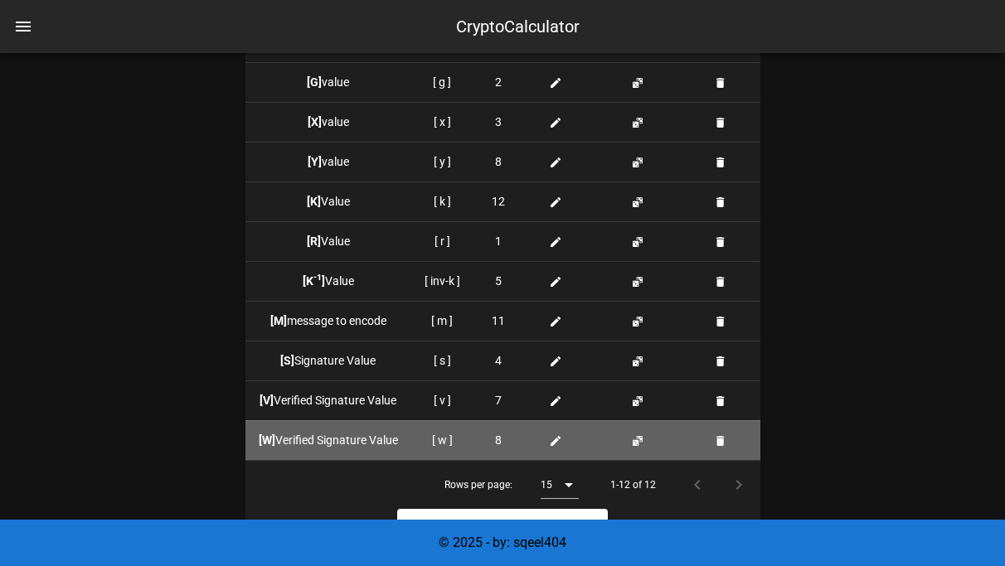
click at [634, 431] on td at bounding box center [640, 440] width 93 height 40
click at [638, 442] on button "button" at bounding box center [637, 440] width 13 height 13
click at [639, 442] on button "button" at bounding box center [637, 440] width 13 height 13
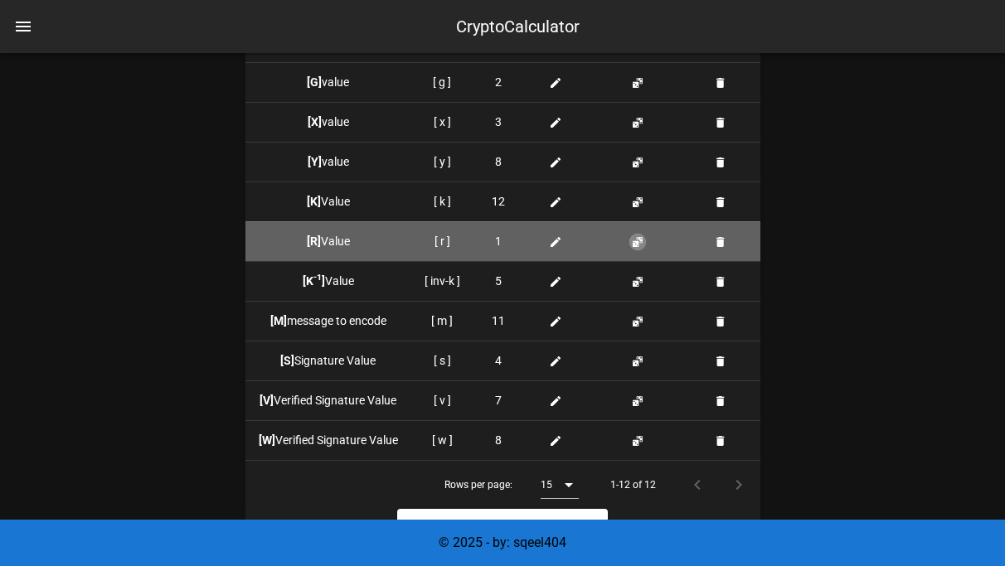
click at [632, 245] on button "button" at bounding box center [637, 241] width 13 height 13
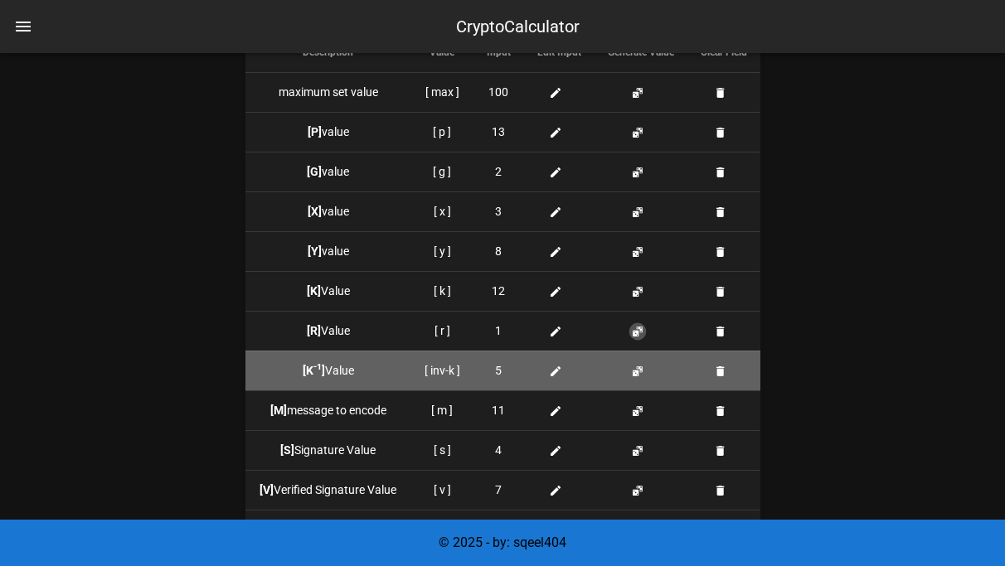
scroll to position [1633, 0]
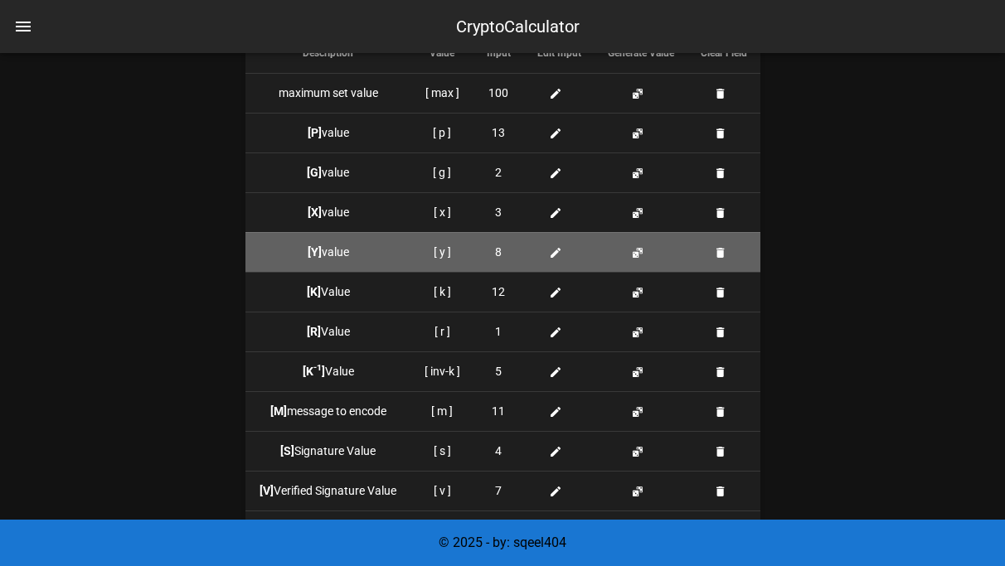
click at [644, 259] on td at bounding box center [640, 252] width 93 height 40
click at [637, 254] on button "button" at bounding box center [637, 252] width 13 height 13
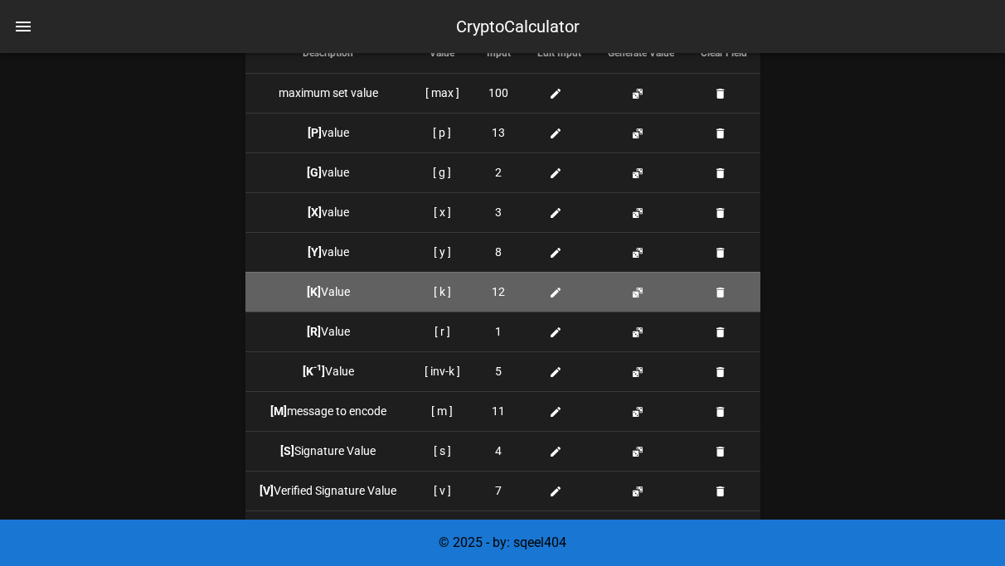
click at [554, 291] on icon at bounding box center [555, 292] width 13 height 13
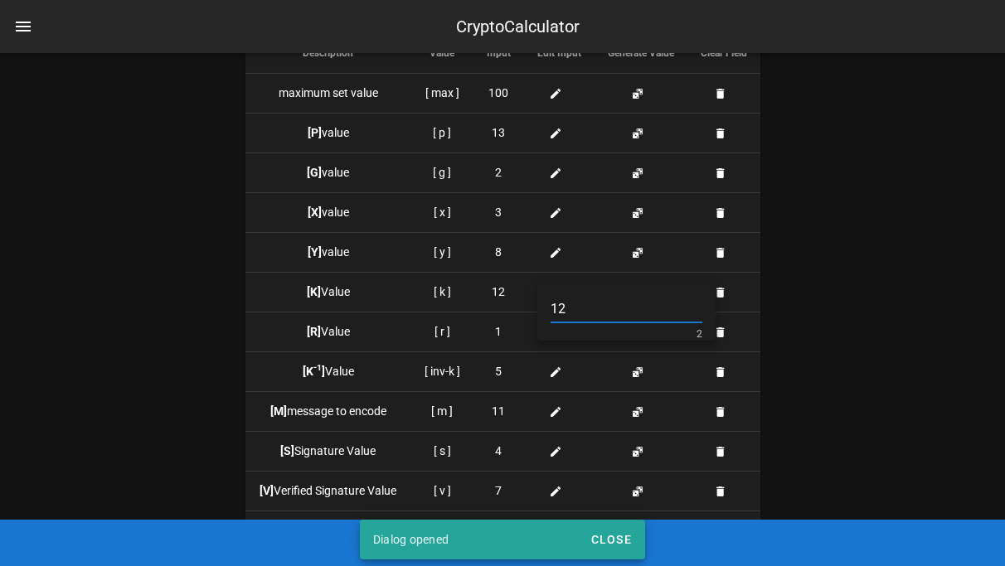
type input "1"
type input "8"
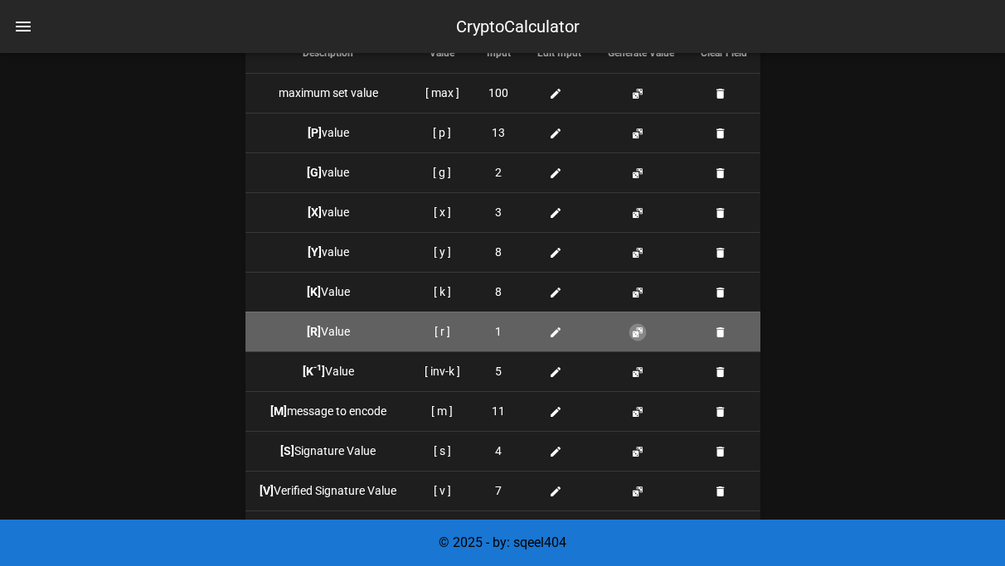
click at [638, 332] on button "button" at bounding box center [637, 332] width 13 height 13
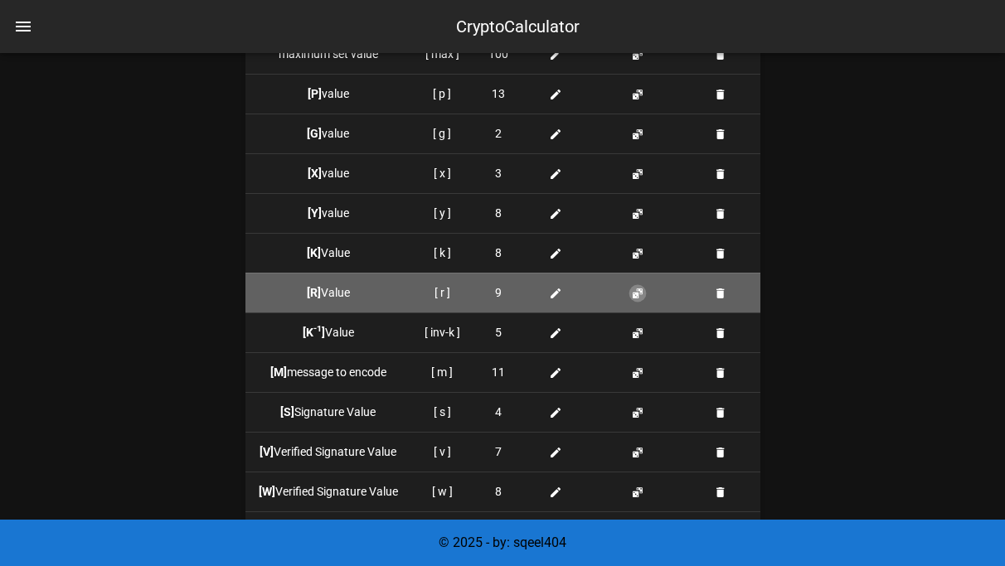
scroll to position [1673, 0]
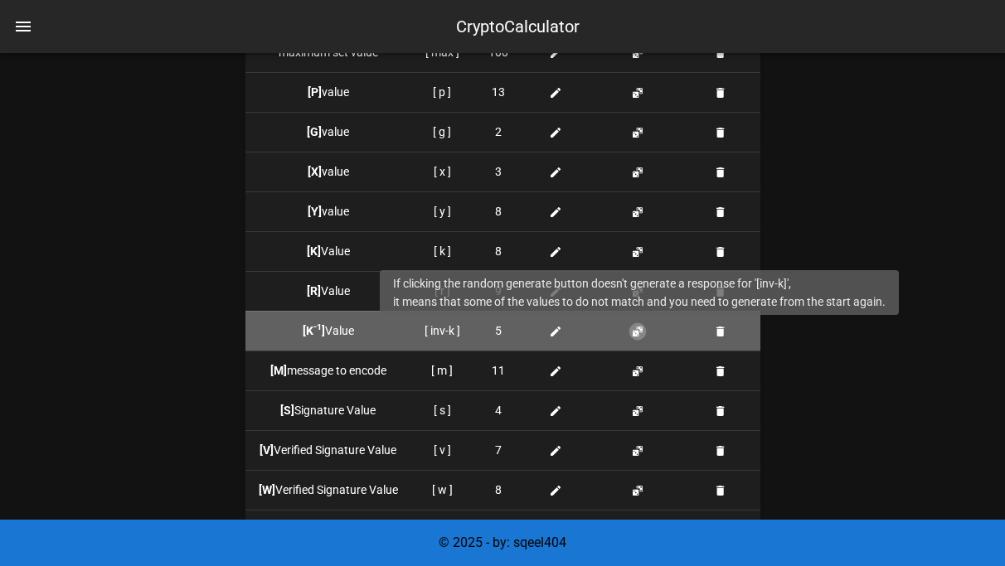
click at [638, 335] on button "button" at bounding box center [637, 331] width 13 height 13
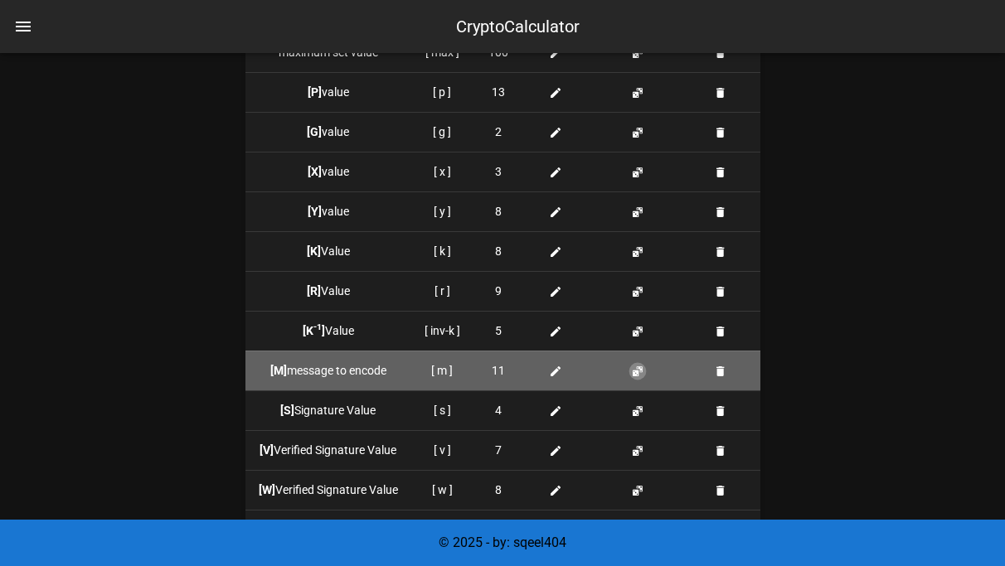
click at [636, 370] on button "button" at bounding box center [637, 371] width 13 height 13
click at [637, 372] on button "button" at bounding box center [637, 371] width 13 height 13
click at [552, 377] on span at bounding box center [559, 370] width 20 height 17
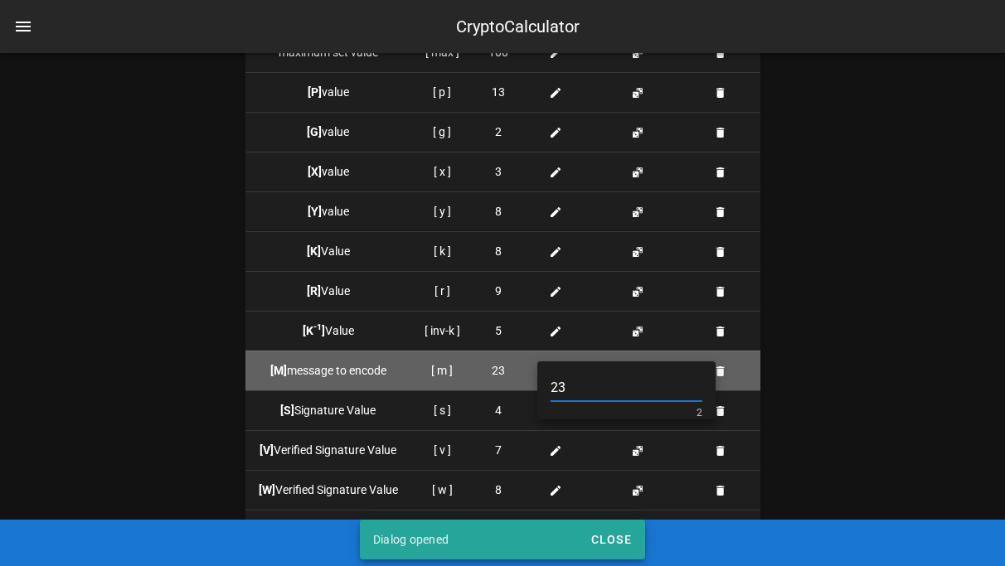
drag, startPoint x: 571, startPoint y: 385, endPoint x: 529, endPoint y: 385, distance: 42.3
type input "11"
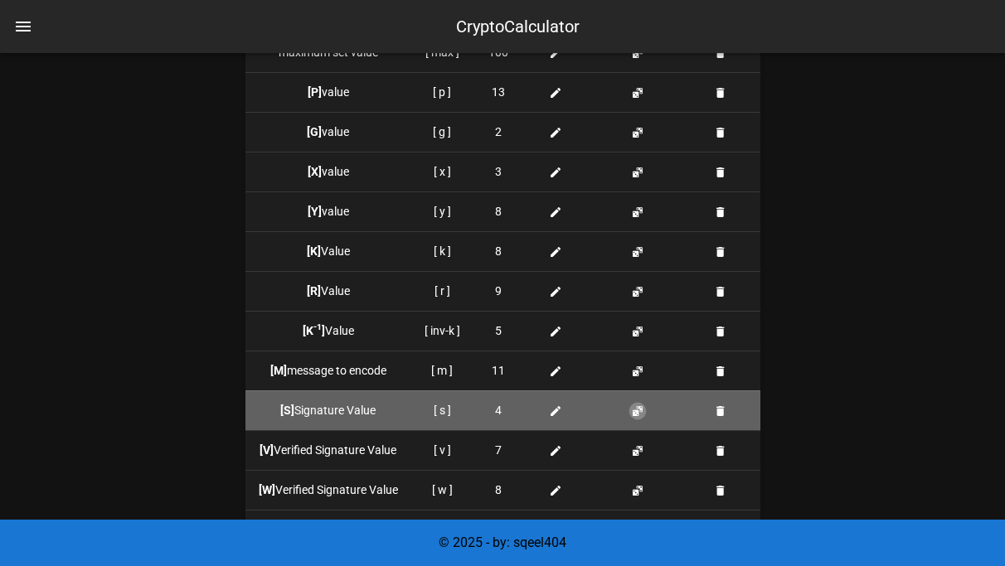
click at [636, 409] on button "button" at bounding box center [637, 410] width 13 height 13
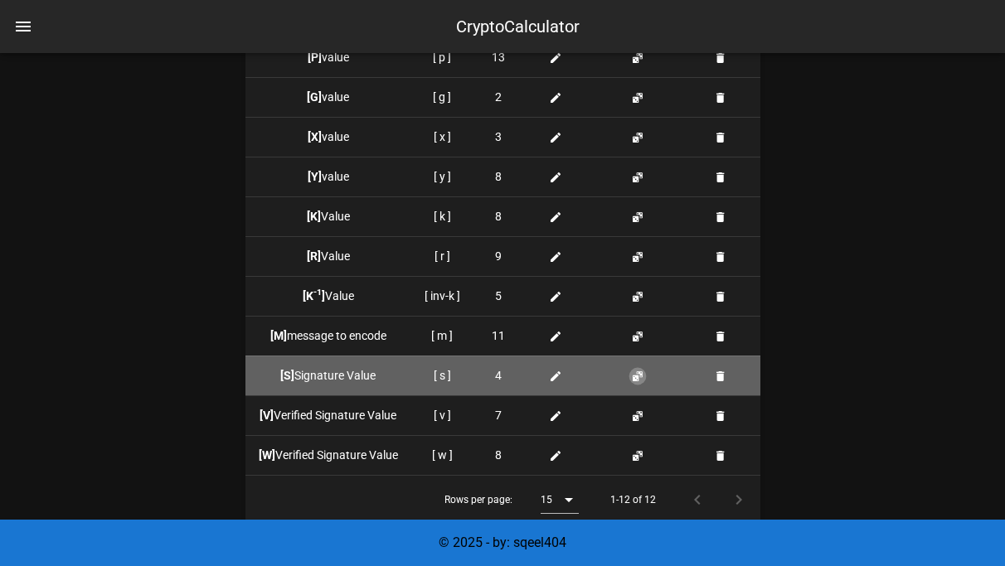
scroll to position [1711, 0]
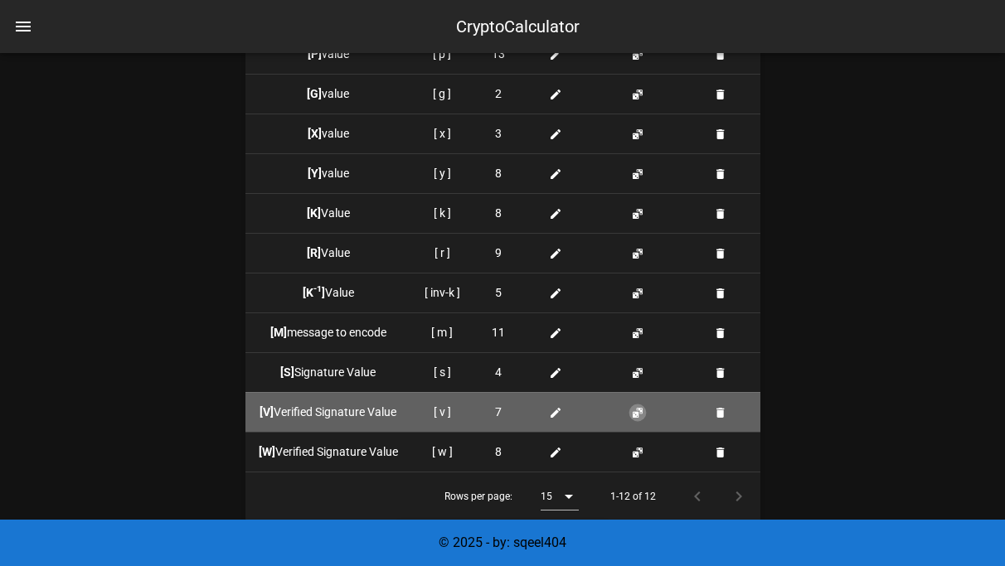
click at [636, 408] on button "button" at bounding box center [637, 412] width 13 height 13
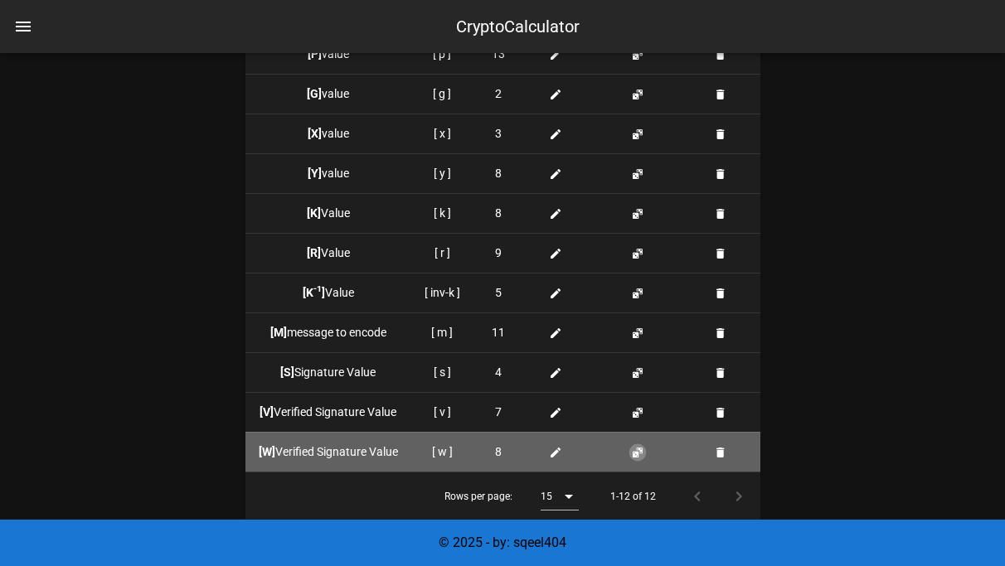
click at [635, 451] on button "button" at bounding box center [637, 452] width 13 height 13
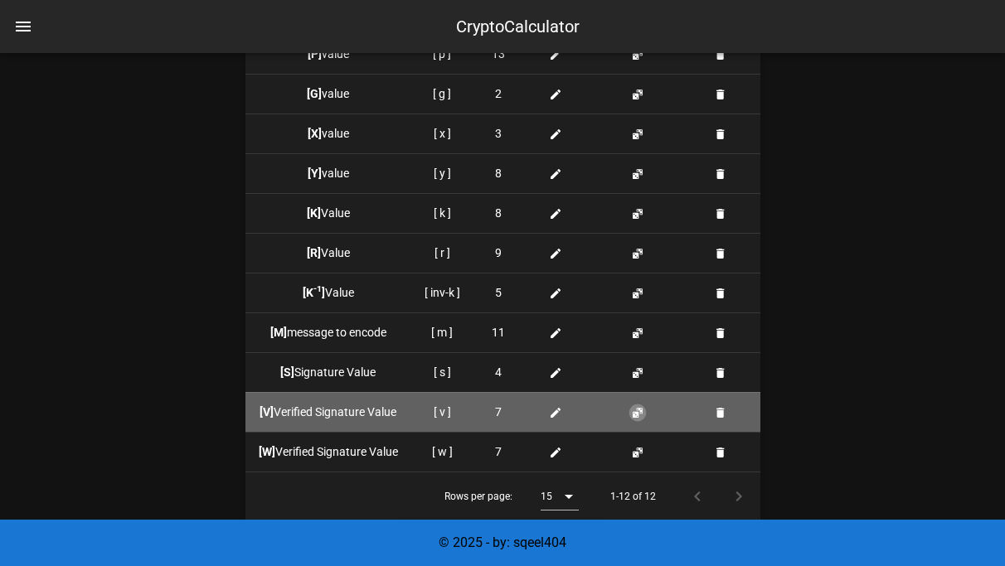
click at [637, 409] on button "button" at bounding box center [637, 412] width 13 height 13
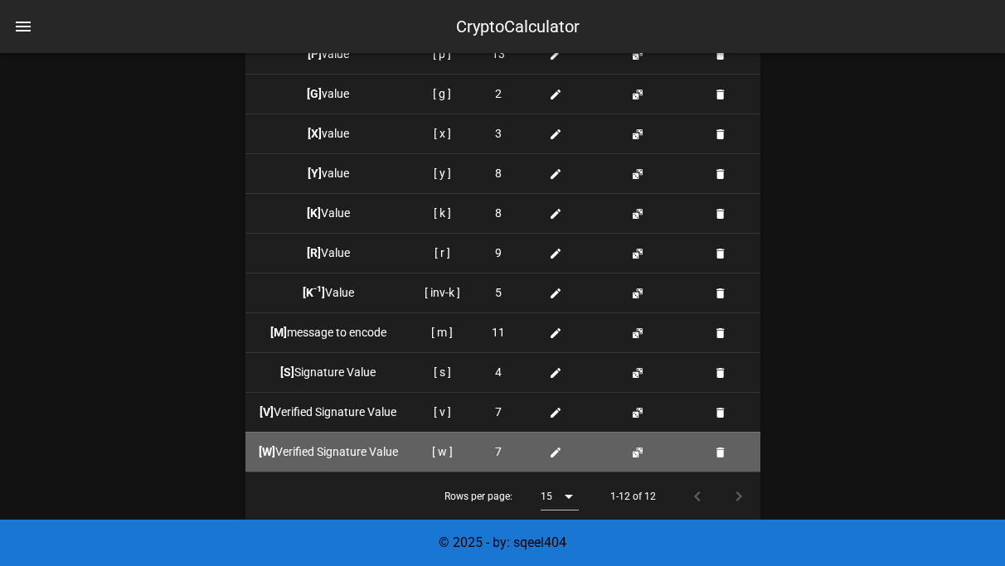
click at [637, 440] on td at bounding box center [640, 452] width 93 height 40
click at [637, 447] on button "button" at bounding box center [637, 452] width 13 height 13
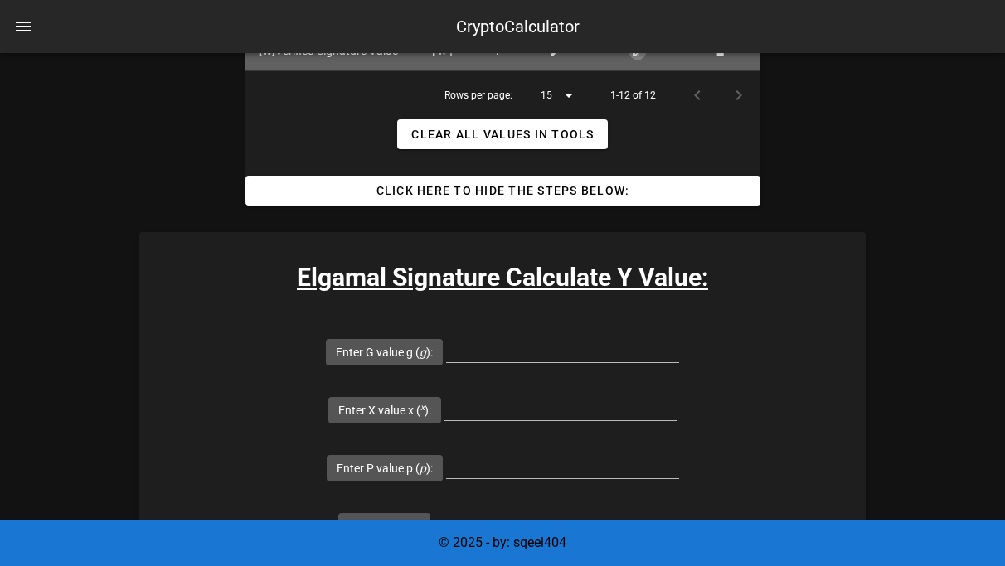
scroll to position [2153, 0]
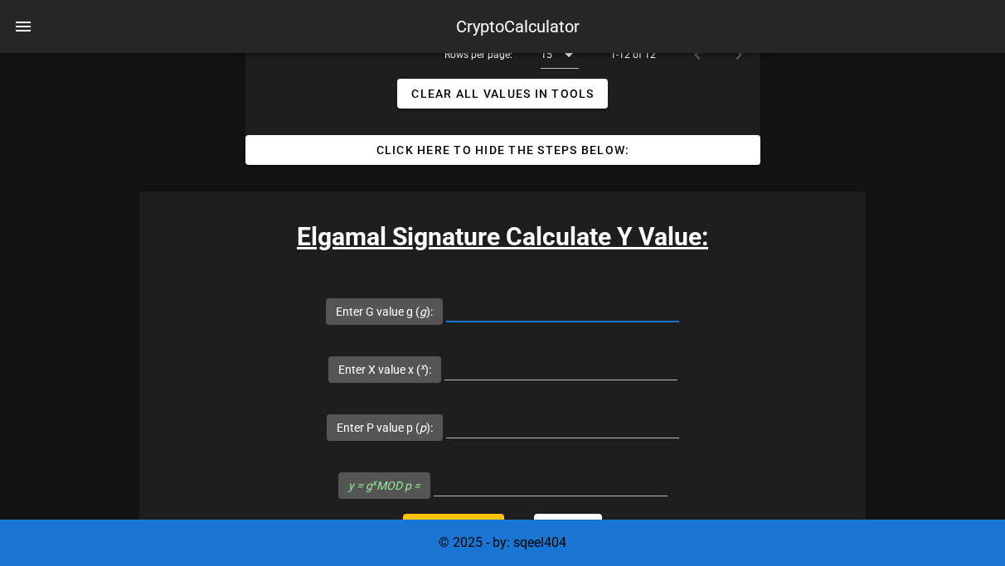
click at [446, 305] on input "Enter G value g ( g ):" at bounding box center [562, 308] width 233 height 27
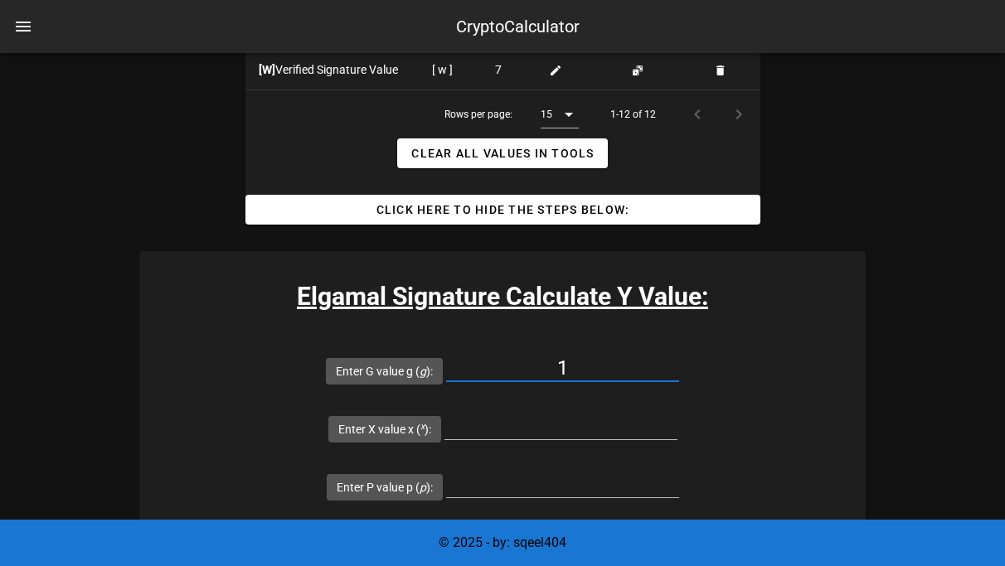
scroll to position [2097, 0]
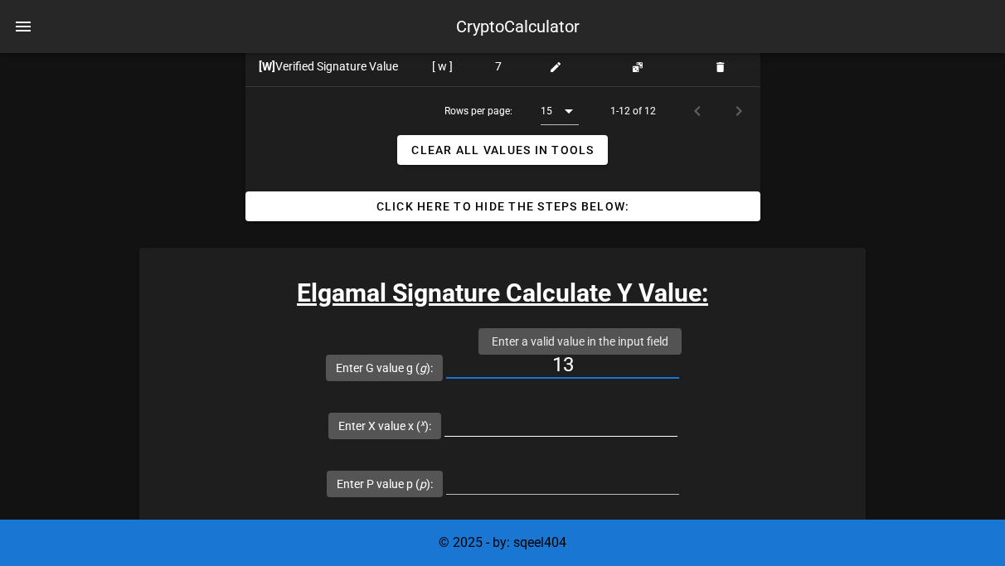
type input "13"
click at [653, 409] on input "Enter X value x ( x ):" at bounding box center [560, 422] width 233 height 27
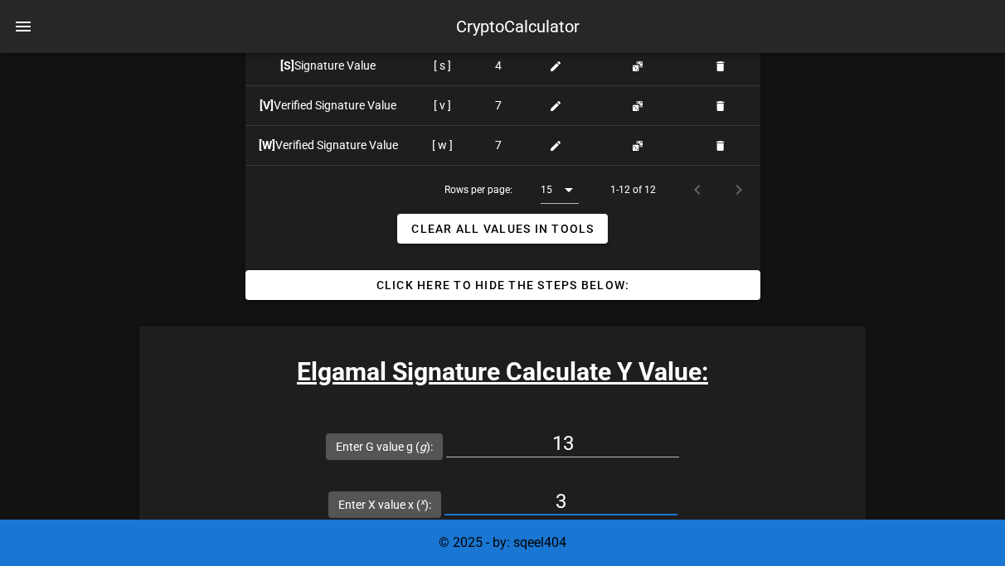
scroll to position [2020, 0]
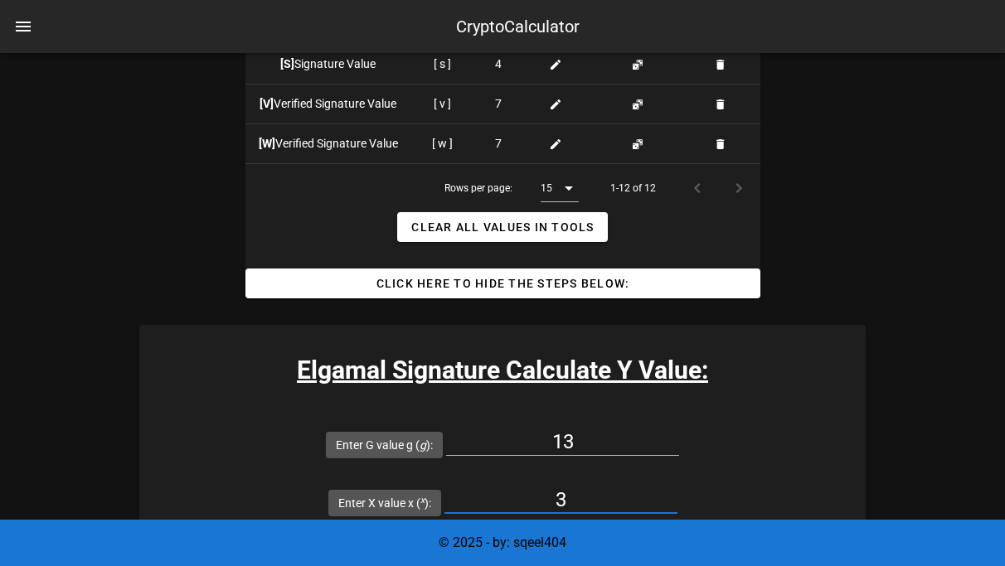
type input "3"
click at [448, 545] on input "Enter P value p ( p ):" at bounding box center [562, 558] width 233 height 27
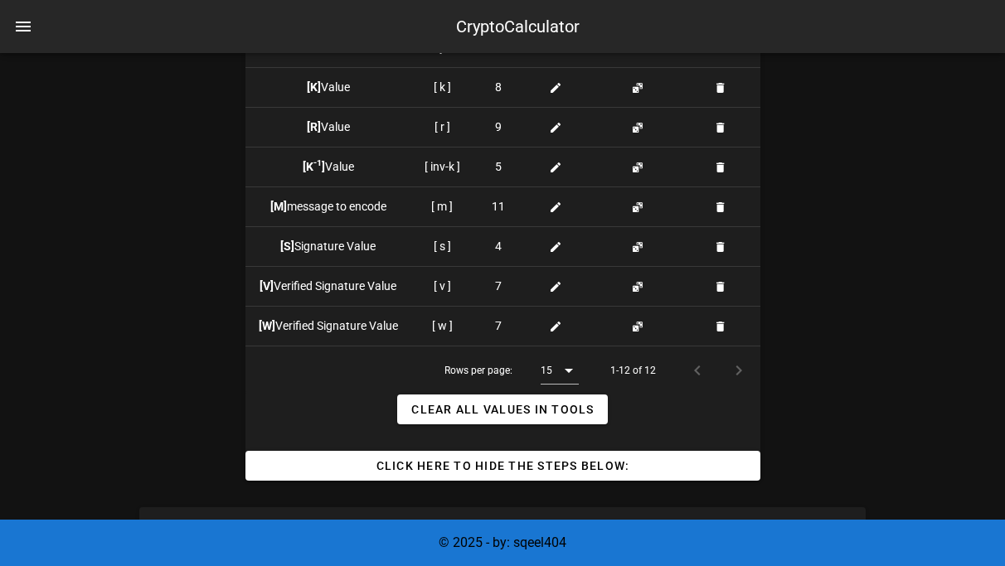
scroll to position [2038, 0]
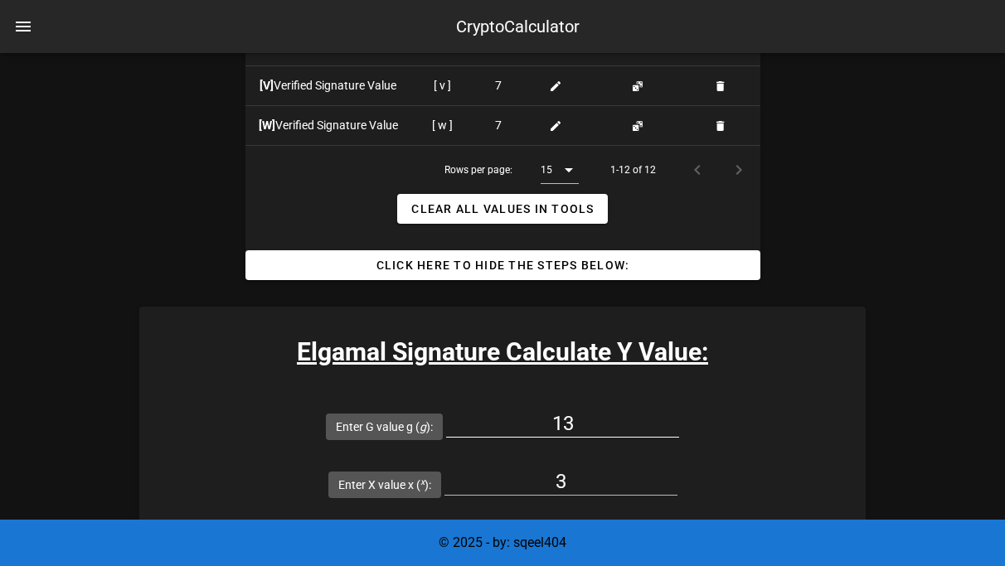
type input "13"
click at [446, 427] on input "13" at bounding box center [562, 423] width 233 height 27
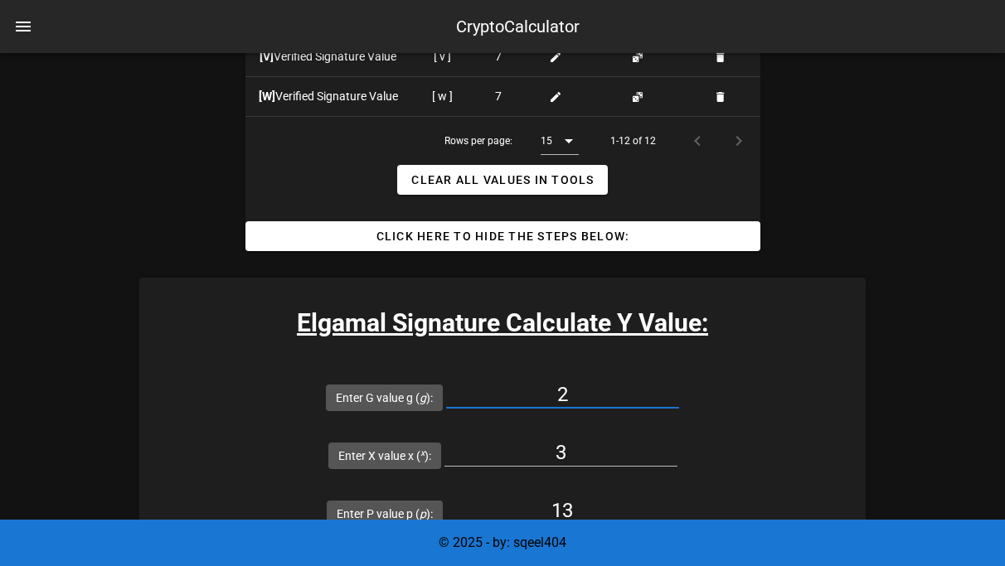
scroll to position [2075, 0]
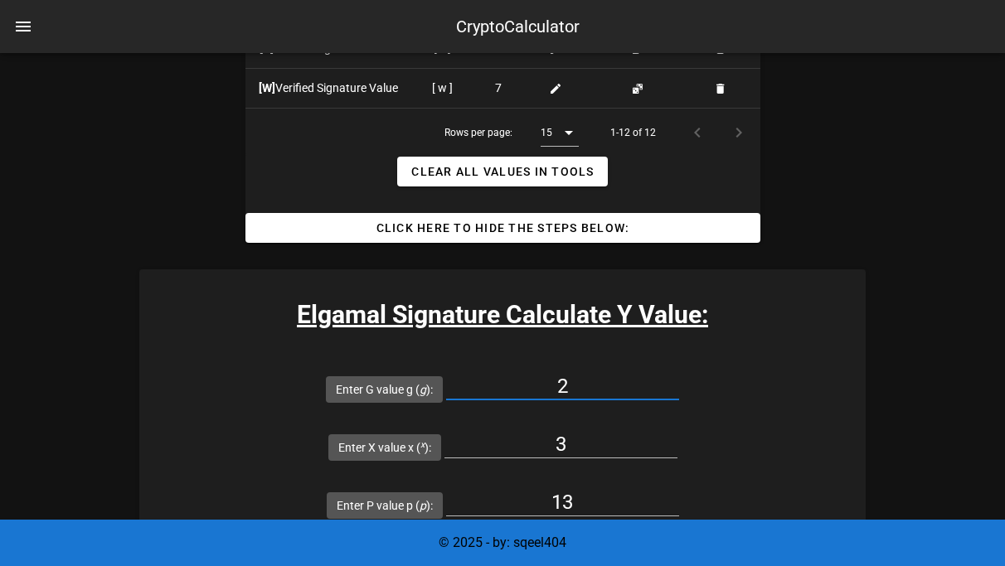
type input "2"
type input "8"
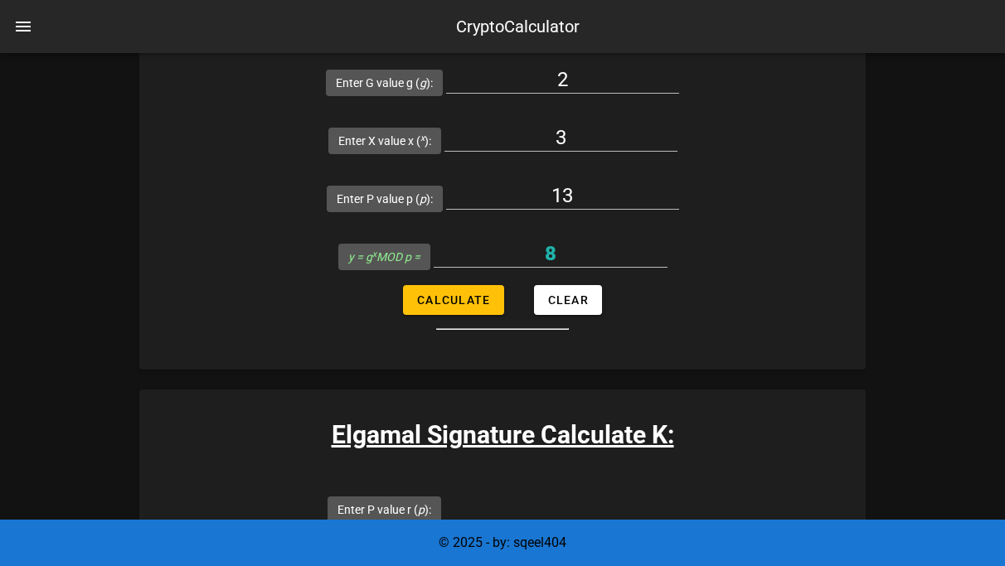
scroll to position [2383, 0]
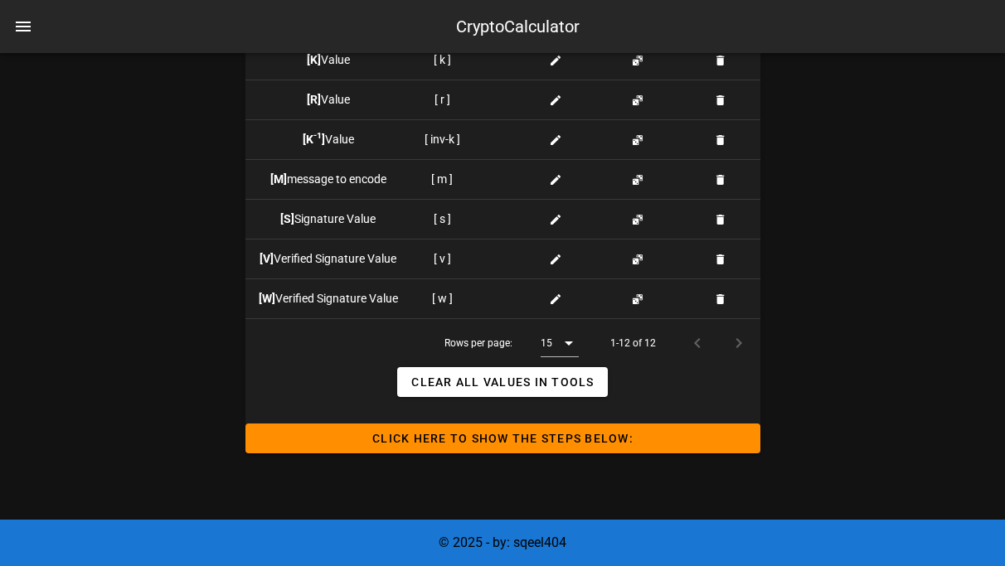
scroll to position [1997, 0]
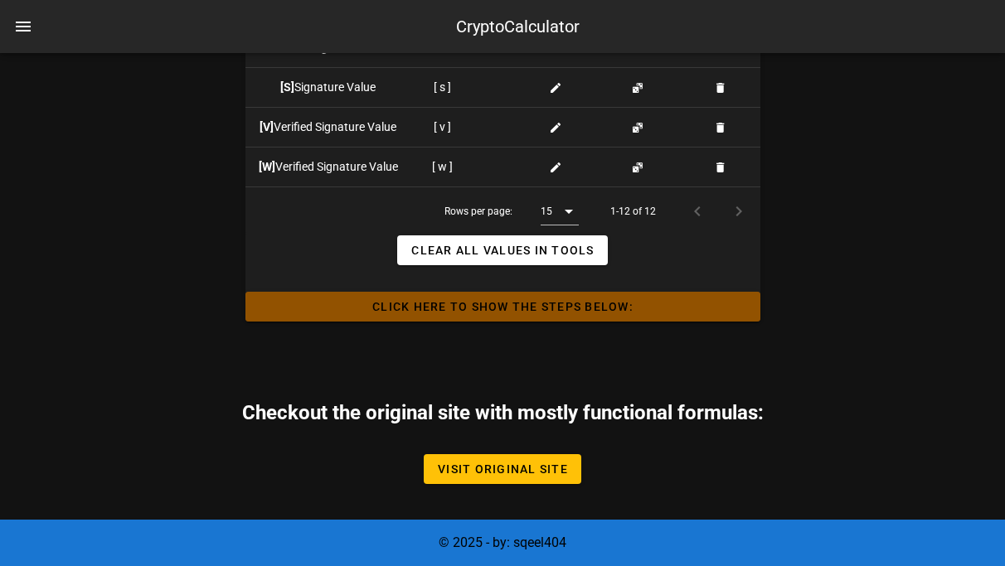
click at [484, 309] on span "Click HERE to Show the Steps Below:" at bounding box center [503, 306] width 488 height 13
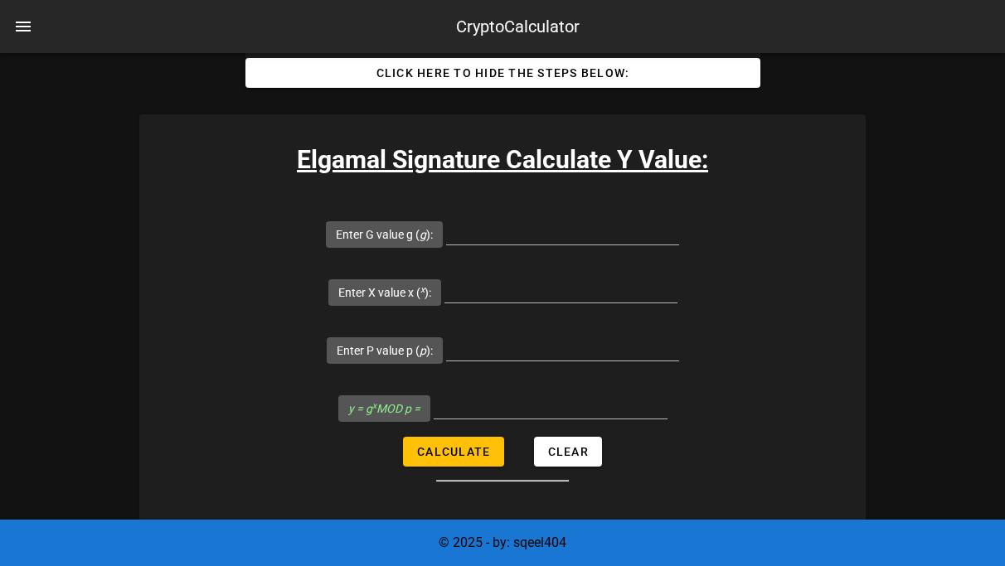
scroll to position [2234, 0]
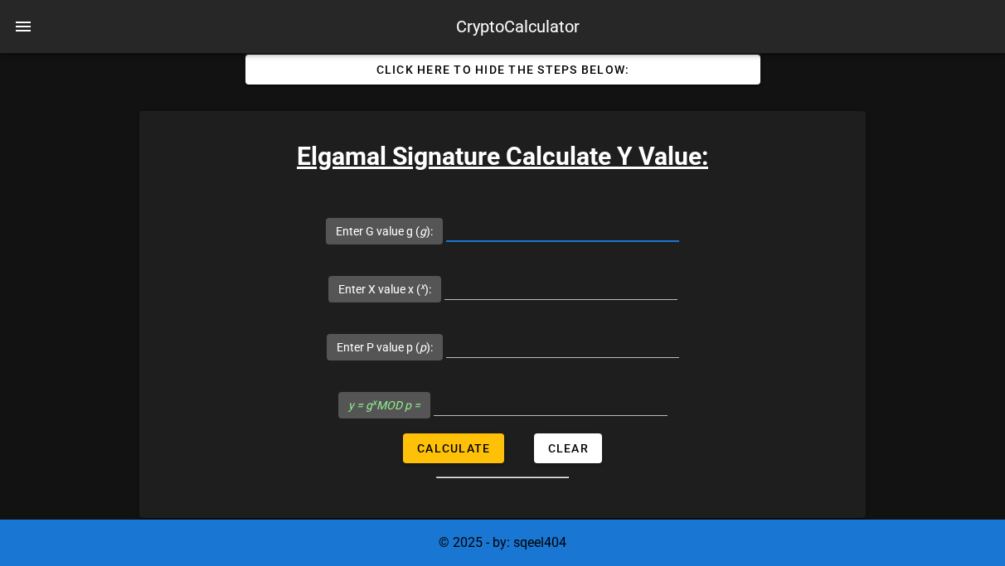
click at [446, 235] on input "Enter G value g ( g ):" at bounding box center [562, 228] width 233 height 27
type input "2"
click at [665, 273] on input "Enter X value x ( x ):" at bounding box center [560, 286] width 233 height 27
click at [664, 273] on input "Enter X value x ( x ):" at bounding box center [560, 286] width 233 height 27
type input "3"
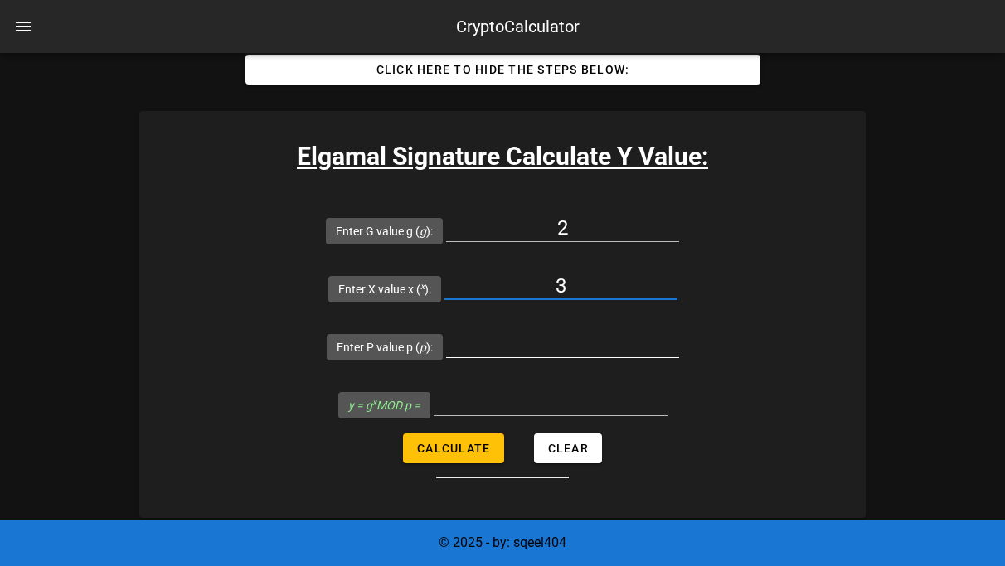
click at [446, 331] on input "Enter P value p ( p ):" at bounding box center [562, 344] width 233 height 27
type input "13"
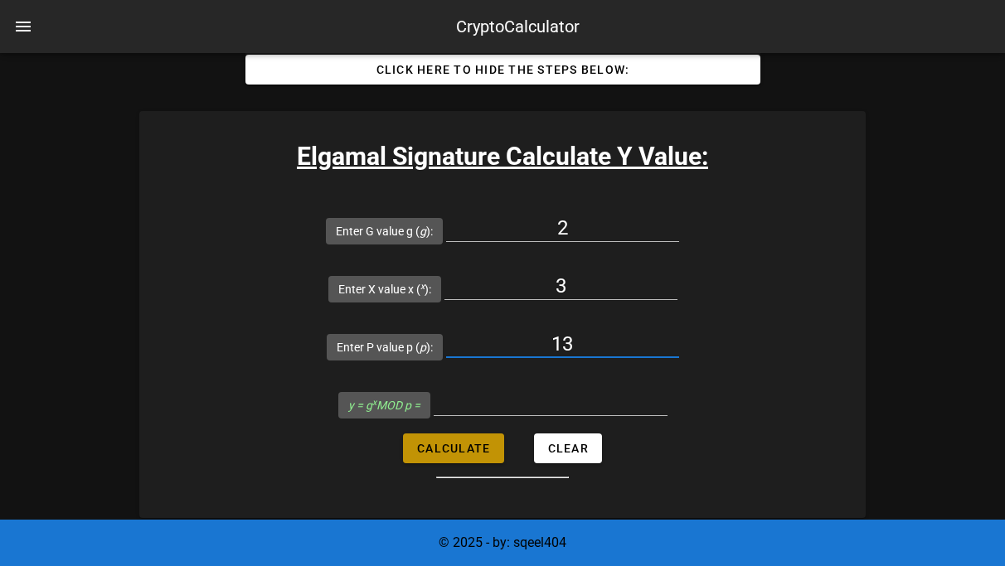
click at [462, 433] on button "Calculate" at bounding box center [453, 448] width 100 height 30
type input "8"
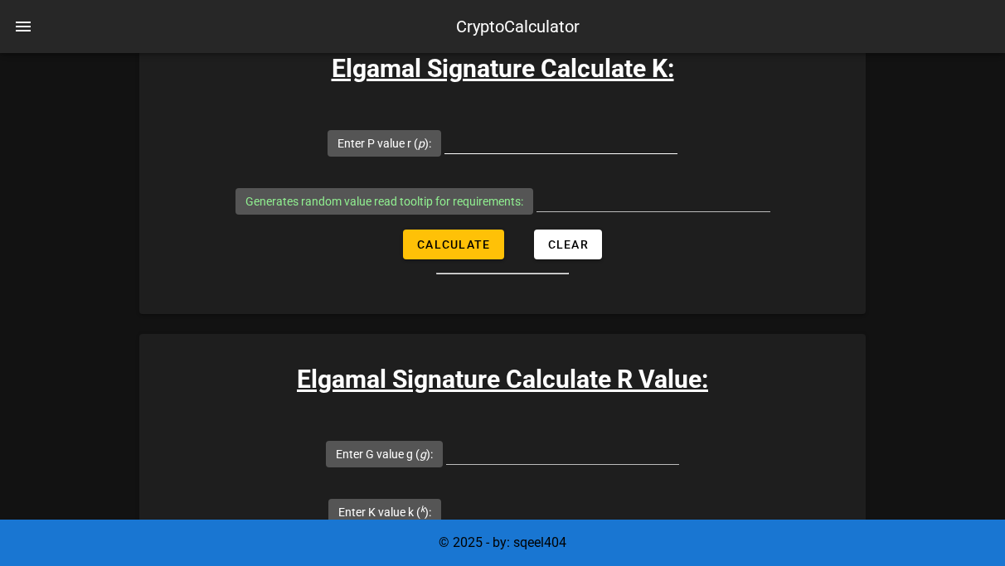
scroll to position [2749, 0]
click at [446, 437] on input "Enter G value g ( g ):" at bounding box center [562, 450] width 233 height 27
type input "2"
click at [677, 495] on input "Enter K value k ( k ):" at bounding box center [560, 508] width 233 height 27
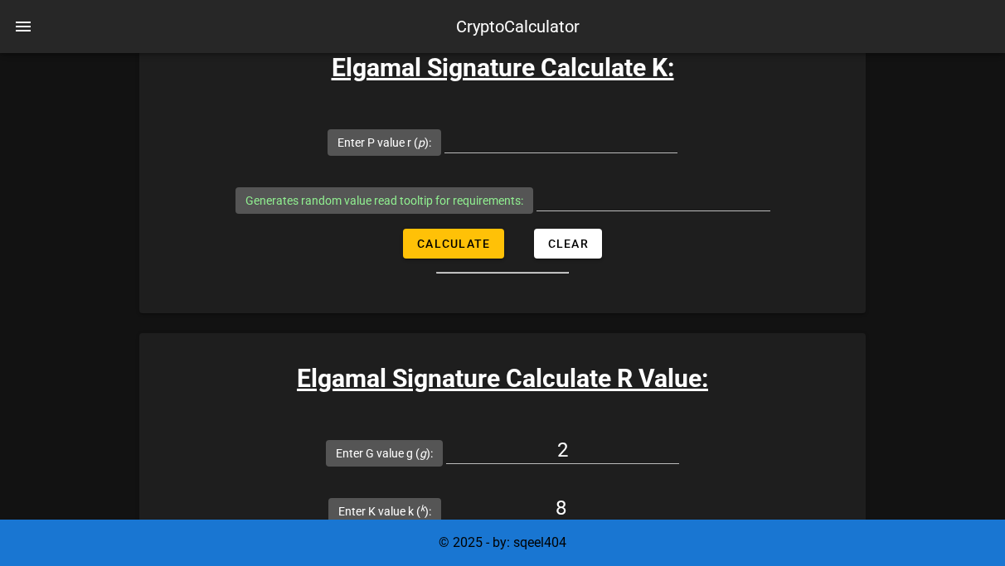
type input "8"
click at [466, 543] on div at bounding box center [562, 570] width 233 height 55
click at [469, 553] on input "Enter P value p ( p ):" at bounding box center [562, 566] width 233 height 27
type input "13"
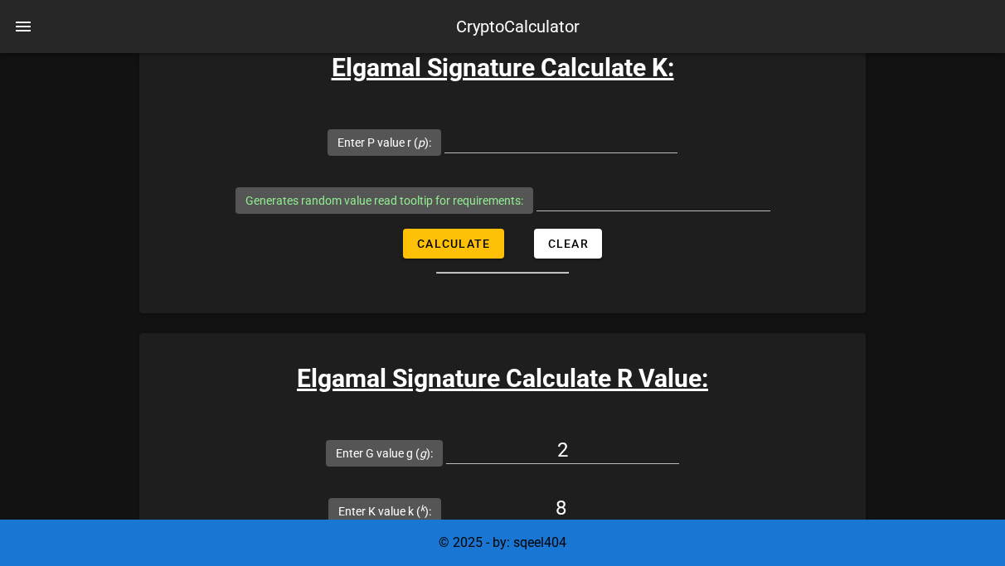
type input "9"
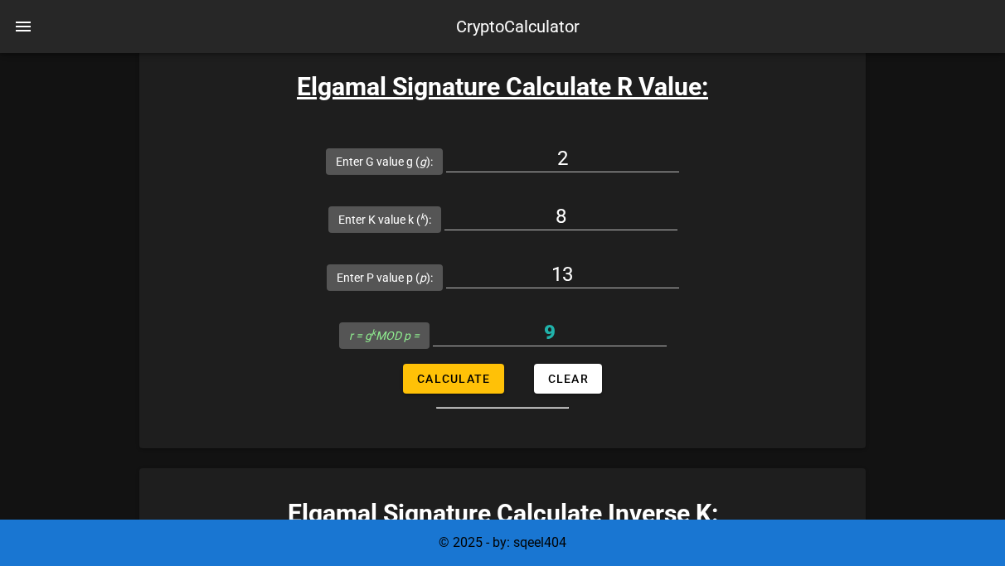
scroll to position [3043, 0]
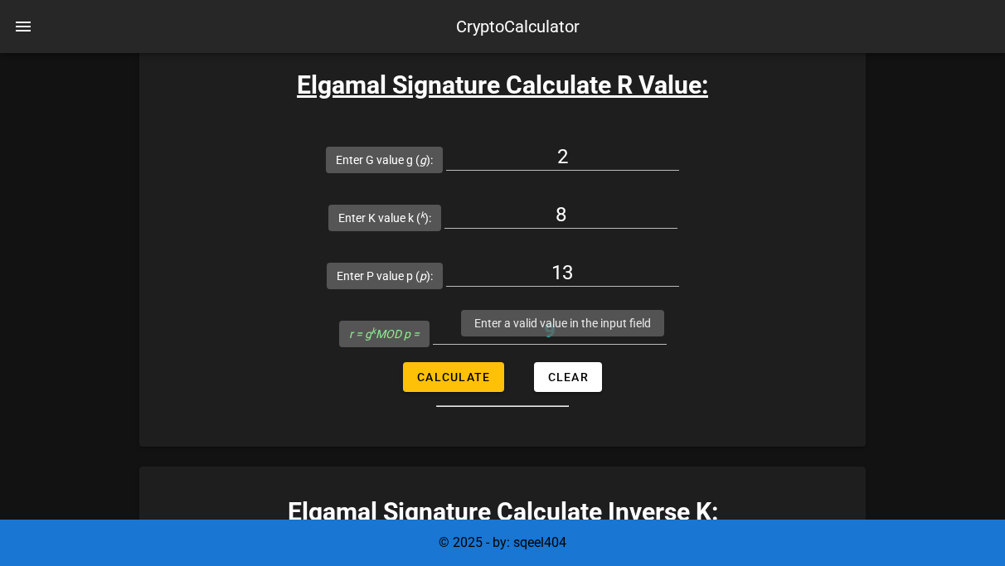
type input "8"
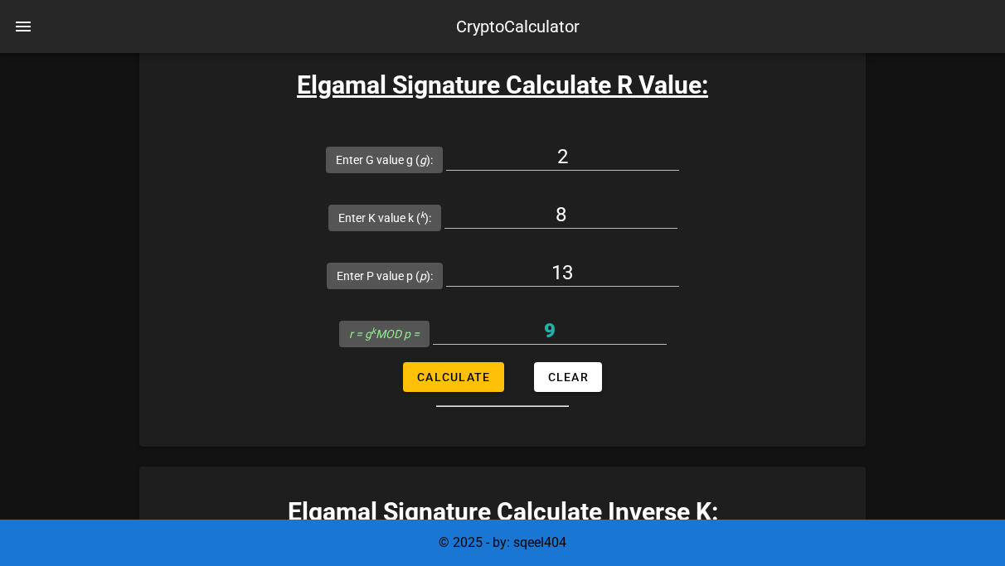
type input "13"
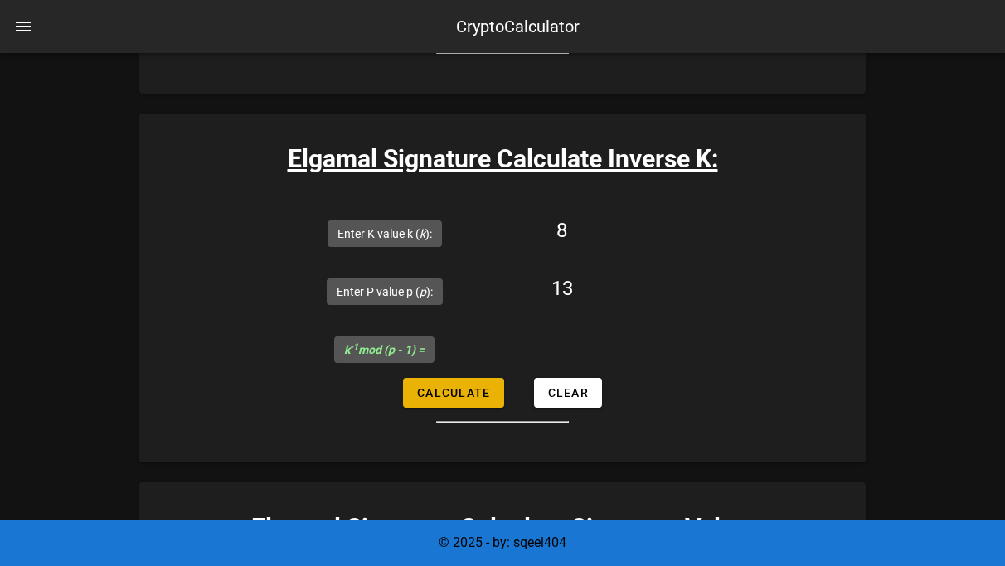
scroll to position [3399, 0]
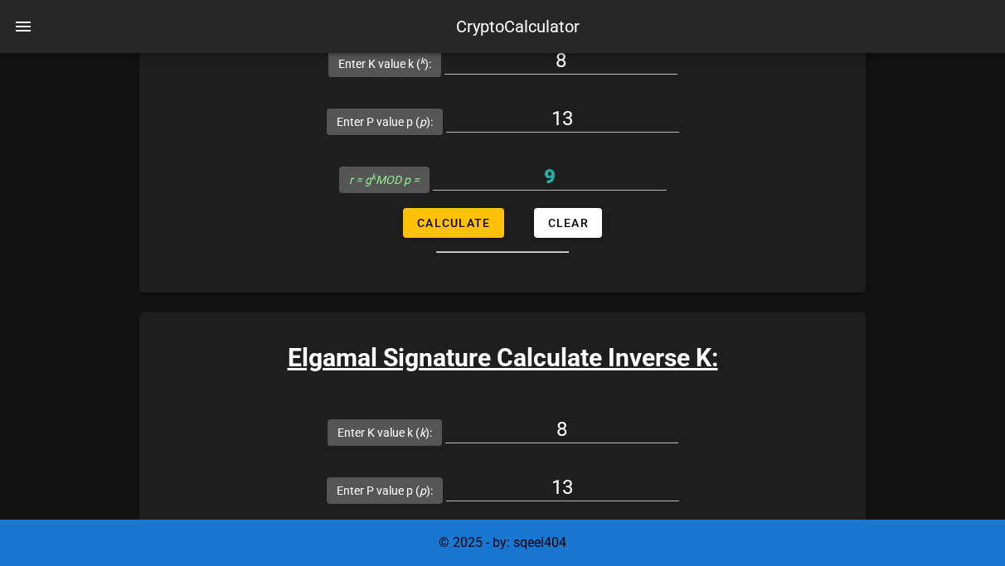
scroll to position [3042, 0]
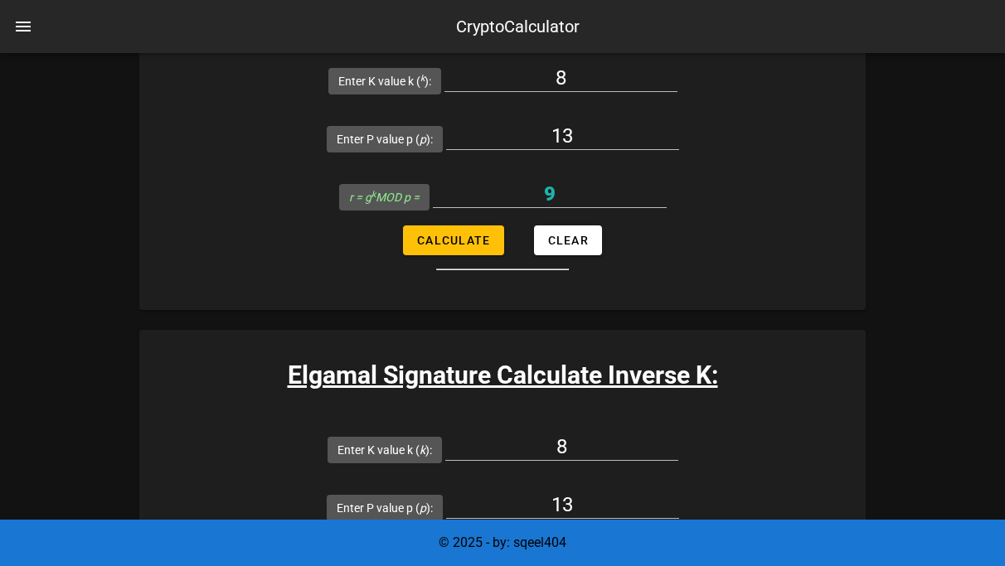
scroll to position [3243, 0]
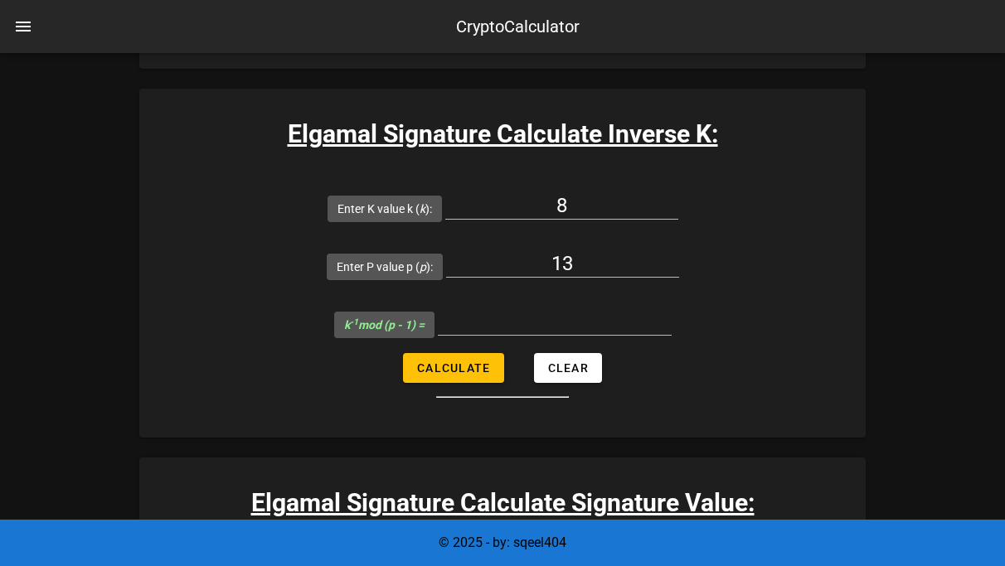
scroll to position [3424, 0]
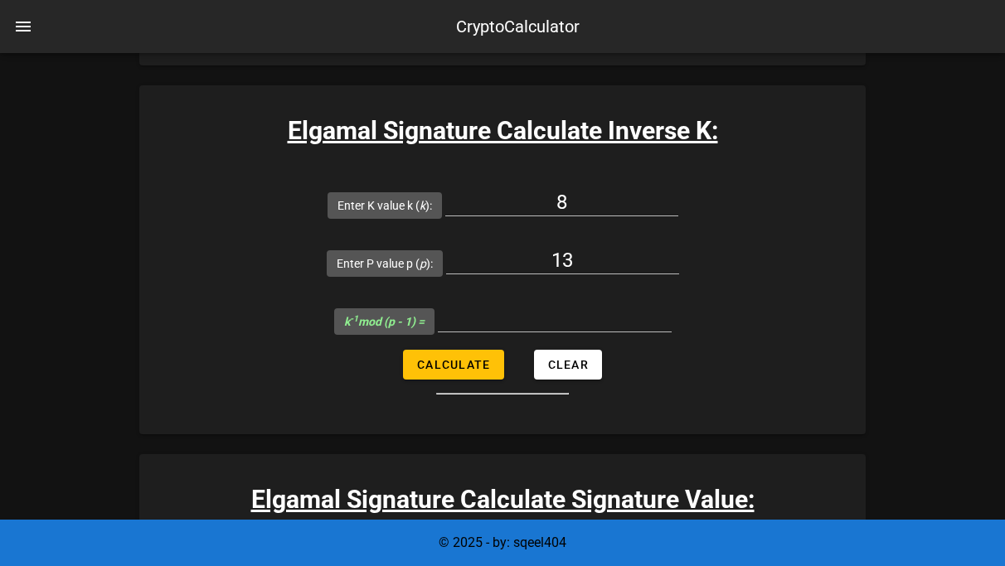
type input "5"
type input "11"
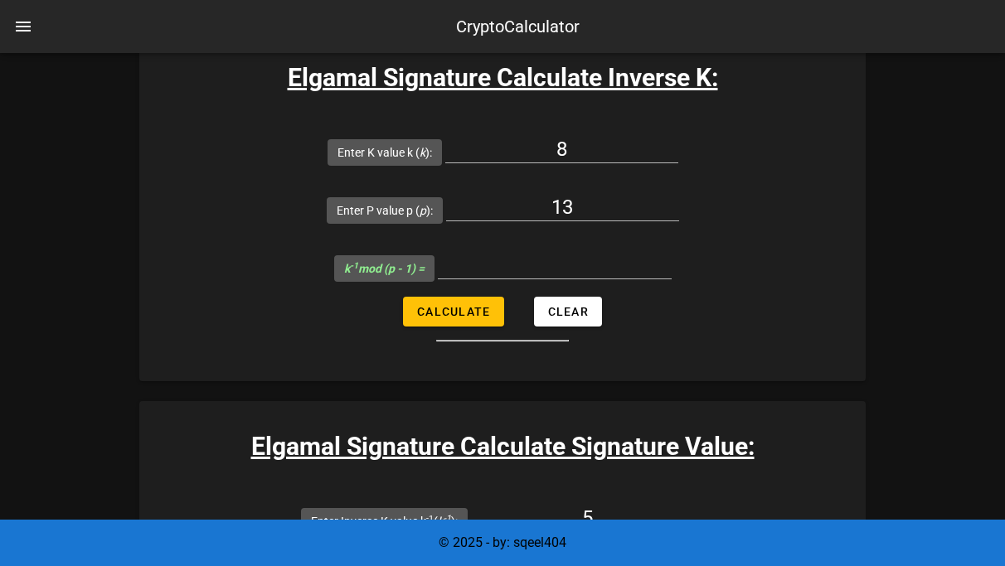
scroll to position [3480, 0]
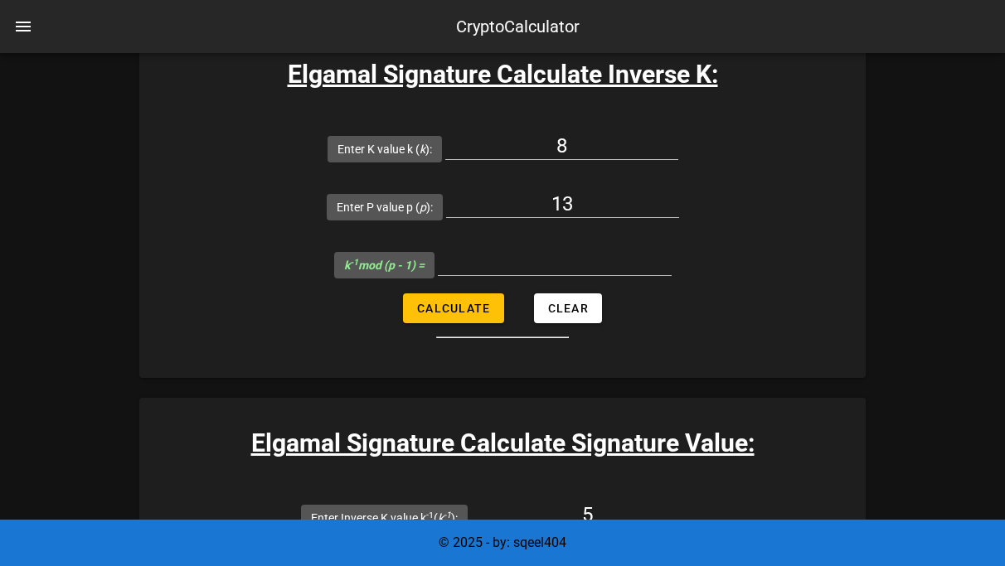
type input "3"
type input "9"
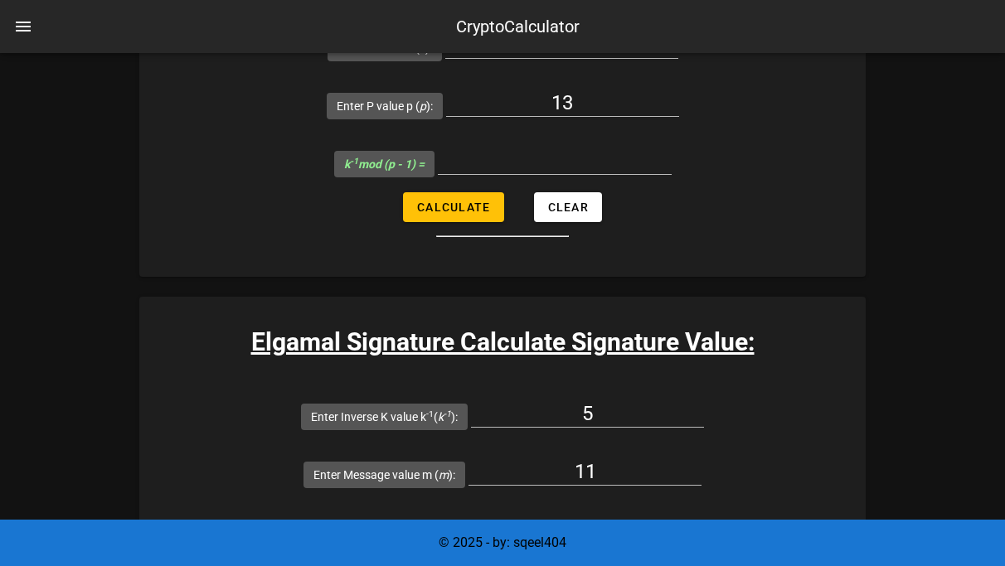
scroll to position [3596, 0]
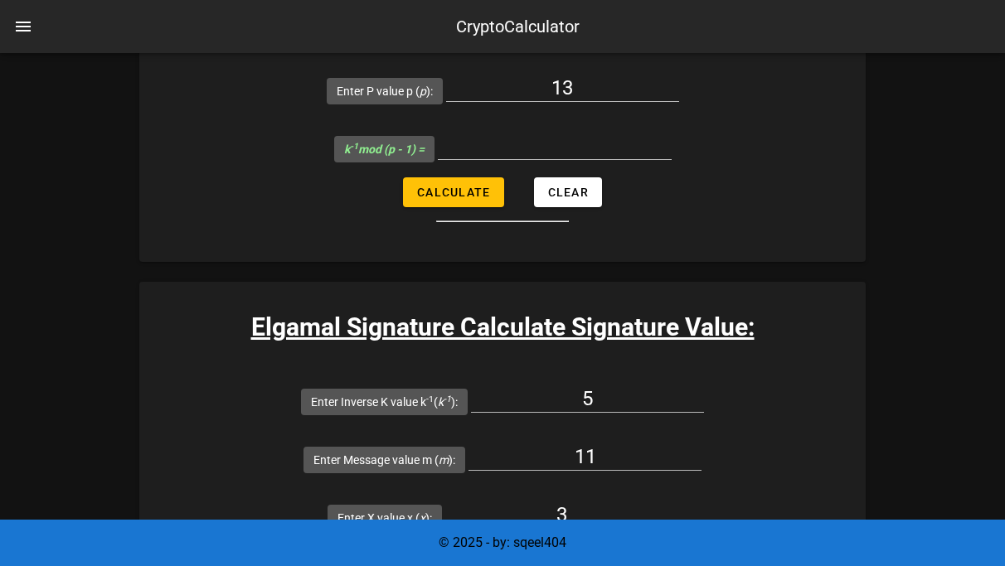
type input "13"
type input "4"
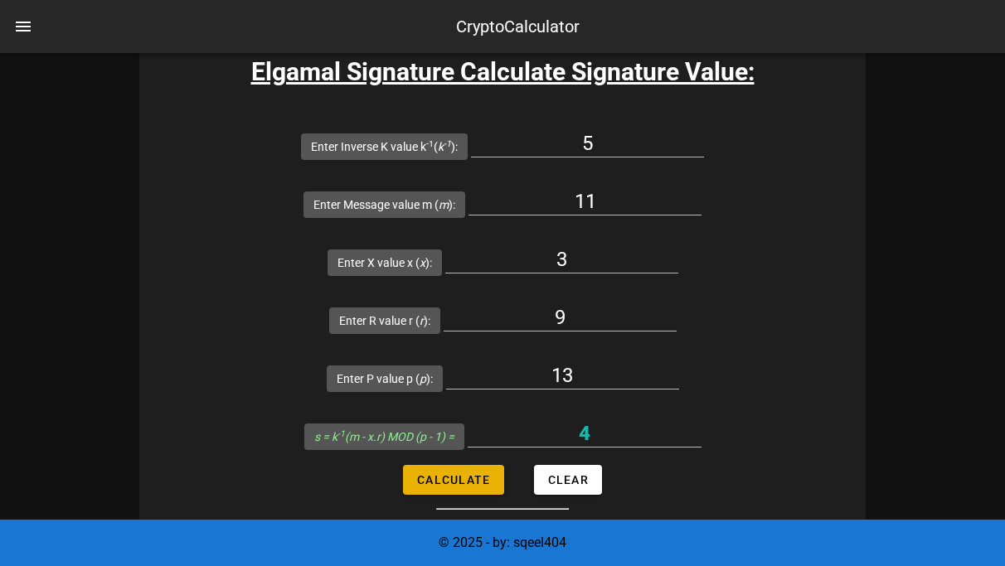
scroll to position [3853, 0]
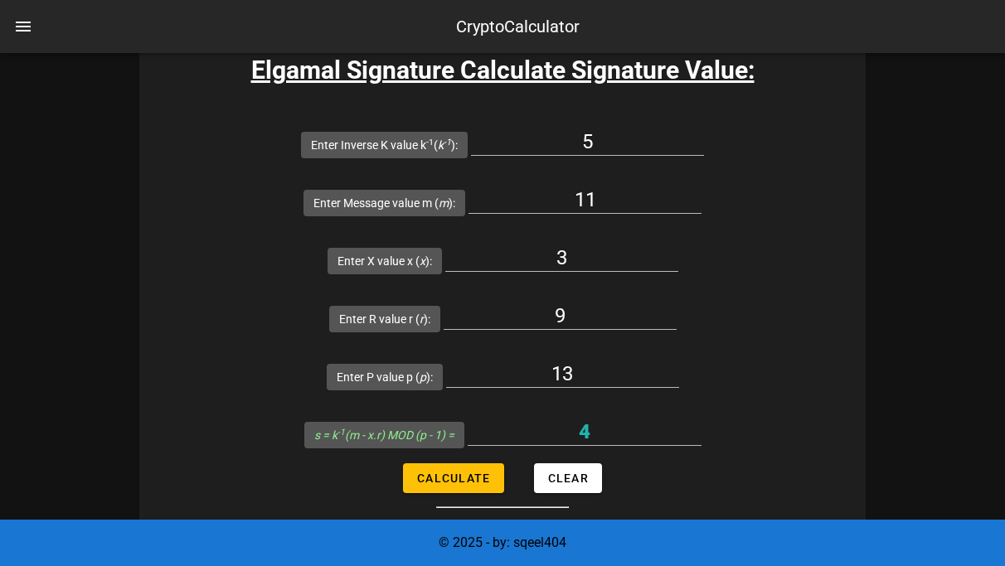
type input "9"
type input "13"
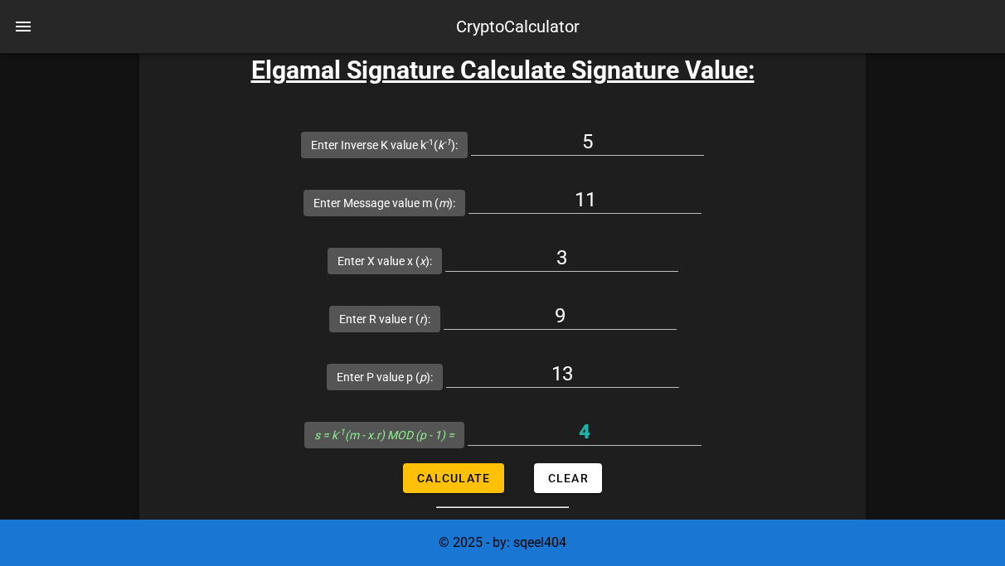
type input "true"
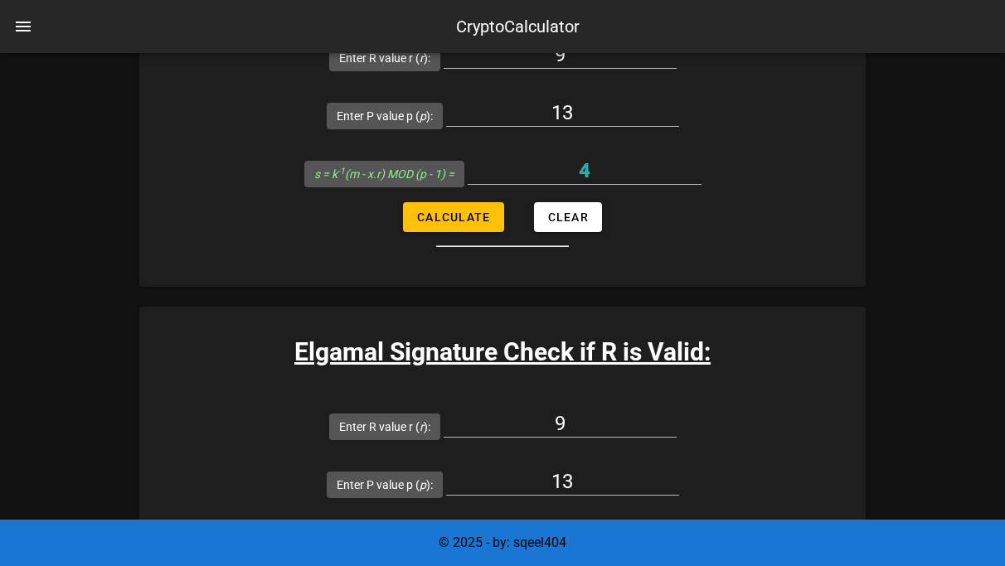
scroll to position [4115, 0]
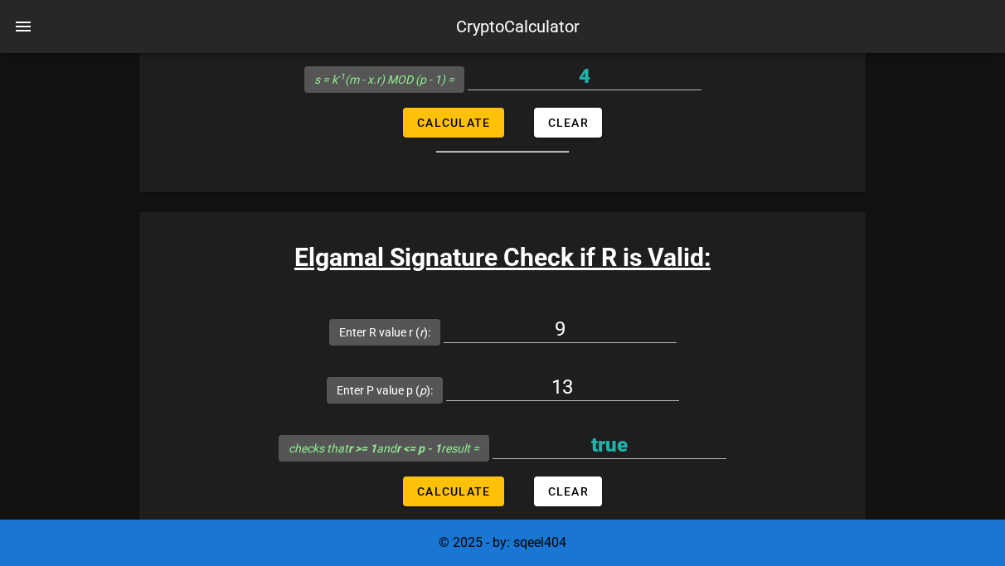
scroll to position [4210, 0]
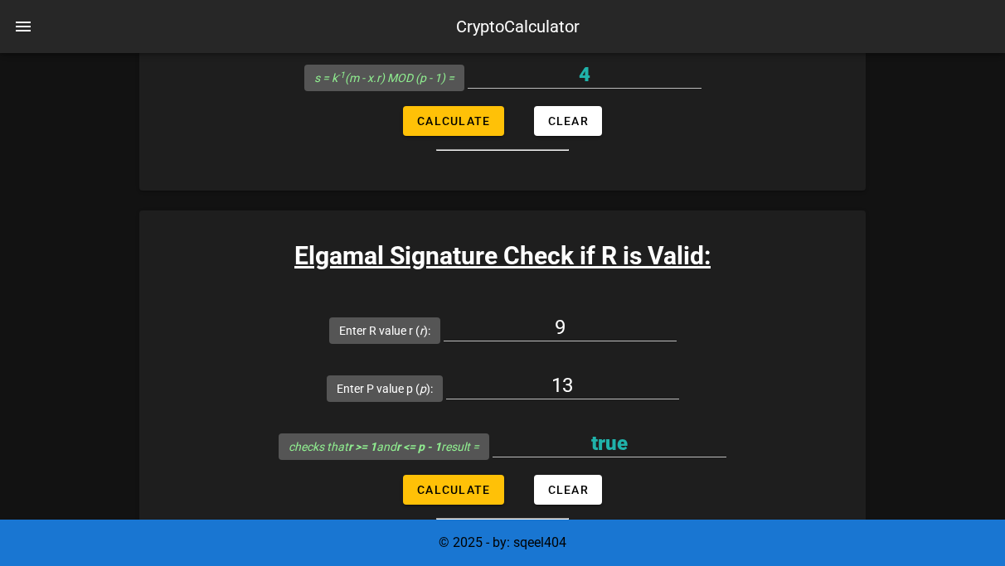
type input "2"
type input "11"
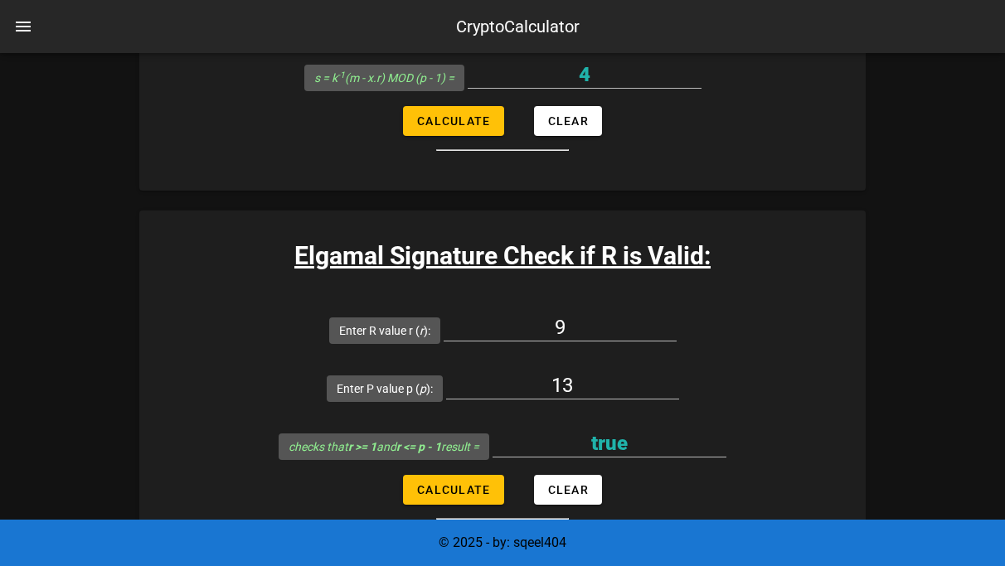
type input "13"
type input "7"
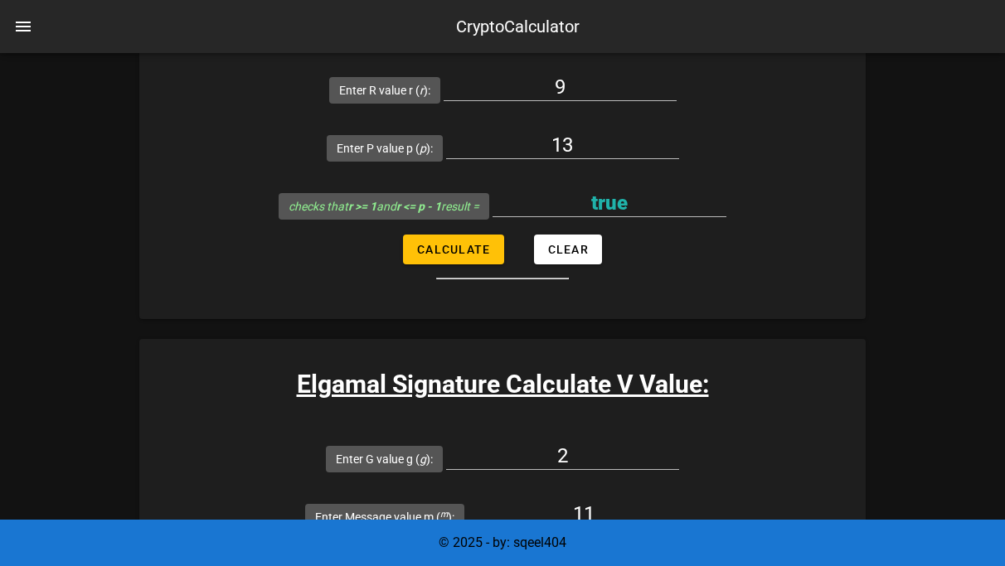
scroll to position [4453, 0]
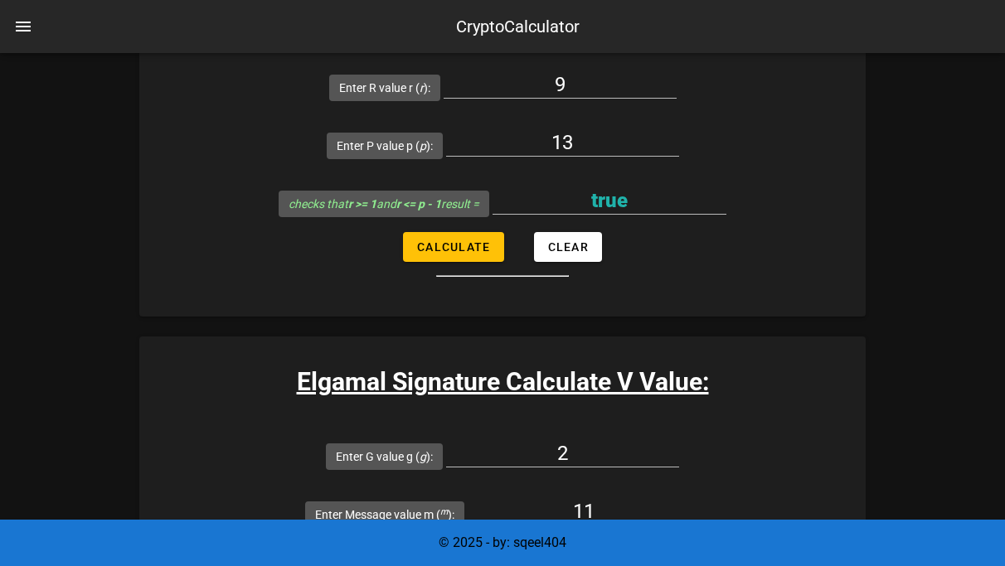
type input "8"
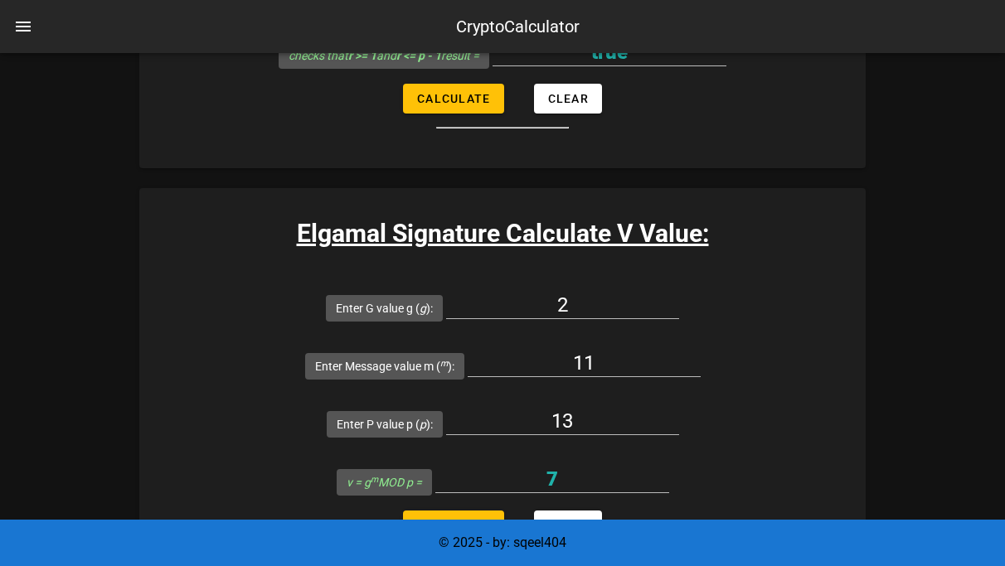
scroll to position [4602, 0]
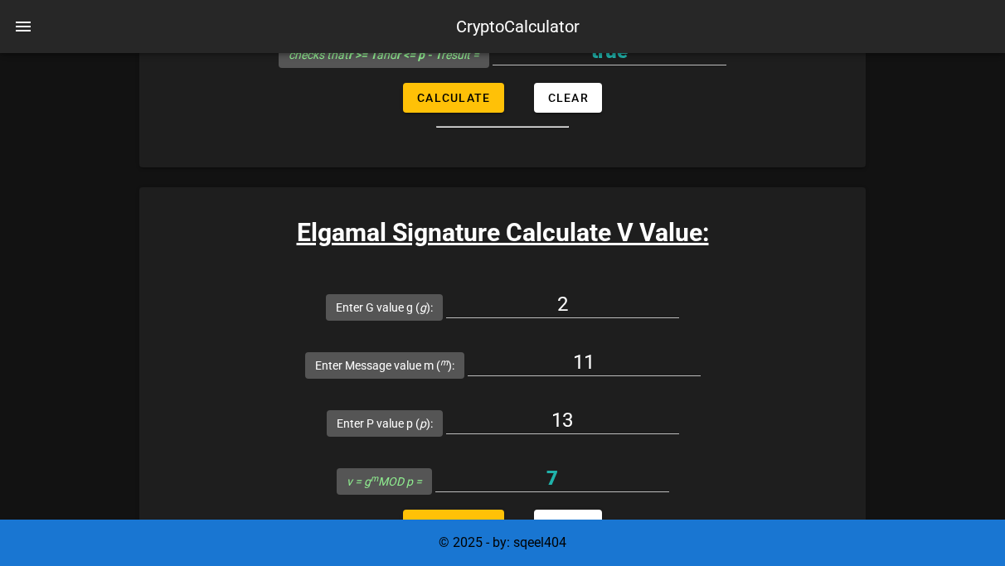
type input "9"
type input "1"
type input "4"
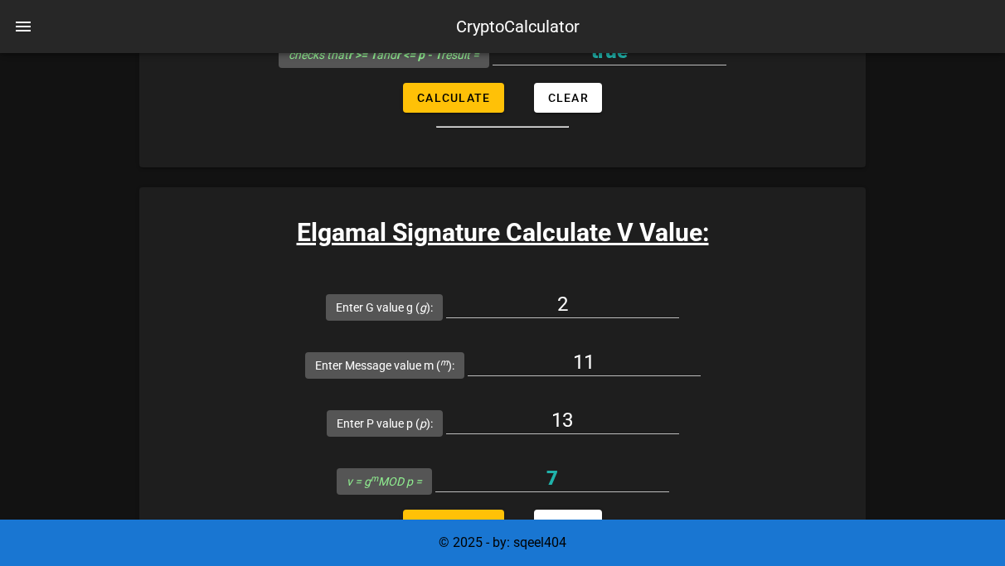
type input "13"
type input "7"
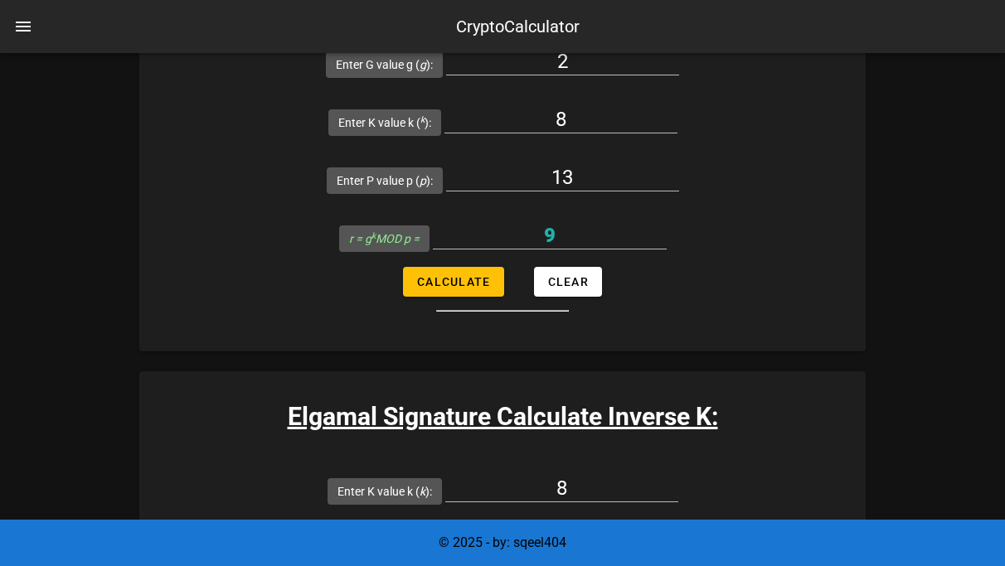
scroll to position [3134, 0]
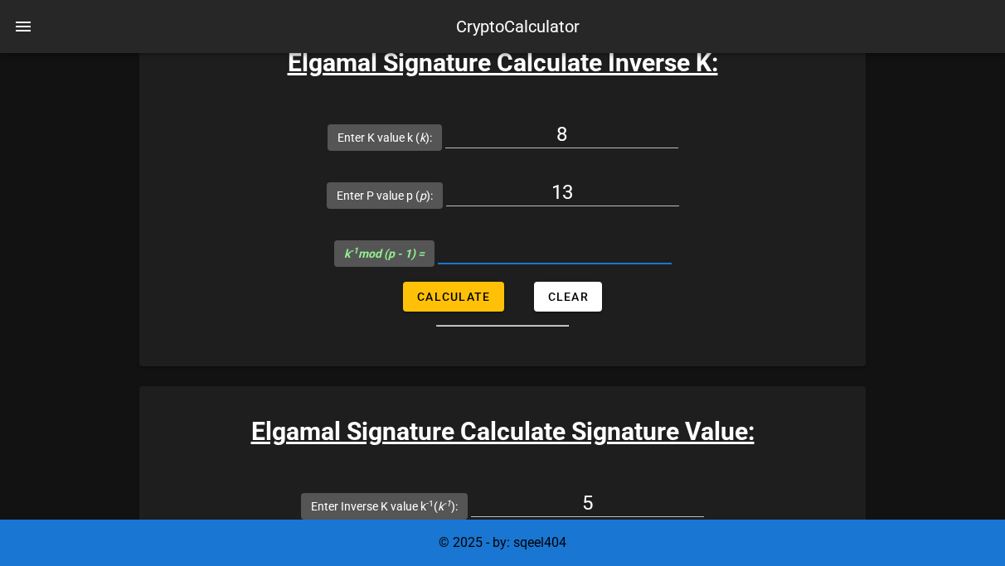
scroll to position [3608, 0]
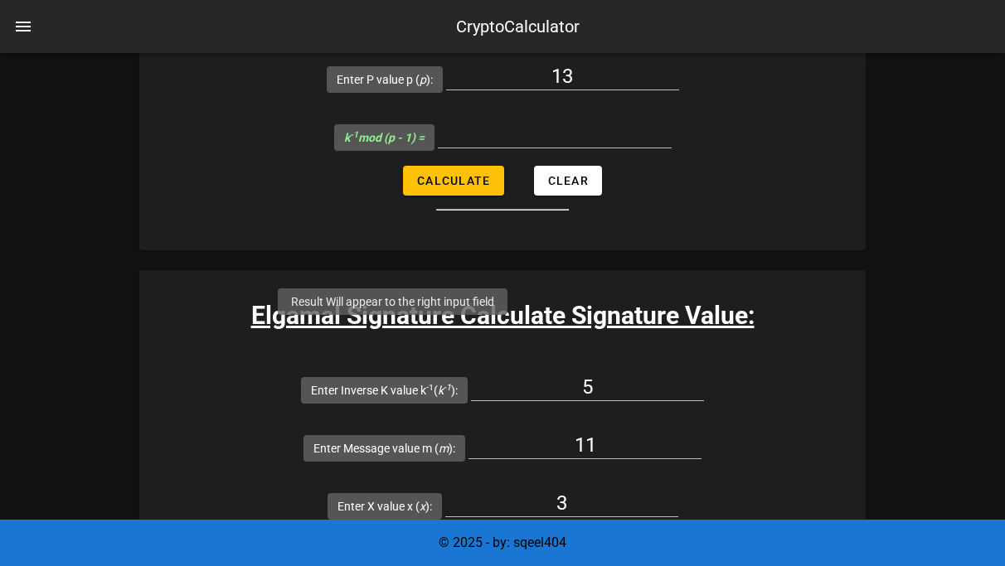
drag, startPoint x: 315, startPoint y: 332, endPoint x: 467, endPoint y: 337, distance: 151.8
copy icon "s = k -1 (m - x.r) MOD (p - 1) ="
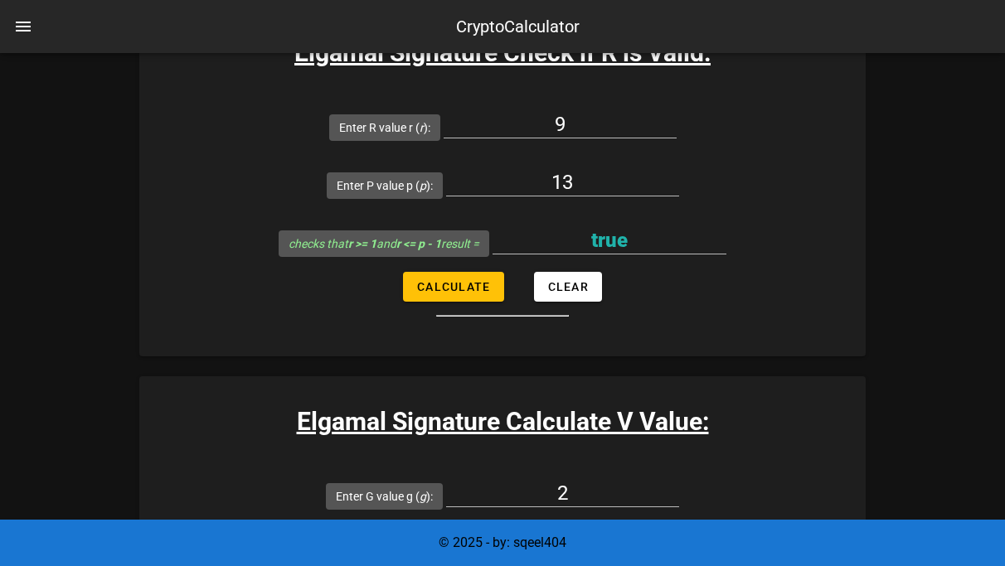
scroll to position [4411, 0]
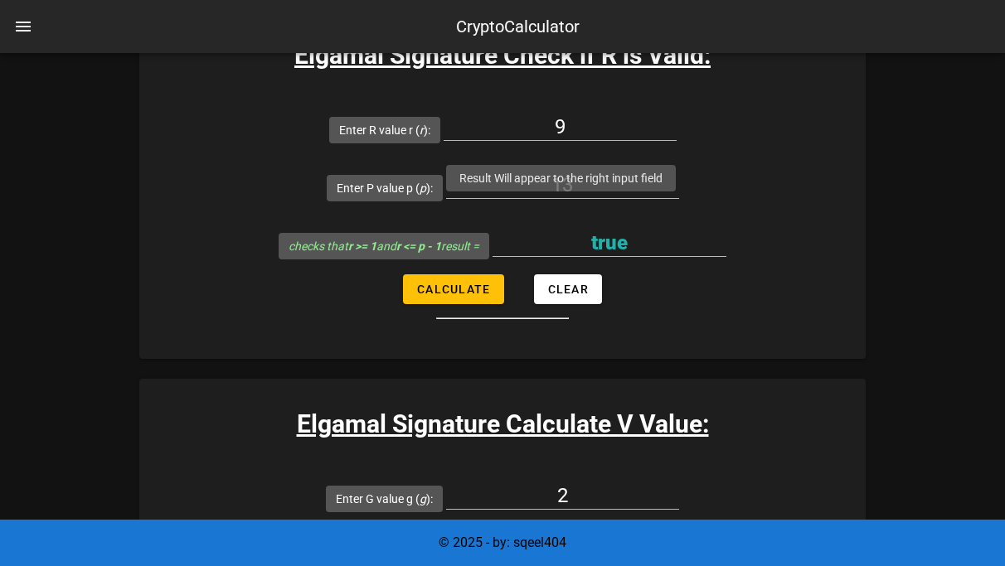
drag, startPoint x: 599, startPoint y: 211, endPoint x: 573, endPoint y: 211, distance: 26.5
drag, startPoint x: 601, startPoint y: 207, endPoint x: 521, endPoint y: 204, distance: 79.6
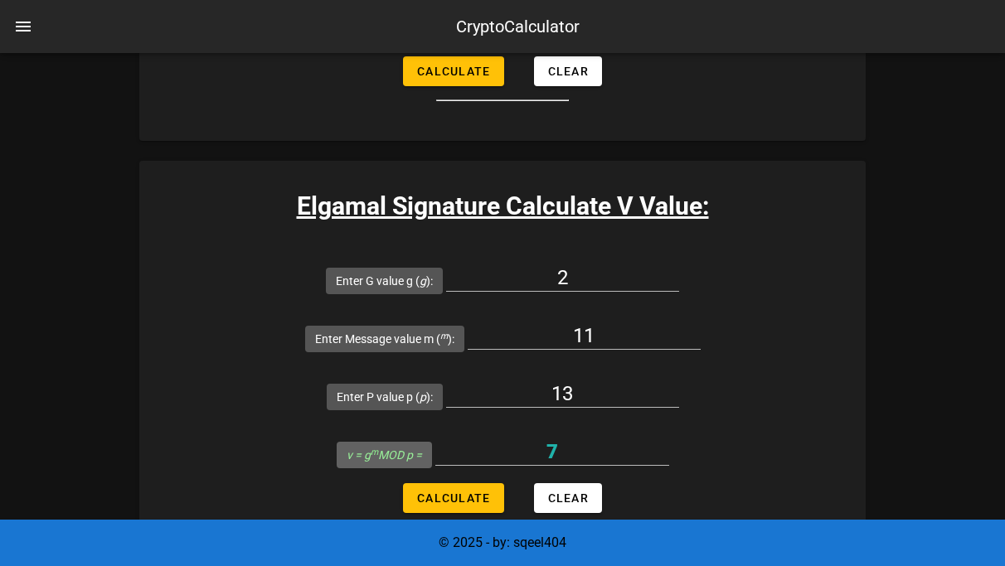
scroll to position [4632, 0]
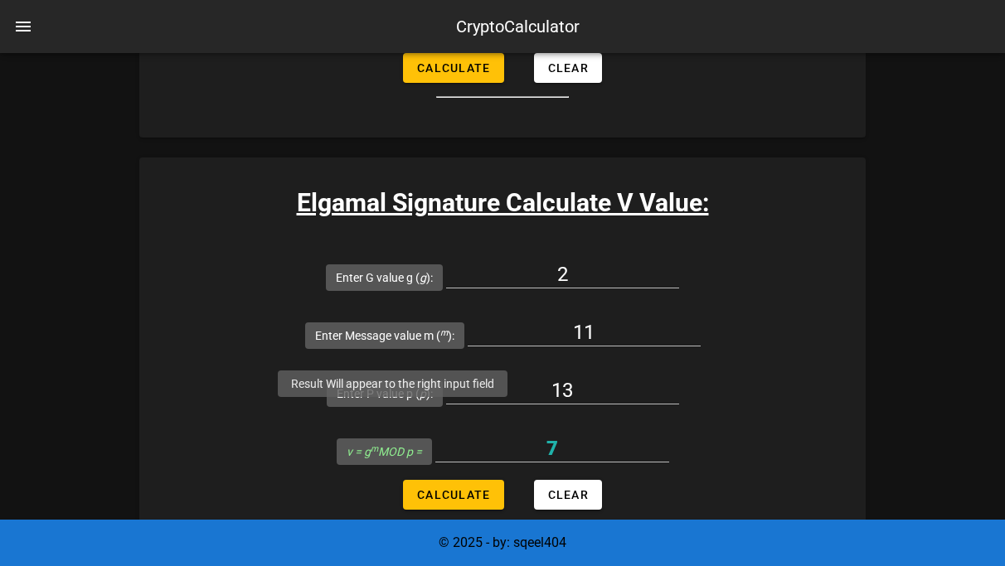
drag, startPoint x: 445, startPoint y: 410, endPoint x: 340, endPoint y: 417, distance: 105.5
copy icon "w = y r . r s MOD p ="
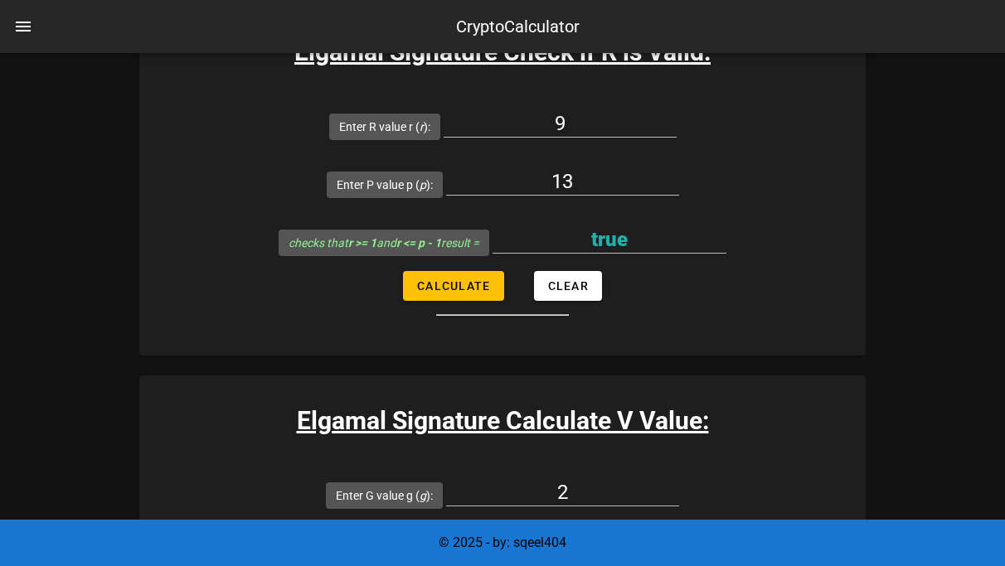
scroll to position [4412, 0]
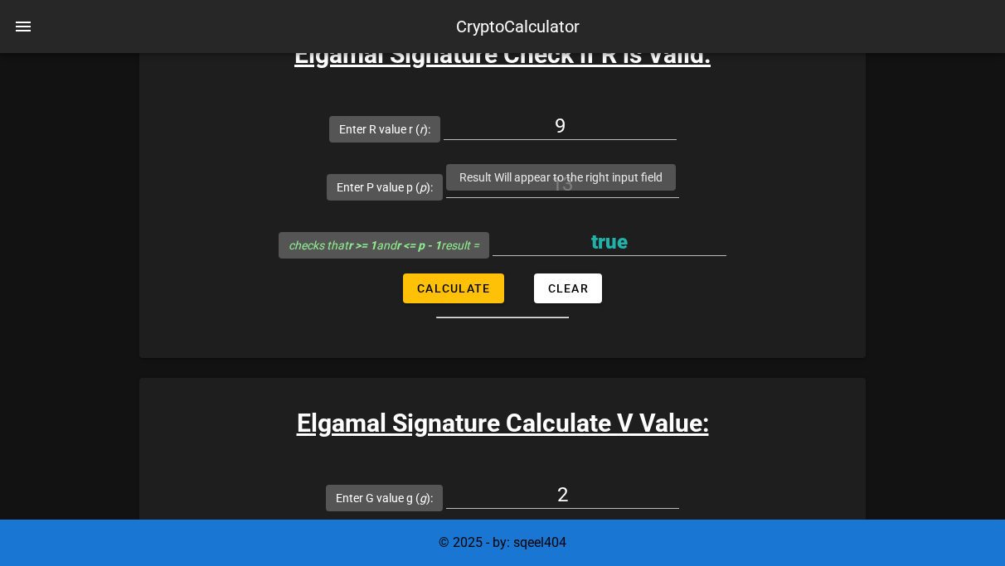
drag, startPoint x: 524, startPoint y: 208, endPoint x: 601, endPoint y: 208, distance: 77.1
drag, startPoint x: 603, startPoint y: 207, endPoint x: 519, endPoint y: 203, distance: 84.6
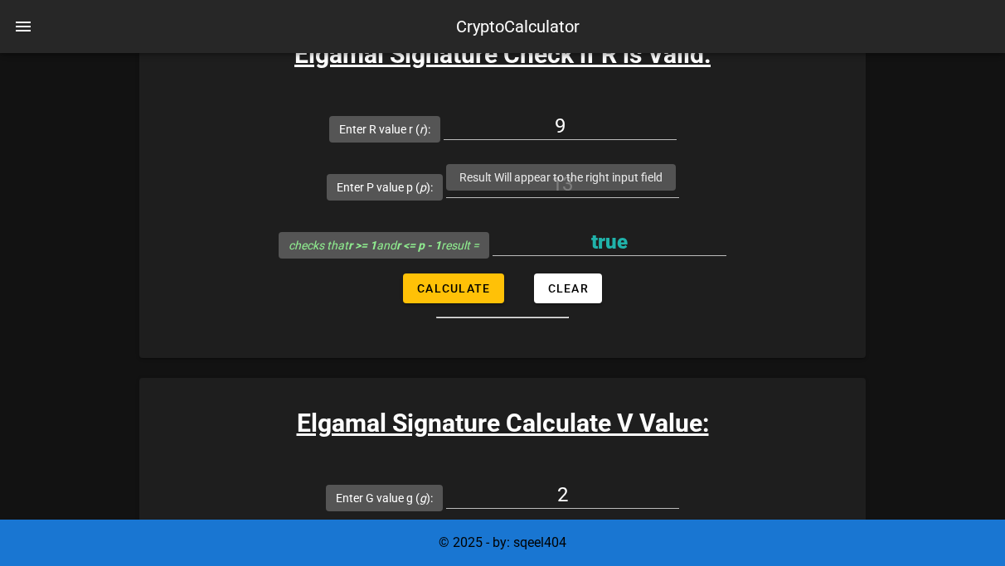
copy icon "v = g m MOD p ="
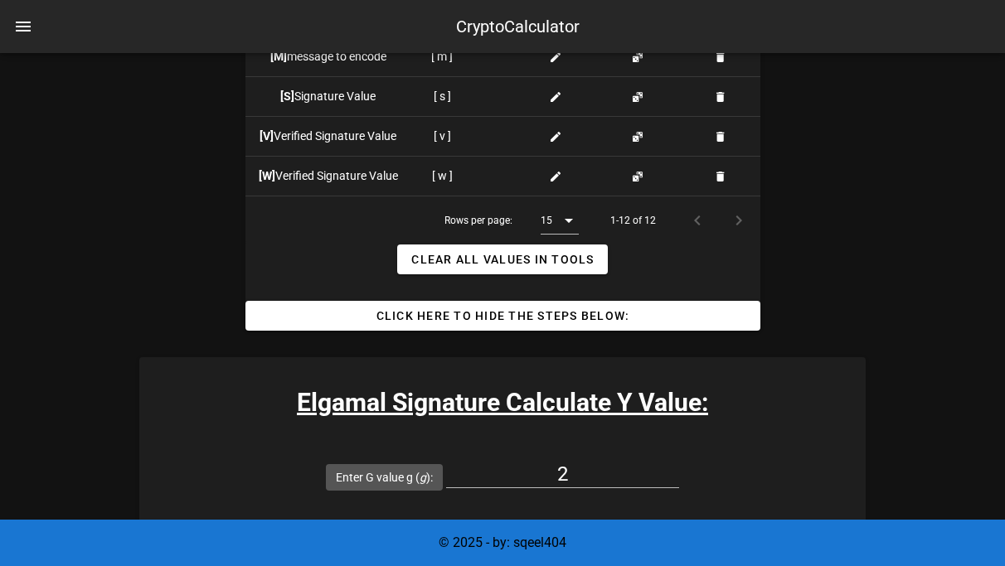
scroll to position [2237, 0]
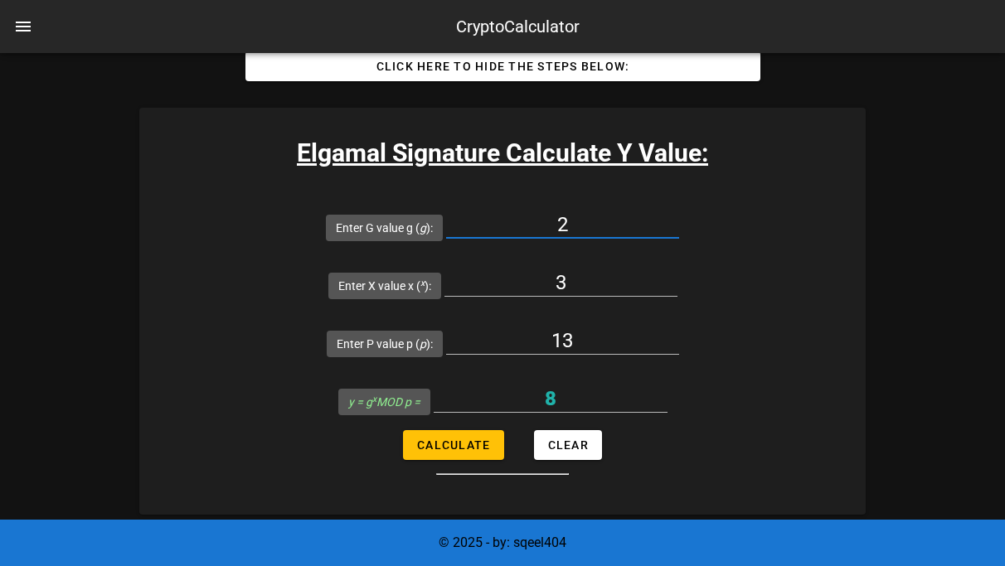
click at [446, 217] on input "2" at bounding box center [562, 224] width 233 height 27
click at [446, 218] on input "2" at bounding box center [562, 224] width 233 height 27
drag, startPoint x: 415, startPoint y: 297, endPoint x: 399, endPoint y: 291, distance: 16.8
click at [446, 327] on div "13" at bounding box center [562, 349] width 233 height 45
click at [446, 327] on input "13" at bounding box center [562, 340] width 233 height 27
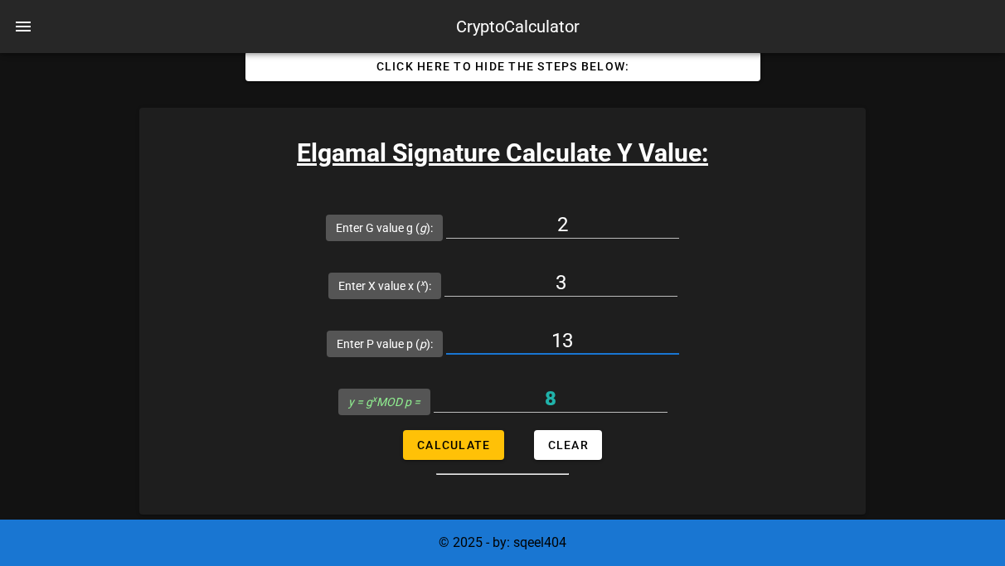
click at [446, 327] on input "13" at bounding box center [562, 340] width 233 height 27
type input "71"
click at [446, 232] on input "2" at bounding box center [562, 224] width 233 height 27
type input "7"
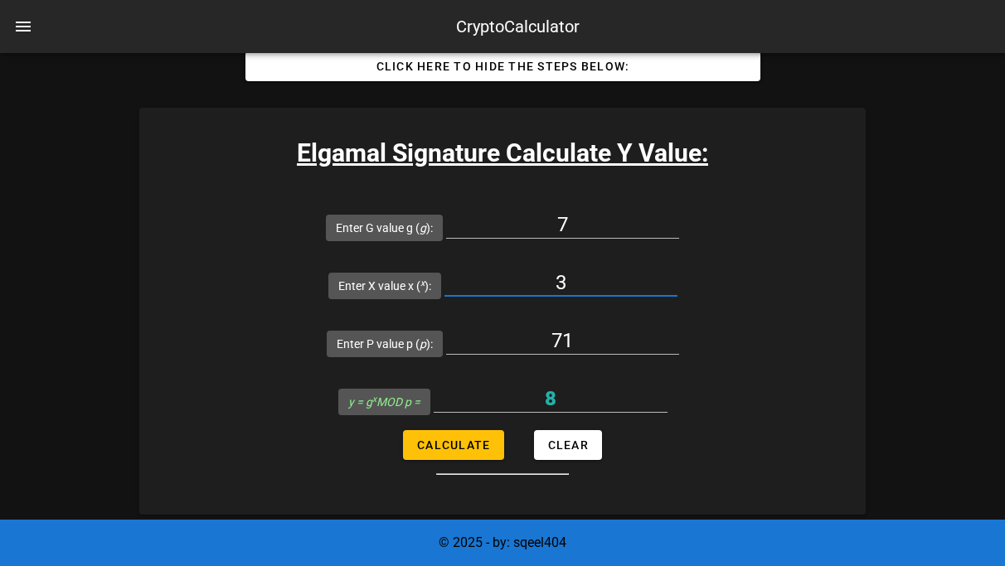
drag, startPoint x: 776, startPoint y: 220, endPoint x: 653, endPoint y: 218, distance: 122.7
click at [653, 269] on input "3" at bounding box center [560, 282] width 233 height 27
type input "16"
click at [473, 438] on span "Calculate" at bounding box center [453, 444] width 74 height 13
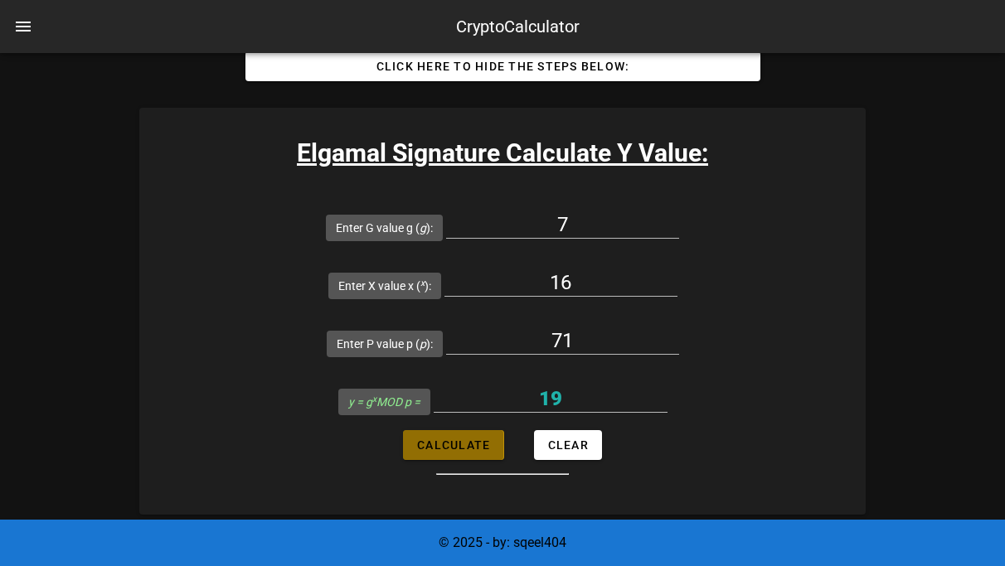
click at [473, 438] on span "Calculate" at bounding box center [453, 444] width 74 height 13
type input "19"
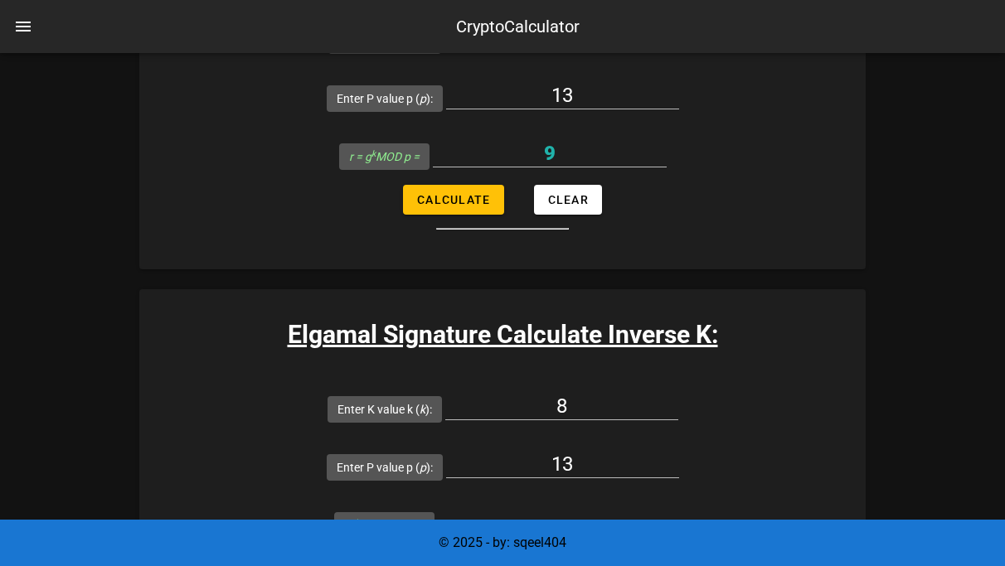
scroll to position [3143, 0]
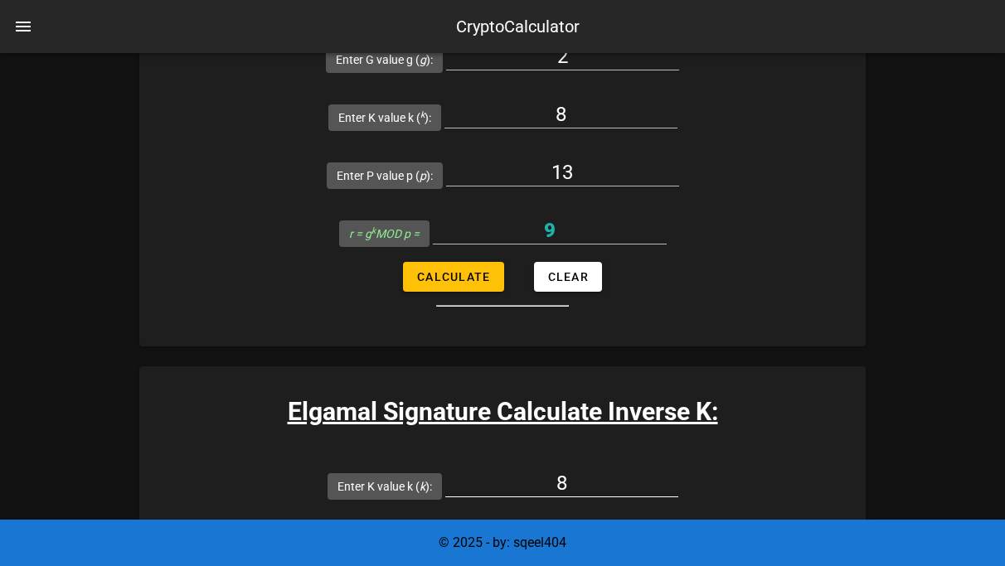
click at [446, 470] on input "8" at bounding box center [561, 483] width 233 height 27
type input "5"
click at [679, 518] on div "13" at bounding box center [562, 545] width 233 height 55
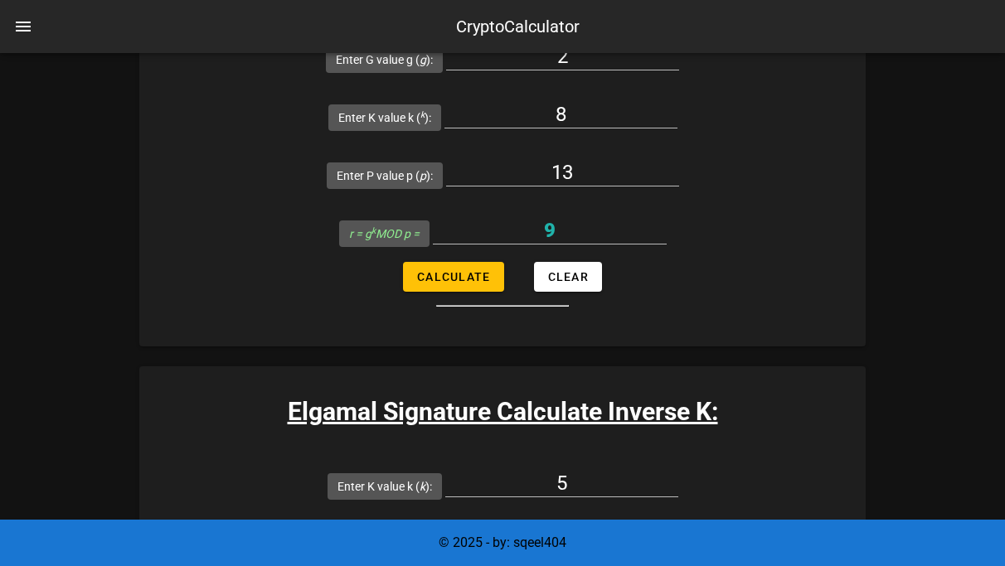
click at [679, 528] on input "13" at bounding box center [562, 541] width 233 height 27
type input "71"
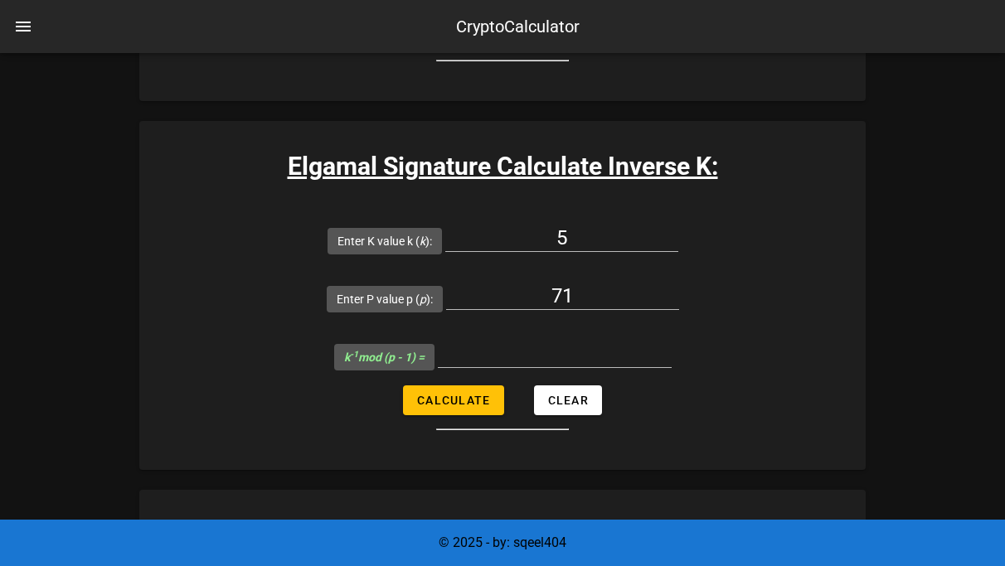
scroll to position [3374, 0]
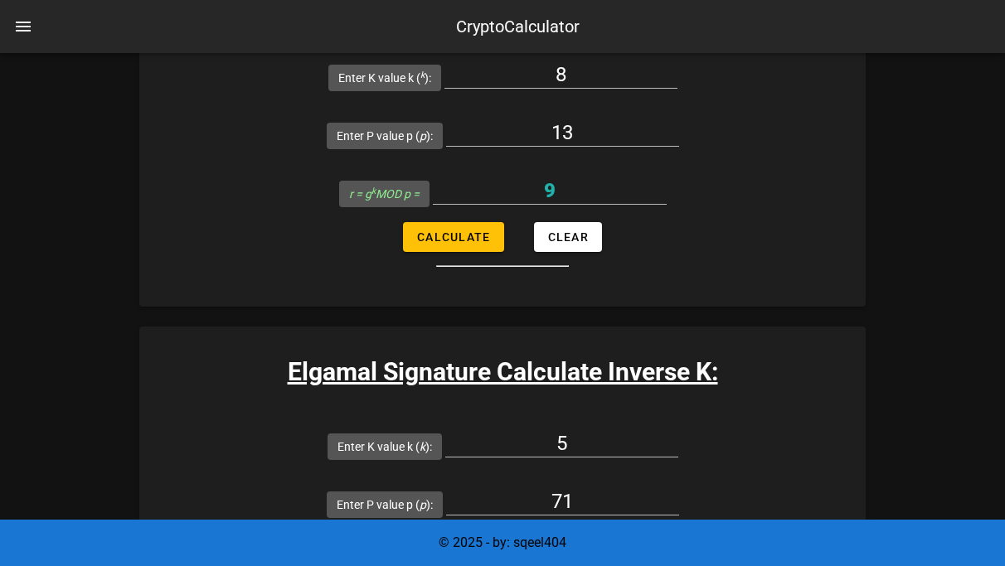
scroll to position [3166, 0]
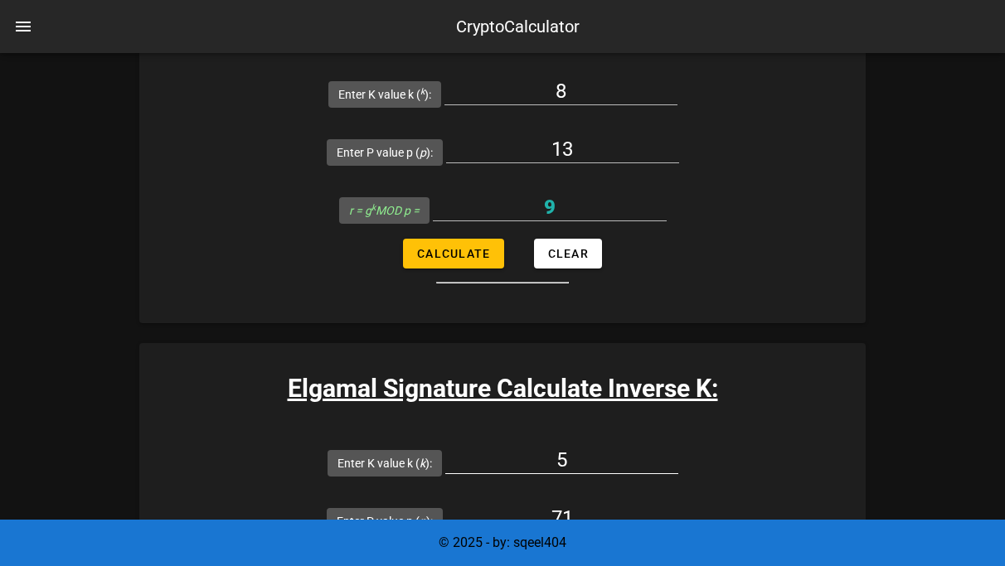
click at [445, 447] on input "5" at bounding box center [561, 460] width 233 height 27
type input "9"
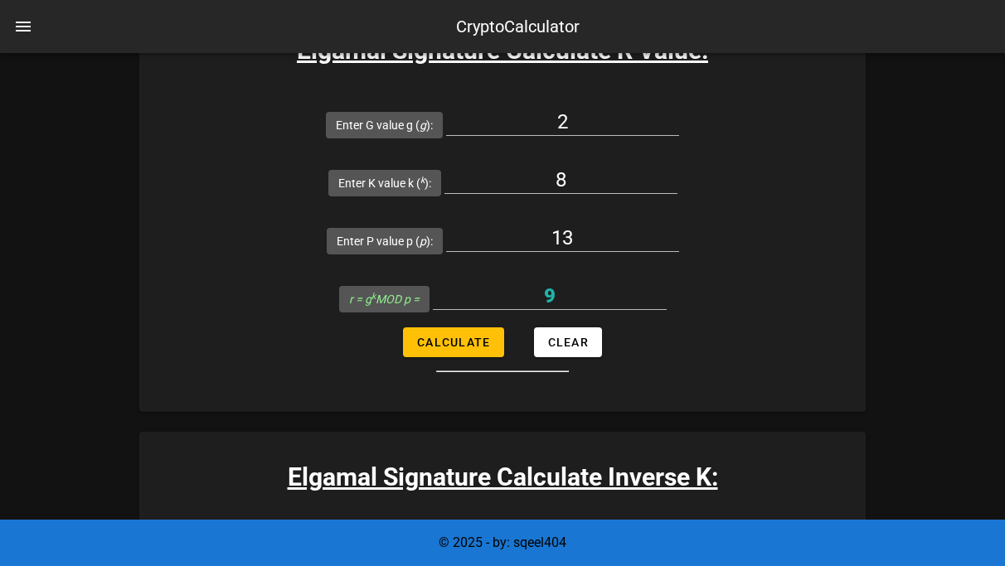
scroll to position [3096, 0]
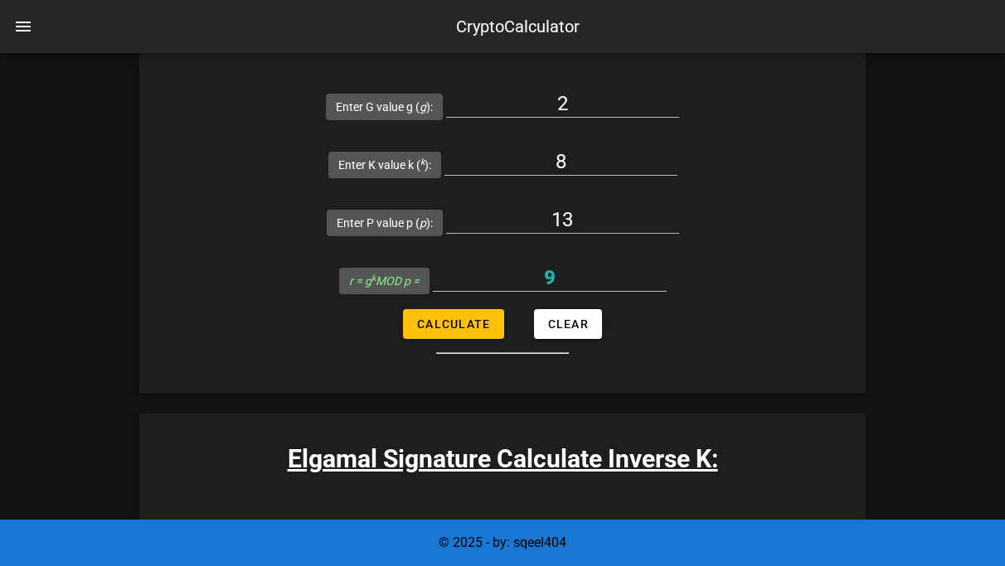
type input "39"
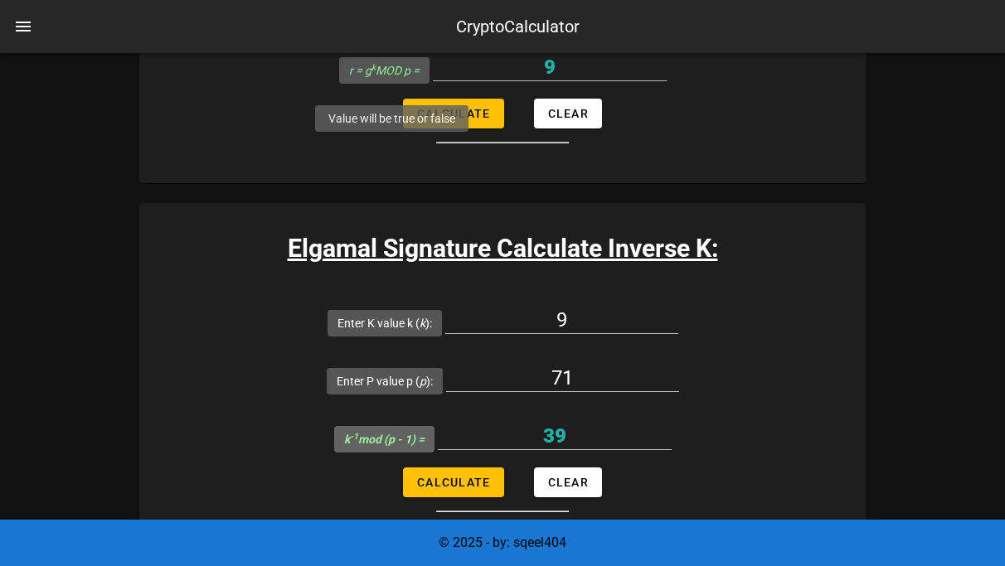
scroll to position [3323, 0]
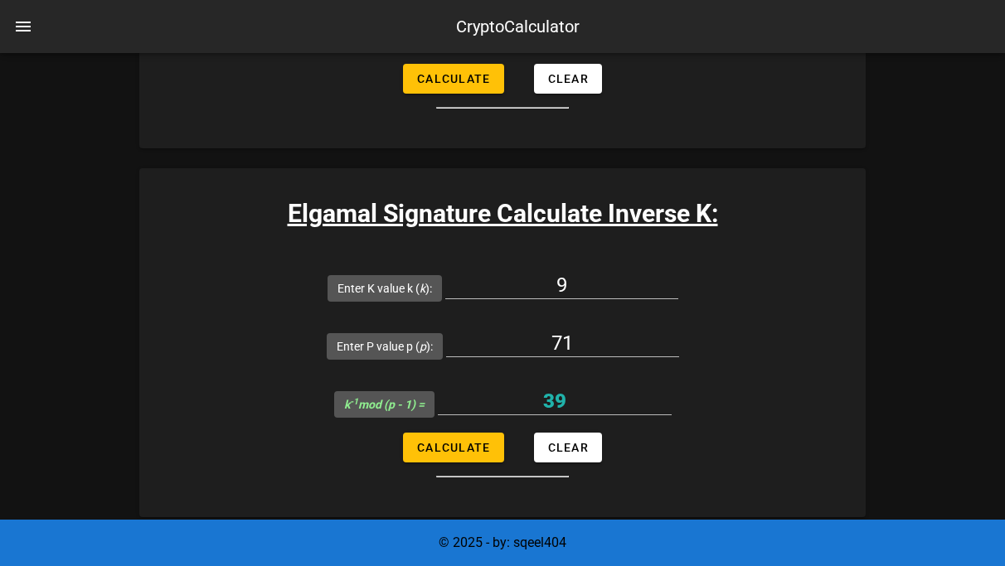
scroll to position [3346, 0]
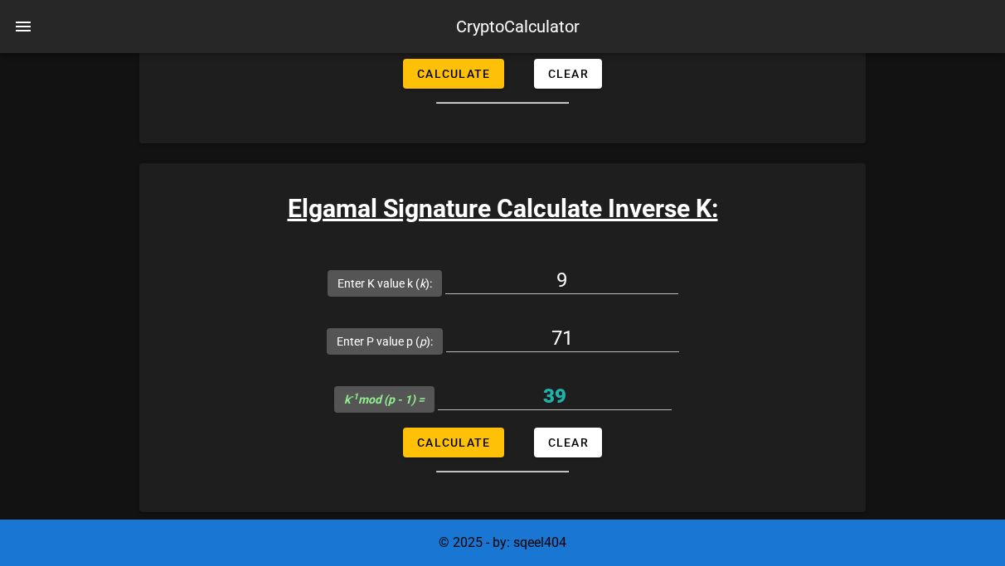
type input "9"
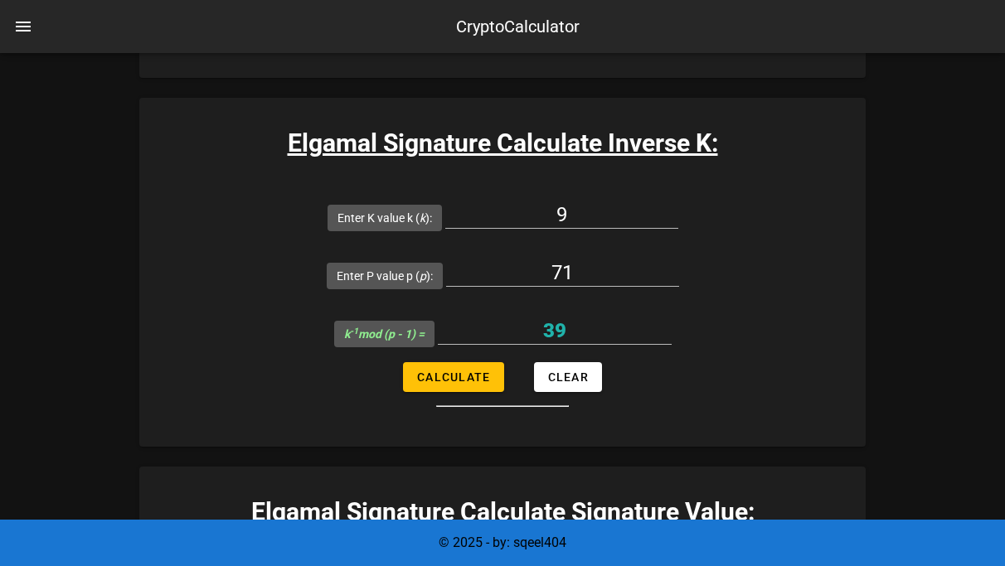
scroll to position [3416, 0]
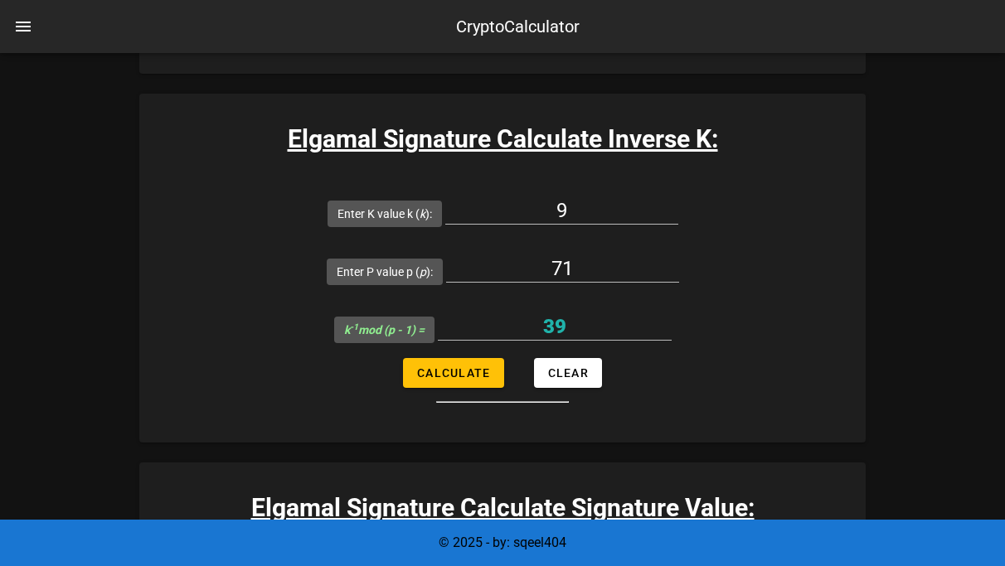
type input "13"
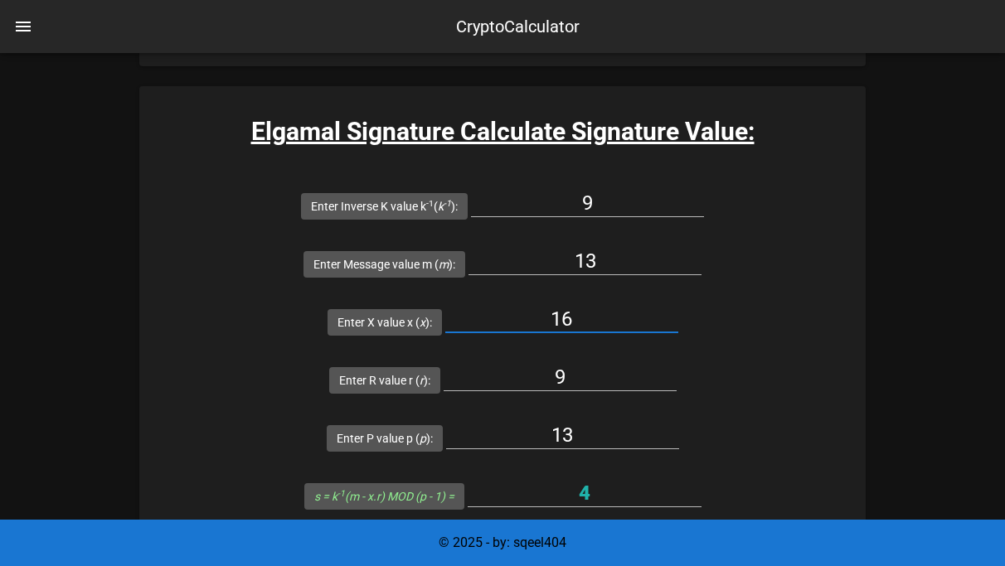
scroll to position [3642, 0]
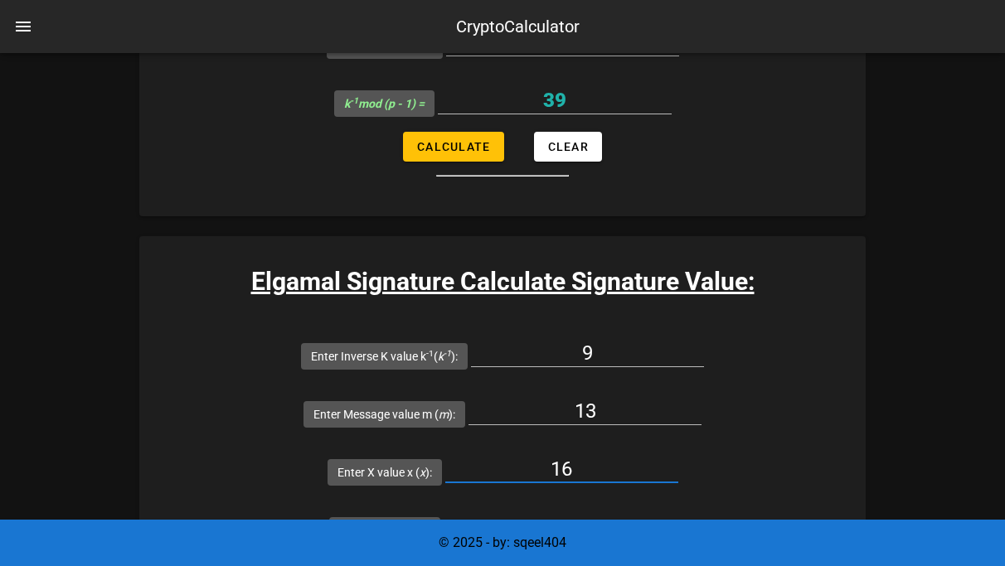
type input "16"
click at [676, 514] on input "9" at bounding box center [559, 527] width 233 height 27
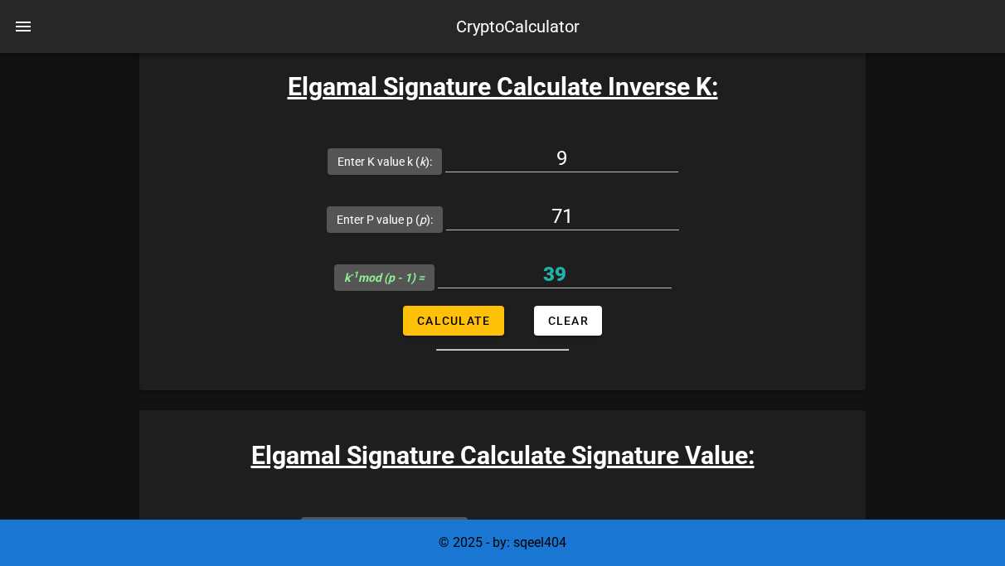
scroll to position [3486, 0]
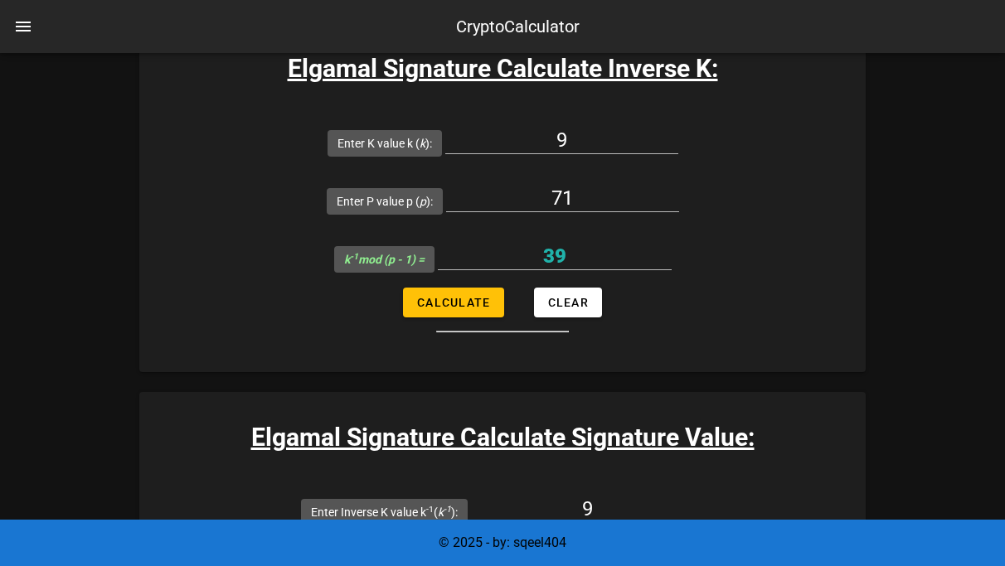
type input "71"
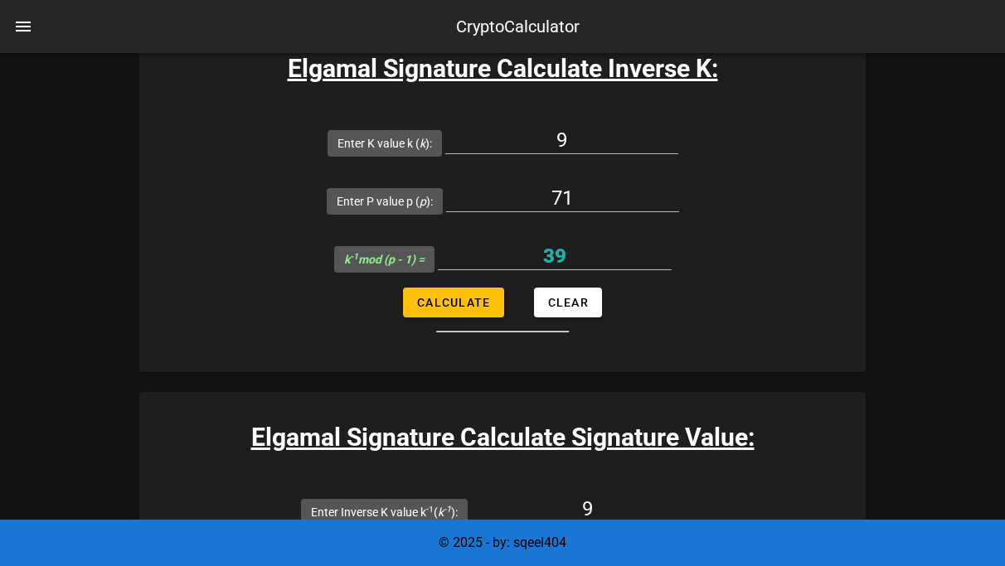
type input "11"
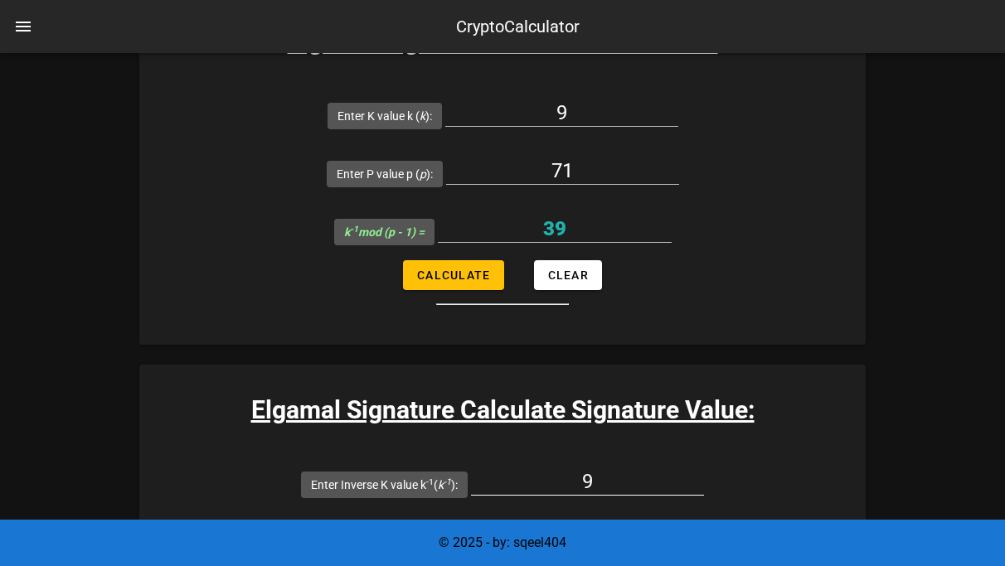
scroll to position [3519, 0]
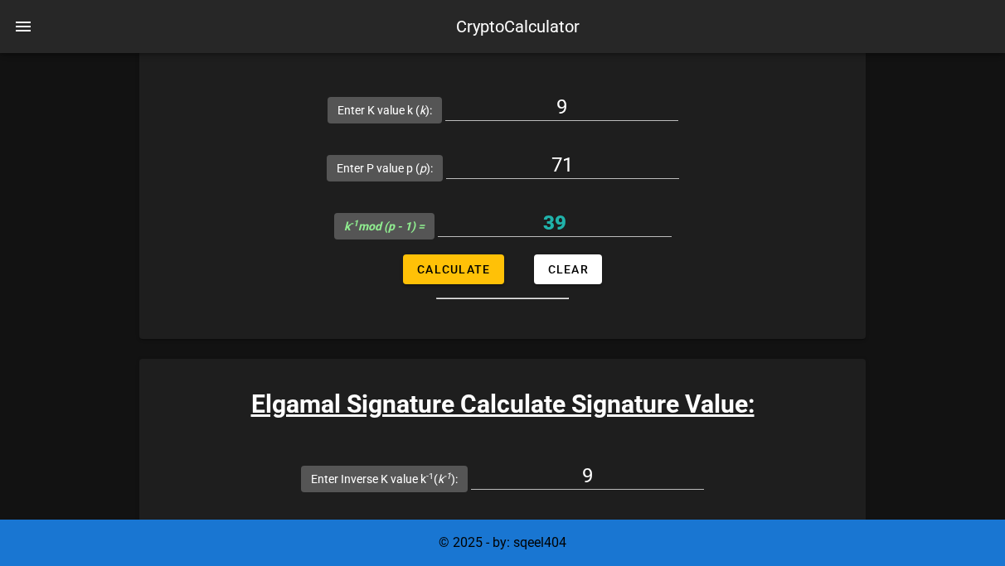
type input "19"
type input "41"
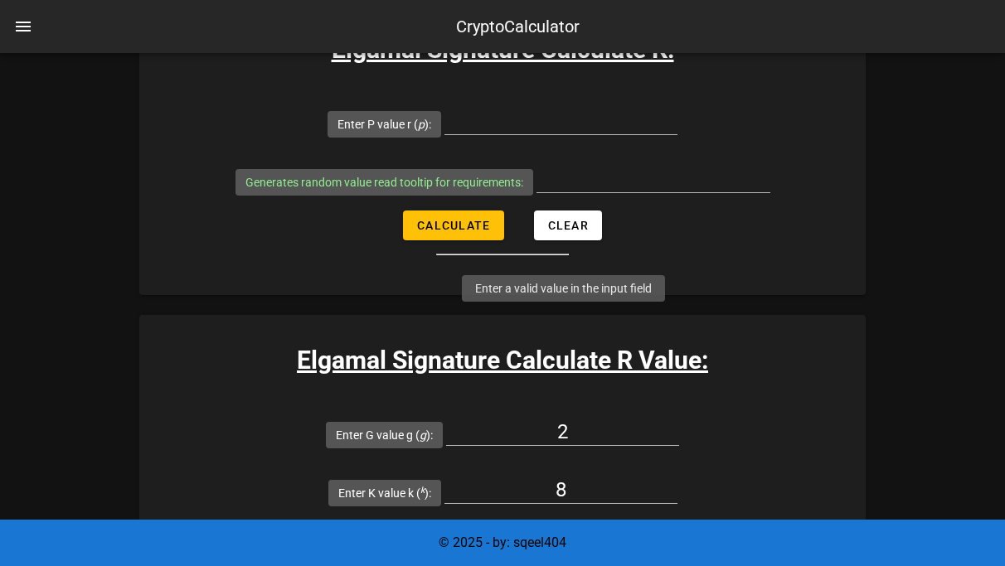
scroll to position [2770, 0]
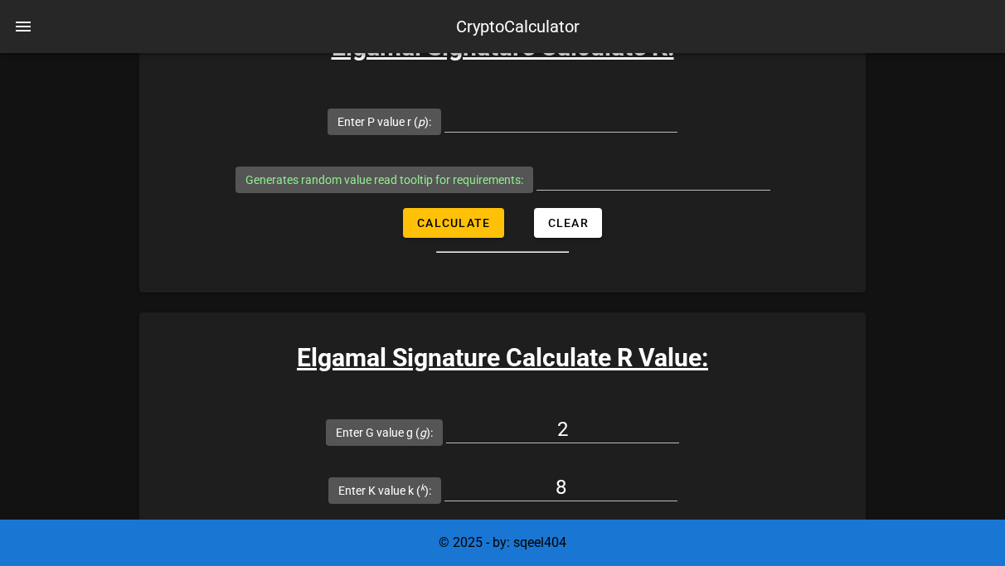
type input "9"
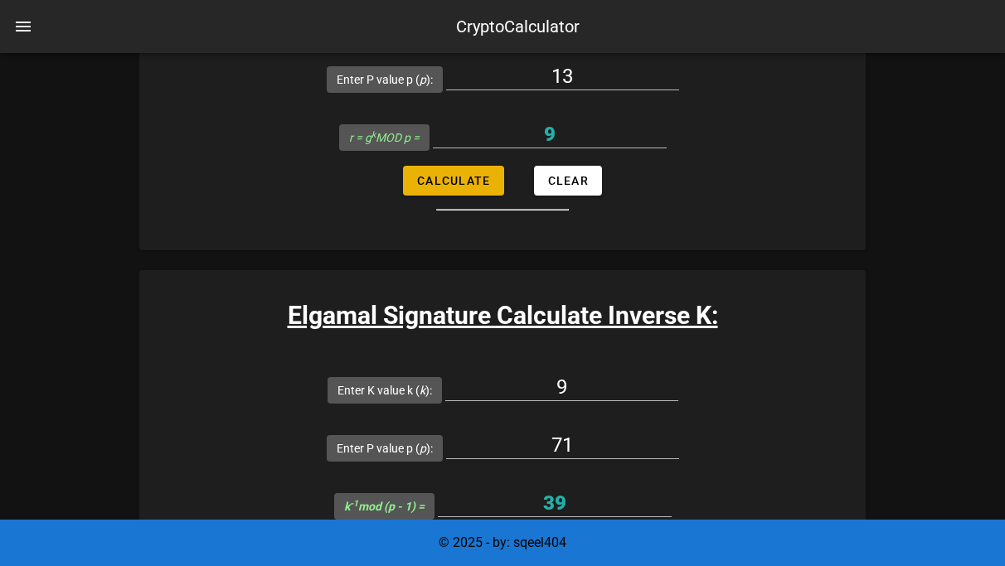
scroll to position [3409, 0]
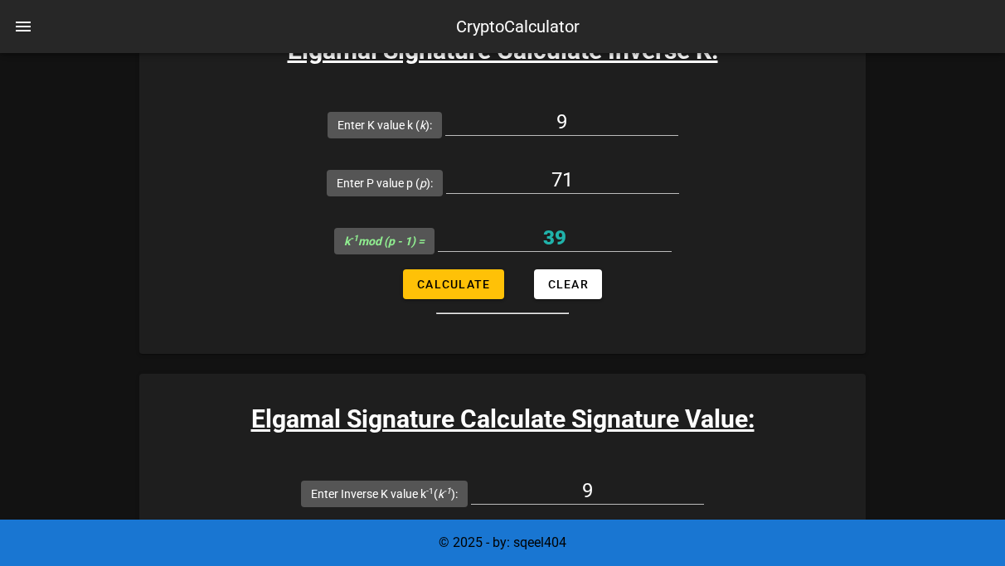
scroll to position [3505, 0]
type input "9"
type input "11"
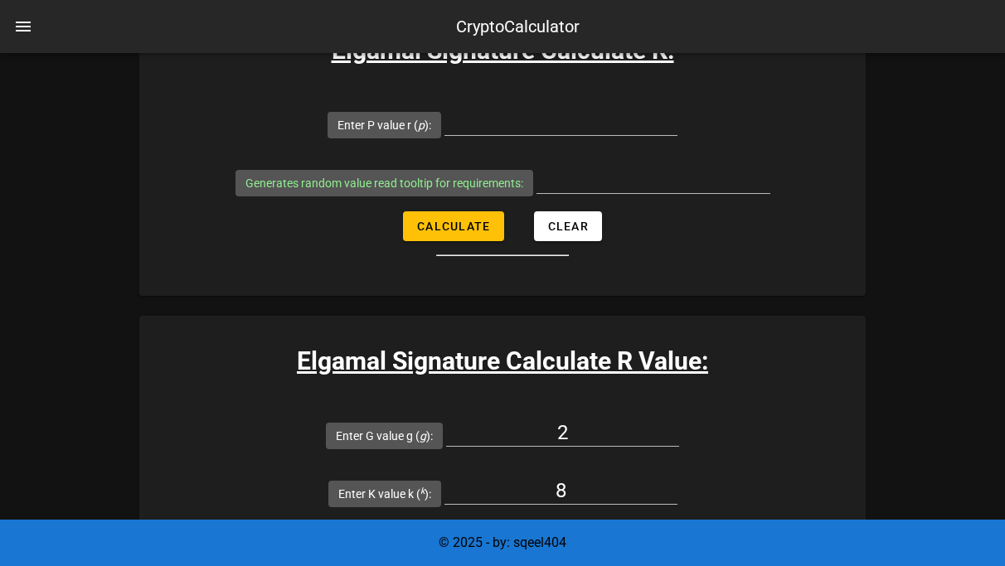
scroll to position [2740, 0]
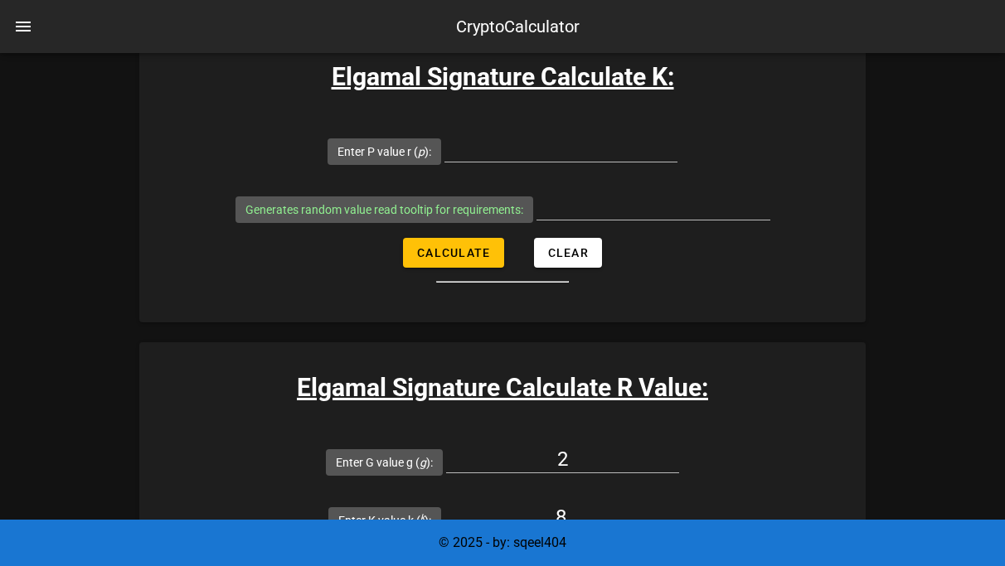
type input "9"
click at [446, 562] on input "13" at bounding box center [562, 575] width 233 height 27
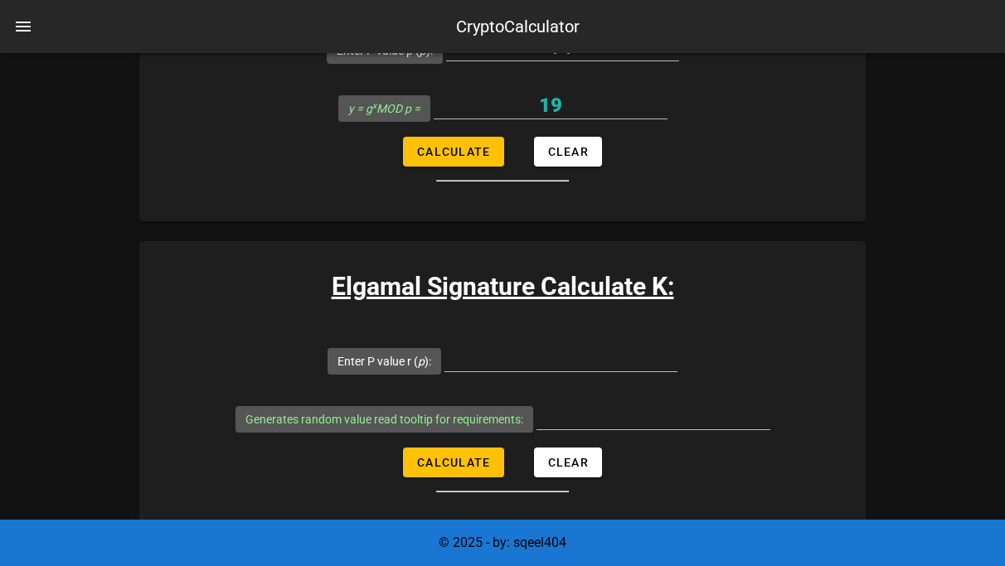
scroll to position [2623, 0]
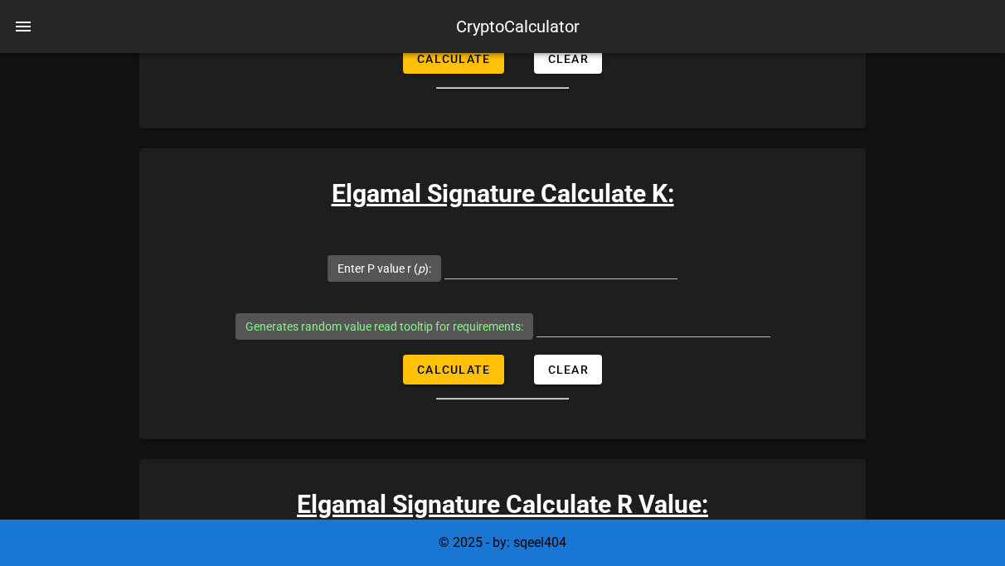
type input "71"
click at [446, 563] on input "2" at bounding box center [562, 576] width 233 height 27
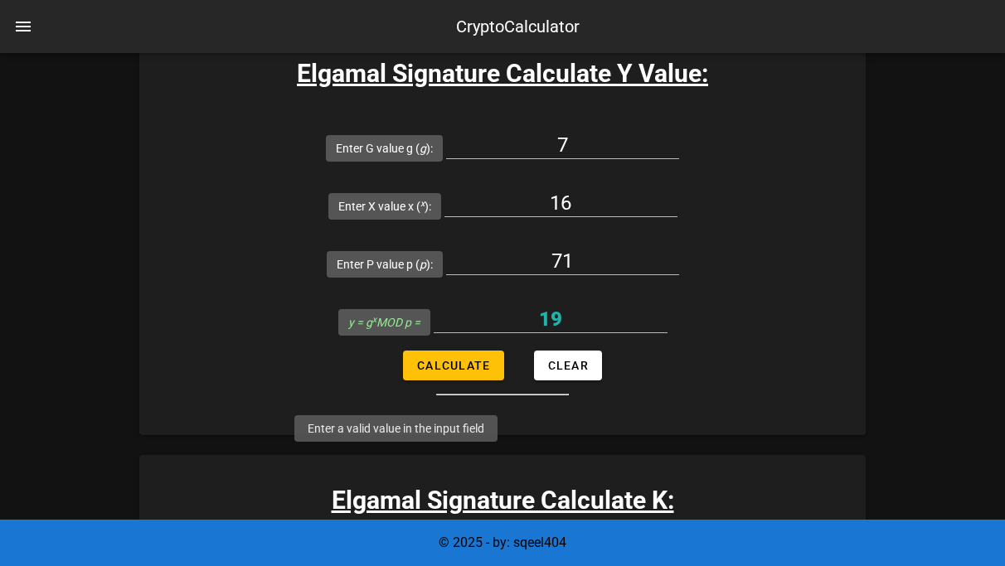
scroll to position [2709, 0]
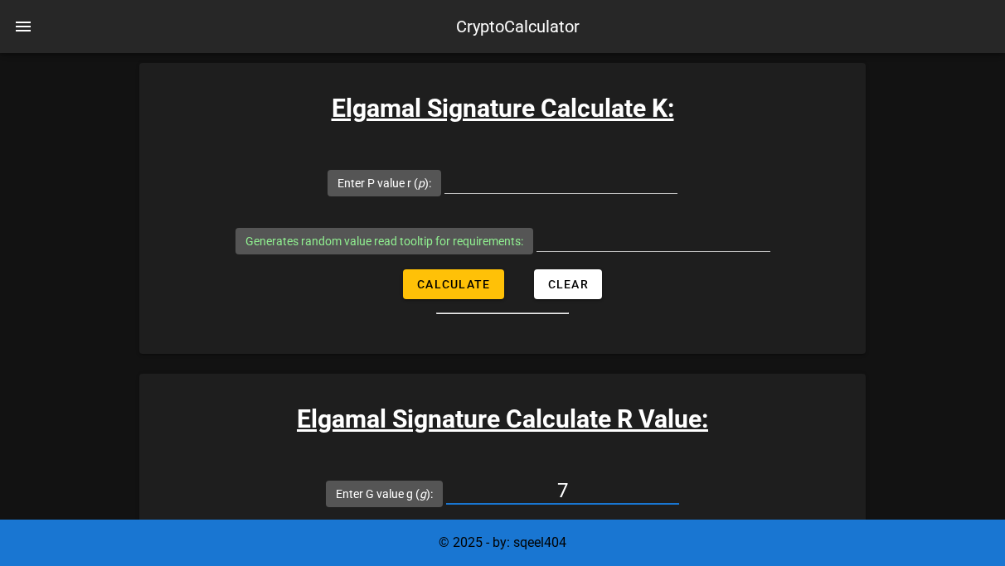
type input "7"
click at [677, 535] on input "8" at bounding box center [560, 548] width 233 height 27
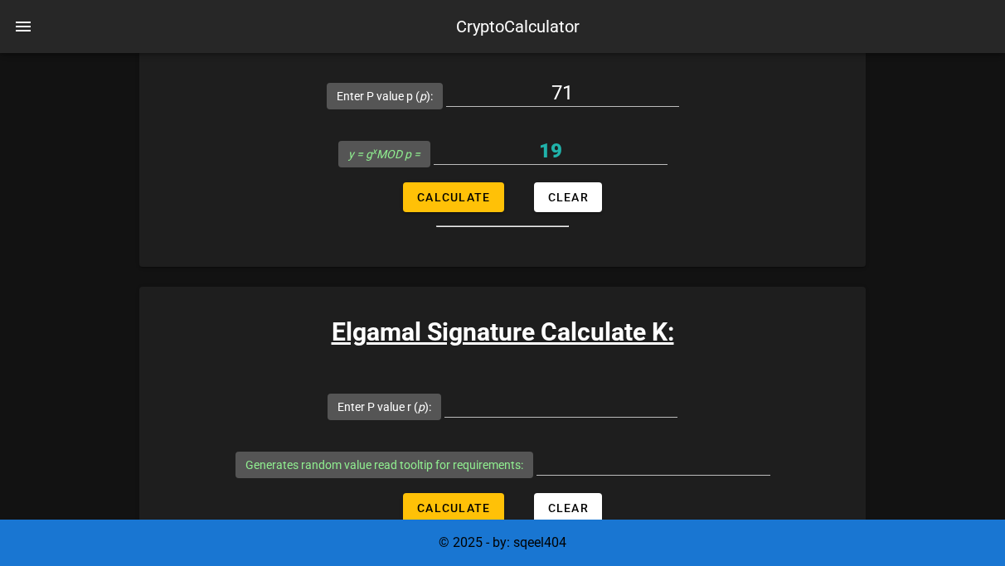
scroll to position [2152, 0]
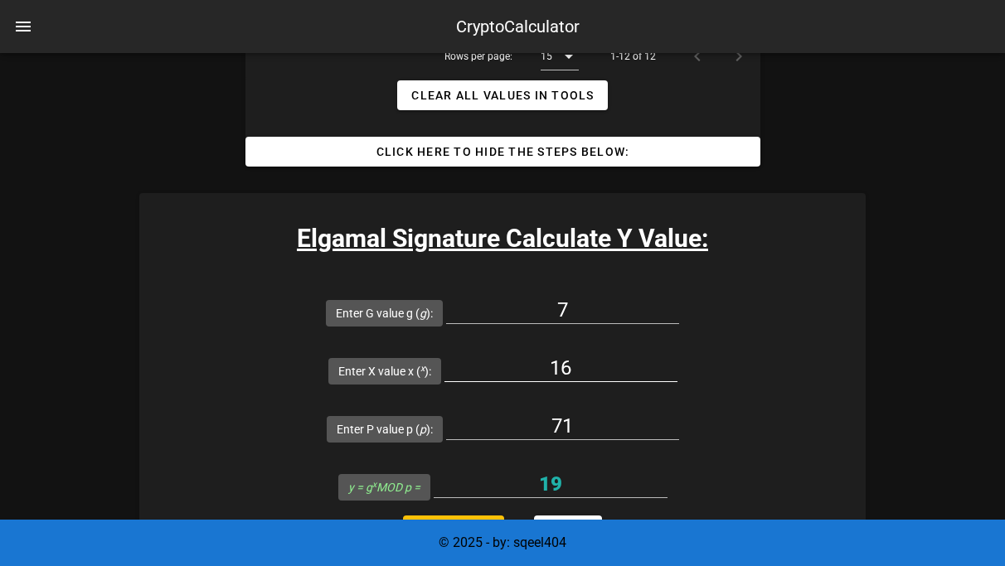
click at [677, 355] on input "16" at bounding box center [560, 368] width 233 height 27
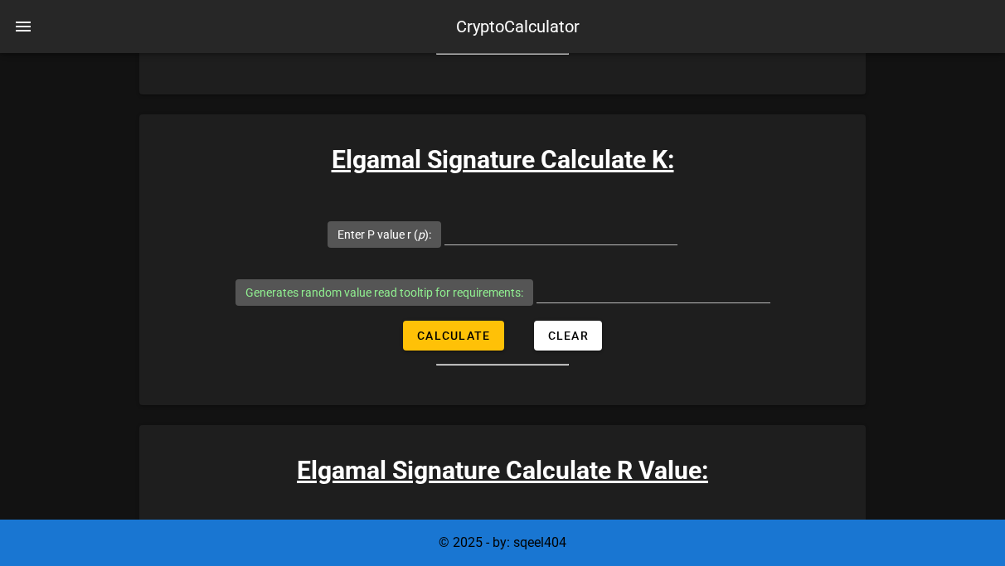
scroll to position [2665, 0]
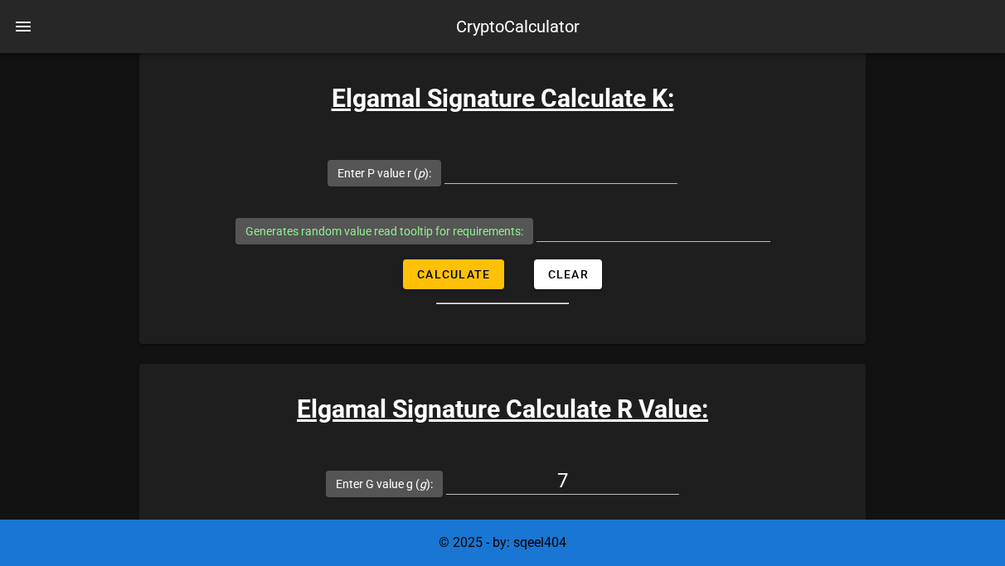
scroll to position [2714, 0]
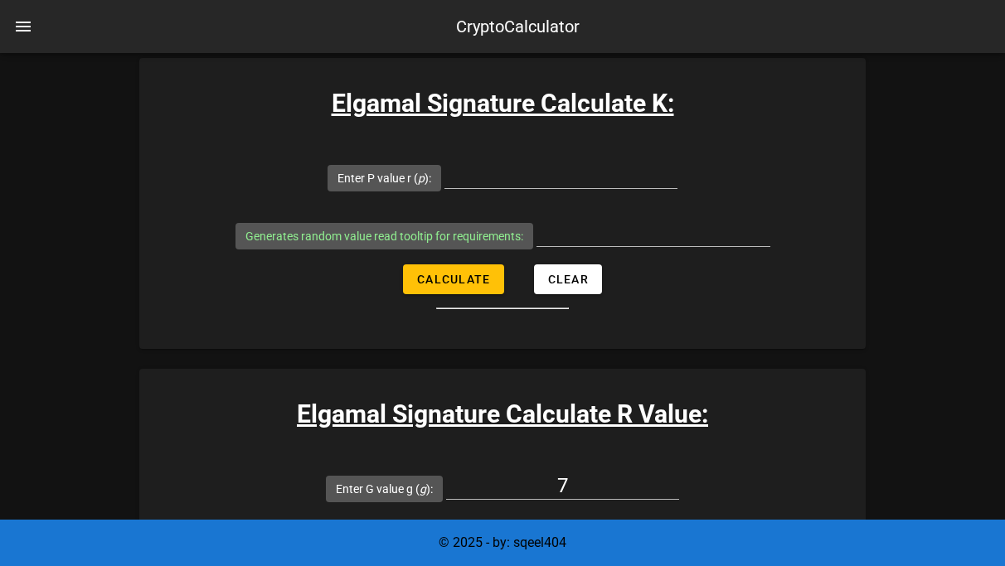
type input "9"
type input "47"
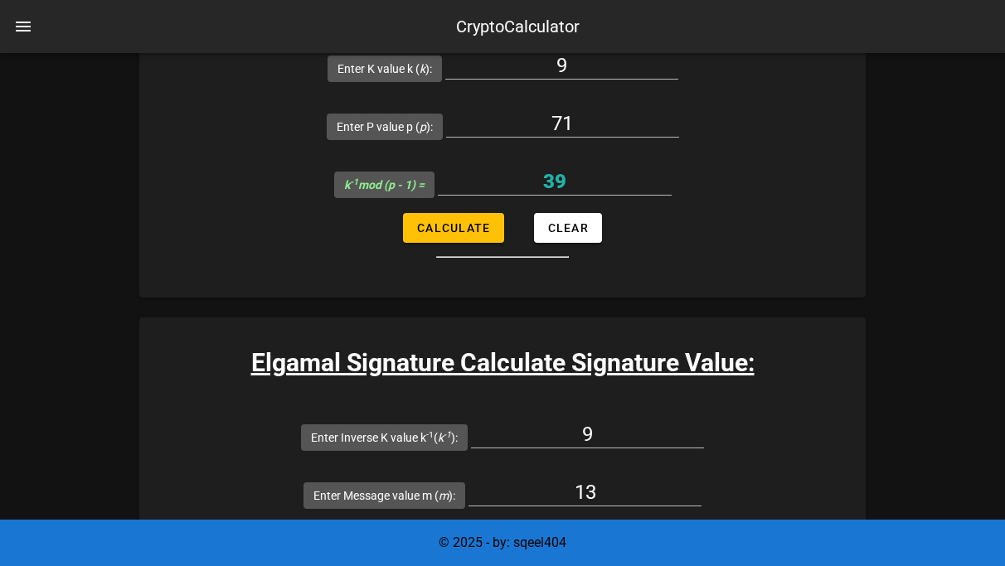
scroll to position [3546, 0]
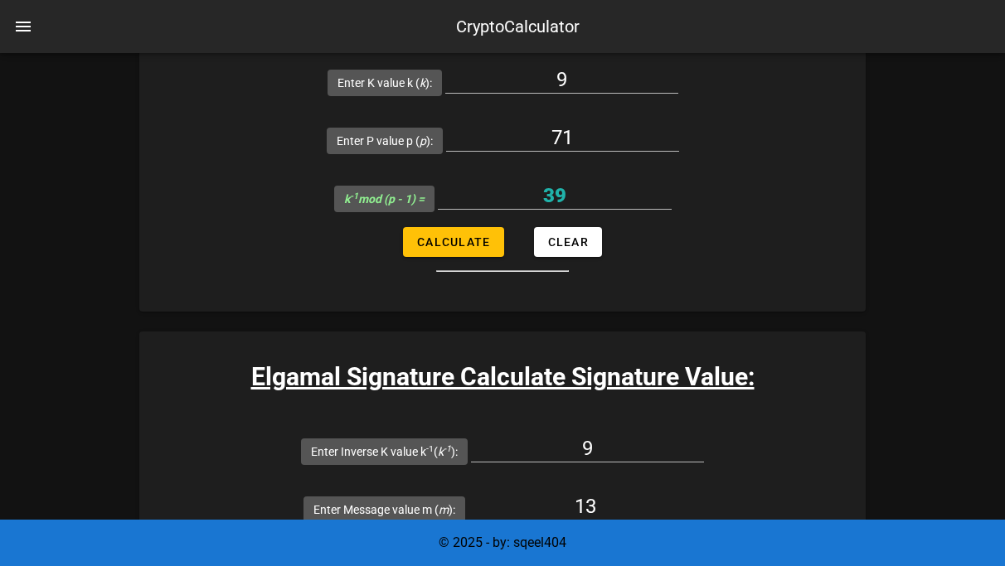
type input "47"
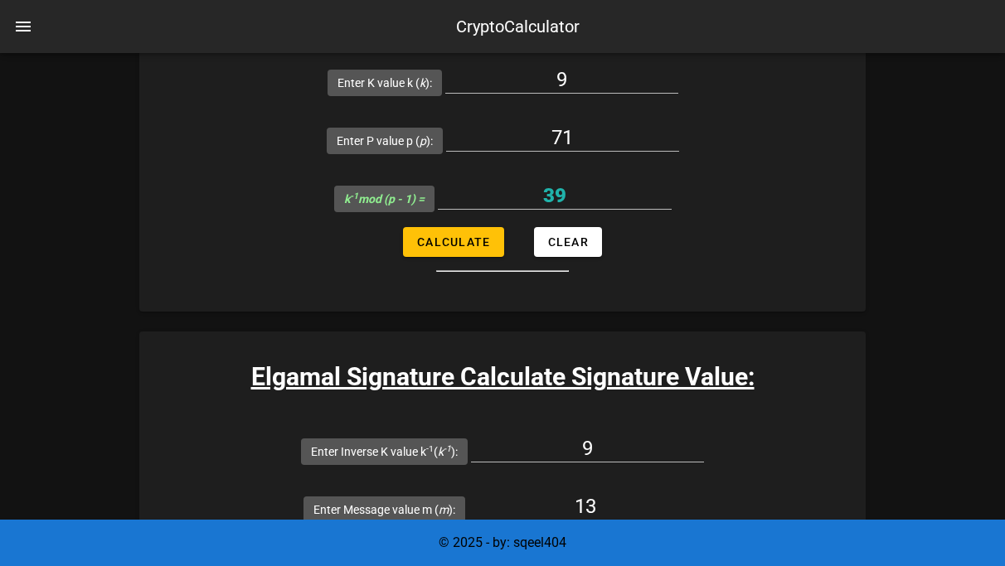
type input "69"
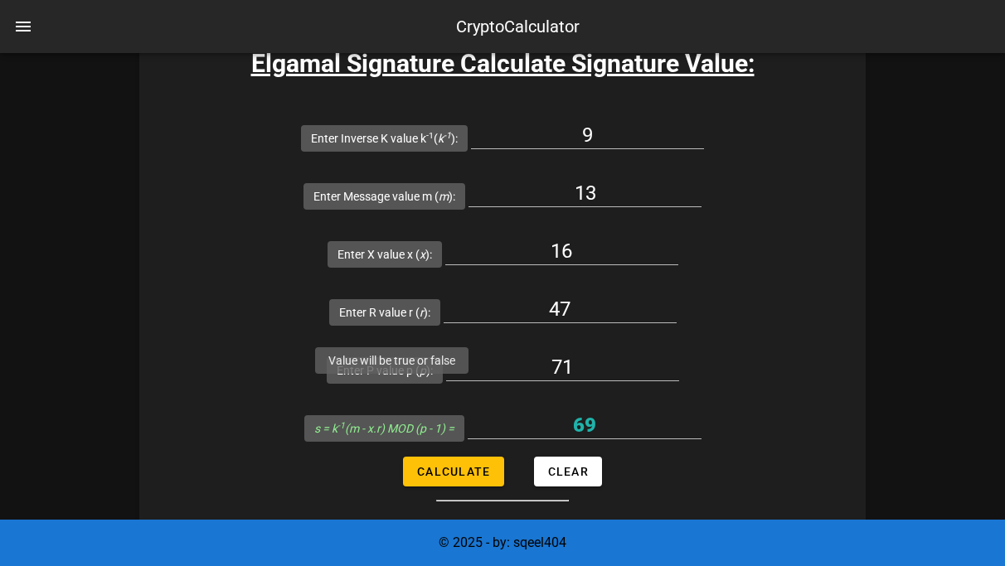
scroll to position [3866, 0]
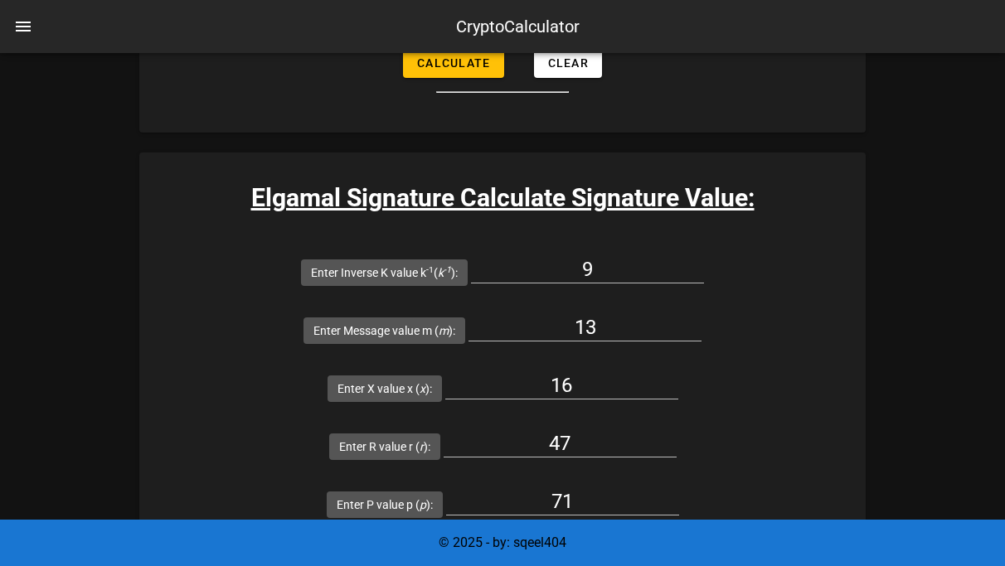
scroll to position [3730, 0]
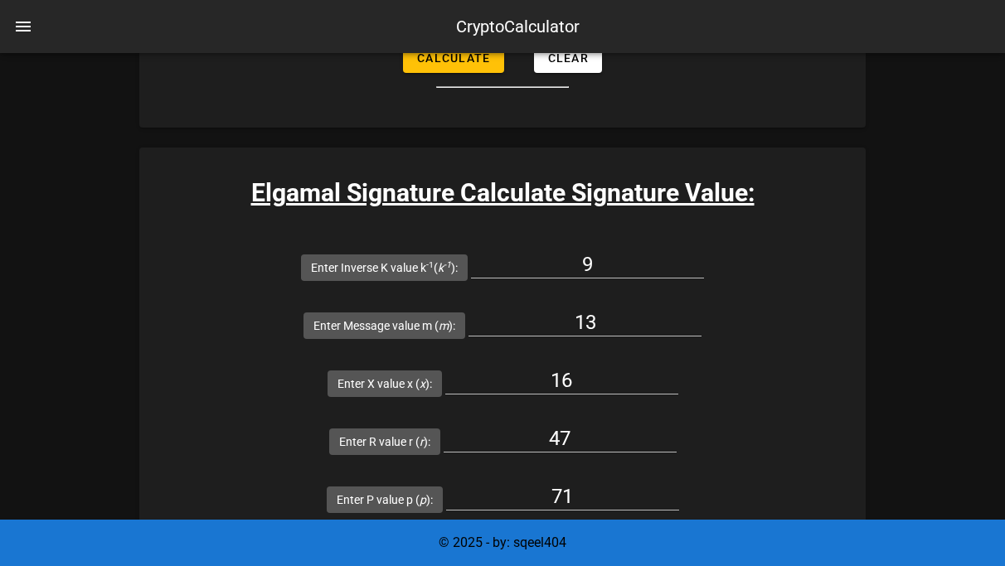
type input "47"
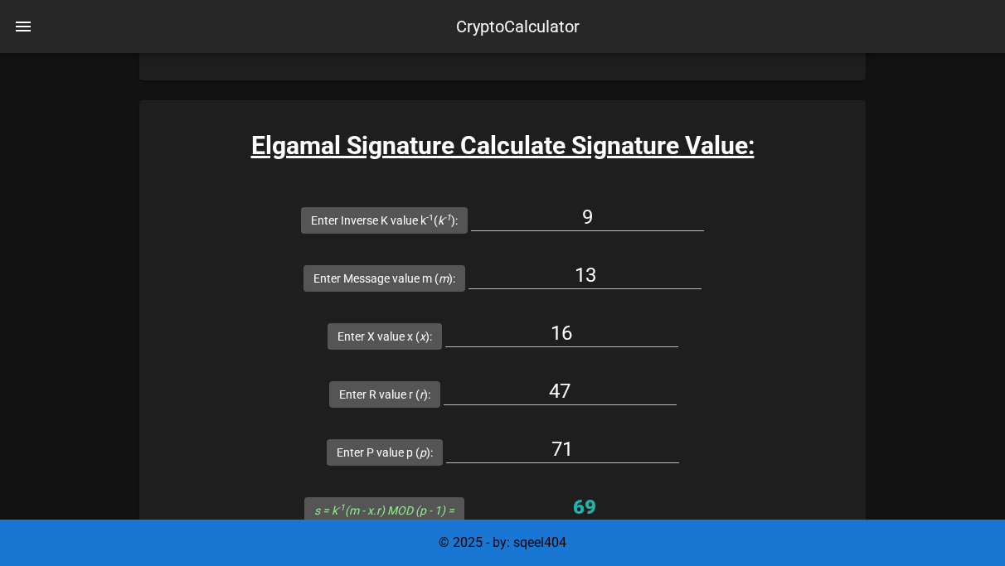
scroll to position [3798, 0]
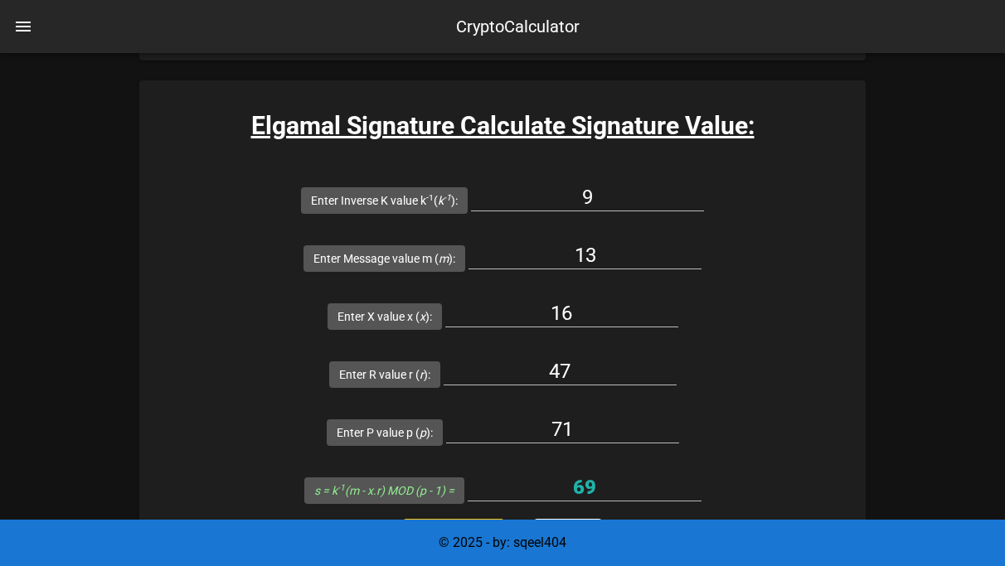
type input "71"
type input "true"
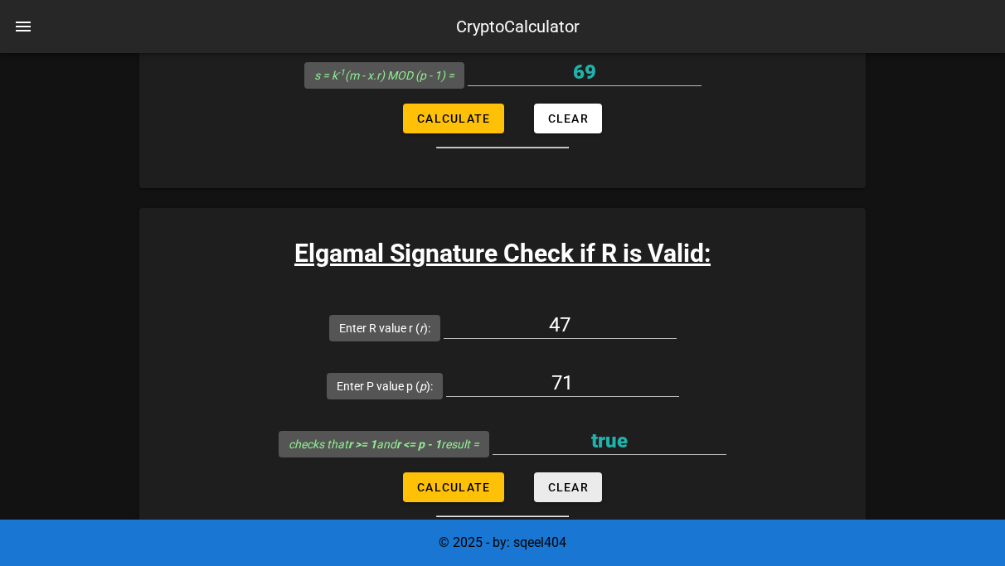
scroll to position [4212, 0]
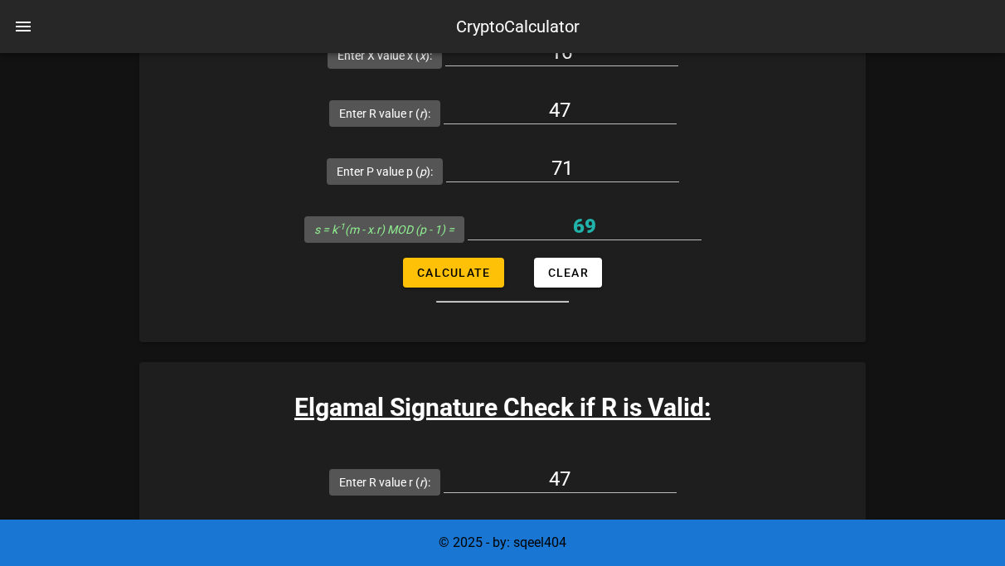
scroll to position [4060, 0]
type input "1"
type input "13"
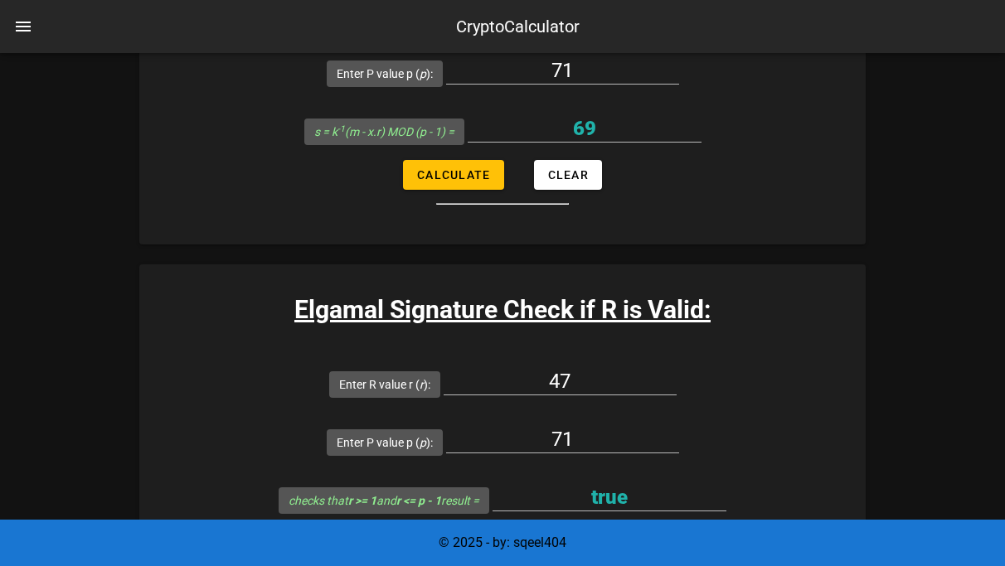
scroll to position [4164, 0]
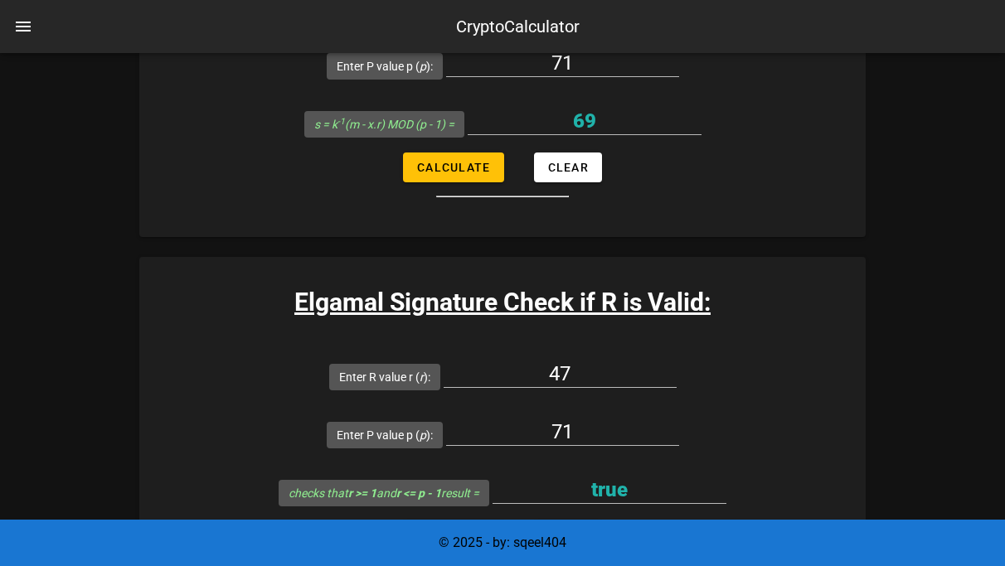
type input "7"
type input "71"
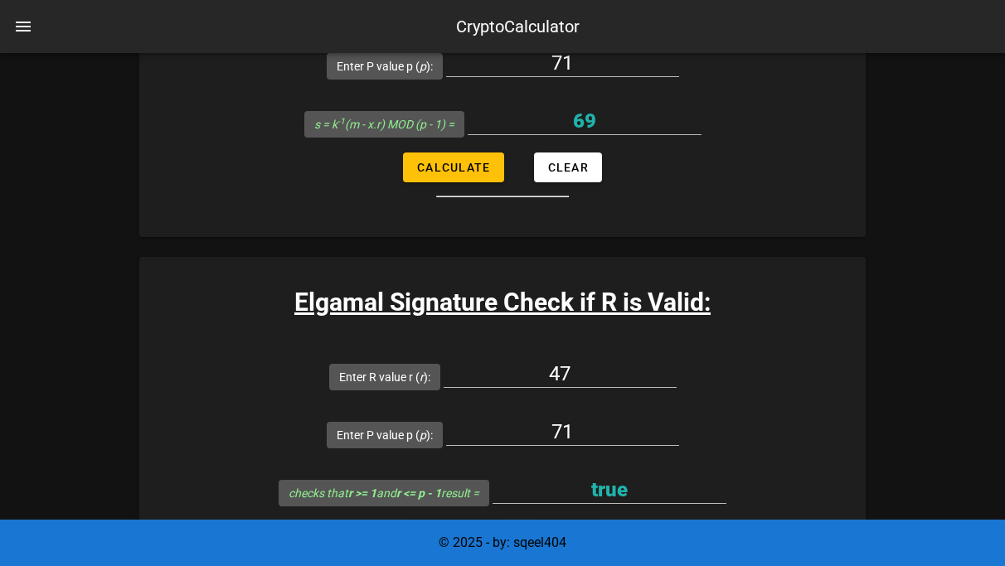
type input "28"
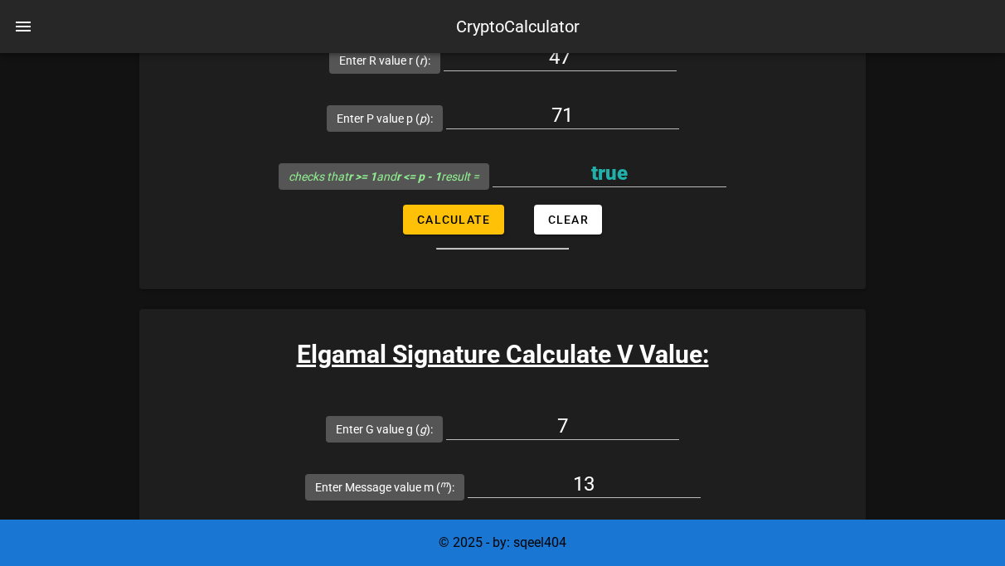
scroll to position [4452, 0]
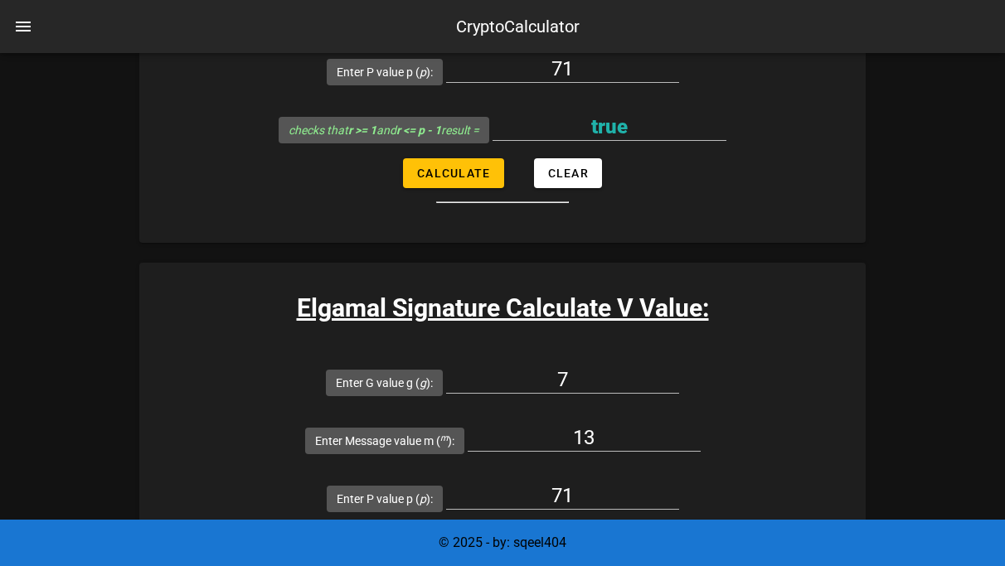
scroll to position [4669, 0]
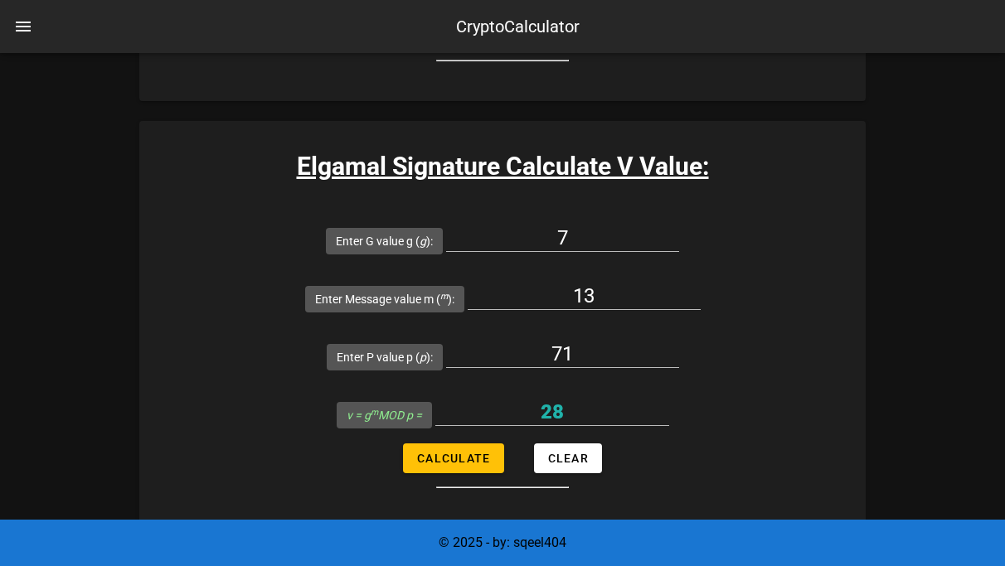
type input "71"
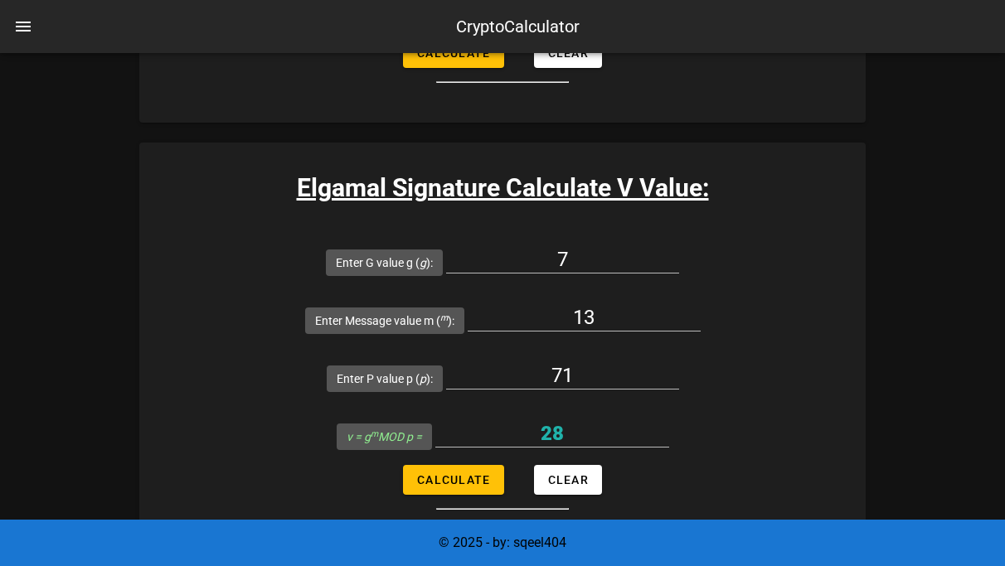
scroll to position [4649, 0]
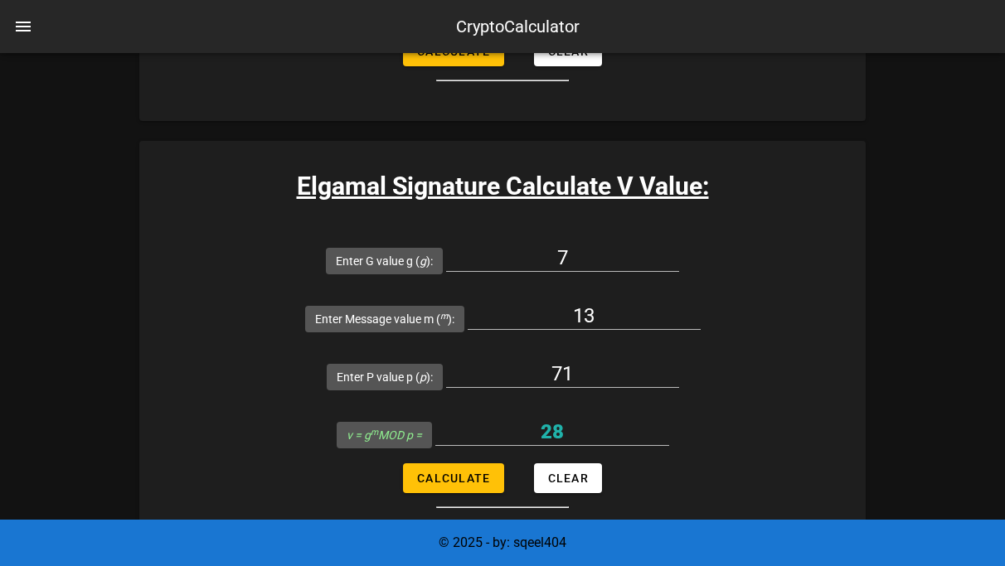
type input "69"
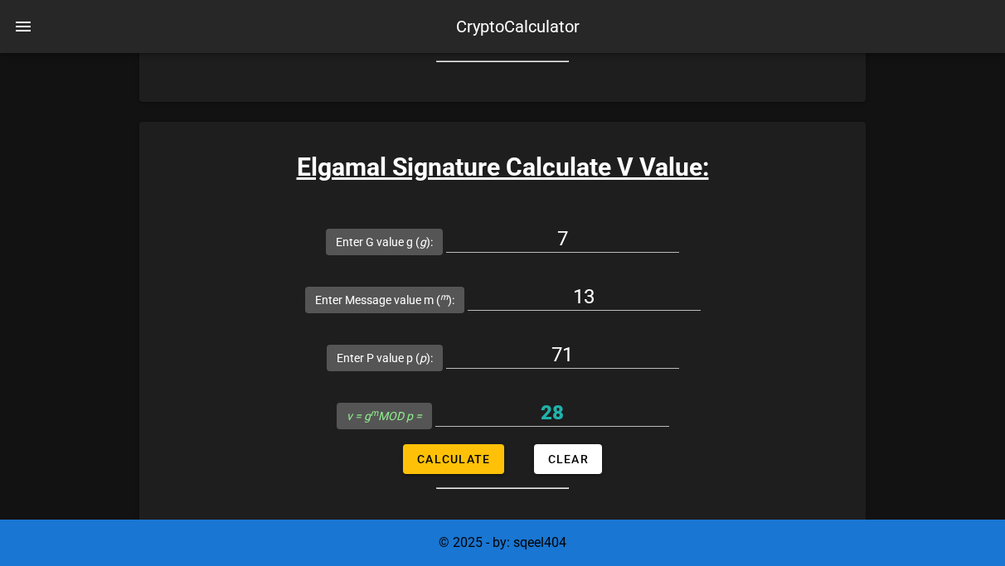
scroll to position [4666, 0]
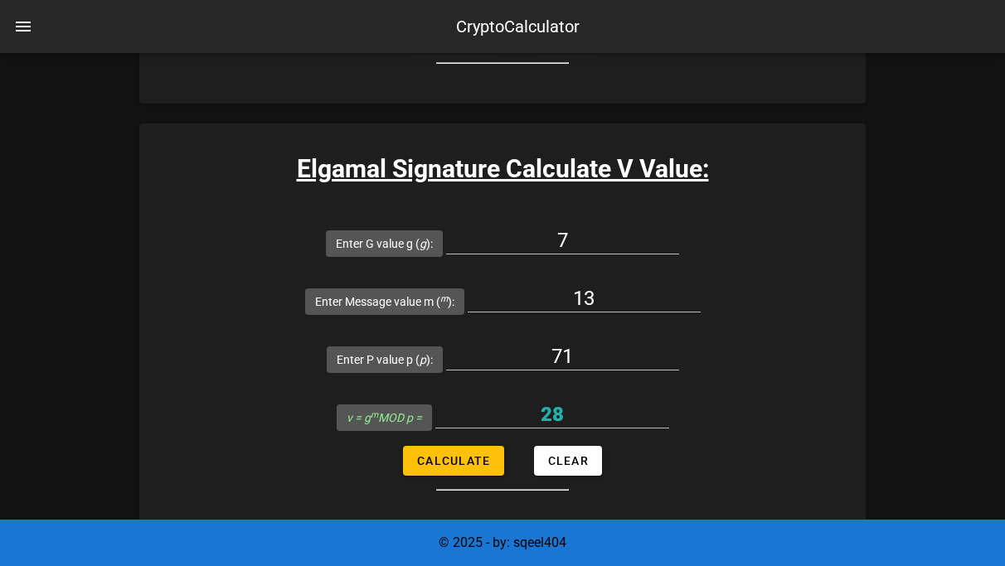
type input "19"
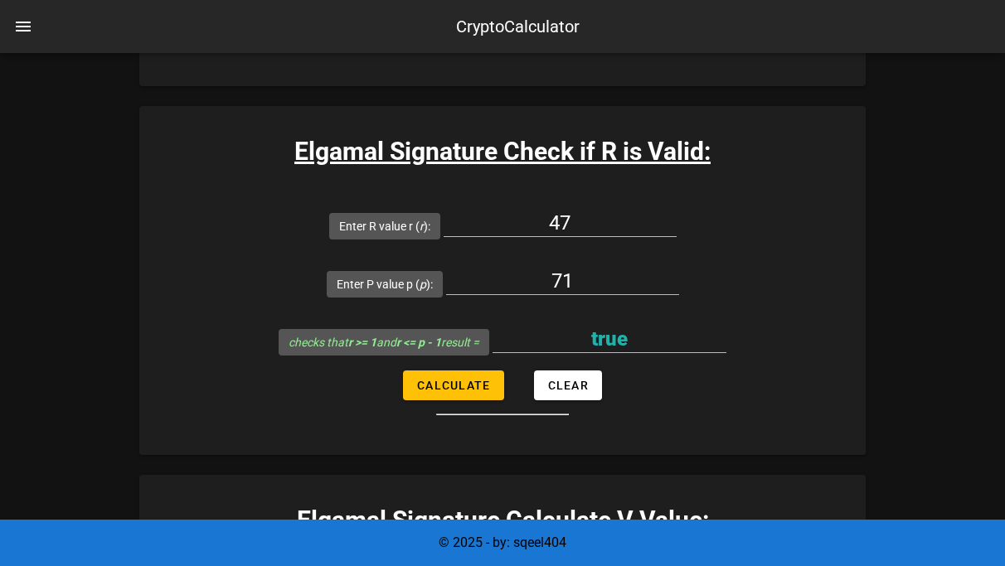
scroll to position [4831, 0]
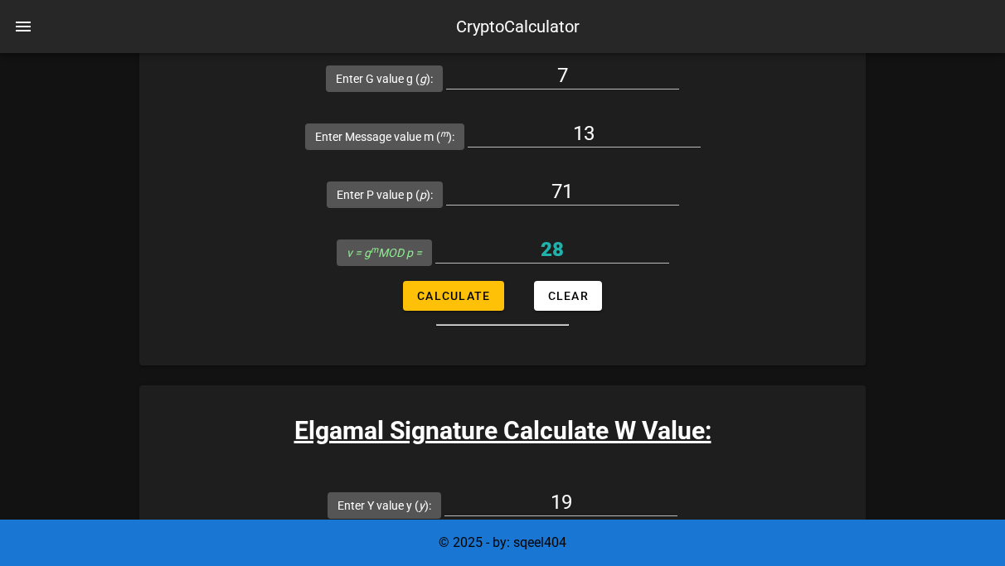
type input "47"
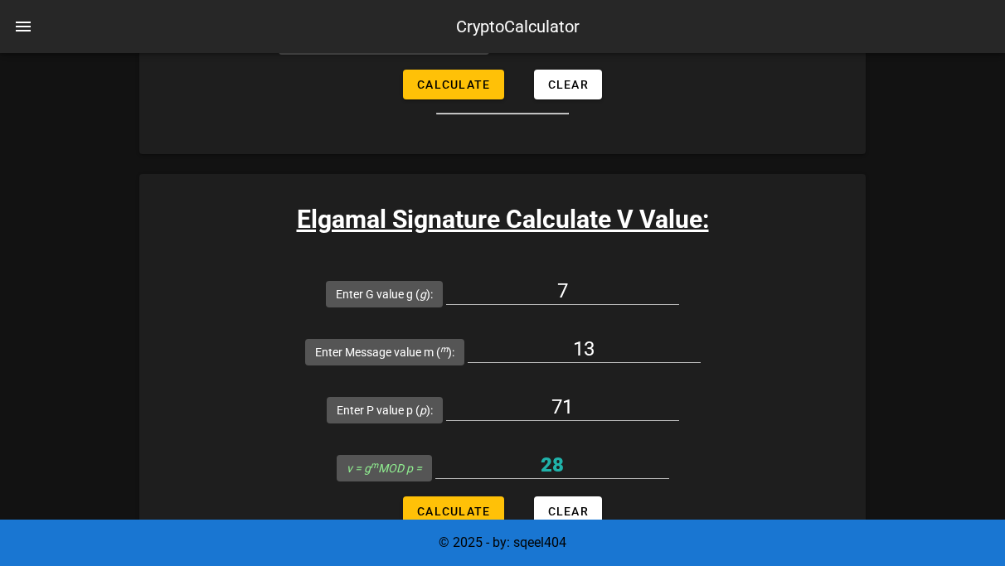
scroll to position [4680, 0]
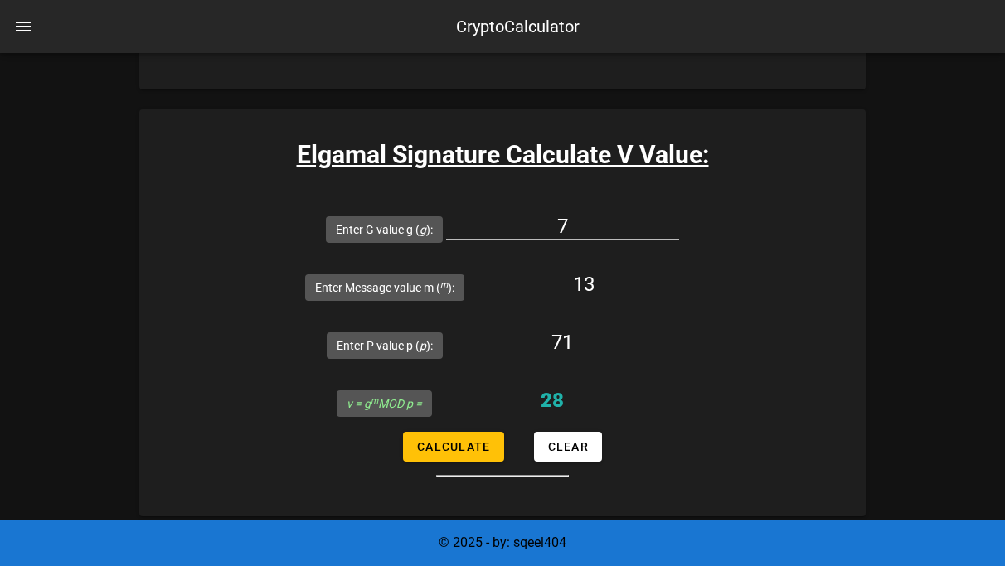
type input "44"
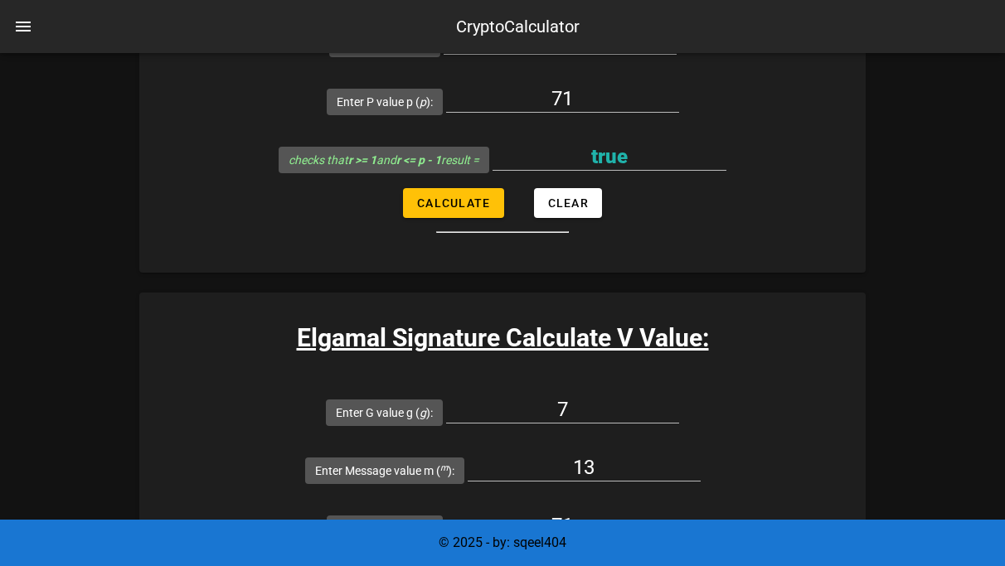
scroll to position [4479, 0]
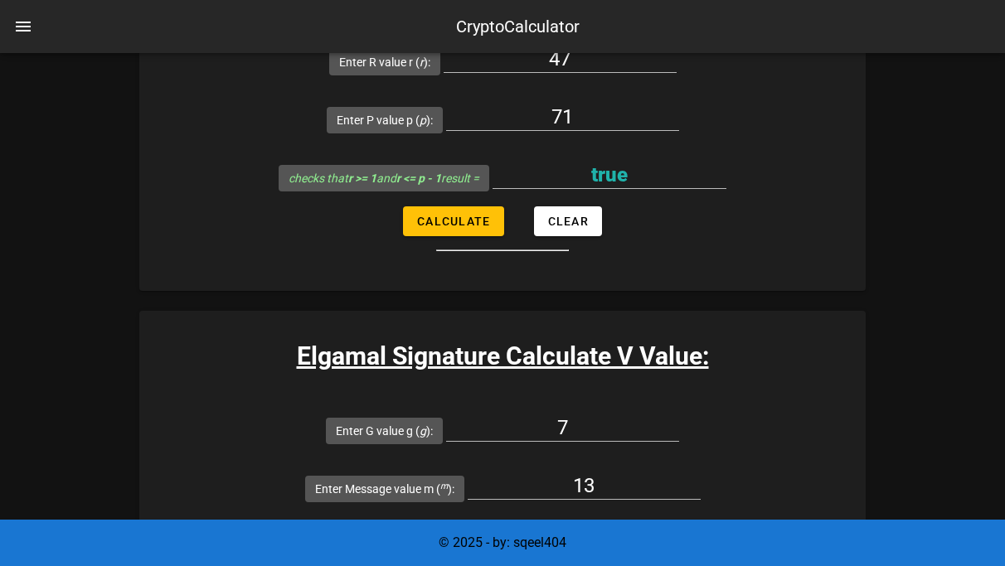
type input "28"
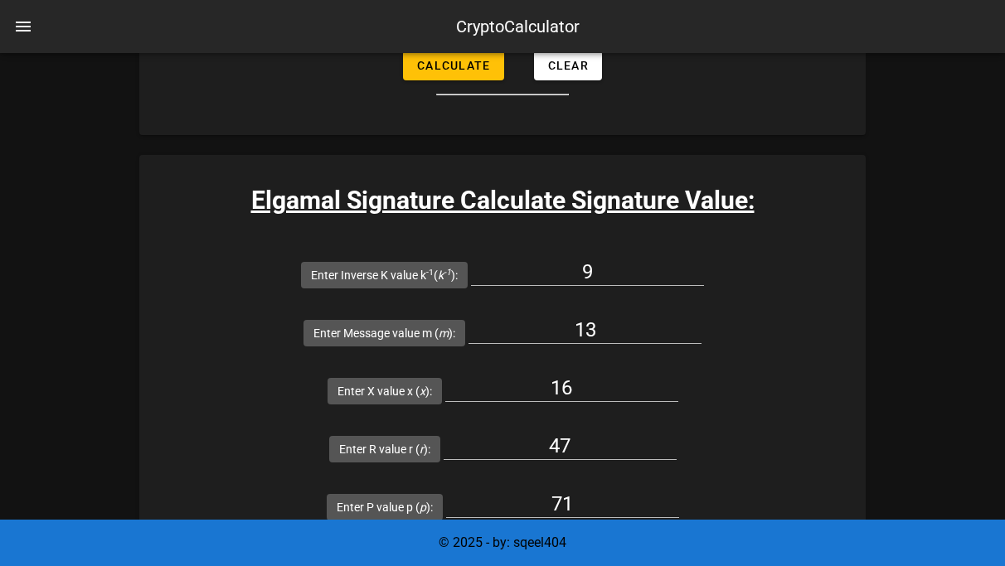
scroll to position [3725, 0]
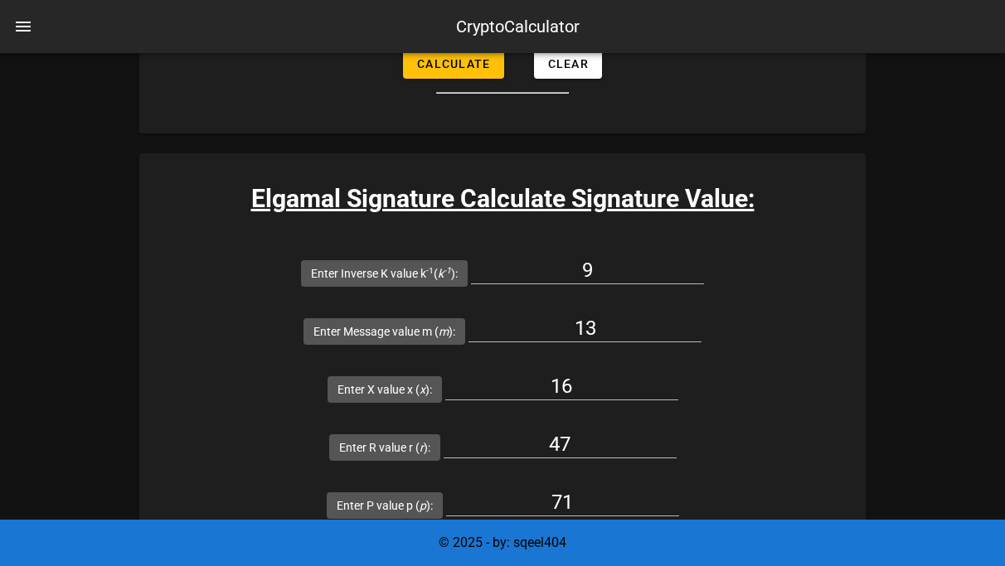
type input "69"
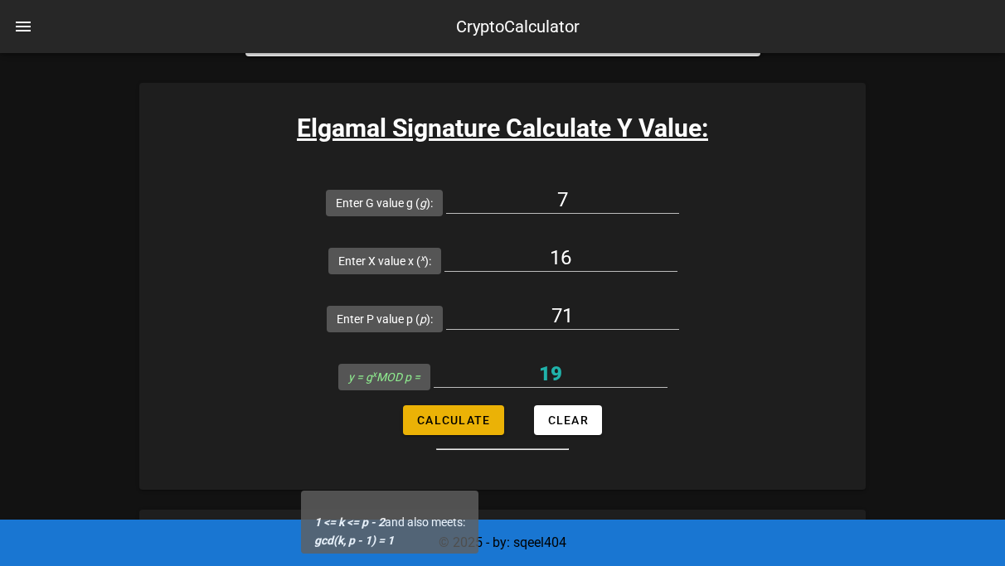
scroll to position [2225, 0]
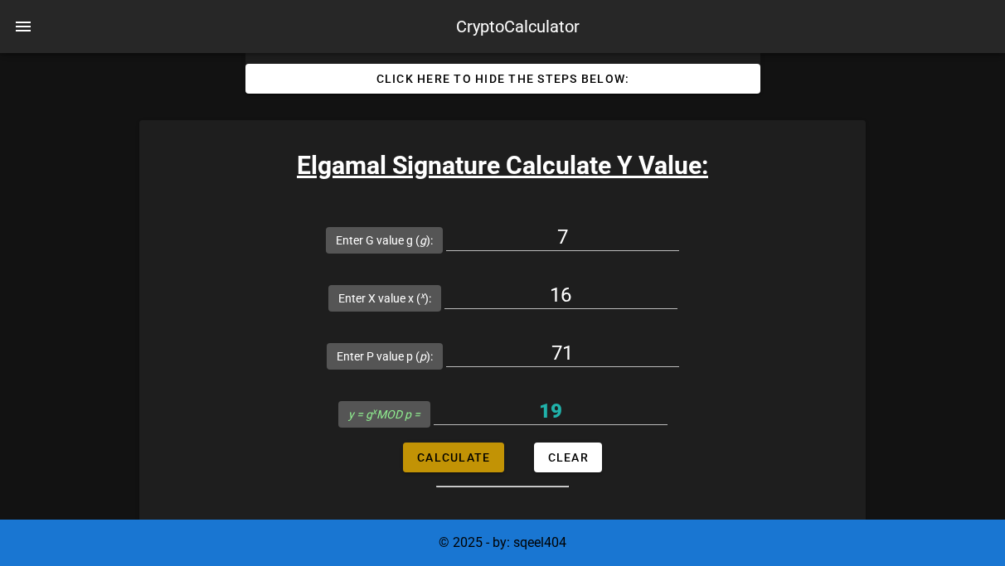
click at [463, 443] on button "Calculate" at bounding box center [453, 458] width 100 height 30
type input "19"
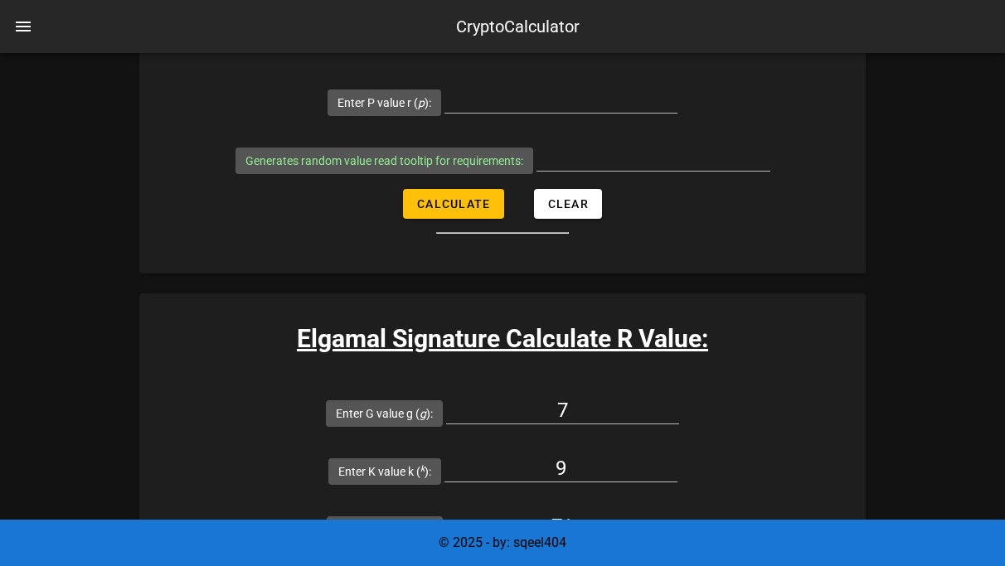
scroll to position [2790, 0]
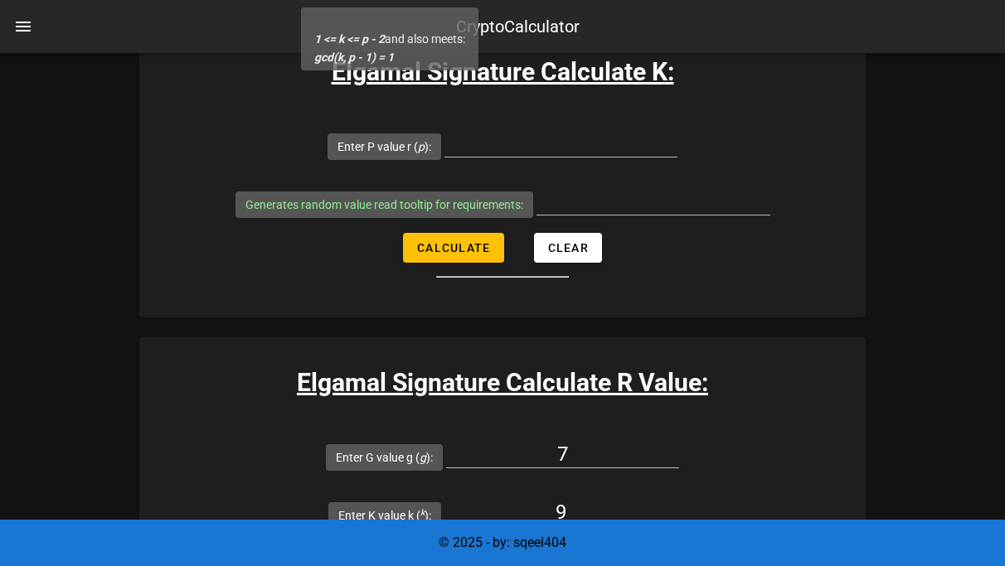
scroll to position [2770, 0]
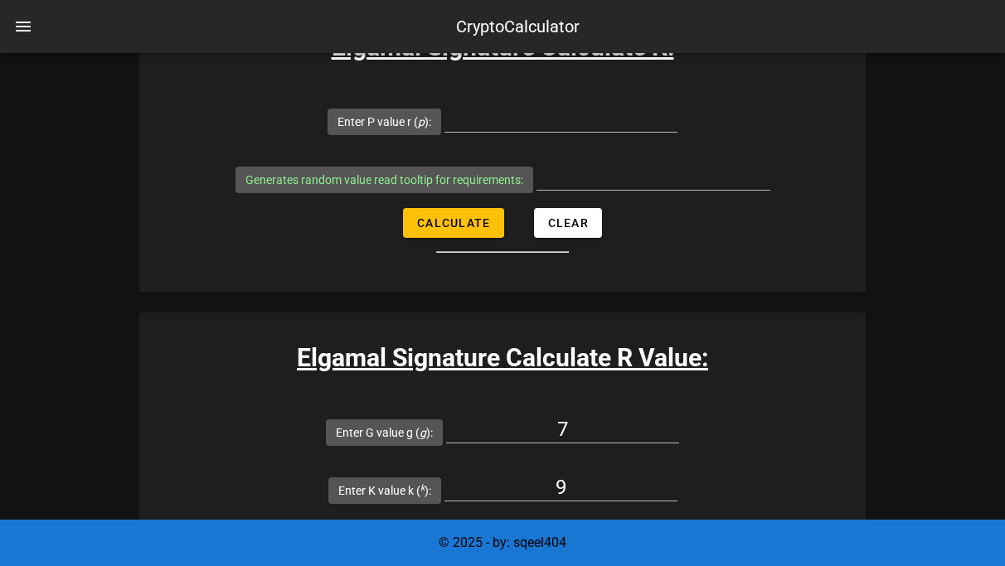
type input "47"
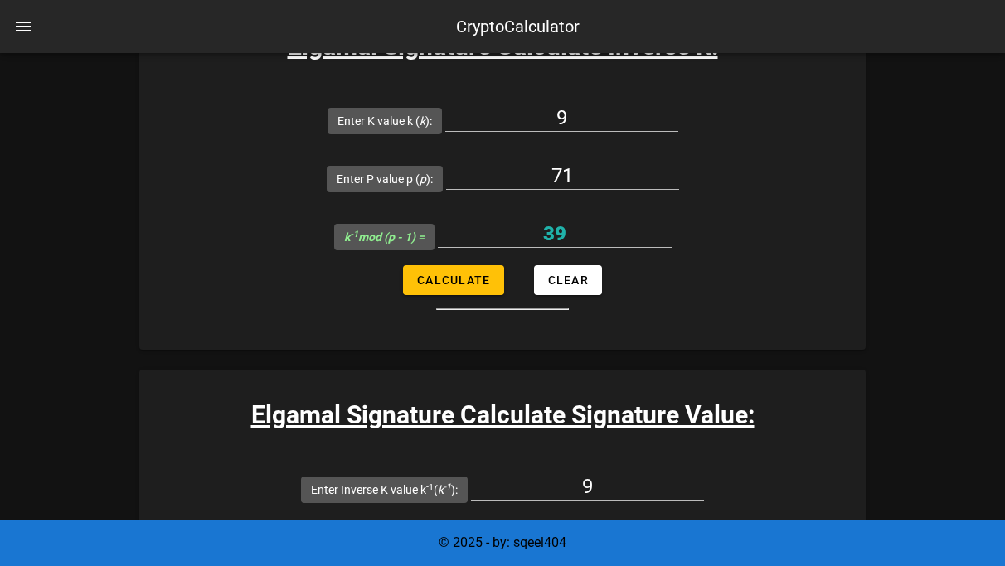
scroll to position [3500, 0]
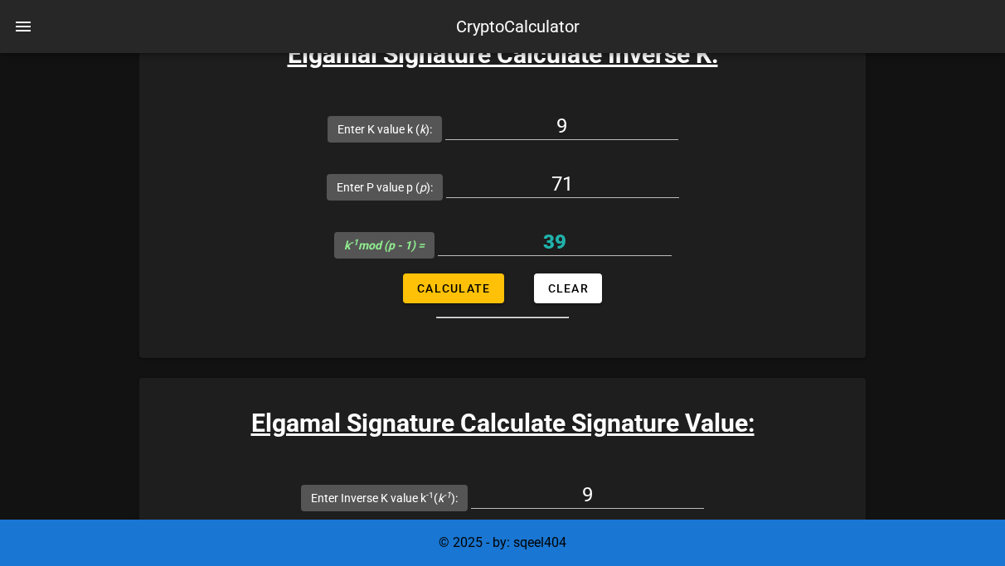
type input "69"
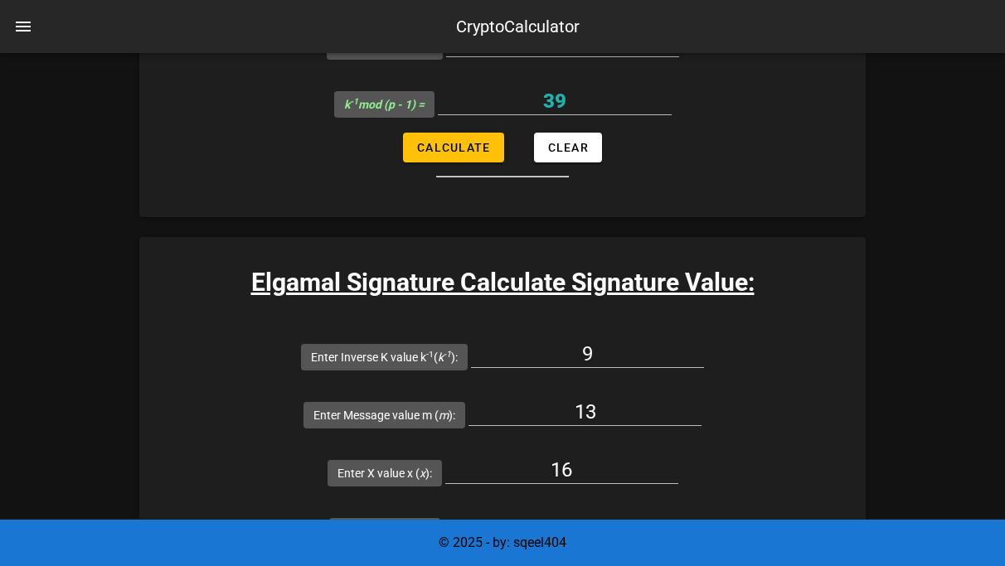
scroll to position [3899, 0]
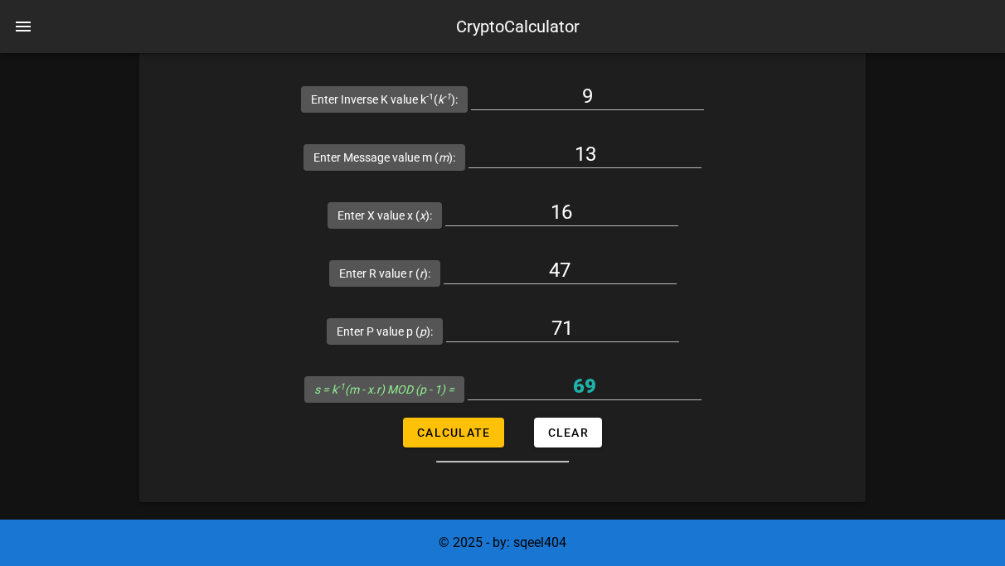
type input "true"
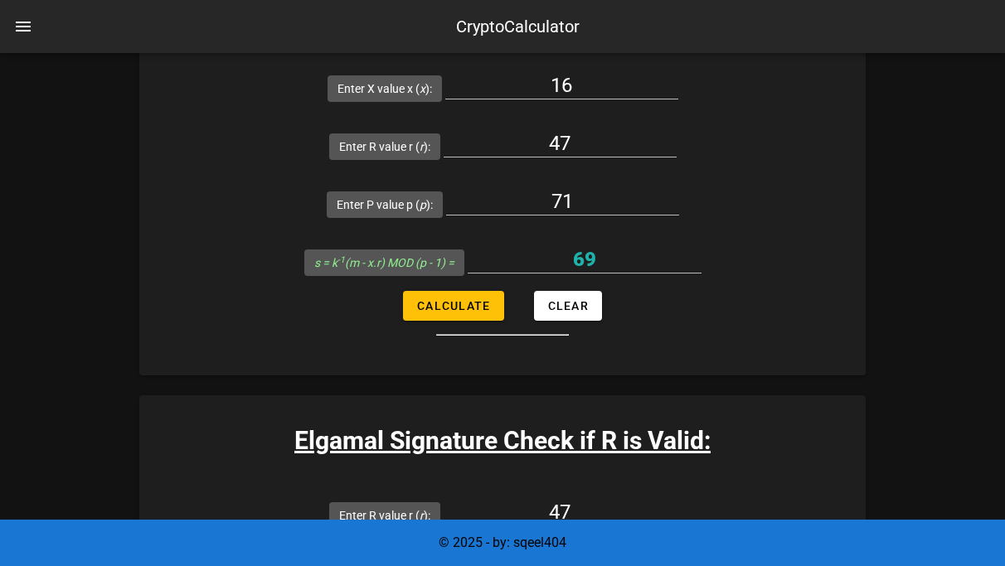
scroll to position [4200, 0]
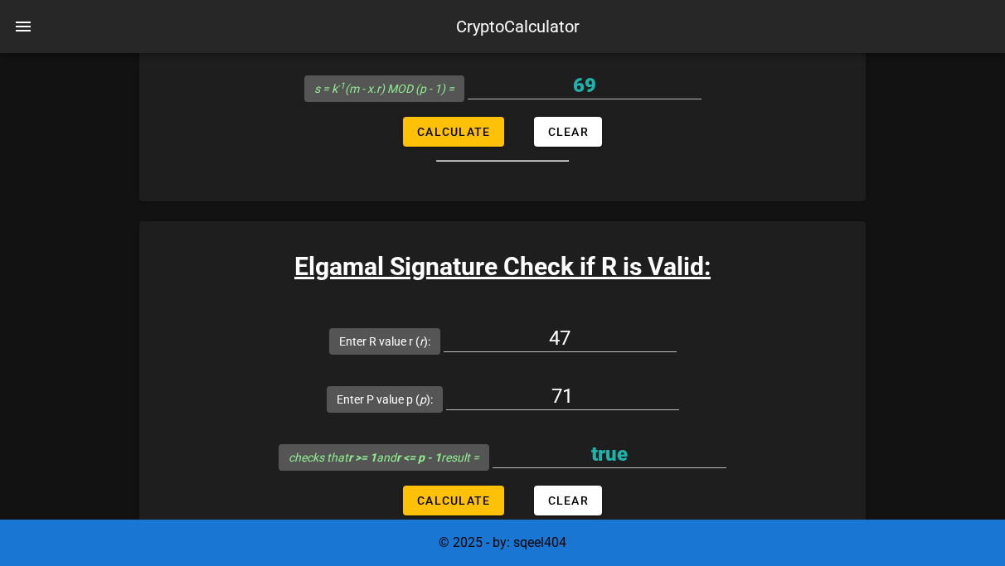
type input "28"
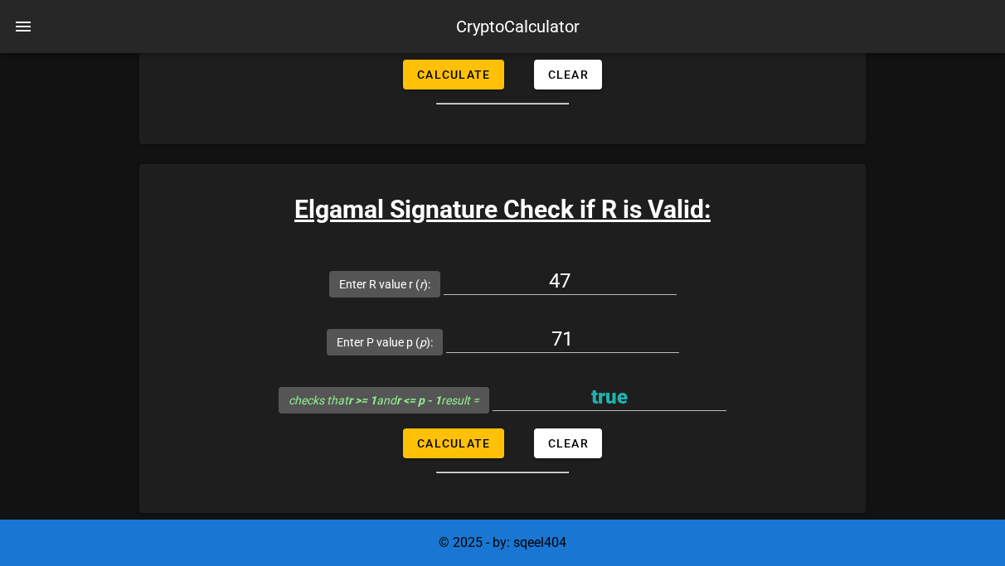
scroll to position [4773, 0]
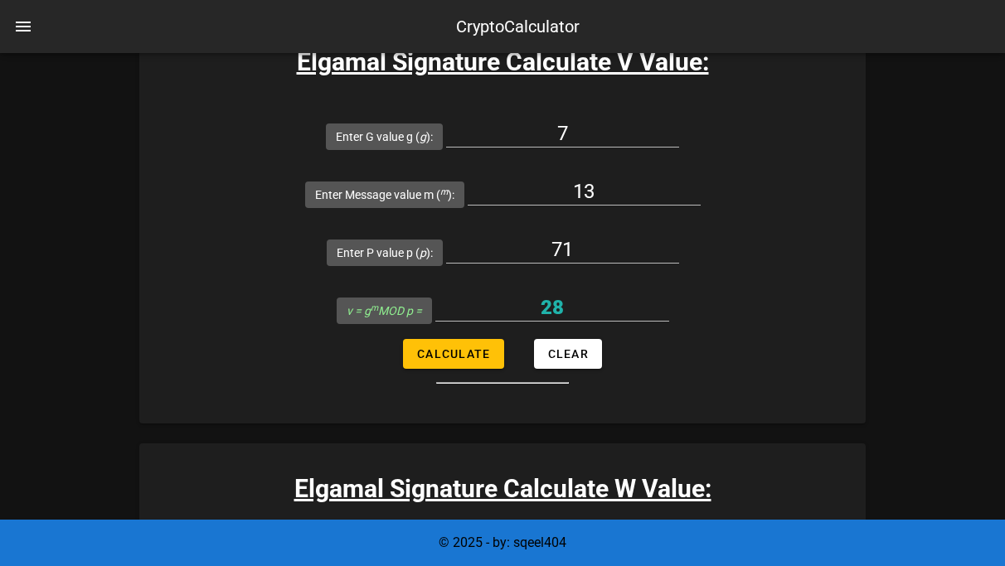
type input "44"
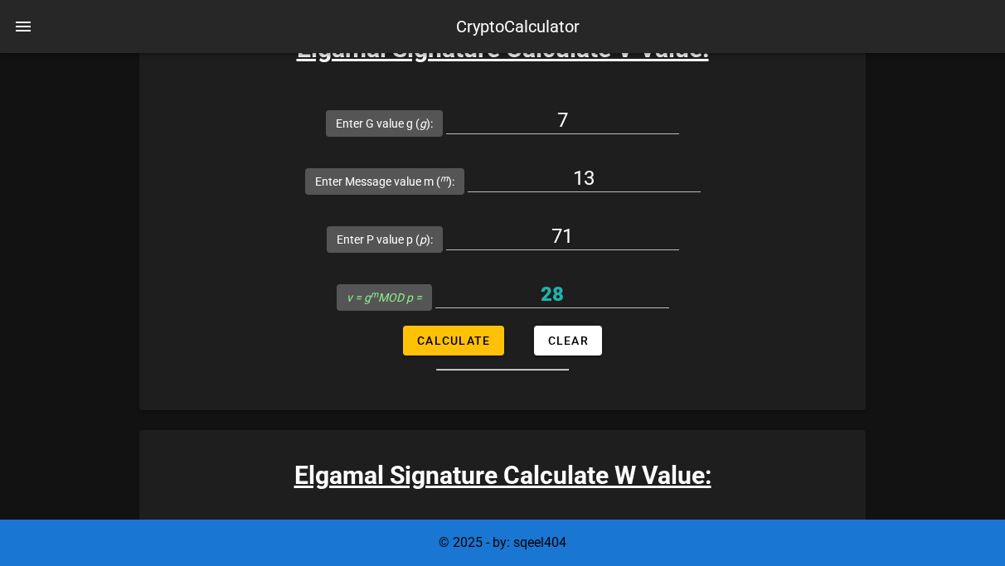
scroll to position [4831, 0]
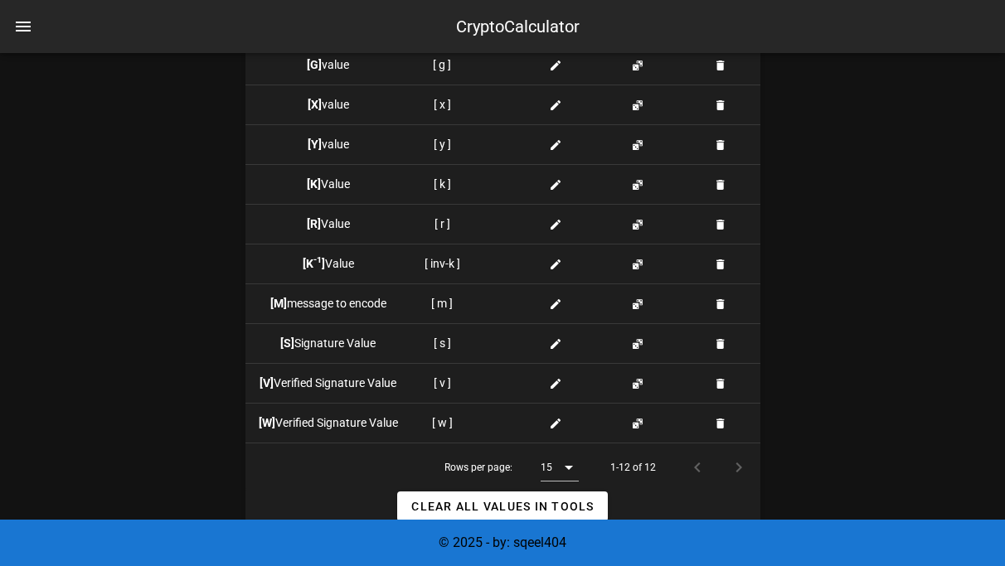
scroll to position [1625, 0]
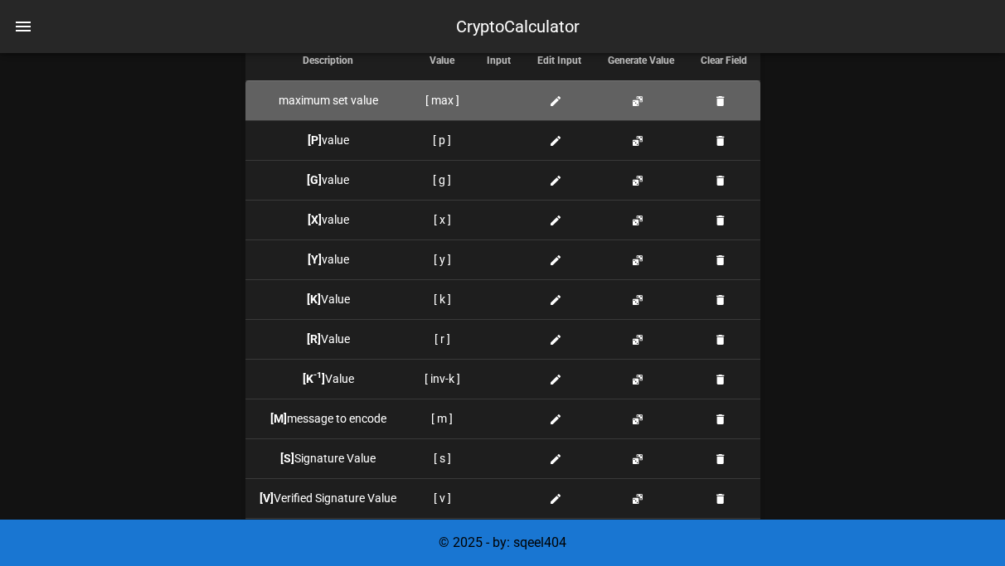
click at [503, 103] on div at bounding box center [499, 100] width 24 height 17
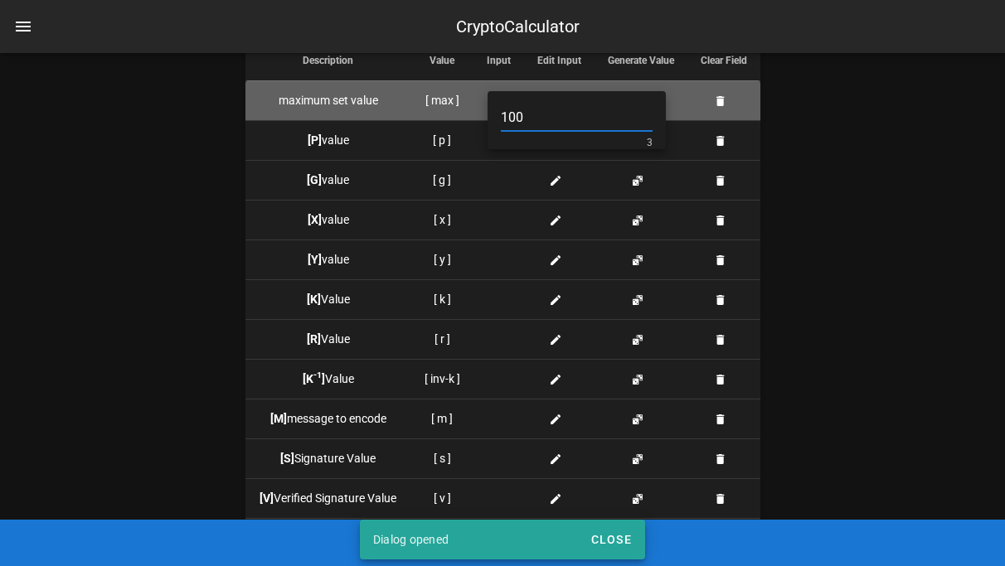
type input "100"
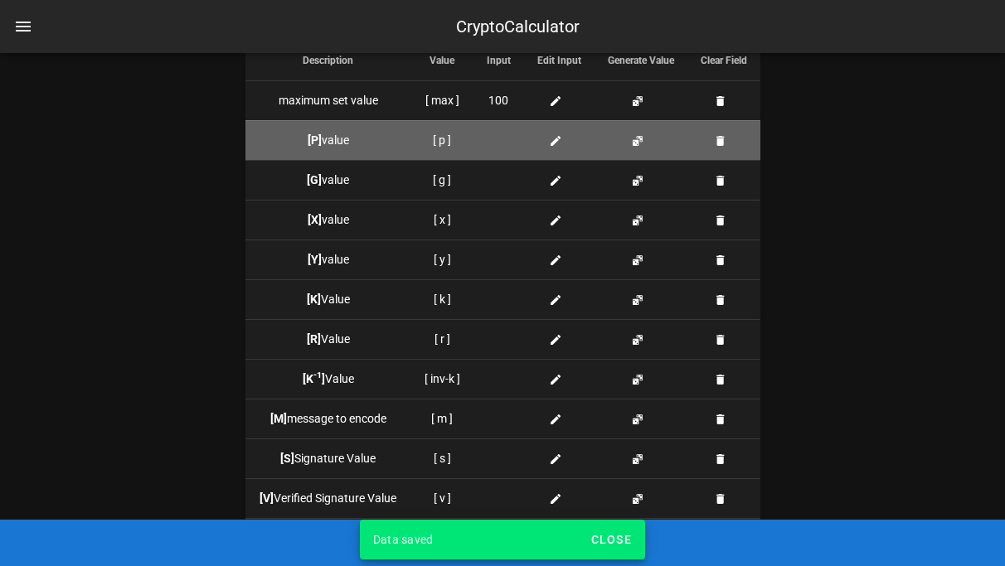
click at [499, 132] on div at bounding box center [499, 140] width 24 height 17
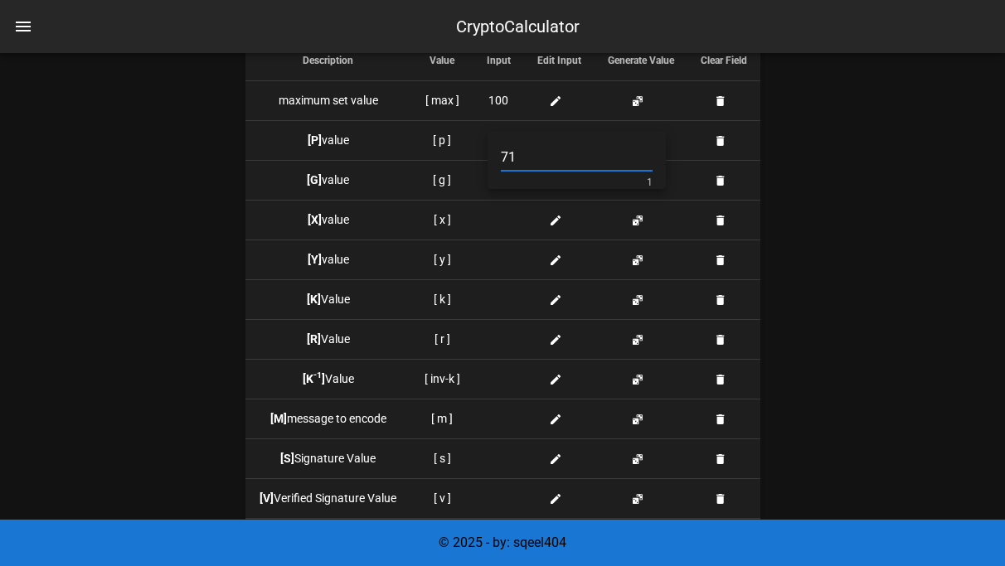
type input "71"
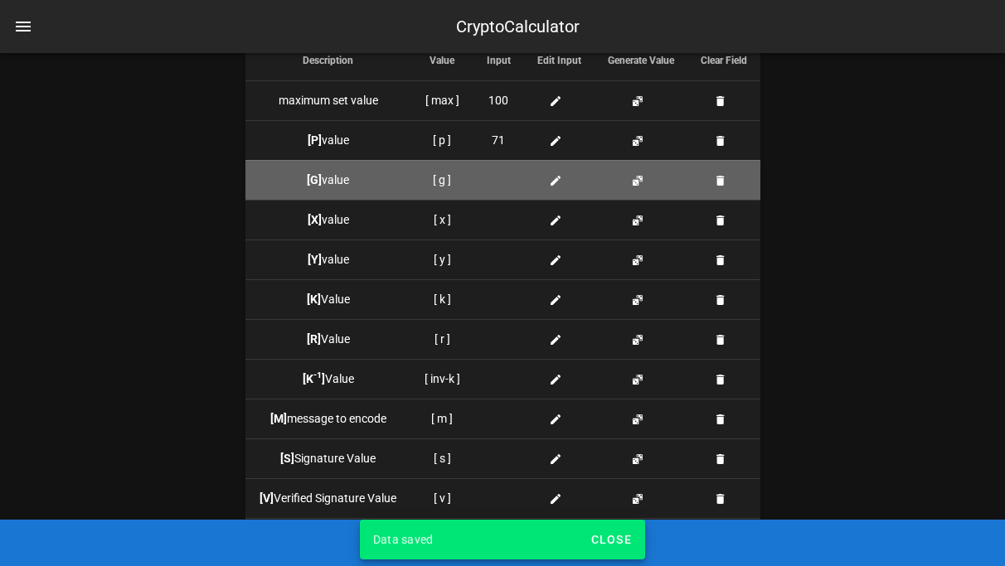
click at [493, 179] on div at bounding box center [499, 180] width 24 height 17
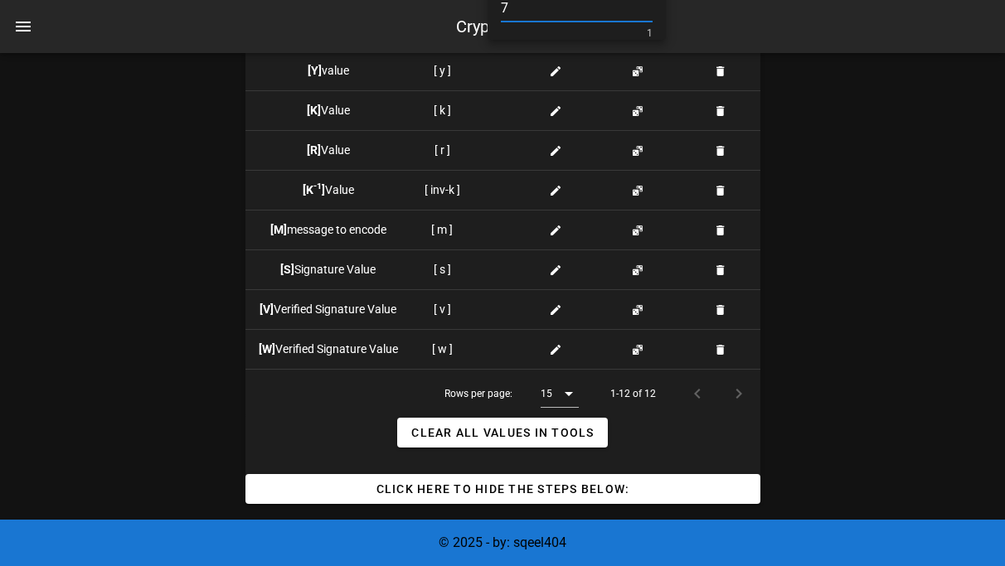
type input "7"
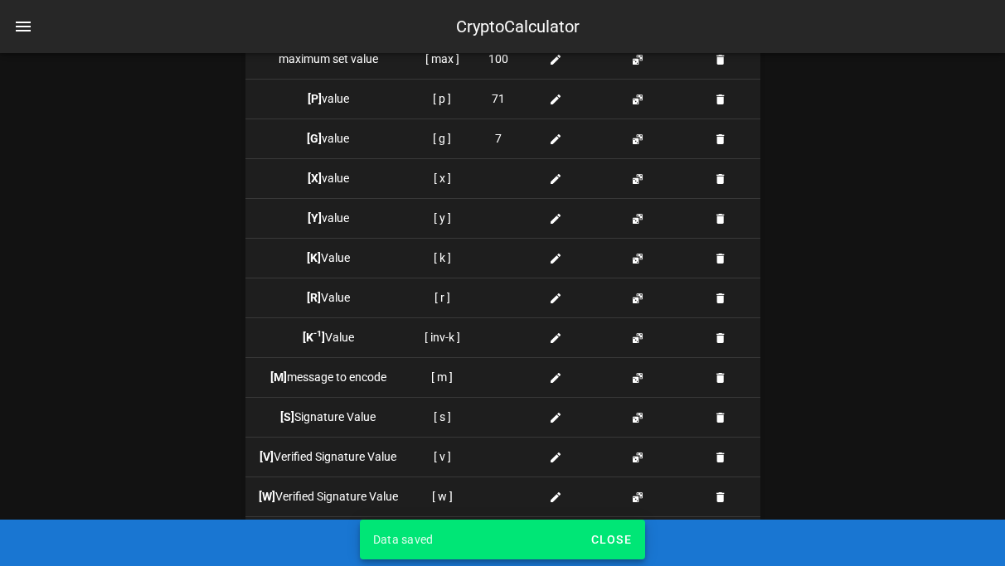
scroll to position [1664, 0]
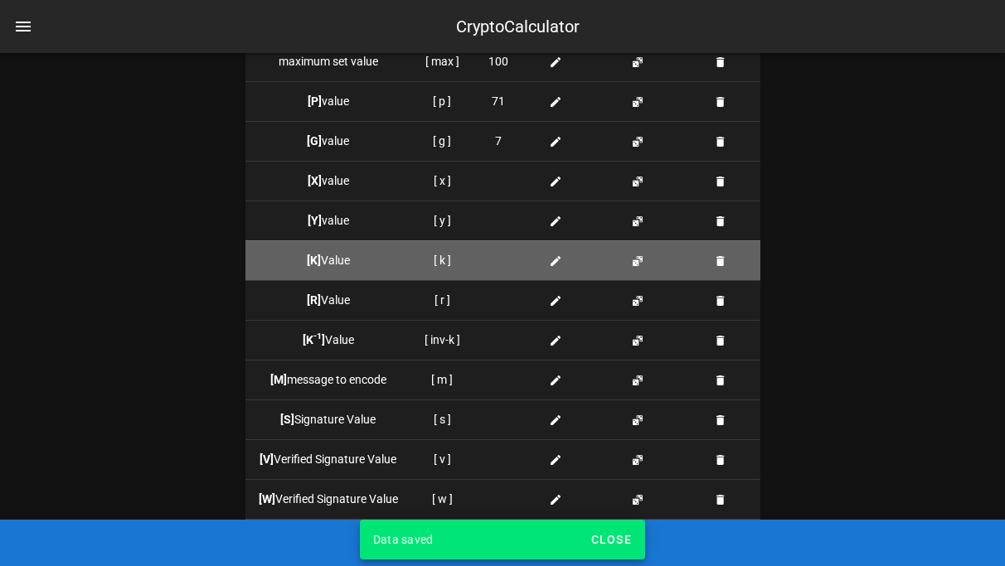
click at [504, 257] on div at bounding box center [499, 260] width 24 height 17
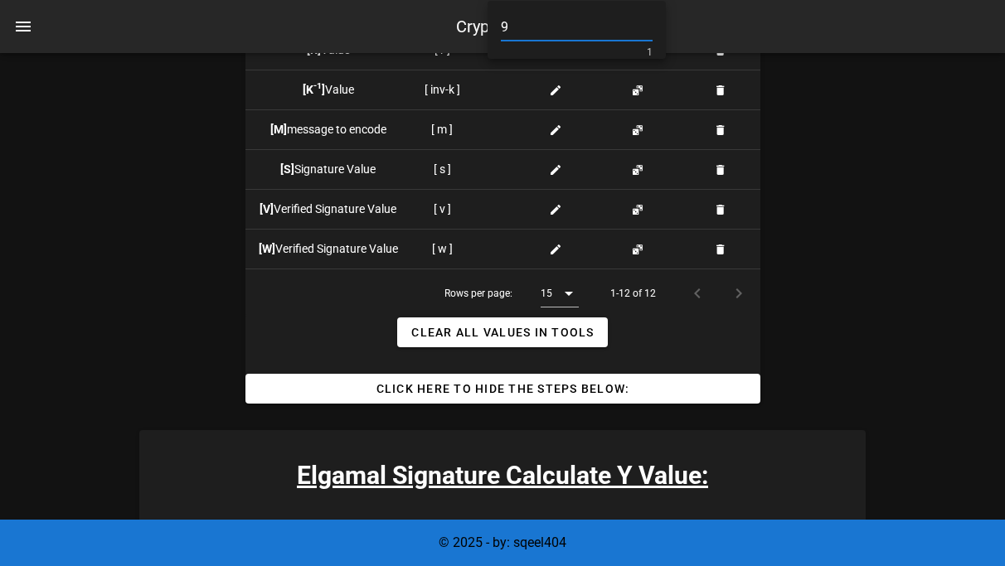
type input "9"
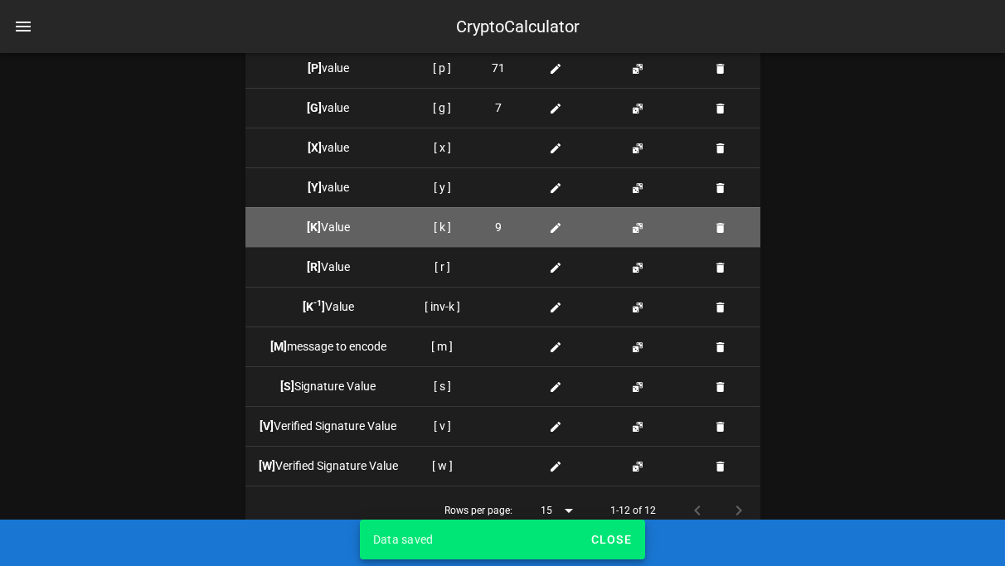
scroll to position [1611, 0]
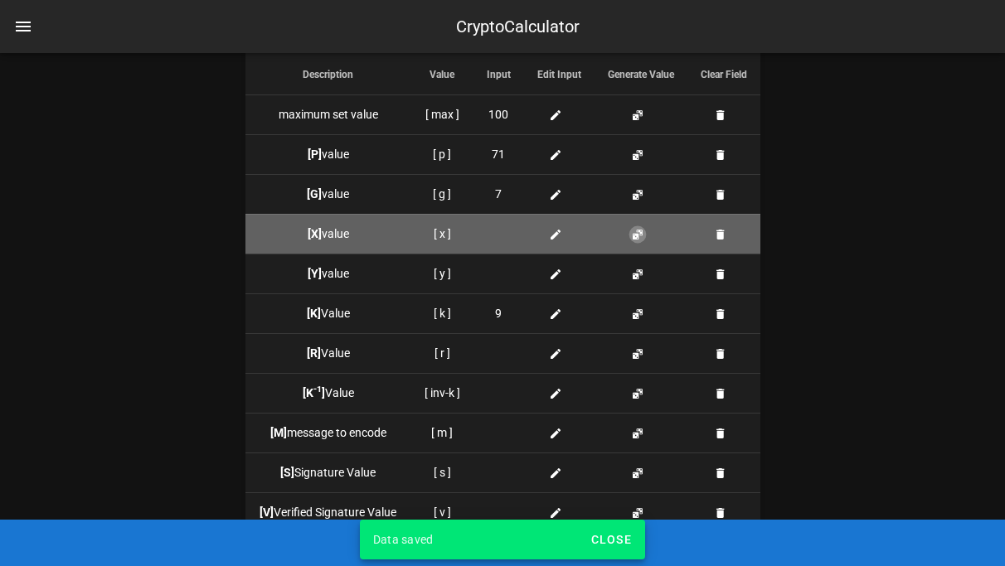
click at [641, 235] on button "button" at bounding box center [637, 234] width 13 height 13
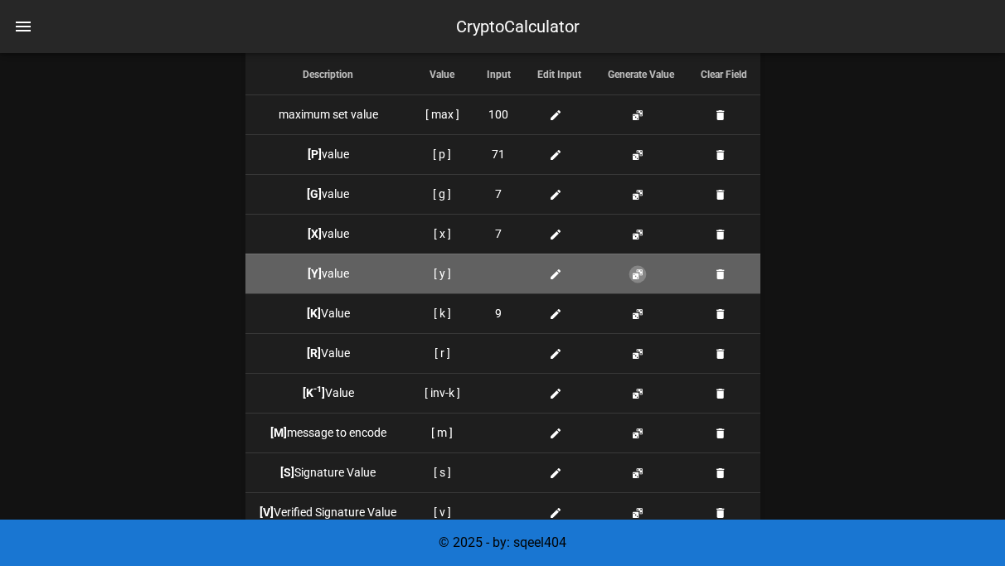
click at [641, 271] on button "button" at bounding box center [637, 274] width 13 height 13
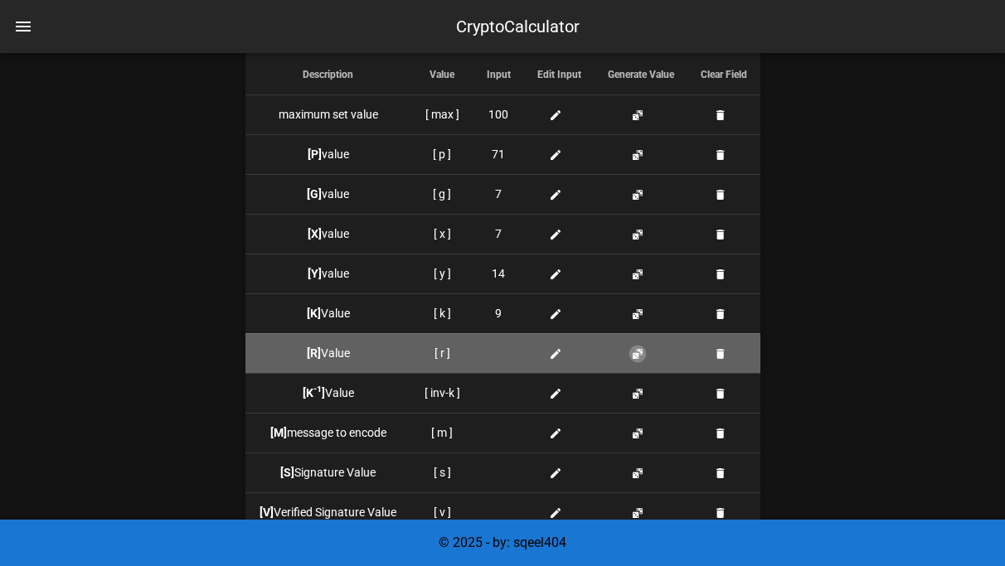
click at [640, 353] on button "button" at bounding box center [637, 353] width 13 height 13
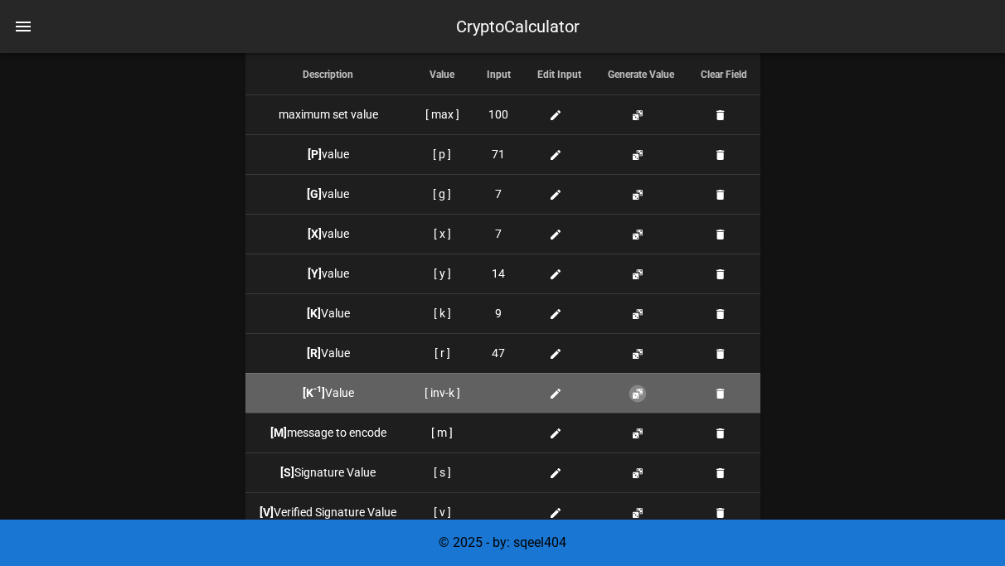
click at [640, 387] on button "button" at bounding box center [637, 393] width 13 height 13
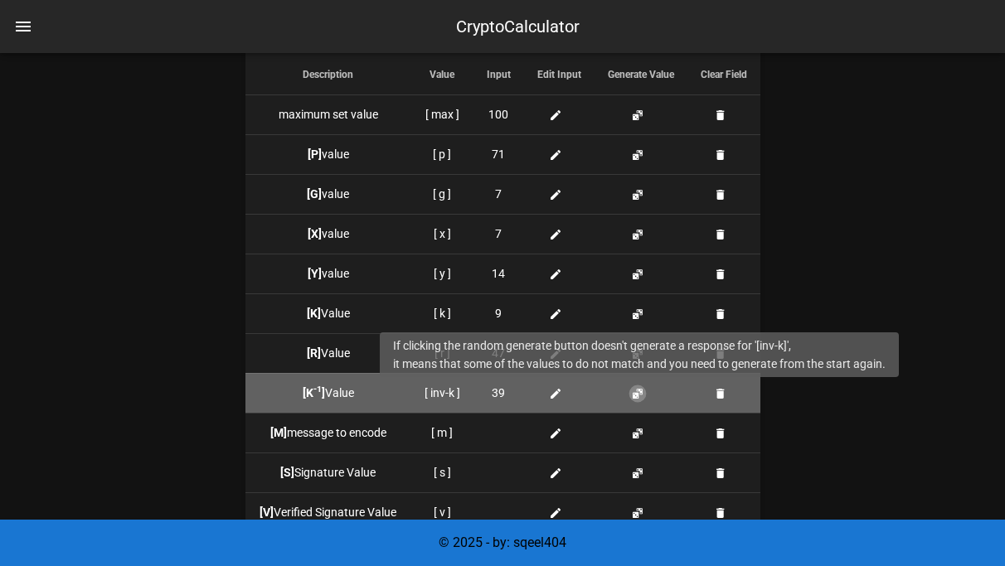
scroll to position [1664, 0]
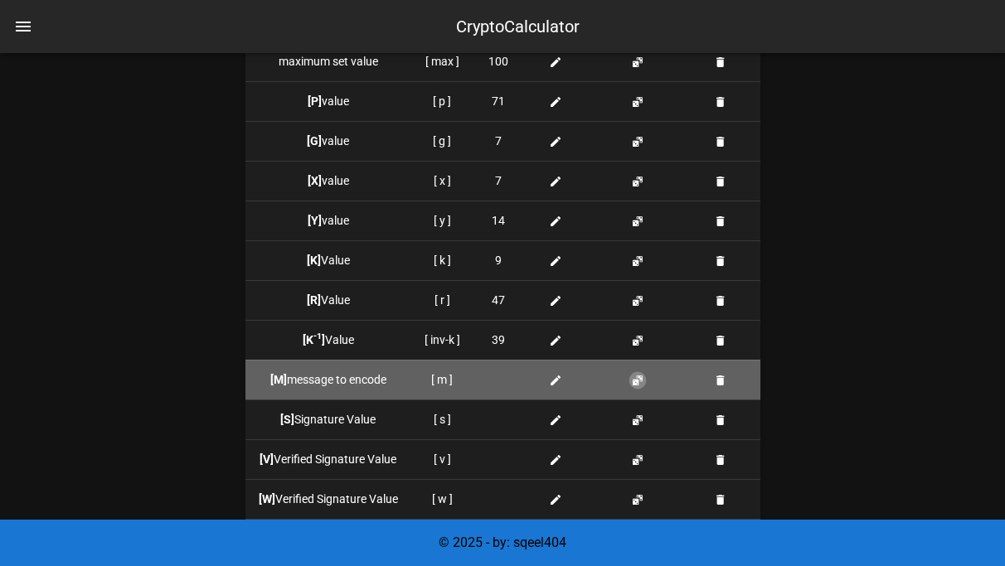
click at [640, 378] on button "button" at bounding box center [637, 380] width 13 height 13
click at [498, 375] on span "2" at bounding box center [498, 379] width 7 height 17
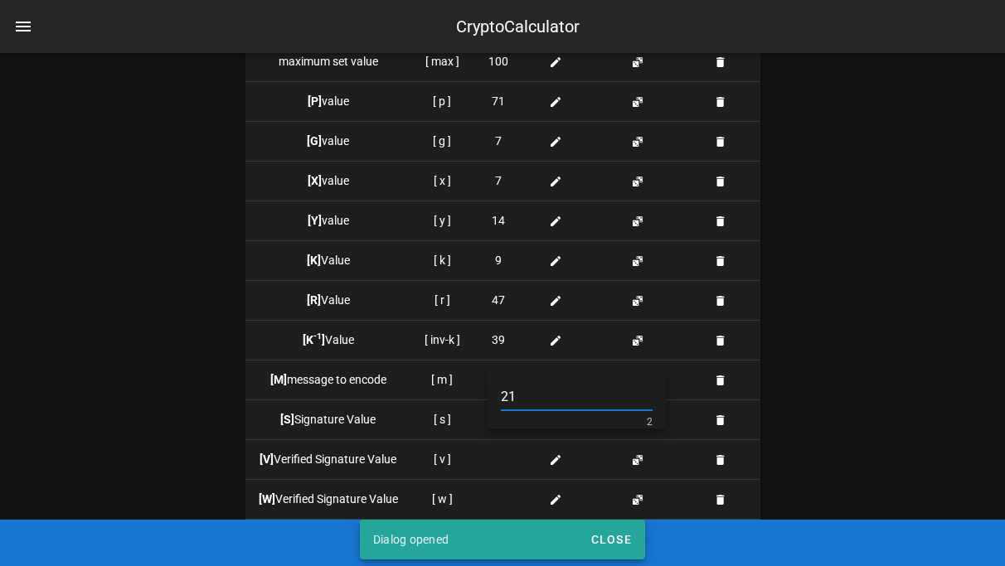
type input "2"
type input "13"
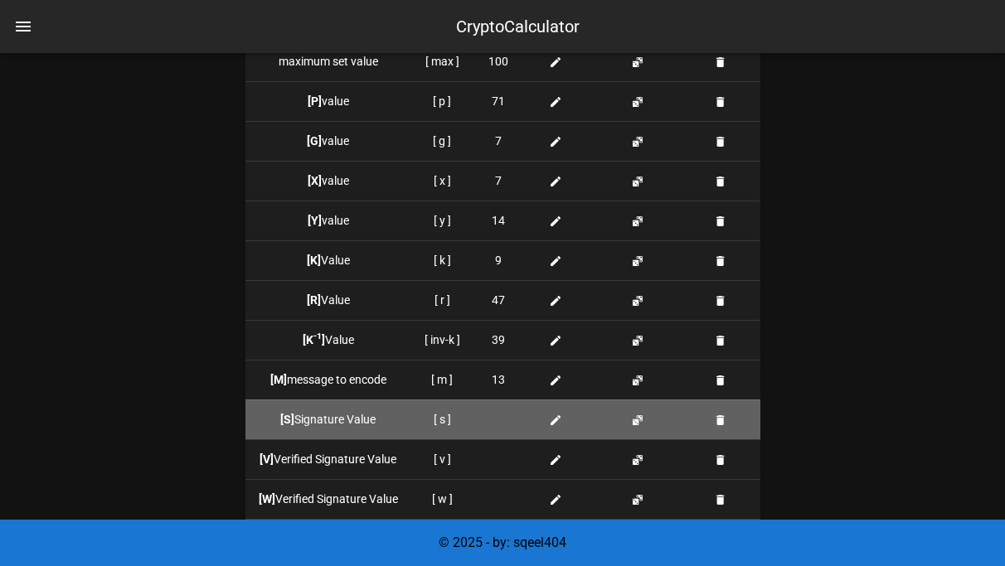
click at [638, 428] on td at bounding box center [640, 419] width 93 height 40
click at [635, 411] on td at bounding box center [640, 419] width 93 height 40
click at [635, 414] on button "button" at bounding box center [637, 420] width 13 height 13
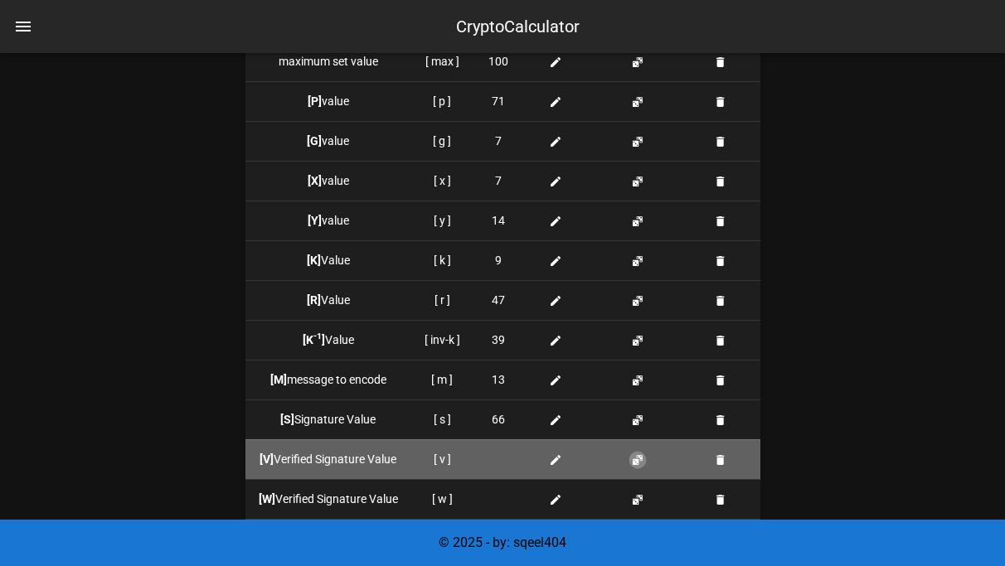
click at [632, 458] on button "button" at bounding box center [637, 459] width 13 height 13
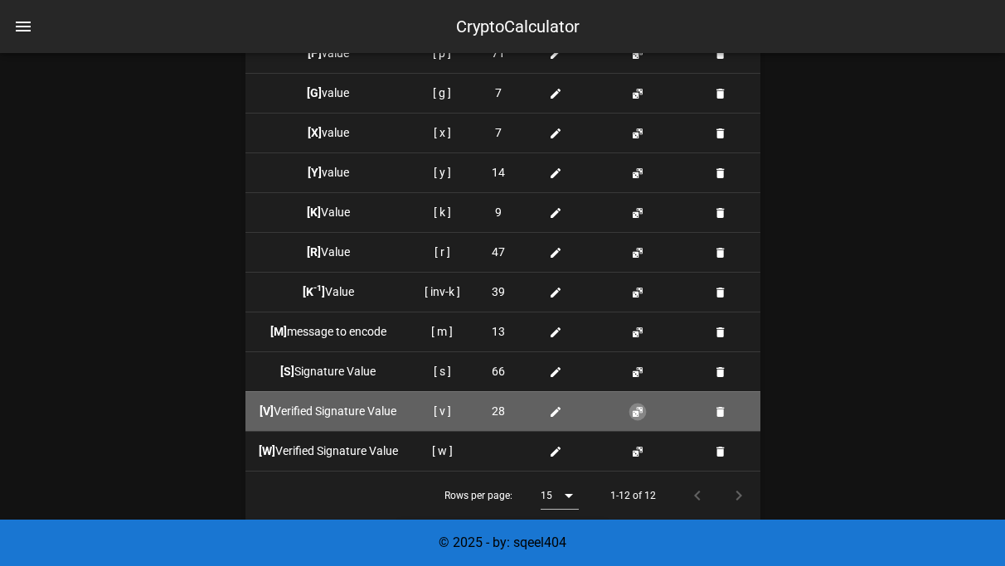
scroll to position [1713, 0]
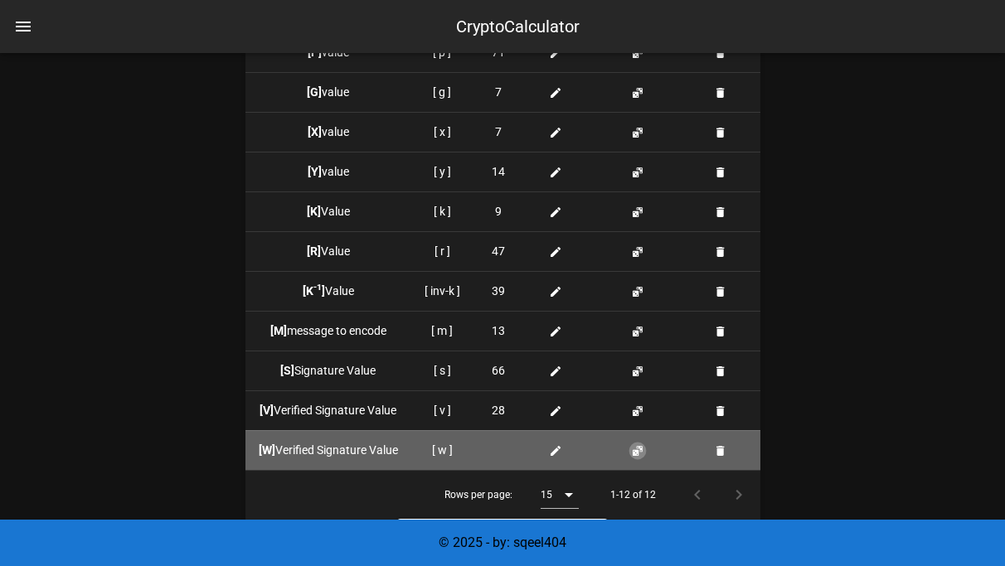
click at [634, 456] on button "button" at bounding box center [637, 450] width 13 height 13
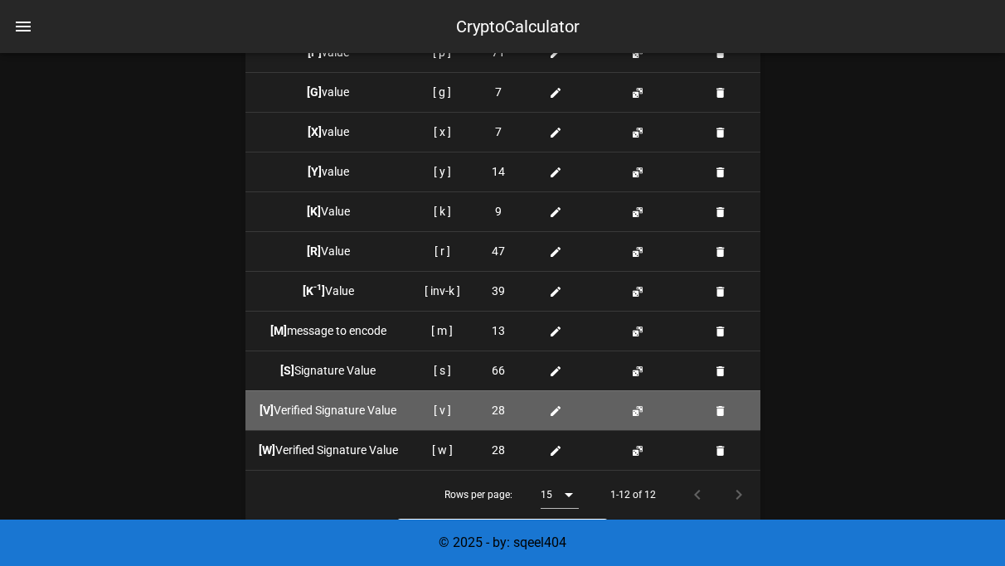
click at [494, 411] on span "28" at bounding box center [497, 410] width 13 height 17
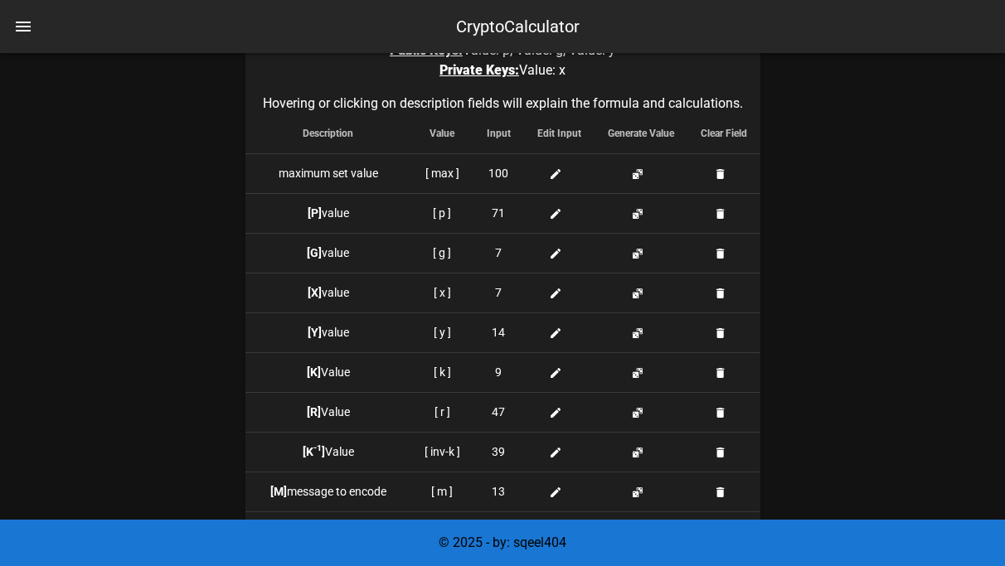
scroll to position [1553, 0]
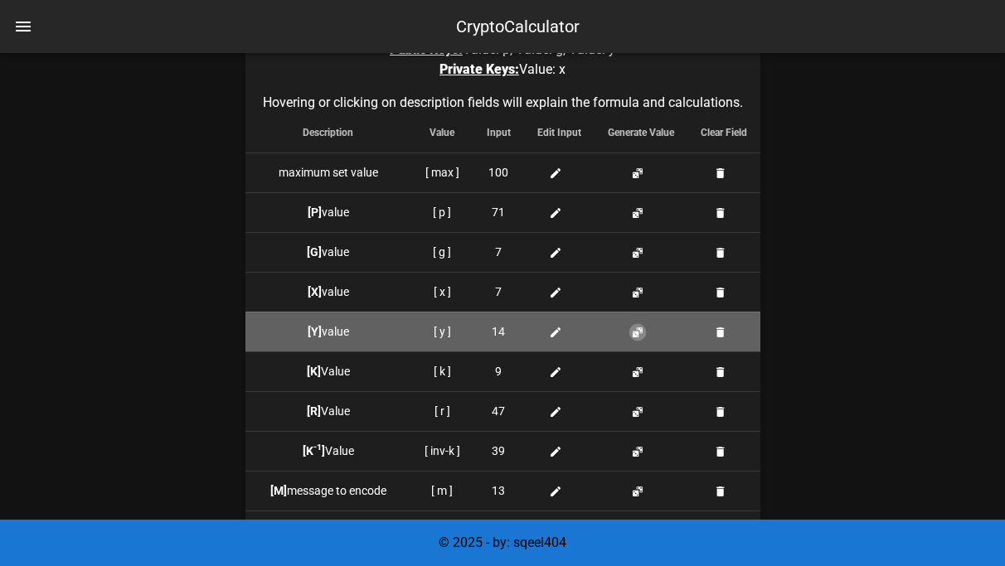
click at [643, 327] on button "button" at bounding box center [637, 332] width 13 height 13
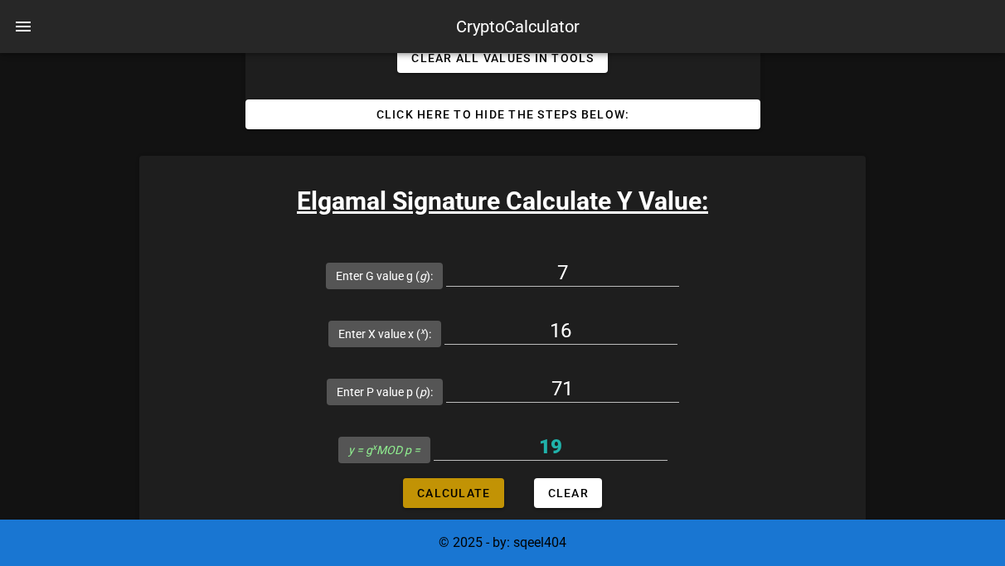
click at [465, 487] on span "Calculate" at bounding box center [453, 493] width 74 height 13
type input "19"
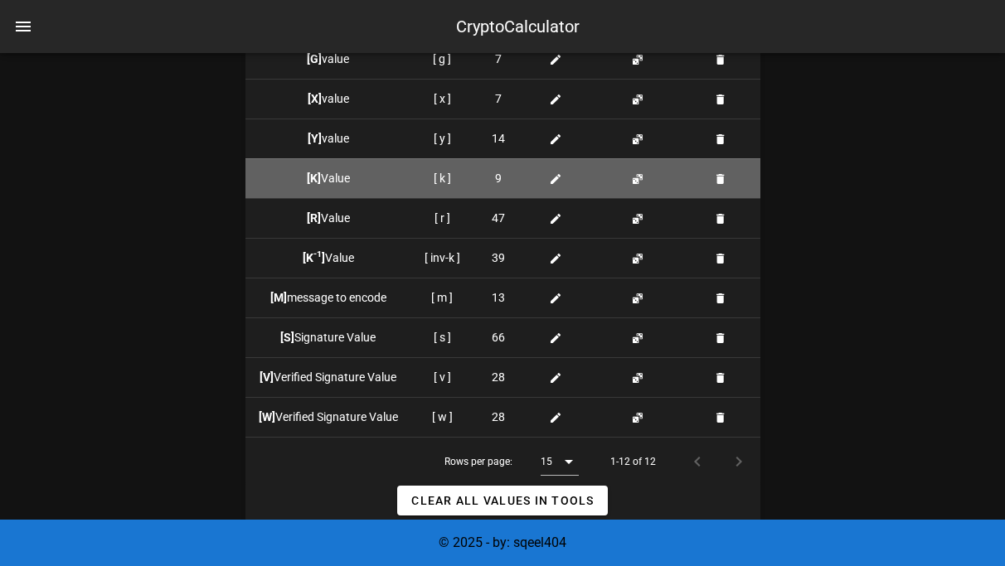
scroll to position [1733, 0]
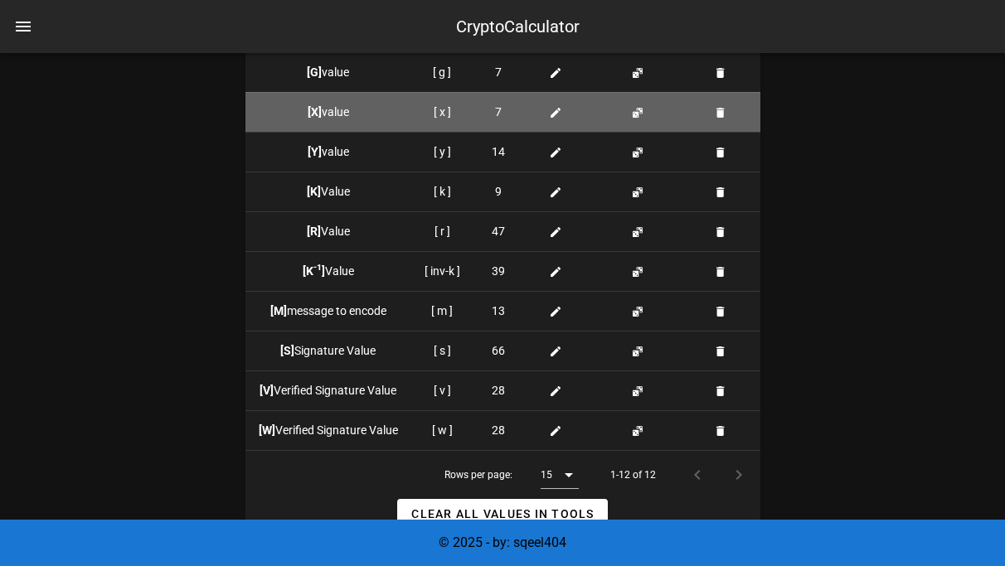
click at [558, 111] on icon at bounding box center [555, 112] width 13 height 13
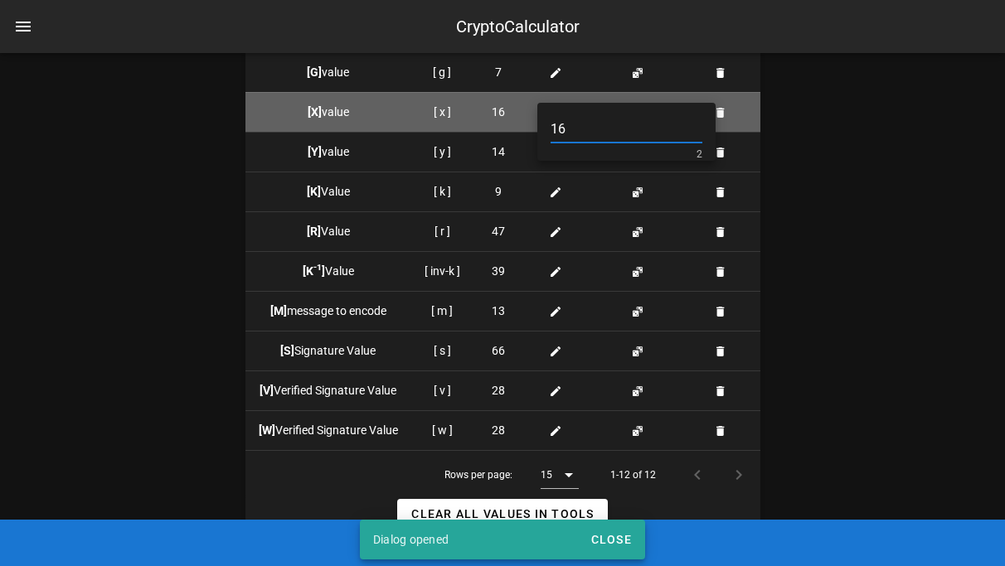
type input "16"
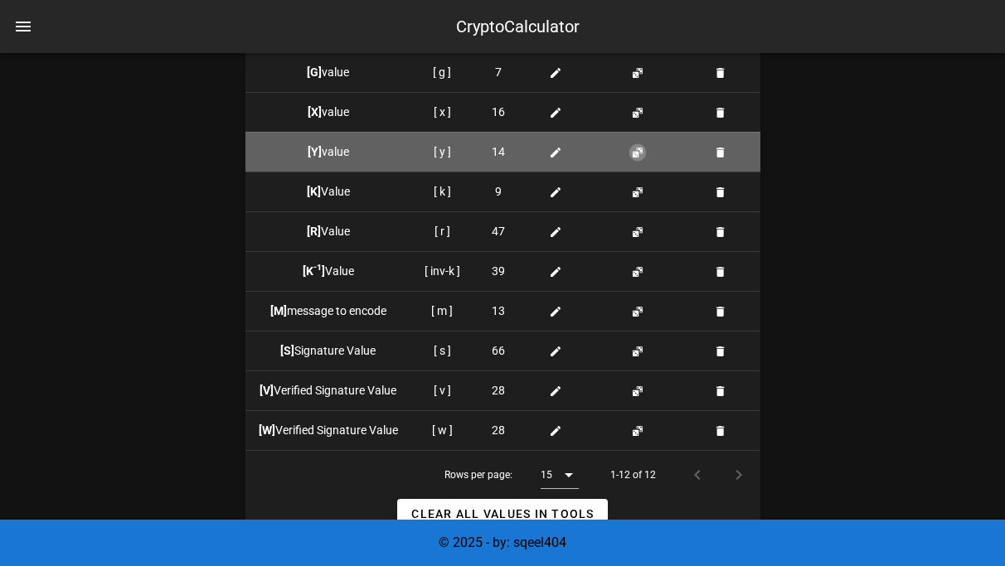
click at [635, 152] on button "button" at bounding box center [637, 152] width 13 height 13
click at [636, 153] on button "button" at bounding box center [637, 152] width 13 height 13
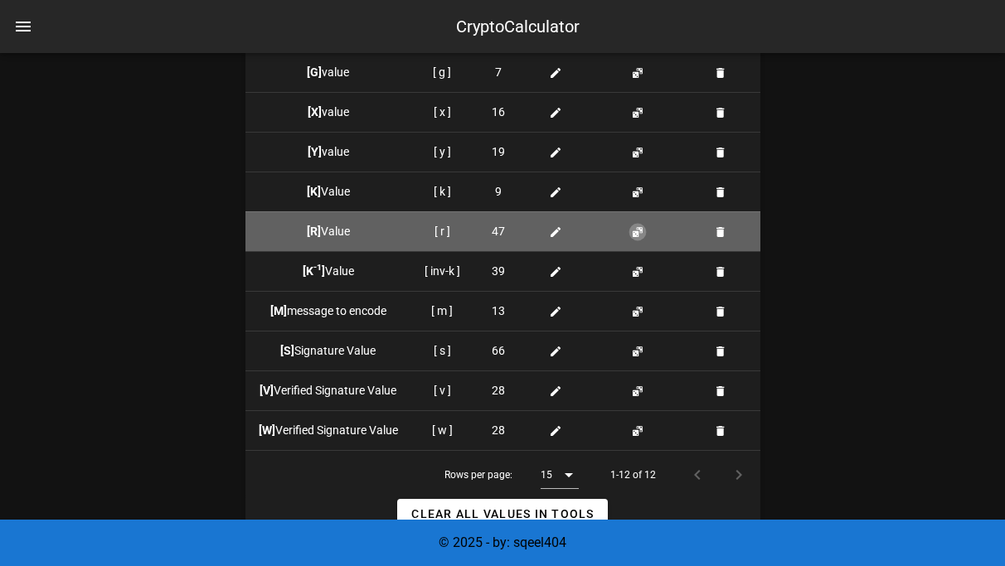
click at [637, 236] on button "button" at bounding box center [637, 231] width 13 height 13
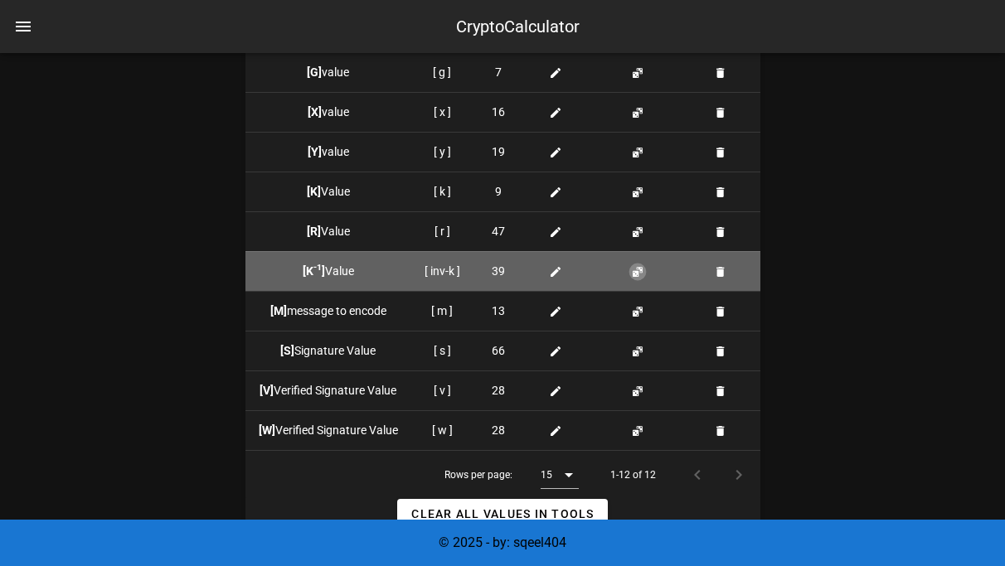
click at [637, 274] on button "button" at bounding box center [637, 271] width 13 height 13
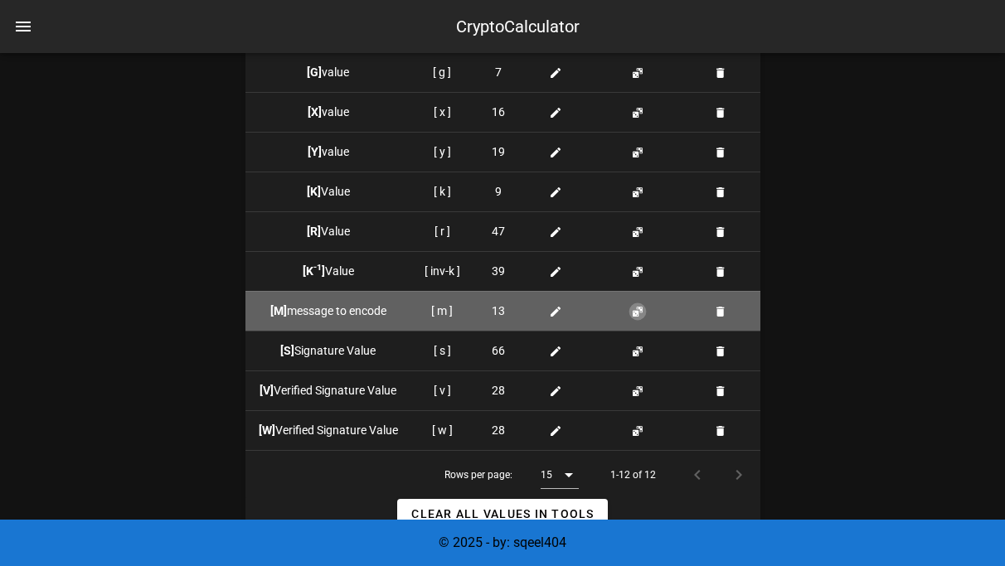
click at [637, 305] on button "button" at bounding box center [637, 311] width 13 height 13
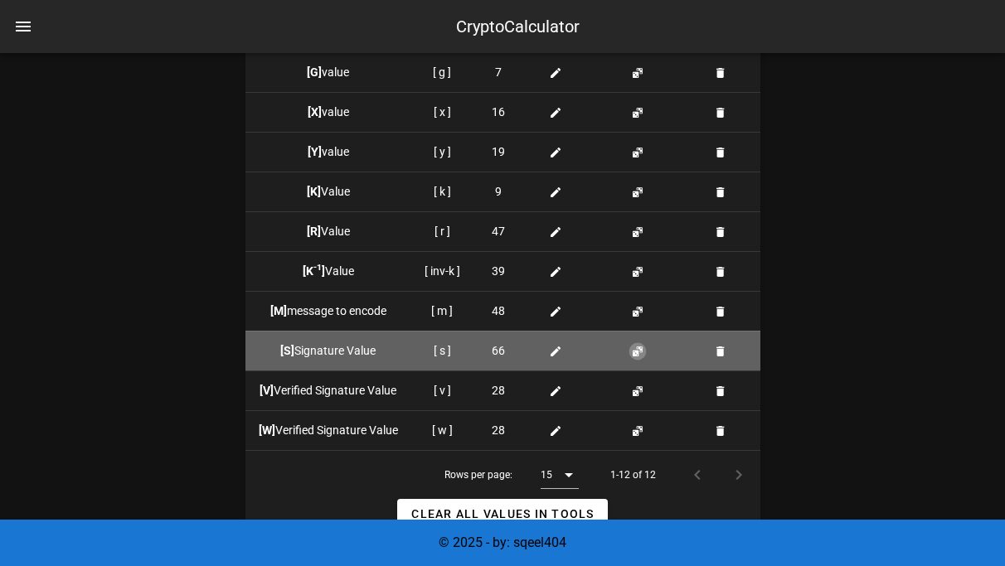
click at [637, 345] on button "button" at bounding box center [637, 351] width 13 height 13
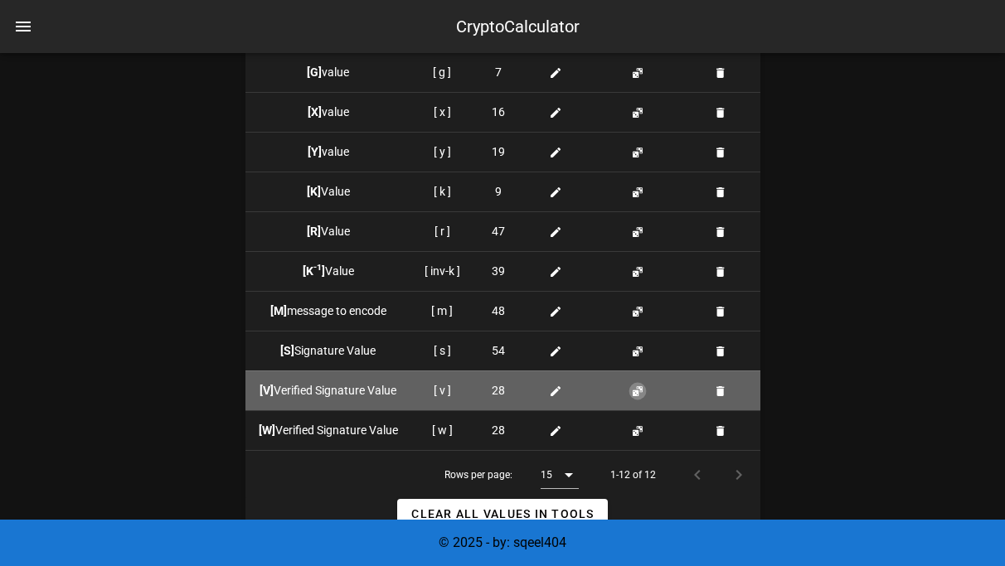
click at [639, 391] on button "button" at bounding box center [637, 391] width 13 height 13
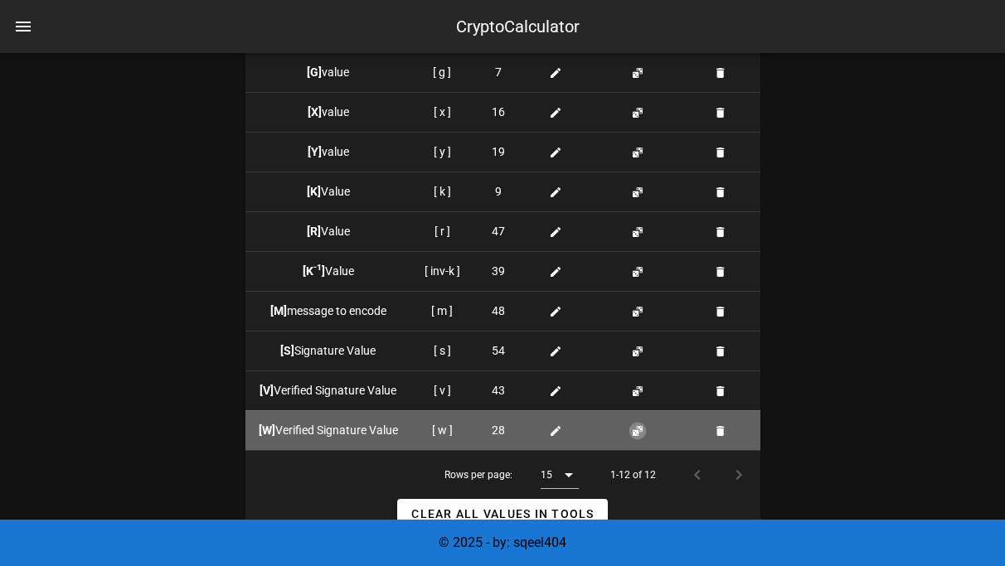
click at [638, 433] on button "button" at bounding box center [637, 430] width 13 height 13
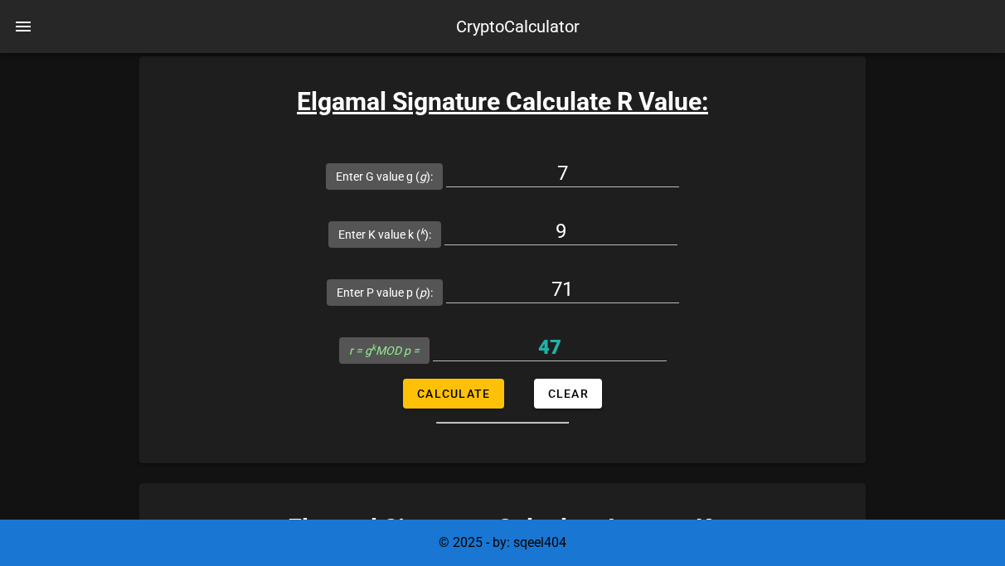
scroll to position [3020, 0]
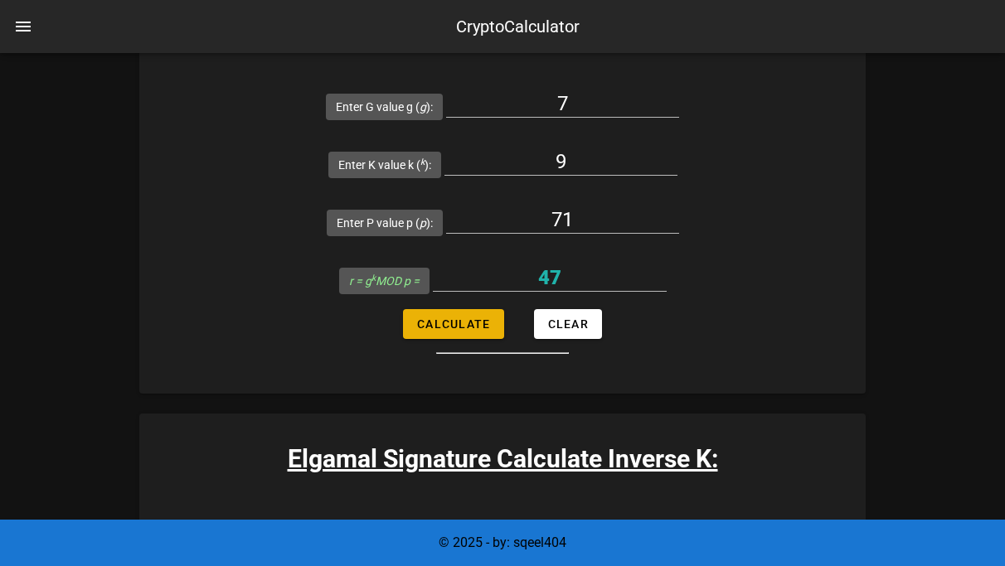
scroll to position [3099, 0]
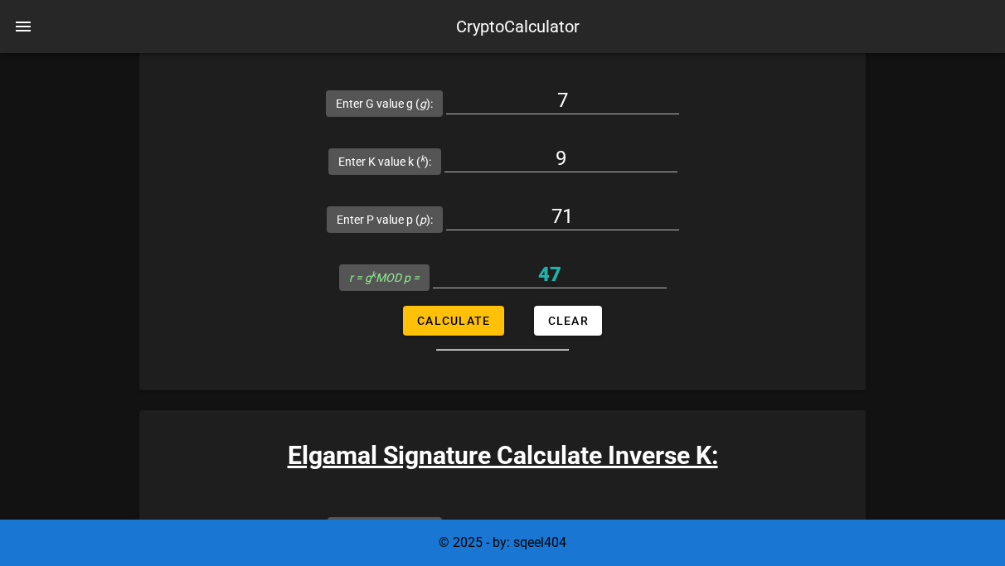
type input "39"
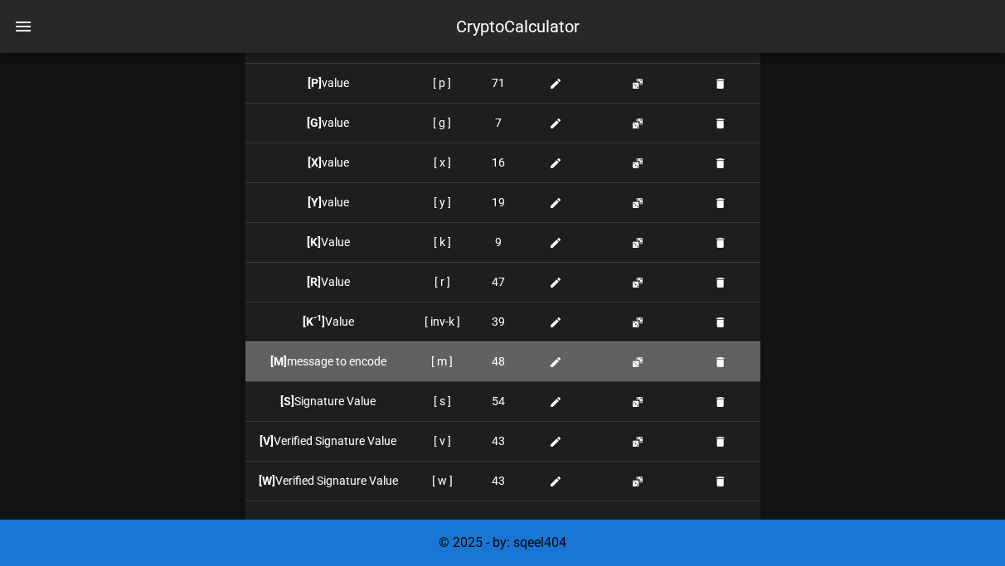
scroll to position [1668, 0]
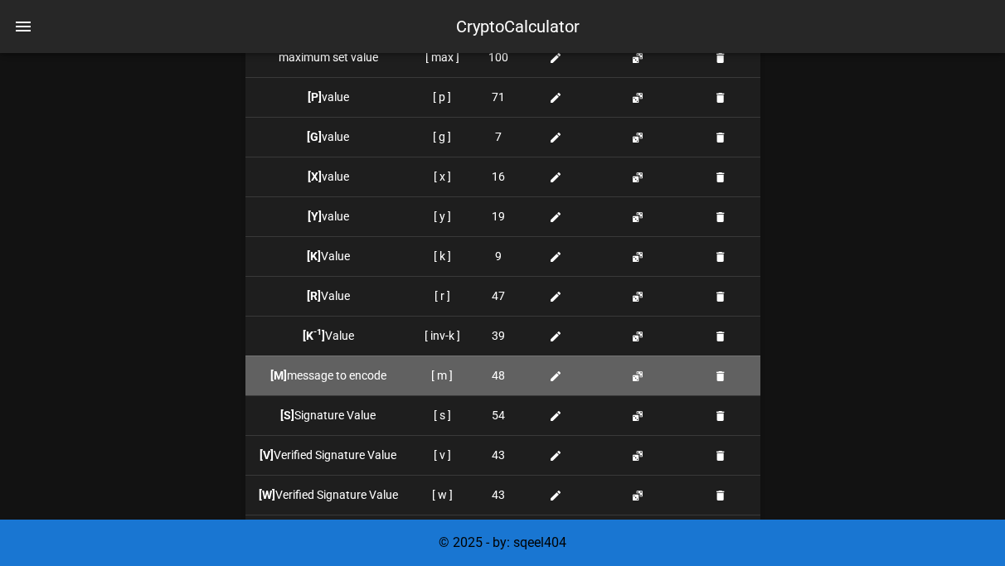
click at [543, 375] on div at bounding box center [559, 375] width 44 height 17
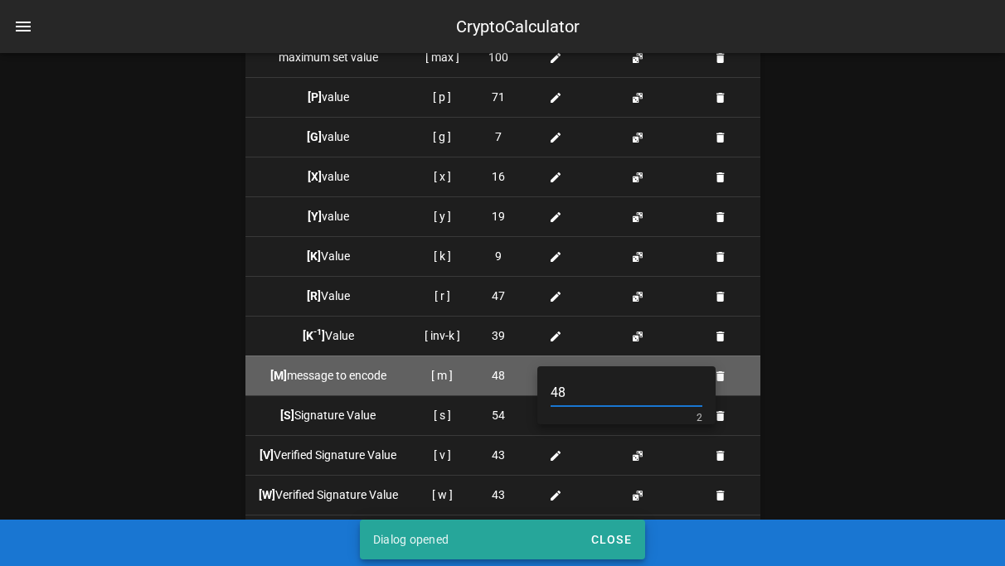
type input "4"
type input "13"
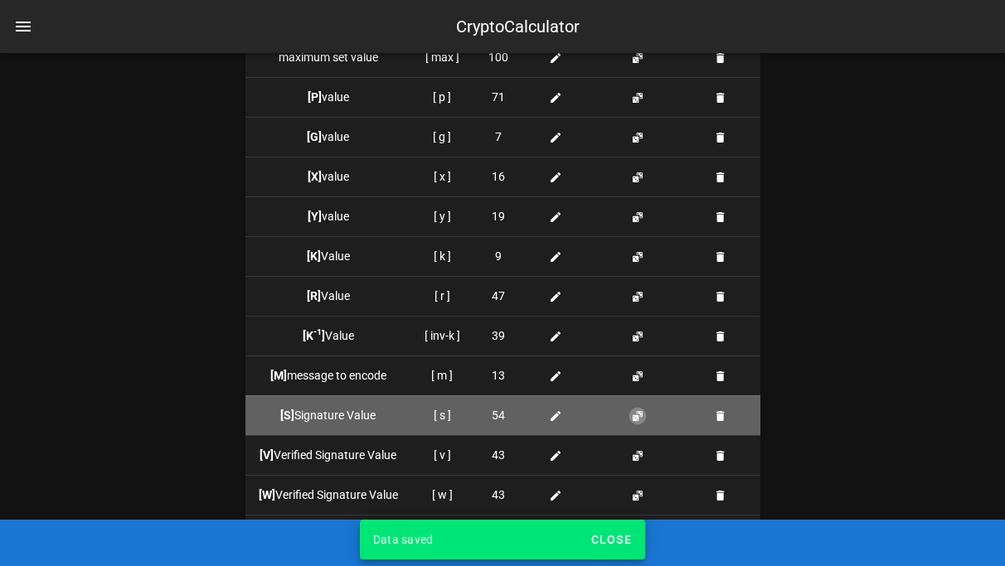
click at [638, 419] on button "button" at bounding box center [637, 415] width 13 height 13
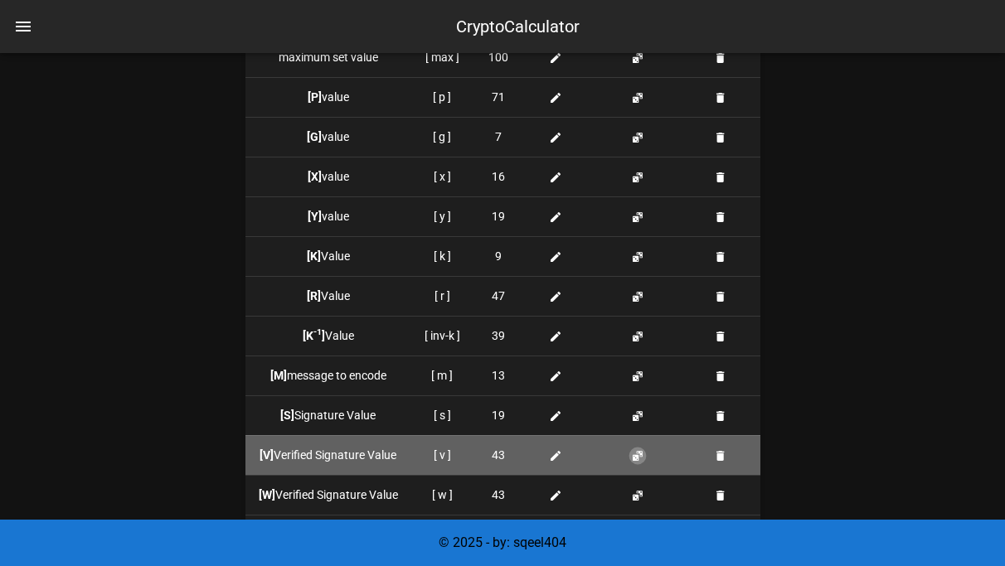
click at [637, 458] on button "button" at bounding box center [637, 455] width 13 height 13
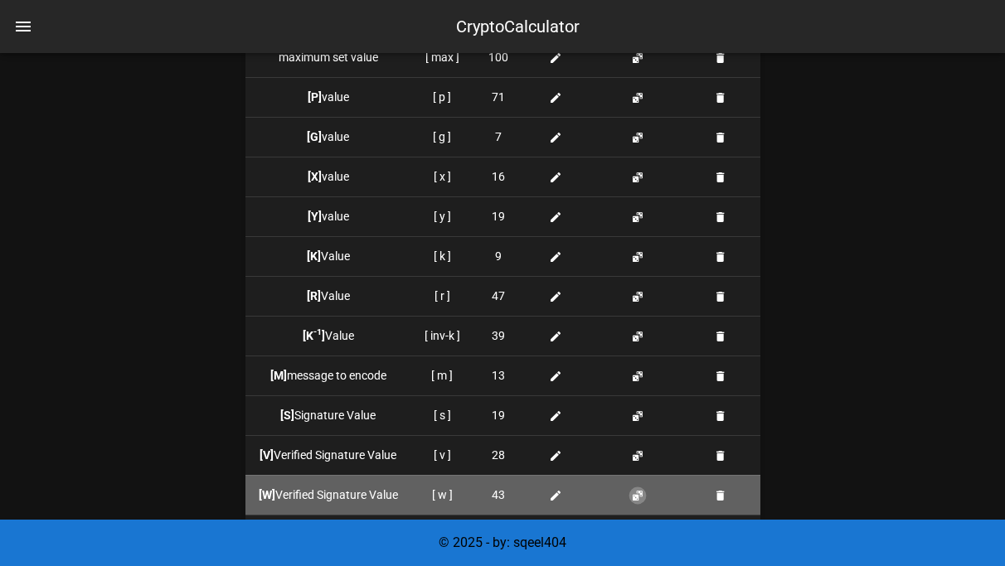
click at [637, 490] on button "button" at bounding box center [637, 495] width 13 height 13
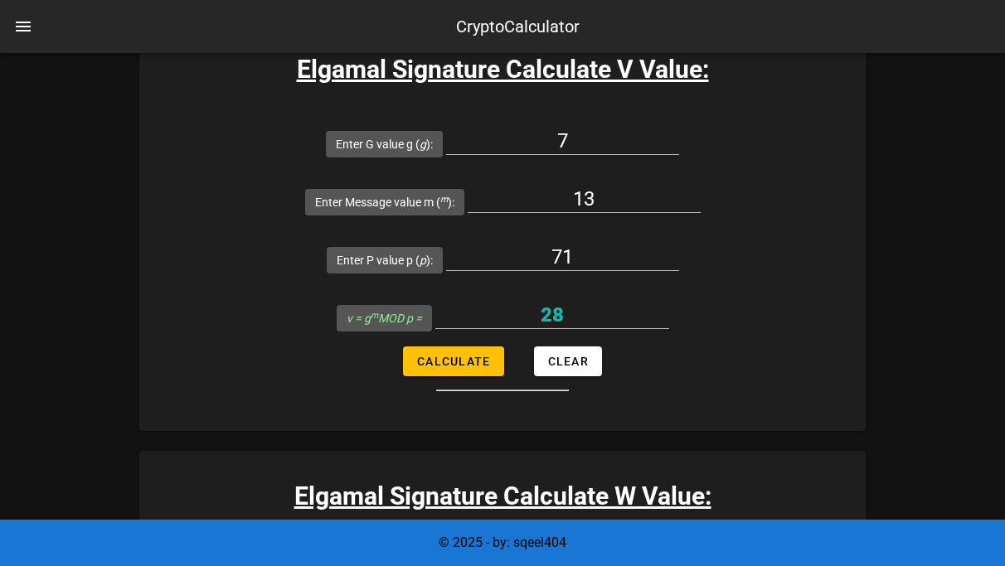
scroll to position [4722, 0]
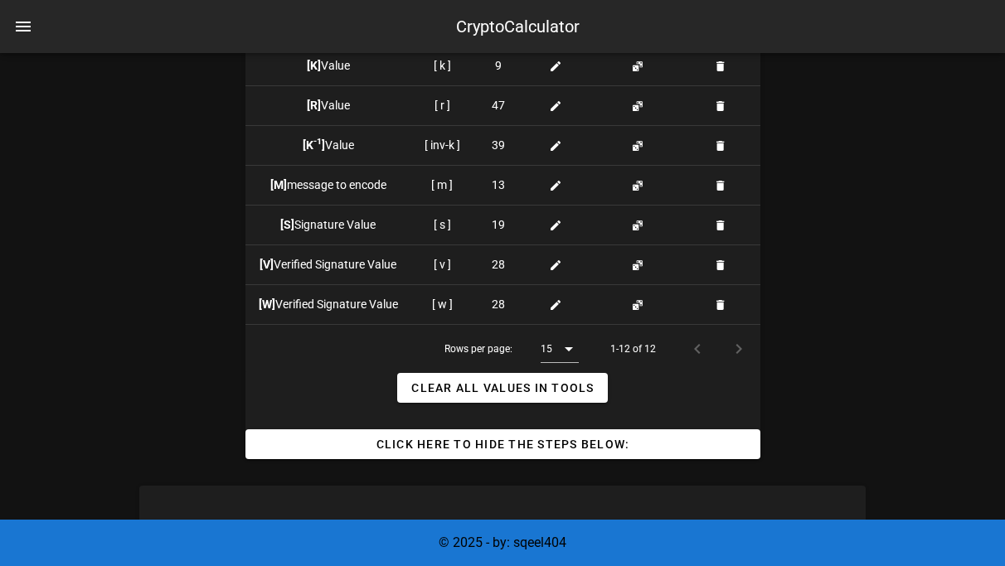
scroll to position [1854, 0]
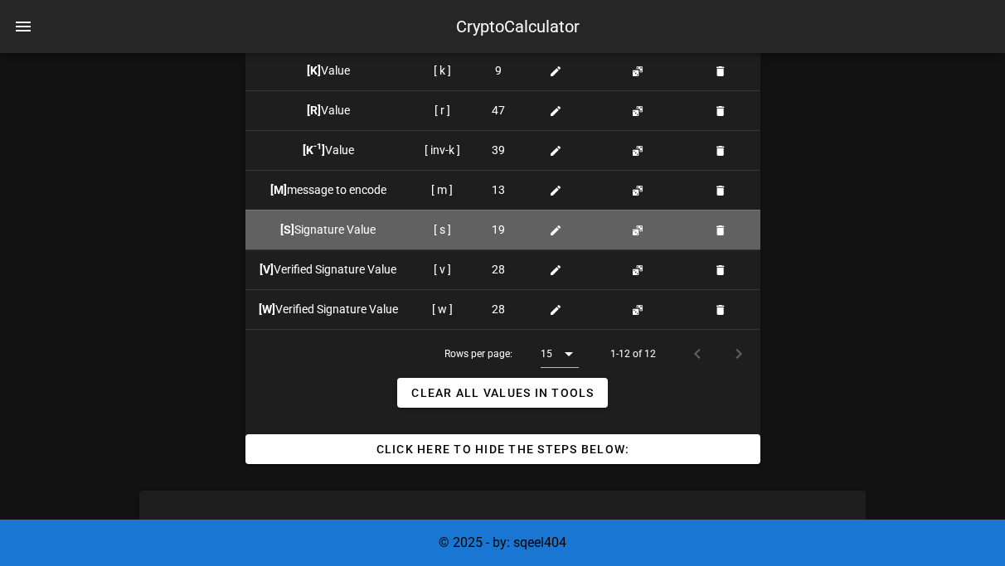
type input "2"
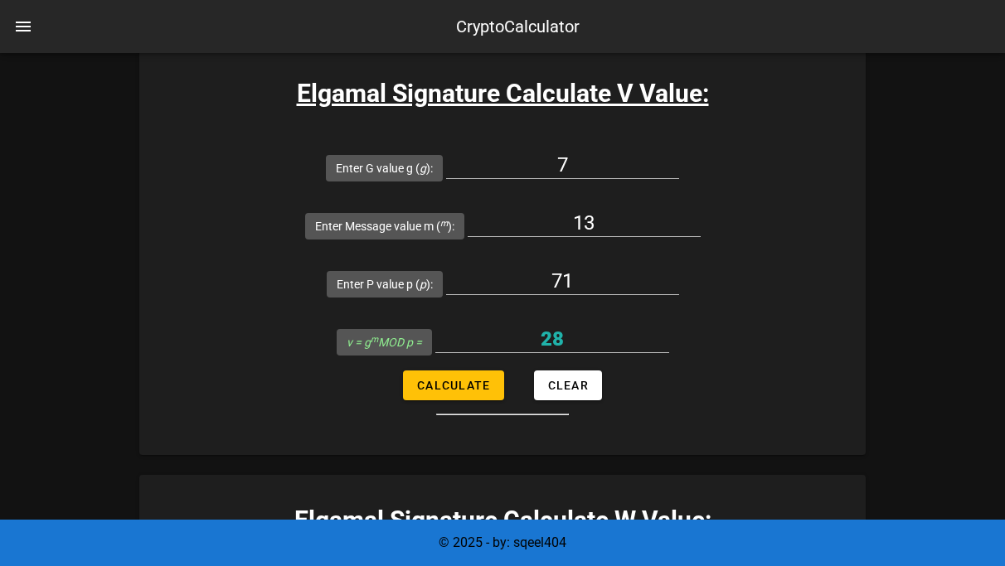
scroll to position [4741, 0]
type input "19"
type input "28"
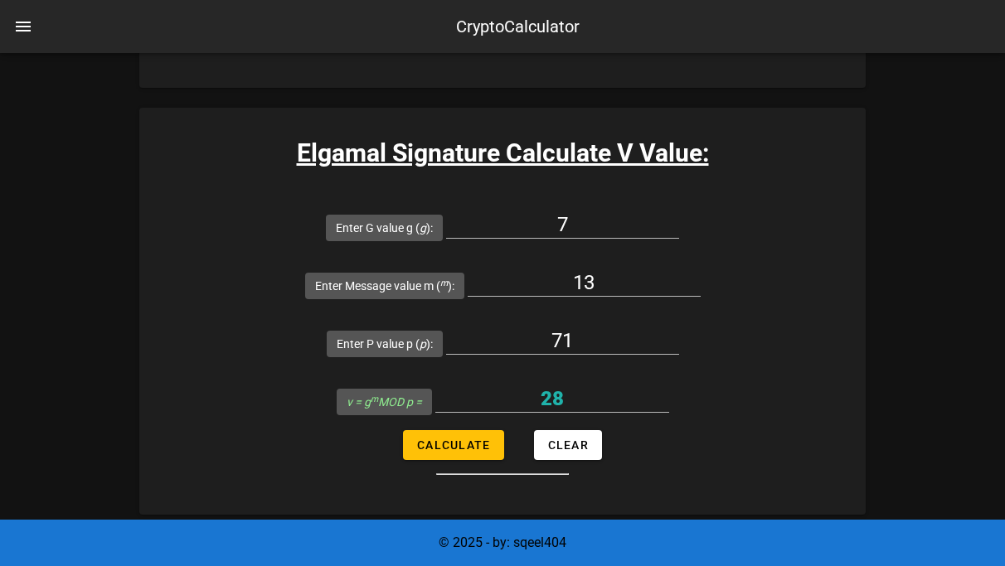
scroll to position [4656, 0]
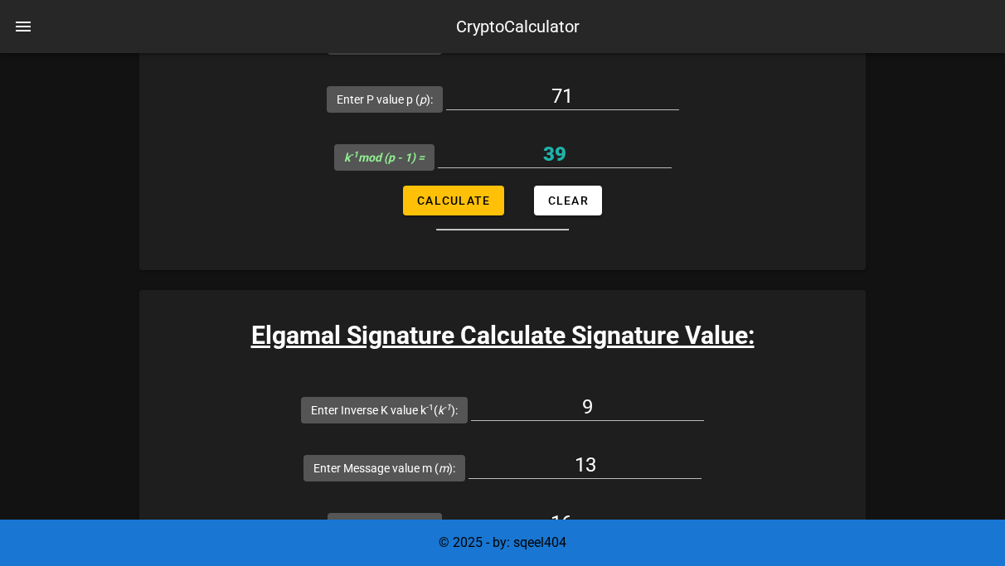
scroll to position [3569, 0]
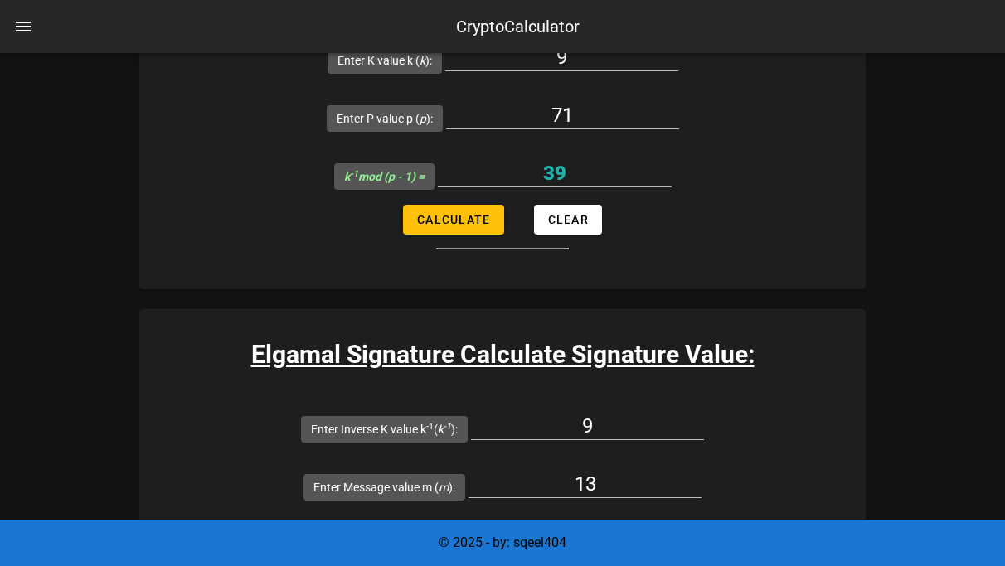
type input "69"
click at [607, 413] on input "9" at bounding box center [587, 426] width 233 height 27
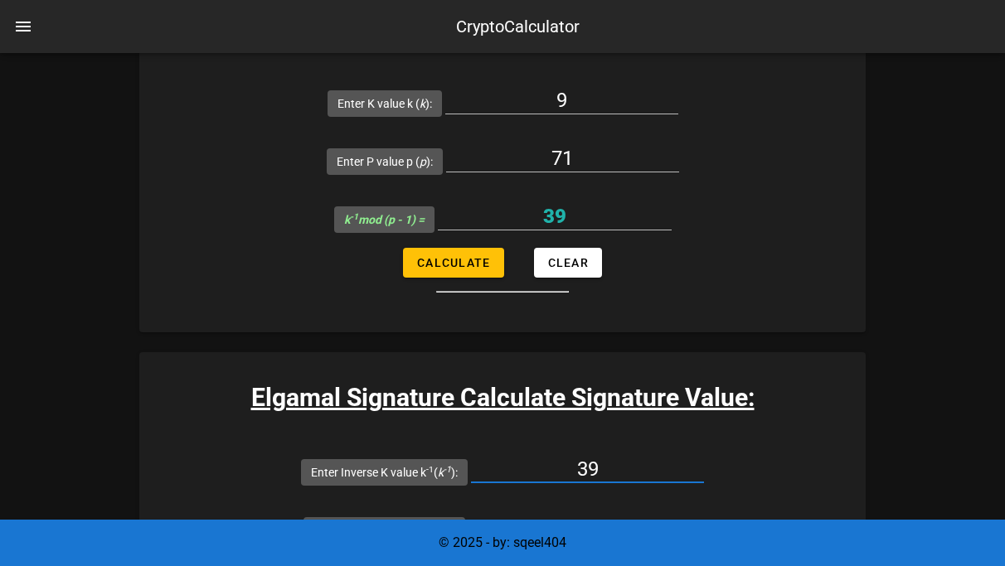
scroll to position [3527, 0]
type input "39"
type input "19"
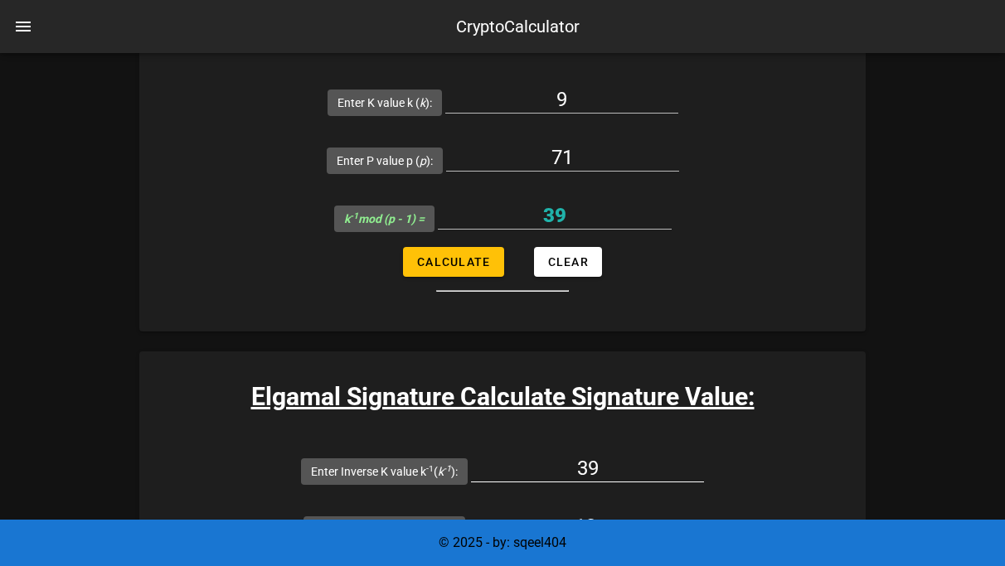
click at [595, 455] on input "39" at bounding box center [587, 468] width 233 height 27
type input "39"
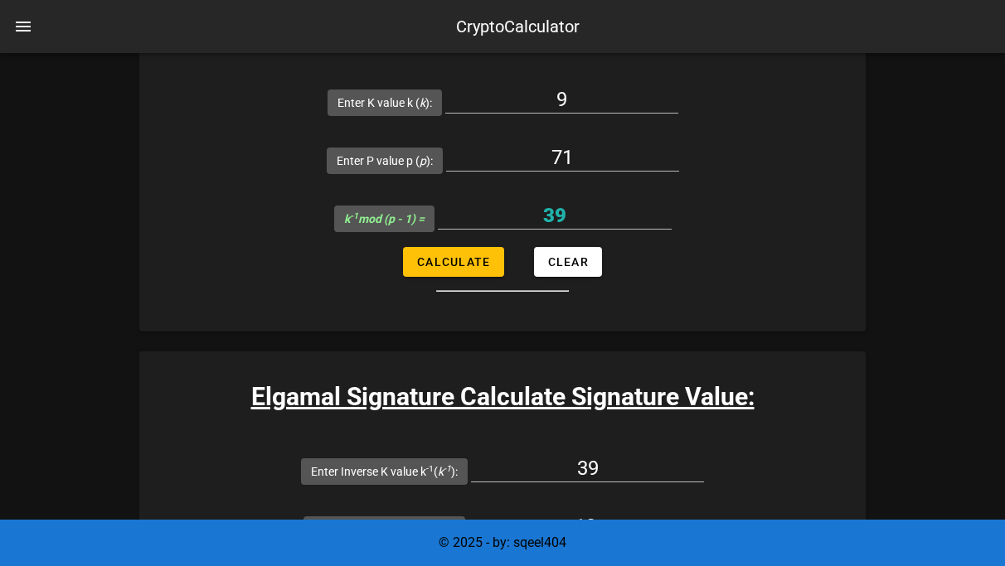
type input "19"
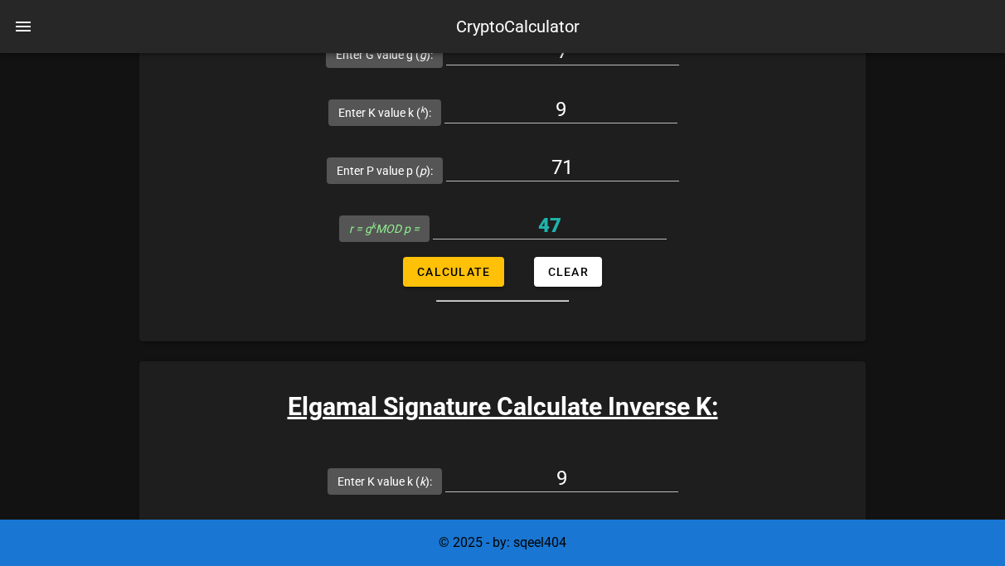
scroll to position [3127, 0]
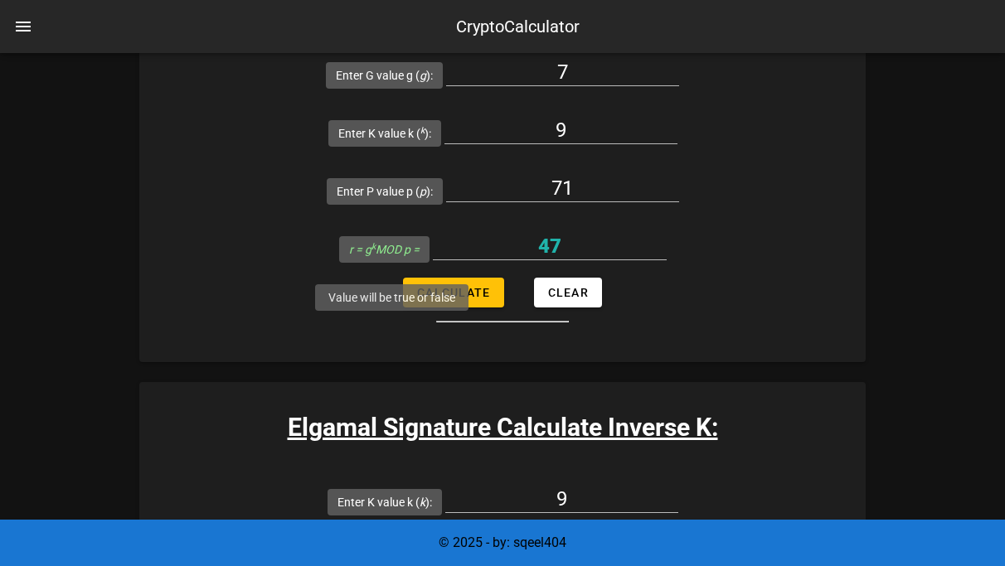
drag, startPoint x: 349, startPoint y: 329, endPoint x: 428, endPoint y: 332, distance: 78.8
copy icon "k -1 mod (p - 1)"
click at [445, 486] on input "9" at bounding box center [561, 499] width 233 height 27
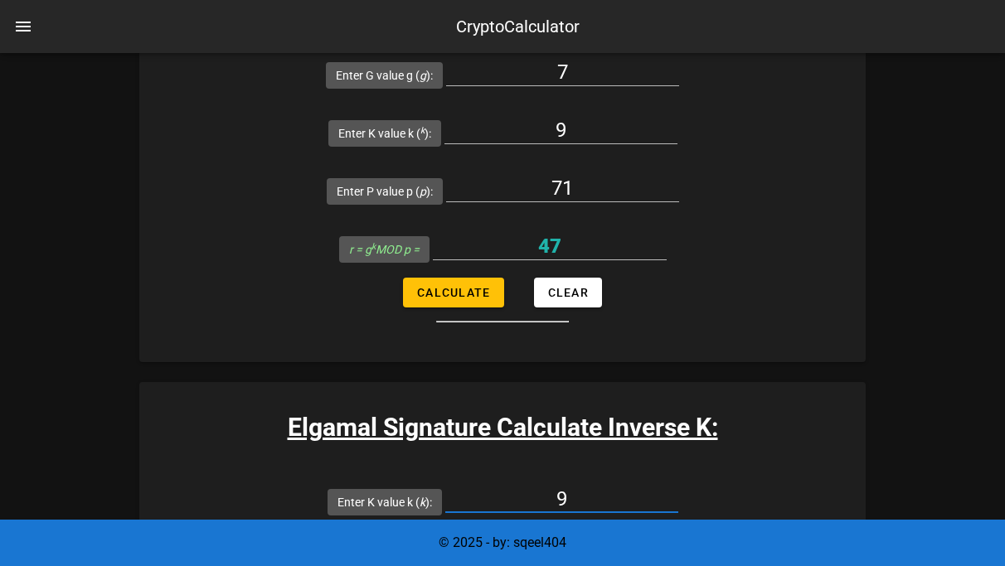
type input "39"
click at [636, 409] on h3 "Elgamal Signature Calculate Inverse K:" at bounding box center [502, 427] width 726 height 37
copy h3 "Inverse"
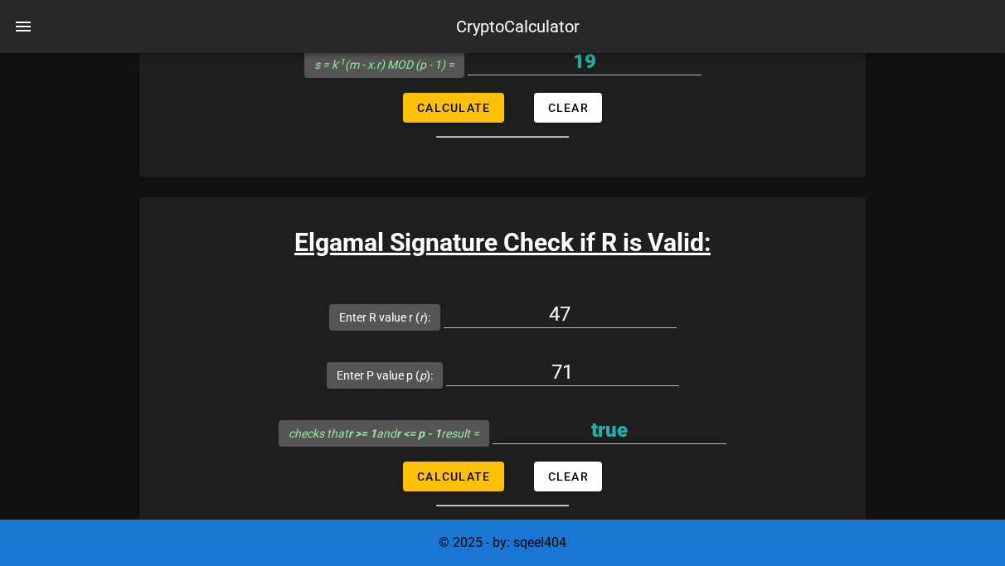
scroll to position [4224, 0]
